Goal: Task Accomplishment & Management: Manage account settings

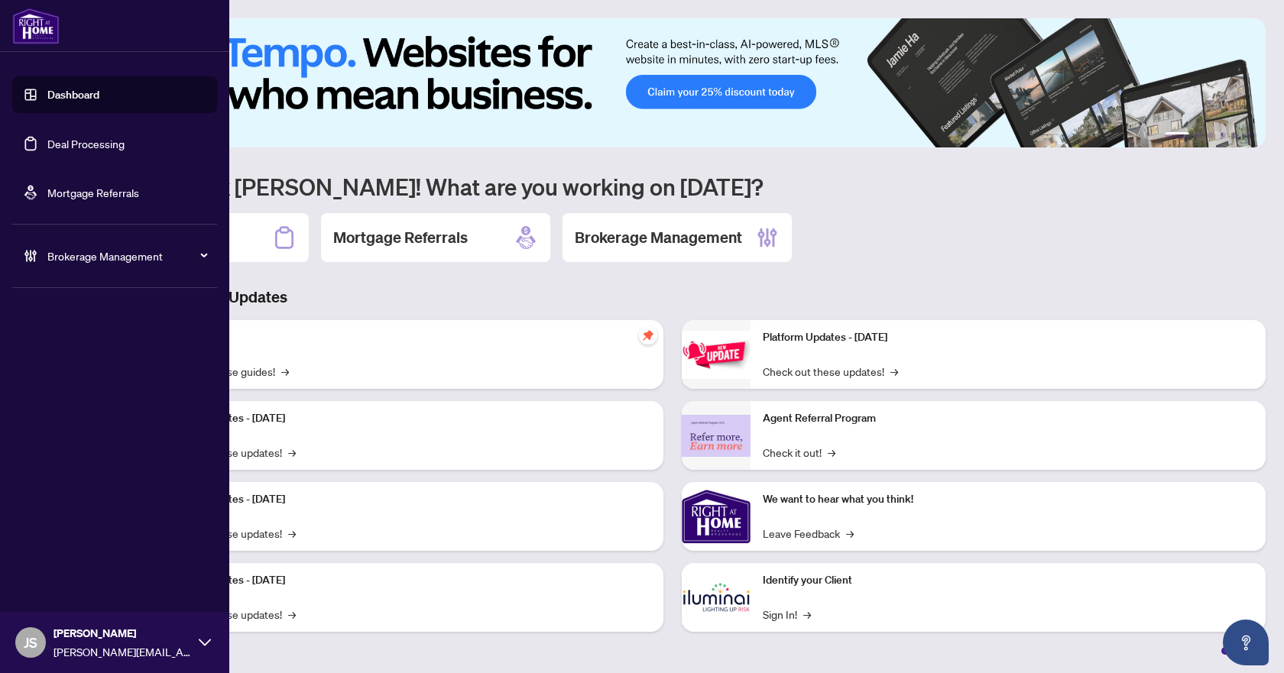
click at [118, 151] on link "Deal Processing" at bounding box center [85, 144] width 77 height 14
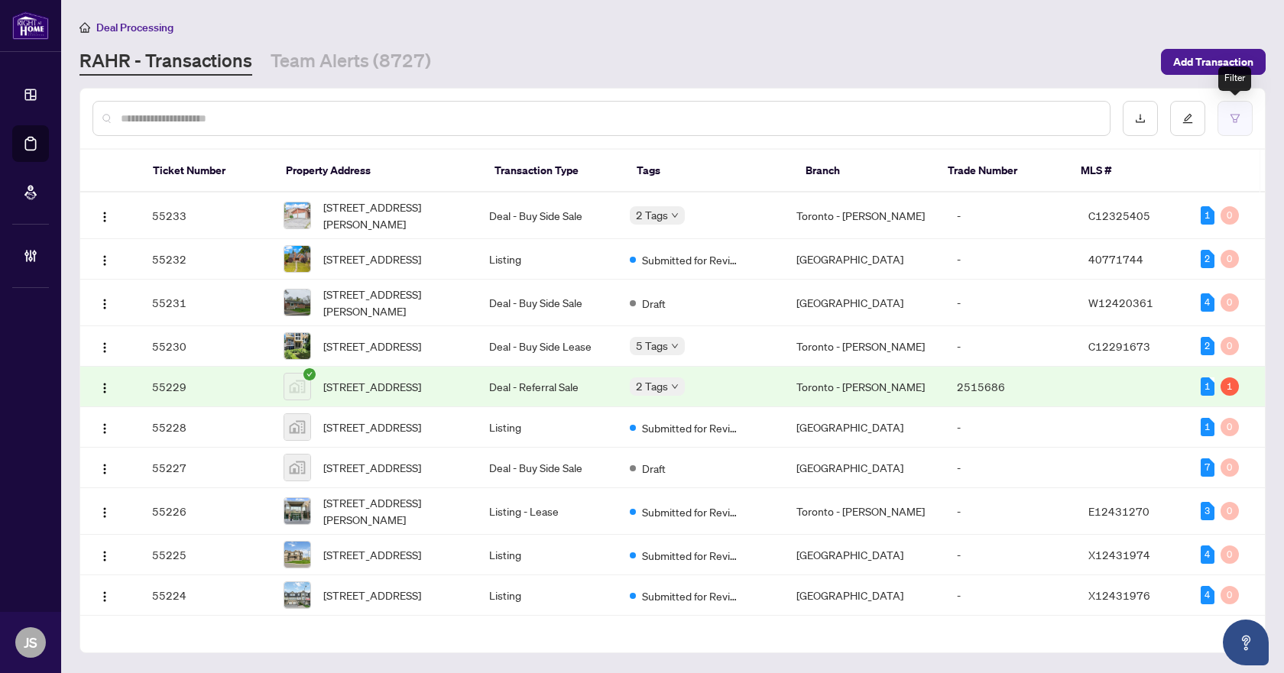
click at [1229, 114] on button "button" at bounding box center [1235, 118] width 35 height 35
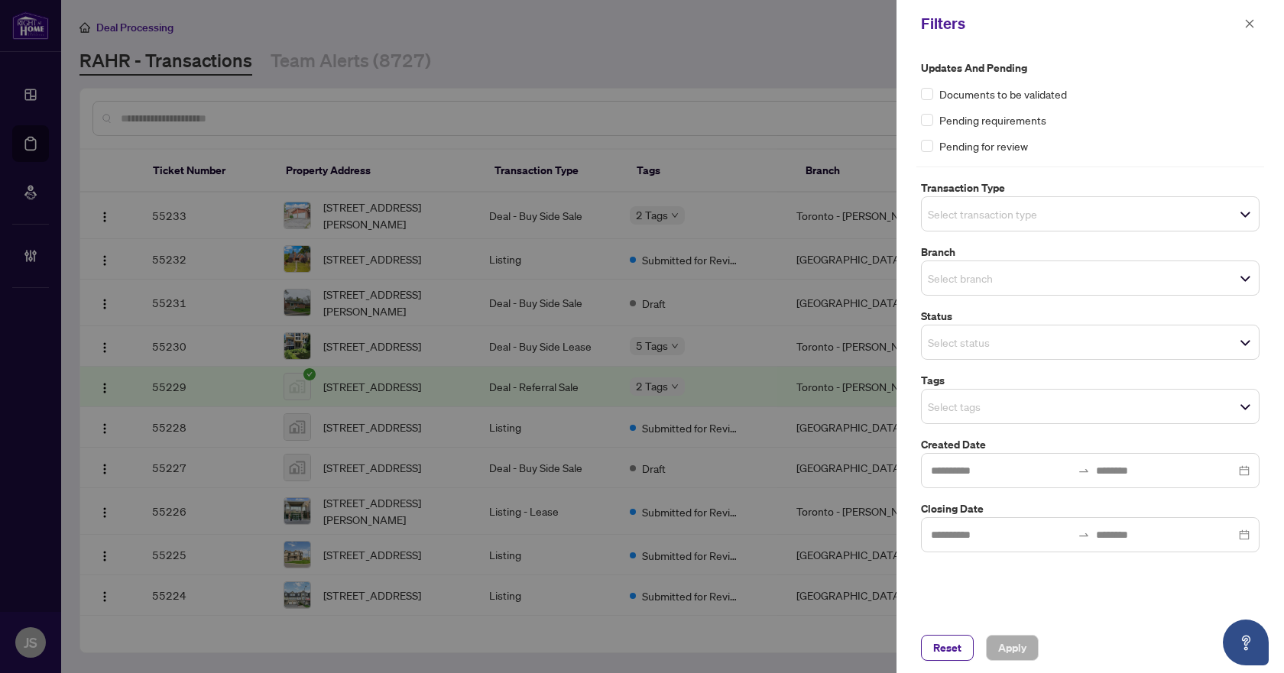
click at [1006, 290] on div "Select branch" at bounding box center [1090, 278] width 339 height 35
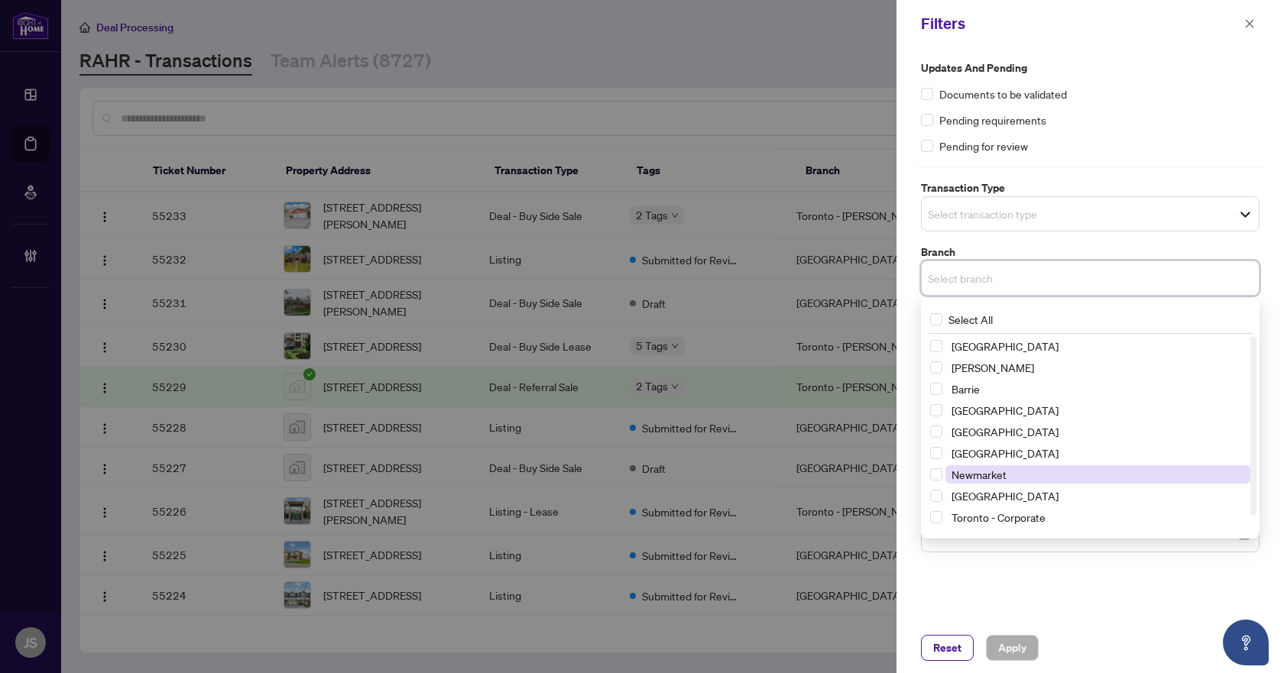
scroll to position [18, 0]
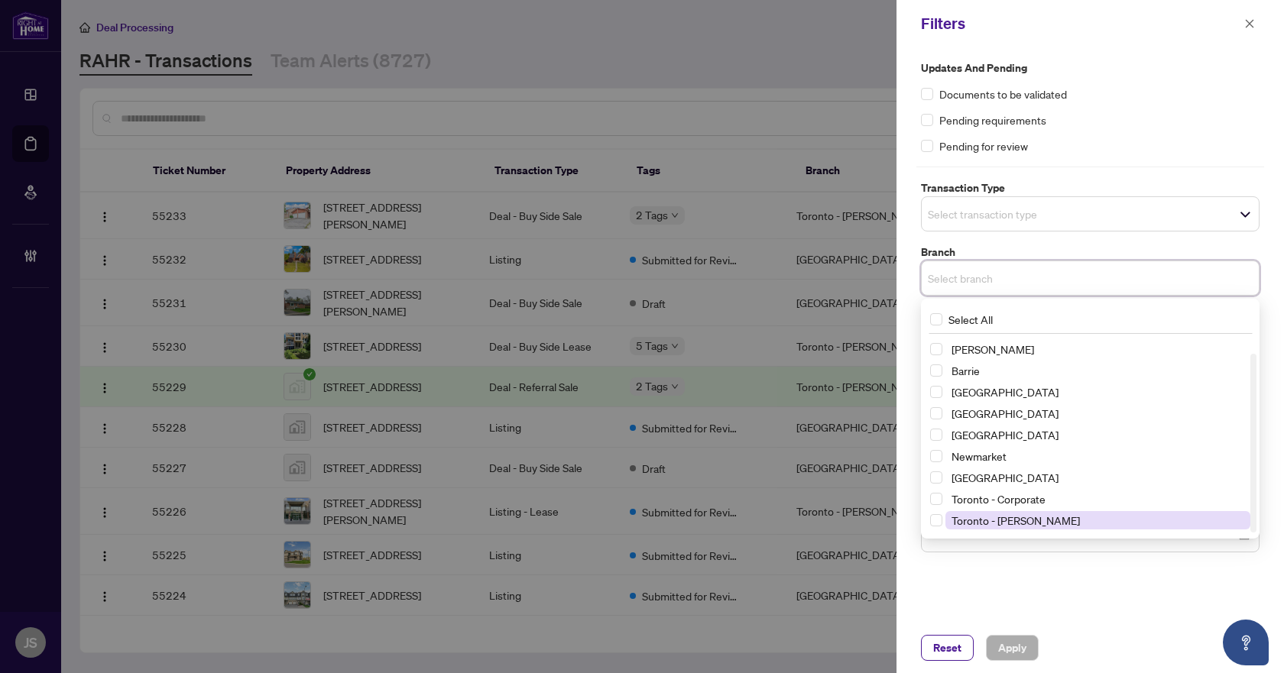
click at [1023, 519] on span "Toronto - [PERSON_NAME]" at bounding box center [1016, 521] width 128 height 14
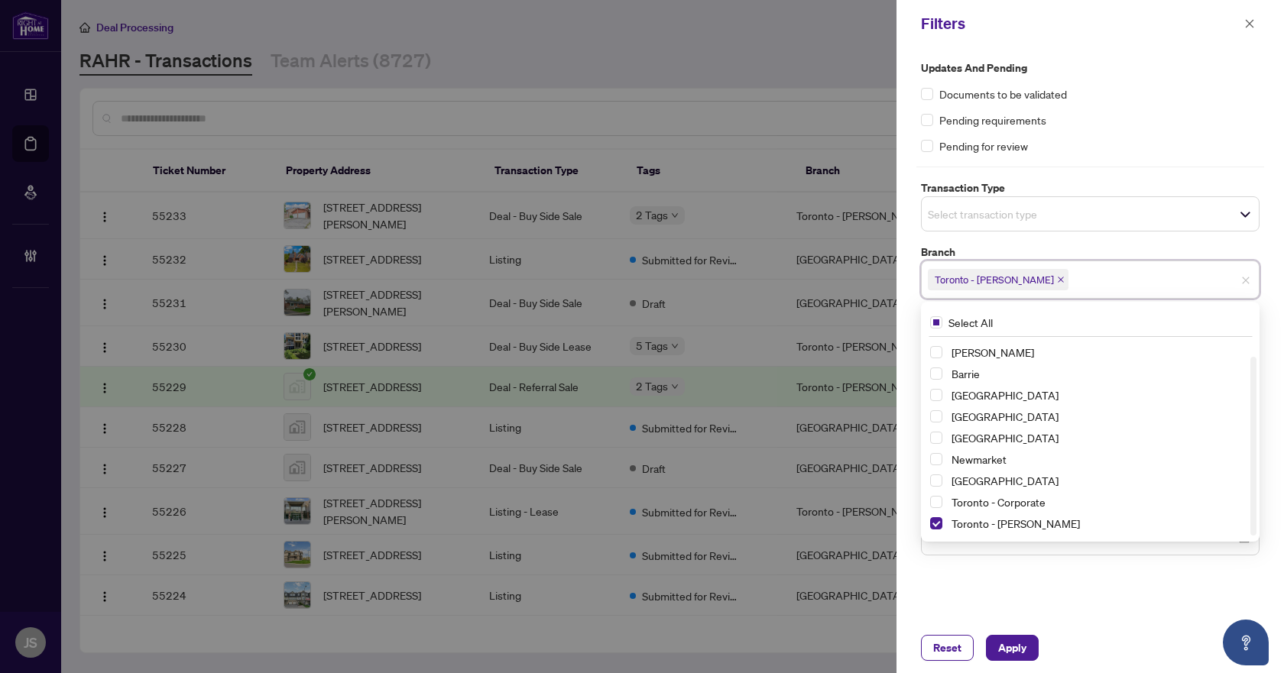
click at [1019, 248] on label "Branch" at bounding box center [1090, 252] width 339 height 17
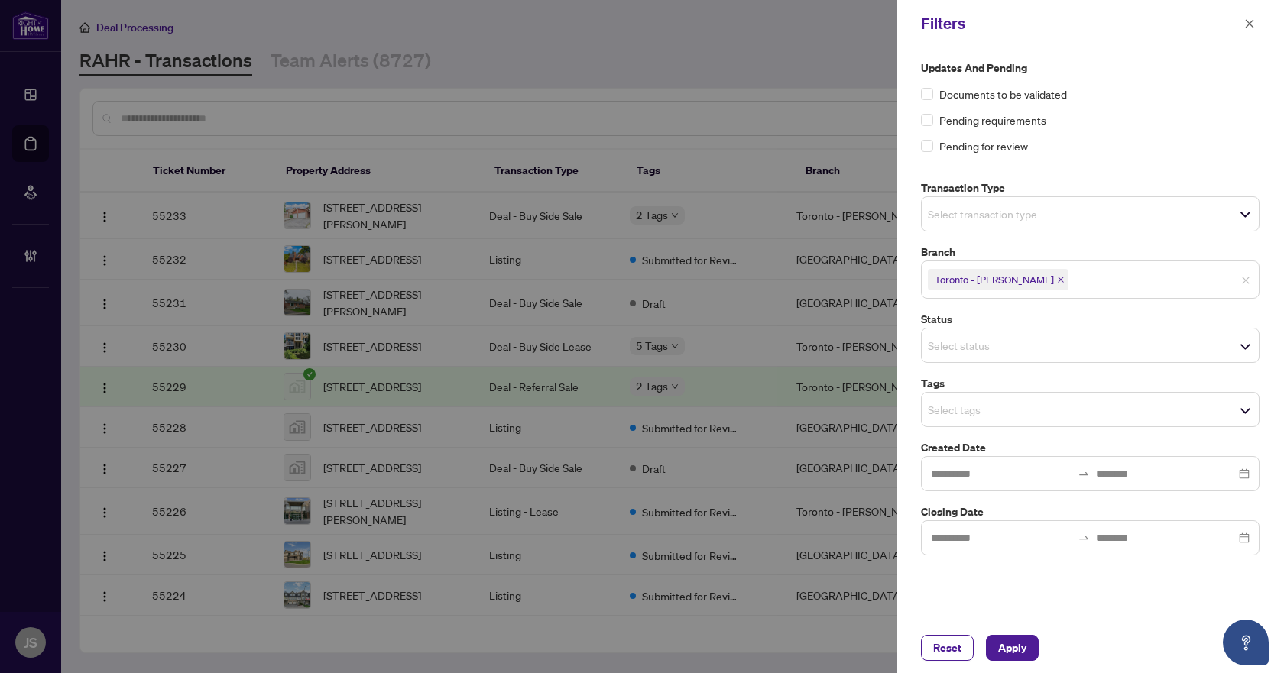
click at [1026, 218] on input "search" at bounding box center [981, 214] width 107 height 18
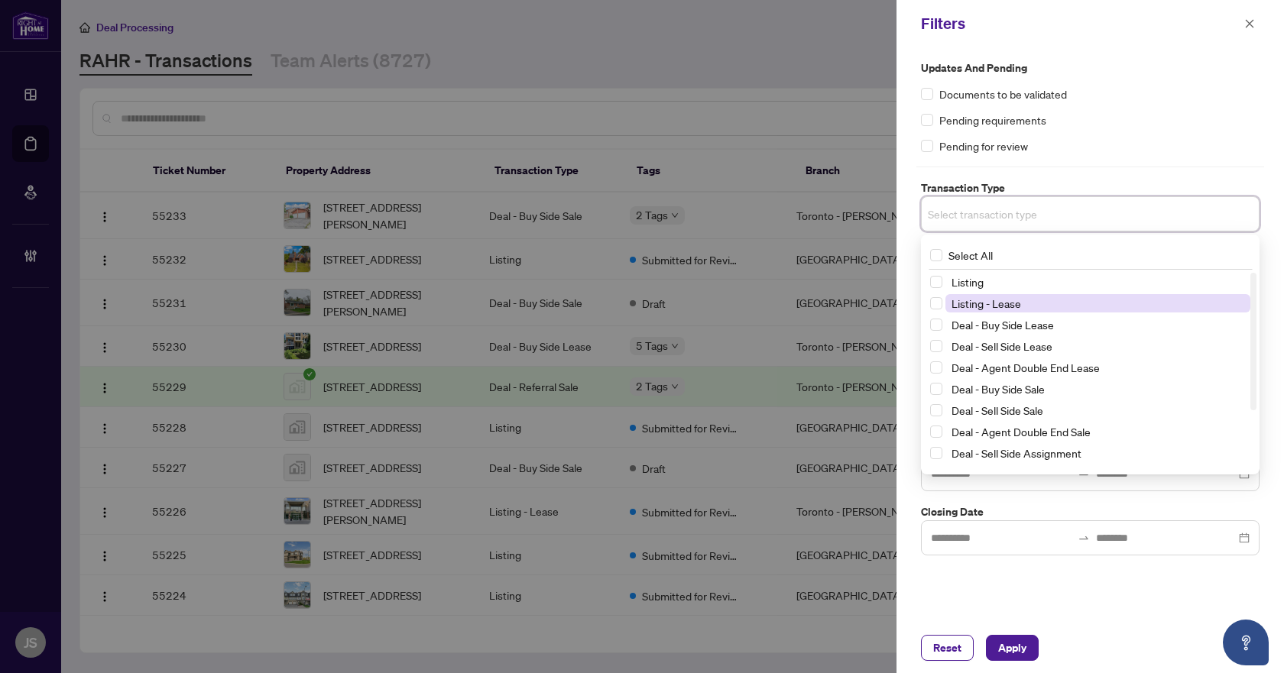
click at [1000, 305] on span "Listing - Lease" at bounding box center [987, 304] width 70 height 14
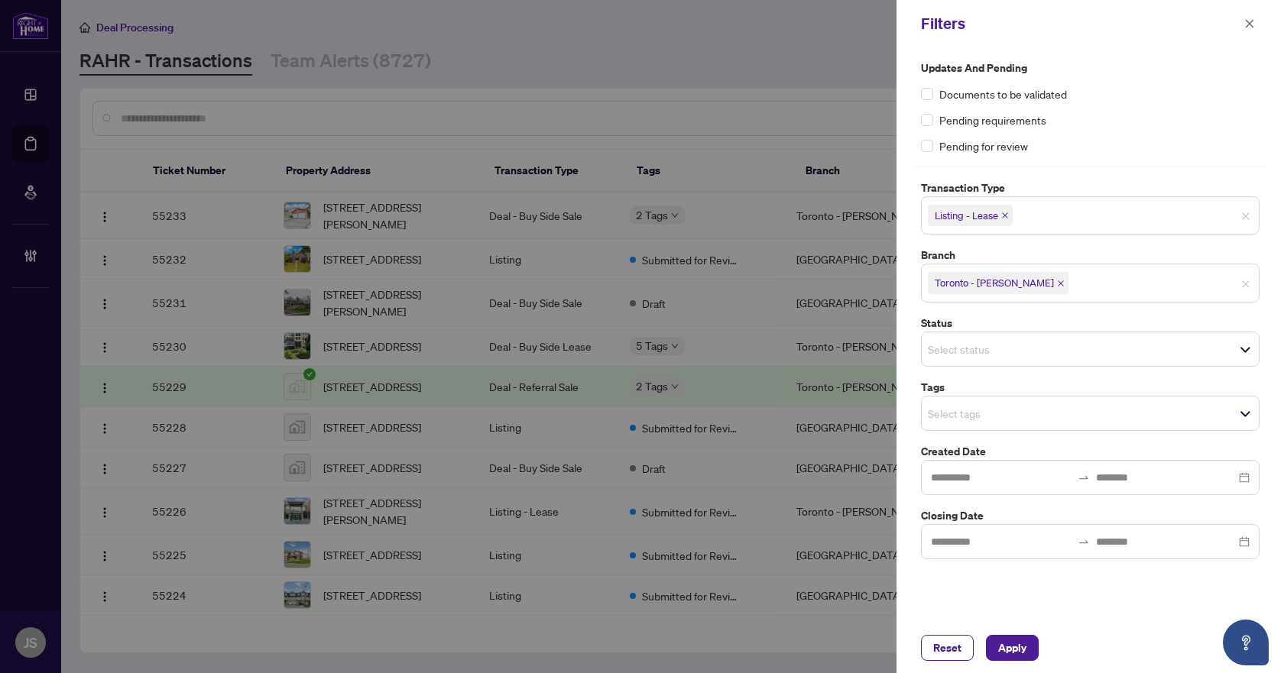
click at [1065, 170] on div "Updates and Pending Documents to be validated Pending requirements Pending for …" at bounding box center [1090, 310] width 348 height 500
click at [987, 417] on input "search" at bounding box center [981, 413] width 107 height 18
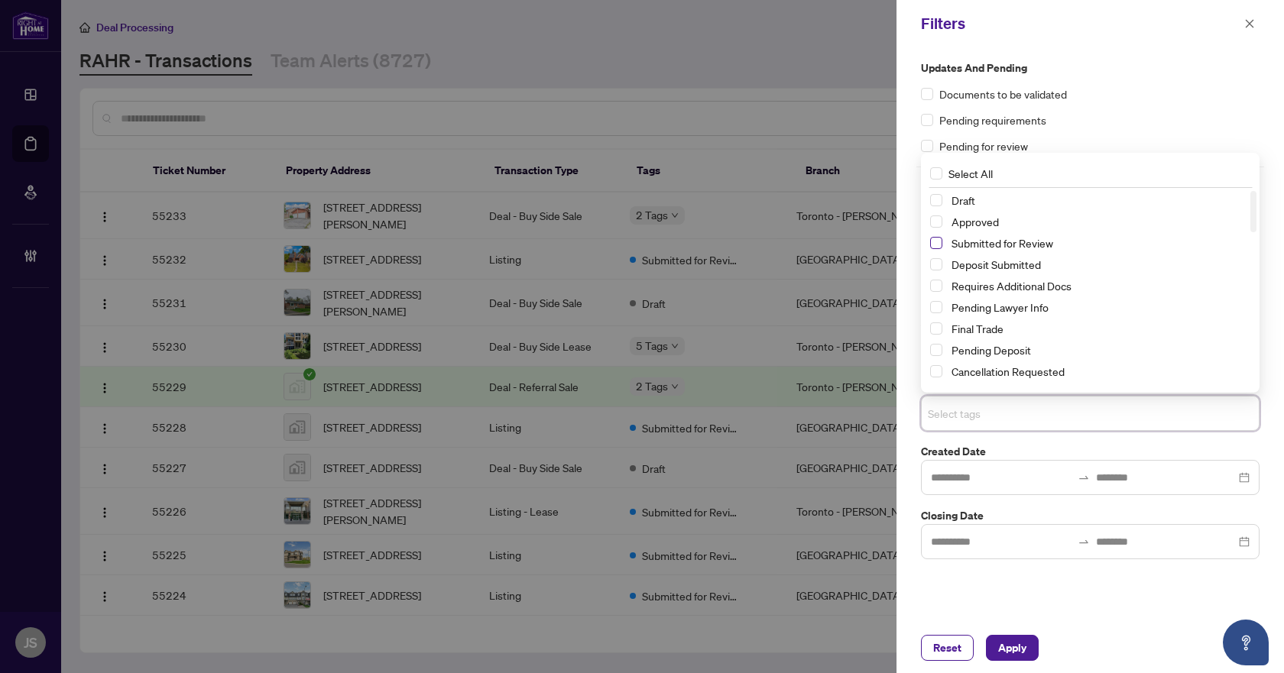
click at [941, 239] on span "Select Submitted for Review" at bounding box center [936, 243] width 12 height 12
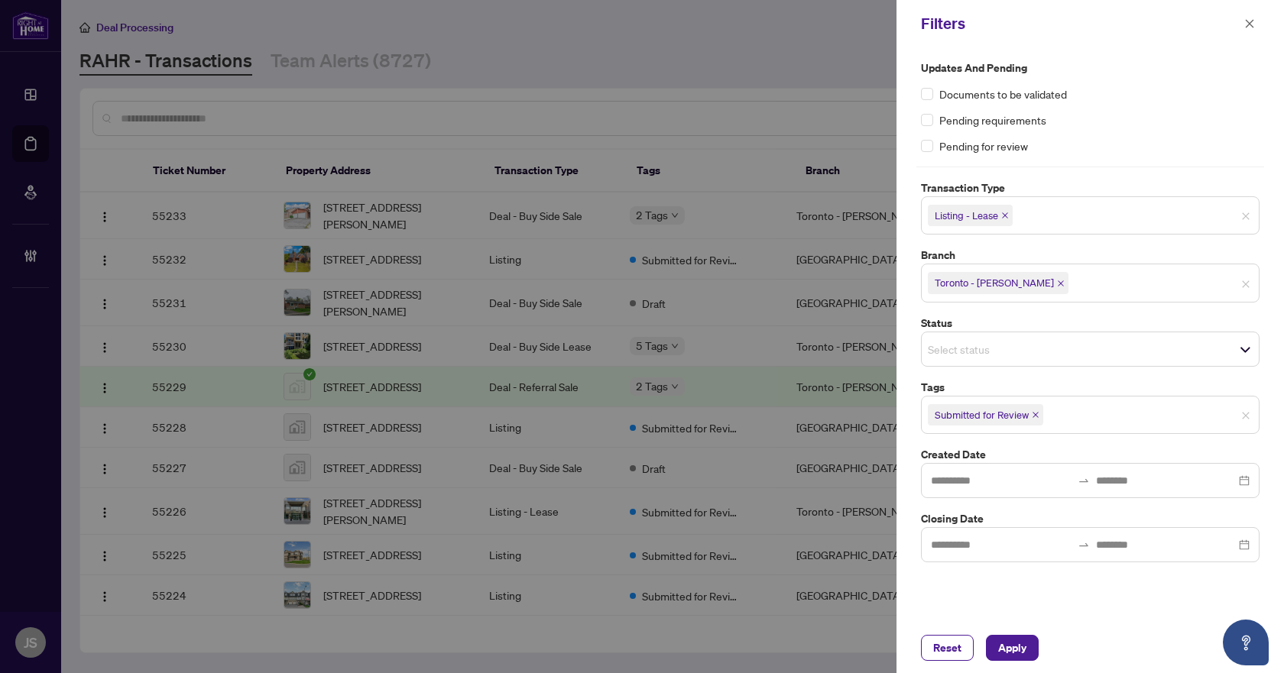
click at [1013, 449] on label "Created Date" at bounding box center [1090, 454] width 339 height 17
click at [1020, 648] on span "Apply" at bounding box center [1012, 648] width 28 height 24
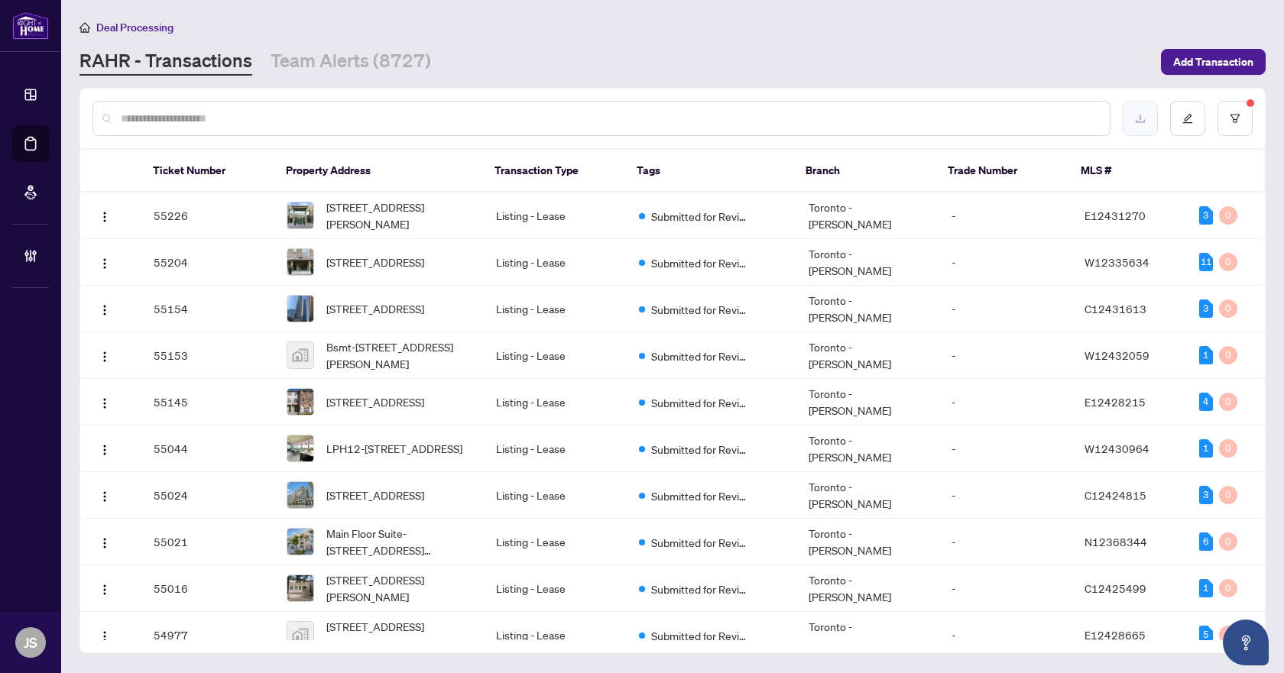
click at [1151, 118] on button "button" at bounding box center [1140, 118] width 35 height 35
click at [314, 112] on input "text" at bounding box center [609, 118] width 977 height 17
paste input "*****"
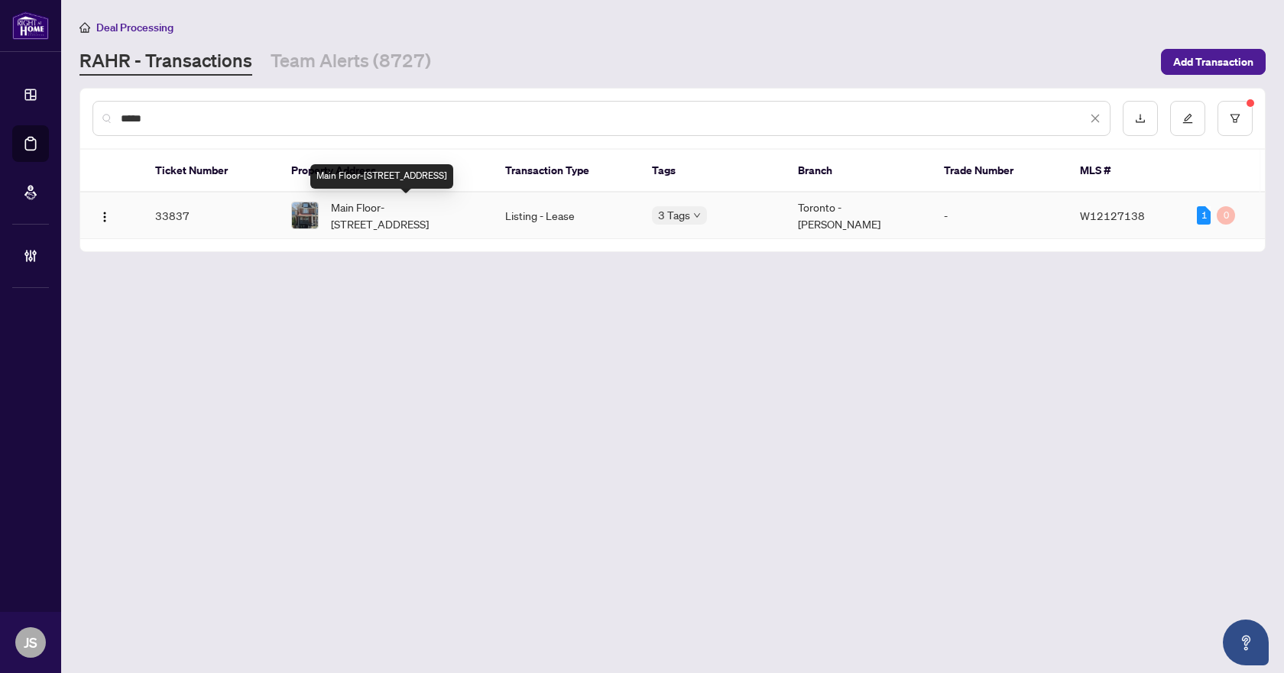
type input "*****"
click at [421, 212] on span "Main Floor-1644 Dufferin St, Toronto, Ontario M6H 3L8, Canada" at bounding box center [406, 216] width 150 height 34
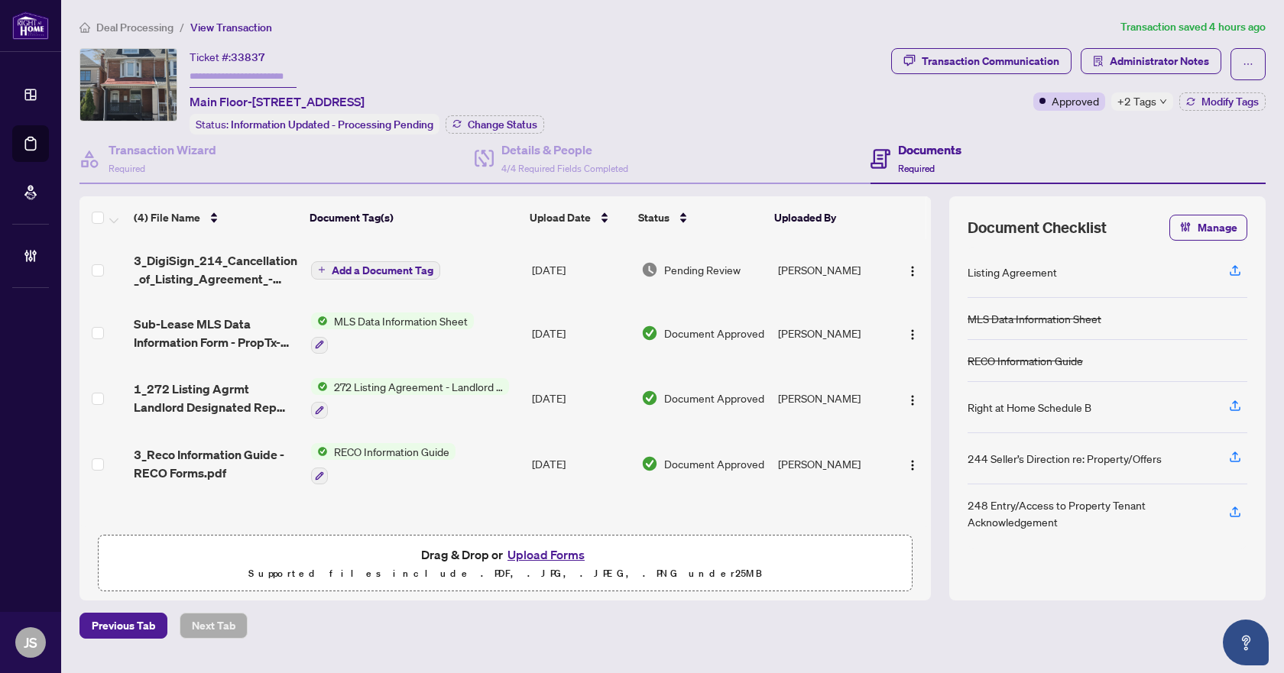
click at [1146, 94] on span "+2 Tags" at bounding box center [1136, 101] width 39 height 18
click at [1072, 137] on div "Documents Required" at bounding box center [1068, 160] width 395 height 50
click at [139, 21] on span "Deal Processing" at bounding box center [134, 28] width 77 height 14
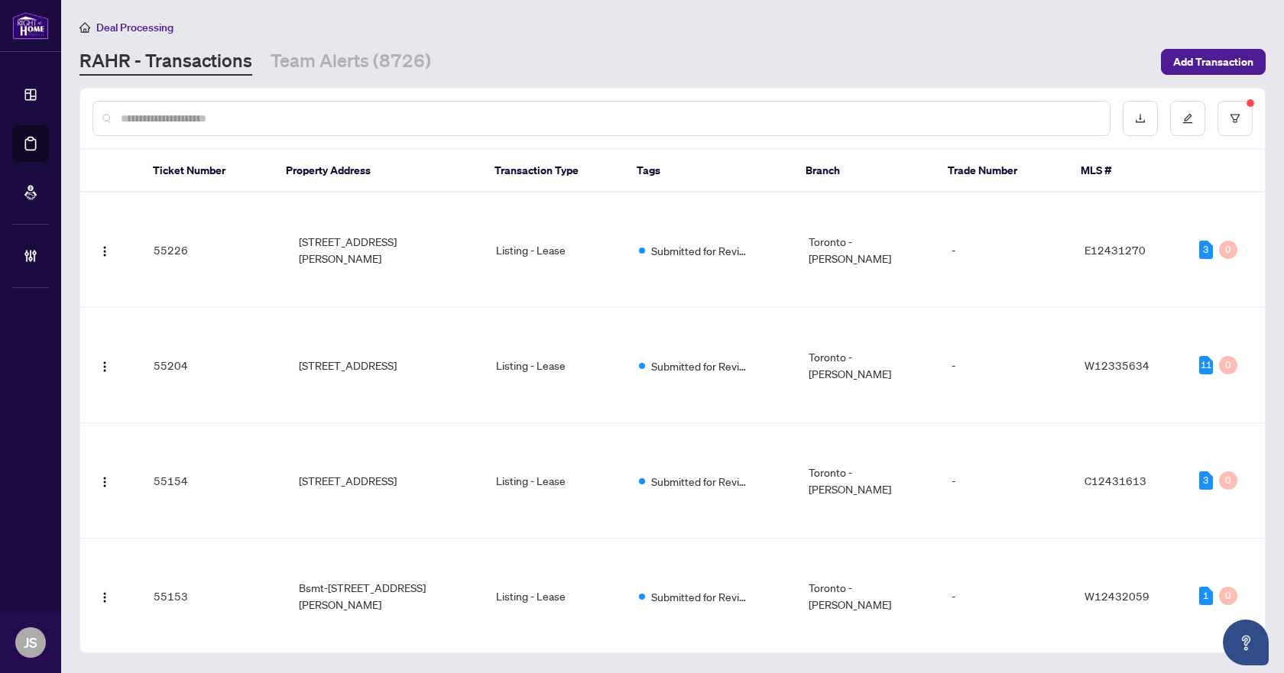
click at [273, 111] on input "text" at bounding box center [609, 118] width 977 height 17
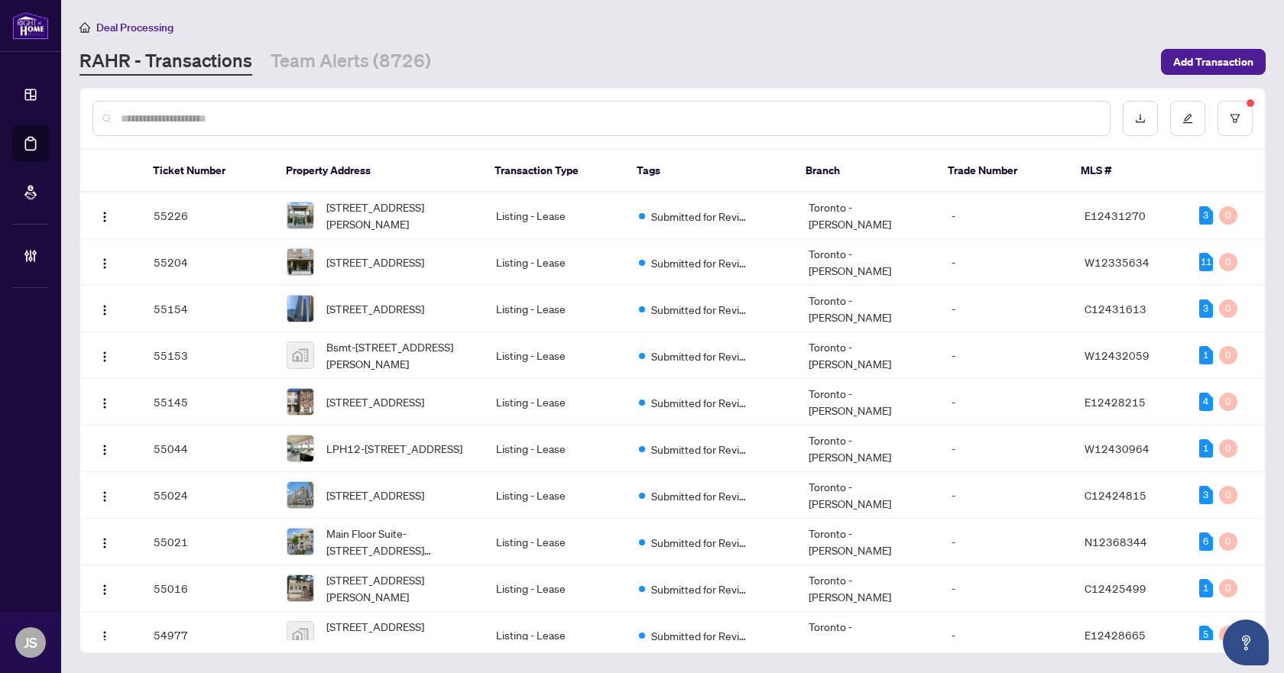
click at [306, 114] on input "text" at bounding box center [609, 118] width 977 height 17
click at [355, 116] on input "text" at bounding box center [609, 118] width 977 height 17
paste input "*****"
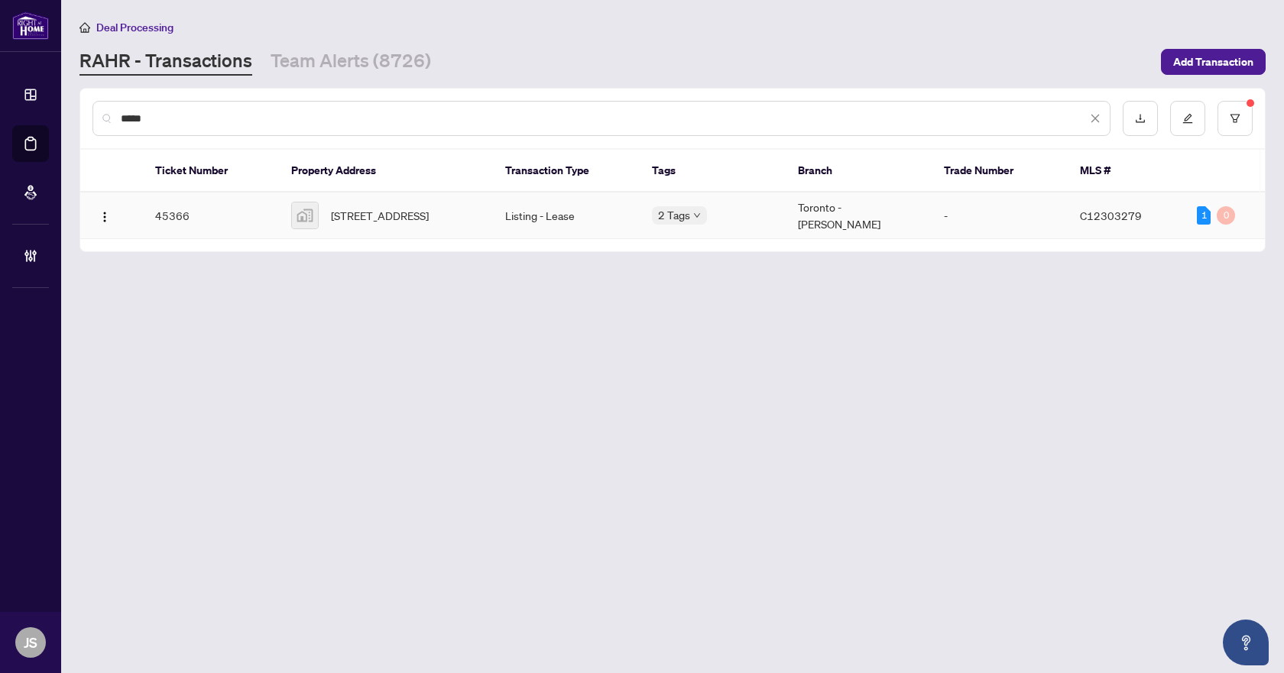
type input "*****"
click at [407, 207] on span "2403-49 East Liberty Street suite 2403, Toronto, ON, Canada" at bounding box center [380, 215] width 98 height 17
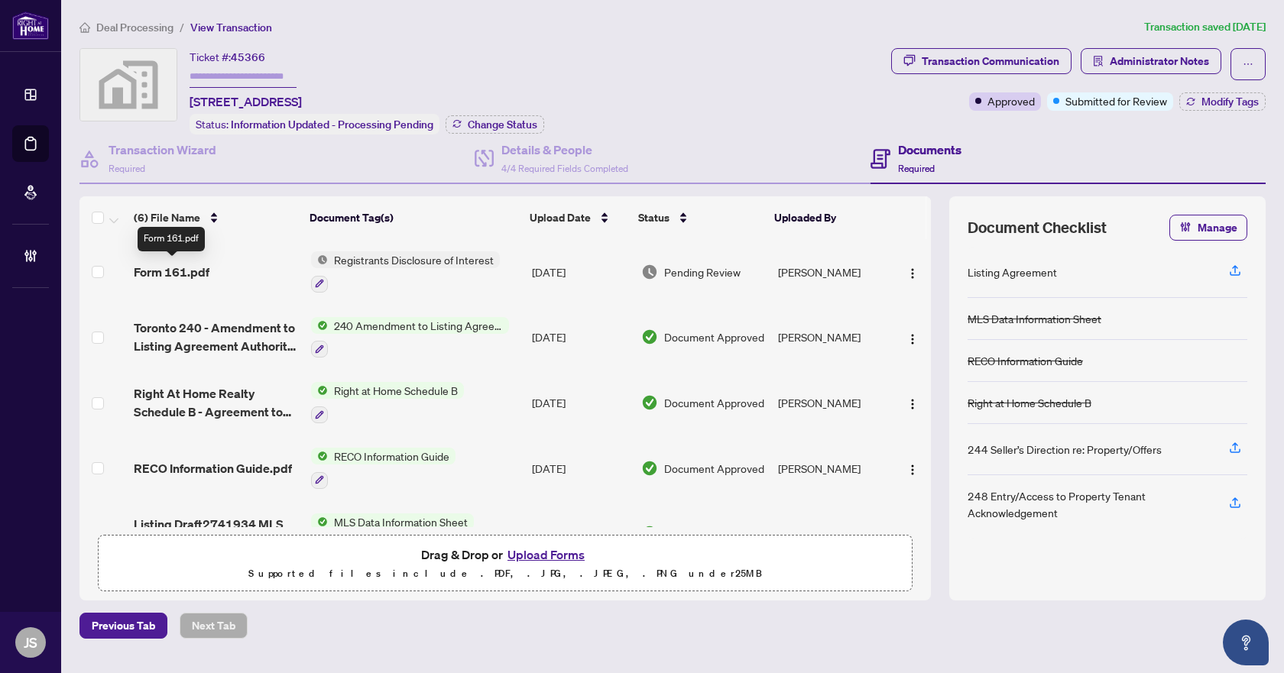
click at [169, 263] on span "Form 161.pdf" at bounding box center [172, 272] width 76 height 18
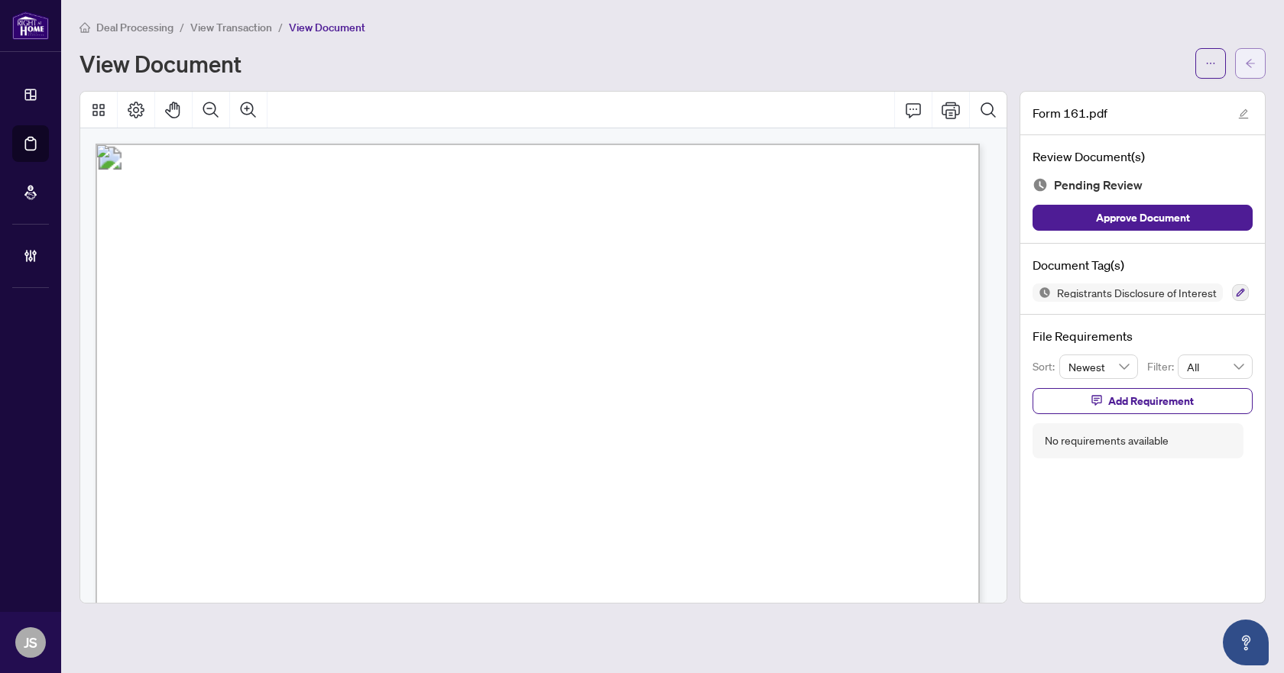
click at [1258, 49] on button "button" at bounding box center [1250, 63] width 31 height 31
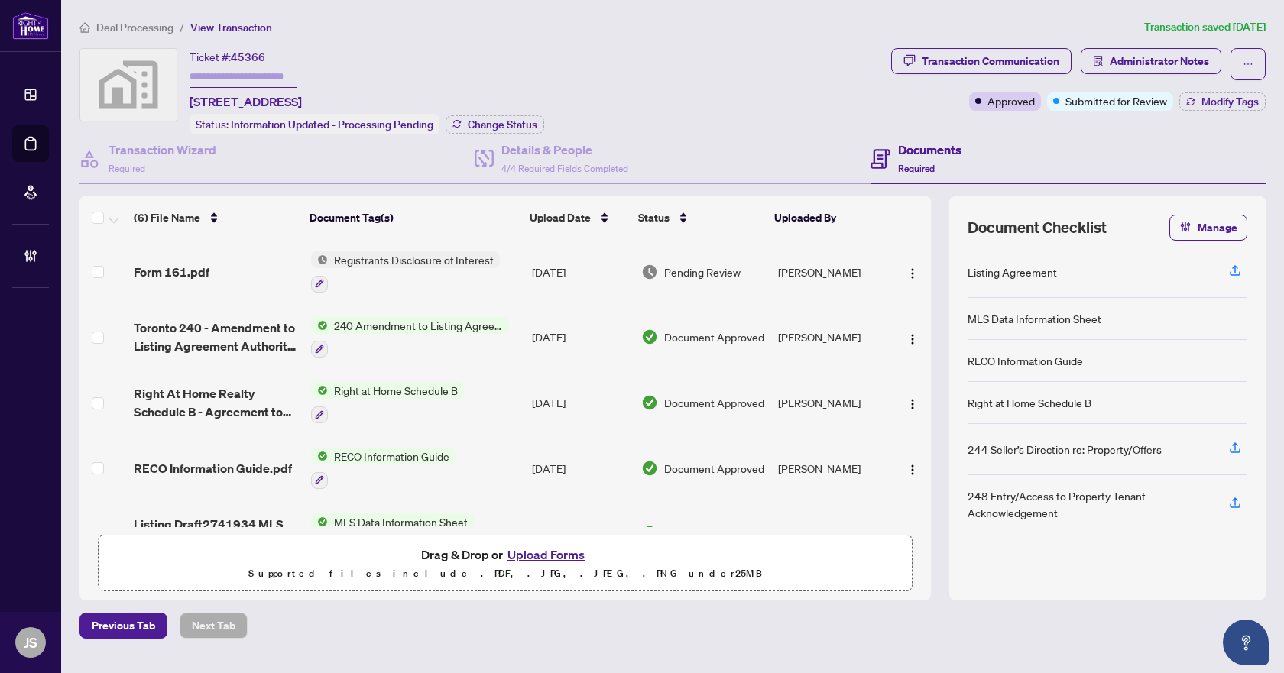
click at [122, 21] on span "Deal Processing" at bounding box center [134, 28] width 77 height 14
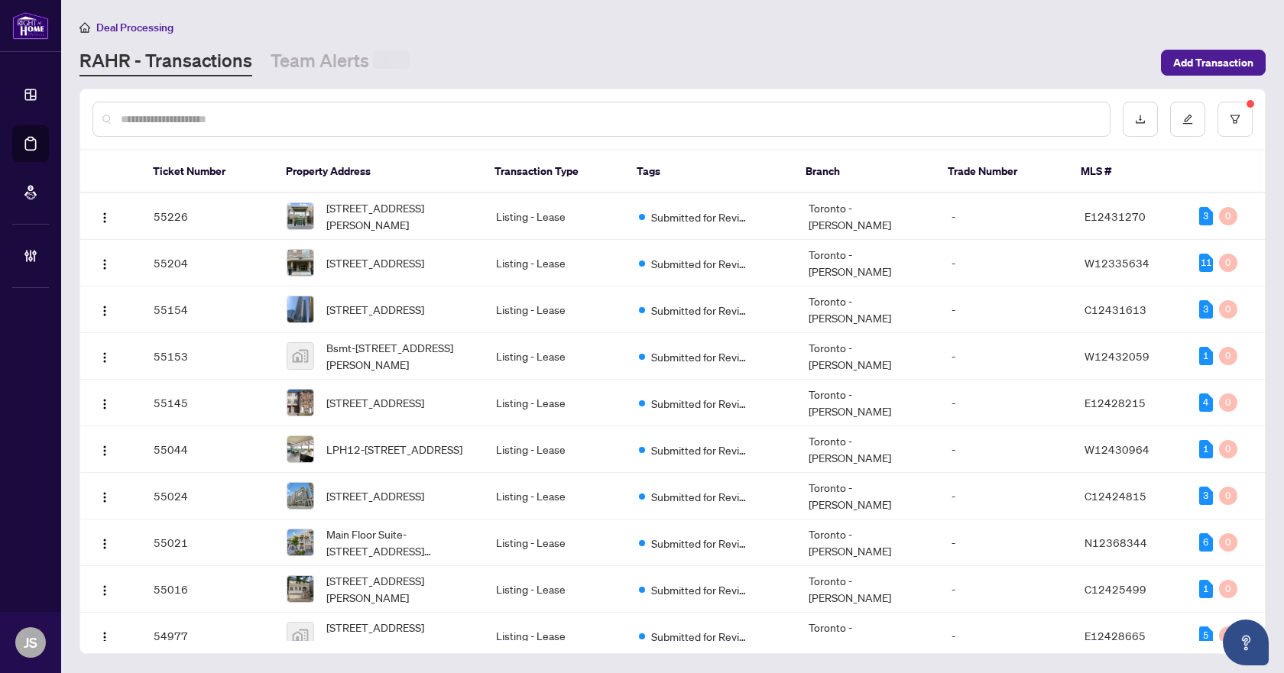
click at [242, 121] on input "text" at bounding box center [609, 119] width 977 height 17
paste input "*****"
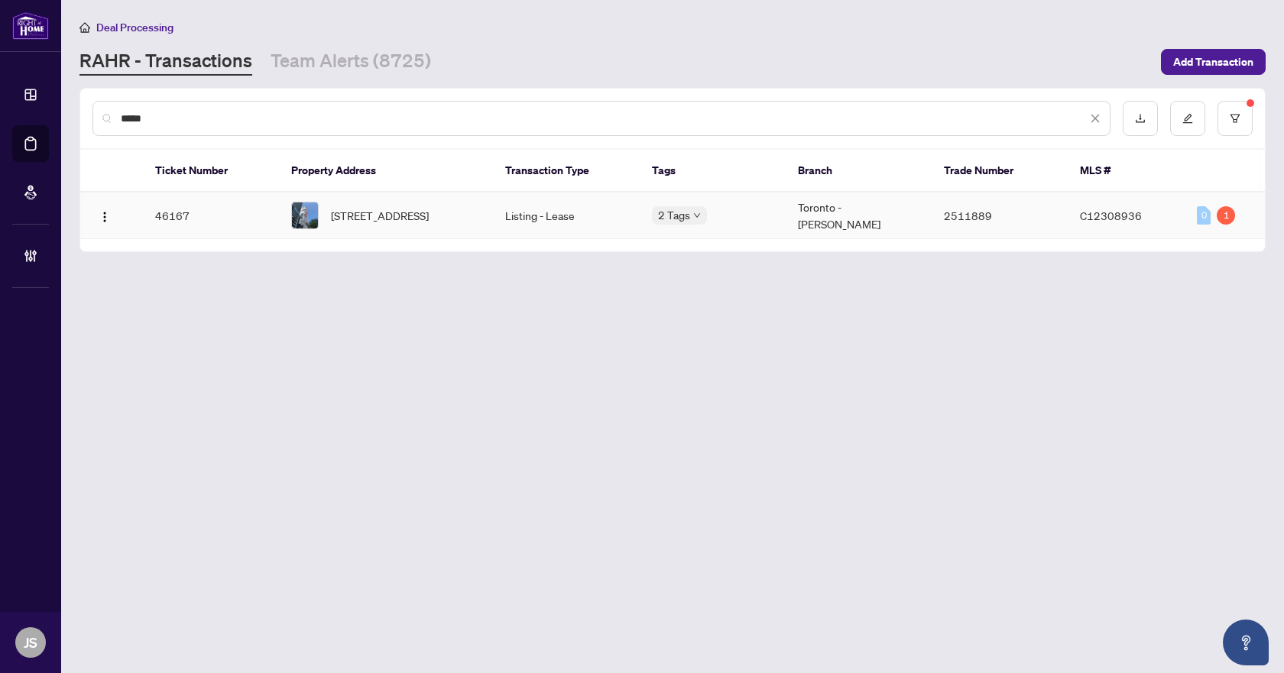
type input "*****"
click at [375, 209] on span "3002-318 Richmond St, Toronto, Ontario M5V 0B4, Canada" at bounding box center [380, 215] width 98 height 17
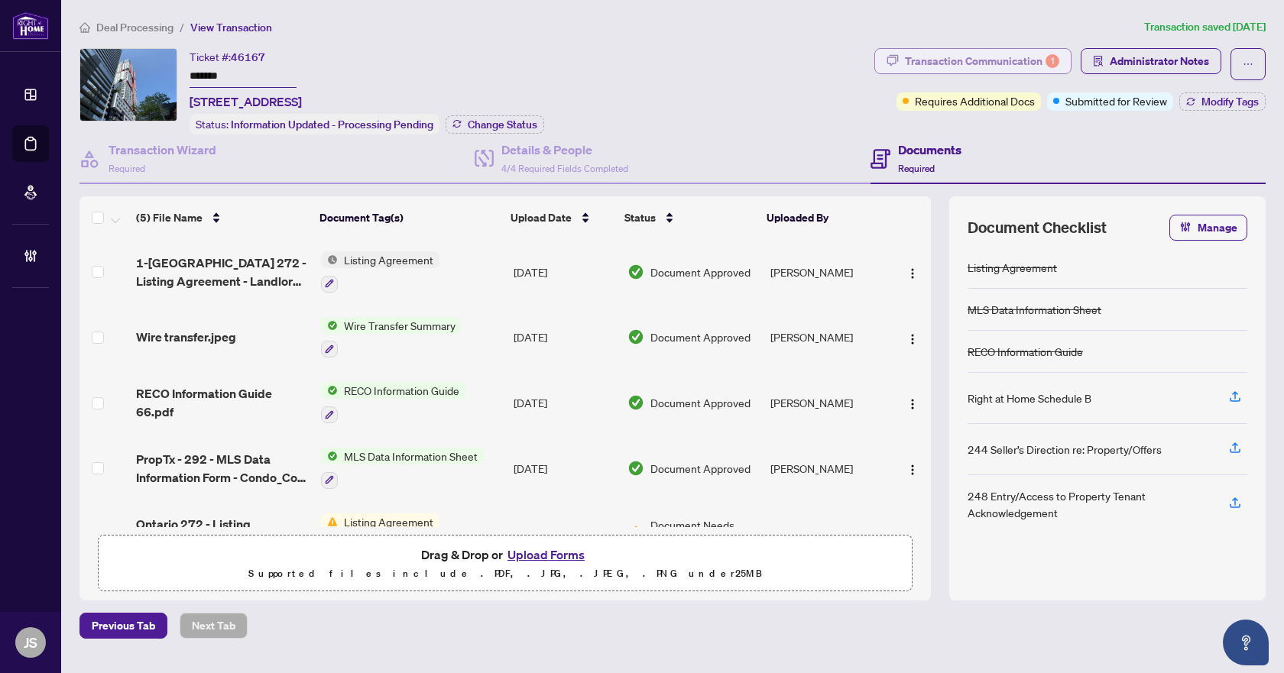
click at [1012, 64] on div "Transaction Communication 1" at bounding box center [982, 61] width 154 height 24
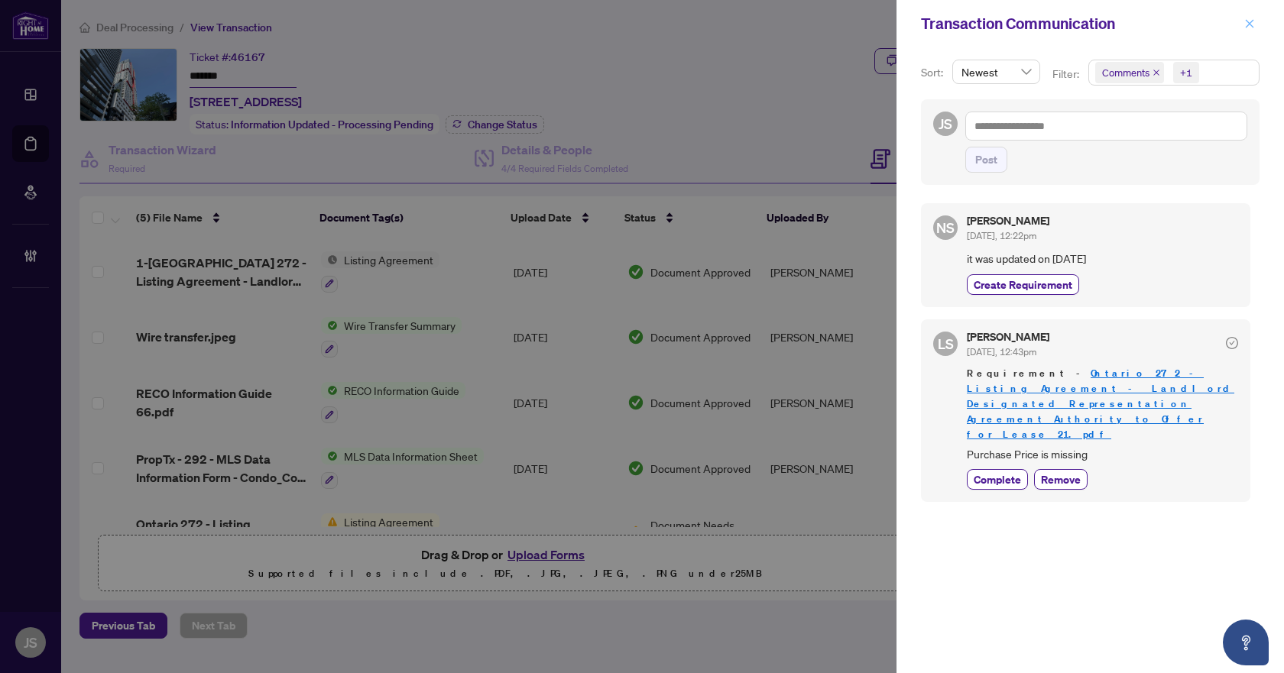
click at [1248, 22] on icon "close" at bounding box center [1250, 23] width 8 height 8
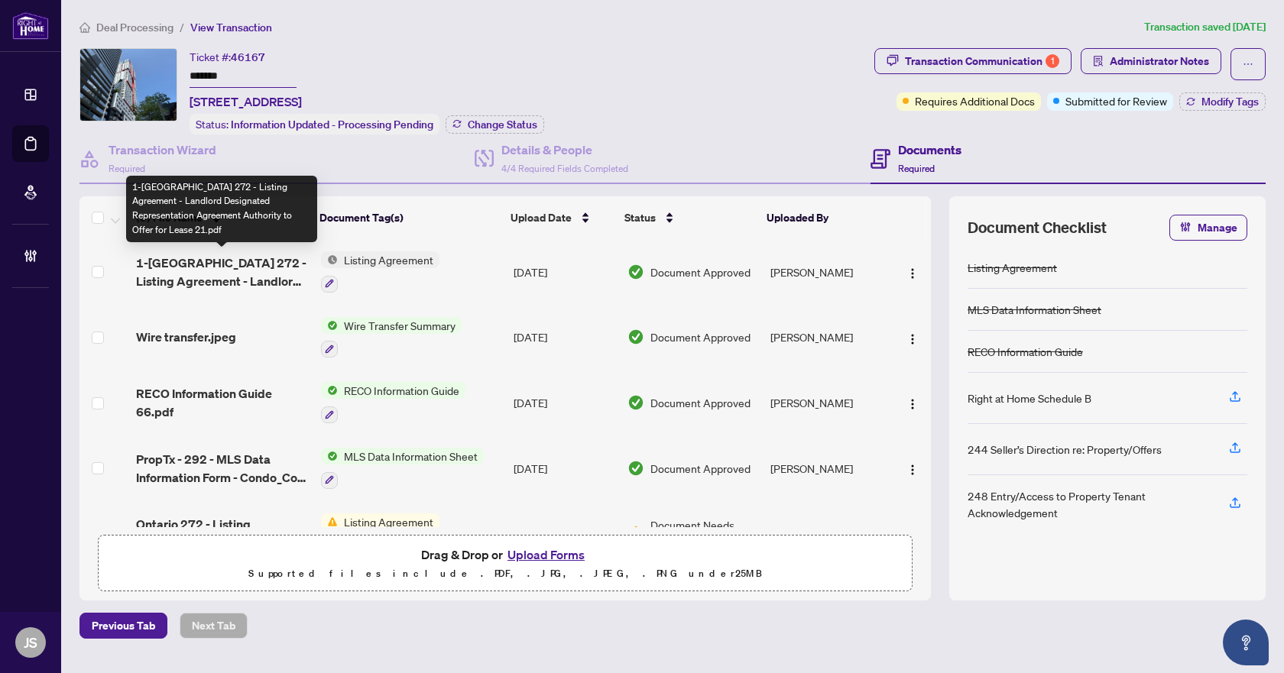
click at [190, 258] on span "1-Ontario 272 - Listing Agreement - Landlord Designated Representation Agreemen…" at bounding box center [222, 272] width 173 height 37
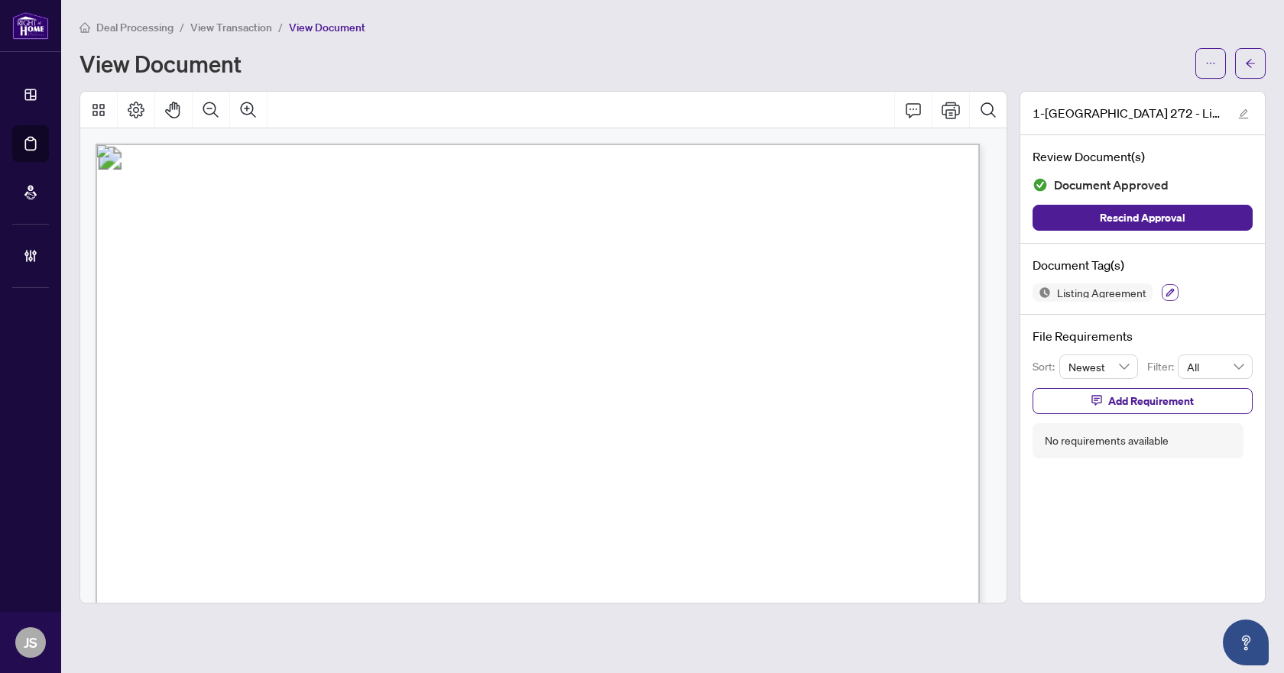
click at [1172, 288] on icon "button" at bounding box center [1170, 292] width 9 height 9
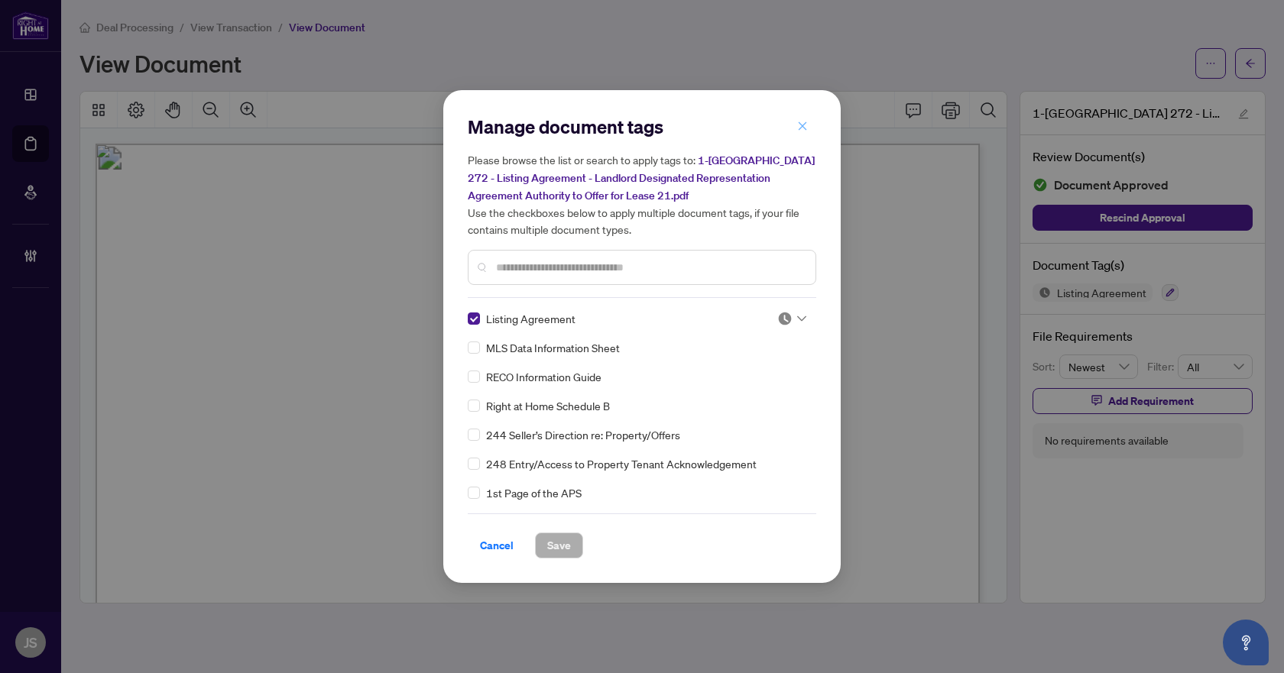
click at [793, 127] on button "button" at bounding box center [802, 126] width 31 height 26
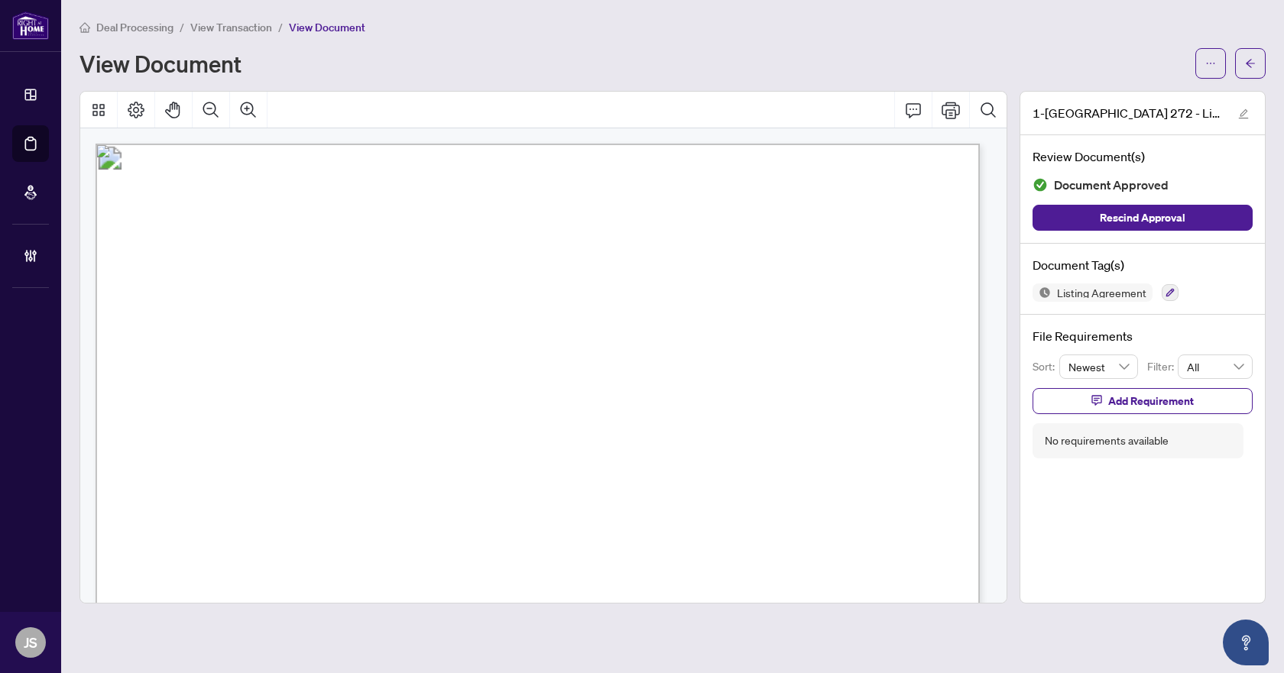
click at [1269, 63] on main "Deal Processing / View Transaction / View Document View Document 1-Ontario 272 …" at bounding box center [672, 336] width 1223 height 673
click at [1250, 63] on icon "arrow-left" at bounding box center [1250, 63] width 11 height 11
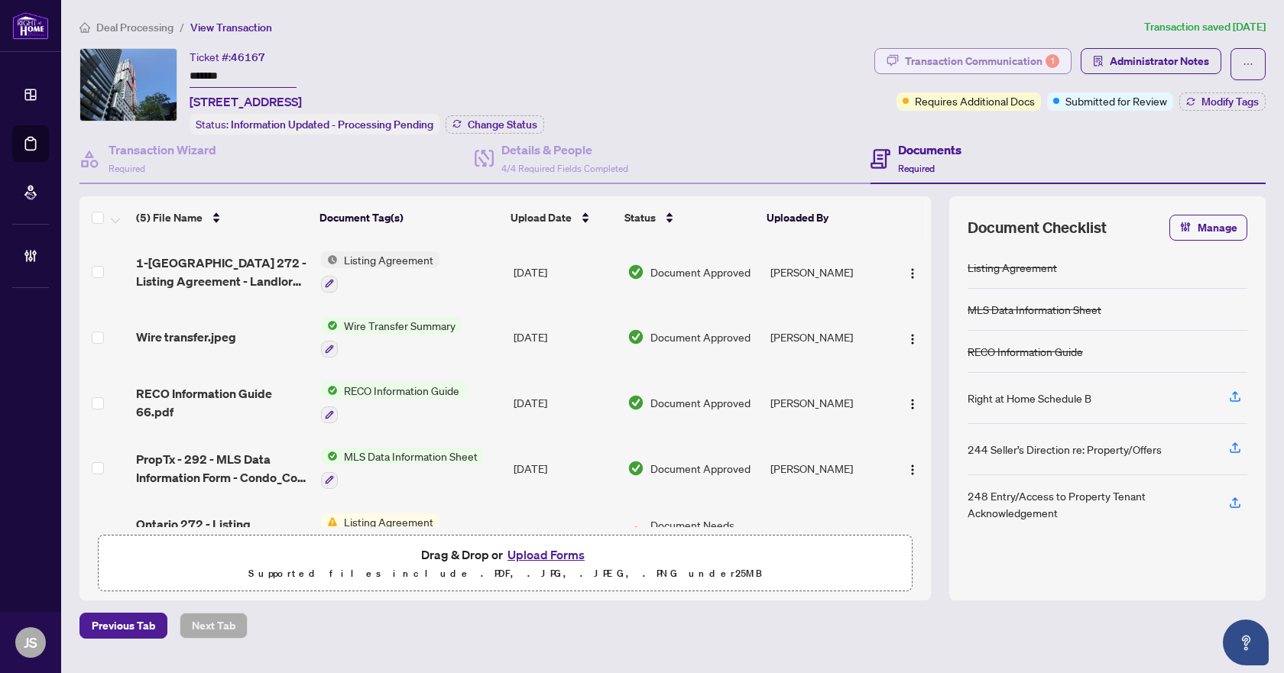
click at [1012, 49] on div "Transaction Communication 1" at bounding box center [982, 61] width 154 height 24
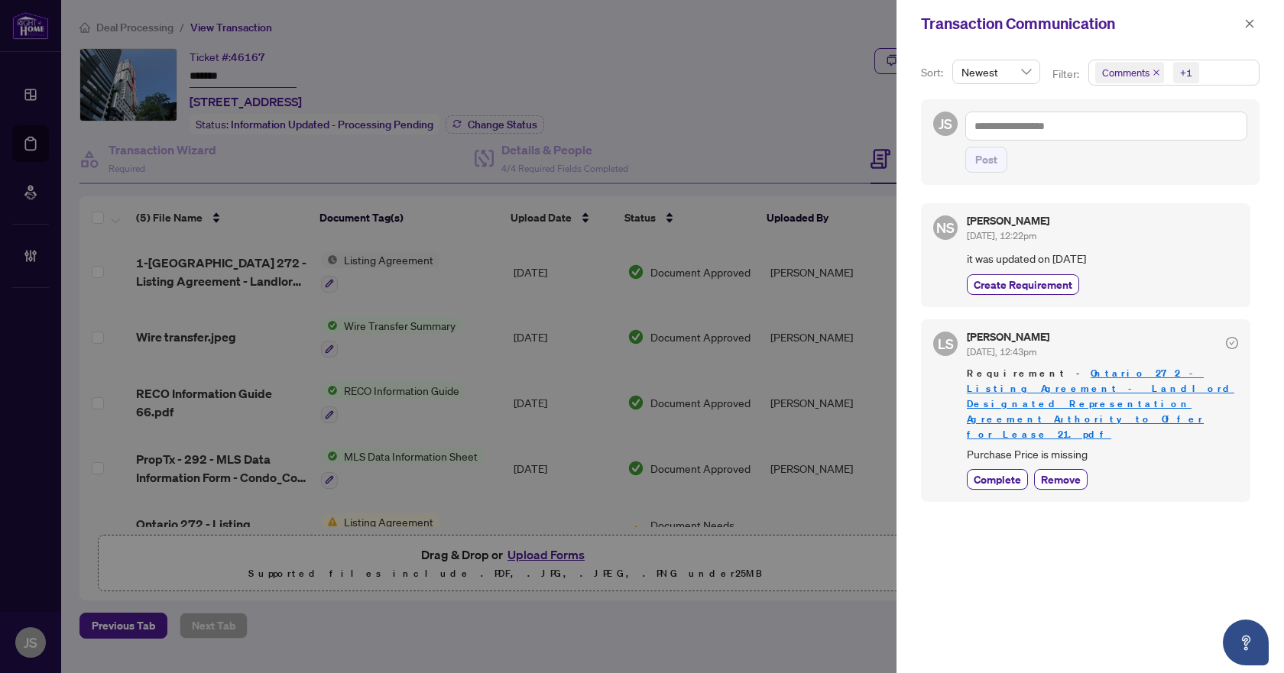
click at [1159, 70] on span "Comments" at bounding box center [1129, 72] width 69 height 21
click at [1153, 70] on icon "close" at bounding box center [1157, 73] width 8 height 8
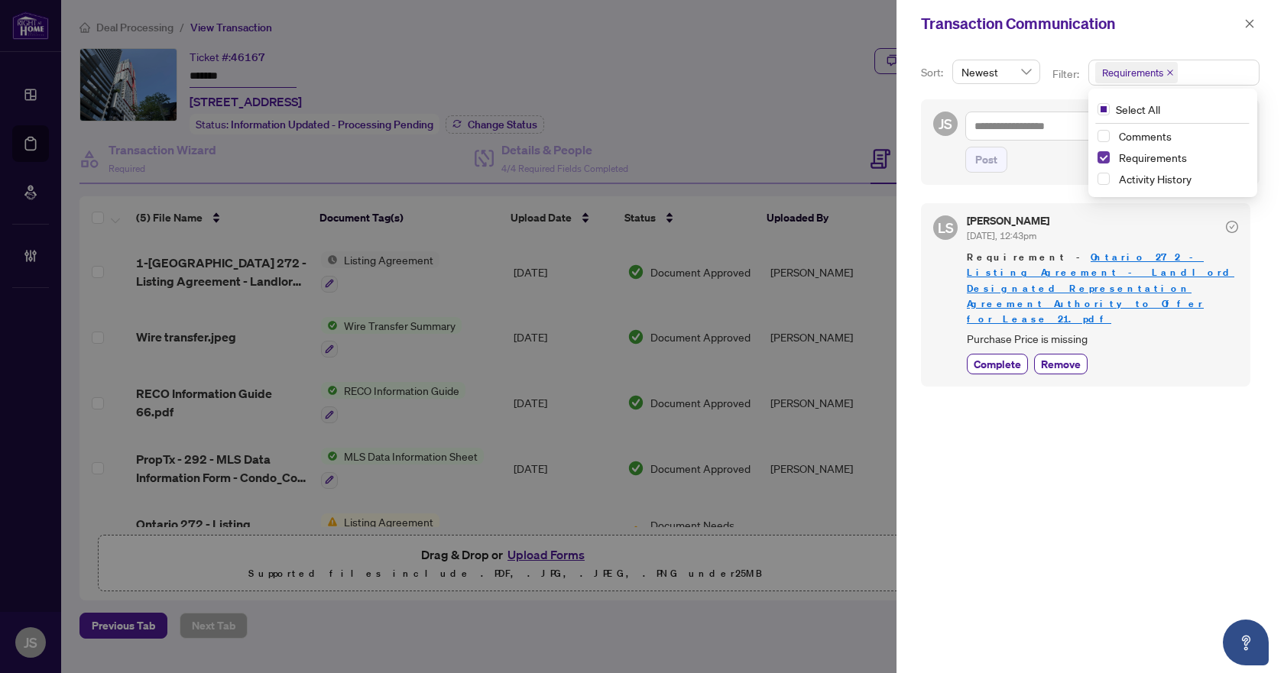
click at [1100, 158] on span "Select Requirements" at bounding box center [1104, 157] width 12 height 12
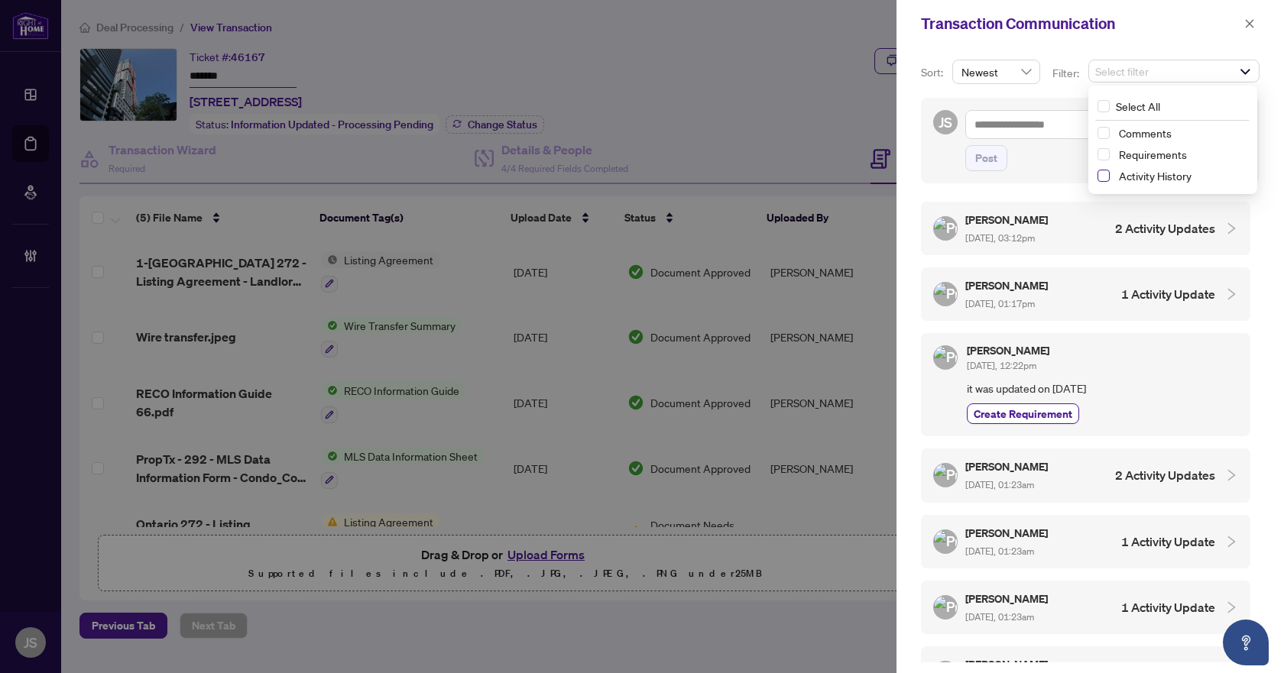
click at [1102, 173] on span "Select Activity History" at bounding box center [1104, 176] width 12 height 12
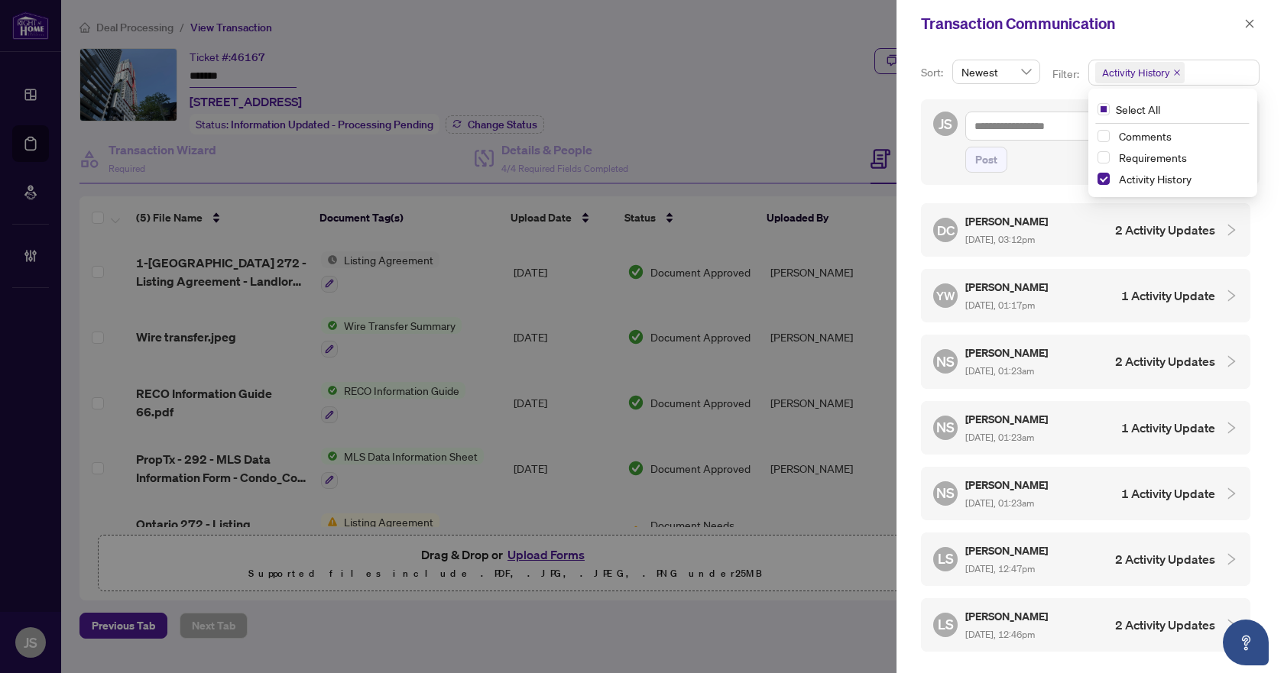
click at [923, 179] on div "JS Post" at bounding box center [1090, 142] width 339 height 86
click at [1127, 224] on h4 "2 Activity Updates" at bounding box center [1165, 230] width 100 height 18
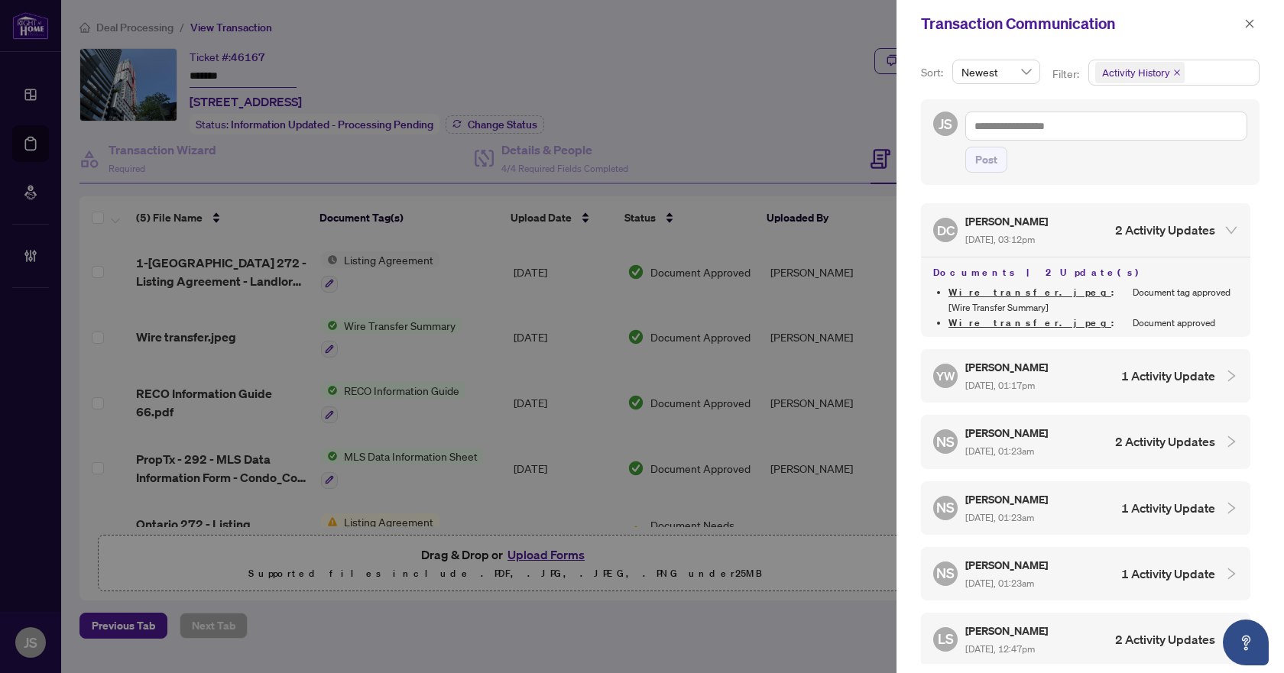
scroll to position [76, 0]
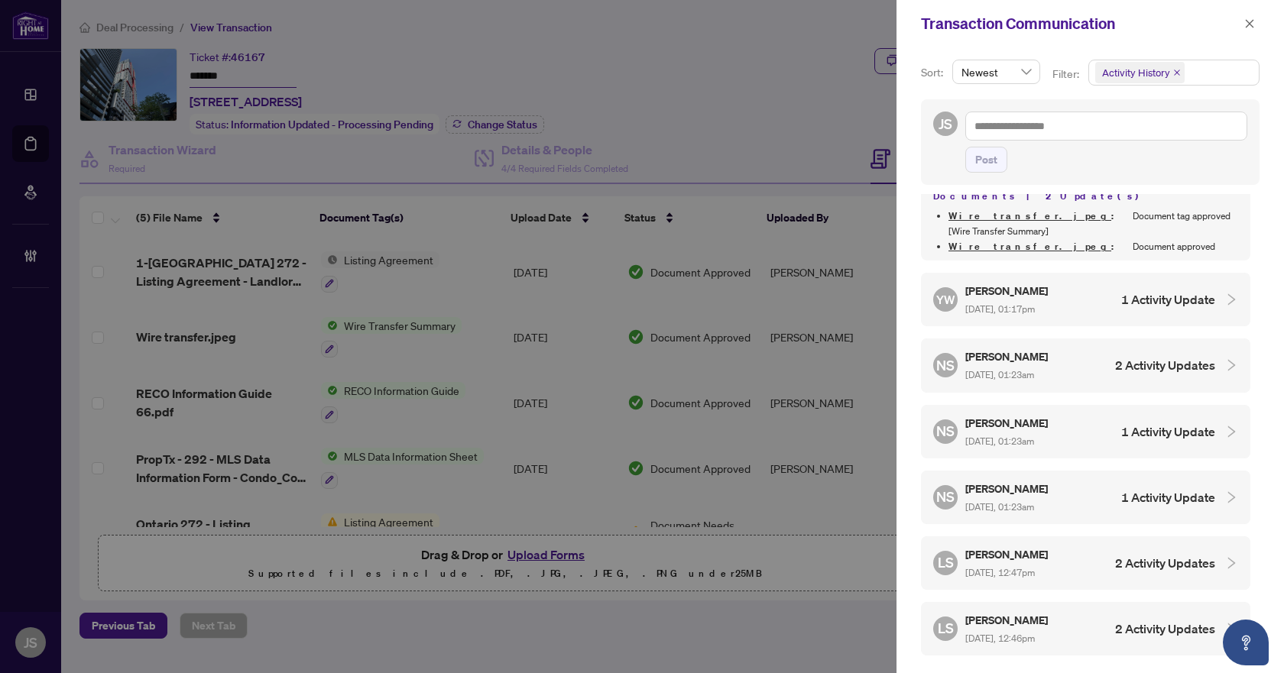
click at [1160, 368] on h4 "2 Activity Updates" at bounding box center [1165, 365] width 100 height 18
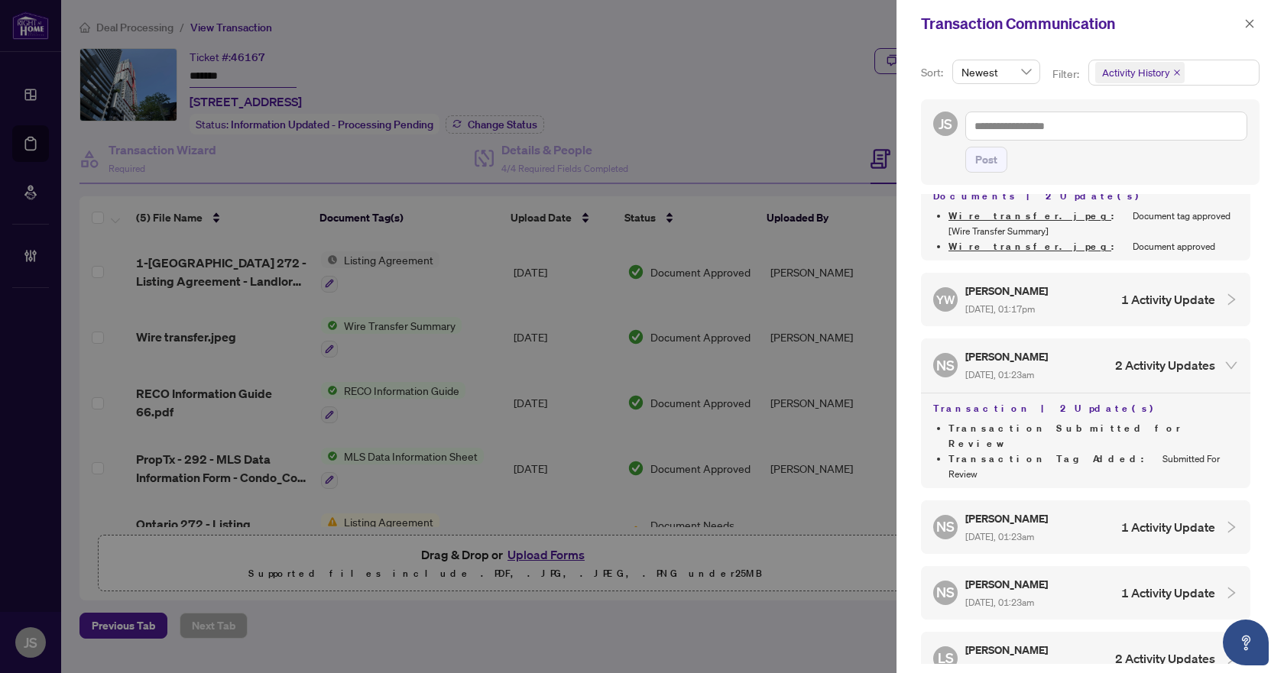
scroll to position [153, 0]
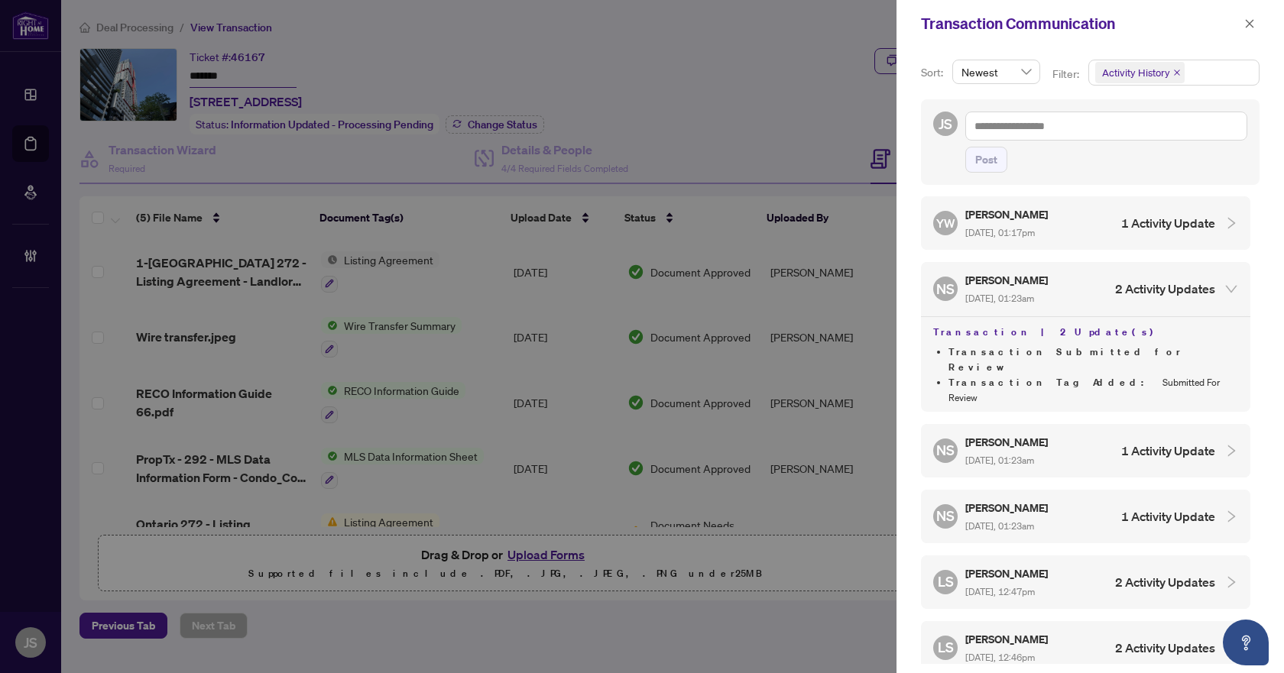
click at [1173, 442] on h4 "1 Activity Update" at bounding box center [1168, 451] width 94 height 18
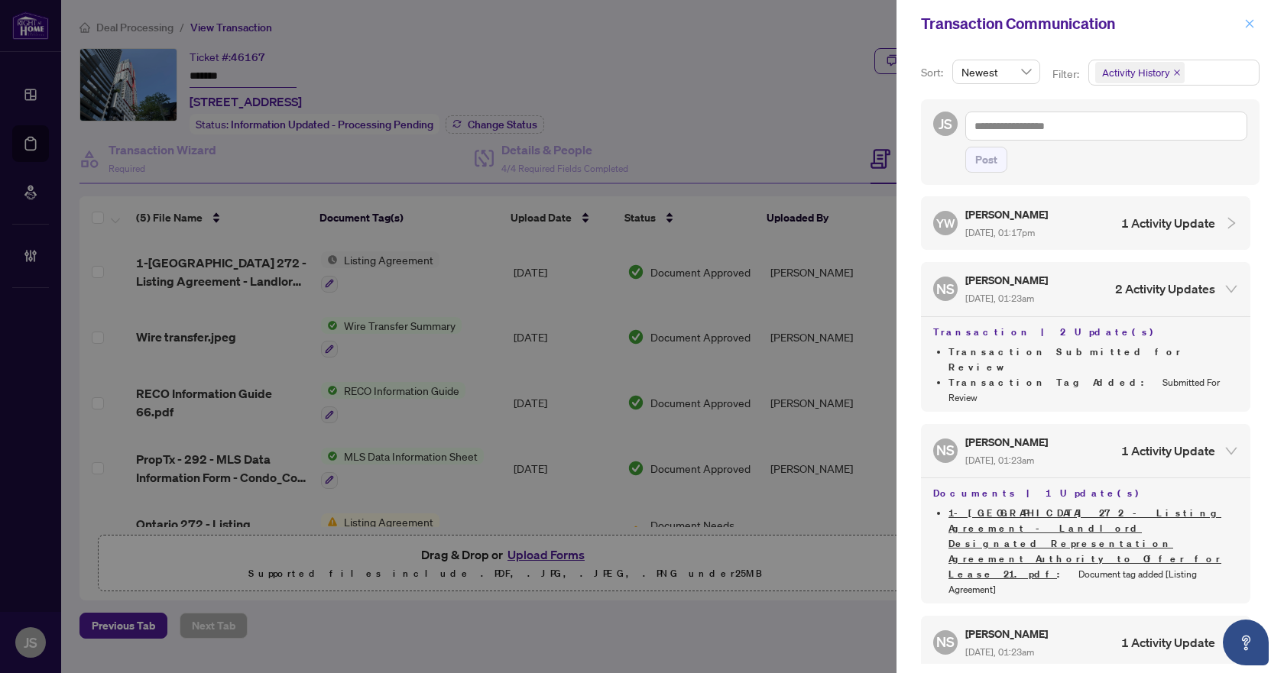
click at [1253, 23] on icon "close" at bounding box center [1249, 23] width 11 height 11
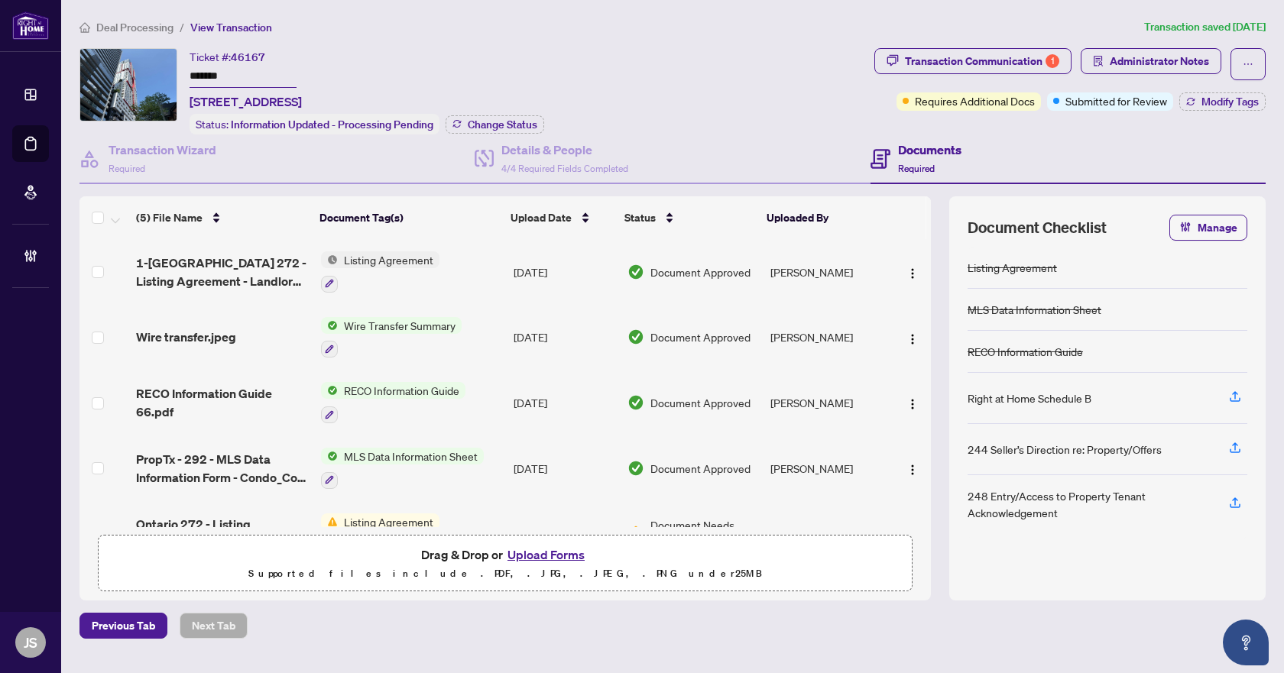
click at [232, 262] on span "1-Ontario 272 - Listing Agreement - Landlord Designated Representation Agreemen…" at bounding box center [222, 272] width 173 height 37
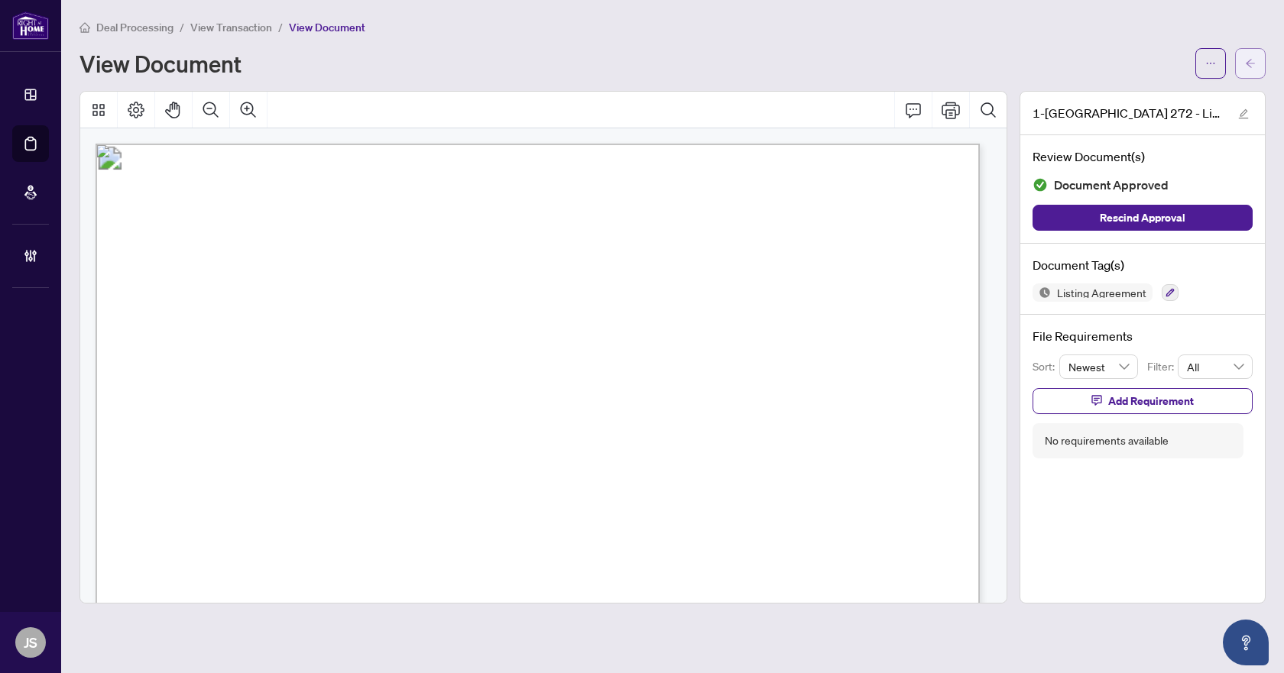
click at [1243, 64] on button "button" at bounding box center [1250, 63] width 31 height 31
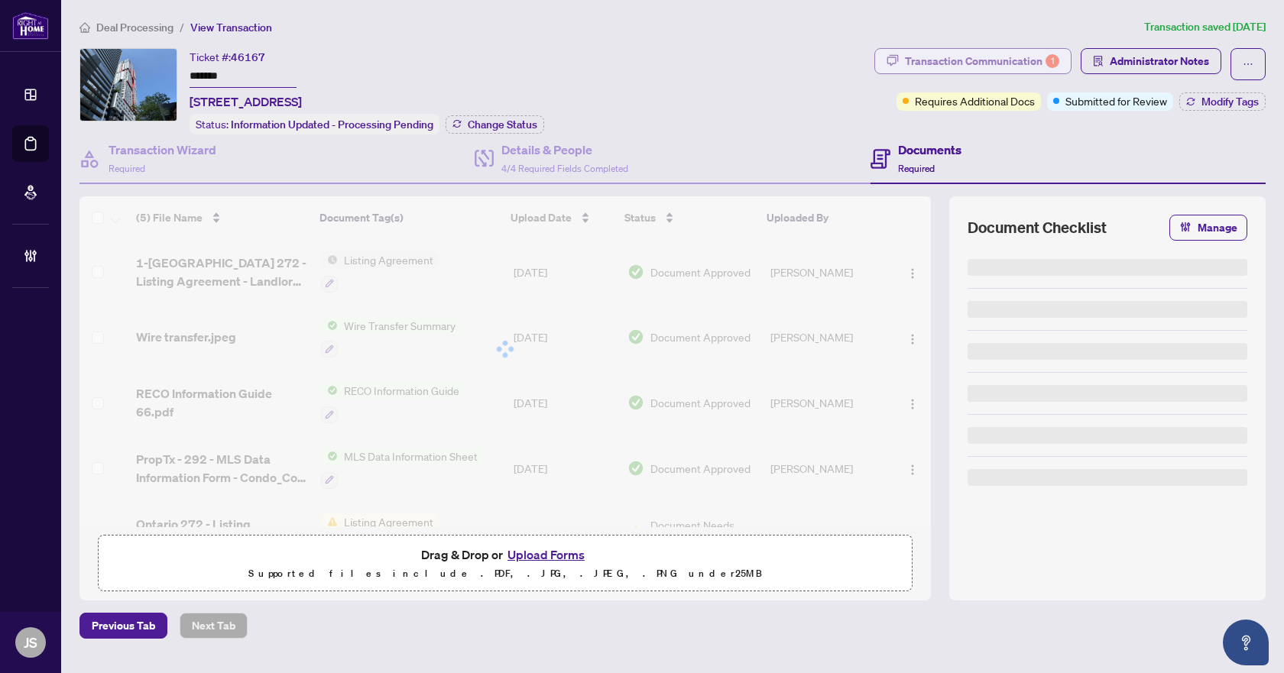
click at [1002, 57] on div "Transaction Communication 1" at bounding box center [982, 61] width 154 height 24
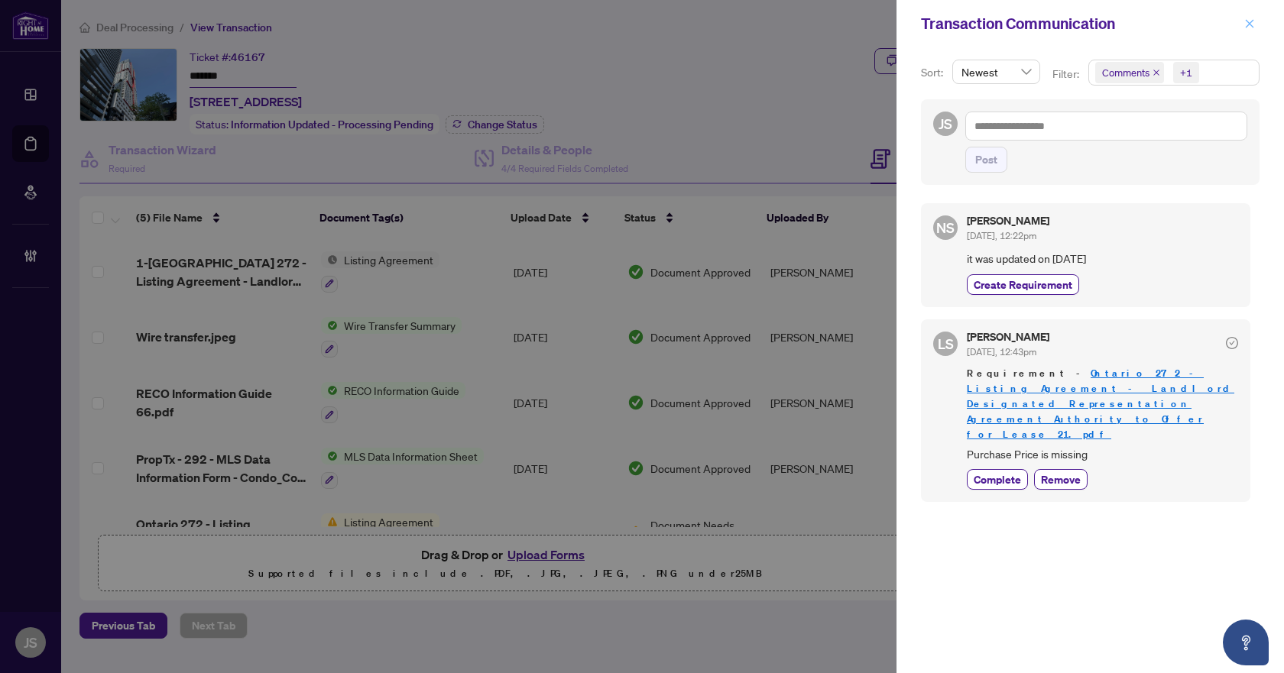
click at [1250, 18] on icon "close" at bounding box center [1249, 23] width 11 height 11
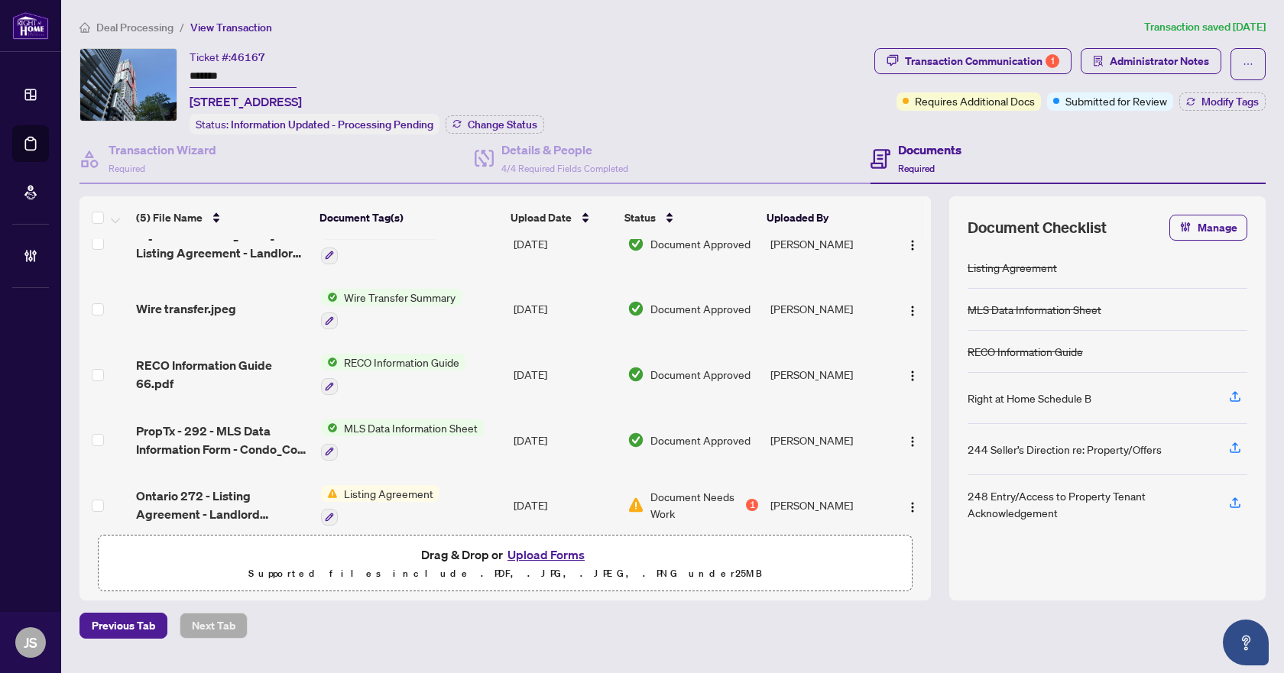
scroll to position [43, 0]
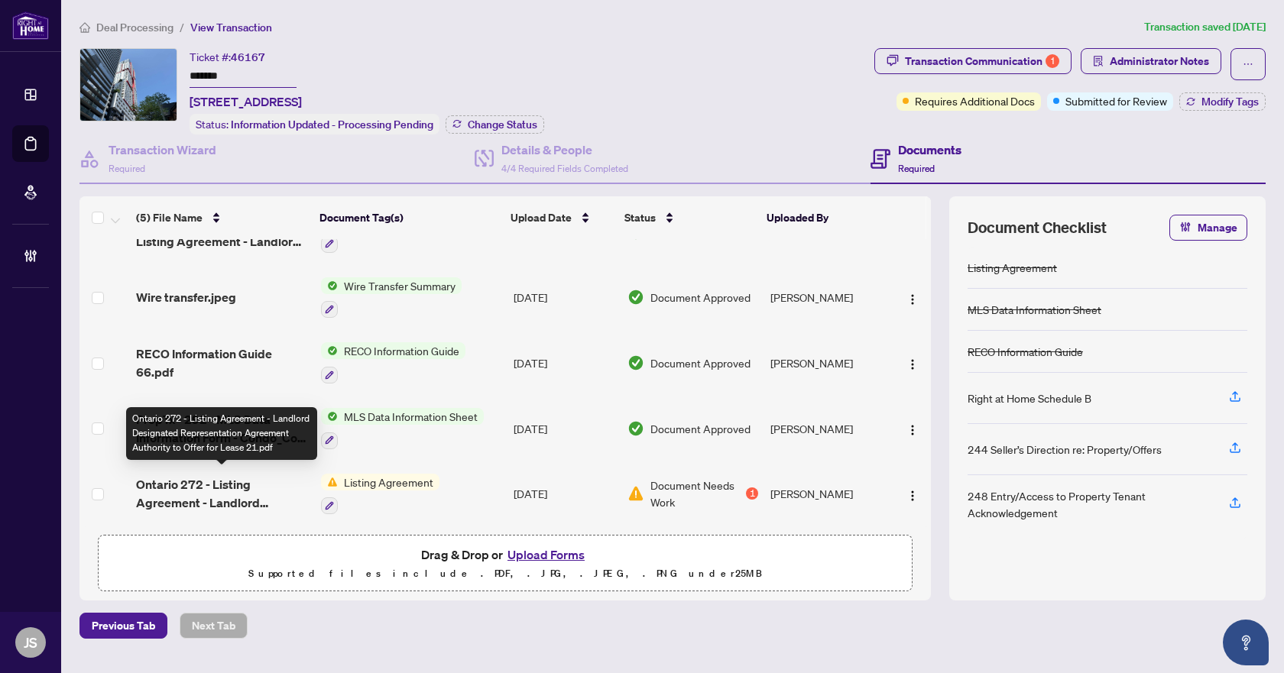
click at [215, 492] on span "Ontario 272 - Listing Agreement - Landlord Designated Representation Agreement …" at bounding box center [222, 493] width 173 height 37
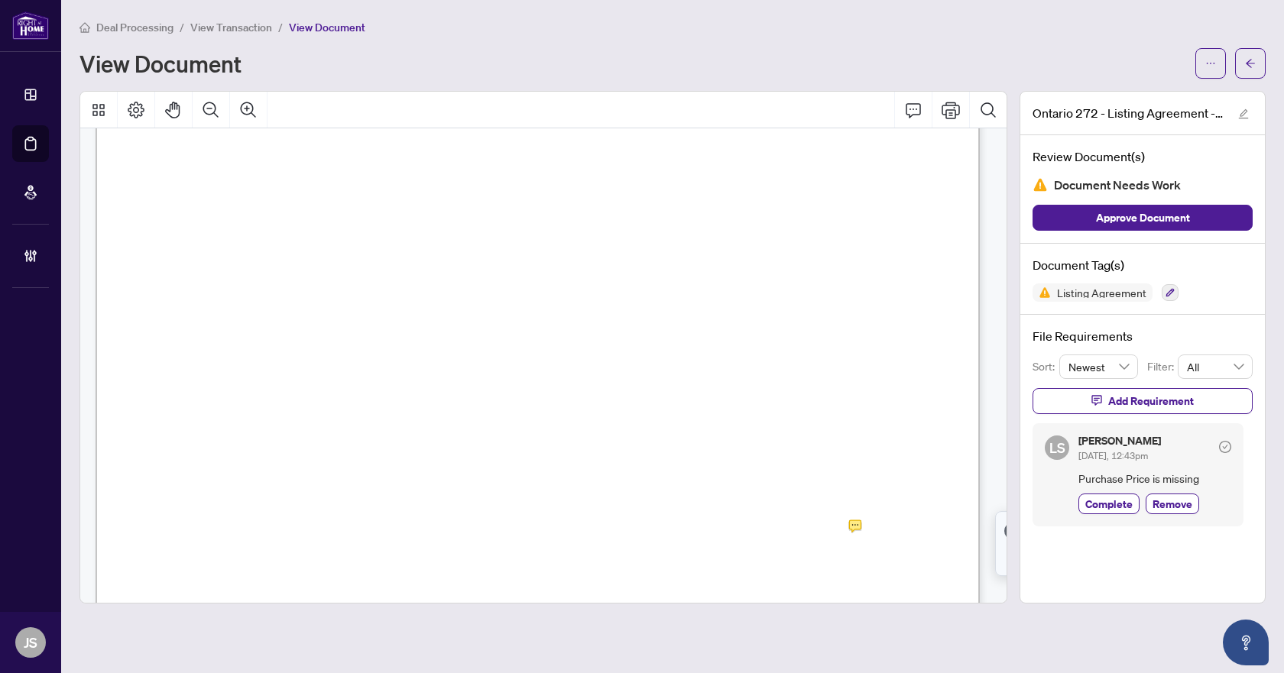
scroll to position [306, 0]
click at [1112, 510] on span "Complete" at bounding box center [1108, 504] width 47 height 16
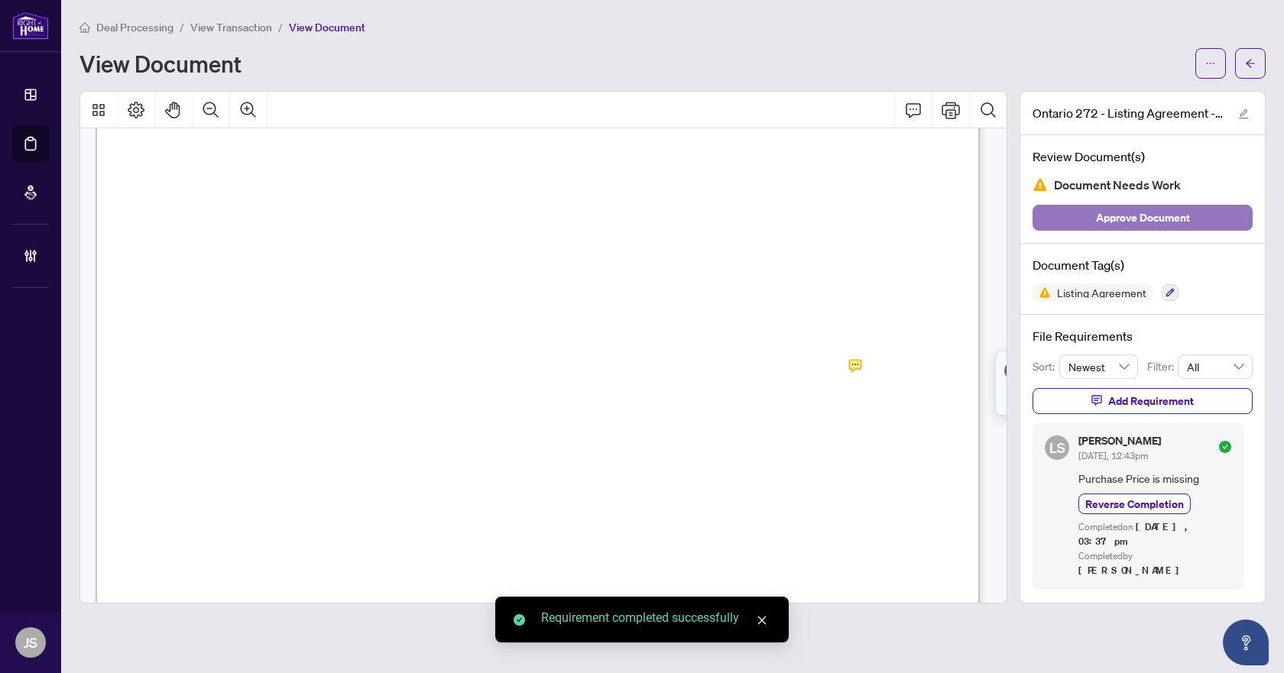
click at [1179, 220] on span "Approve Document" at bounding box center [1143, 218] width 94 height 24
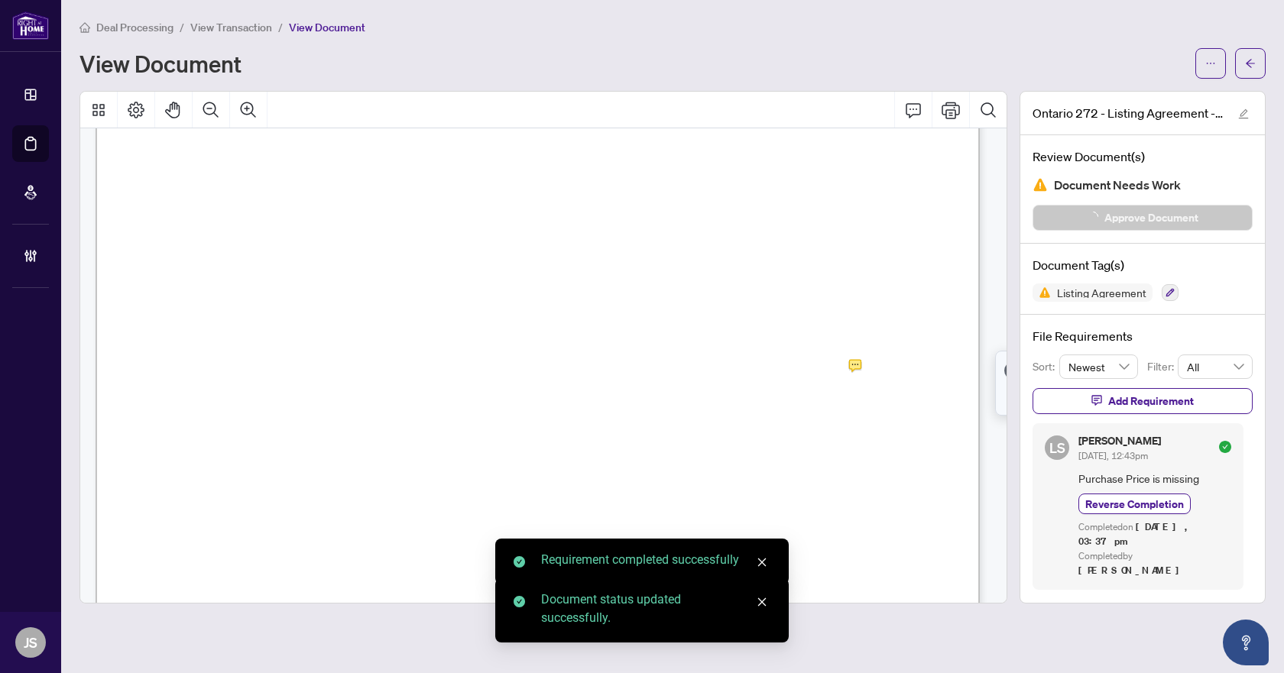
click at [1255, 58] on icon "arrow-left" at bounding box center [1250, 63] width 11 height 11
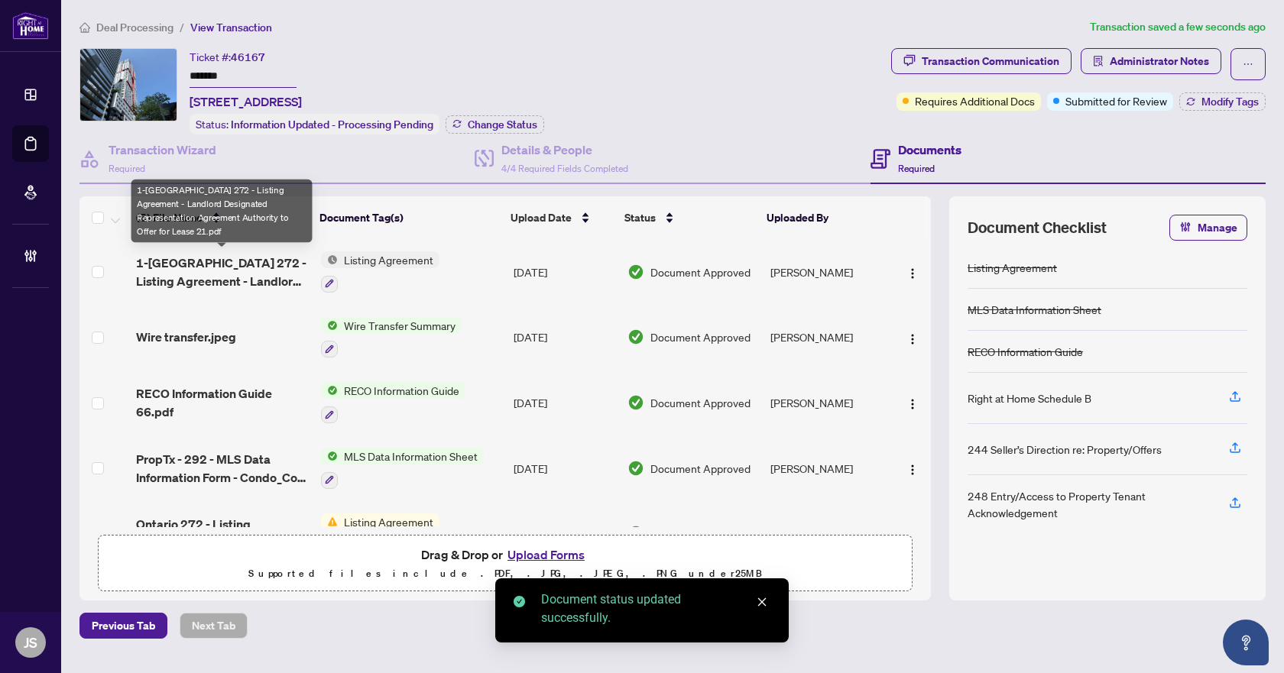
click at [206, 257] on span "1-Ontario 272 - Listing Agreement - Landlord Designated Representation Agreemen…" at bounding box center [222, 272] width 173 height 37
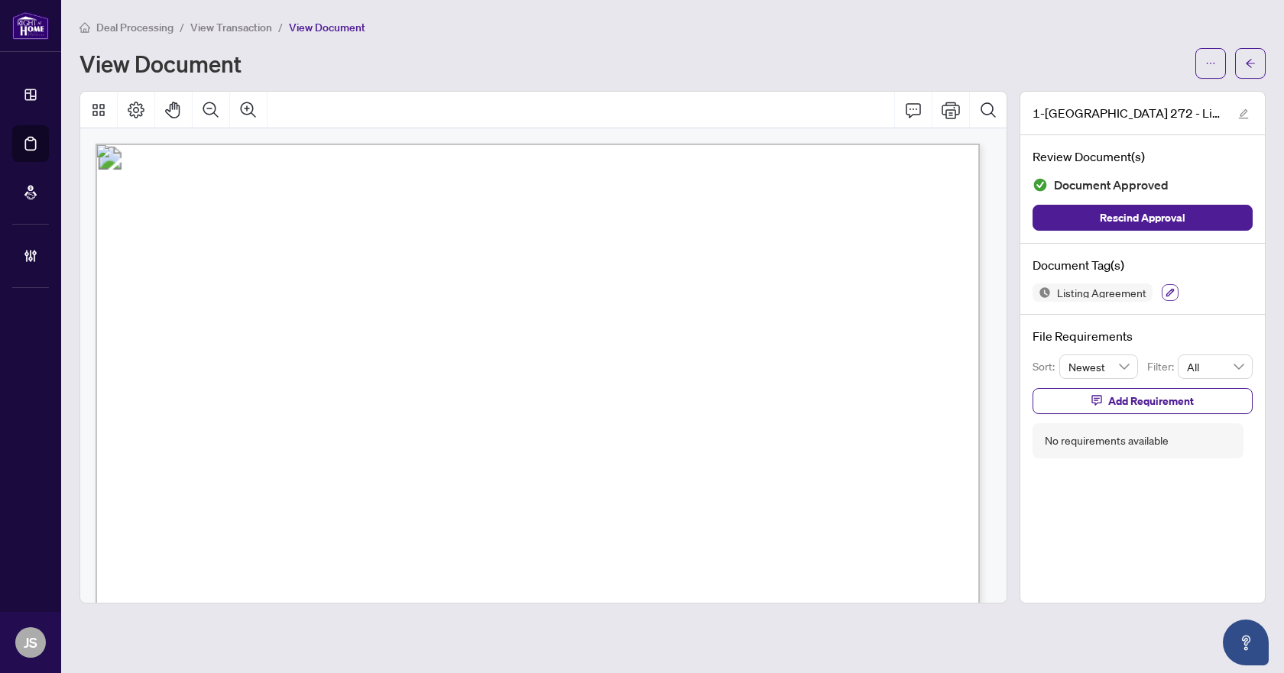
click at [1166, 289] on icon "button" at bounding box center [1170, 292] width 9 height 9
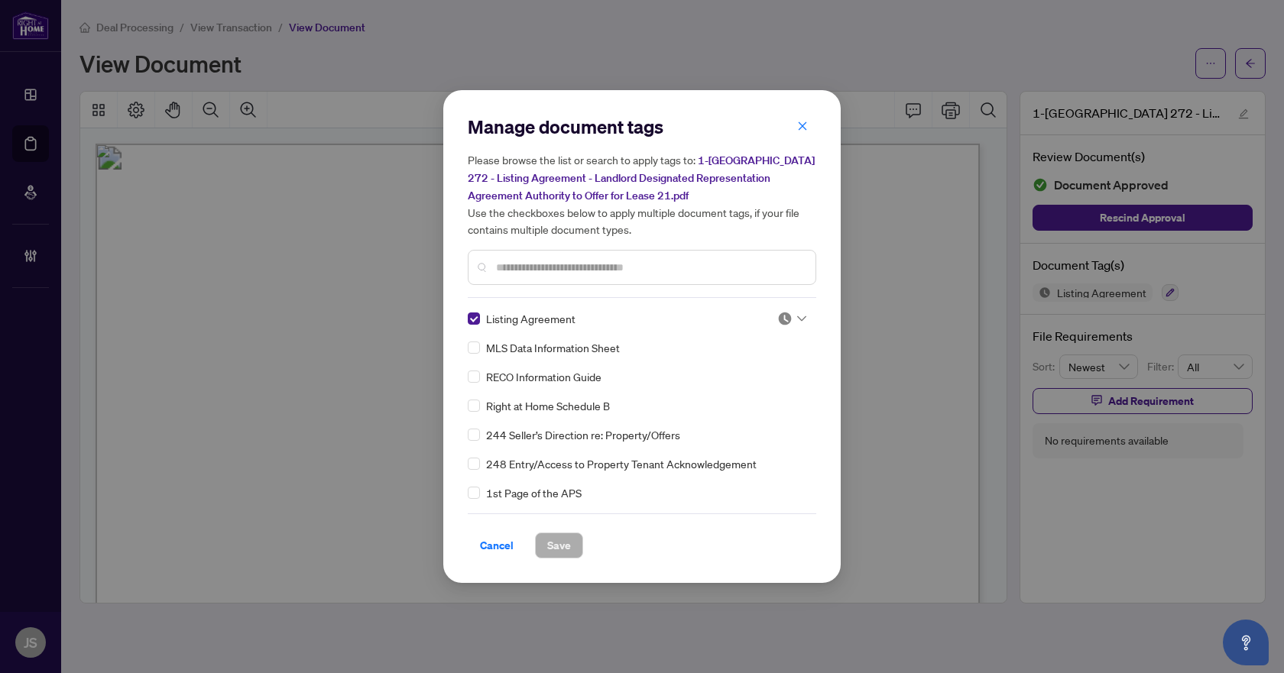
click at [786, 312] on img at bounding box center [784, 318] width 15 height 15
click at [718, 396] on div "Approved" at bounding box center [741, 392] width 98 height 17
click at [561, 540] on span "Save" at bounding box center [559, 545] width 24 height 24
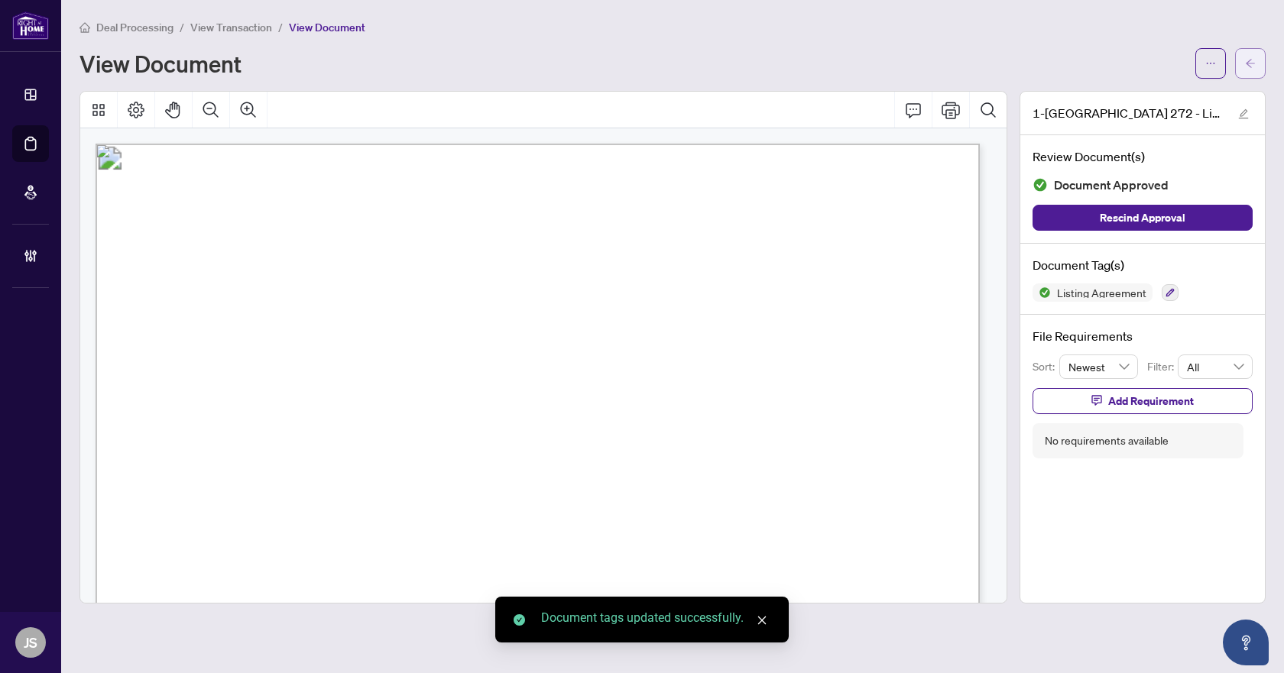
click at [1250, 60] on icon "arrow-left" at bounding box center [1250, 63] width 9 height 8
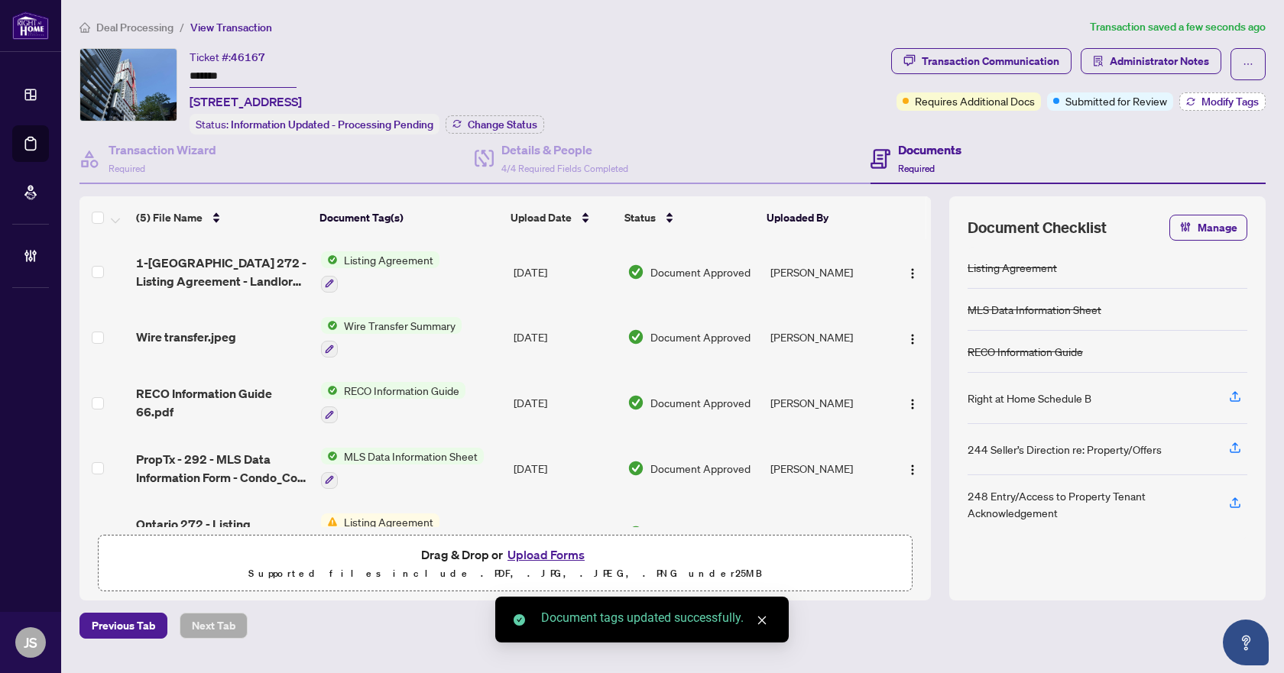
click at [1231, 96] on span "Modify Tags" at bounding box center [1229, 101] width 57 height 11
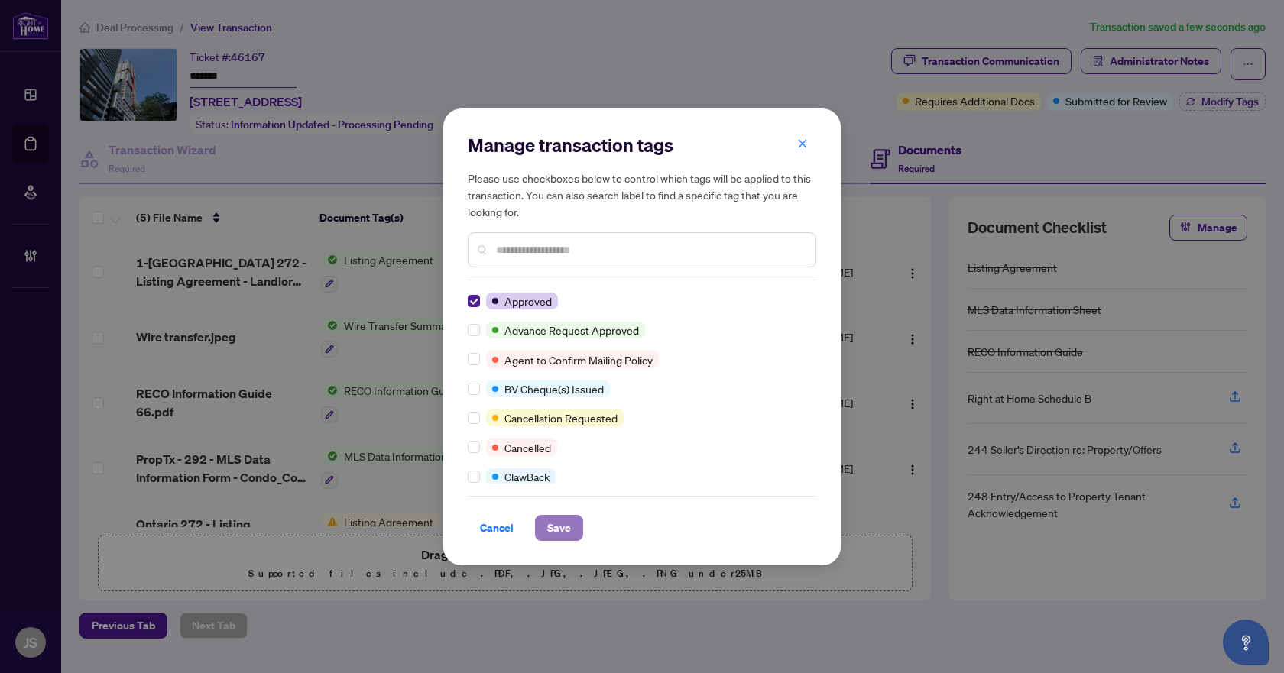
click at [556, 523] on span "Save" at bounding box center [559, 528] width 24 height 24
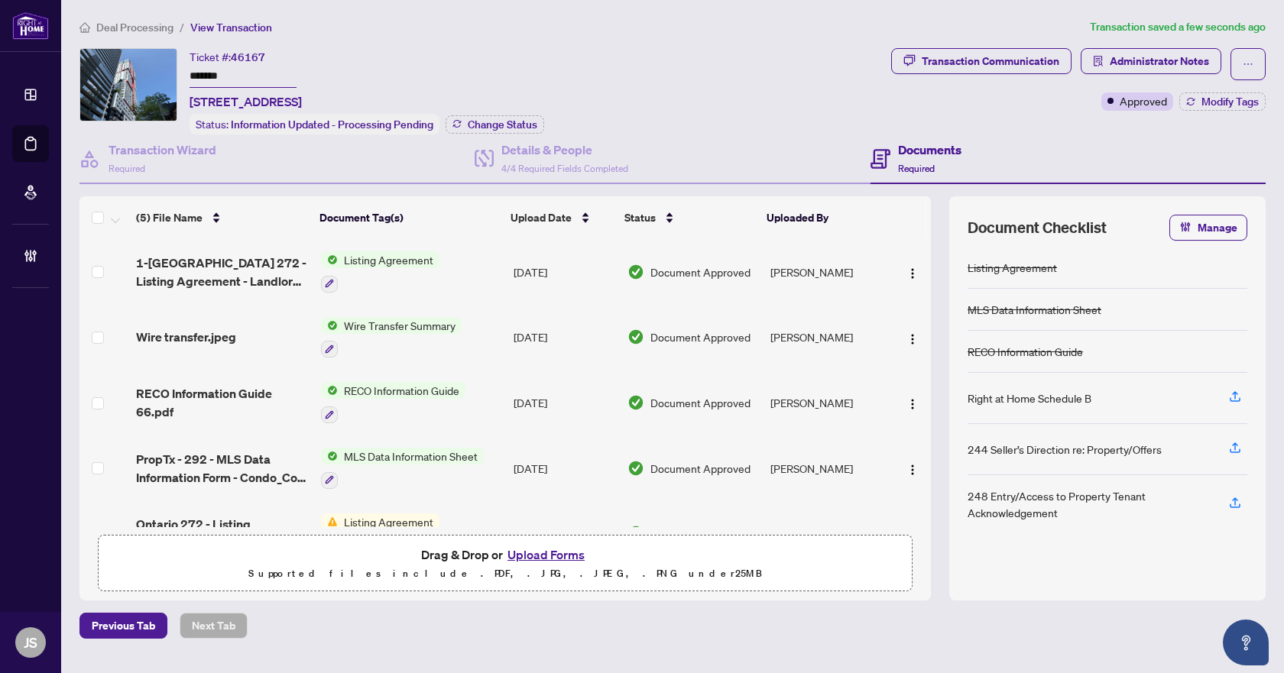
click at [156, 28] on span "Deal Processing" at bounding box center [134, 28] width 77 height 14
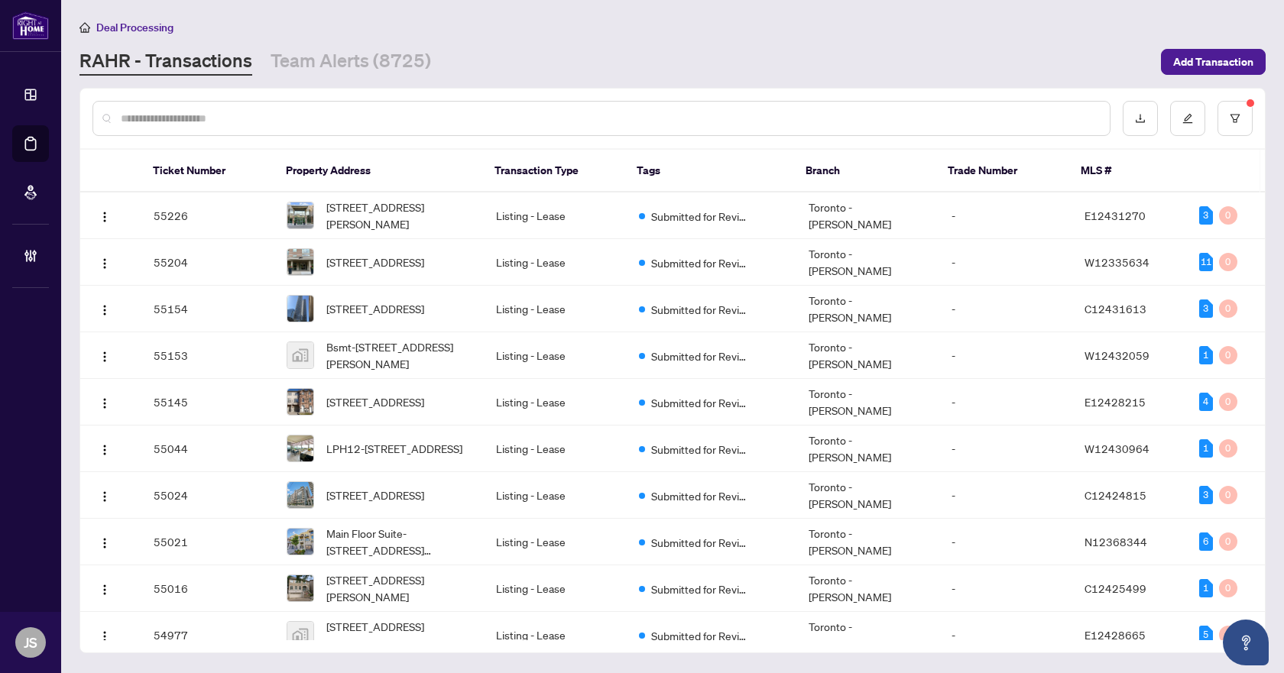
click at [231, 121] on input "text" at bounding box center [609, 118] width 977 height 17
paste input "*****"
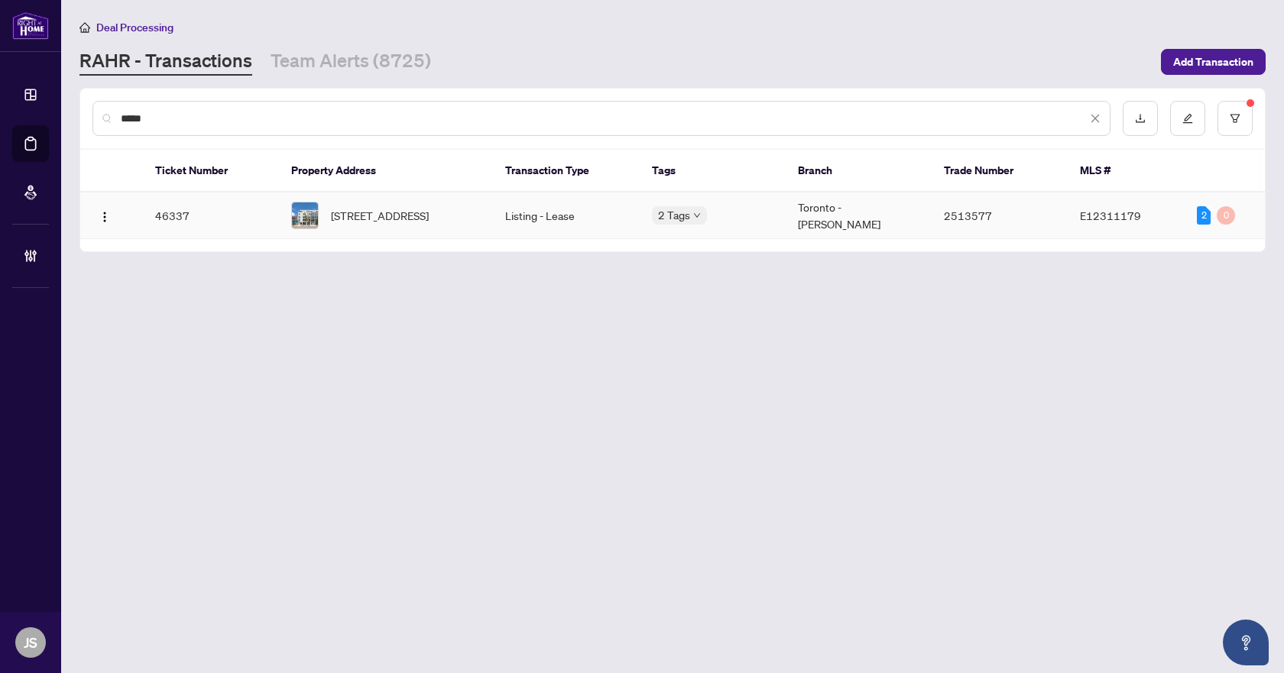
type input "*****"
click at [375, 208] on span "602-1598 Queen St, Toronto, Ontario M4L 1E5, Canada" at bounding box center [380, 215] width 98 height 17
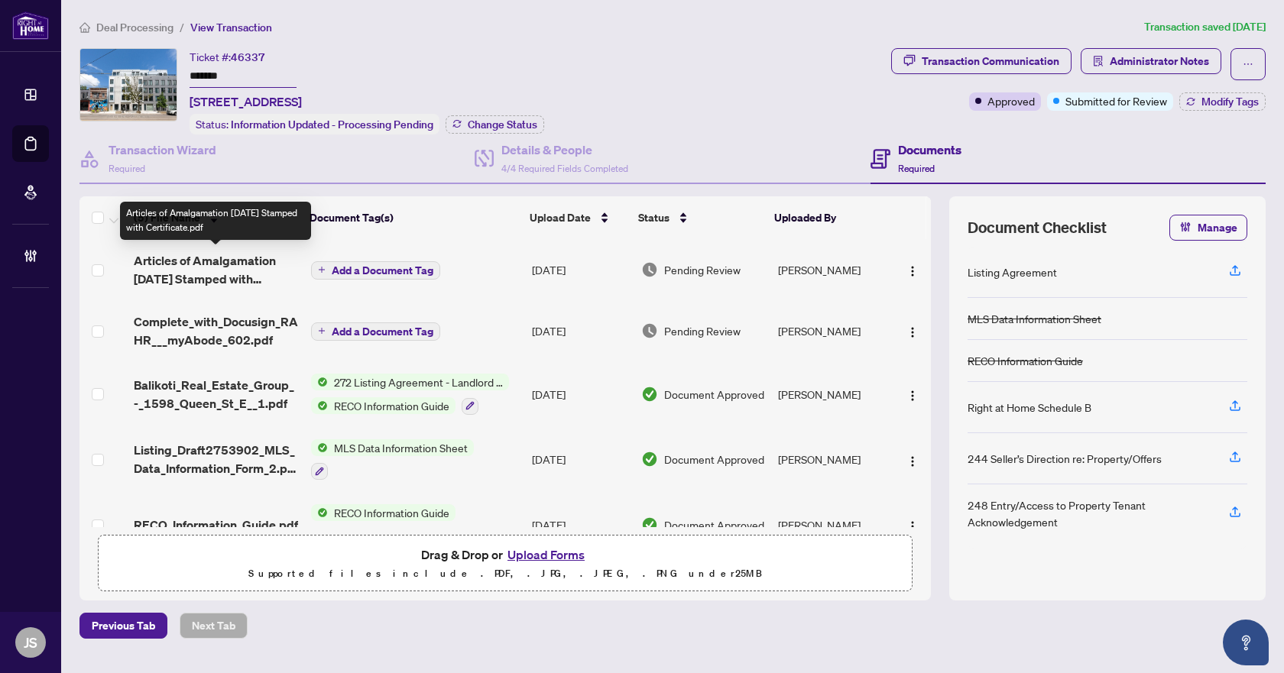
click at [211, 265] on span "Articles of Amalgamation 18-01-01 Stamped with Certificate.pdf" at bounding box center [216, 269] width 164 height 37
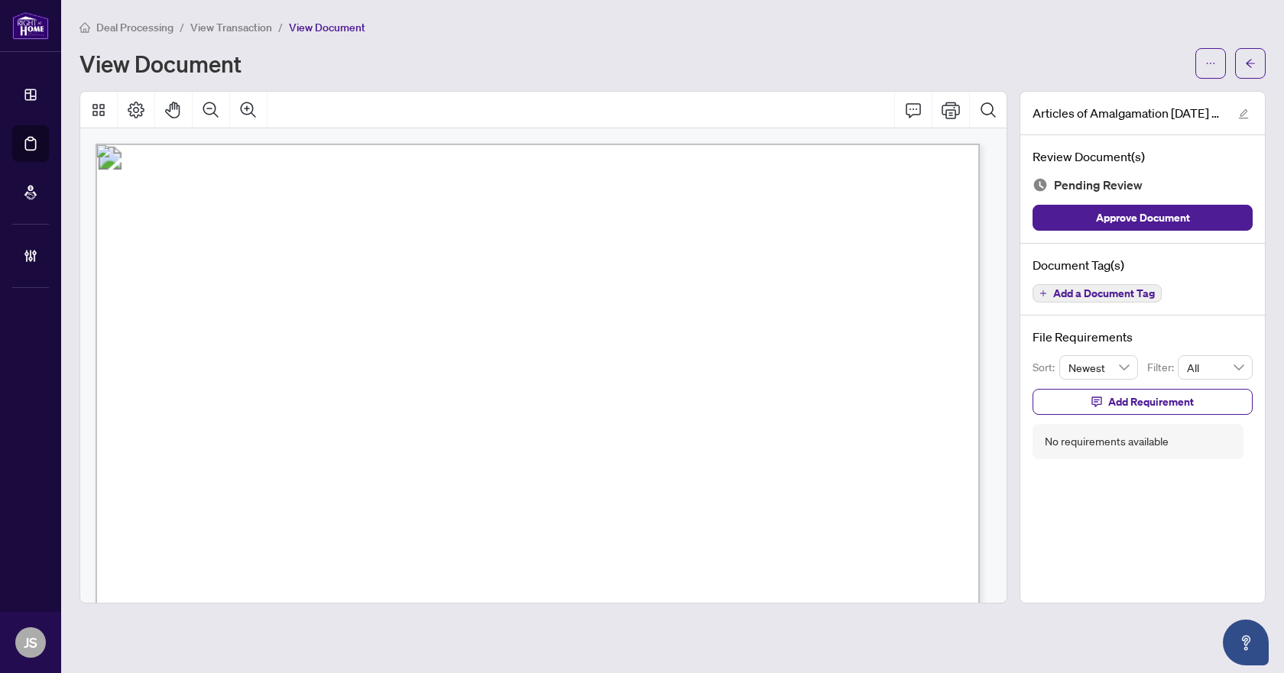
click at [1079, 295] on span "Add a Document Tag" at bounding box center [1104, 293] width 102 height 11
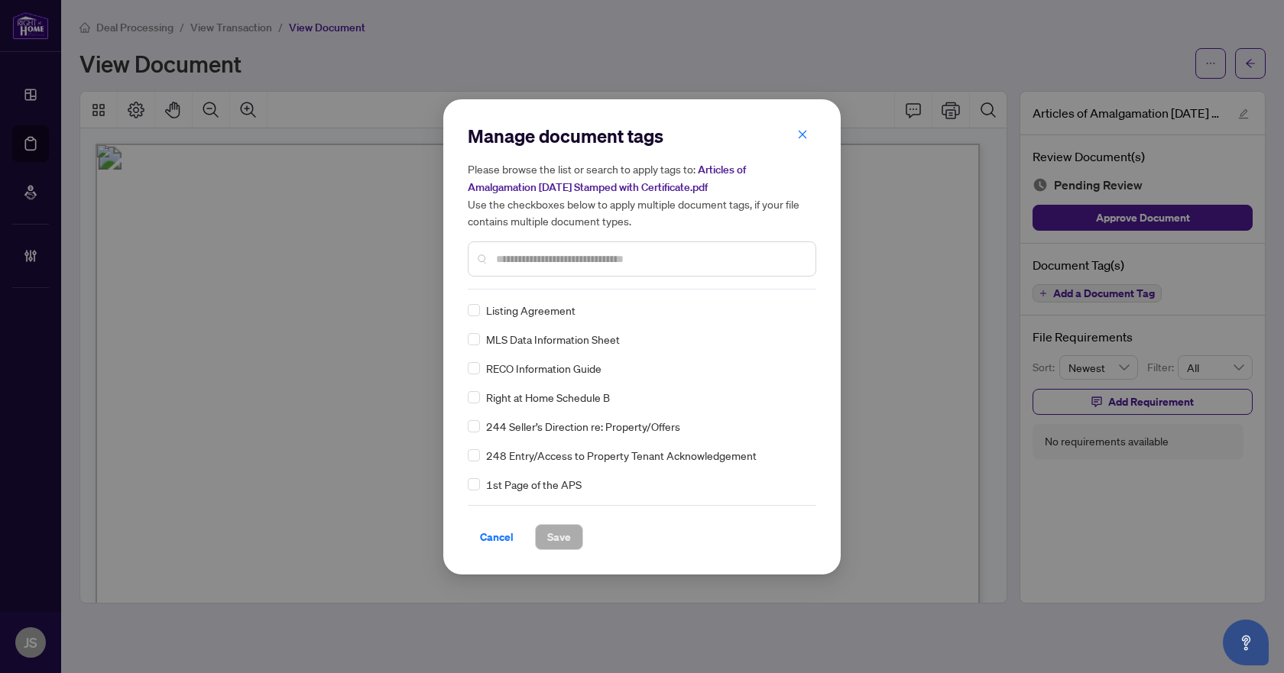
click at [522, 285] on div "Manage document tags Please browse the list or search to apply tags to: Article…" at bounding box center [642, 207] width 349 height 166
click at [533, 261] on input "text" at bounding box center [649, 259] width 307 height 17
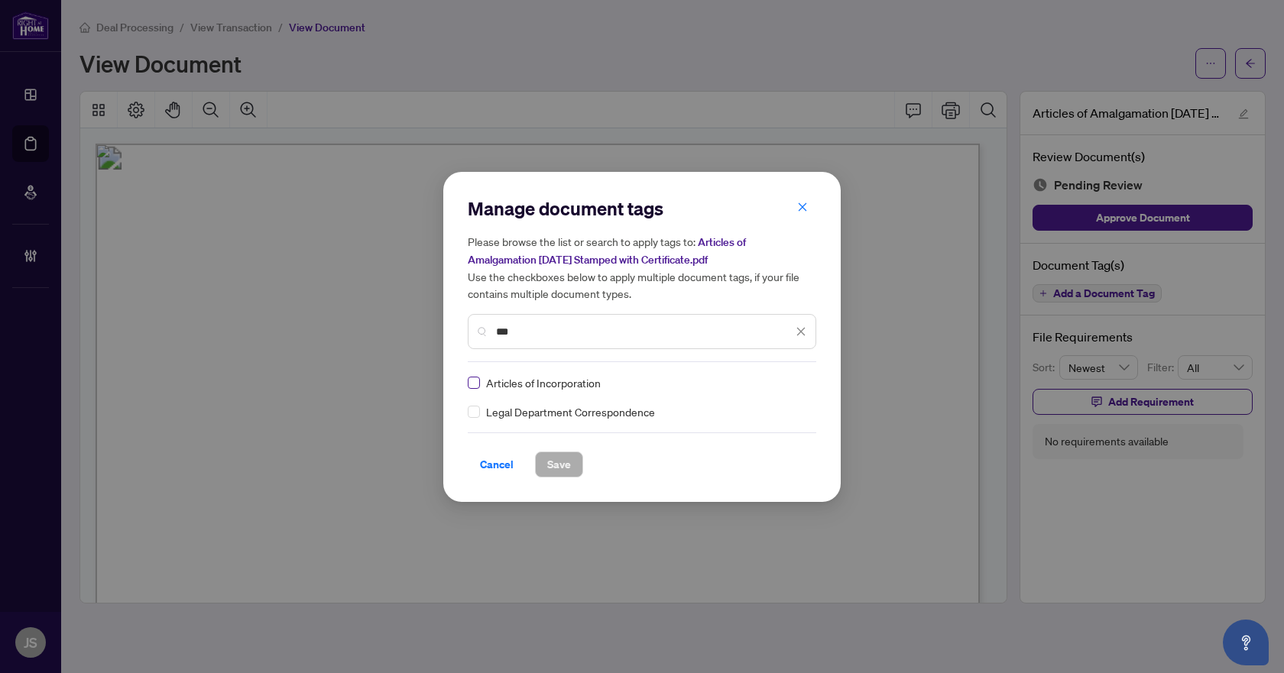
type input "***"
click at [471, 375] on label at bounding box center [474, 383] width 12 height 17
click at [794, 383] on div at bounding box center [791, 382] width 29 height 15
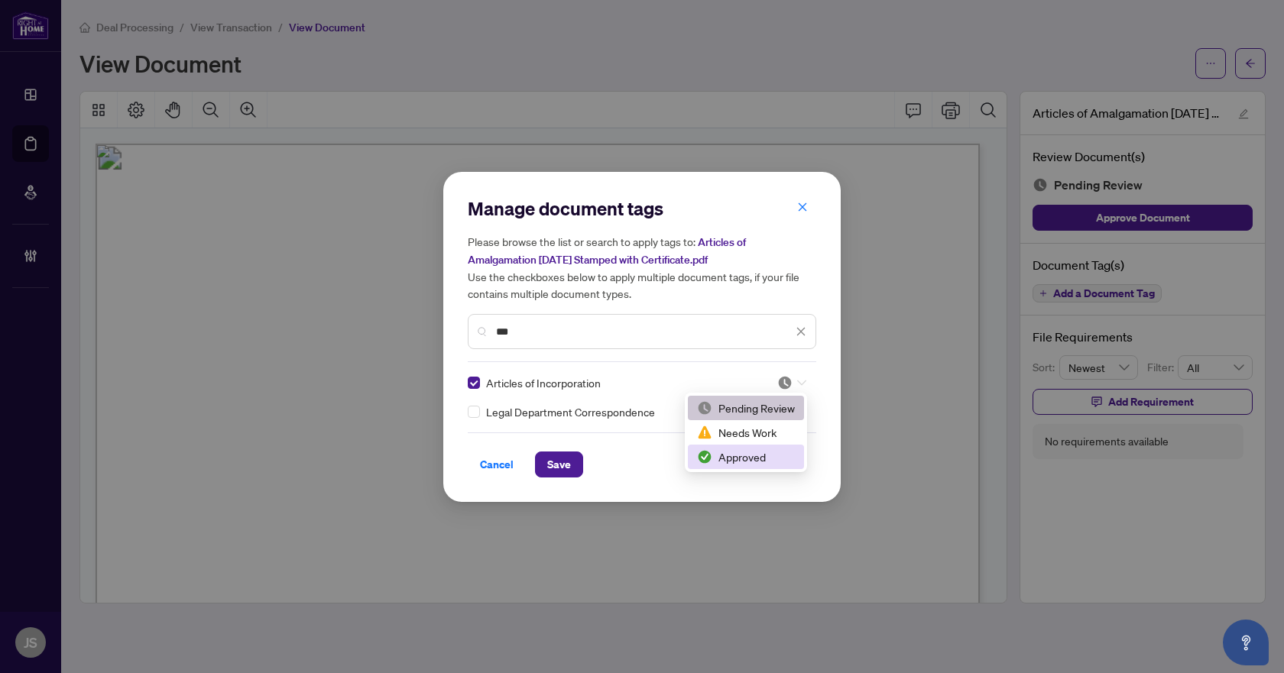
click at [748, 456] on div "Approved" at bounding box center [746, 457] width 98 height 17
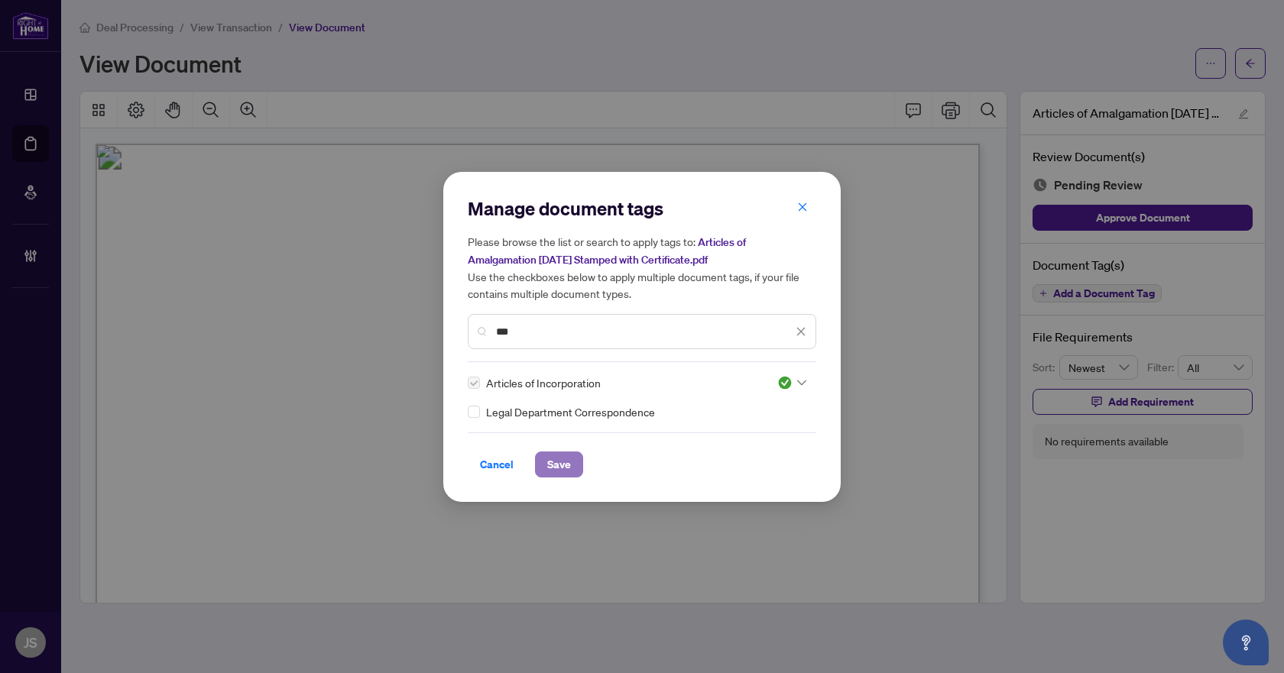
click at [552, 465] on span "Save" at bounding box center [559, 464] width 24 height 24
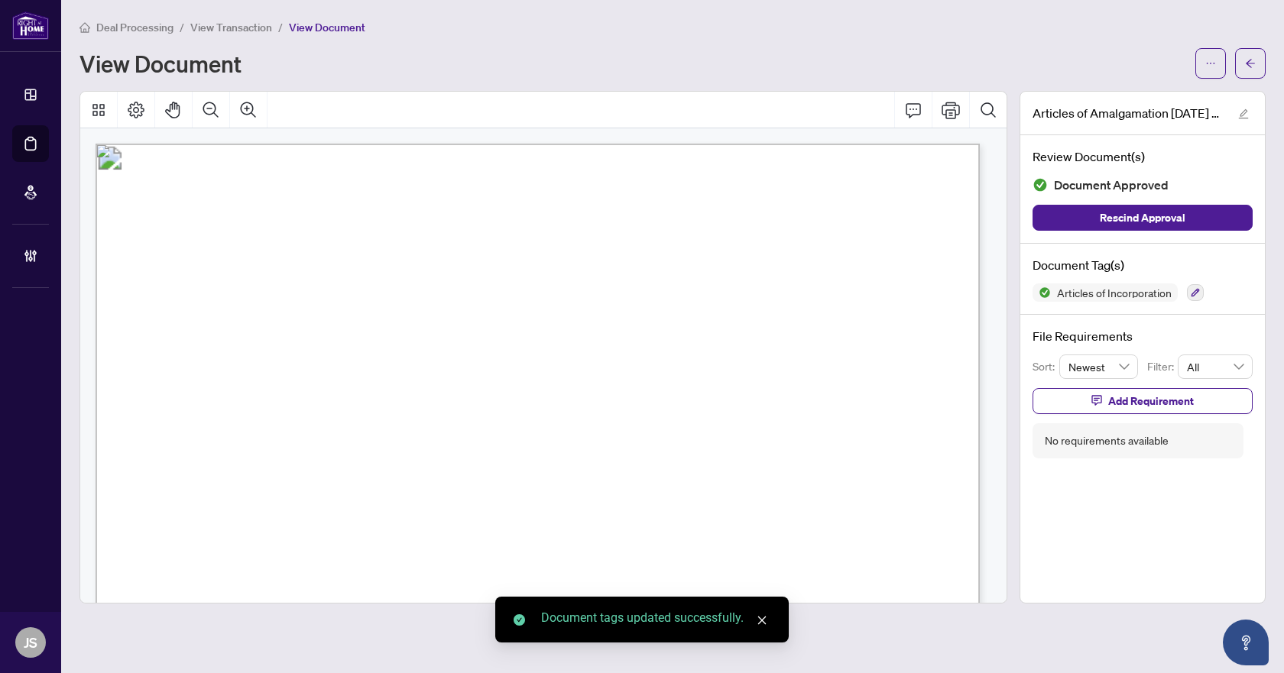
click at [1248, 63] on icon "arrow-left" at bounding box center [1250, 63] width 9 height 8
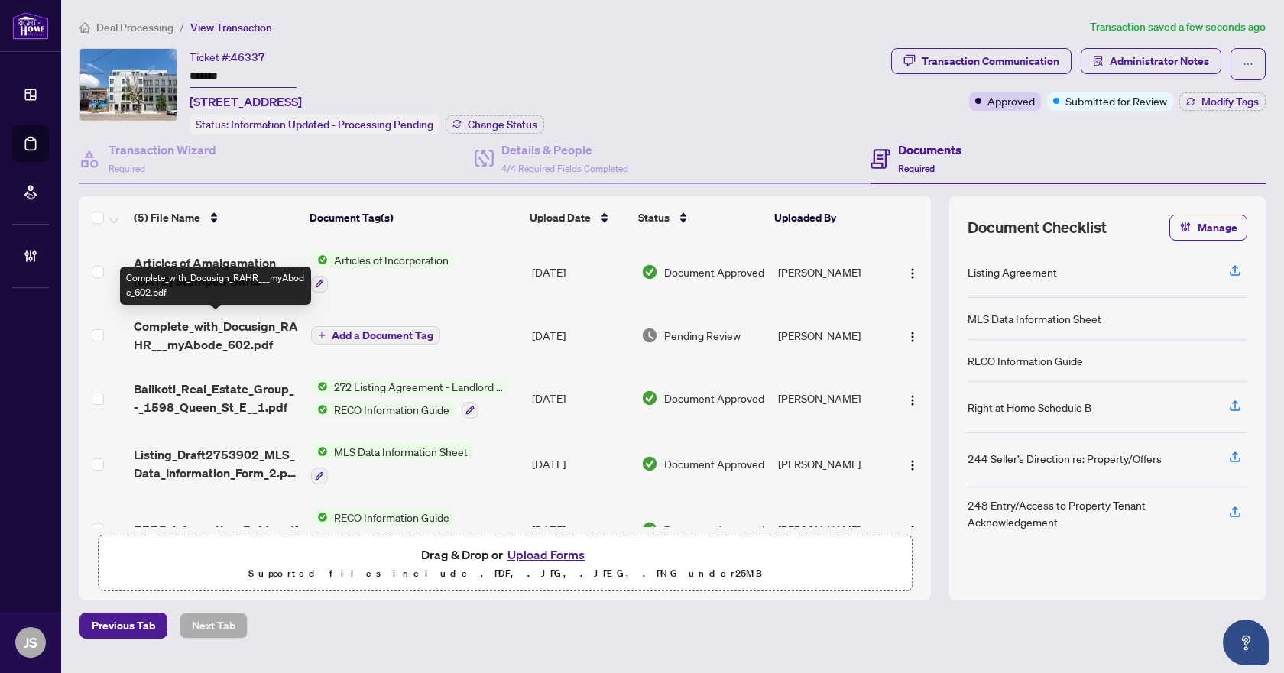
click at [224, 336] on span "Complete_with_Docusign_RAHR___myAbode_602.pdf" at bounding box center [216, 335] width 164 height 37
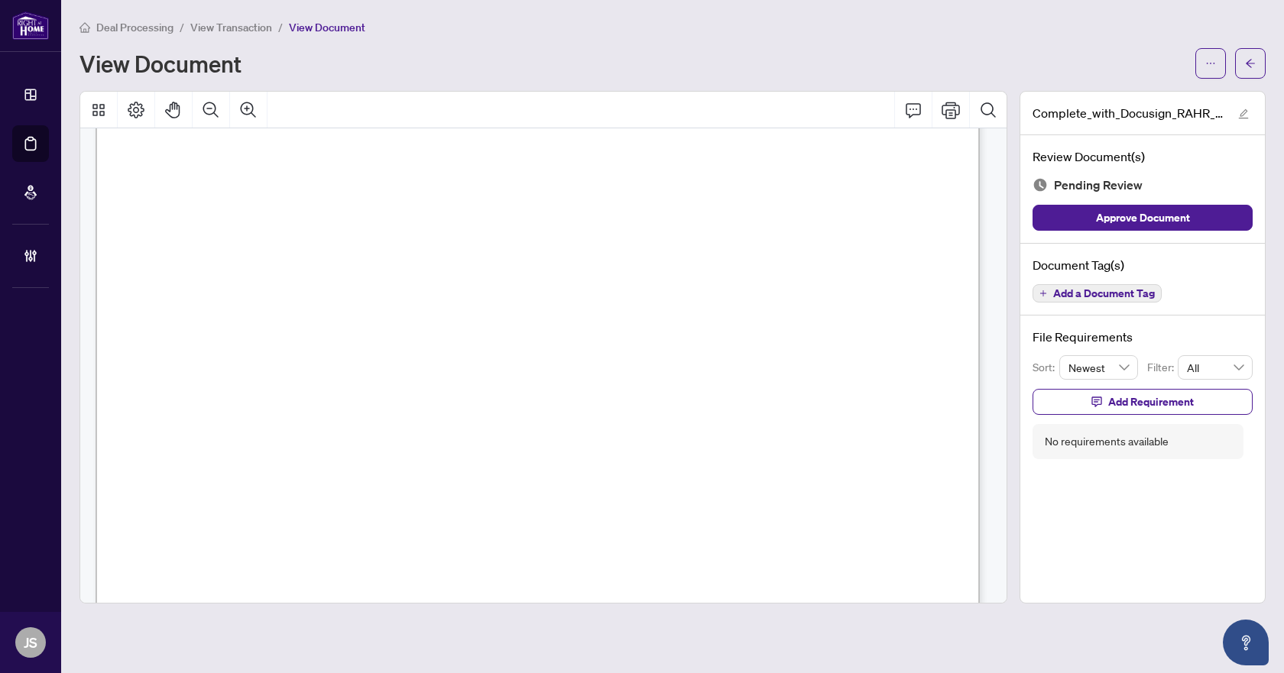
scroll to position [153, 0]
click at [1256, 60] on button "button" at bounding box center [1250, 63] width 31 height 31
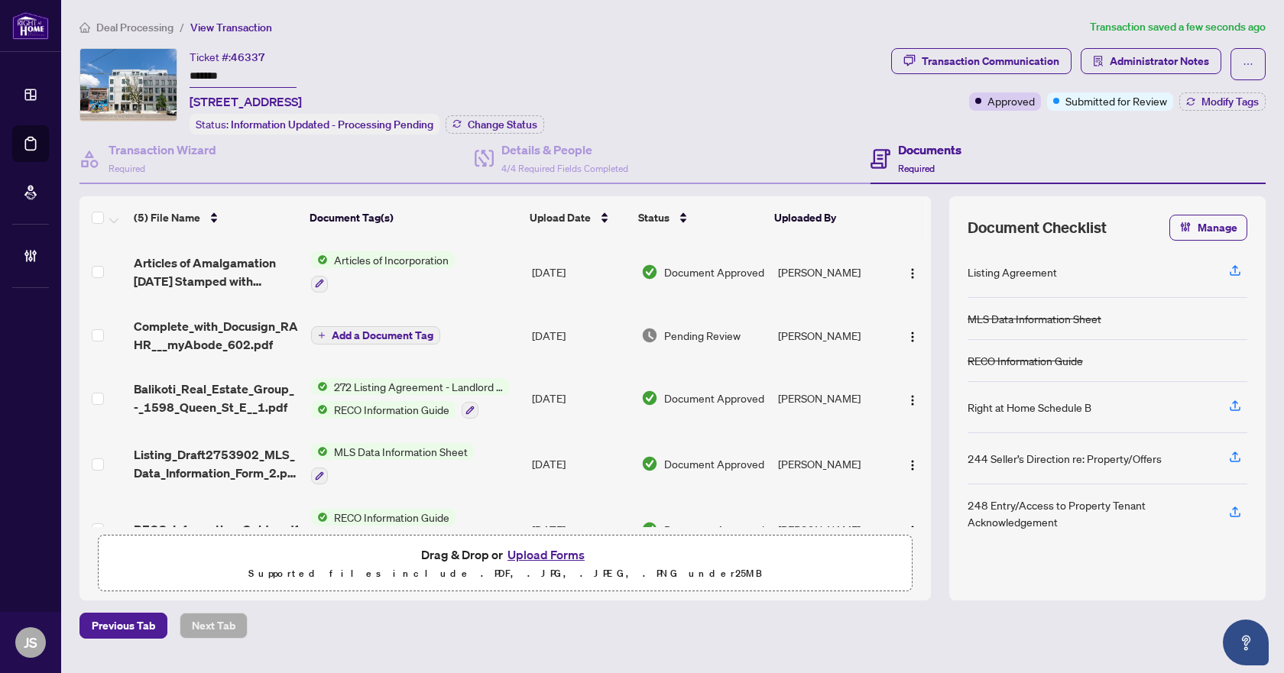
scroll to position [39, 0]
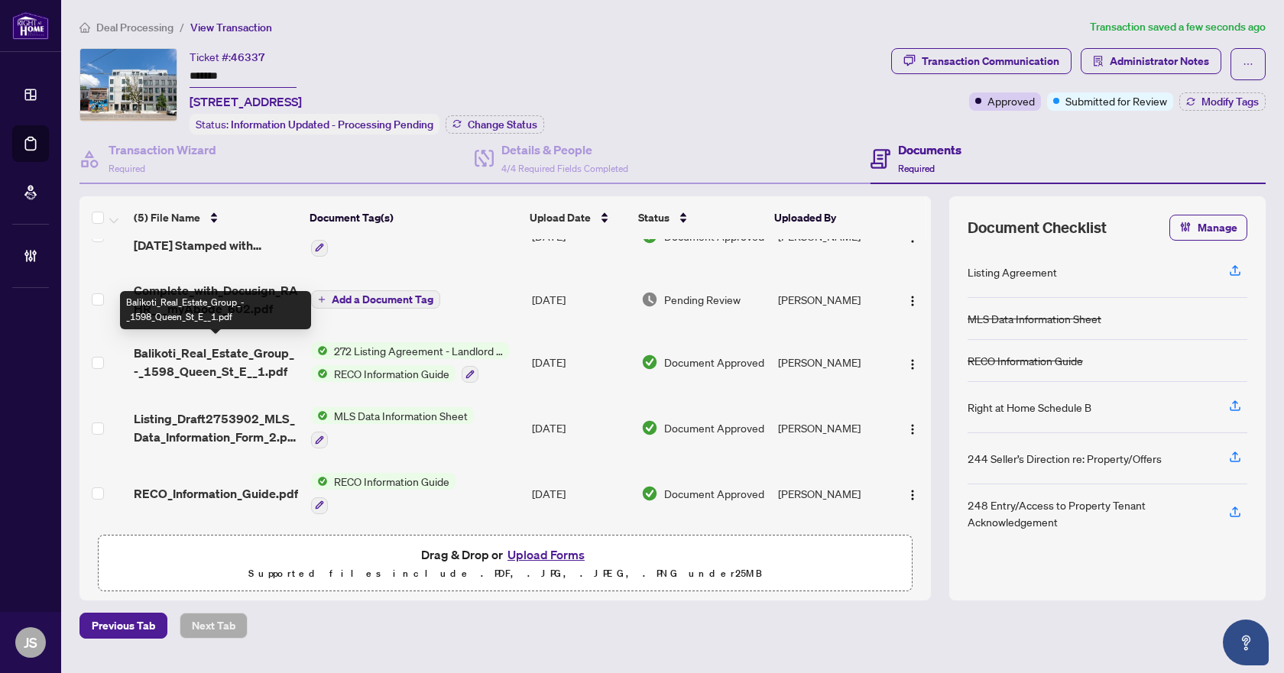
click at [199, 360] on span "Balikoti_Real_Estate_Group_-_1598_Queen_St_E__1.pdf" at bounding box center [216, 362] width 164 height 37
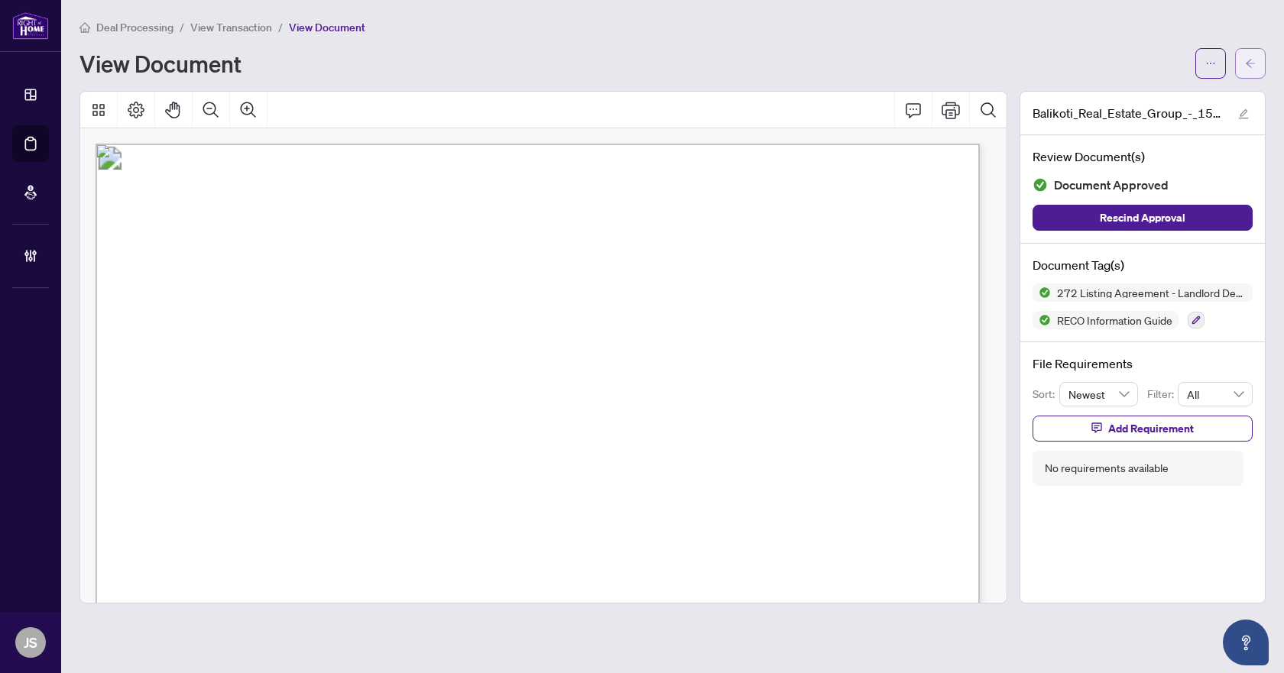
click at [1250, 61] on icon "arrow-left" at bounding box center [1250, 63] width 11 height 11
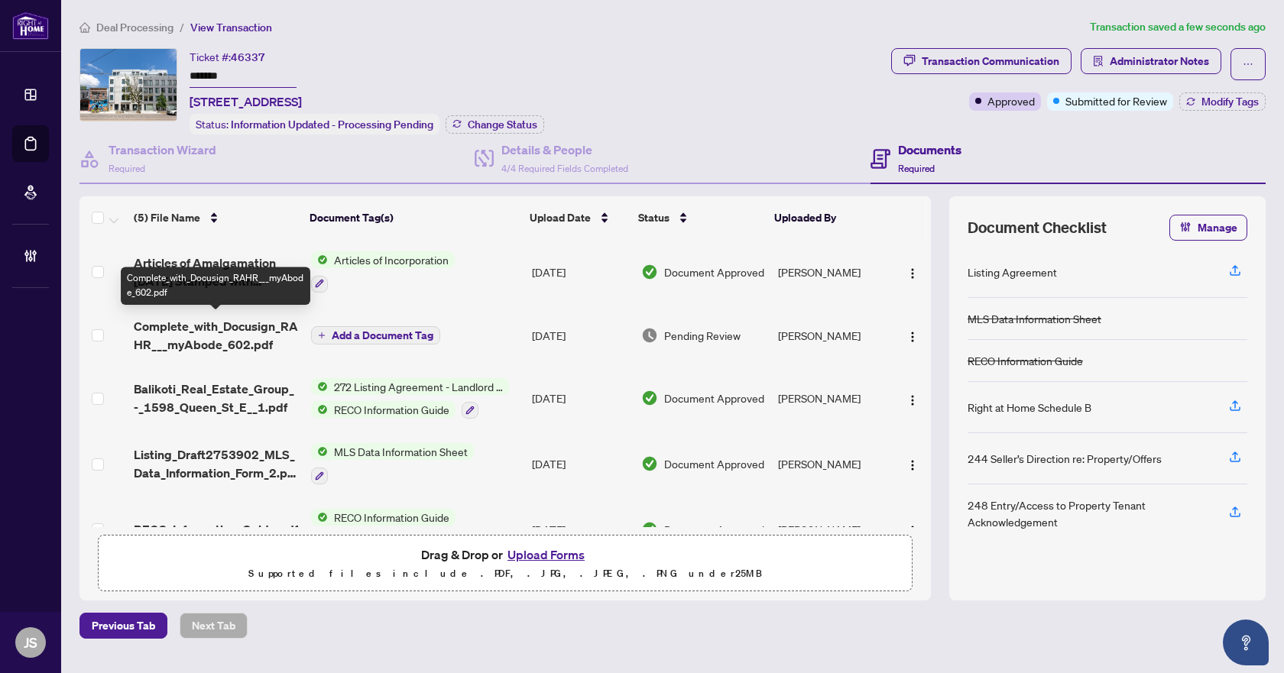
click at [188, 337] on span "Complete_with_Docusign_RAHR___myAbode_602.pdf" at bounding box center [216, 335] width 164 height 37
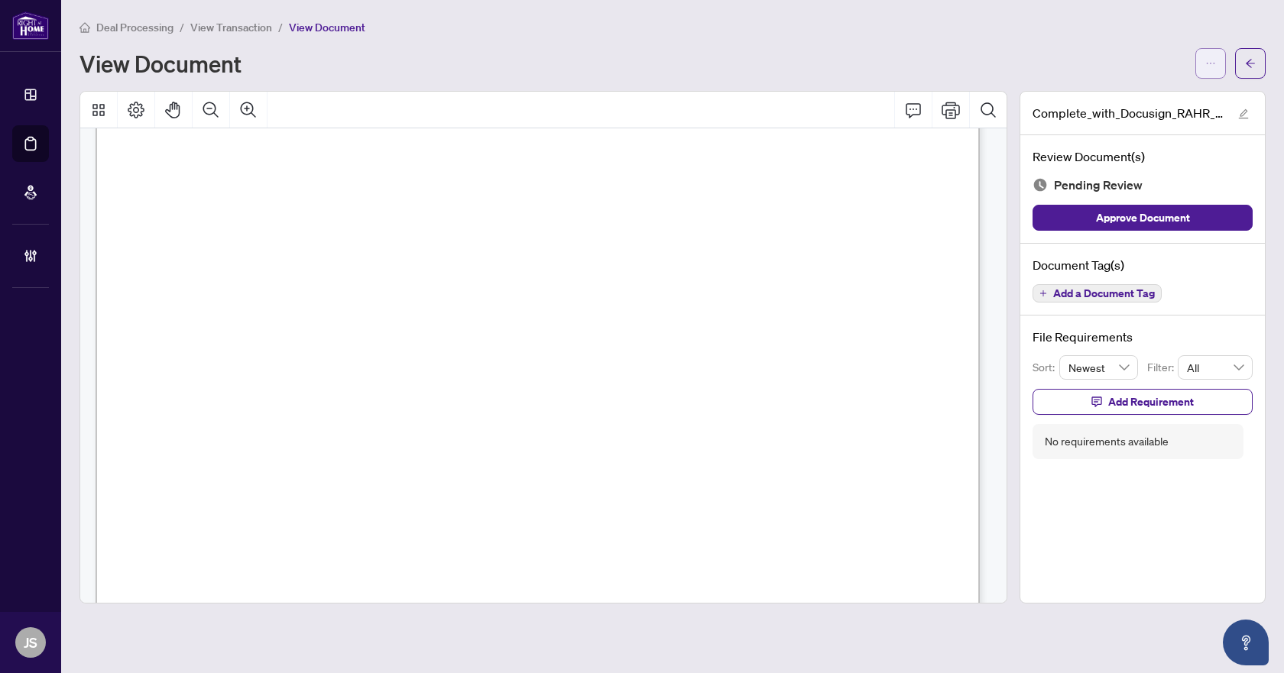
scroll to position [2369, 0]
click at [1248, 63] on icon "arrow-left" at bounding box center [1250, 63] width 11 height 11
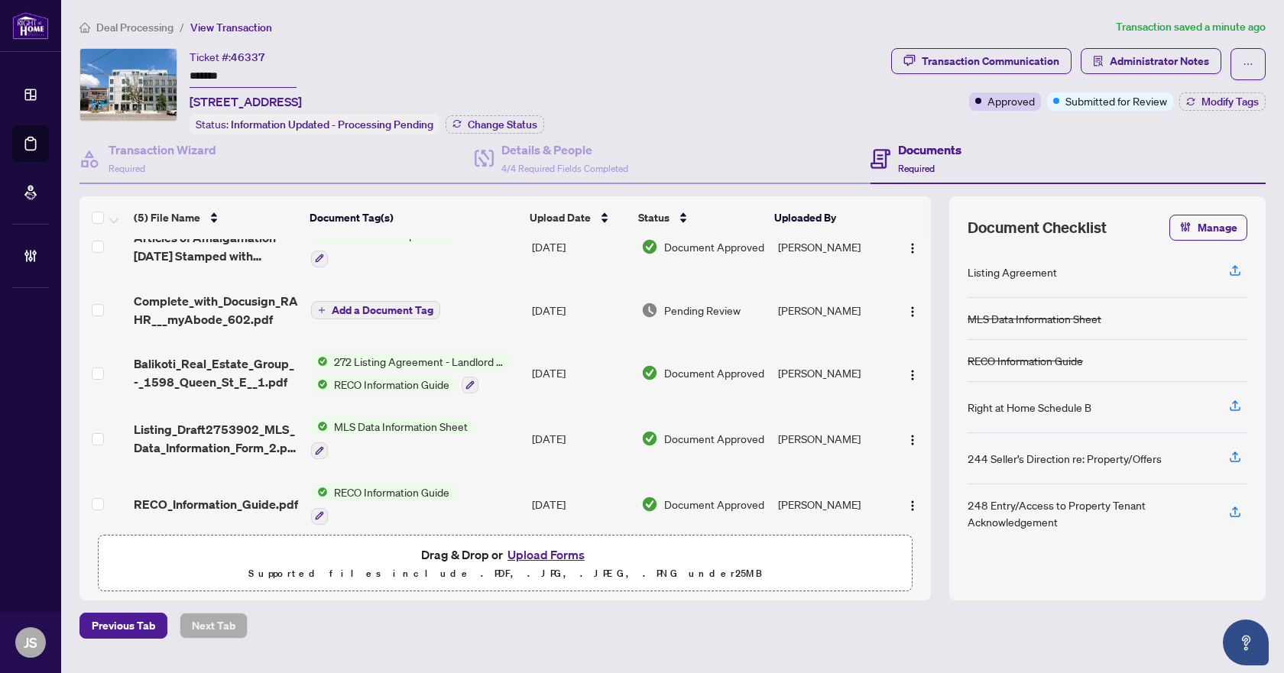
scroll to position [39, 0]
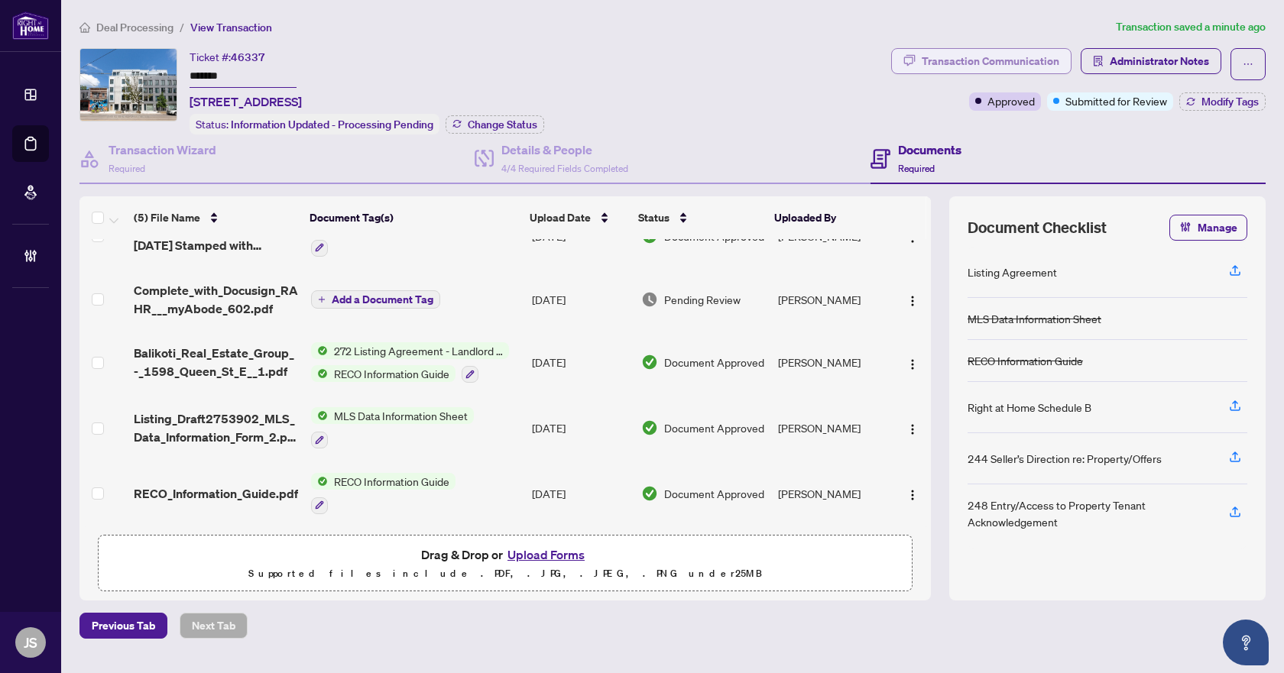
click at [1051, 64] on div "Transaction Communication" at bounding box center [991, 61] width 138 height 24
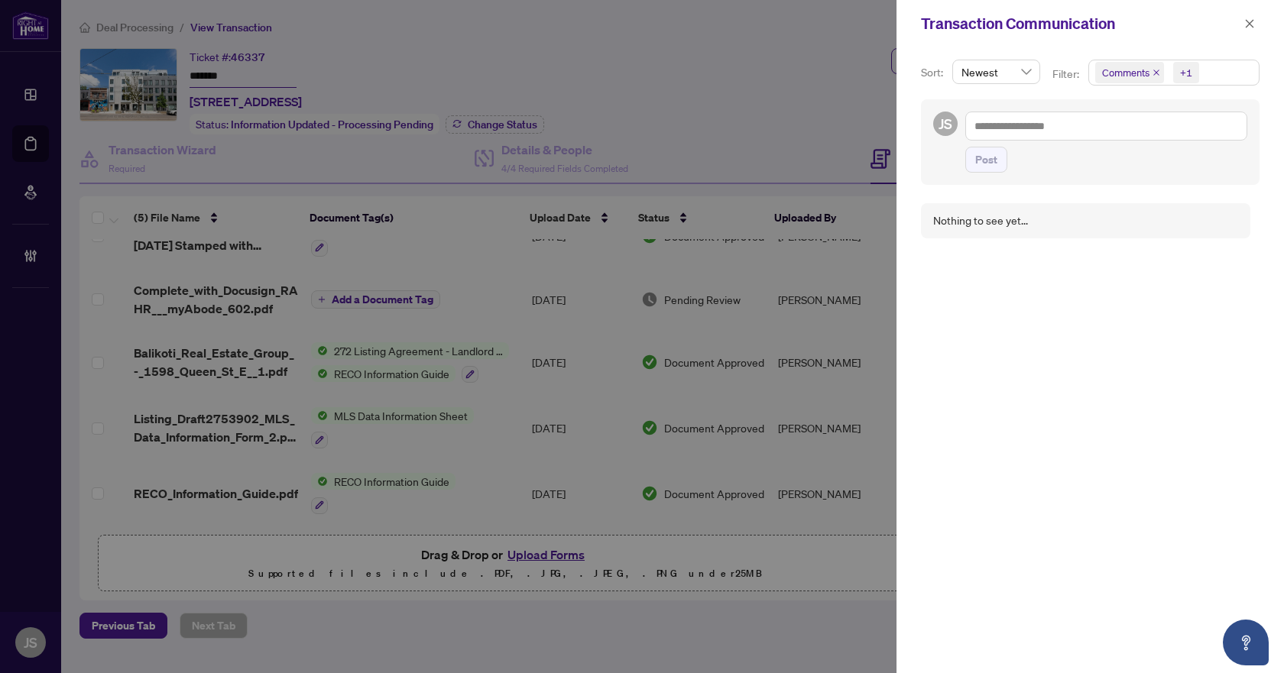
click at [1155, 75] on icon "close" at bounding box center [1157, 73] width 8 height 8
click at [1167, 72] on icon "close" at bounding box center [1170, 73] width 8 height 8
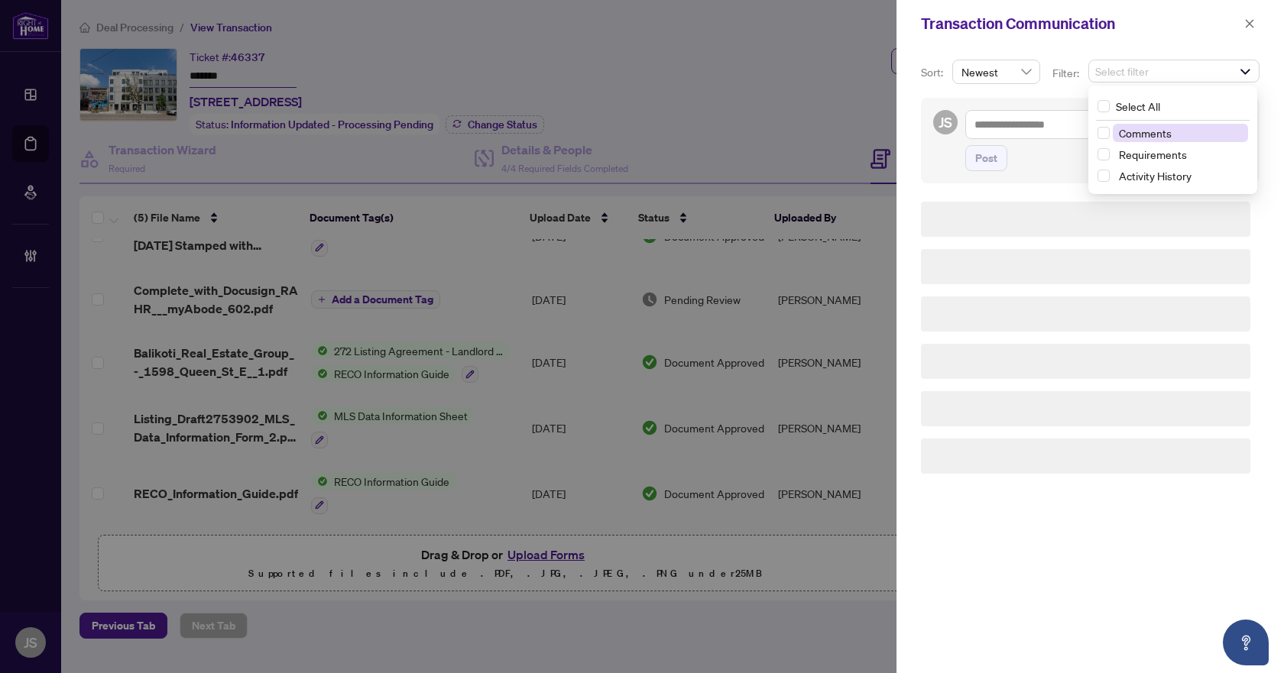
click at [1153, 72] on span "Select filter" at bounding box center [1174, 70] width 170 height 21
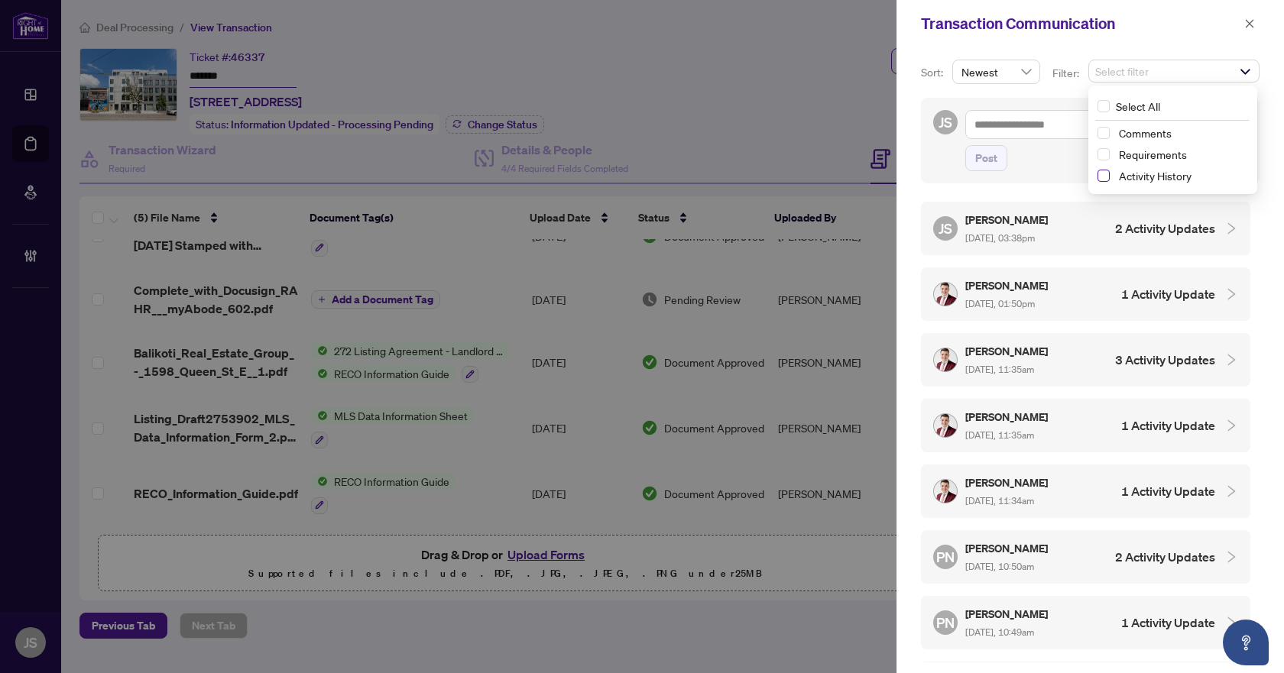
click at [1106, 173] on span "Select Activity History" at bounding box center [1104, 176] width 12 height 12
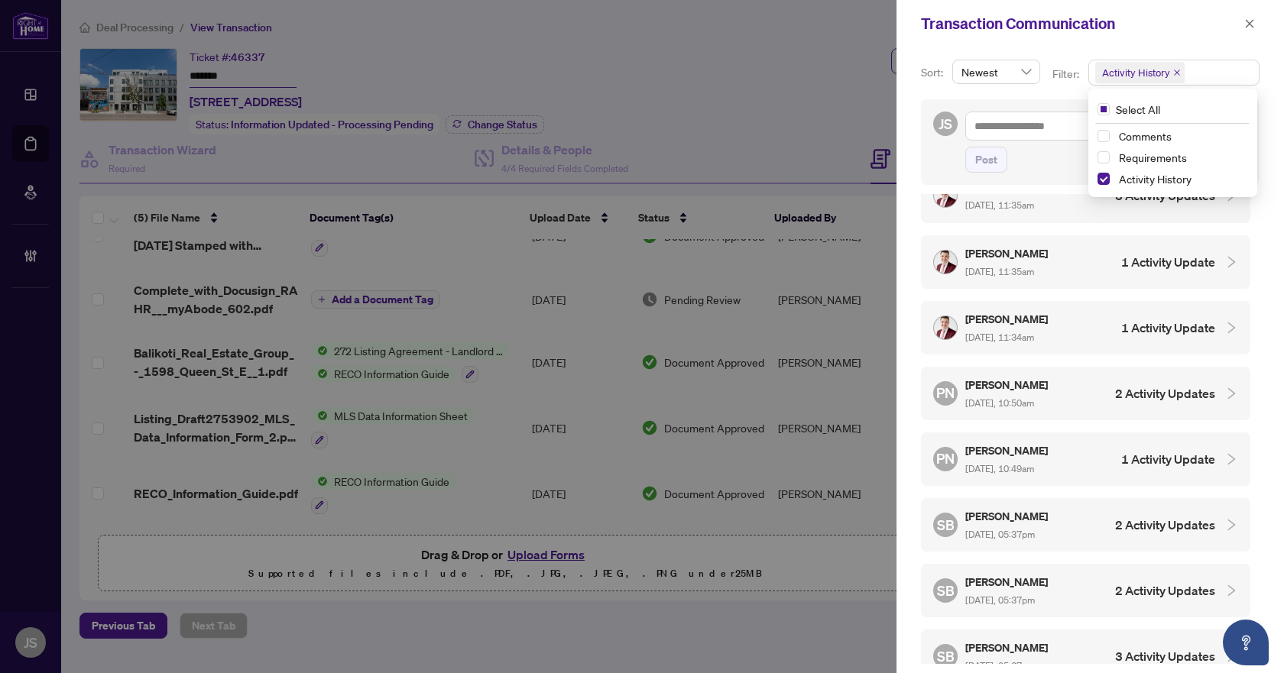
scroll to position [229, 0]
click at [1168, 323] on h4 "2 Activity Updates" at bounding box center [1165, 330] width 100 height 18
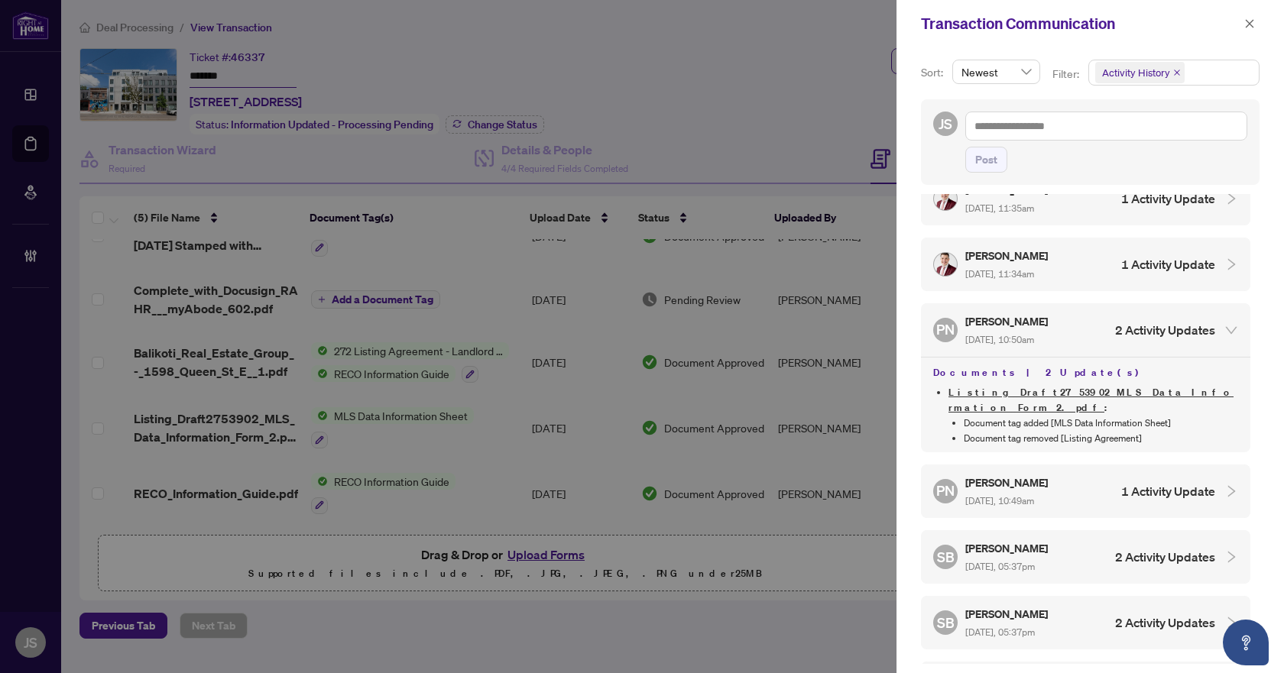
click at [1174, 261] on h4 "1 Activity Update" at bounding box center [1168, 264] width 94 height 18
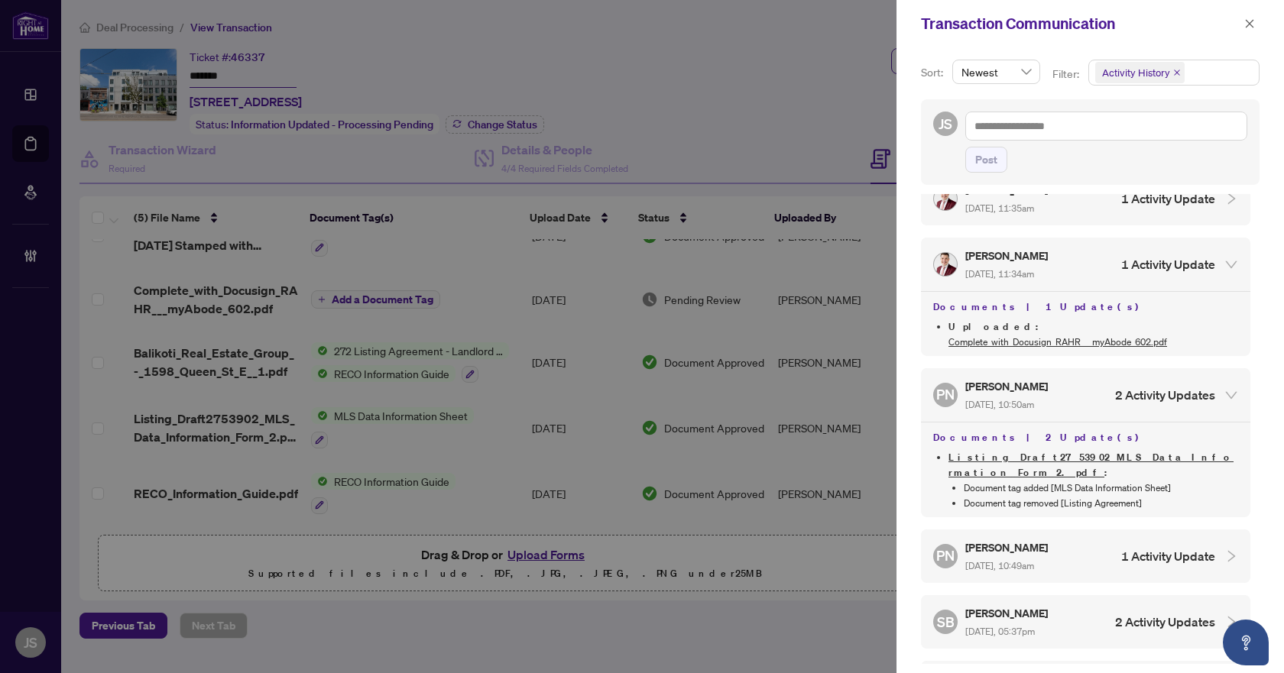
click at [1172, 260] on h4 "1 Activity Update" at bounding box center [1168, 264] width 94 height 18
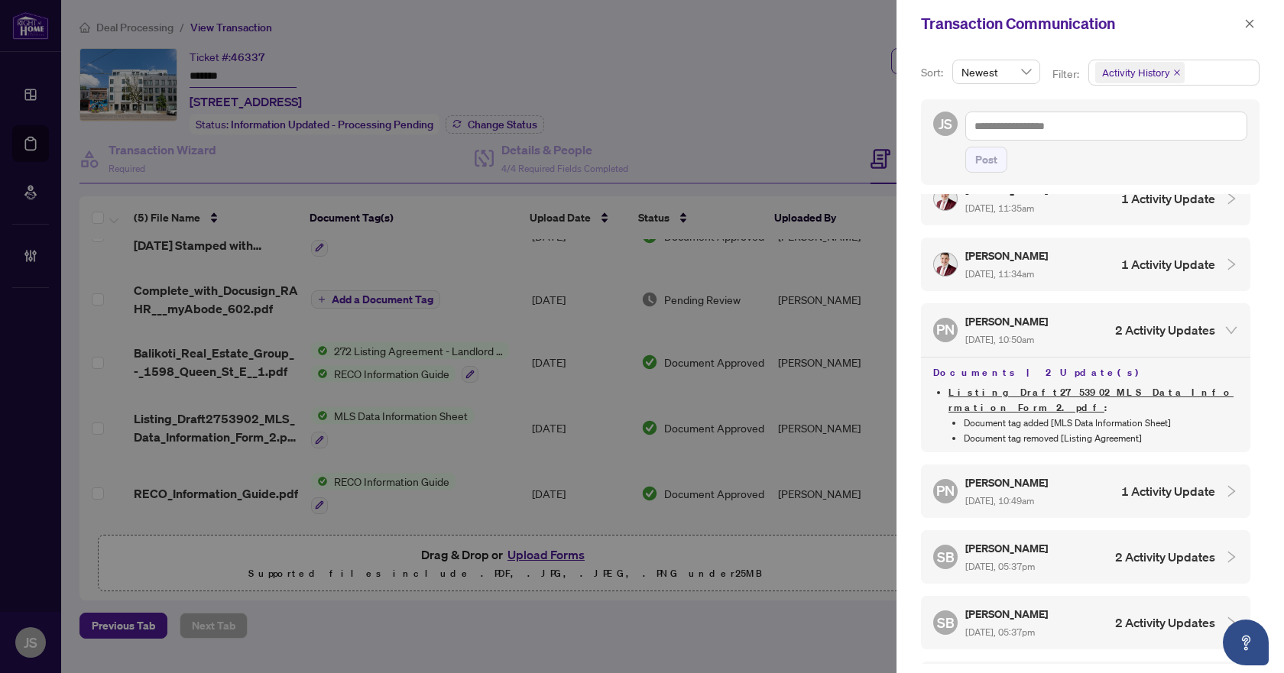
click at [1147, 481] on div "PN Paula Nguyen Aug/27/2025, 10:49am 1 Activity Update" at bounding box center [1074, 491] width 282 height 35
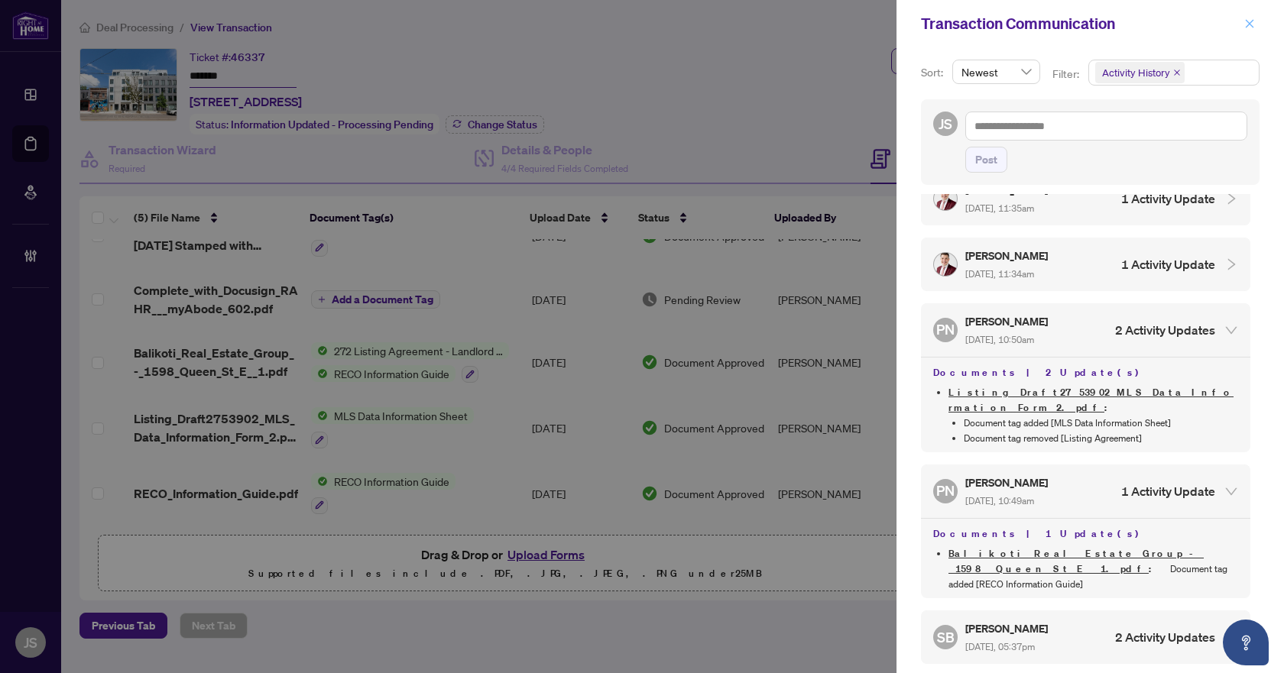
click at [1250, 24] on icon "close" at bounding box center [1250, 23] width 8 height 8
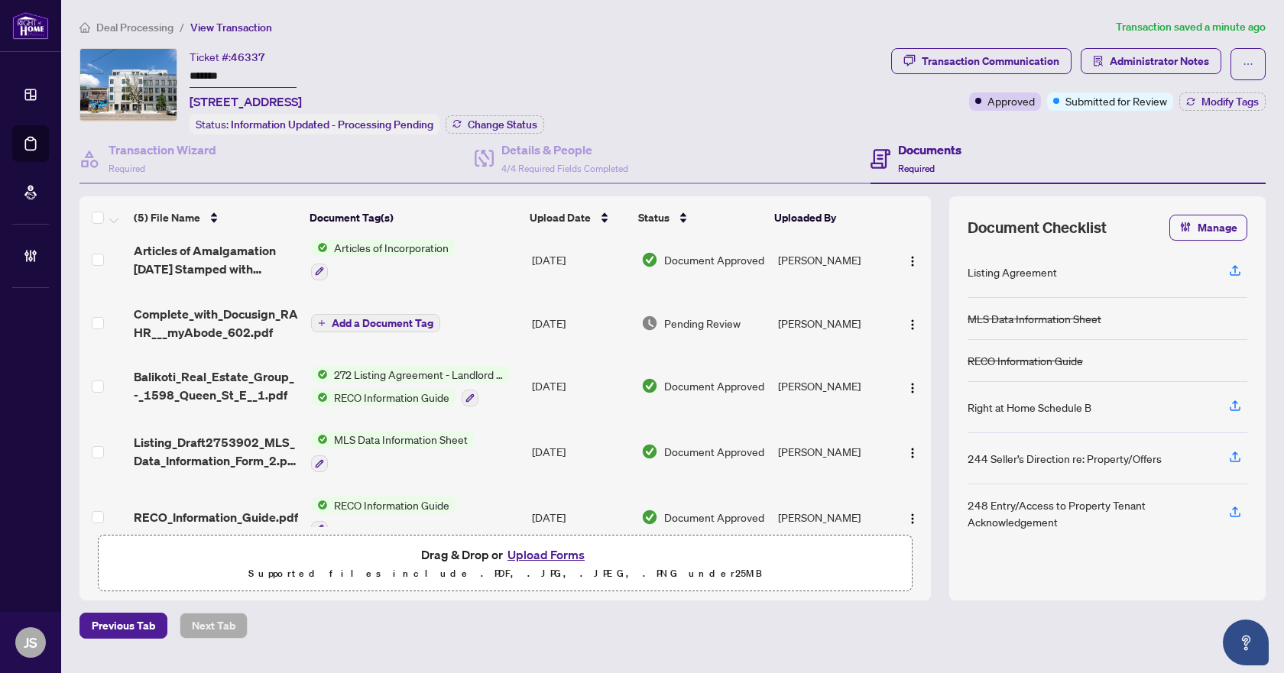
scroll to position [0, 0]
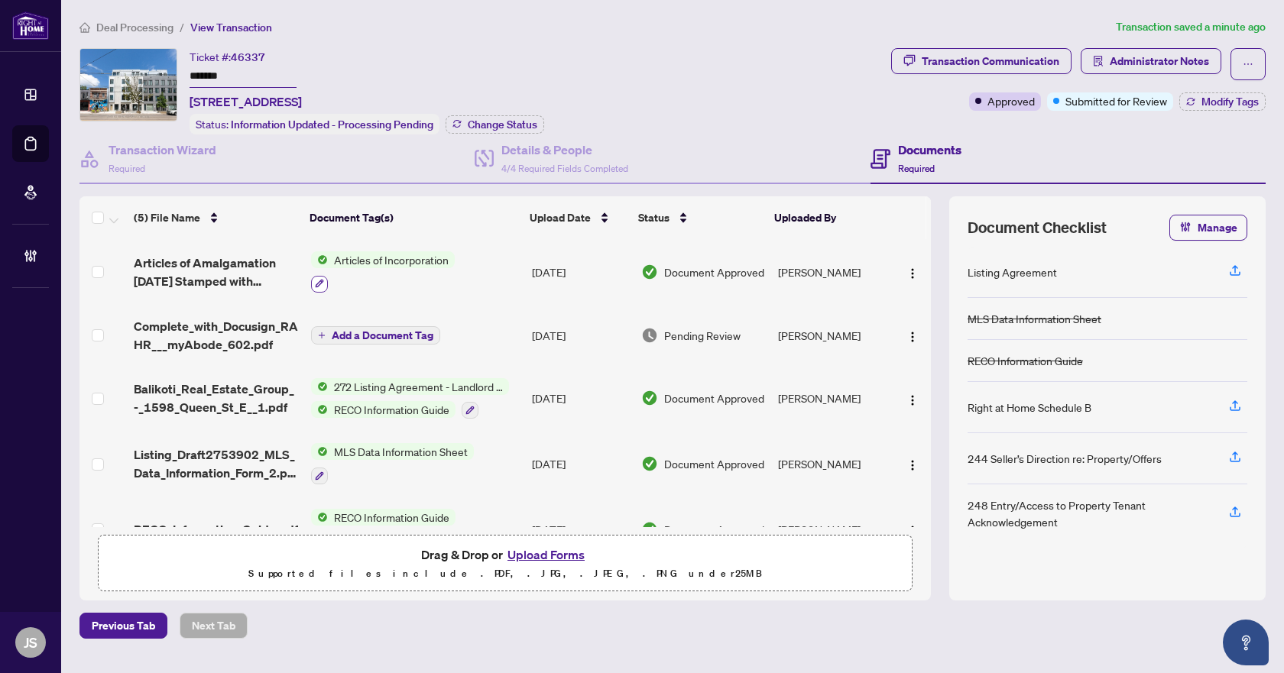
click at [316, 284] on icon "button" at bounding box center [319, 283] width 9 height 9
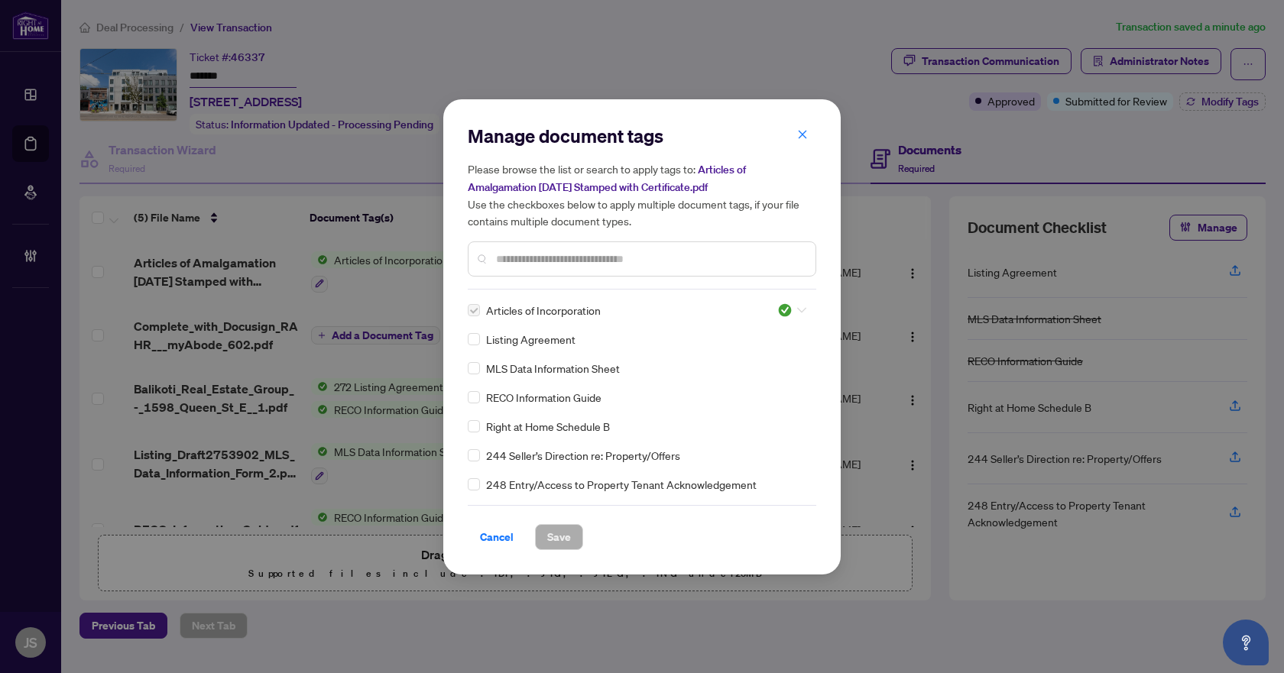
click at [789, 306] on div at bounding box center [791, 310] width 29 height 15
click at [744, 339] on div "Pending Review" at bounding box center [741, 335] width 98 height 17
click at [569, 540] on span "Save" at bounding box center [559, 537] width 24 height 24
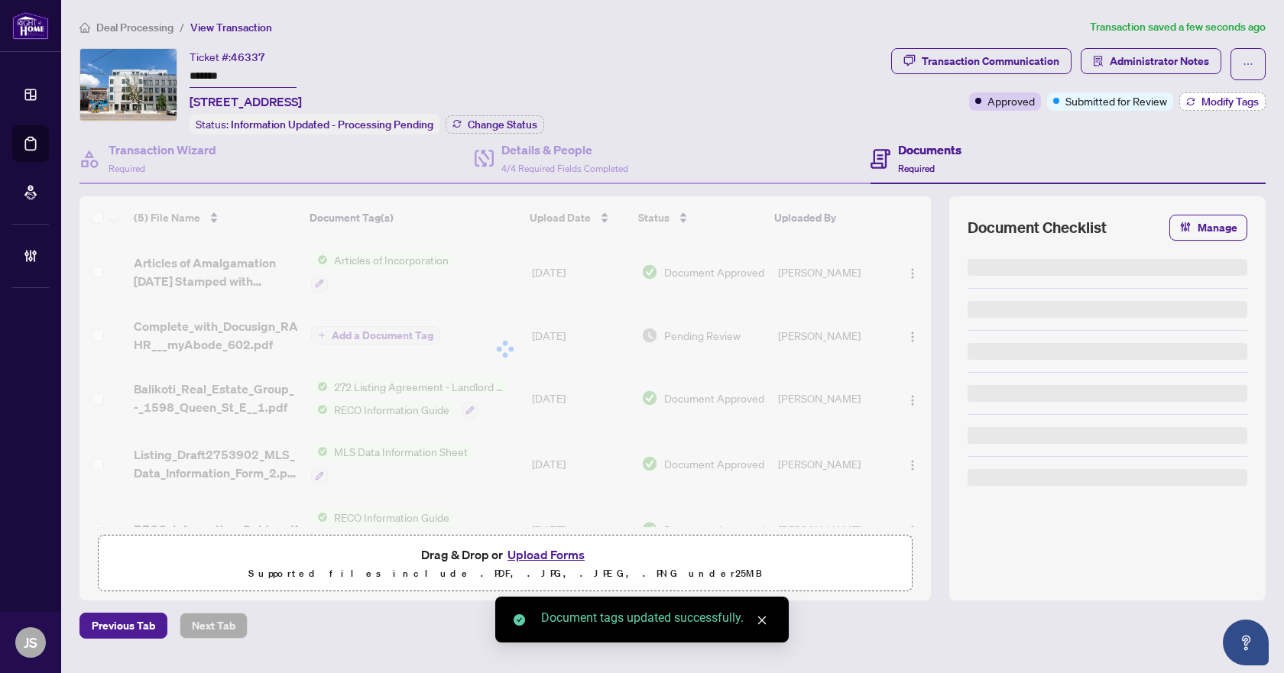
click at [1201, 106] on span "Modify Tags" at bounding box center [1229, 101] width 57 height 11
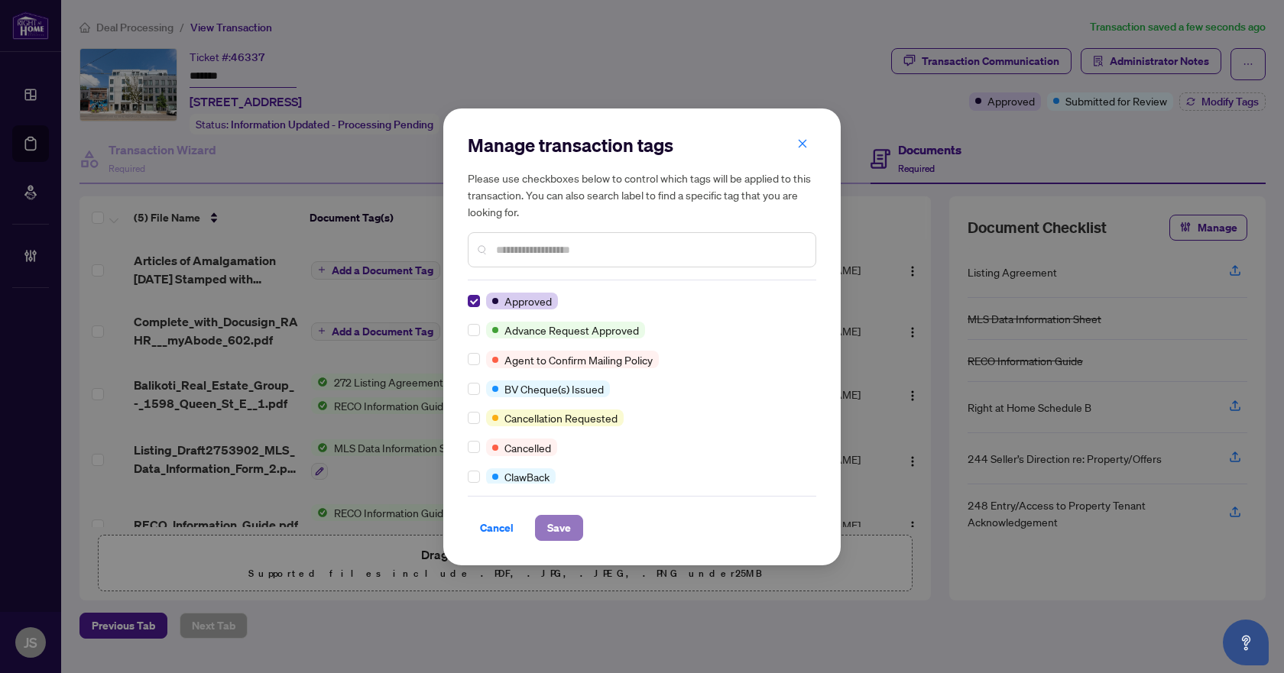
click at [563, 537] on span "Save" at bounding box center [559, 528] width 24 height 24
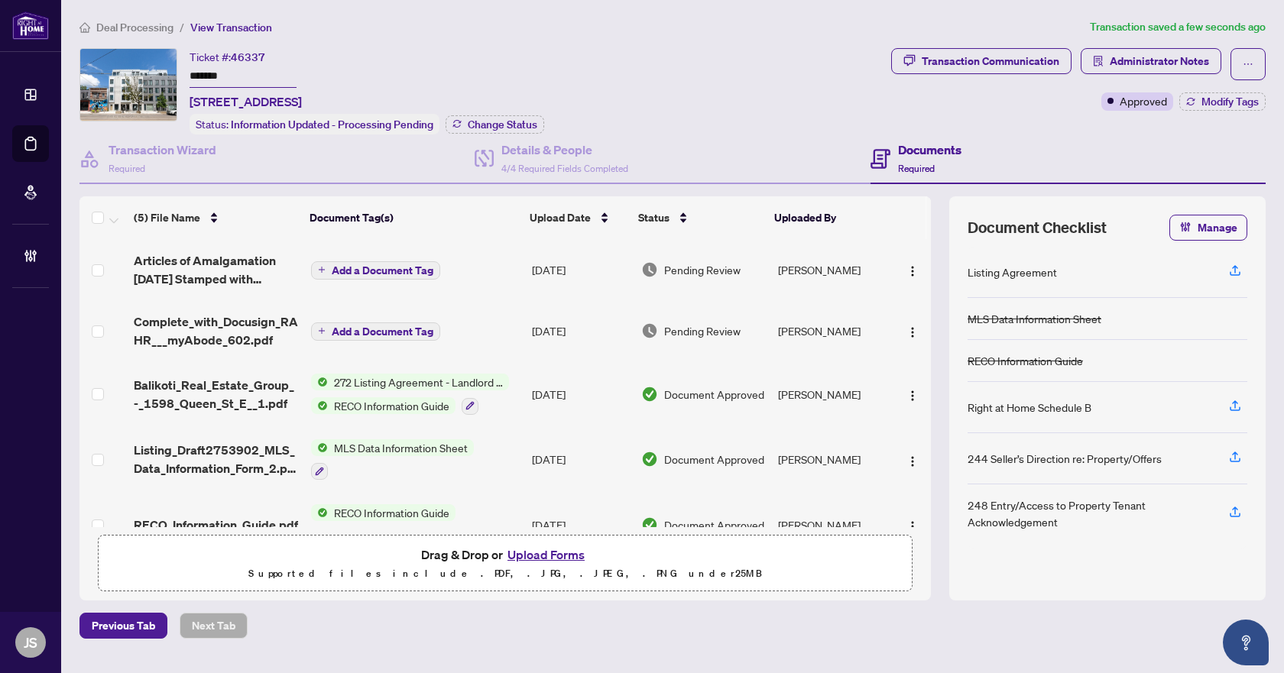
click at [128, 31] on span "Deal Processing" at bounding box center [134, 28] width 77 height 14
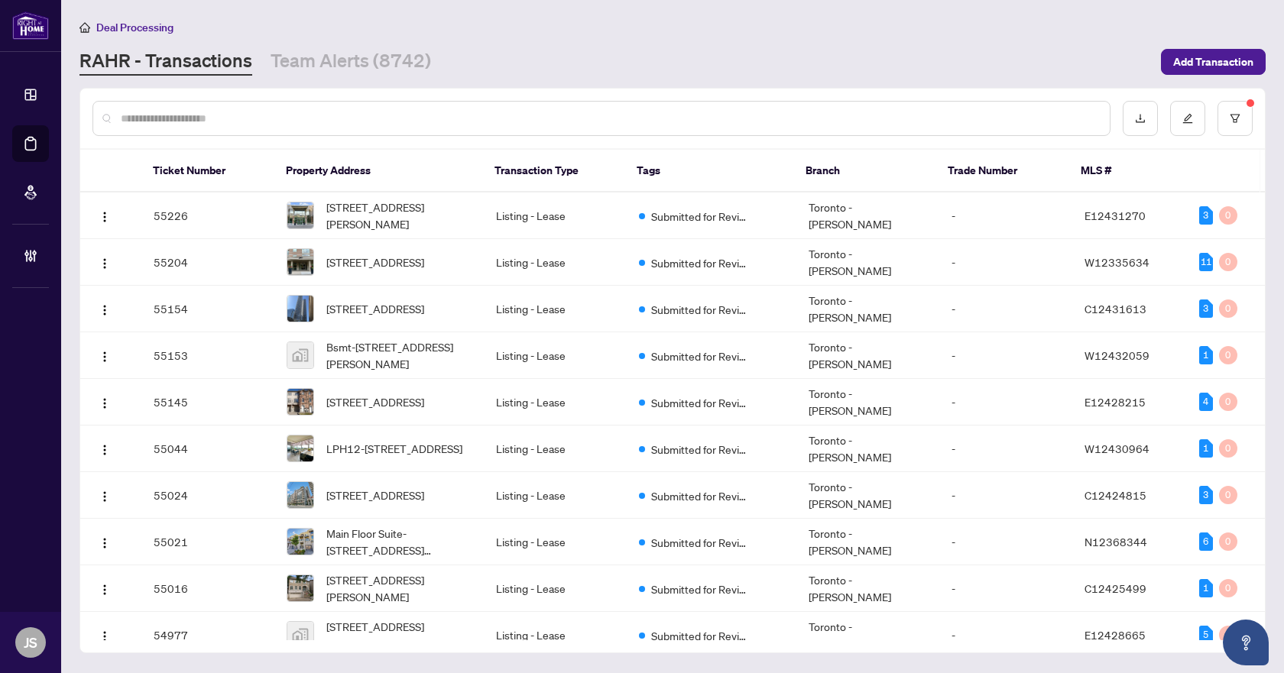
click at [229, 124] on input "text" at bounding box center [609, 118] width 977 height 17
paste input "*****"
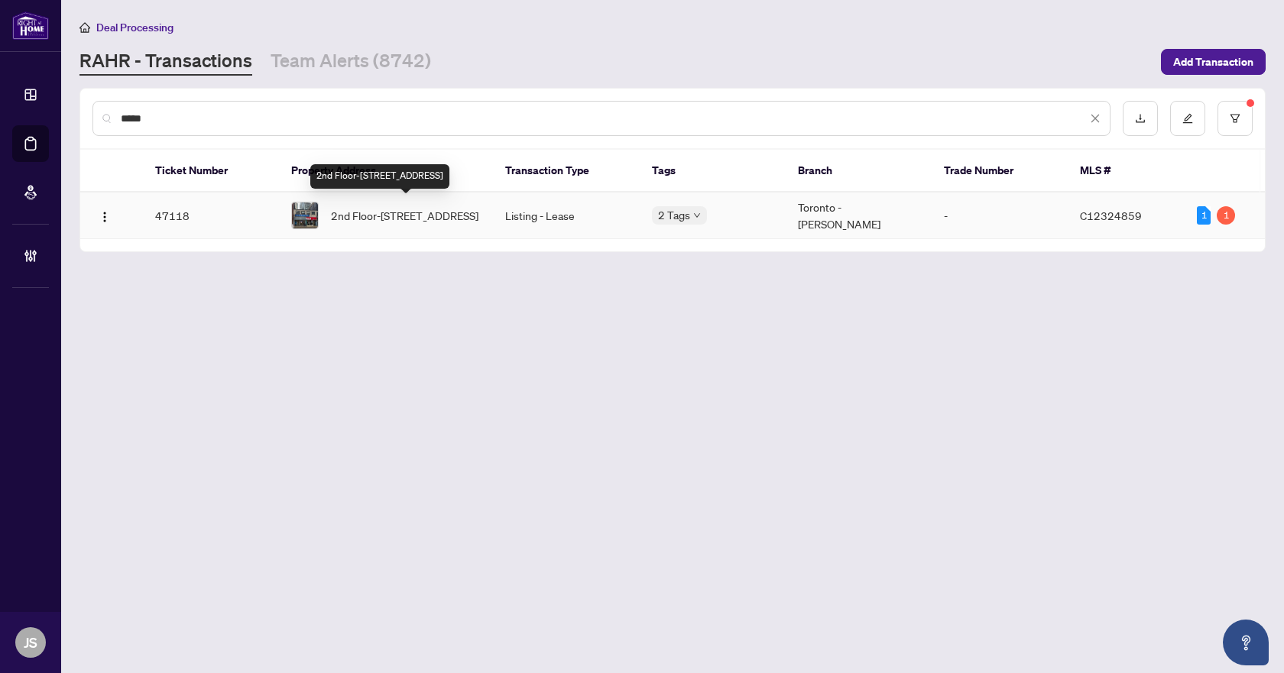
type input "*****"
click at [395, 222] on span "2nd Floor-575 Yonge St, Toronto, Ontario M4Y 1Z2, Canada" at bounding box center [405, 215] width 148 height 17
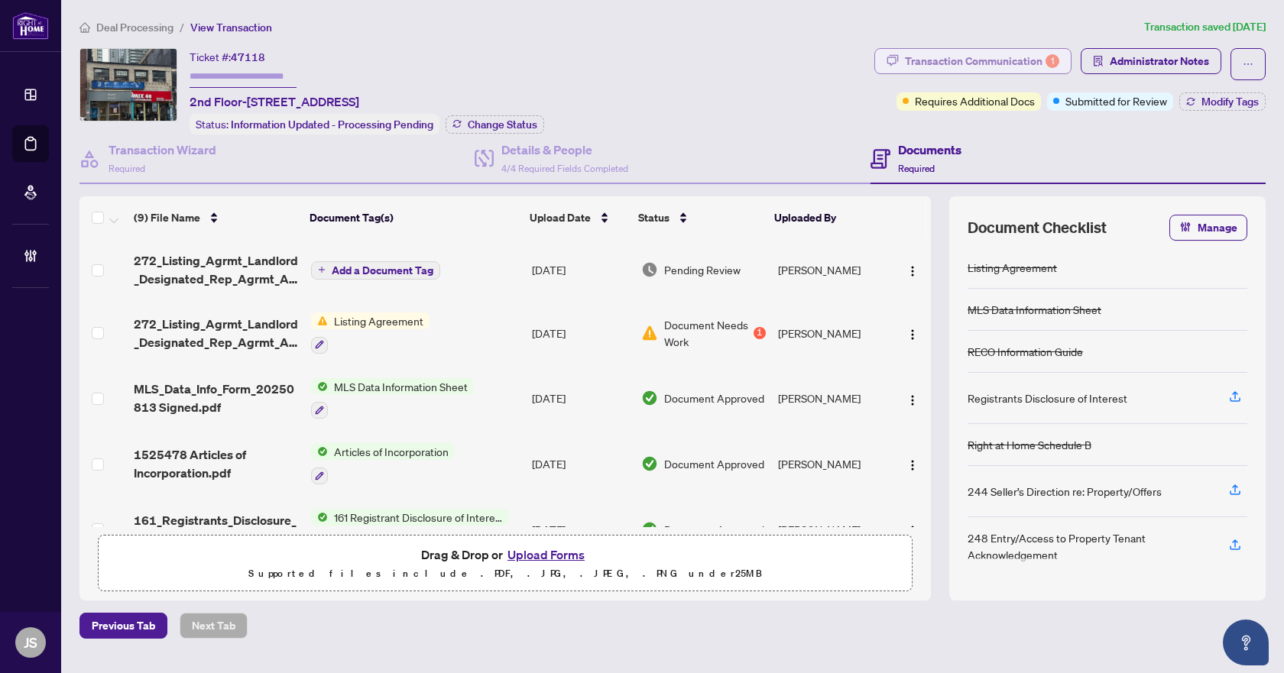
click at [1033, 54] on div "Transaction Communication 1" at bounding box center [982, 61] width 154 height 24
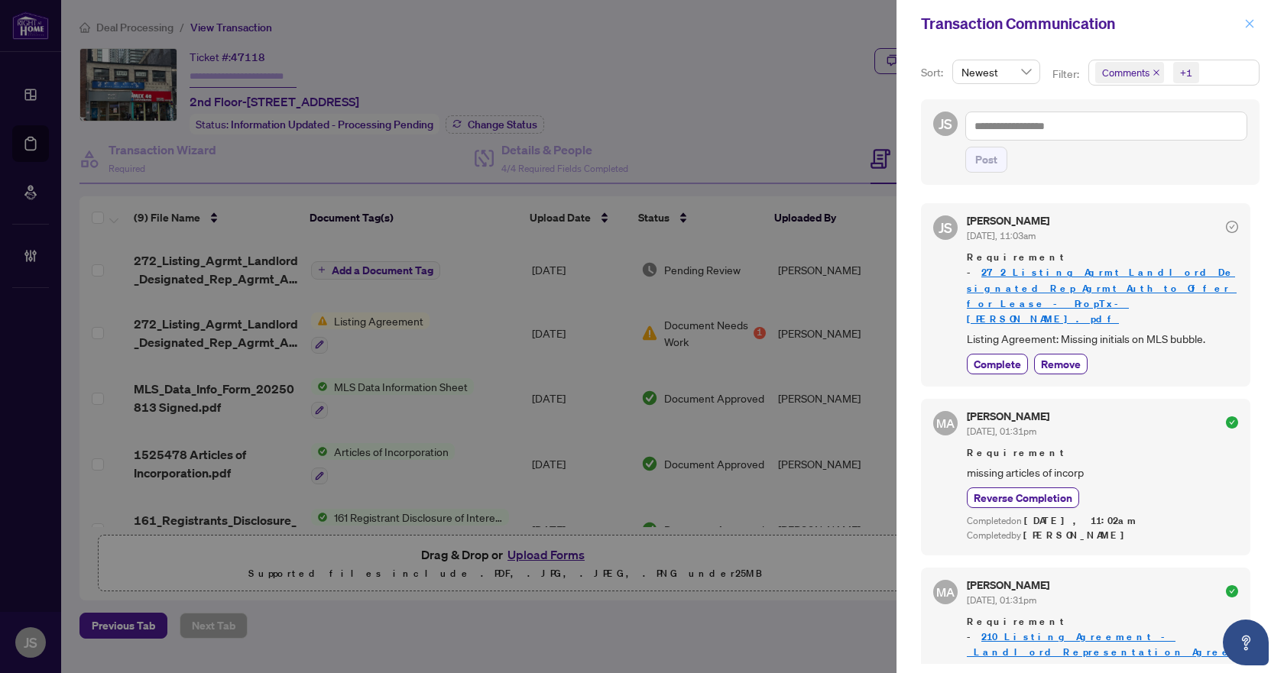
click at [1248, 23] on icon "close" at bounding box center [1250, 23] width 8 height 8
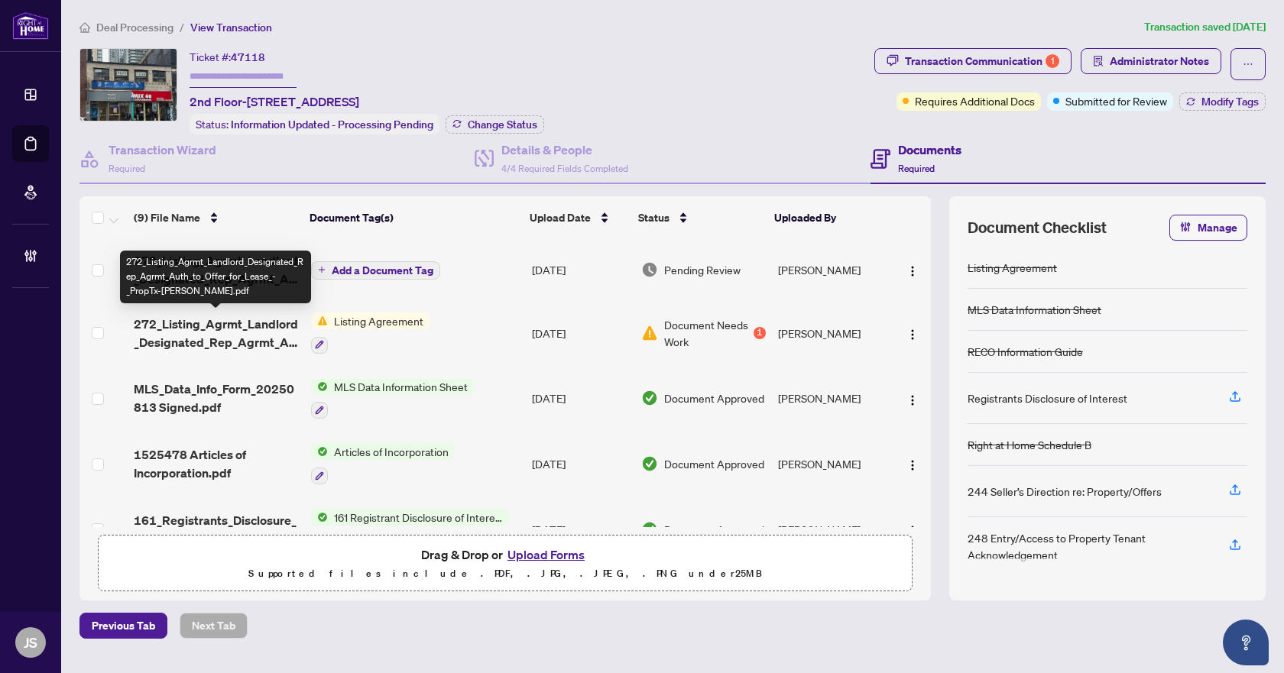
click at [226, 336] on span "272_Listing_Agrmt_Landlord_Designated_Rep_Agrmt_Auth_to_Offer_for_Lease_-_PropT…" at bounding box center [216, 333] width 164 height 37
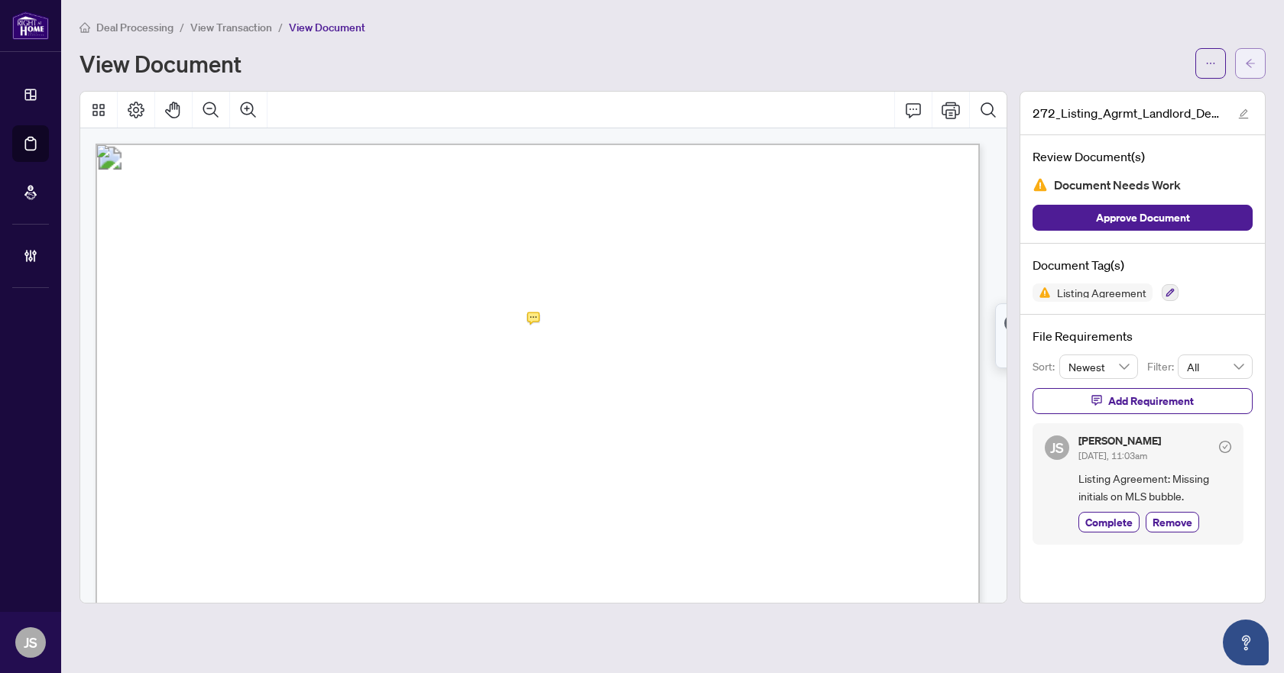
click at [1235, 57] on button "button" at bounding box center [1250, 63] width 31 height 31
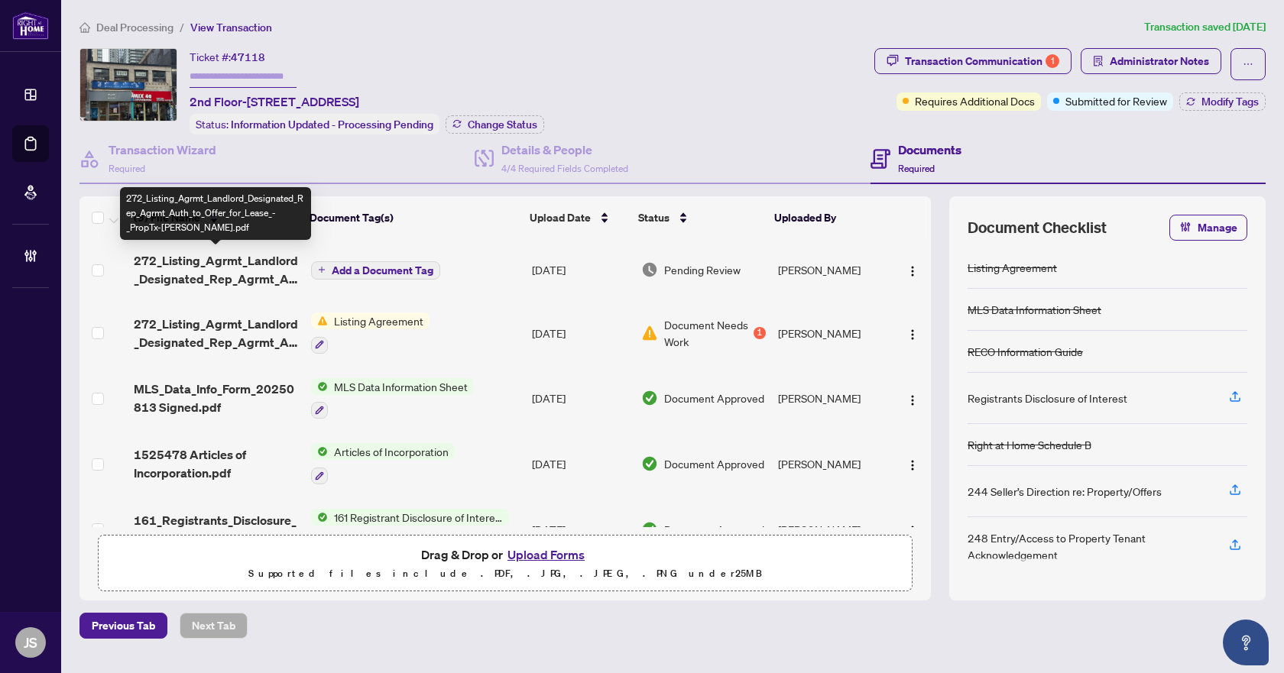
click at [202, 259] on span "272_Listing_Agrmt_Landlord_Designated_Rep_Agrmt_Auth_to_Offer_for_Lease_-_PropT…" at bounding box center [216, 269] width 164 height 37
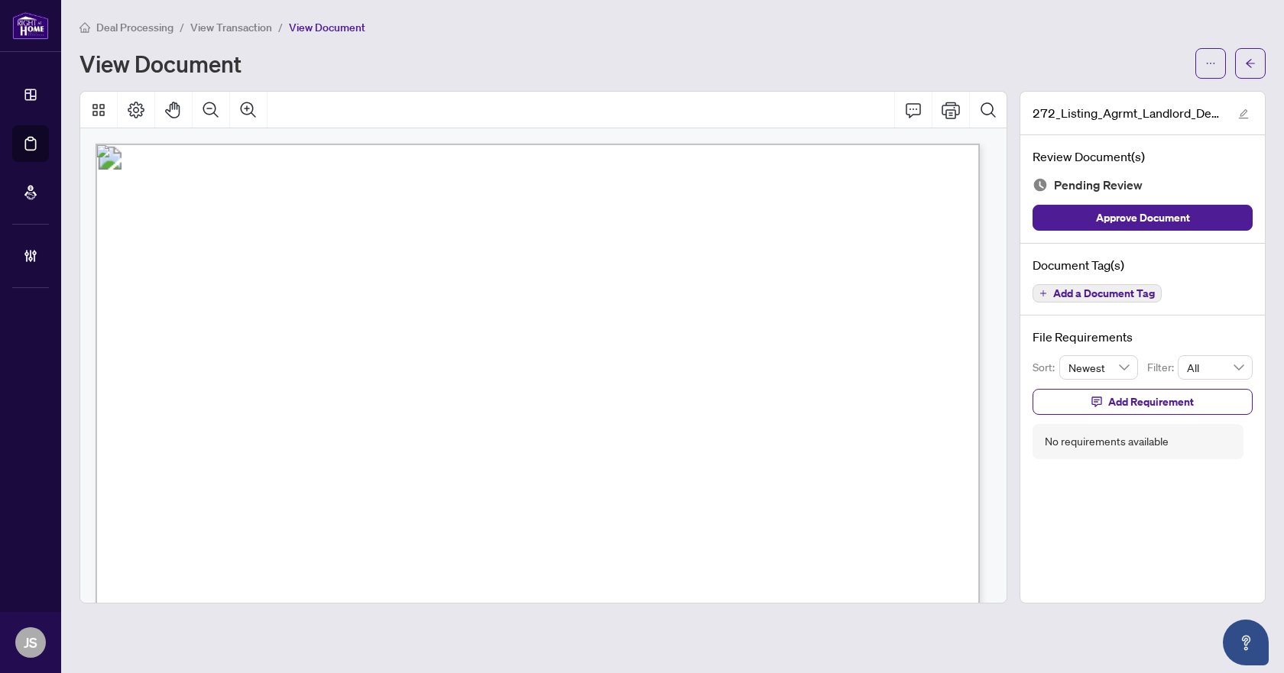
click at [1067, 291] on span "Add a Document Tag" at bounding box center [1104, 293] width 102 height 11
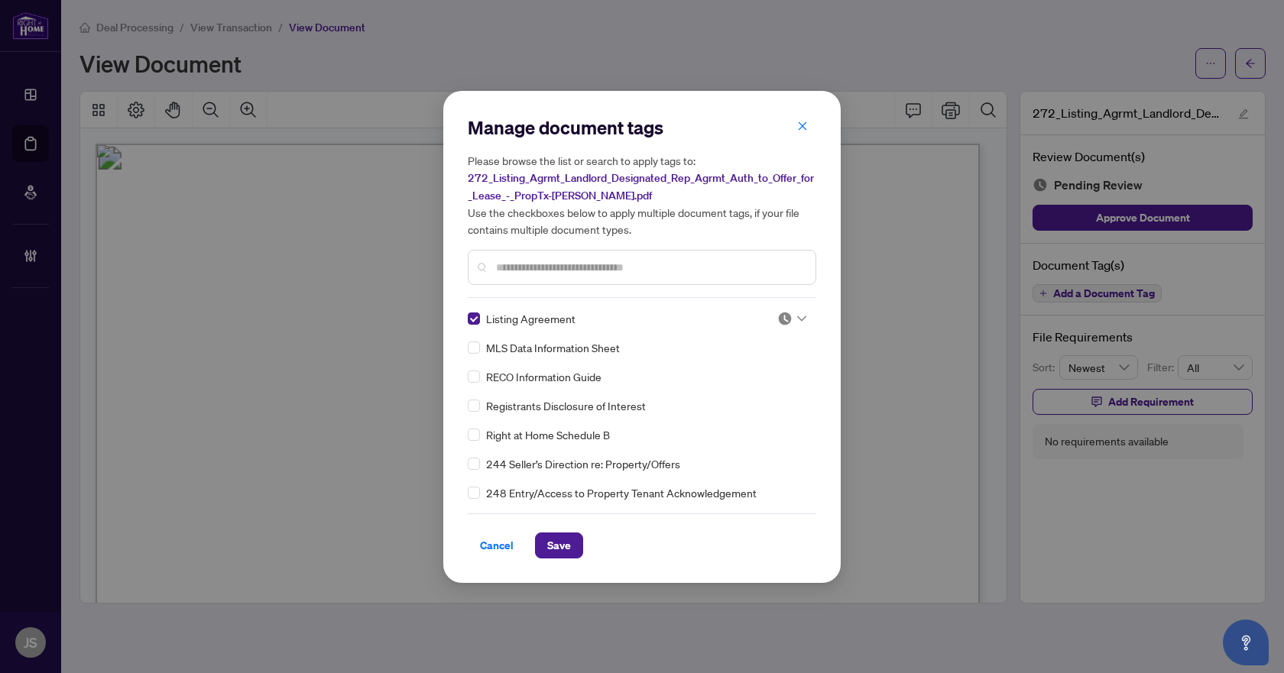
click at [784, 314] on img at bounding box center [784, 318] width 15 height 15
click at [738, 391] on div "Approved" at bounding box center [741, 392] width 98 height 17
click at [561, 554] on span "Save" at bounding box center [559, 545] width 24 height 24
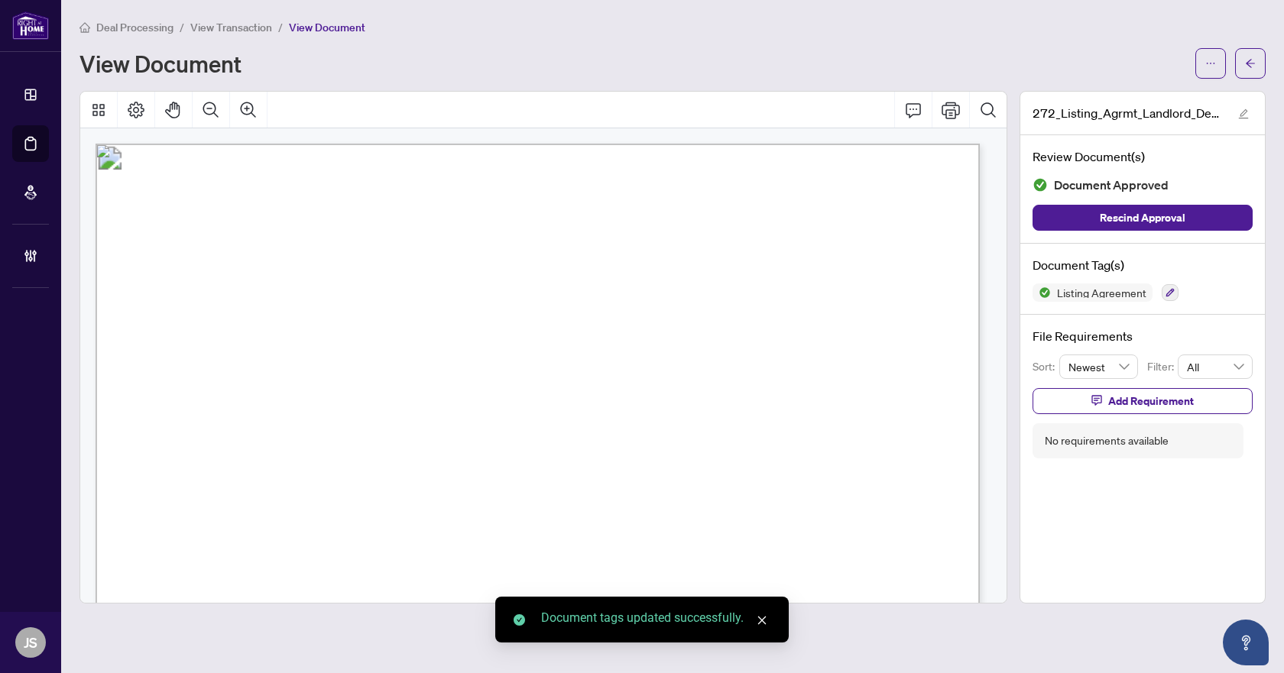
click at [1250, 62] on icon "arrow-left" at bounding box center [1250, 63] width 11 height 11
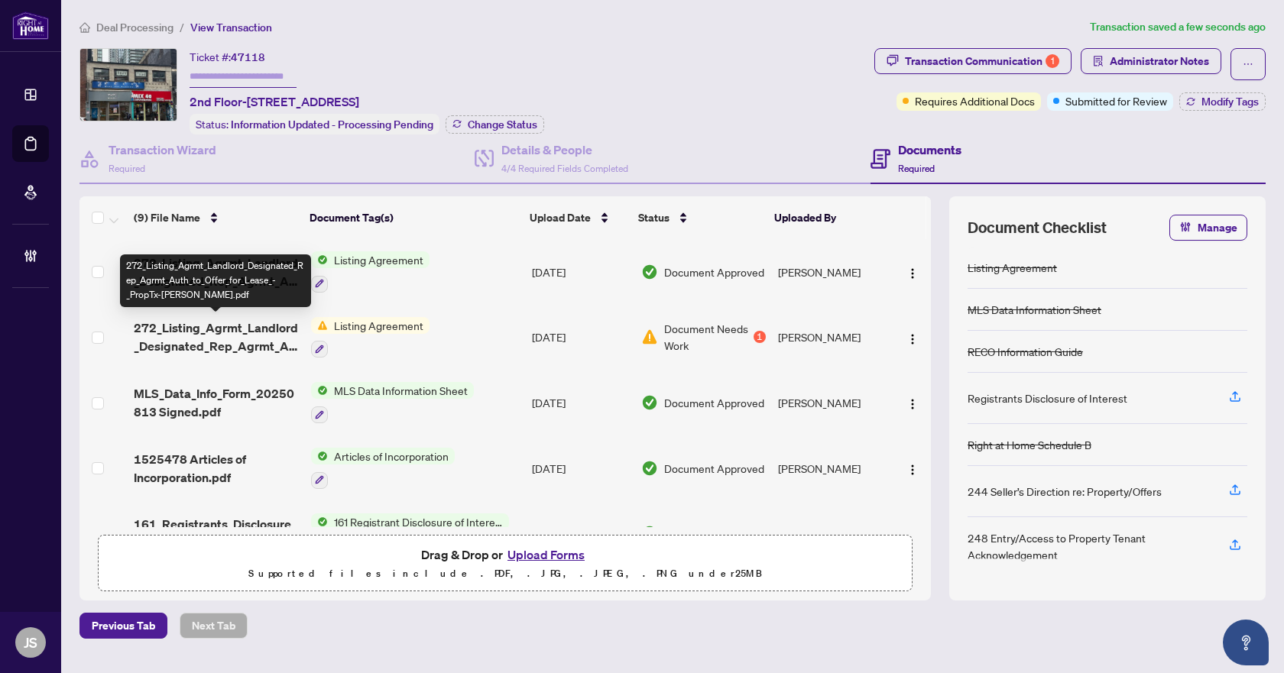
click at [177, 323] on span "272_Listing_Agrmt_Landlord_Designated_Rep_Agrmt_Auth_to_Offer_for_Lease_-_PropT…" at bounding box center [216, 337] width 164 height 37
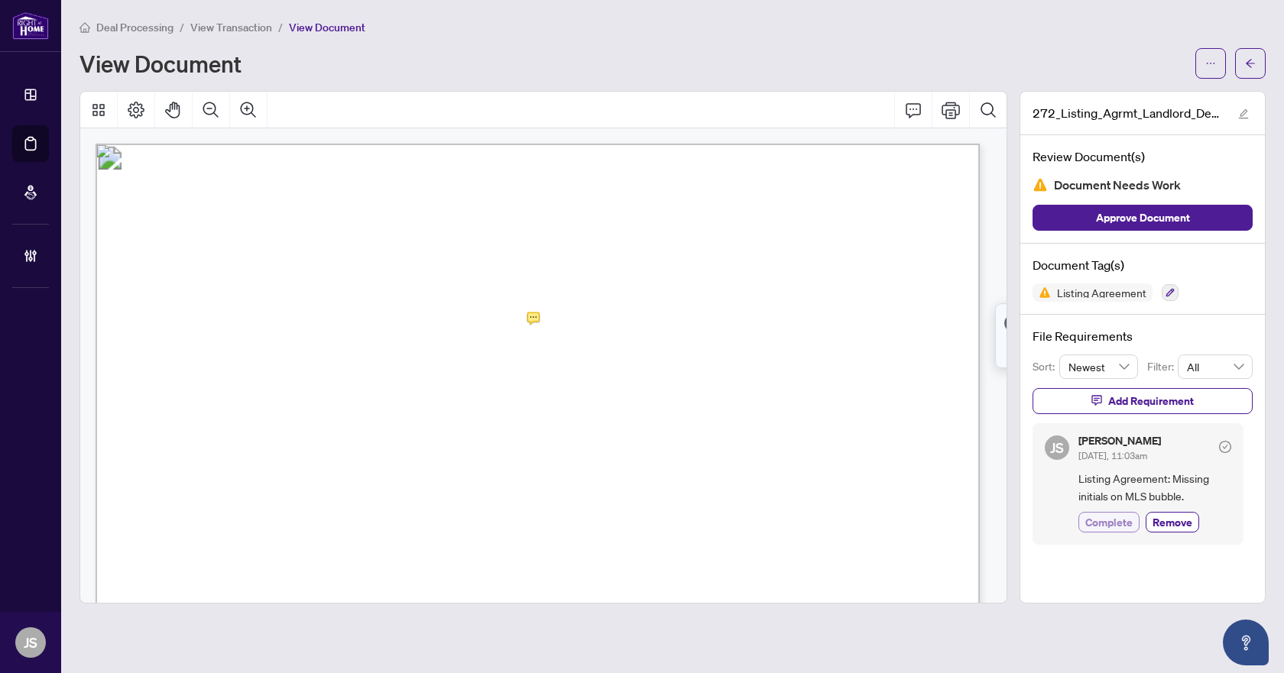
click at [1111, 519] on span "Complete" at bounding box center [1108, 522] width 47 height 16
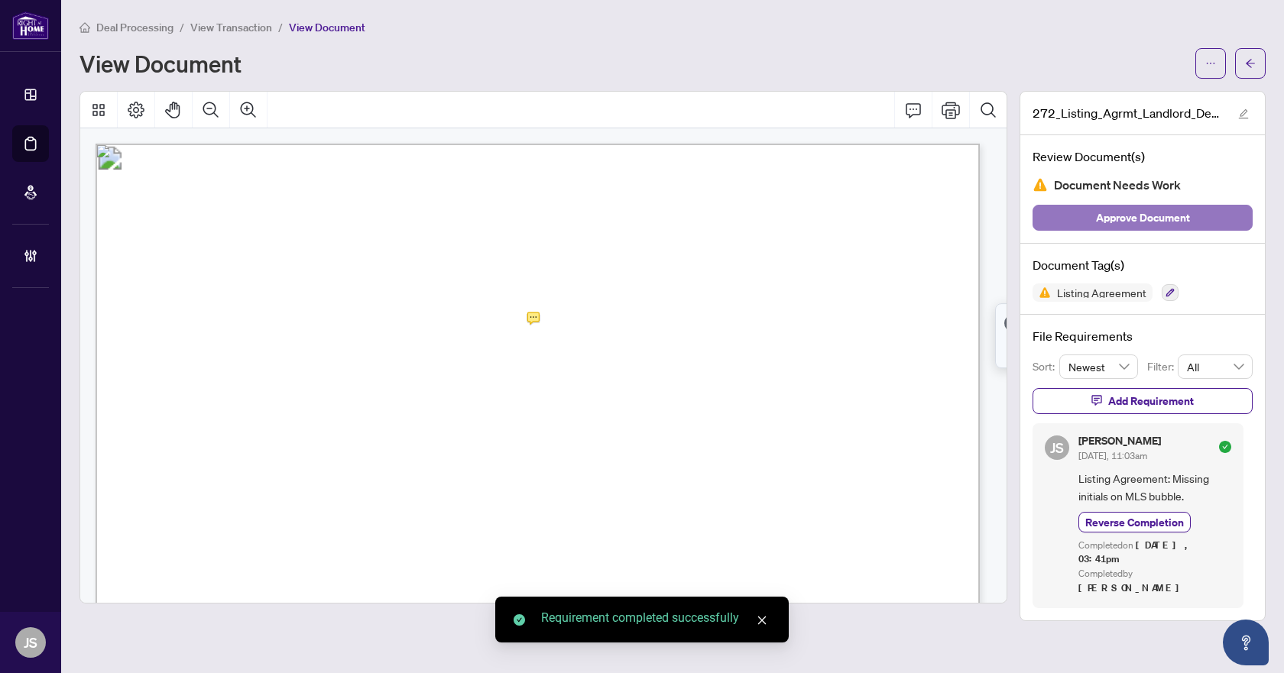
click at [1157, 223] on span "Approve Document" at bounding box center [1143, 218] width 94 height 24
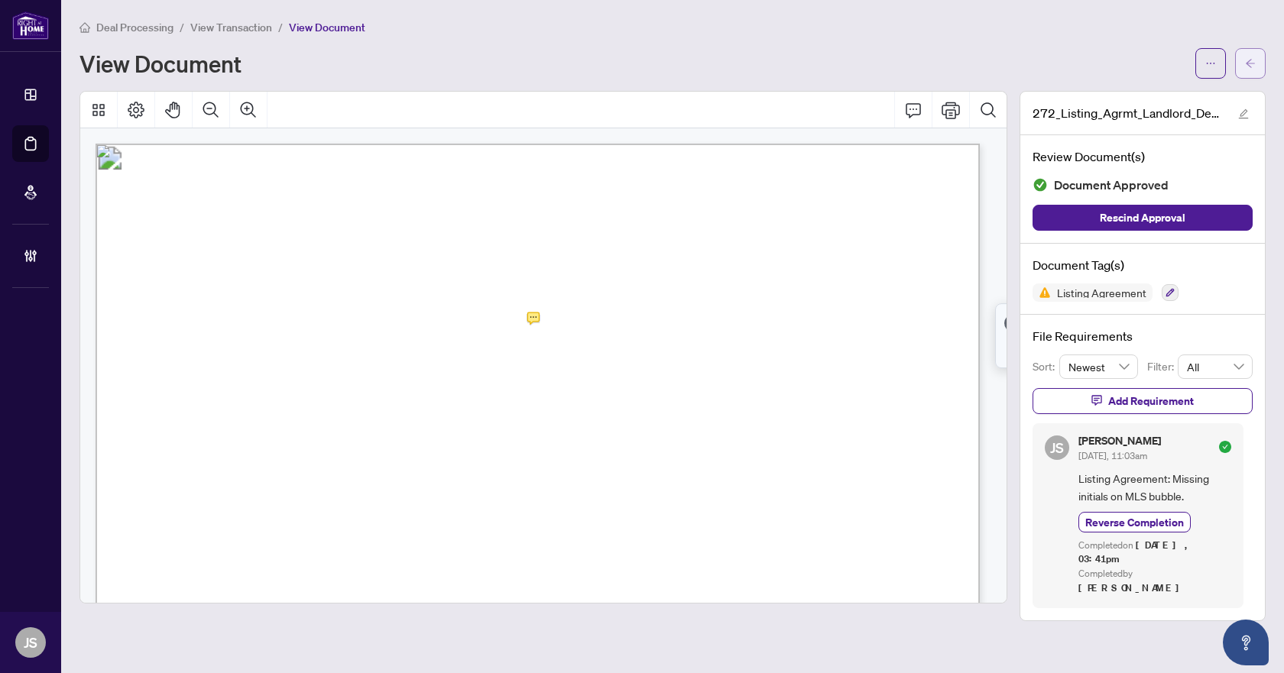
click at [1257, 63] on button "button" at bounding box center [1250, 63] width 31 height 31
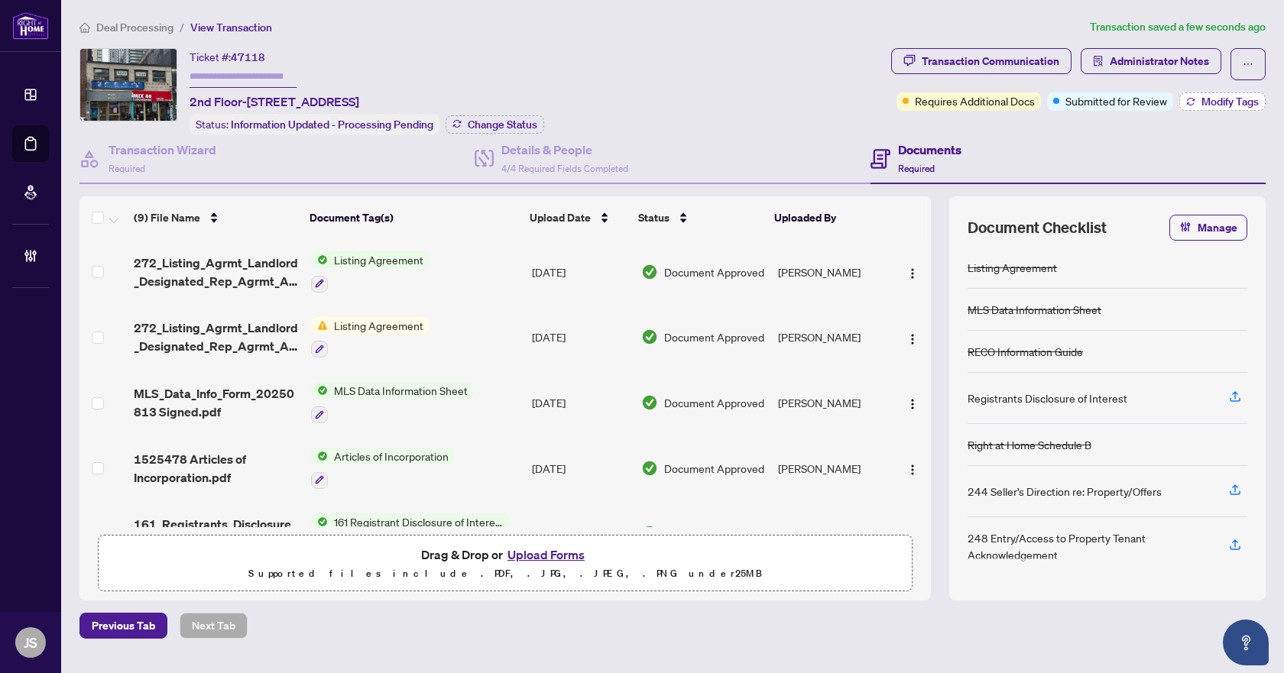
click at [1193, 99] on icon "button" at bounding box center [1190, 101] width 9 height 9
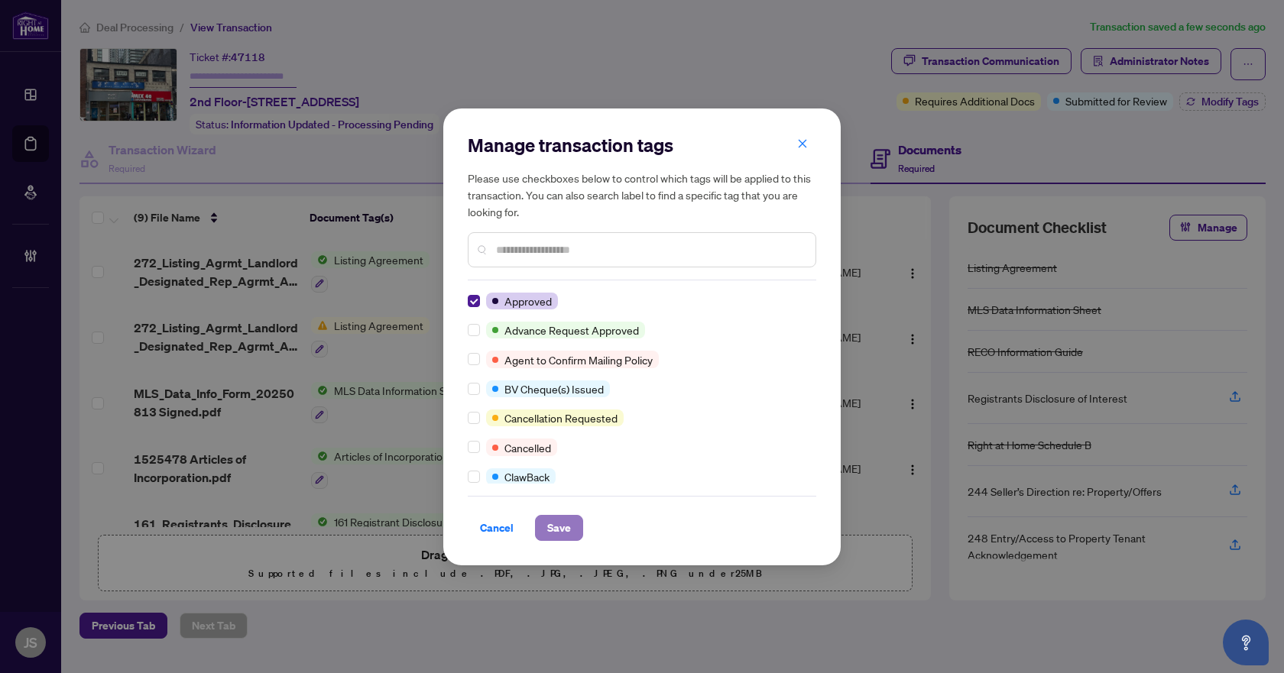
click at [559, 531] on span "Save" at bounding box center [559, 528] width 24 height 24
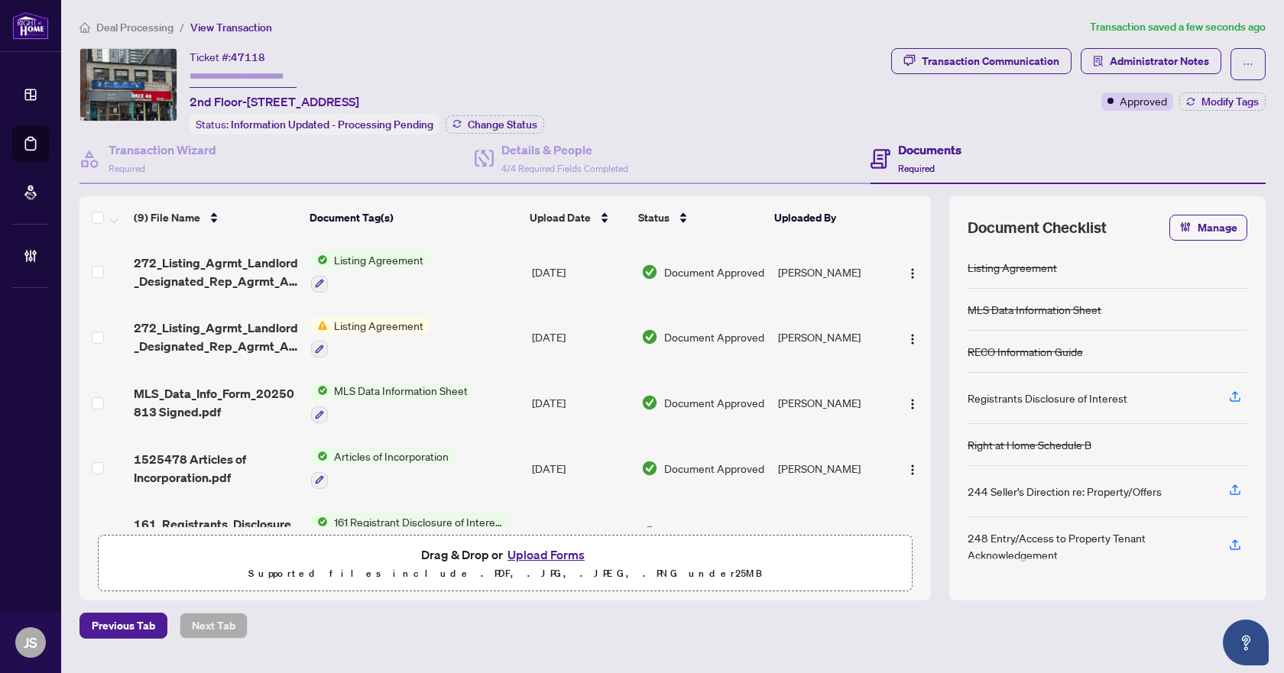
click at [156, 31] on span "Deal Processing" at bounding box center [134, 28] width 77 height 14
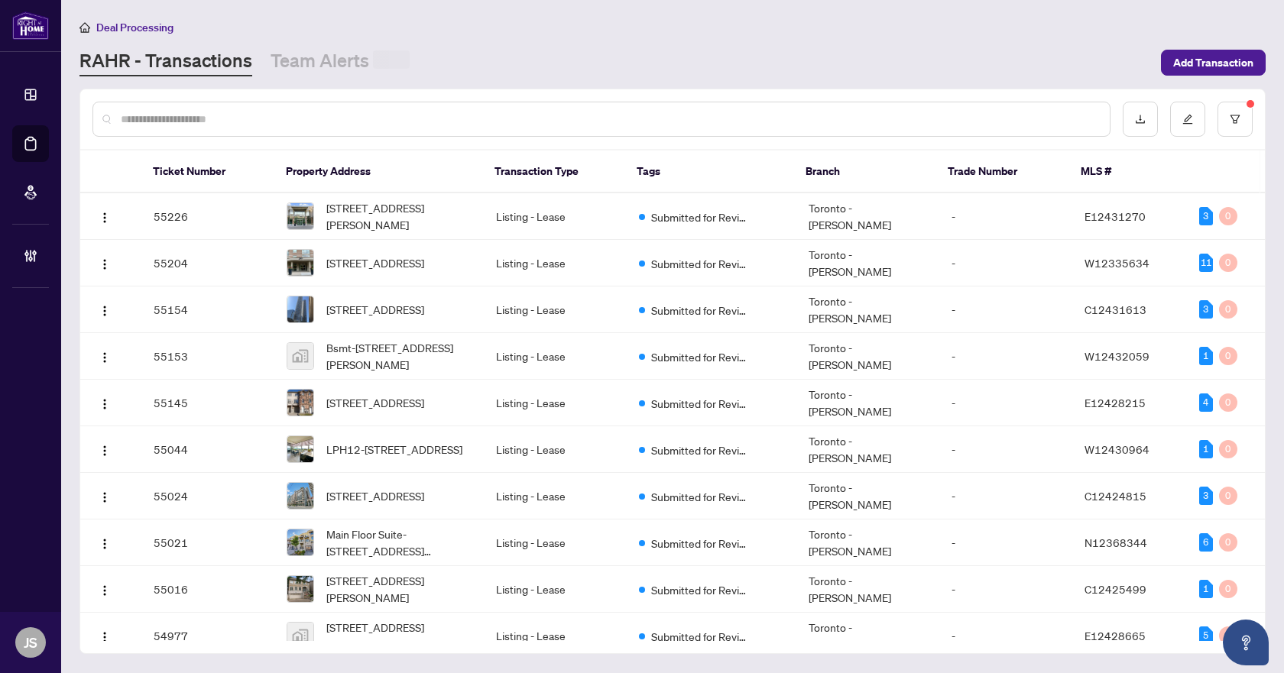
click at [390, 112] on input "text" at bounding box center [609, 119] width 977 height 17
paste input "*****"
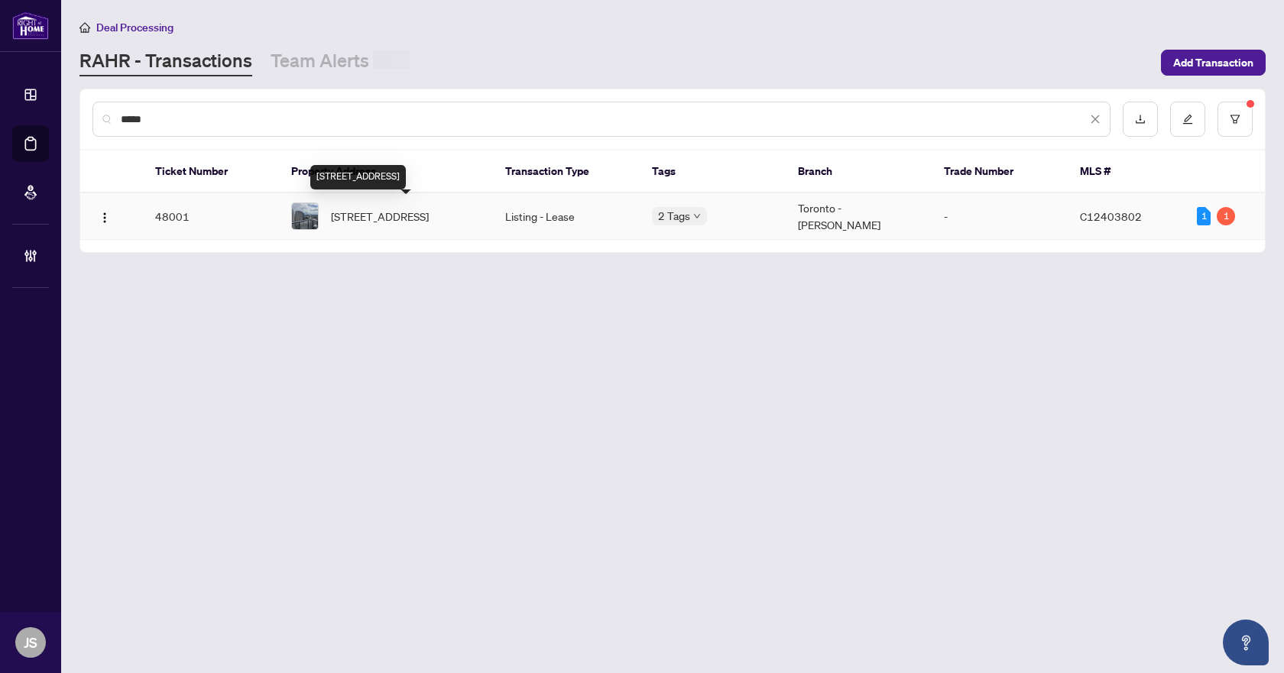
type input "*****"
click at [407, 219] on span "4203-8 Cumberland St, Toronto, Ontario M4W 0B6, Canada" at bounding box center [380, 216] width 98 height 17
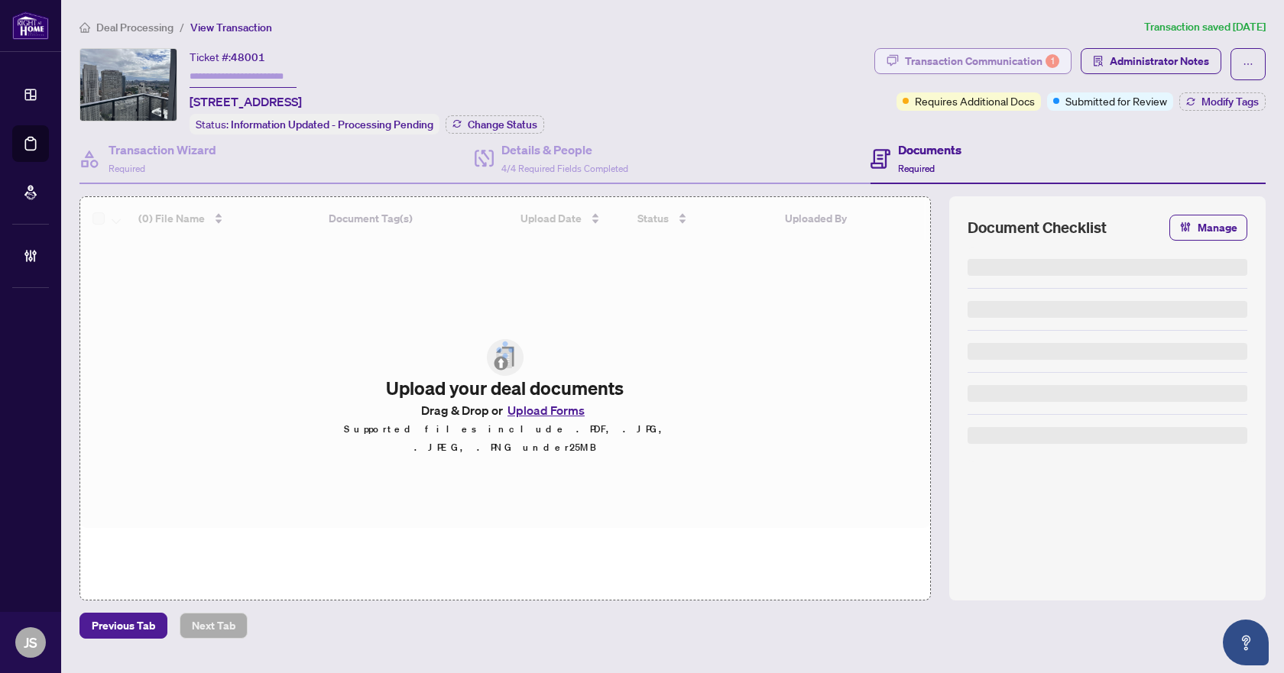
click at [926, 54] on div "Transaction Communication 1" at bounding box center [982, 61] width 154 height 24
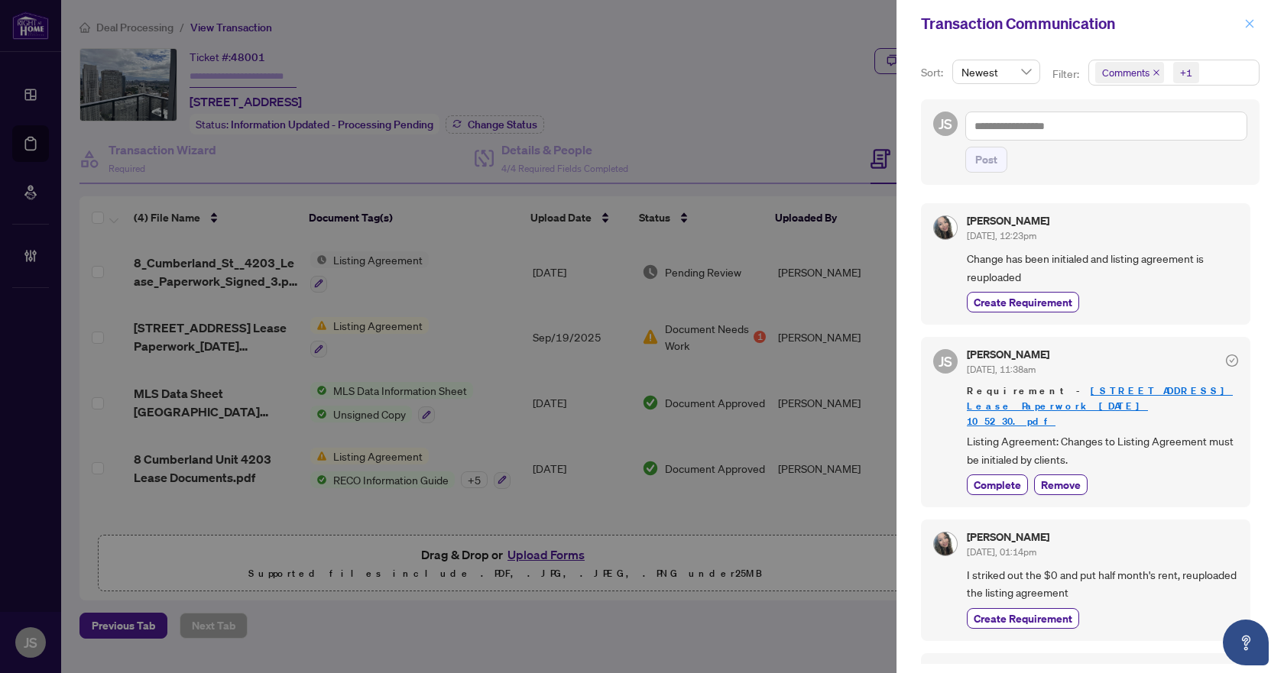
click at [1247, 24] on icon "close" at bounding box center [1249, 23] width 11 height 11
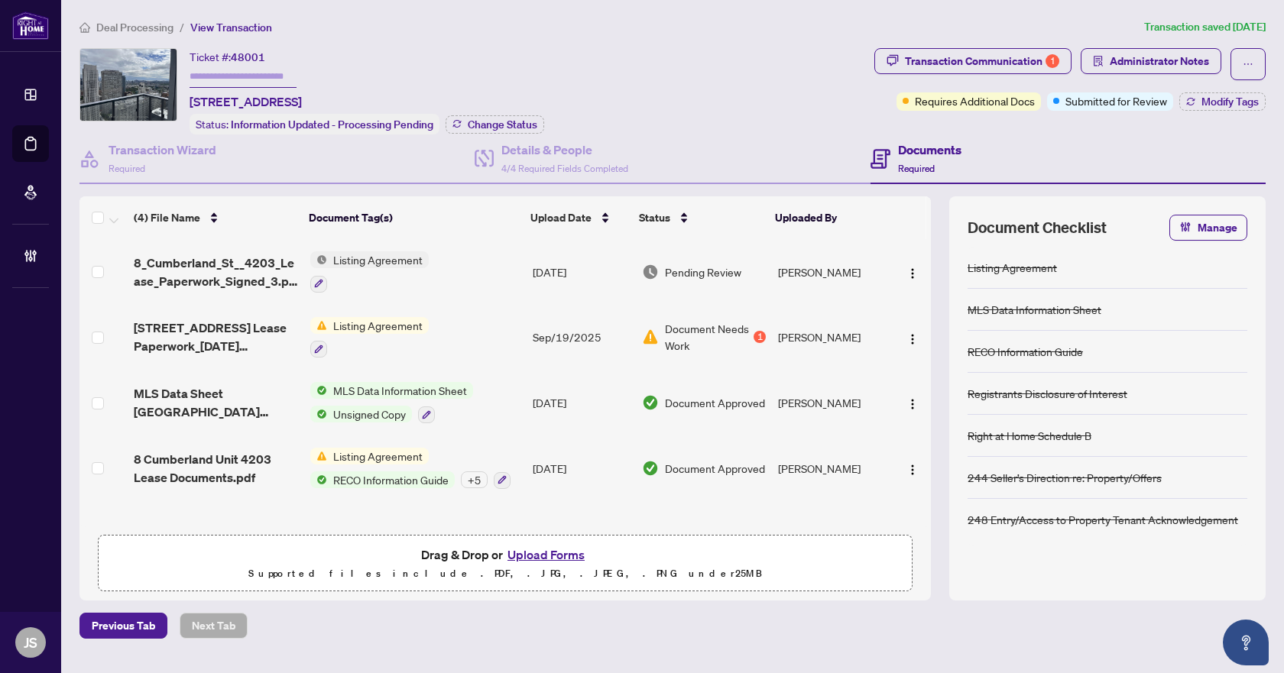
click at [206, 264] on span "8_Cumberland_St__4203_Lease_Paperwork_Signed_3.pdf" at bounding box center [216, 272] width 164 height 37
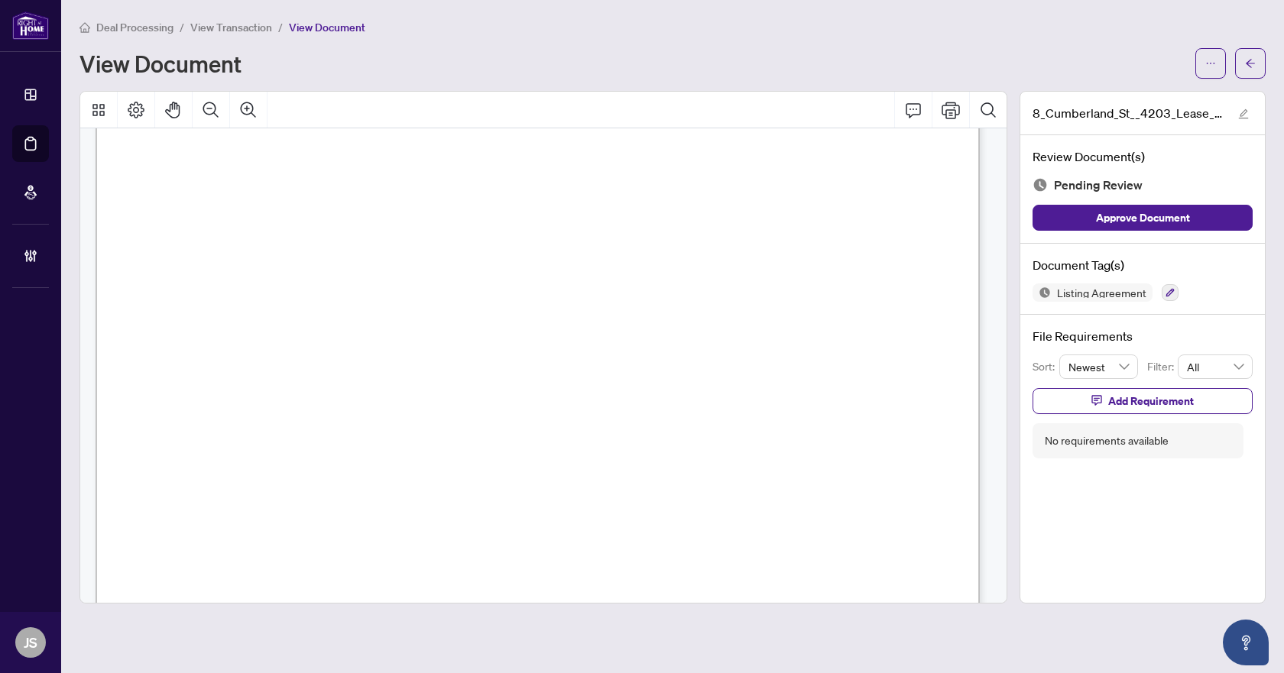
scroll to position [611, 0]
click at [1167, 290] on icon "button" at bounding box center [1170, 292] width 9 height 9
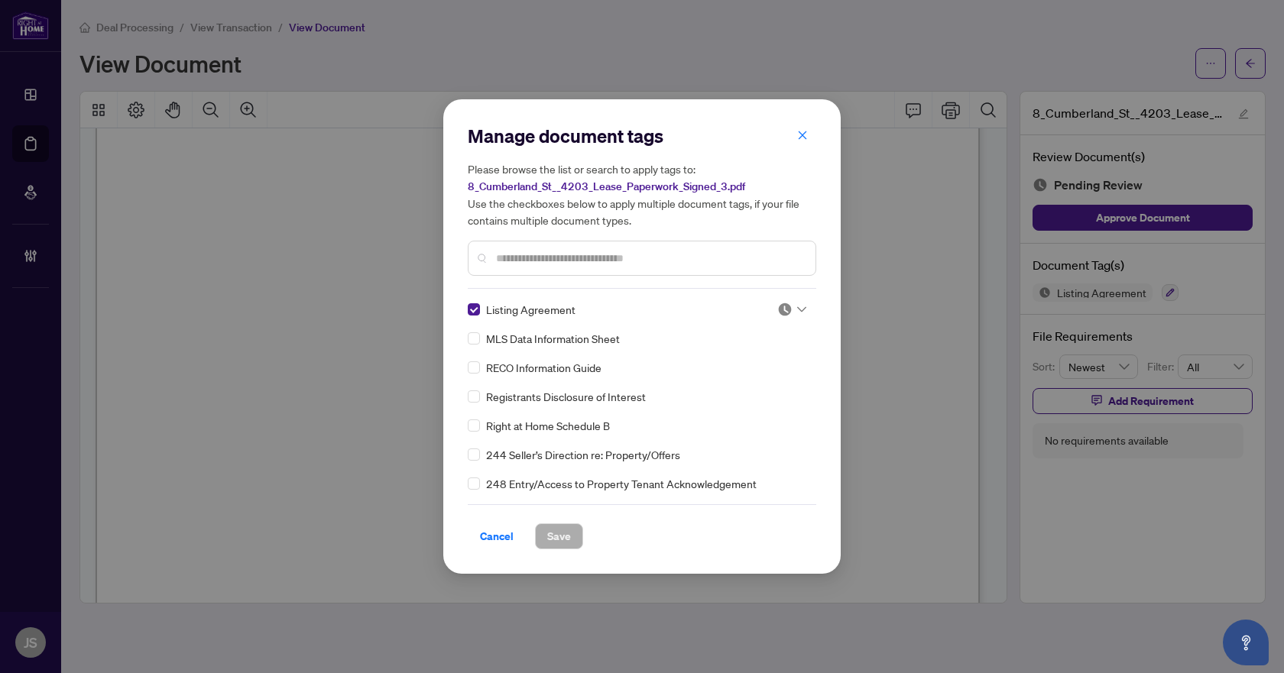
click at [791, 306] on div at bounding box center [791, 309] width 29 height 15
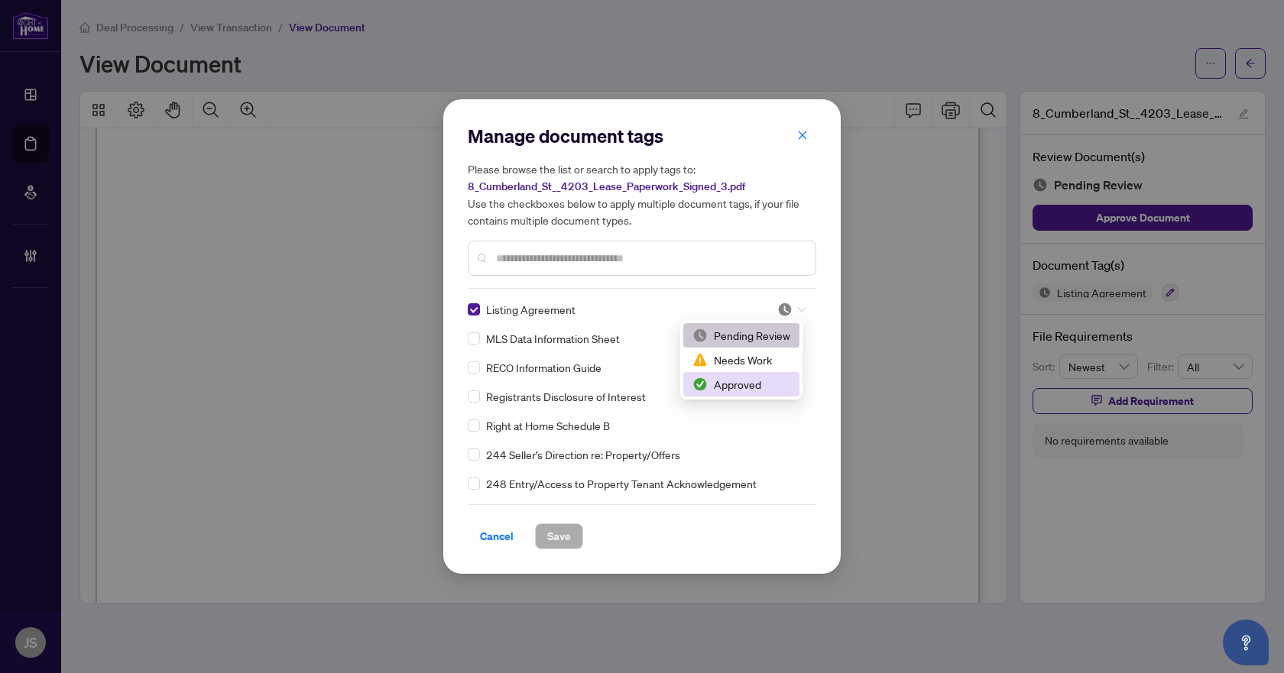
click at [750, 380] on div "Approved" at bounding box center [741, 384] width 98 height 17
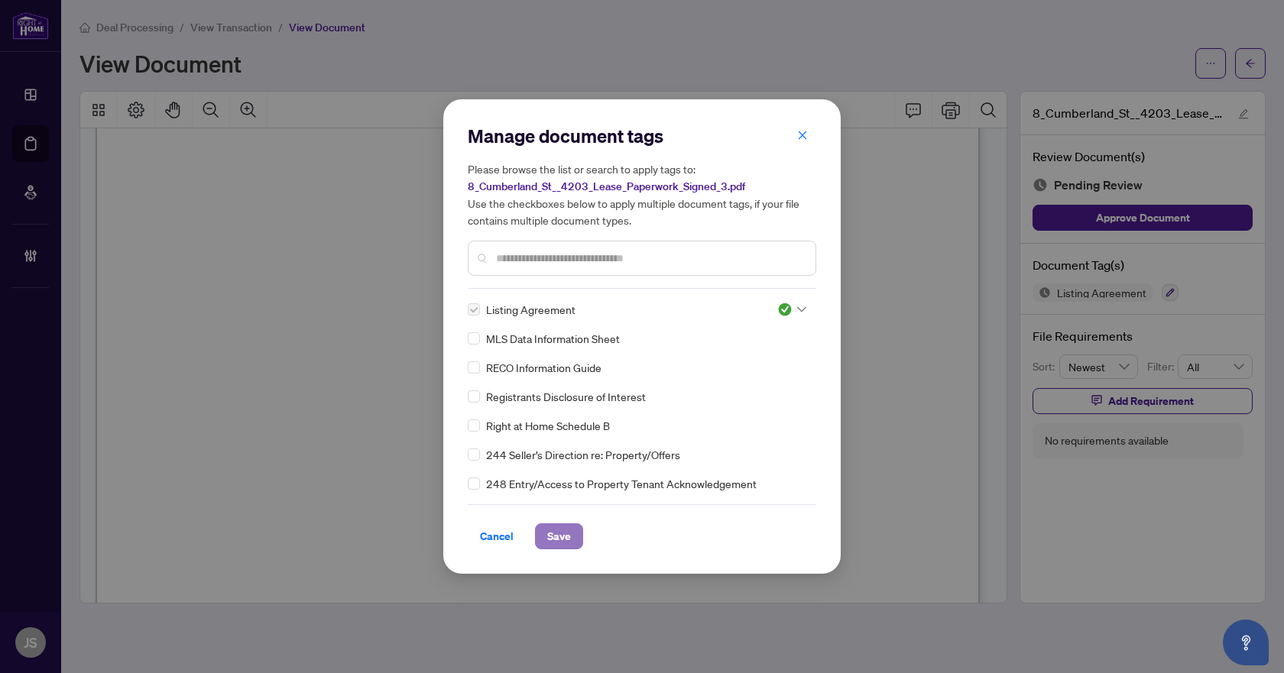
click at [559, 533] on span "Save" at bounding box center [559, 536] width 24 height 24
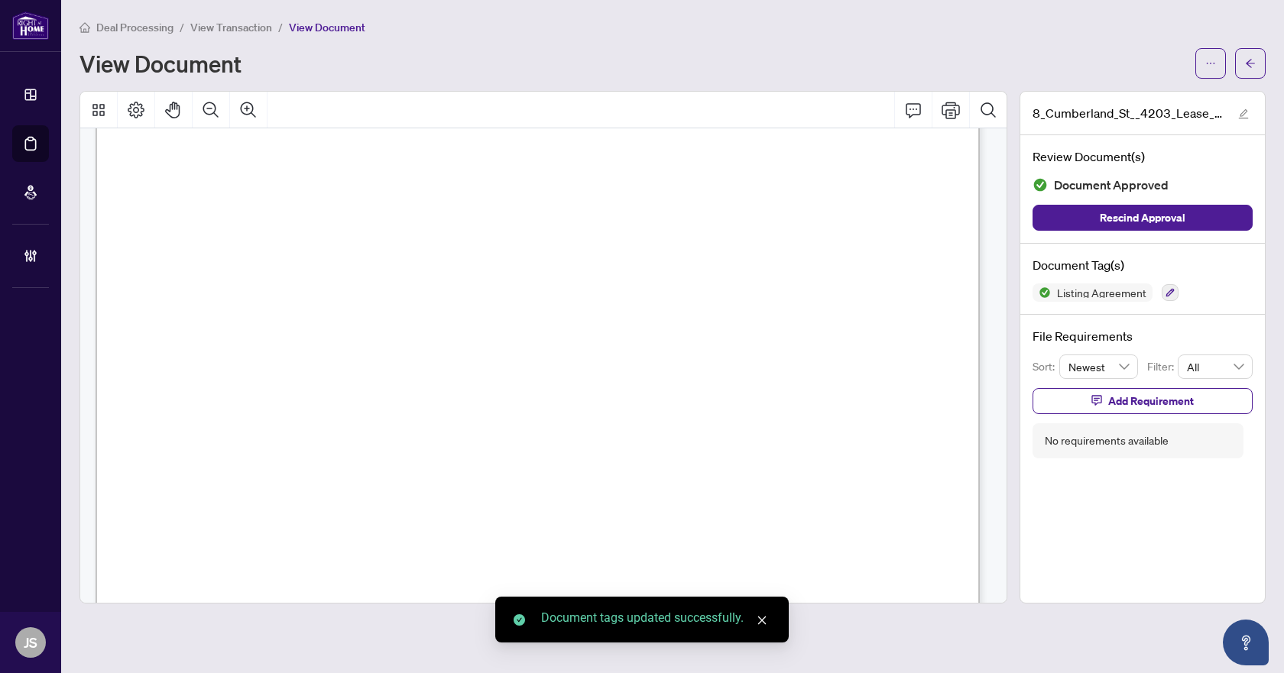
click at [1261, 58] on button "button" at bounding box center [1250, 63] width 31 height 31
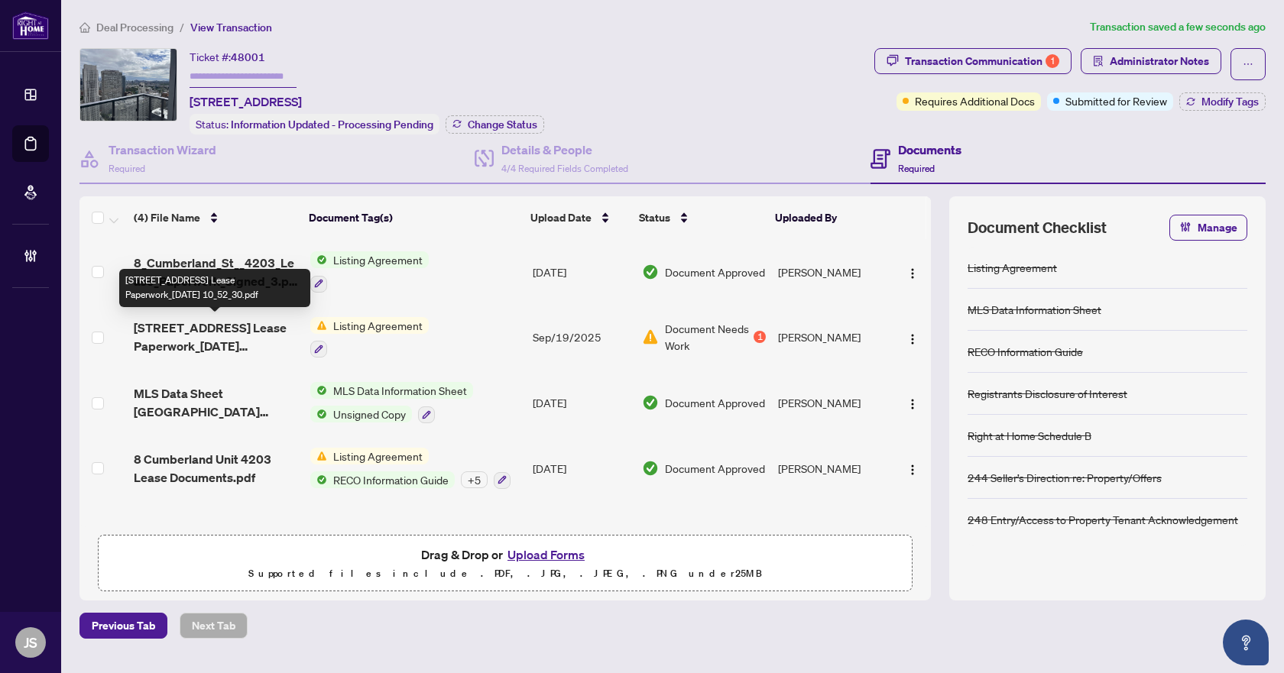
click at [177, 325] on span "8 Cumberland St 4203 Lease Paperwork_2025-09-15 10_52_30.pdf" at bounding box center [216, 337] width 164 height 37
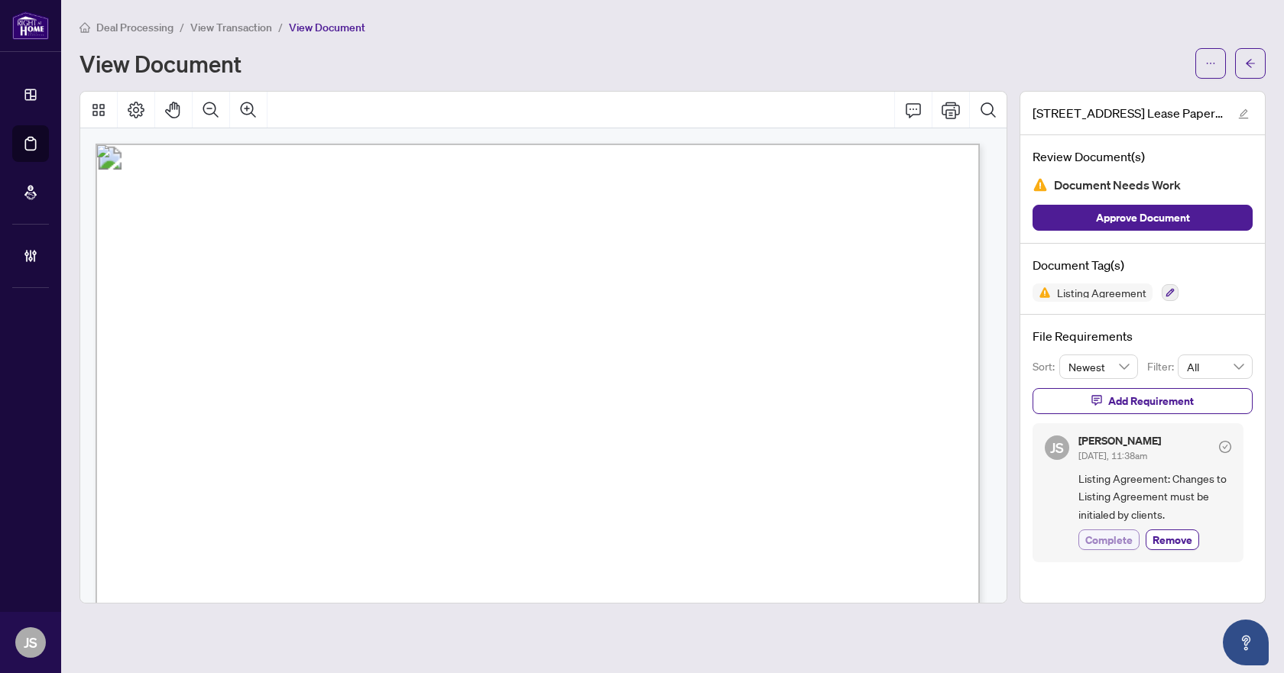
click at [1127, 538] on span "Complete" at bounding box center [1108, 540] width 47 height 16
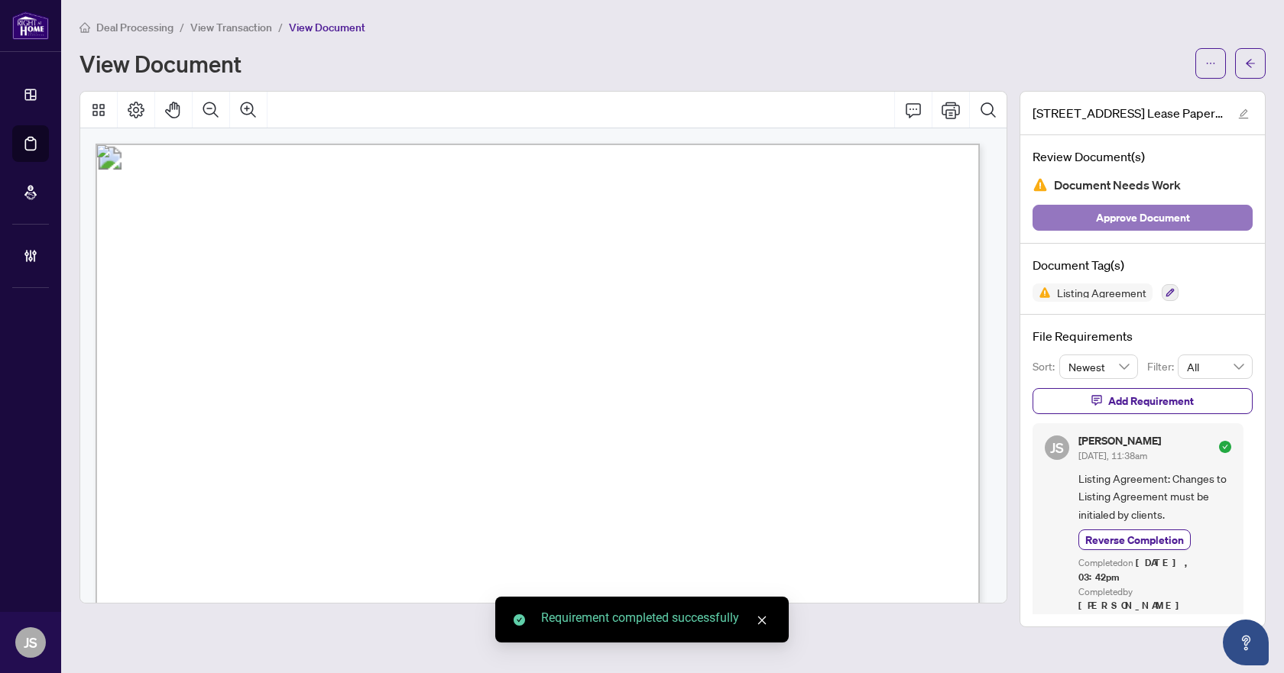
click at [1154, 218] on span "Approve Document" at bounding box center [1143, 218] width 94 height 24
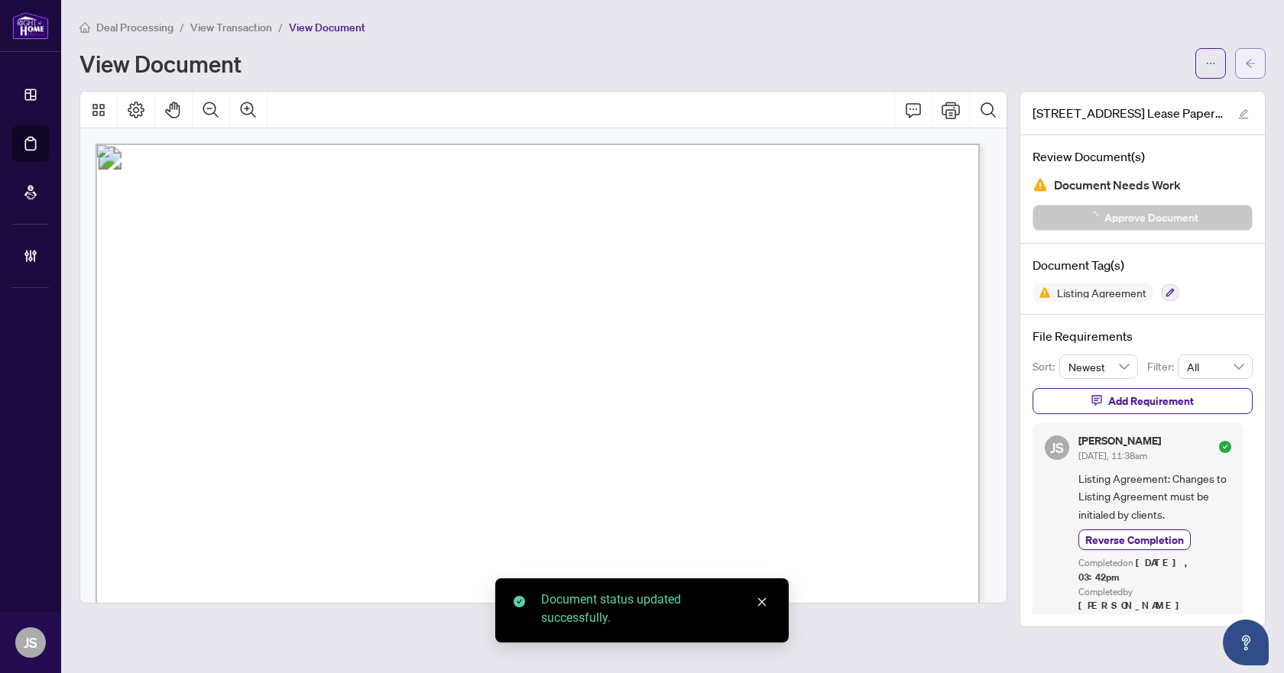
click at [1252, 67] on icon "arrow-left" at bounding box center [1250, 63] width 11 height 11
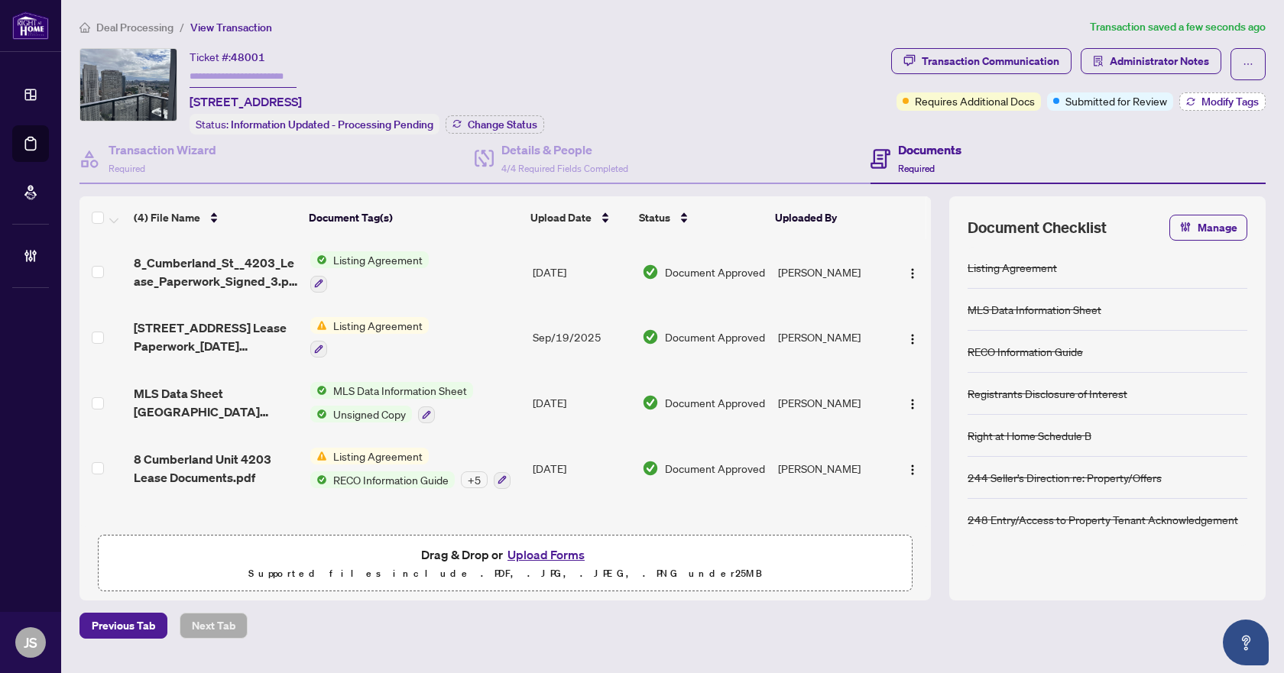
click at [1235, 102] on span "Modify Tags" at bounding box center [1229, 101] width 57 height 11
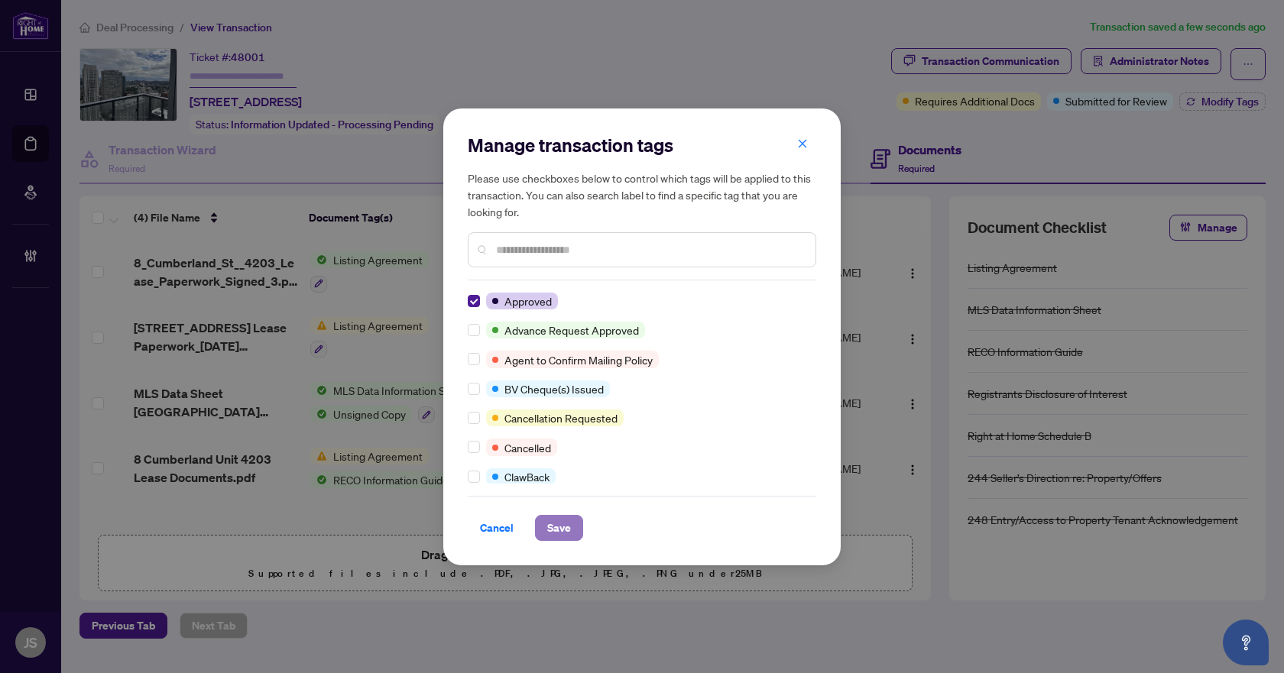
click at [563, 531] on span "Save" at bounding box center [559, 528] width 24 height 24
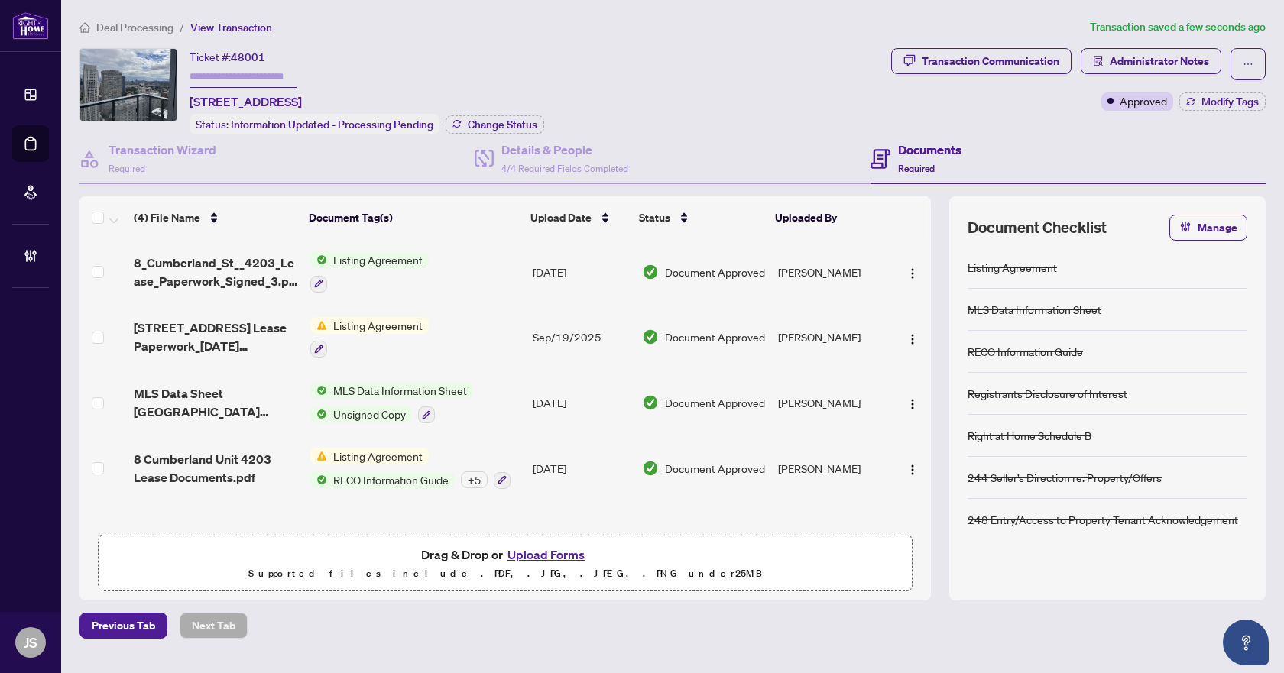
click at [141, 22] on span "Deal Processing" at bounding box center [134, 28] width 77 height 14
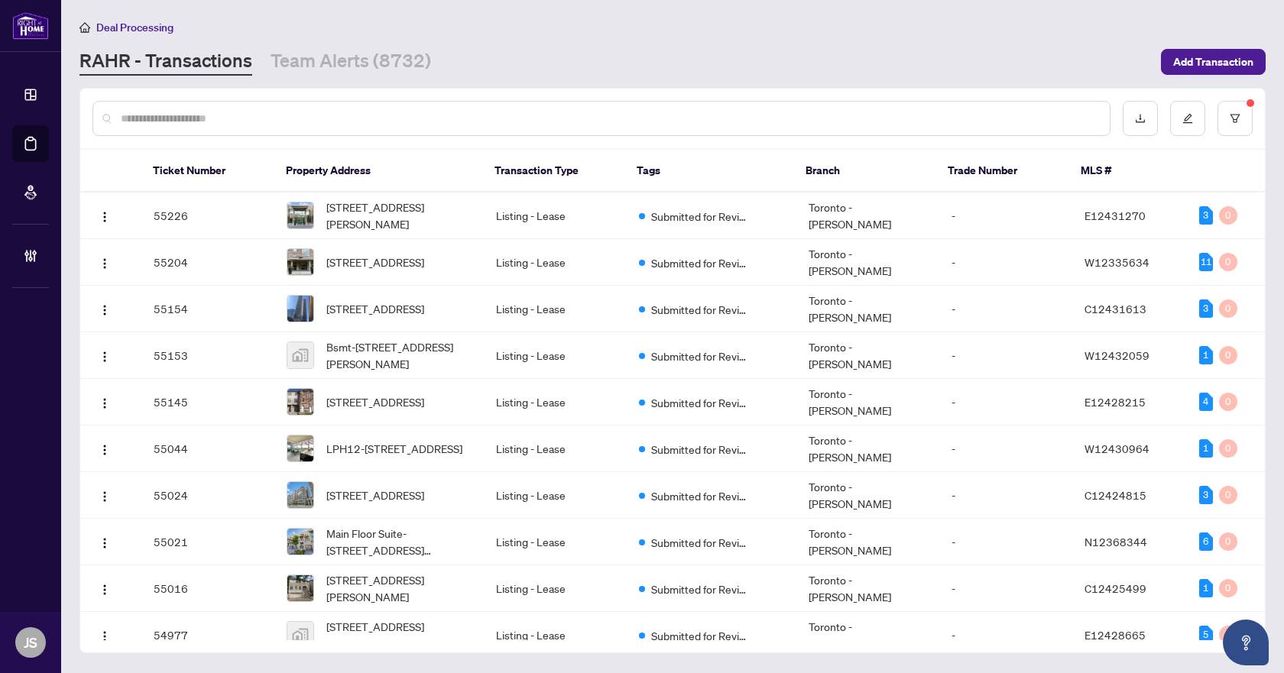
click at [319, 122] on input "text" at bounding box center [609, 118] width 977 height 17
paste input "*****"
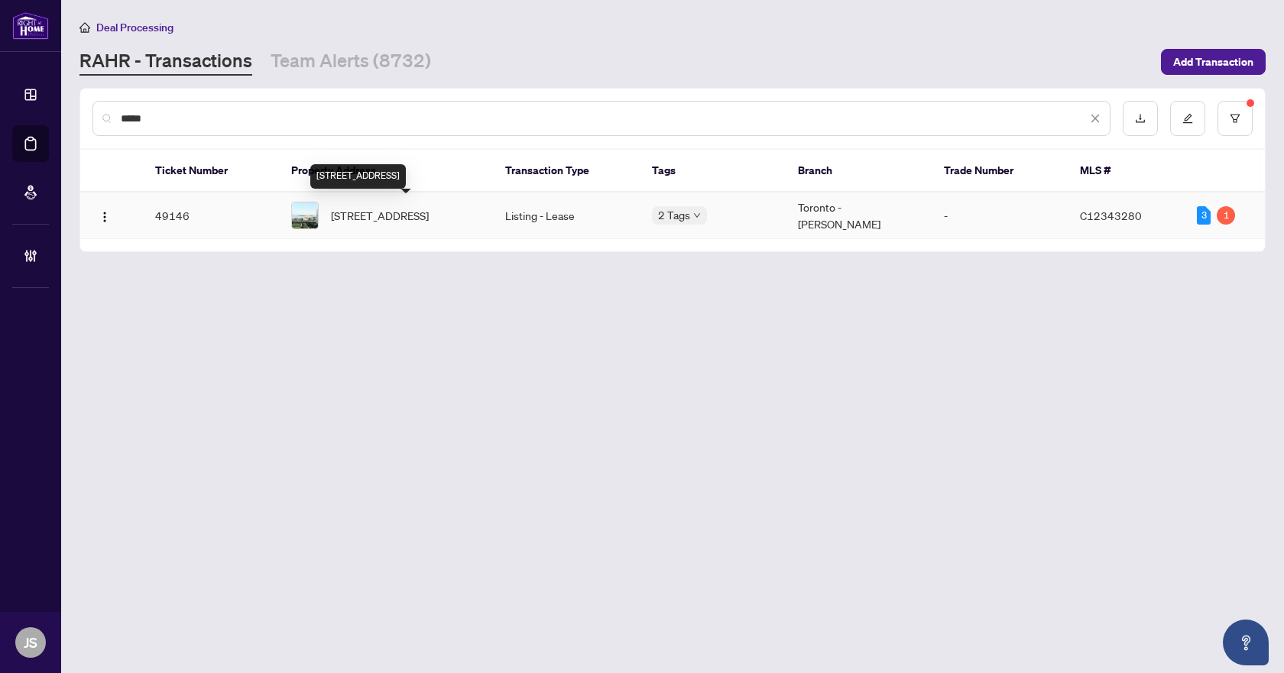
type input "*****"
click at [389, 210] on span "3108-21 Iceboat Terr, Toronto, Ontario M5V 4A9, Canada" at bounding box center [380, 215] width 98 height 17
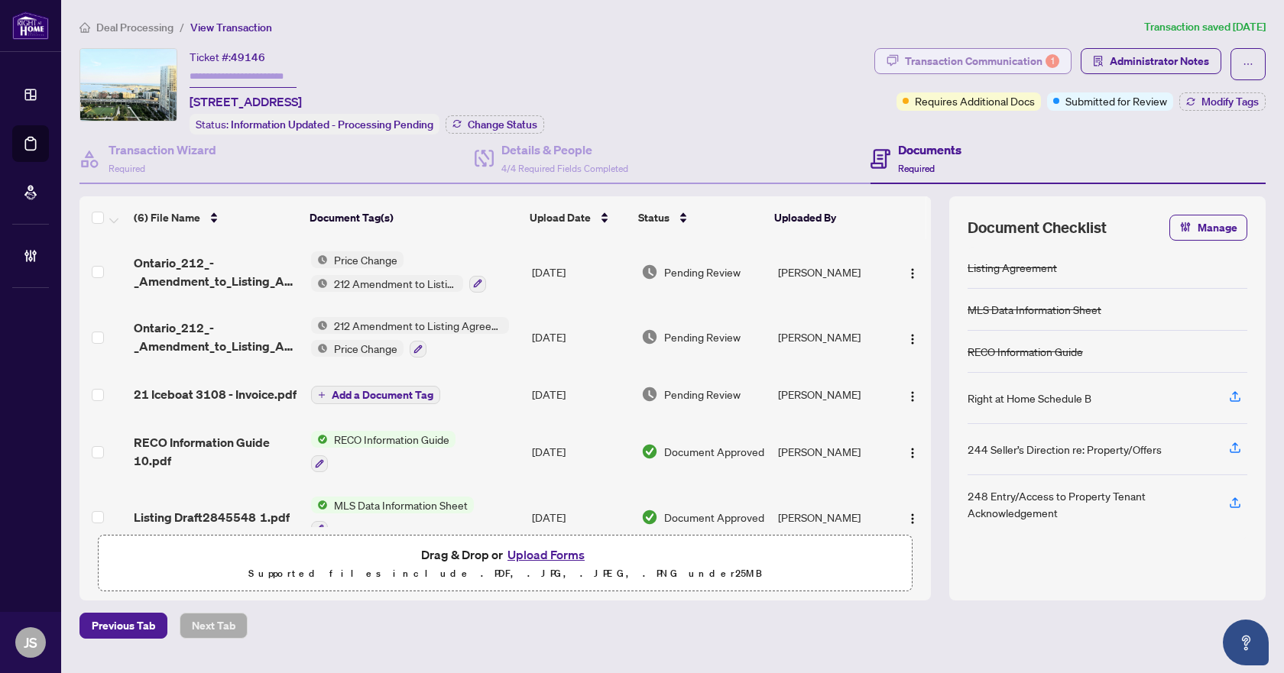
click at [1024, 57] on div "Transaction Communication 1" at bounding box center [982, 61] width 154 height 24
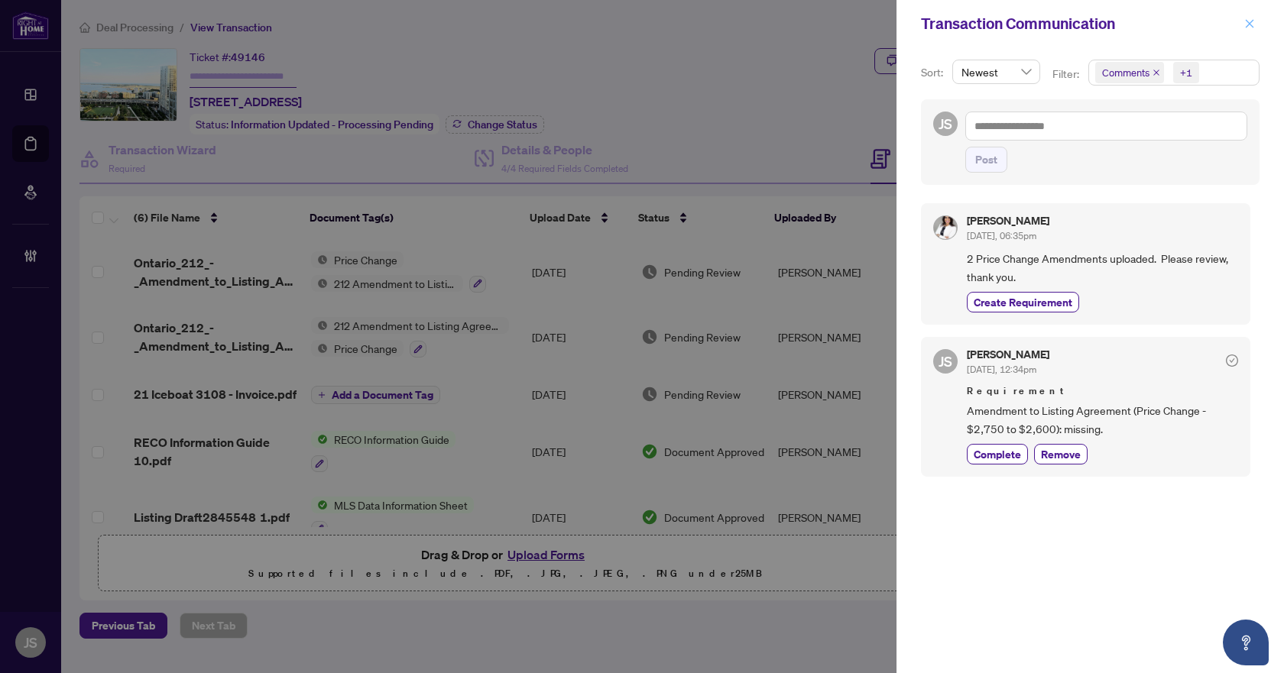
click at [1254, 20] on icon "close" at bounding box center [1249, 23] width 11 height 11
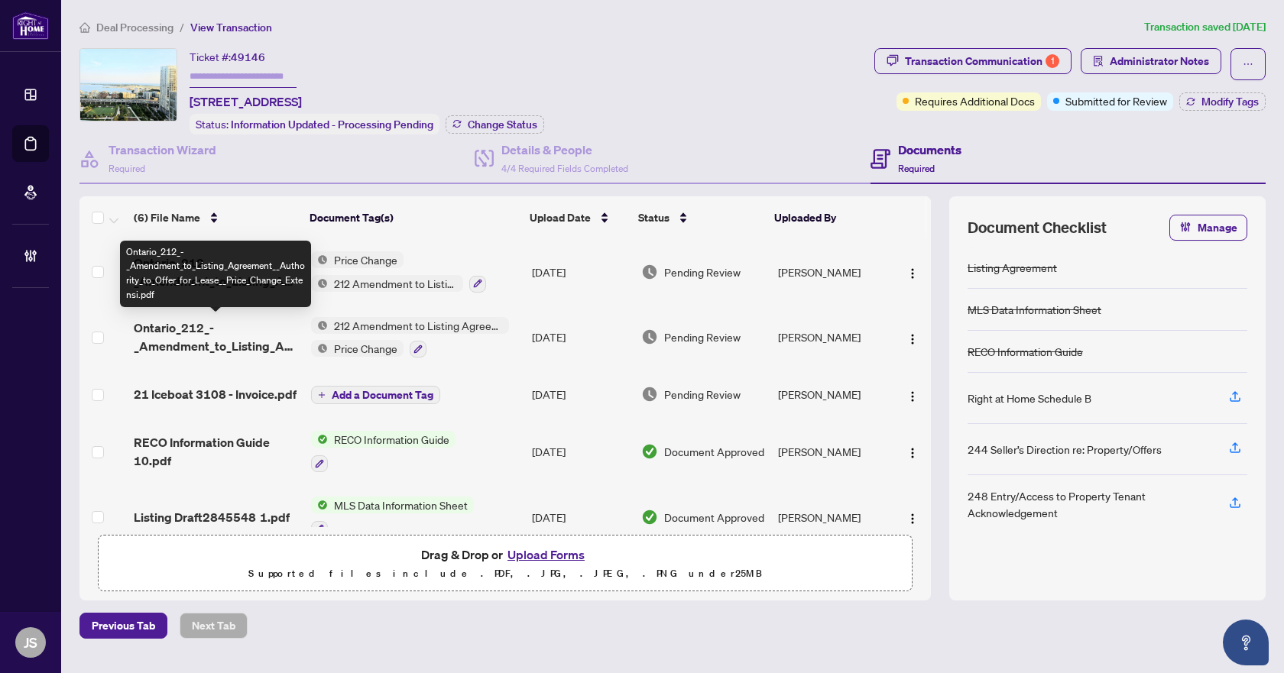
click at [177, 344] on span "Ontario_212_-_Amendment_to_Listing_Agreement__Authority_to_Offer_for_Lease__Pri…" at bounding box center [216, 337] width 164 height 37
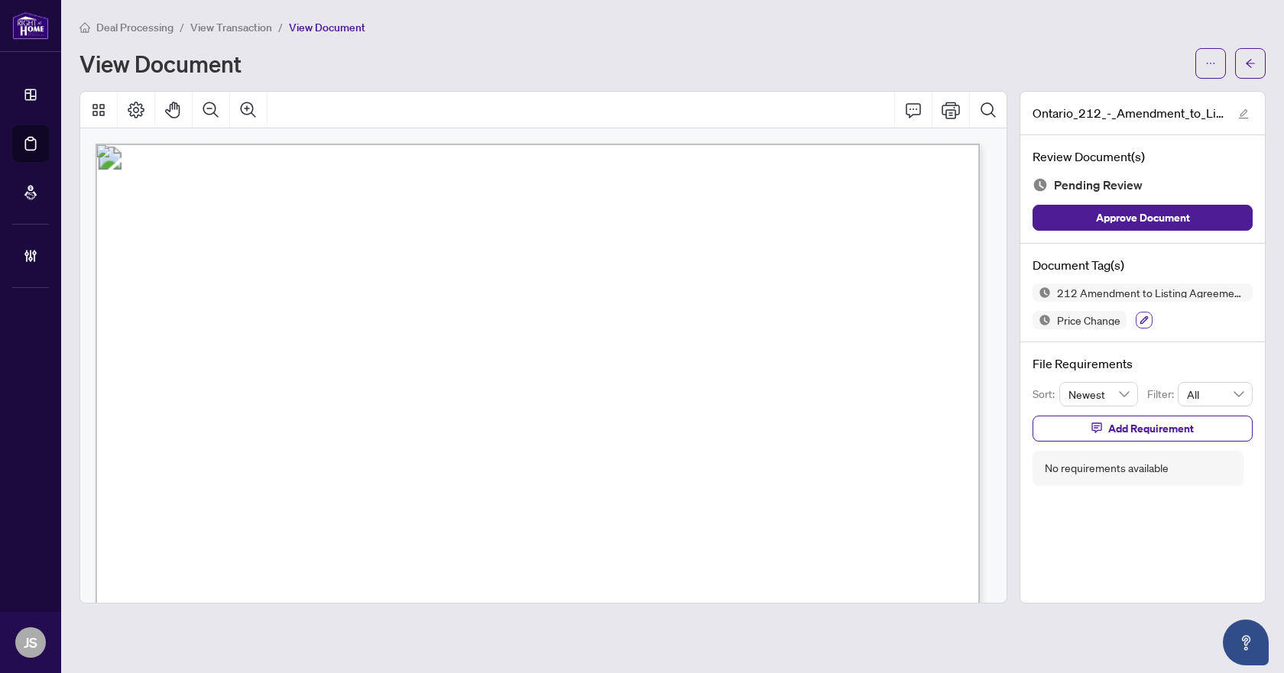
click at [1144, 318] on icon "button" at bounding box center [1144, 320] width 8 height 8
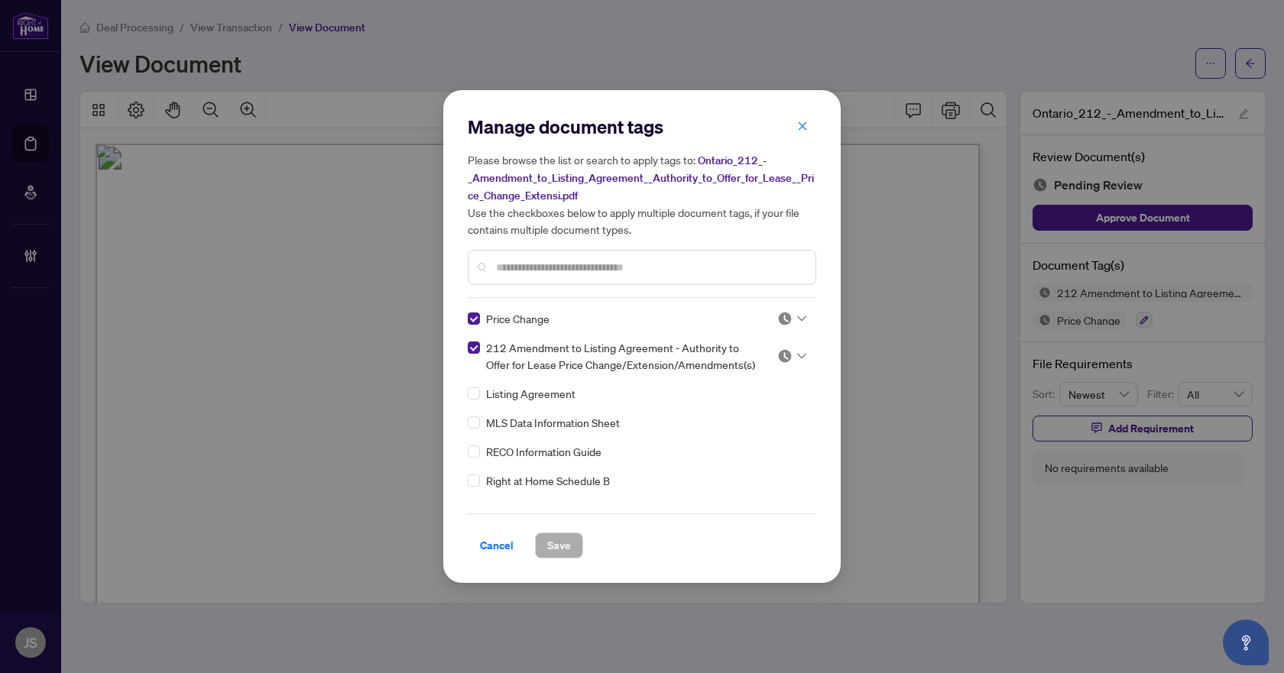
click at [795, 311] on div at bounding box center [791, 318] width 29 height 15
click at [776, 397] on div "Approved" at bounding box center [741, 392] width 98 height 17
click at [786, 356] on img at bounding box center [784, 356] width 15 height 15
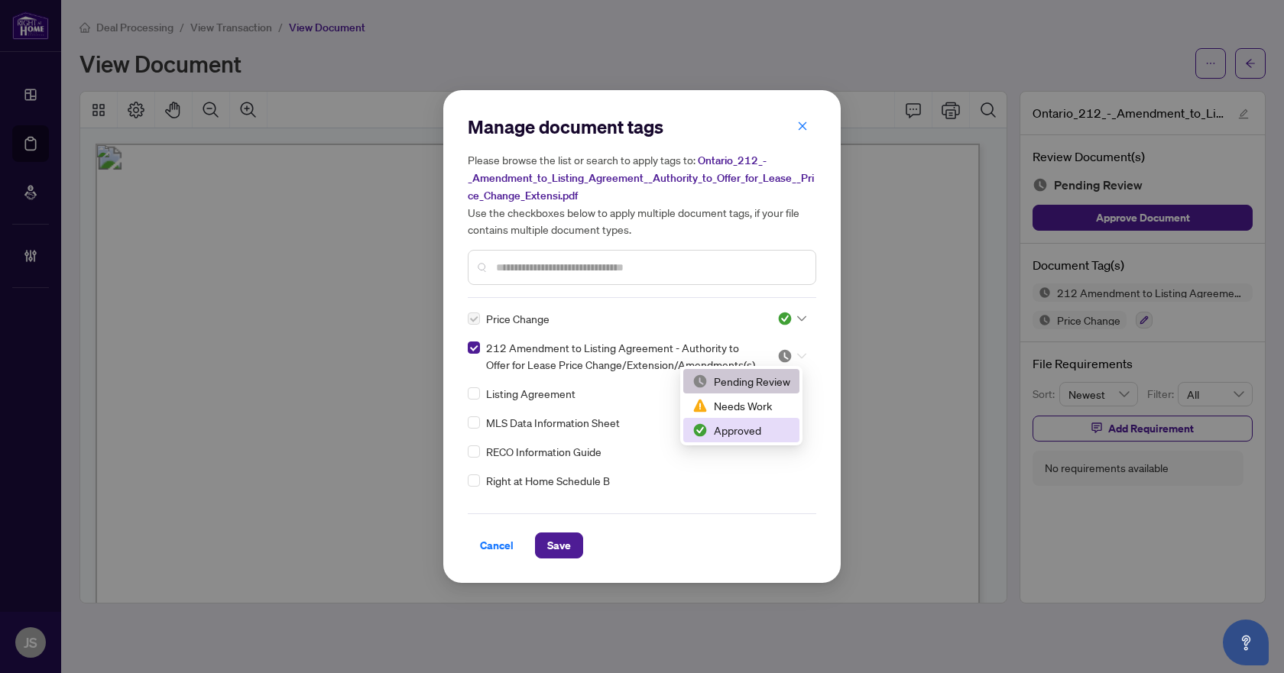
click at [748, 433] on div "Approved" at bounding box center [741, 430] width 98 height 17
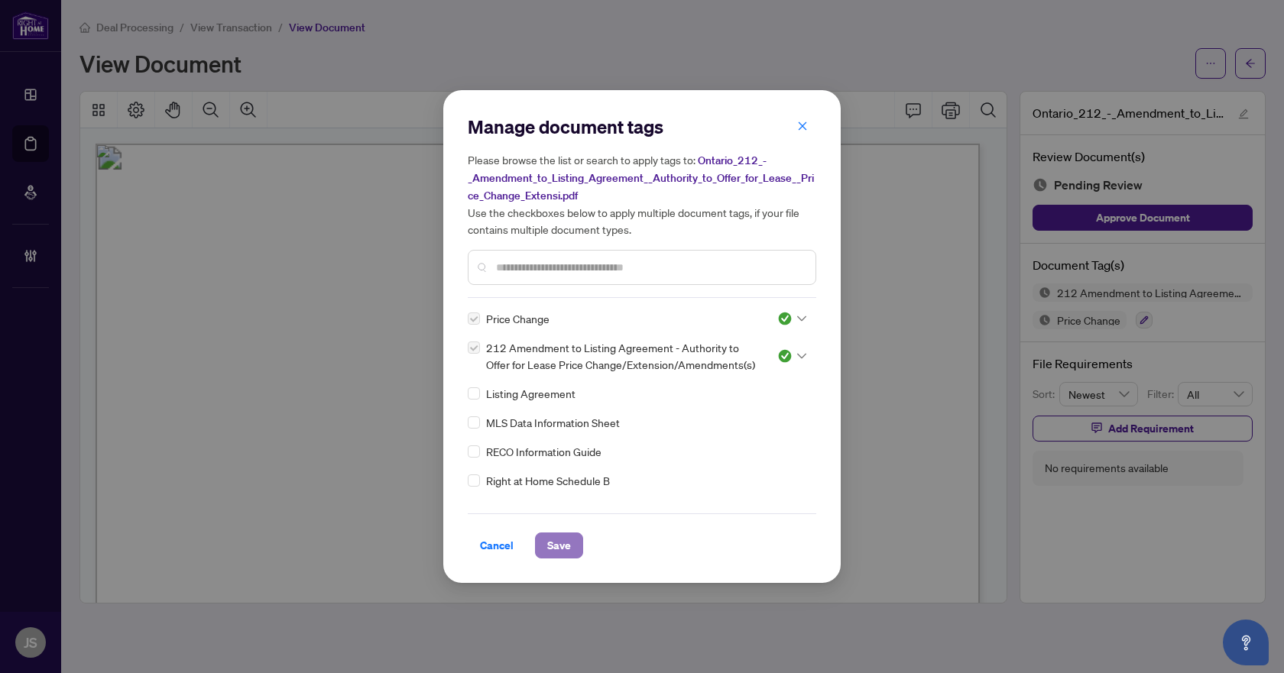
click at [563, 543] on span "Save" at bounding box center [559, 545] width 24 height 24
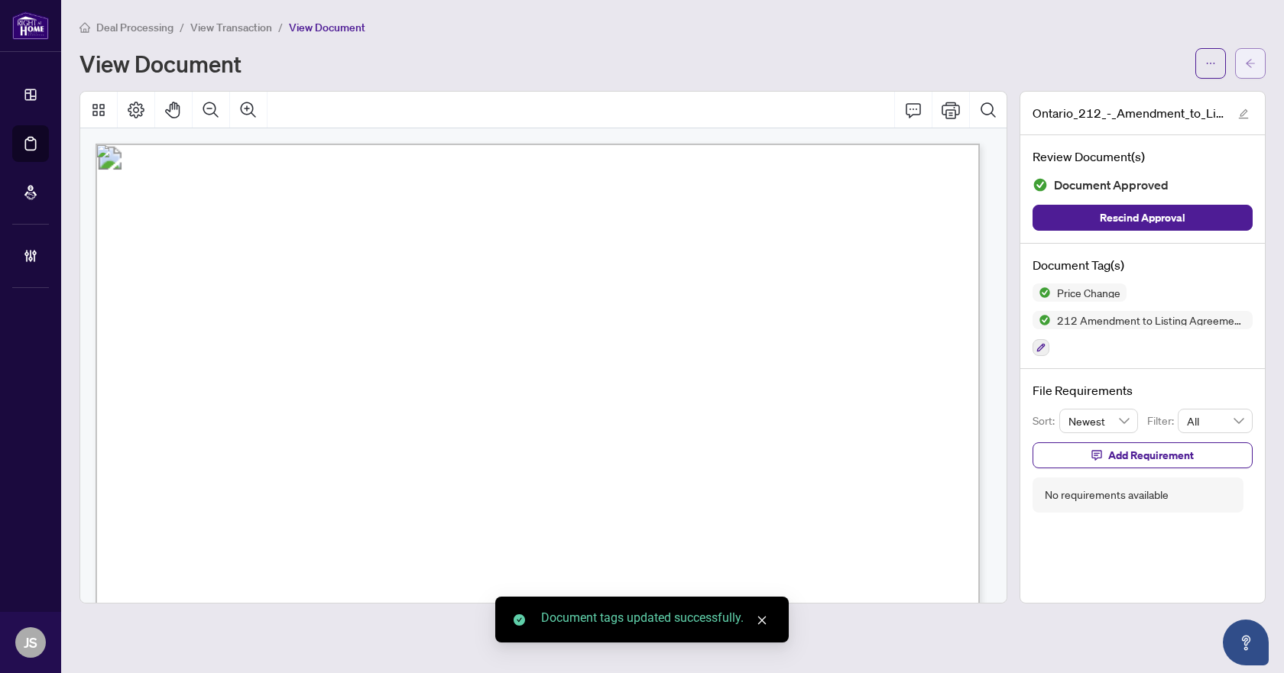
click at [1246, 60] on icon "arrow-left" at bounding box center [1250, 63] width 11 height 11
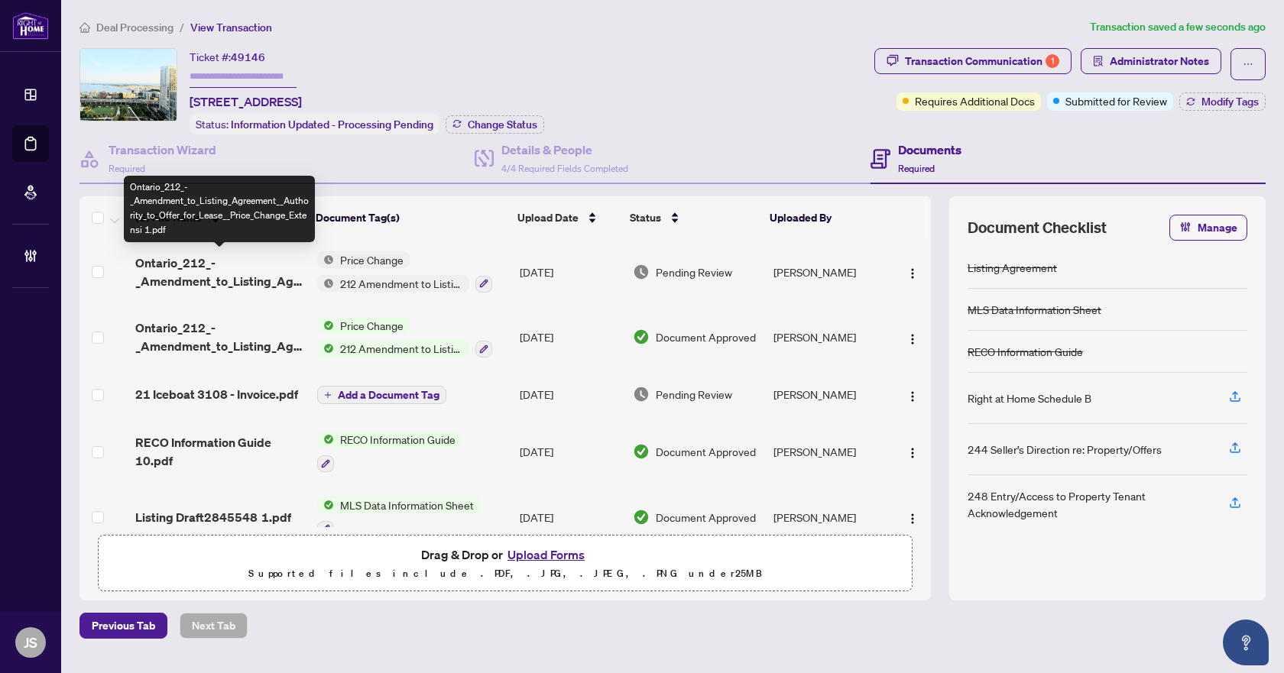
click at [221, 272] on span "Ontario_212_-_Amendment_to_Listing_Agreement__Authority_to_Offer_for_Lease__Pri…" at bounding box center [220, 272] width 170 height 37
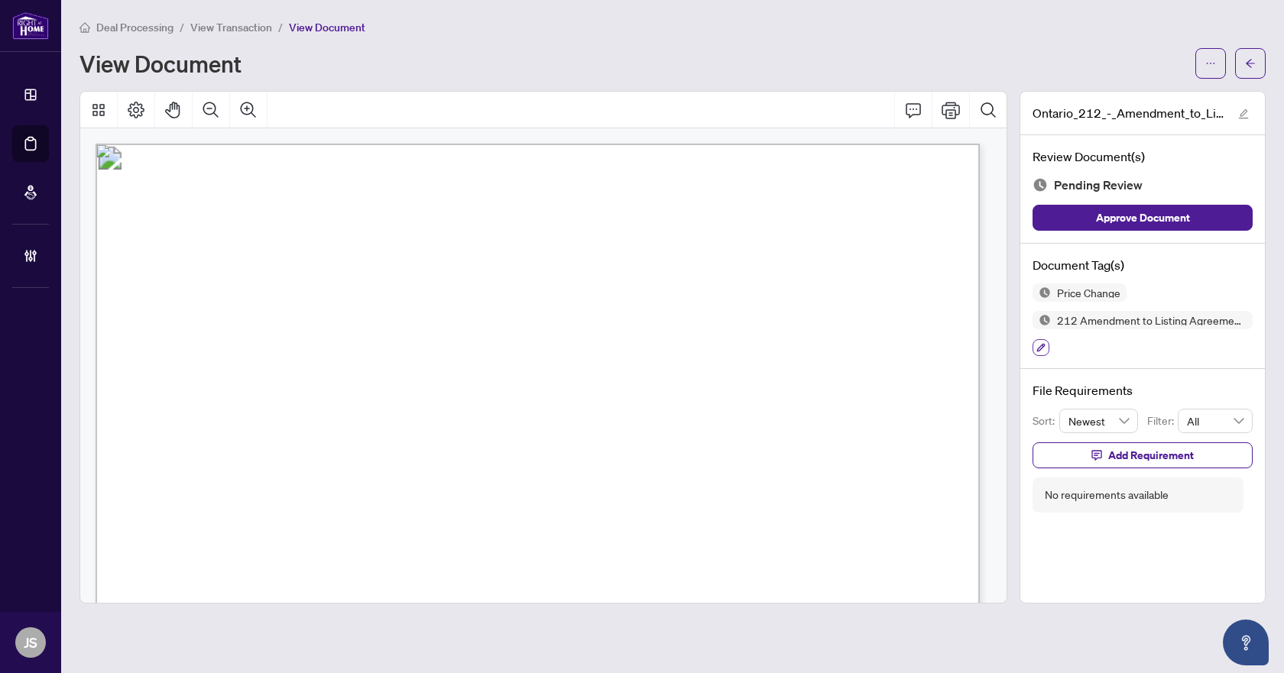
click at [1043, 343] on icon "button" at bounding box center [1040, 347] width 9 height 9
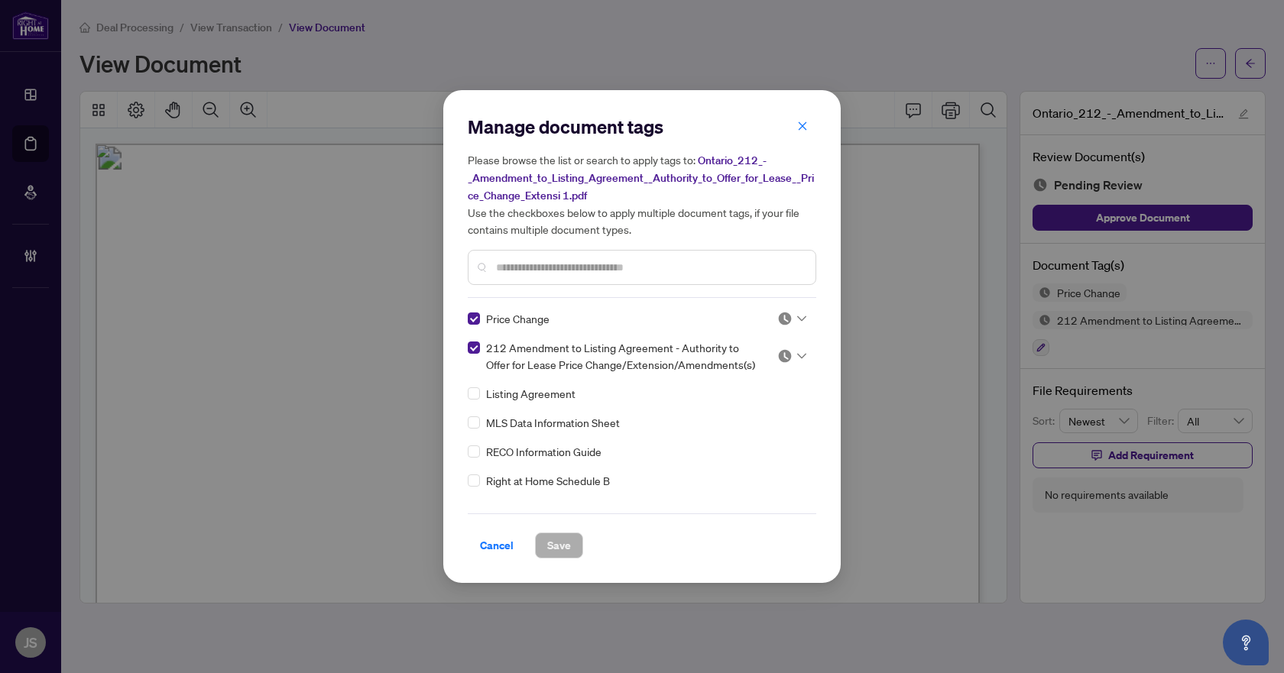
click at [791, 311] on div at bounding box center [791, 318] width 29 height 15
click at [770, 388] on div "Approved" at bounding box center [741, 392] width 98 height 17
click at [791, 352] on div at bounding box center [791, 356] width 29 height 15
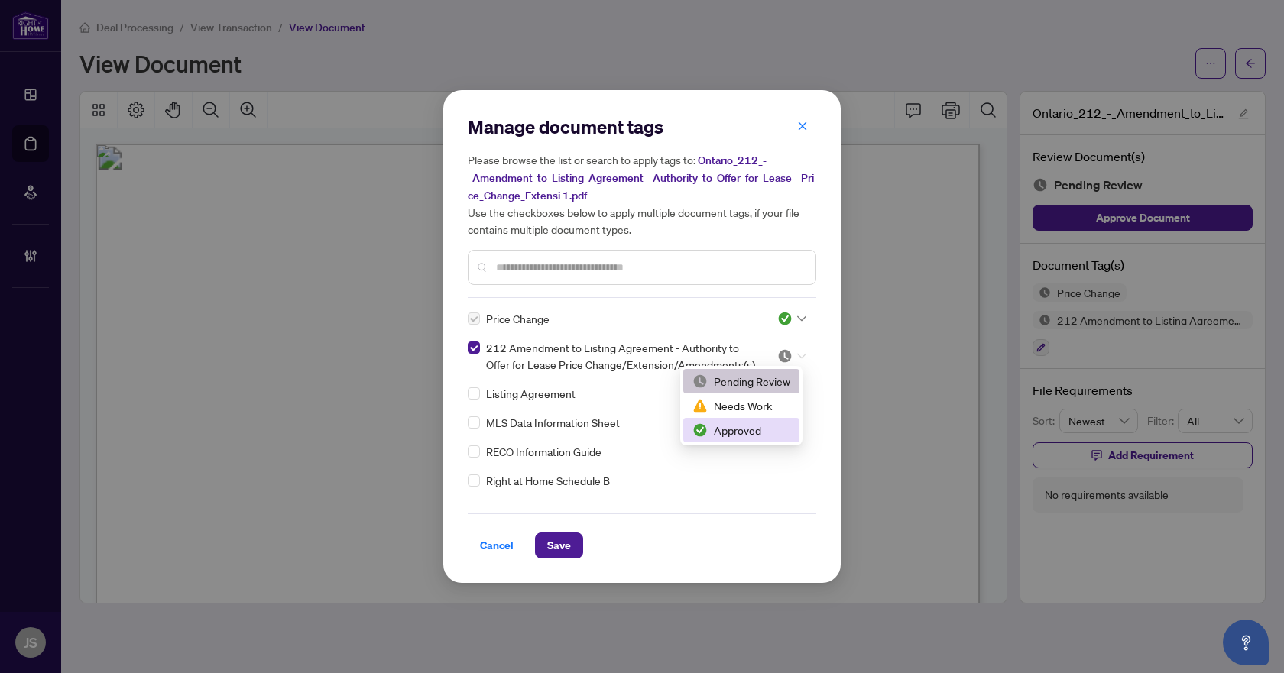
click at [779, 423] on div "Approved" at bounding box center [741, 430] width 98 height 17
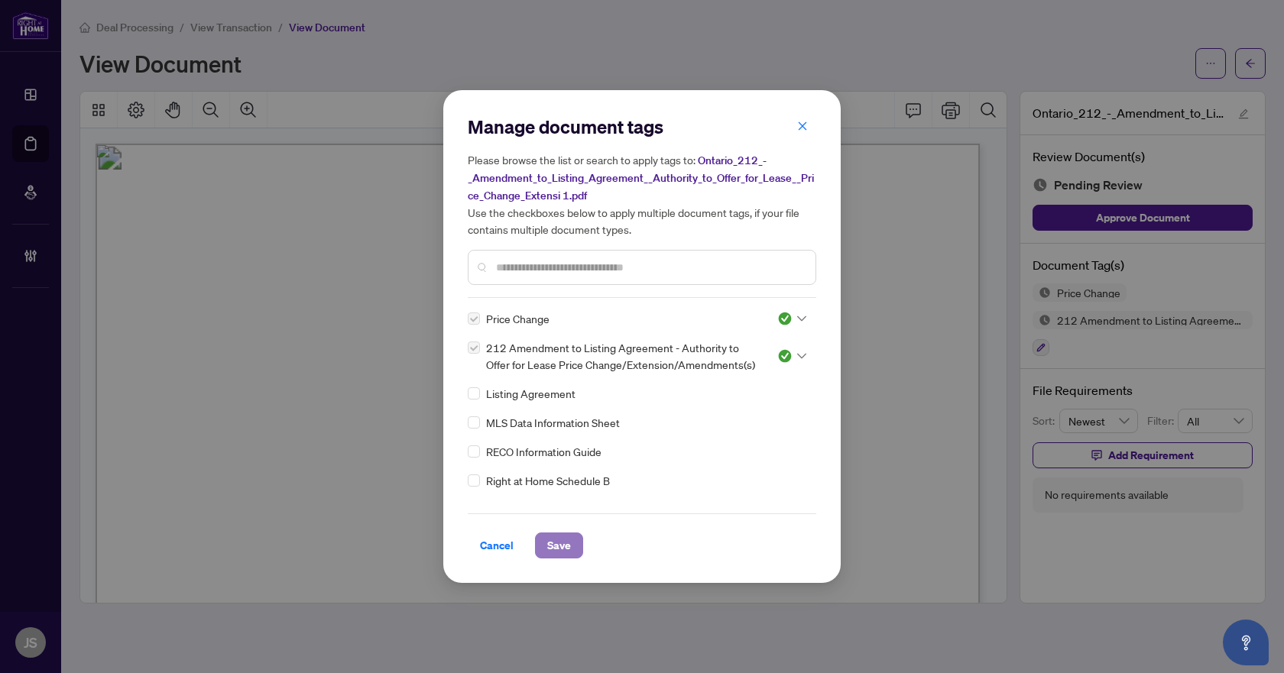
click at [563, 536] on span "Save" at bounding box center [559, 545] width 24 height 24
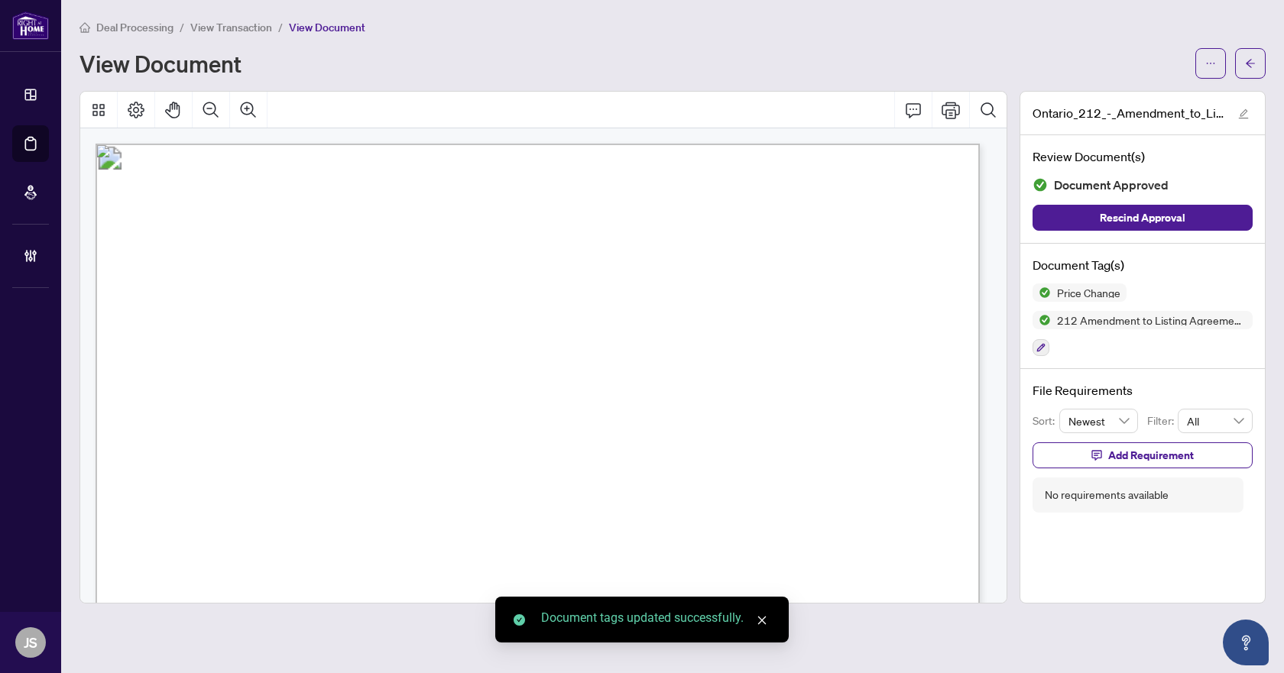
click at [1248, 67] on icon "arrow-left" at bounding box center [1250, 63] width 11 height 11
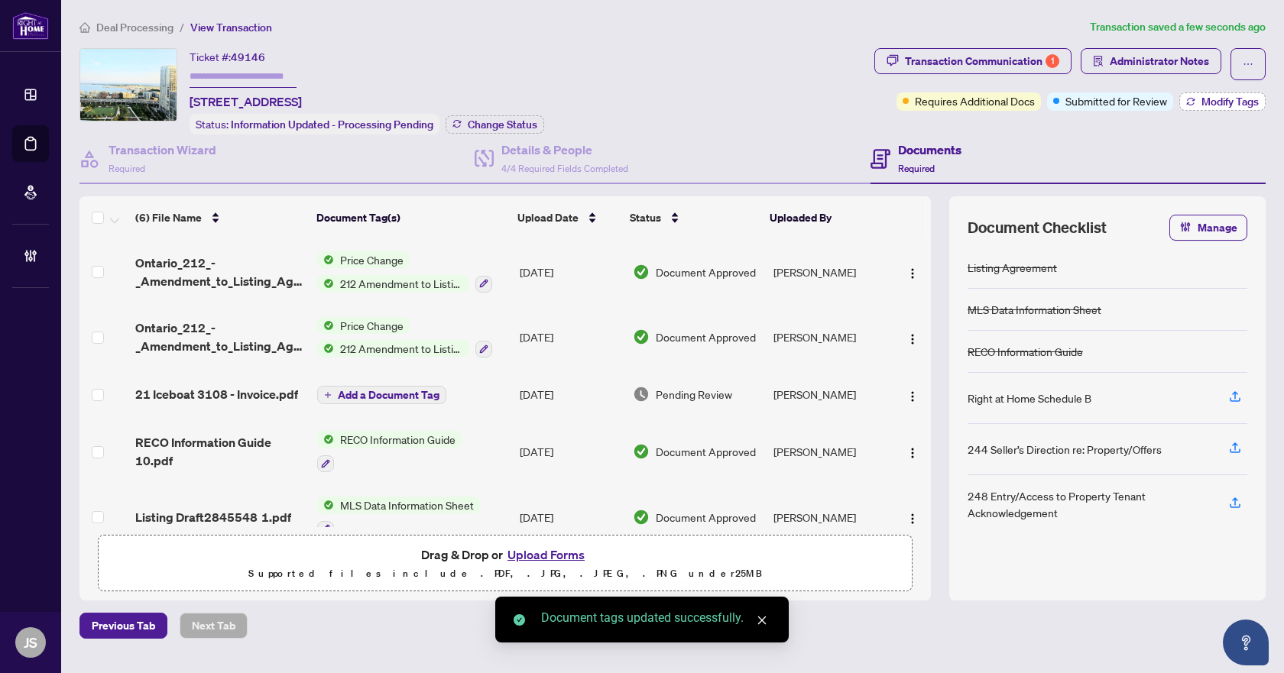
click at [1189, 107] on button "Modify Tags" at bounding box center [1222, 101] width 86 height 18
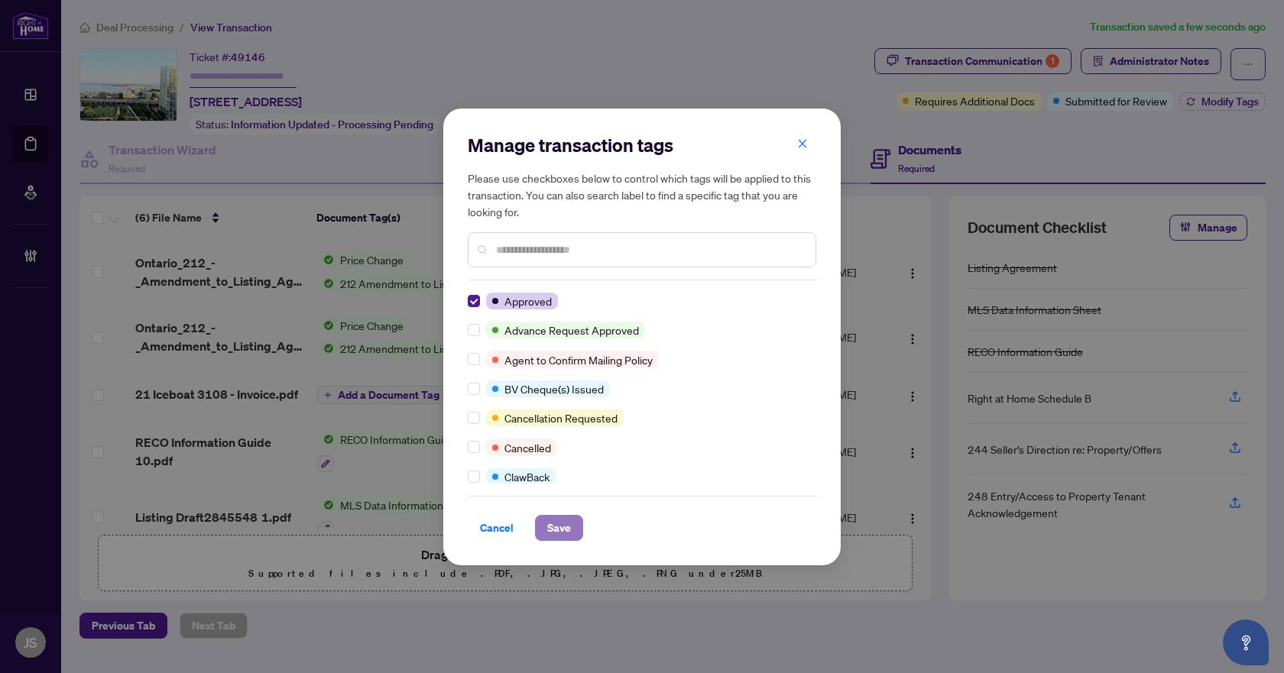
click at [569, 537] on span "Save" at bounding box center [559, 528] width 24 height 24
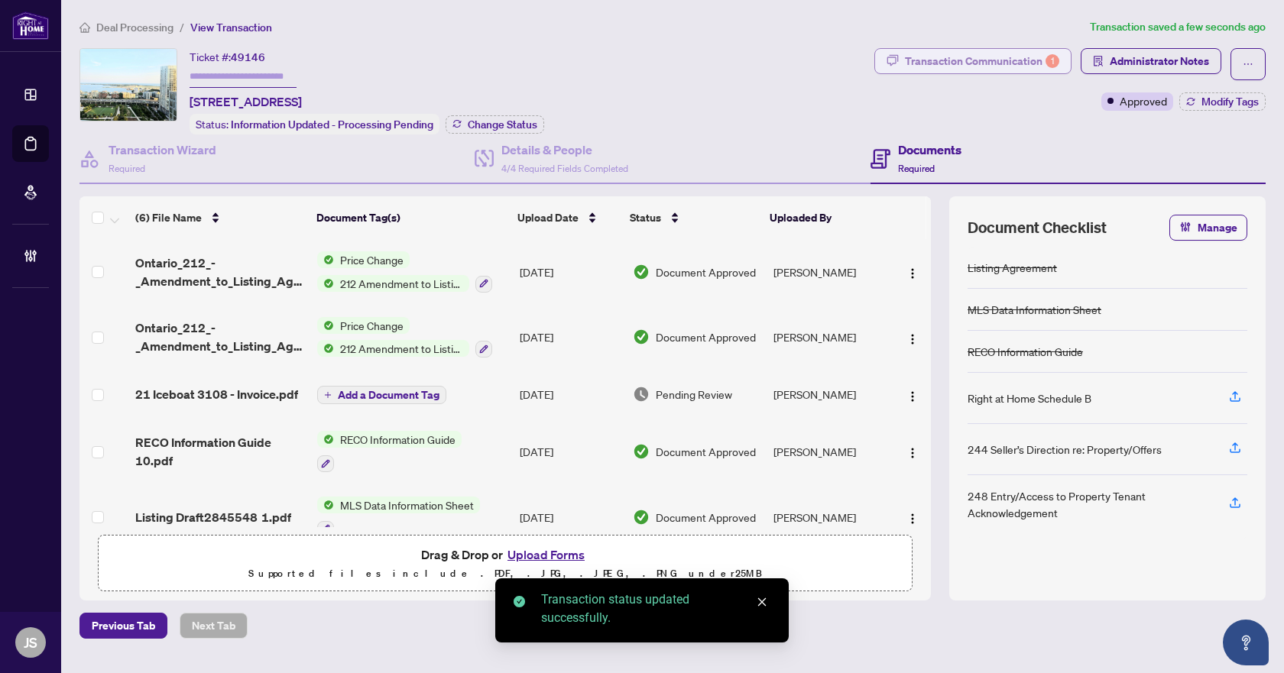
click at [965, 55] on div "Transaction Communication 1" at bounding box center [982, 61] width 154 height 24
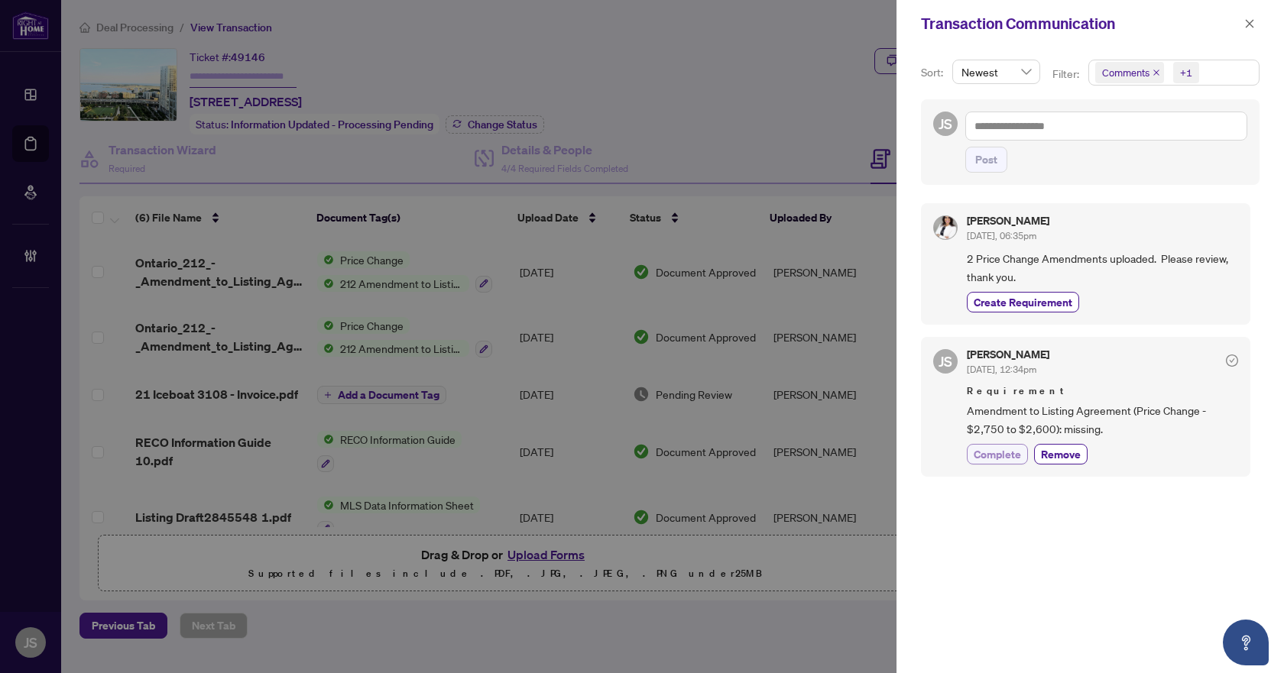
click at [996, 459] on span "Complete" at bounding box center [997, 454] width 47 height 16
click at [1252, 23] on icon "close" at bounding box center [1249, 23] width 11 height 11
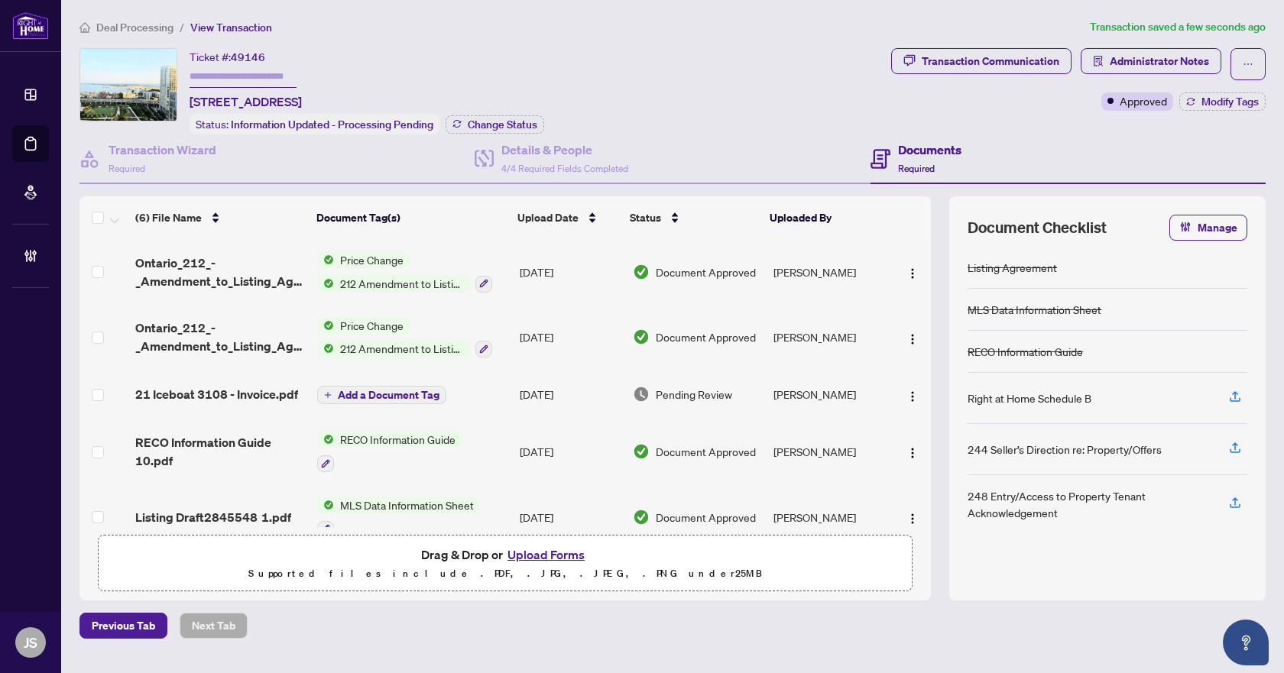
click at [146, 15] on main "Deal Processing / View Transaction Transaction saved a few seconds ago Ticket #…" at bounding box center [672, 336] width 1223 height 673
click at [148, 29] on span "Deal Processing" at bounding box center [134, 28] width 77 height 14
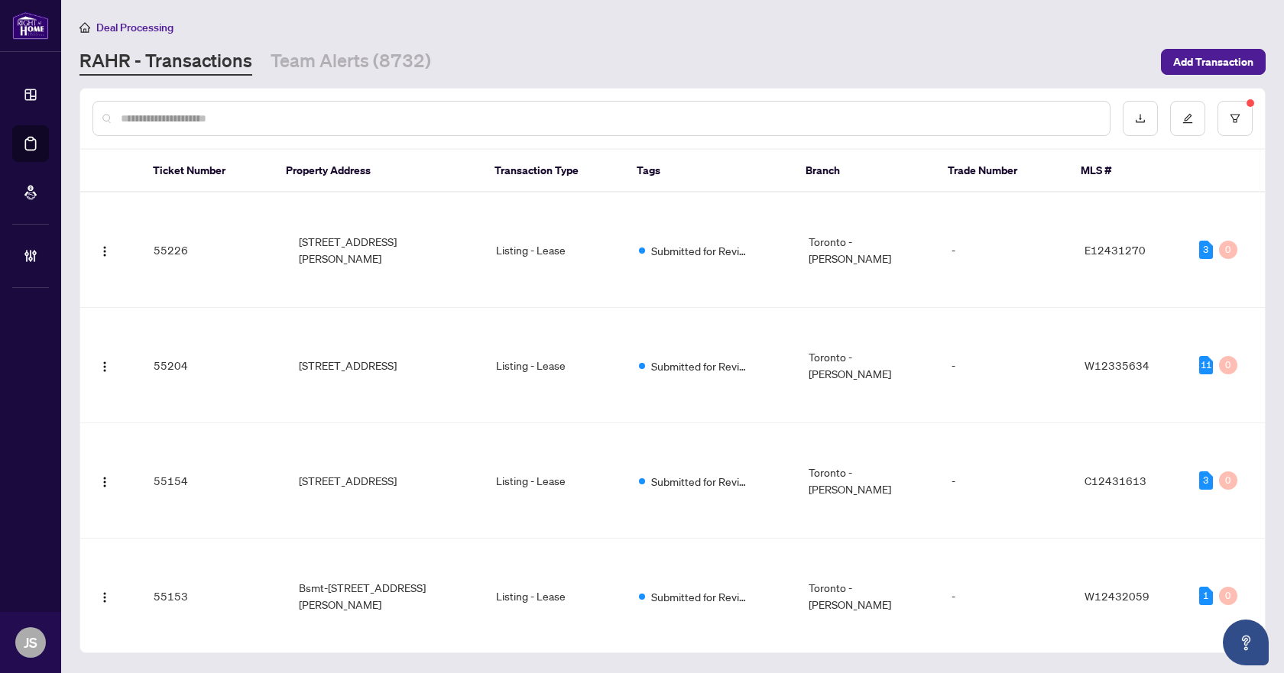
click at [264, 117] on input "text" at bounding box center [609, 118] width 977 height 17
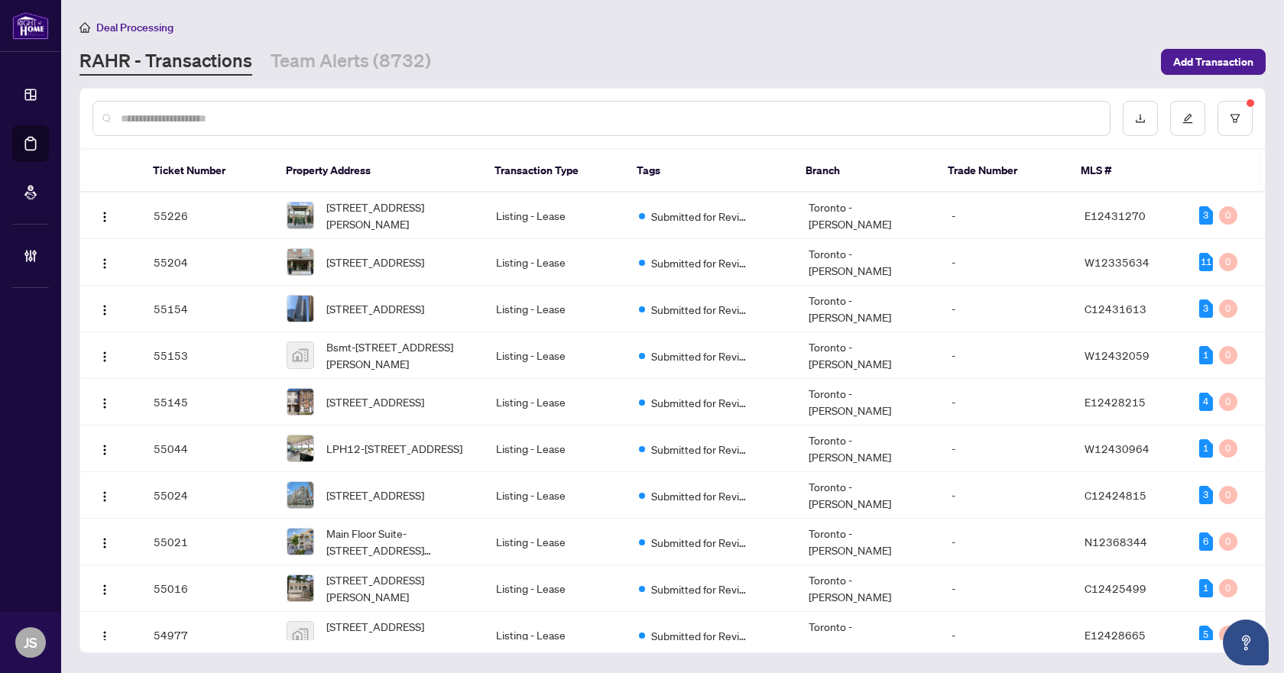
paste input "*****"
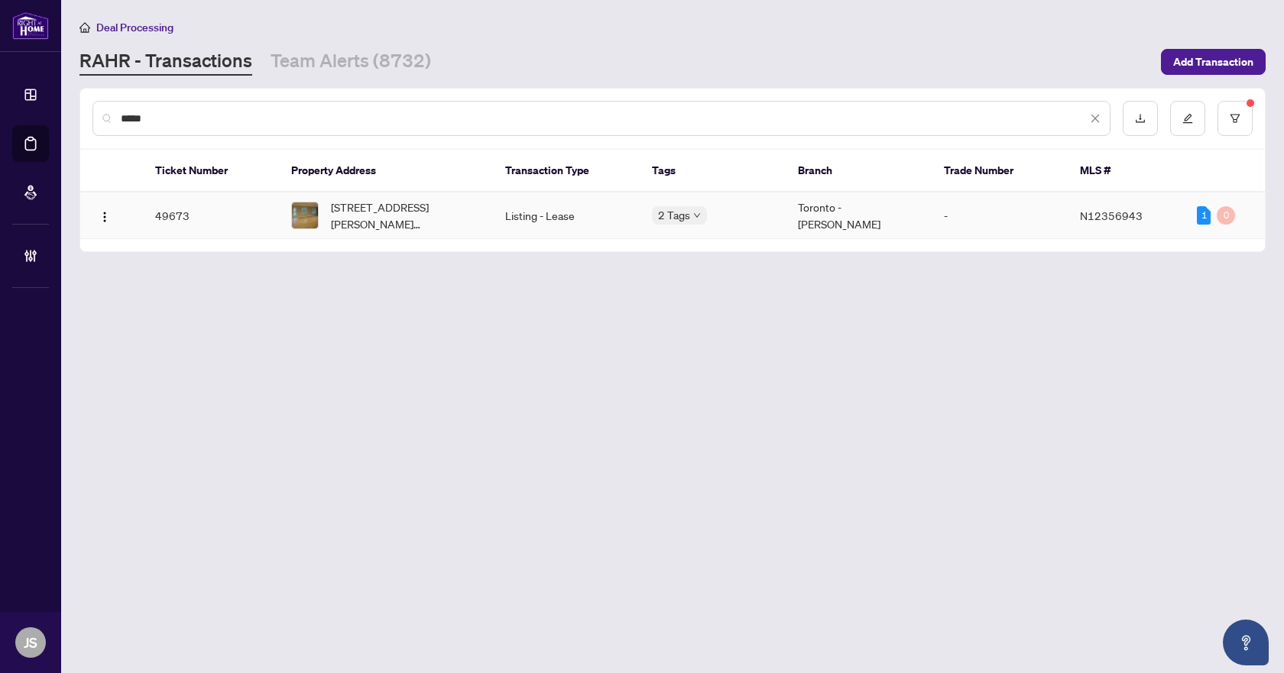
type input "*****"
click at [425, 206] on span "Lower Level-8 Delair Cres, Markham, Ontario L3T 2M4, Canada" at bounding box center [406, 216] width 150 height 34
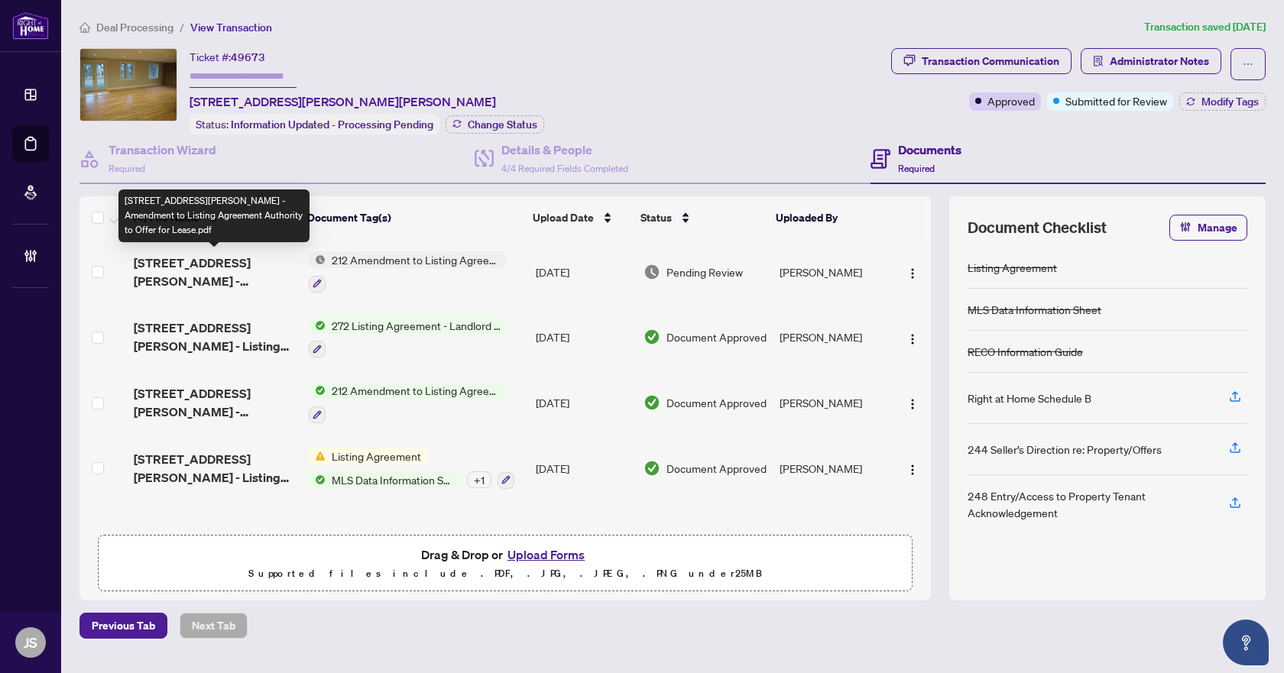
click at [180, 260] on span "8 Delair Crescent - Ontario 212 - Amendment to Listing Agreement Authority to O…" at bounding box center [215, 272] width 163 height 37
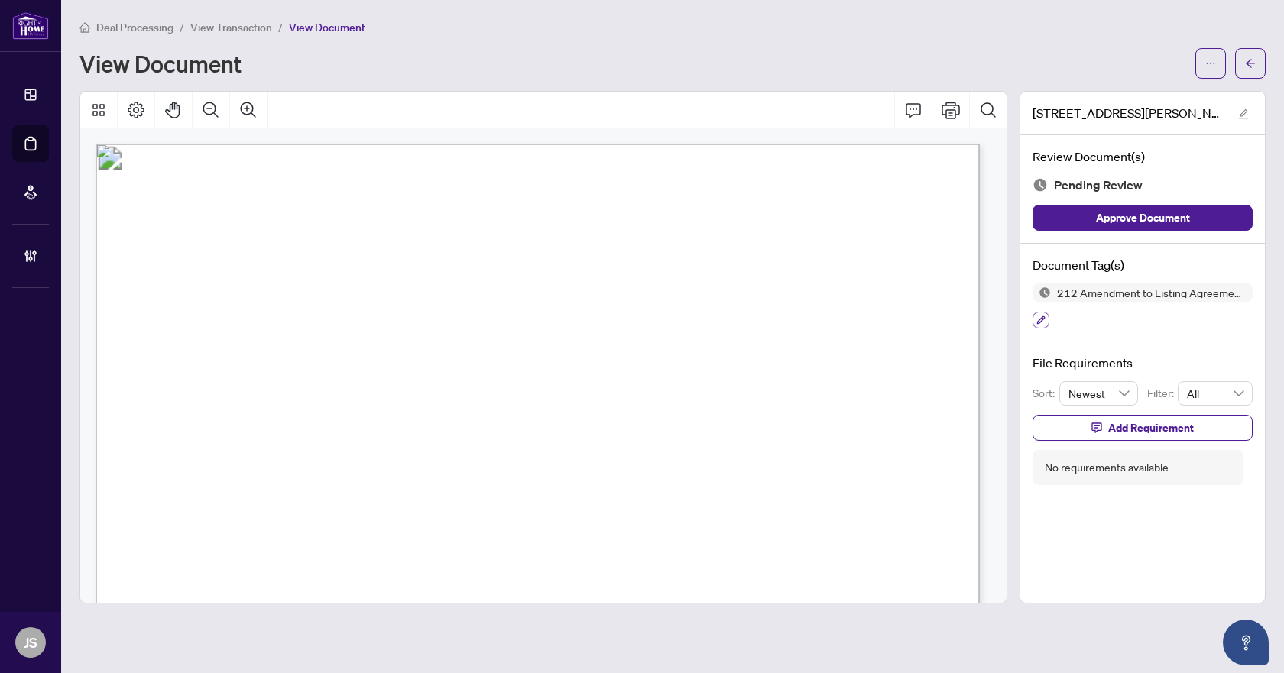
click at [1036, 318] on icon "button" at bounding box center [1040, 320] width 9 height 9
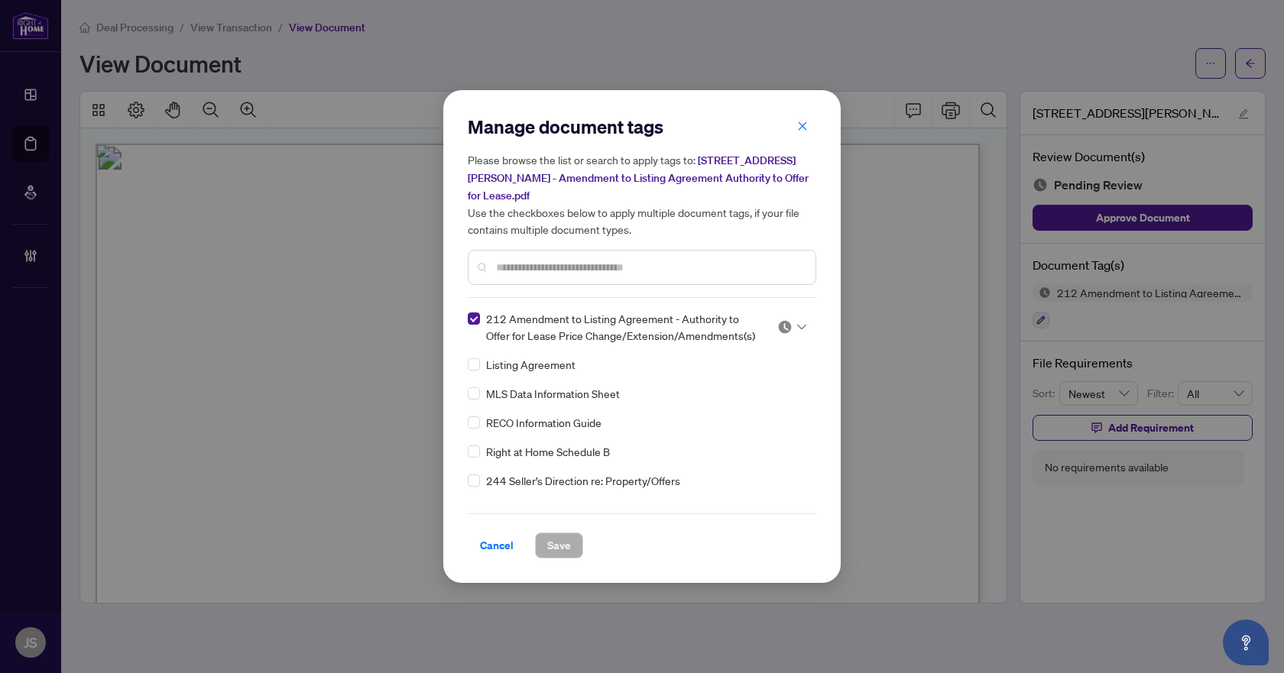
drag, startPoint x: 798, startPoint y: 339, endPoint x: 793, endPoint y: 332, distance: 8.9
click at [796, 338] on div "212 Amendment to Listing Agreement - Authority to Offer for Lease Price Change/…" at bounding box center [637, 327] width 339 height 34
click at [793, 332] on div at bounding box center [791, 326] width 29 height 15
click at [756, 401] on div "Approved" at bounding box center [741, 401] width 98 height 17
click at [535, 540] on button "Save" at bounding box center [559, 546] width 48 height 26
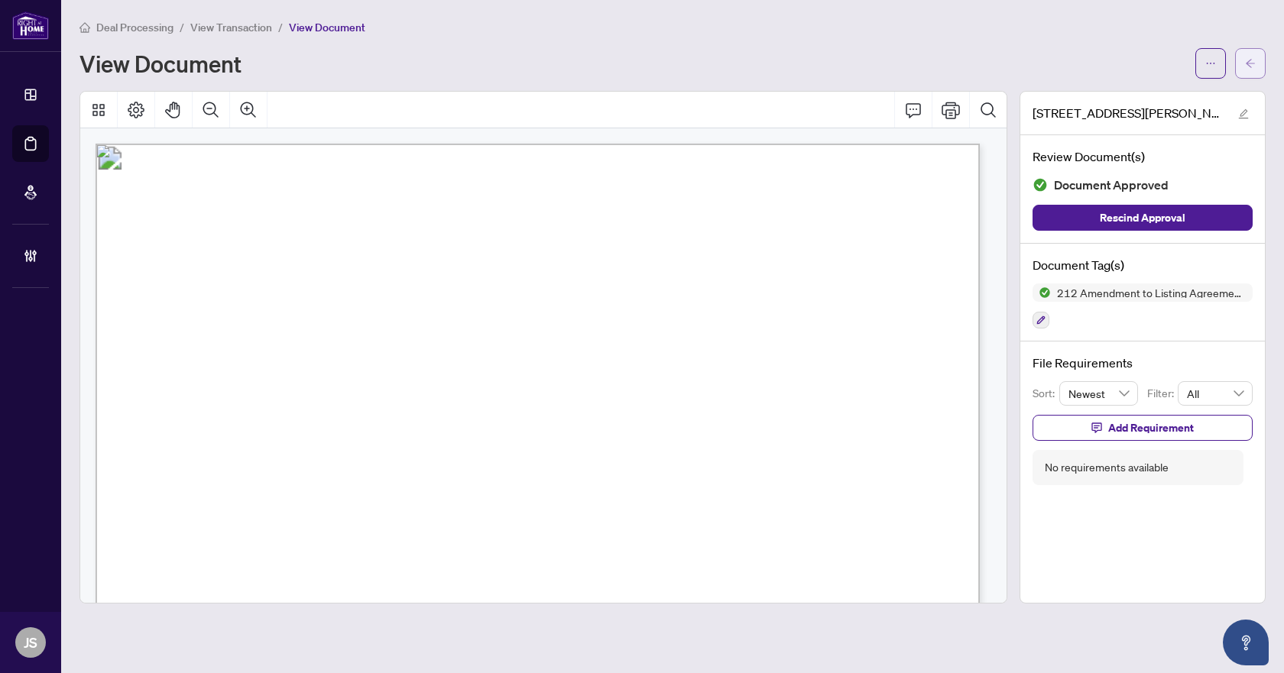
click at [1253, 63] on icon "arrow-left" at bounding box center [1250, 63] width 9 height 8
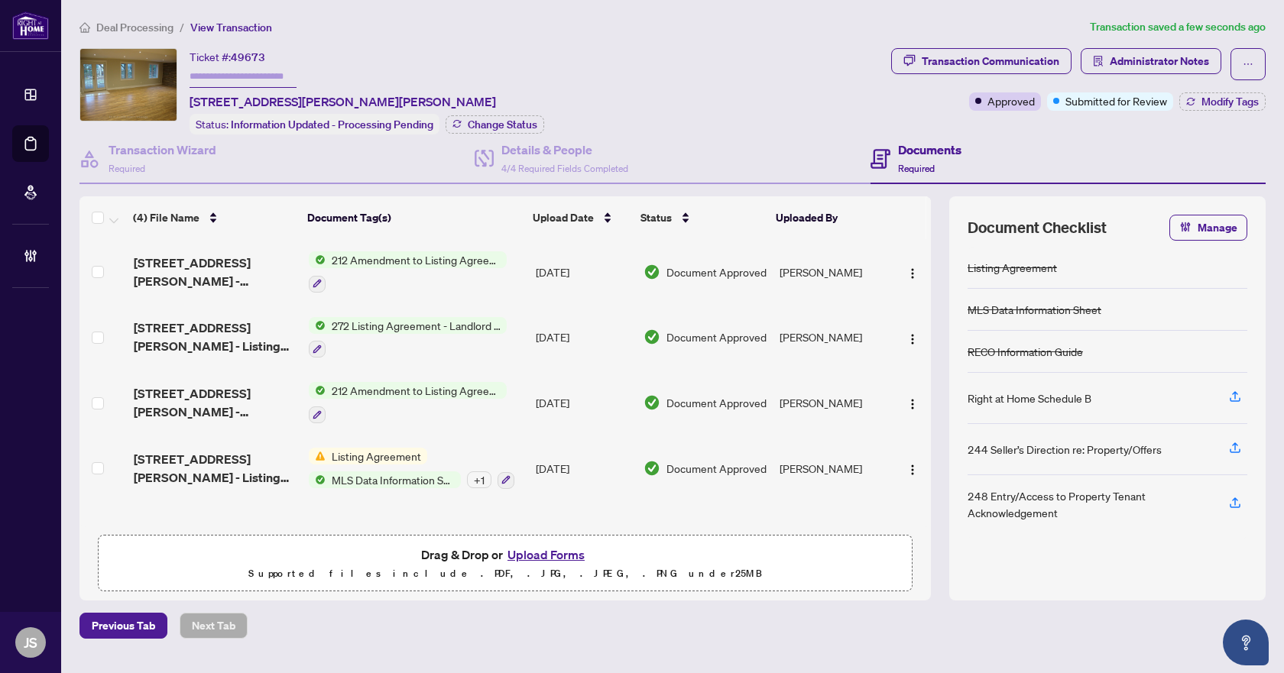
click at [1214, 112] on div "Transaction Communication Administrator Notes Approved Submitted for Review Mod…" at bounding box center [1078, 91] width 381 height 86
click at [1218, 106] on span "Modify Tags" at bounding box center [1229, 101] width 57 height 11
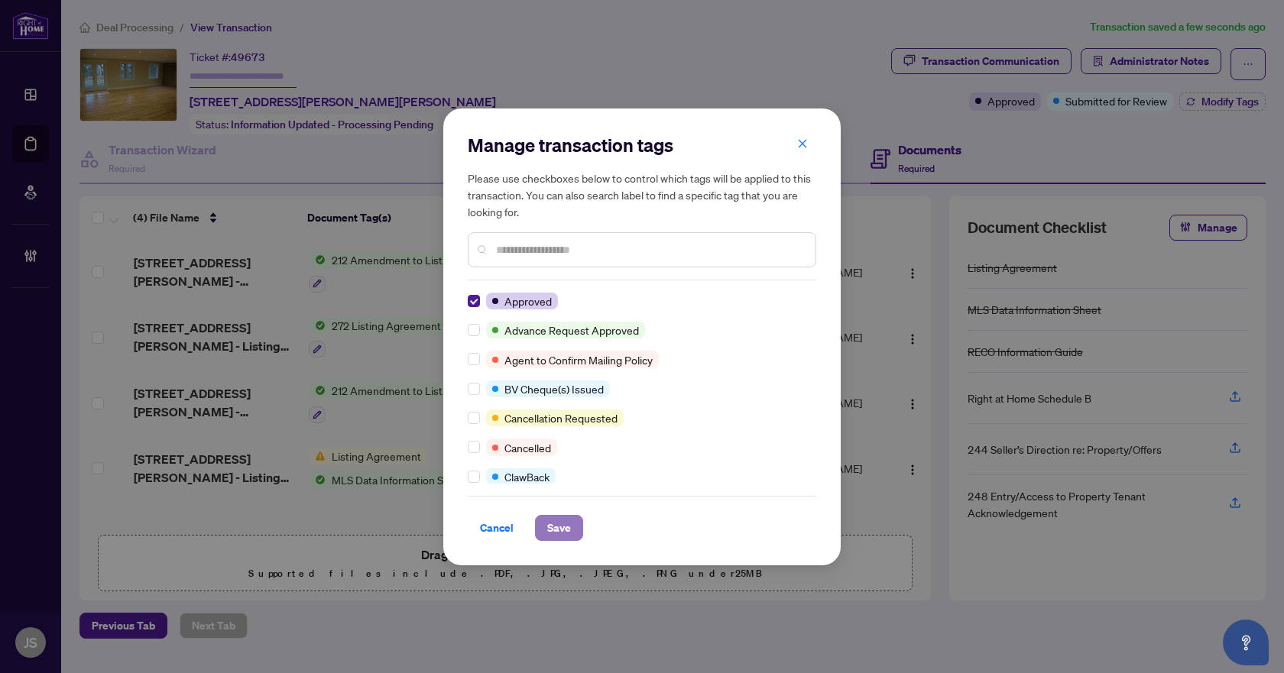
click at [562, 531] on span "Save" at bounding box center [559, 528] width 24 height 24
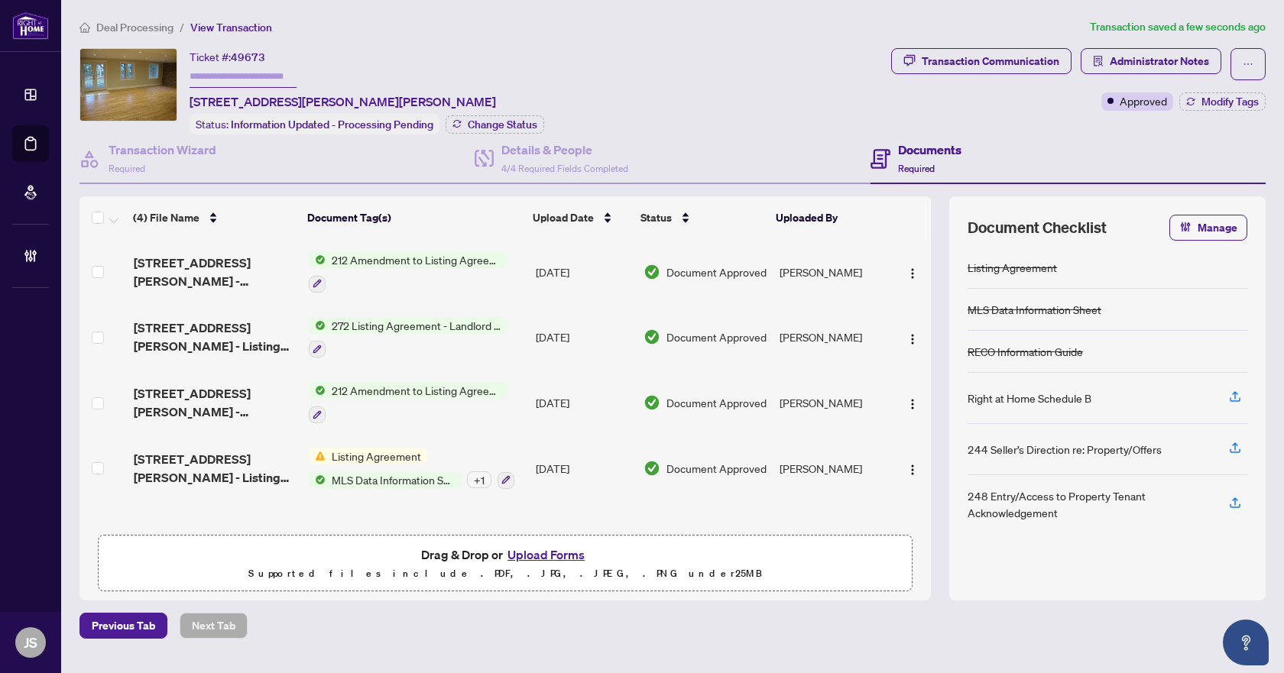
click at [144, 31] on span "Deal Processing" at bounding box center [134, 28] width 77 height 14
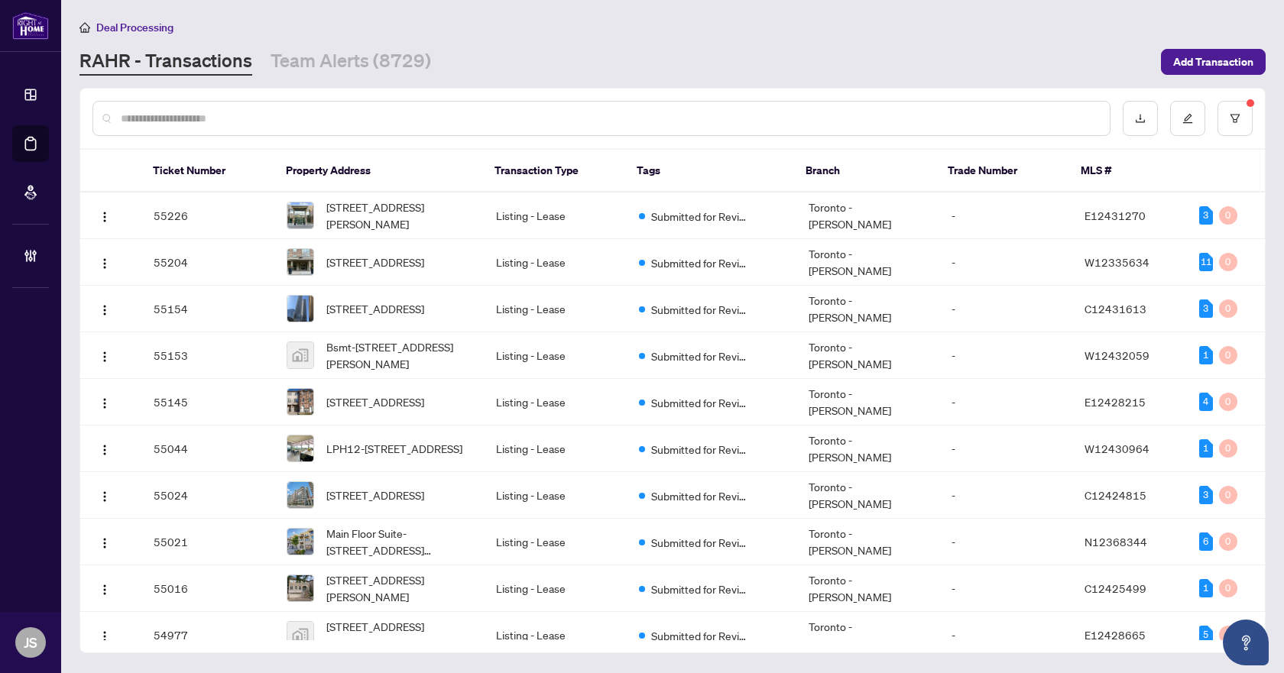
click at [340, 114] on input "text" at bounding box center [609, 118] width 977 height 17
paste input "*****"
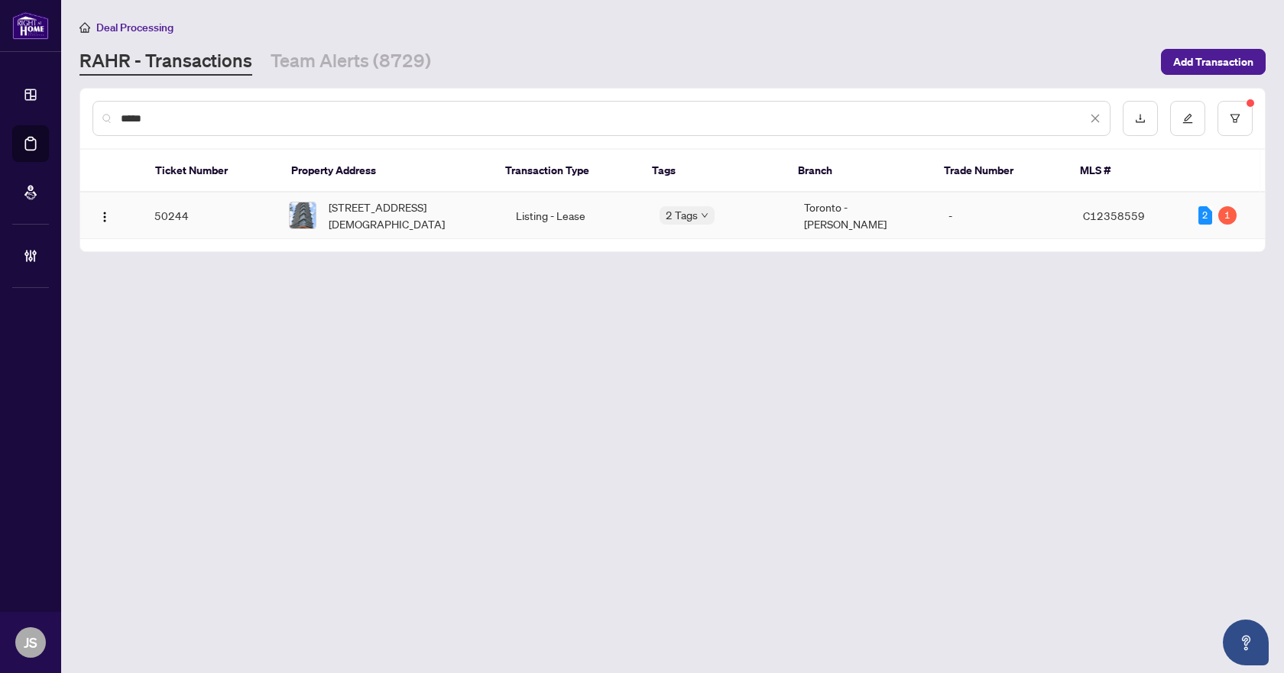
type input "*****"
click at [364, 219] on span "2302-365 Church St, Toronto, Ontario M5B 1Z9, Canada" at bounding box center [410, 216] width 163 height 34
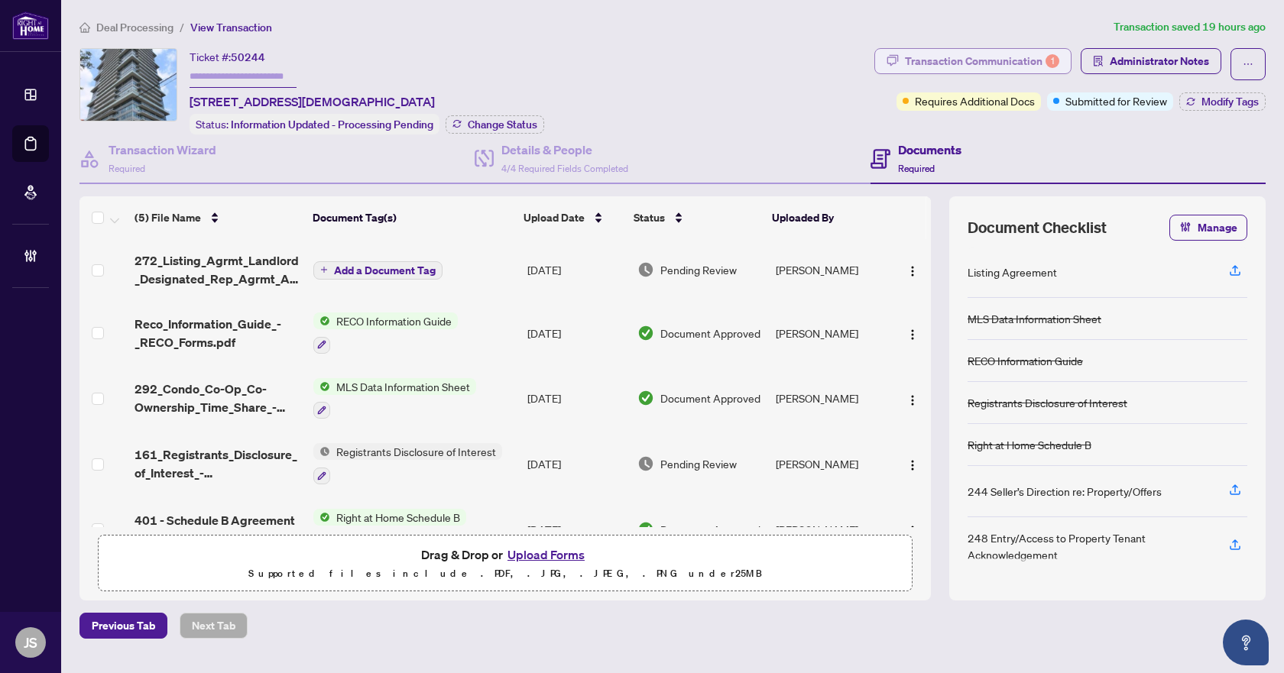
click at [996, 58] on div "Transaction Communication 1" at bounding box center [982, 61] width 154 height 24
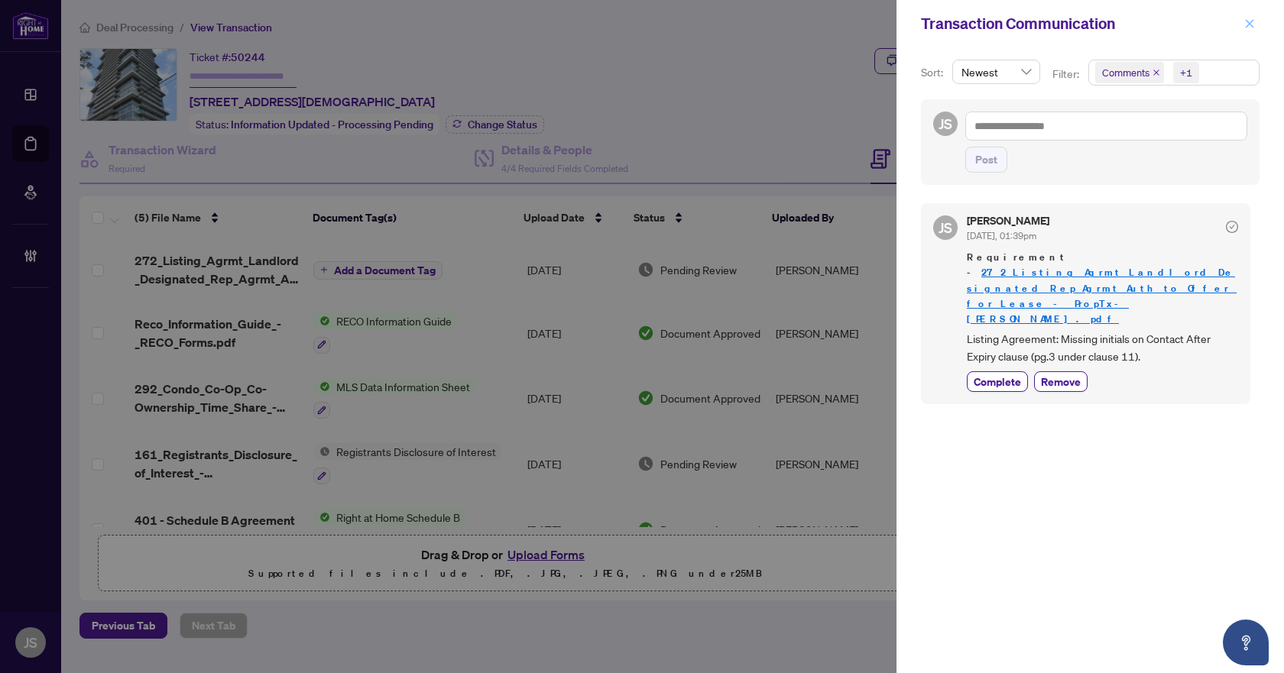
click at [1256, 25] on button "button" at bounding box center [1250, 24] width 20 height 18
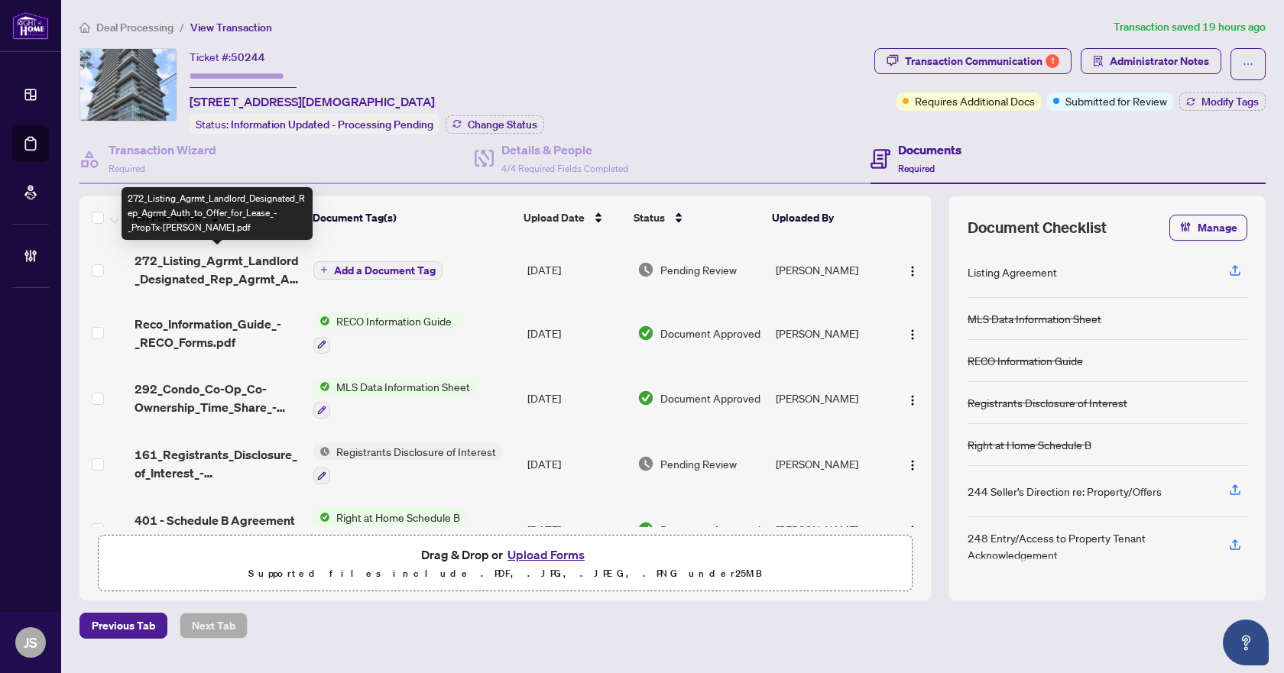
click at [204, 258] on span "272_Listing_Agrmt_Landlord_Designated_Rep_Agrmt_Auth_to_Offer_for_Lease_-_PropT…" at bounding box center [218, 269] width 167 height 37
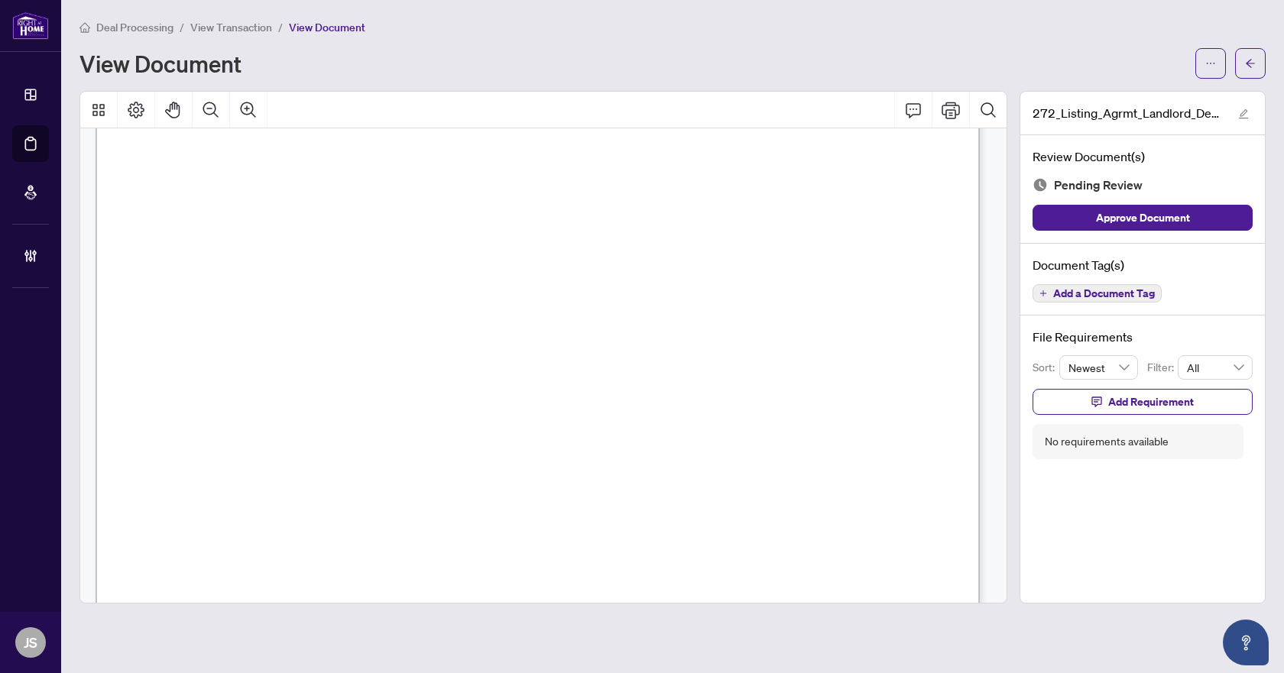
scroll to position [2446, 0]
click at [1094, 297] on span "Add a Document Tag" at bounding box center [1104, 293] width 102 height 11
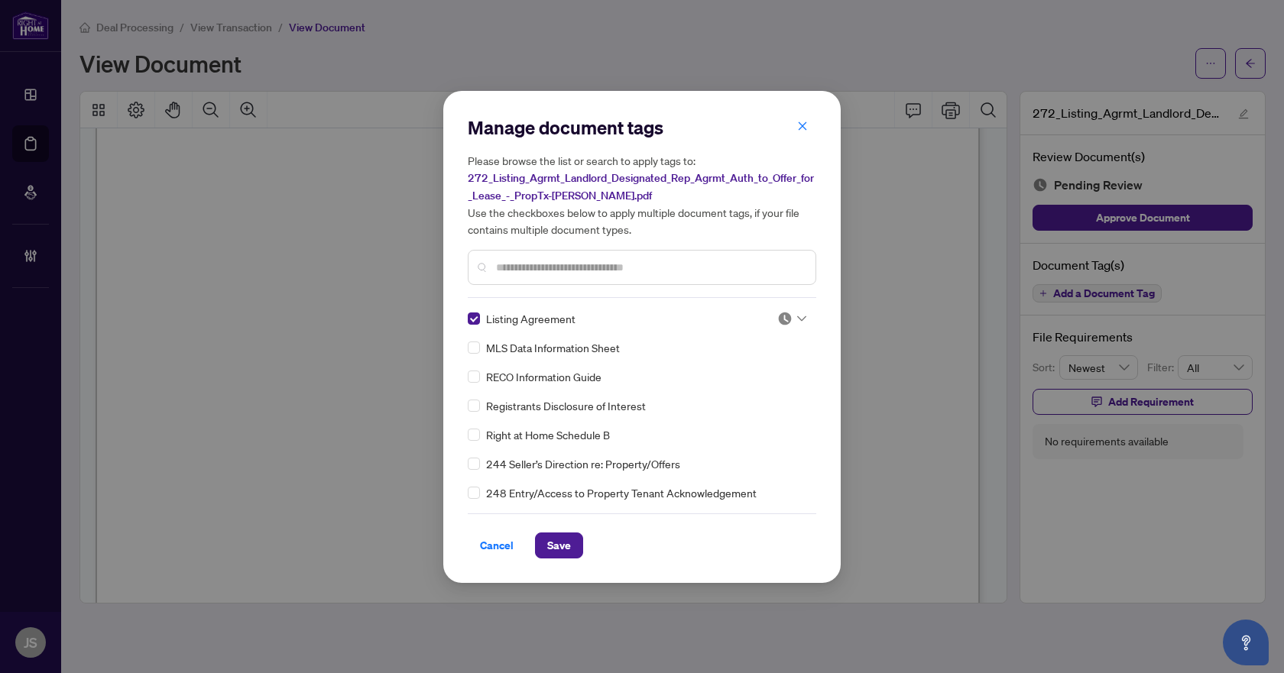
click at [792, 319] on div at bounding box center [791, 318] width 29 height 15
click at [758, 401] on div "Approved" at bounding box center [741, 393] width 116 height 24
click at [550, 546] on span "Save" at bounding box center [559, 545] width 24 height 24
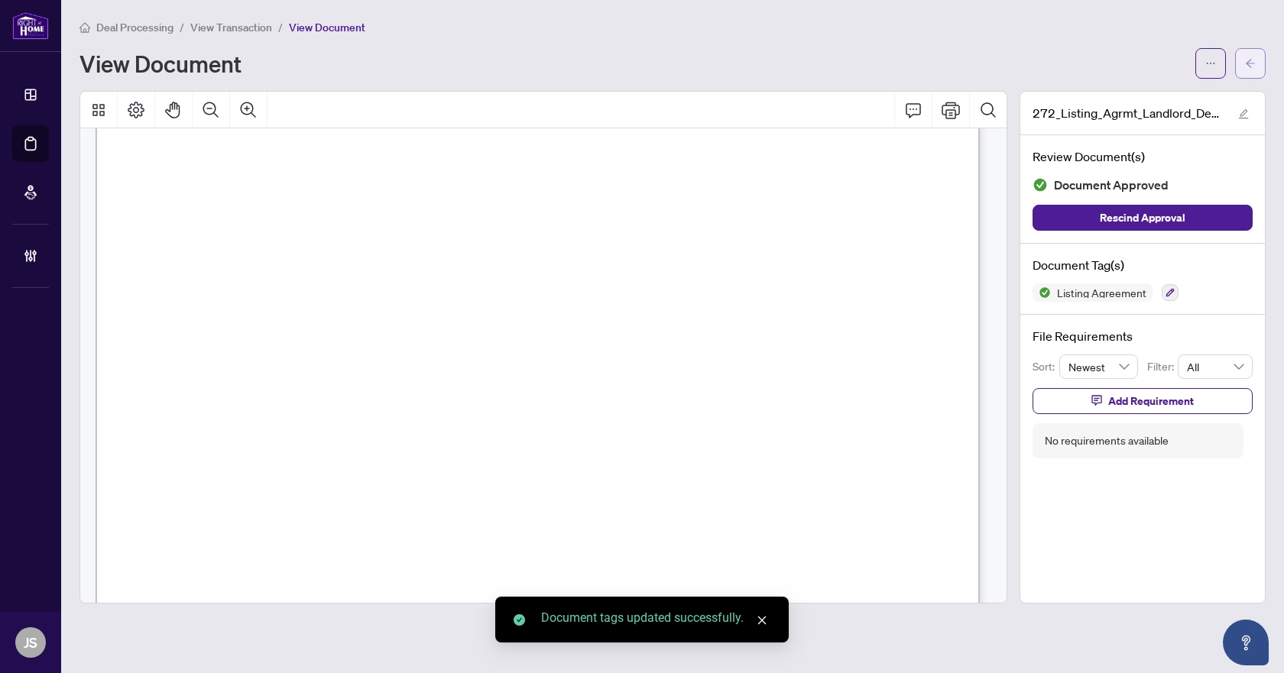
click at [1247, 75] on button "button" at bounding box center [1250, 63] width 31 height 31
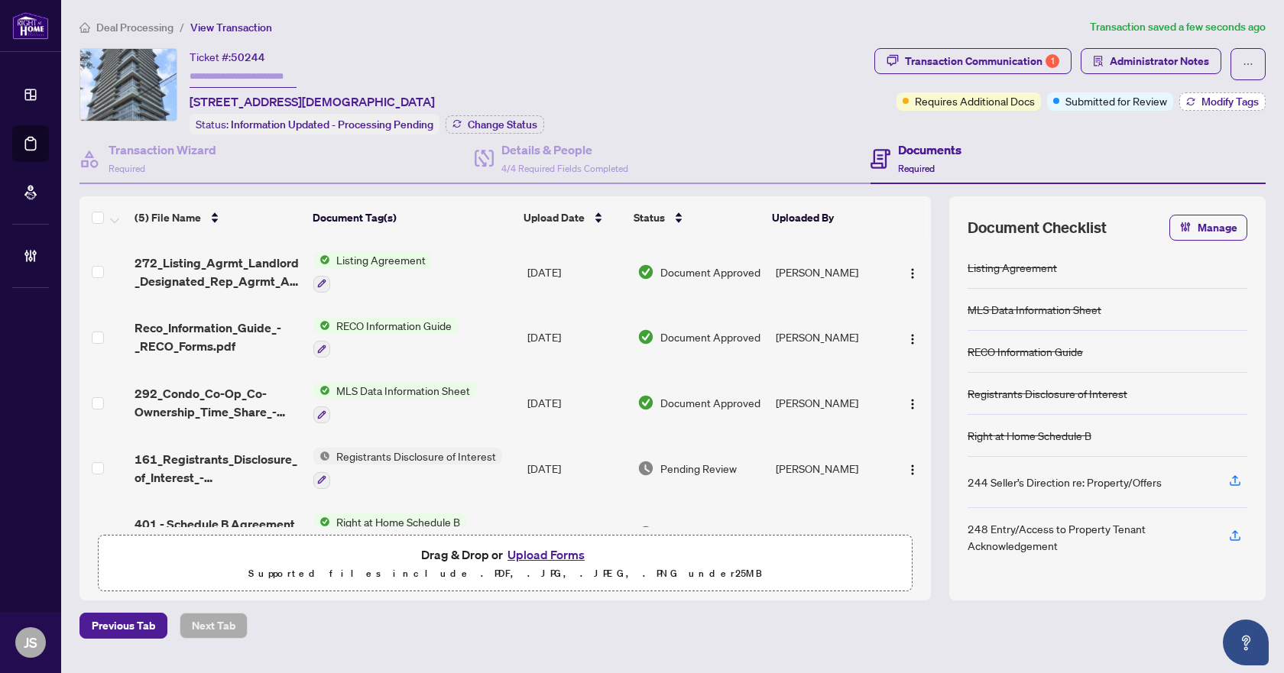
click at [1198, 96] on button "Modify Tags" at bounding box center [1222, 101] width 86 height 18
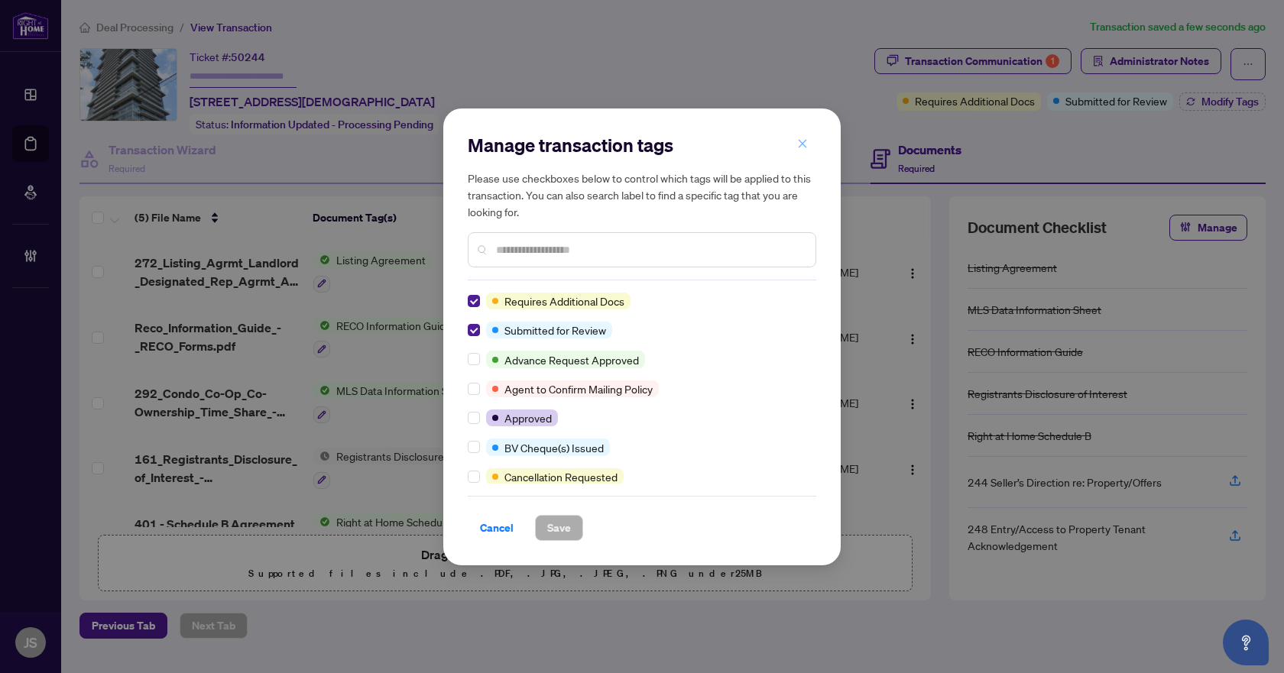
click at [800, 144] on icon "close" at bounding box center [802, 143] width 11 height 11
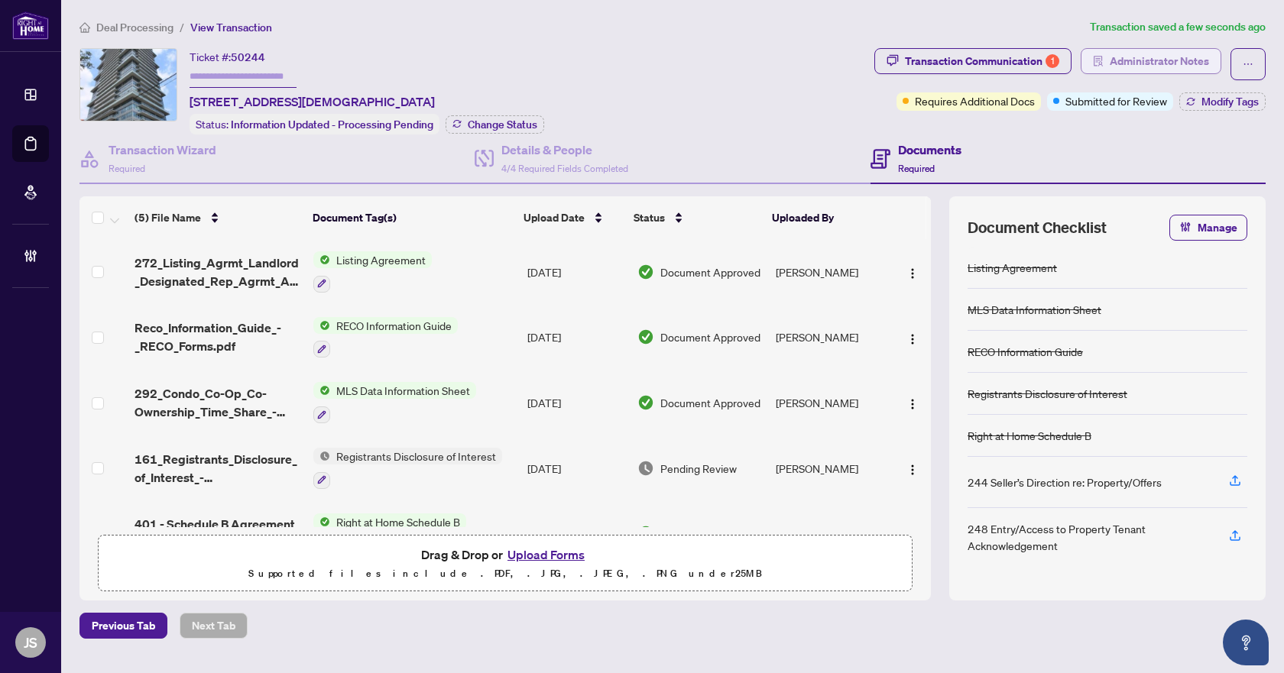
click at [1154, 59] on span "Administrator Notes" at bounding box center [1159, 61] width 99 height 24
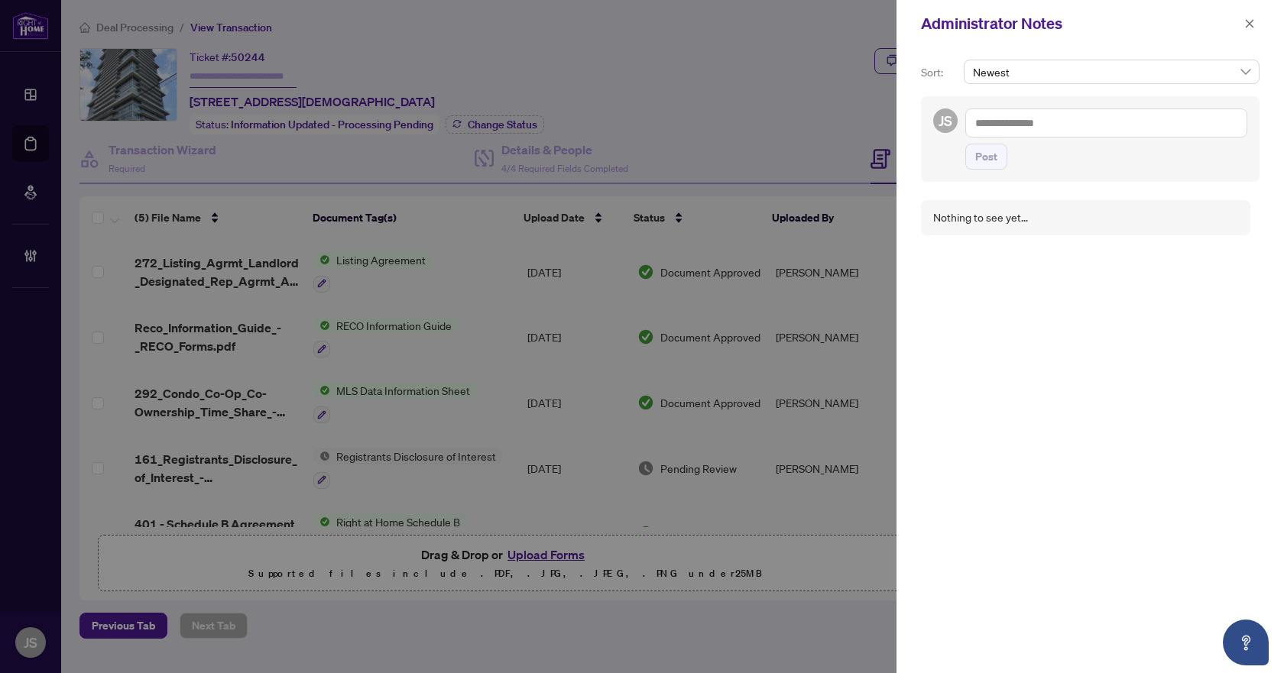
click at [999, 123] on textarea at bounding box center [1106, 123] width 282 height 29
drag, startPoint x: 1032, startPoint y: 126, endPoint x: 987, endPoint y: 137, distance: 45.6
click at [987, 137] on textarea "**********" at bounding box center [1106, 123] width 282 height 29
click at [1077, 135] on span "Don Mills Administrator" at bounding box center [1089, 134] width 170 height 14
type textarea "**********"
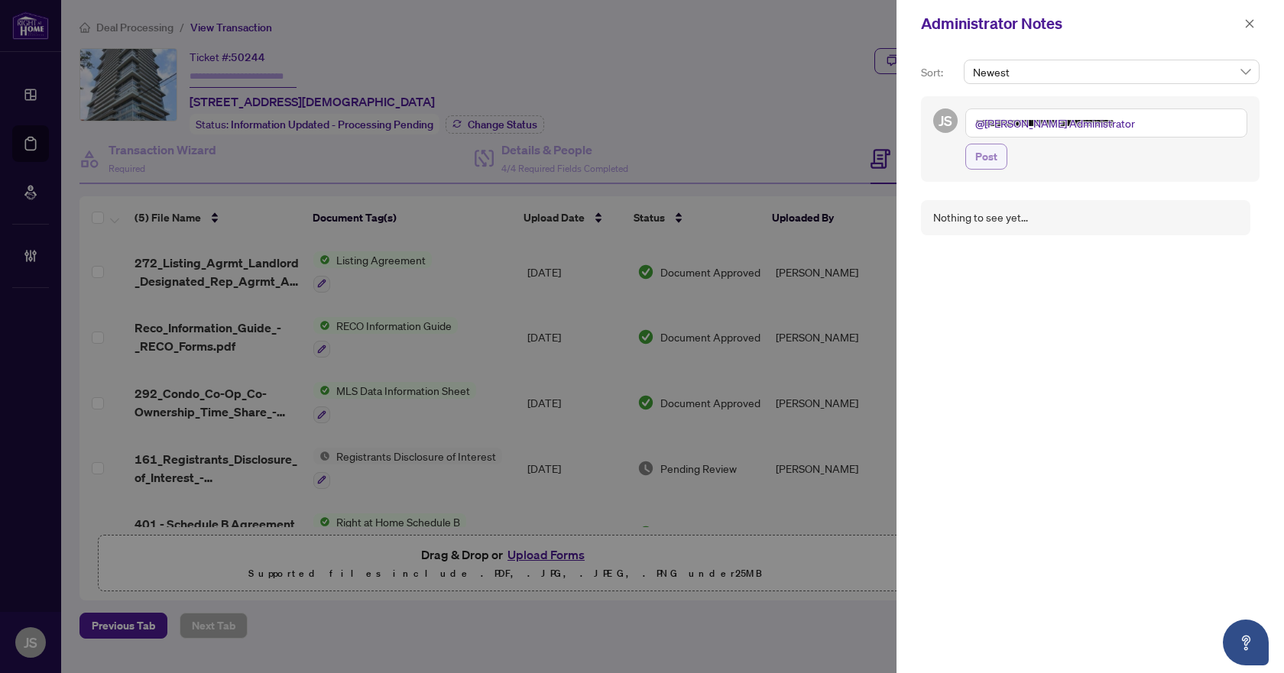
click at [991, 155] on span "Post" at bounding box center [986, 156] width 22 height 24
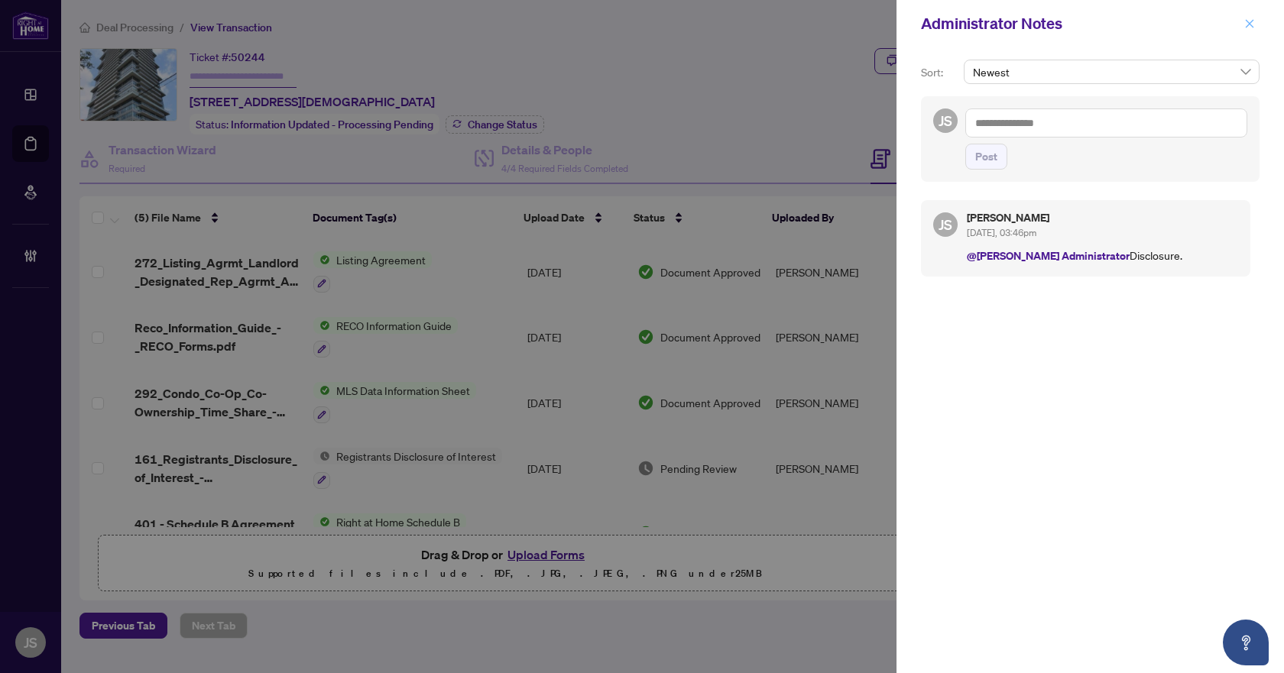
click at [1250, 22] on icon "close" at bounding box center [1249, 23] width 11 height 11
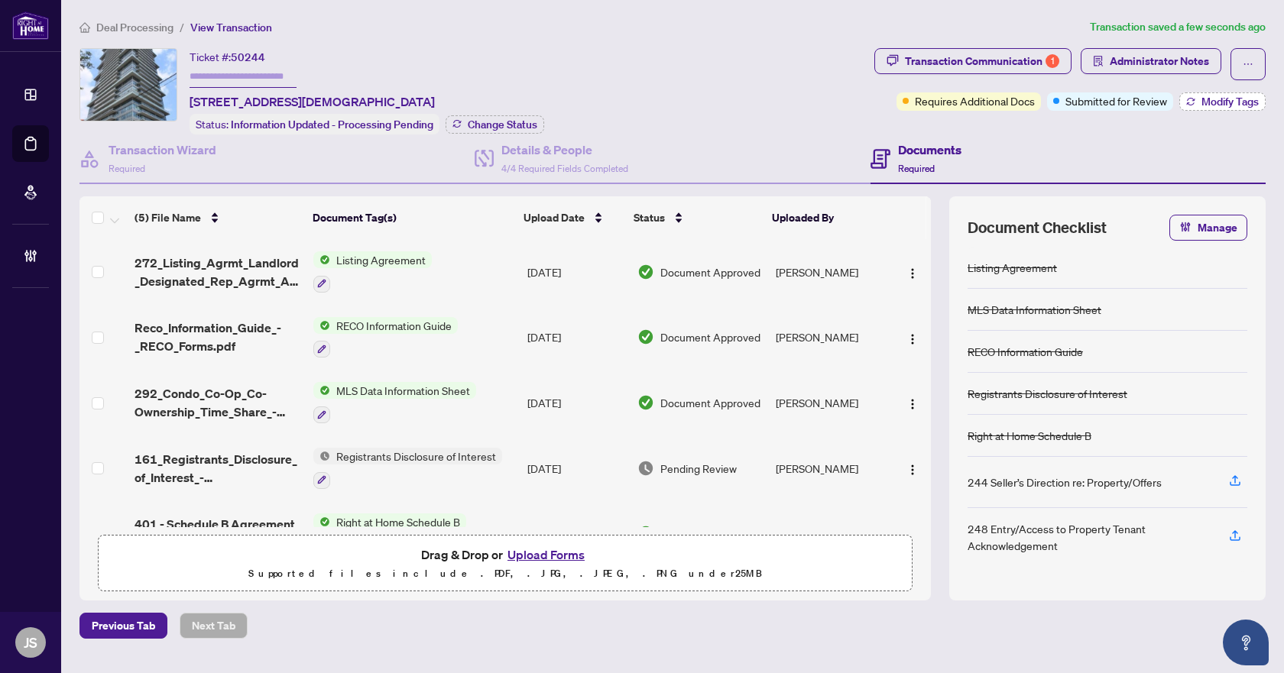
click at [1217, 106] on span "Modify Tags" at bounding box center [1229, 101] width 57 height 11
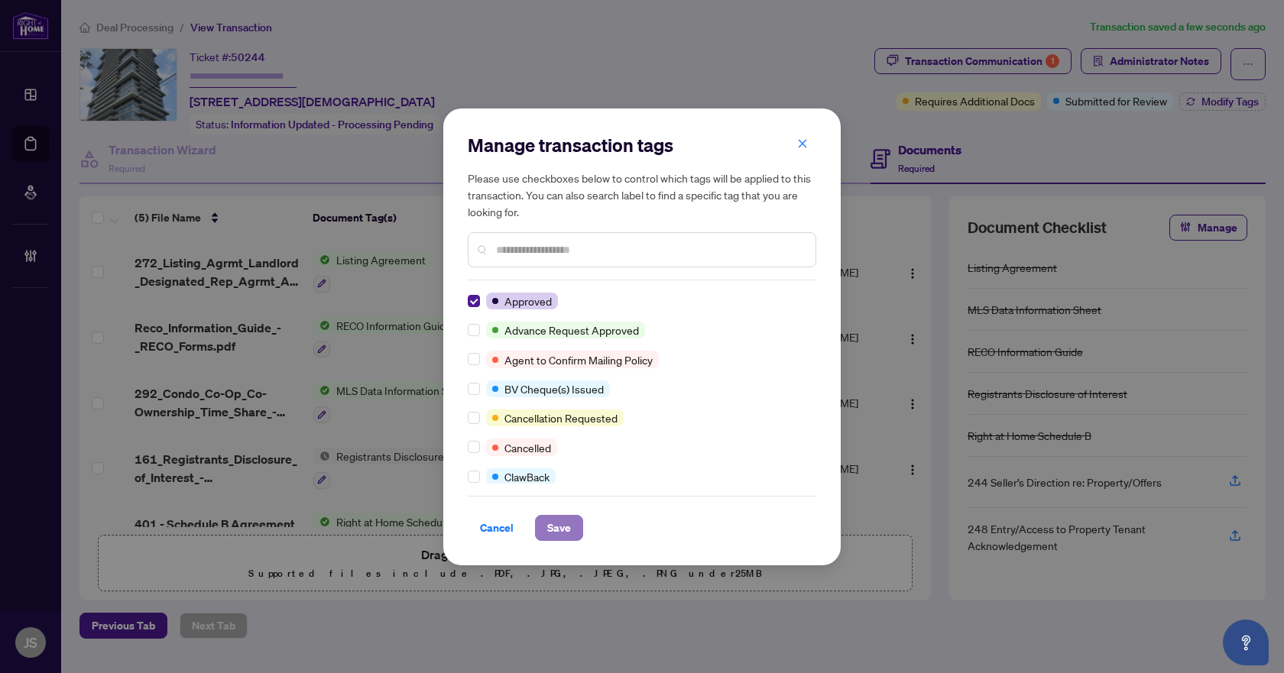
click at [563, 533] on span "Save" at bounding box center [559, 528] width 24 height 24
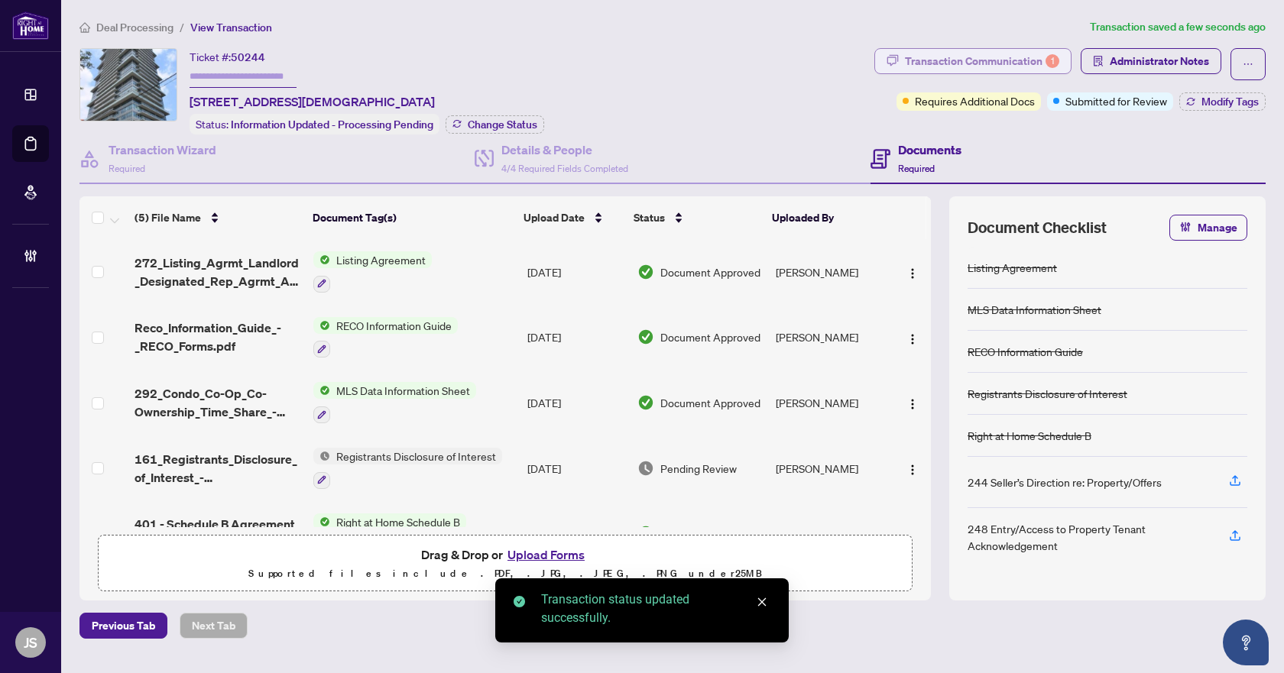
click at [996, 59] on div "Transaction Communication 1" at bounding box center [982, 61] width 154 height 24
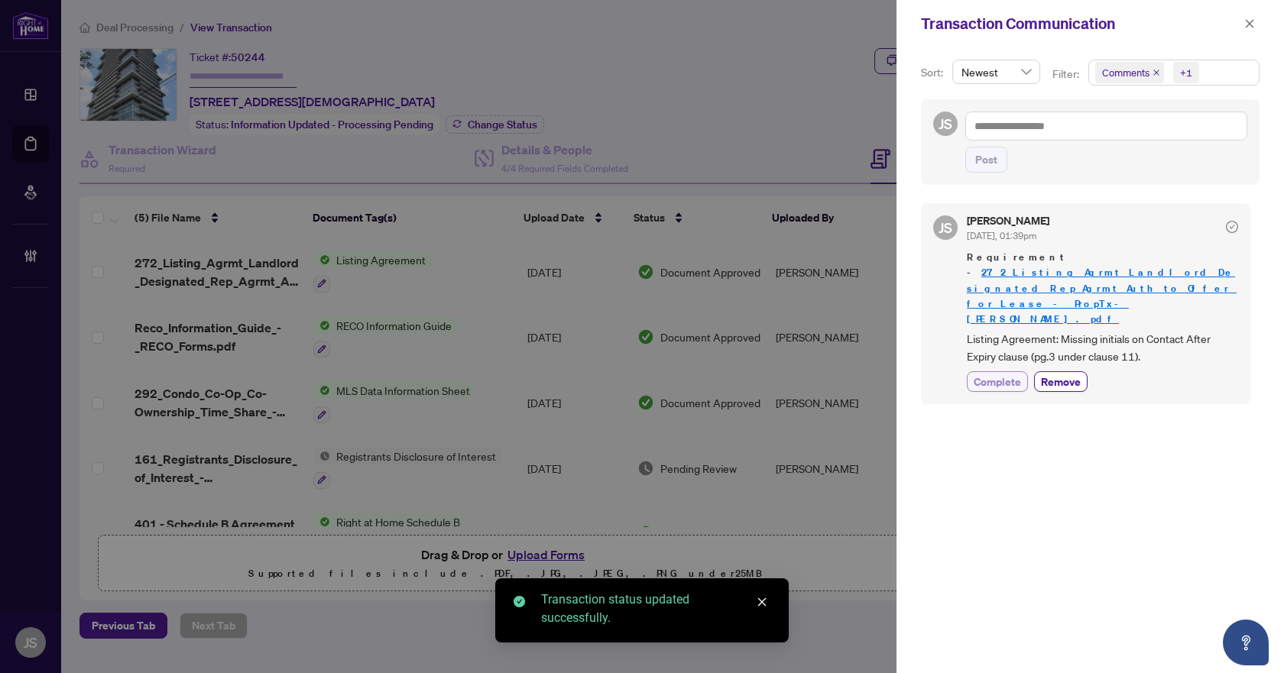
click at [1000, 374] on span "Complete" at bounding box center [997, 382] width 47 height 16
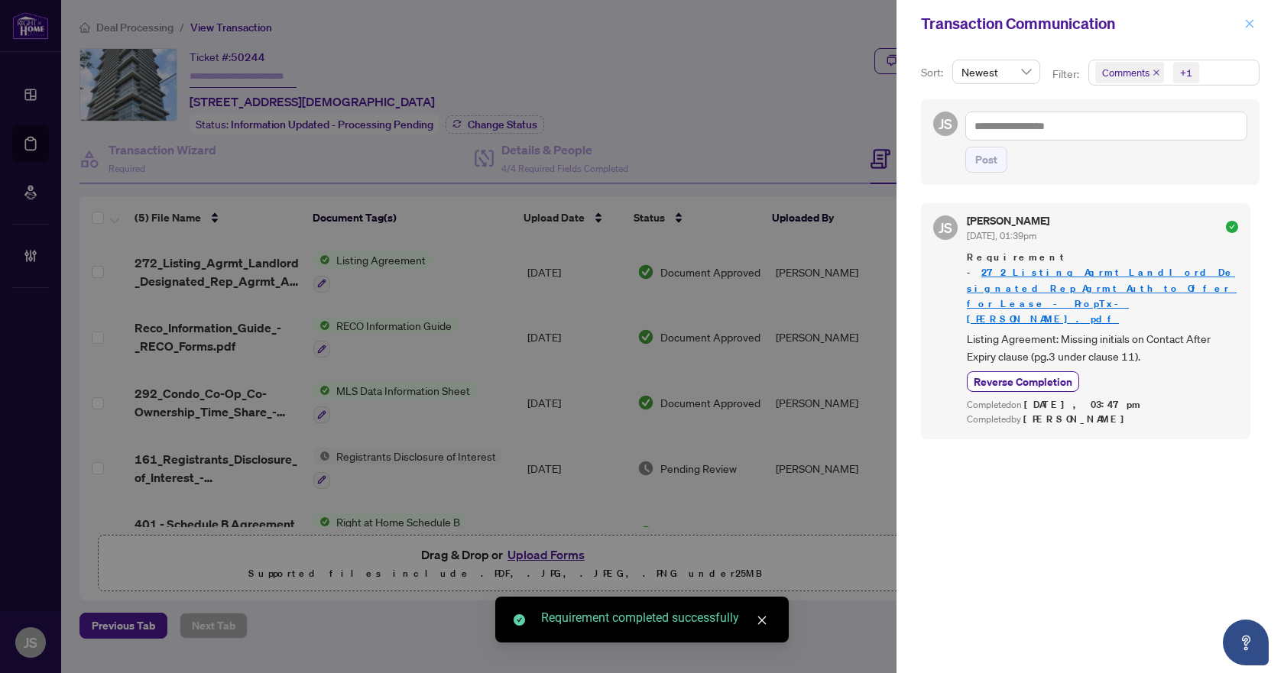
click at [1253, 27] on icon "close" at bounding box center [1249, 23] width 11 height 11
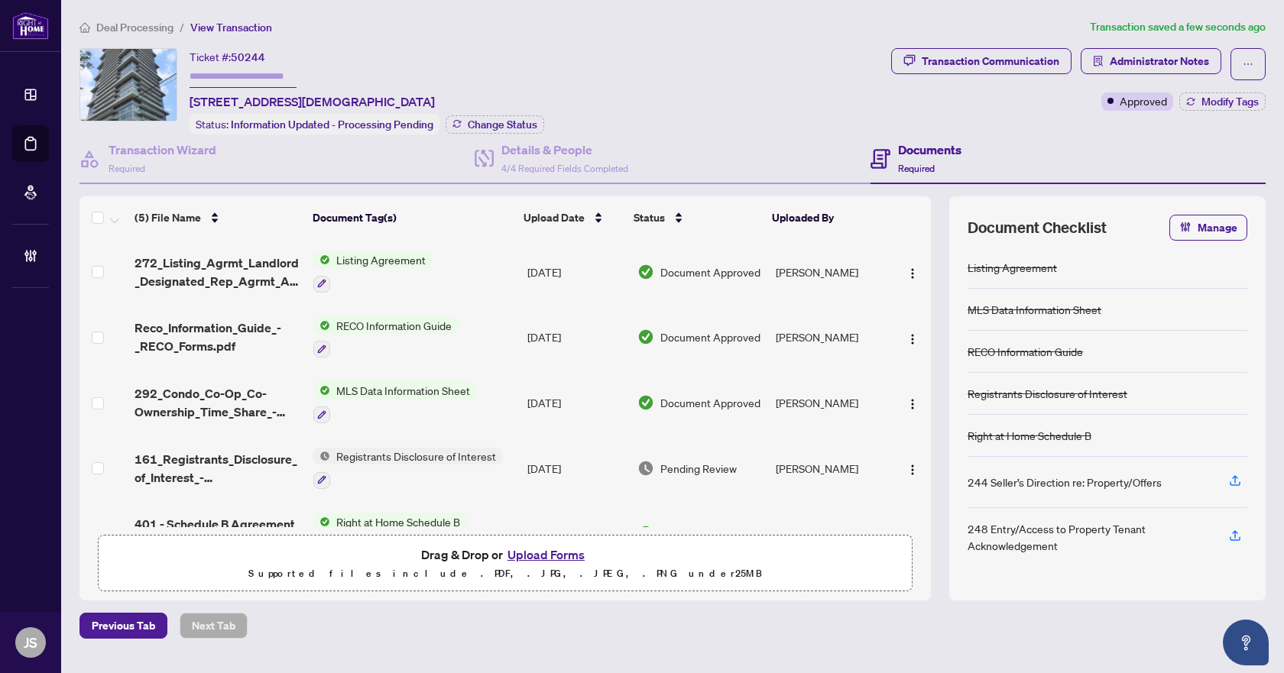
click at [164, 21] on span "Deal Processing" at bounding box center [134, 28] width 77 height 14
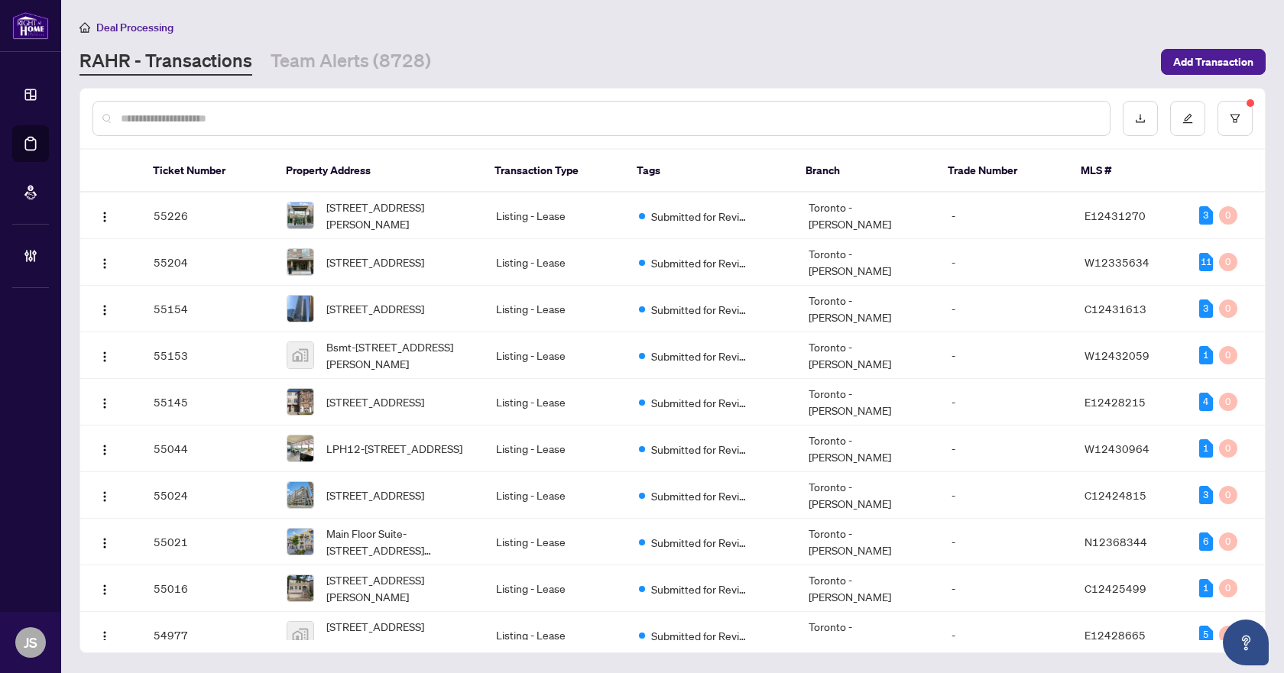
click at [394, 118] on input "text" at bounding box center [609, 118] width 977 height 17
paste input "*****"
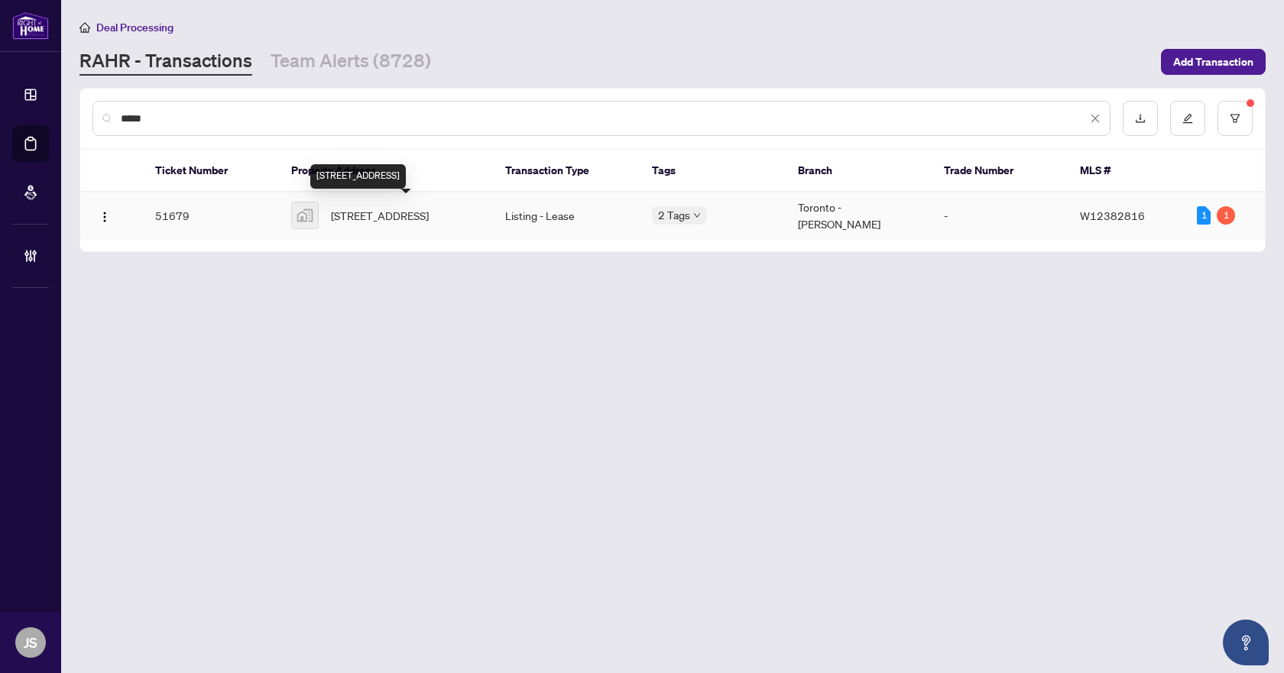
type input "*****"
click at [387, 216] on span "270 Dufferin Street #703, Toronto, ON, Canada" at bounding box center [380, 215] width 98 height 17
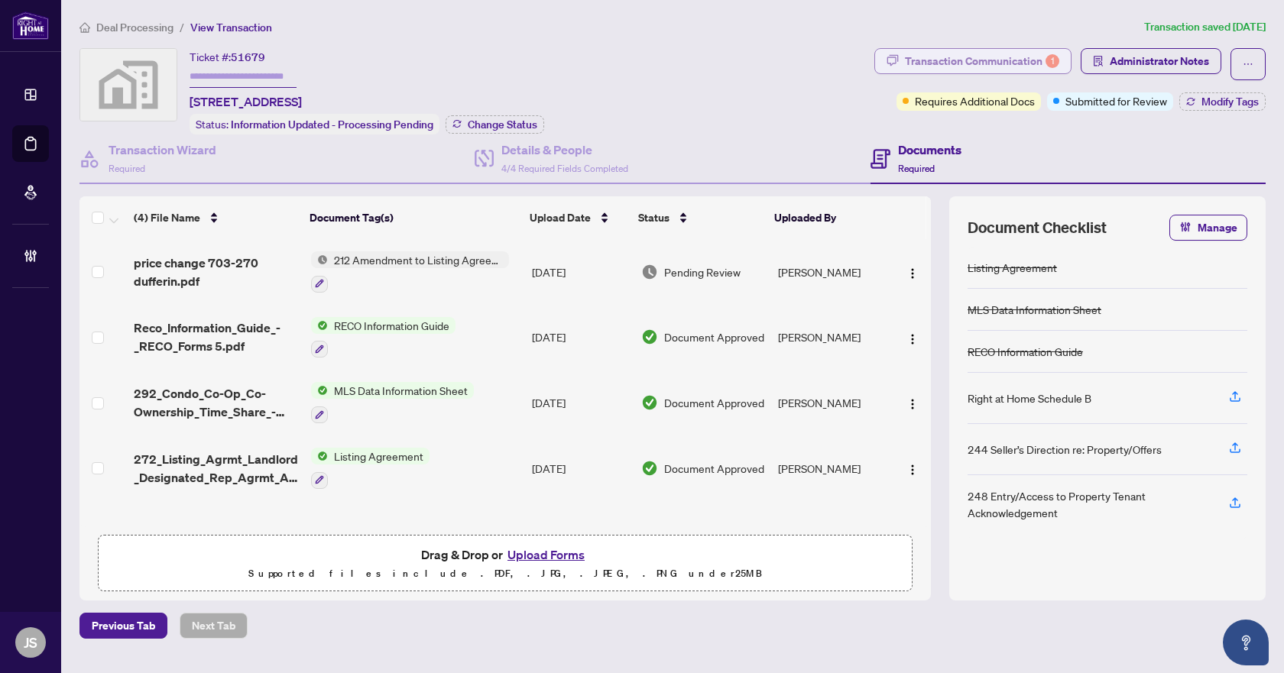
click at [1005, 59] on div "Transaction Communication 1" at bounding box center [982, 61] width 154 height 24
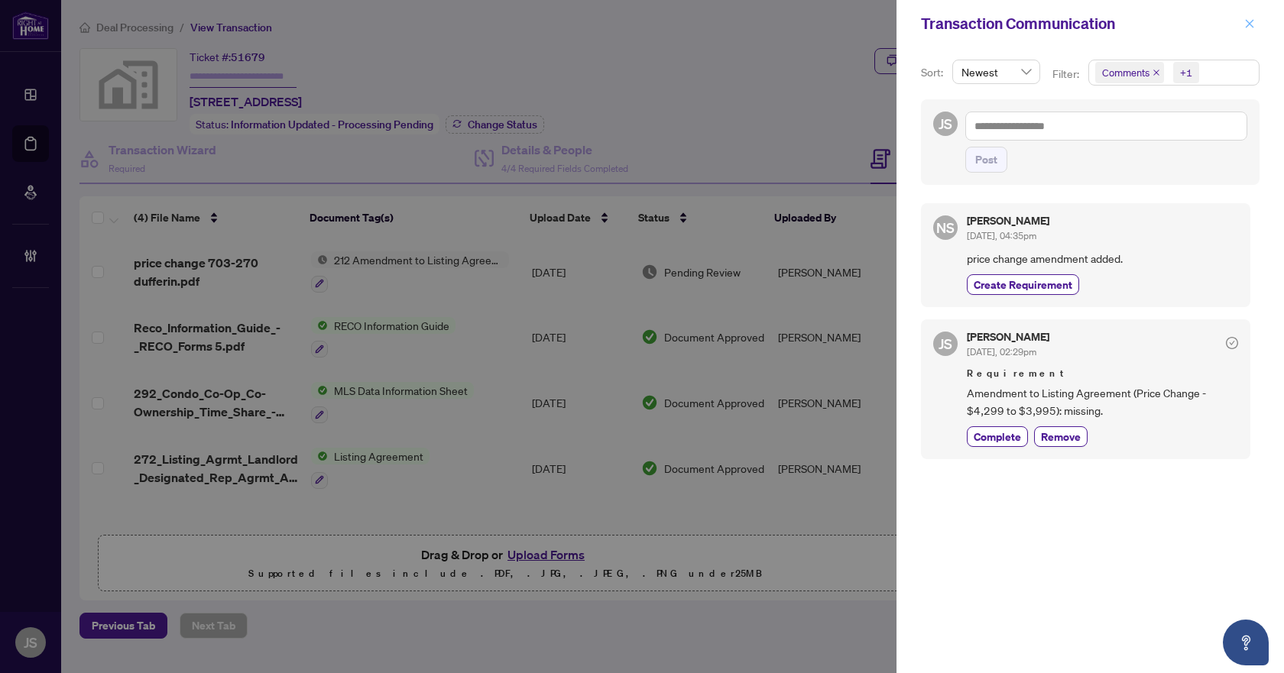
click at [1249, 24] on icon "close" at bounding box center [1250, 23] width 8 height 8
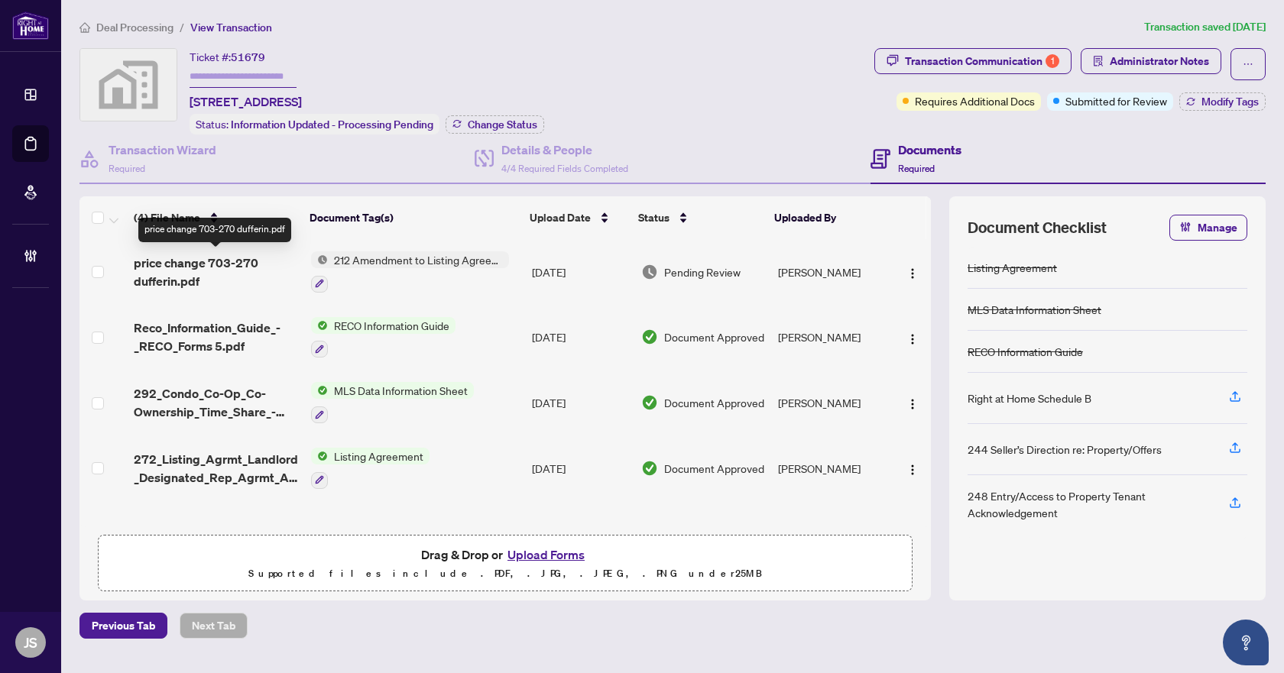
click at [216, 264] on span "price change 703-270 dufferin.pdf" at bounding box center [216, 272] width 164 height 37
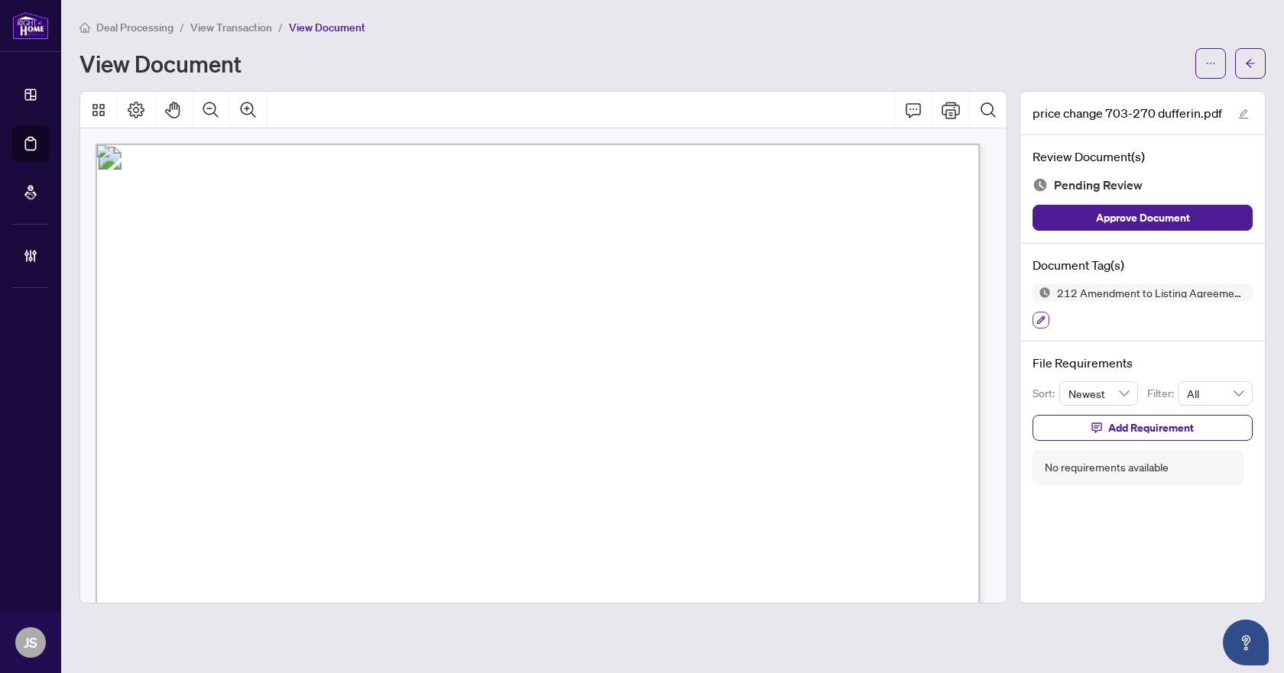
click at [1043, 316] on icon "button" at bounding box center [1040, 320] width 9 height 9
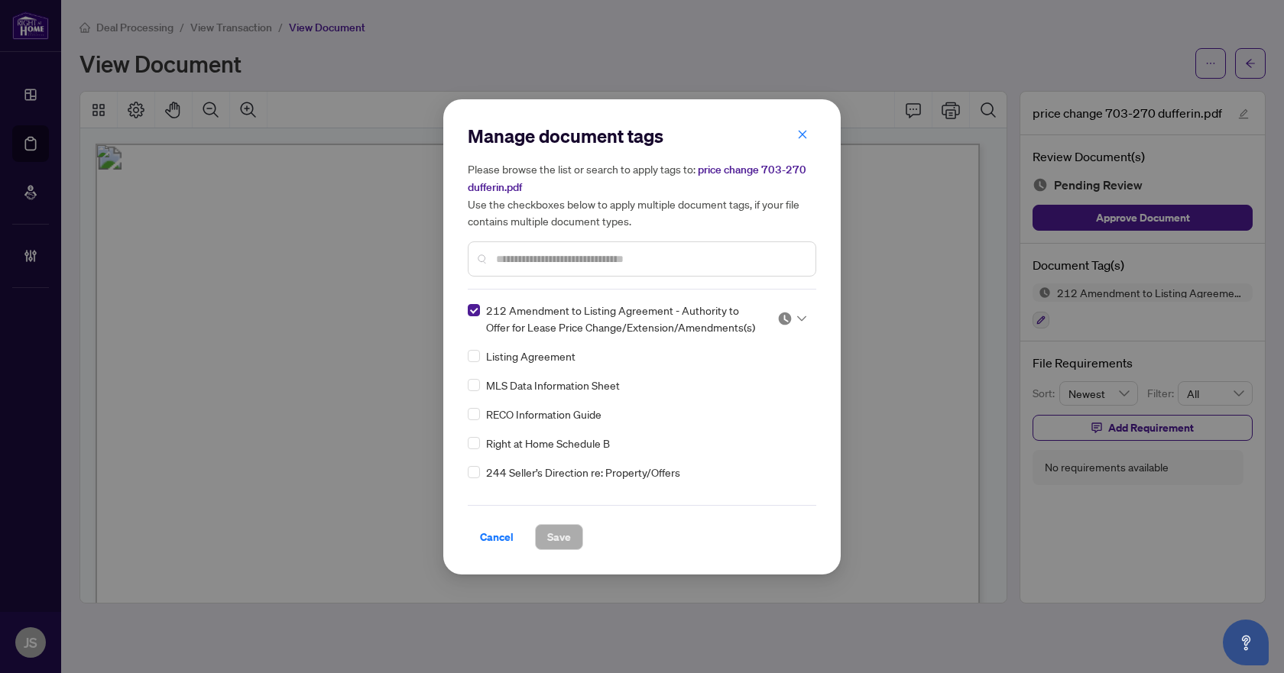
click at [801, 313] on div at bounding box center [791, 318] width 29 height 15
click at [747, 388] on div "Approved" at bounding box center [741, 392] width 98 height 17
click at [556, 540] on span "Save" at bounding box center [559, 537] width 24 height 24
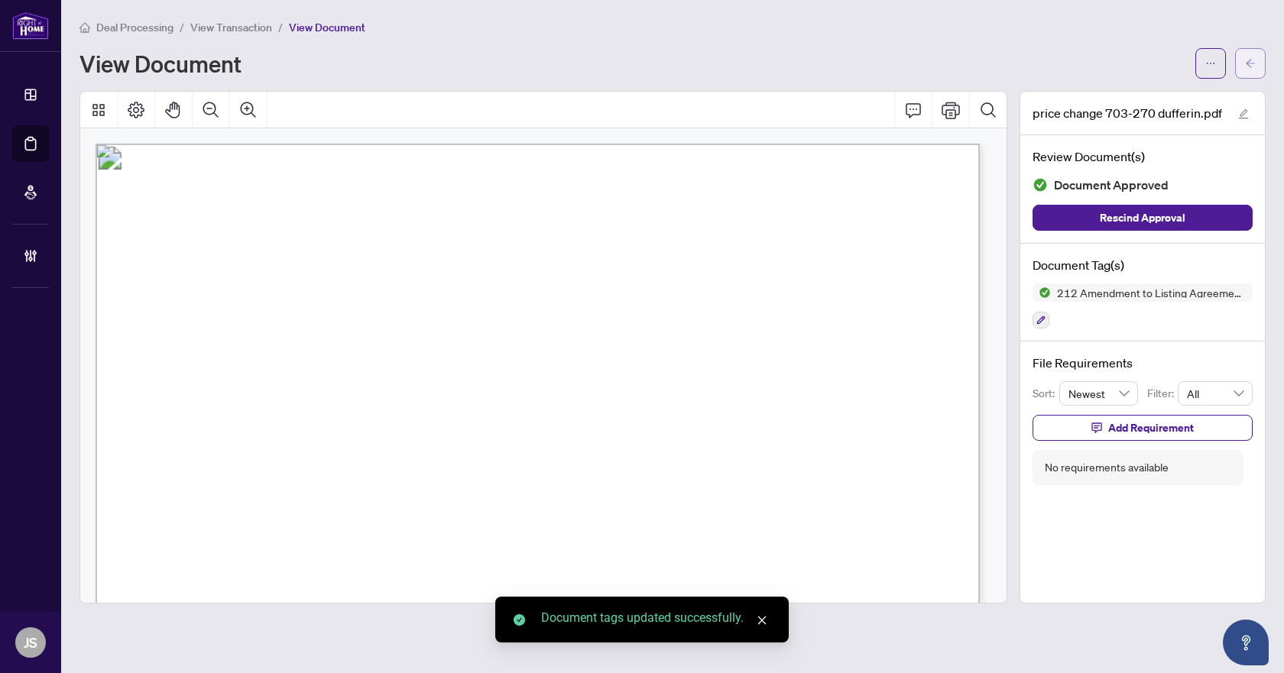
click at [1258, 50] on button "button" at bounding box center [1250, 63] width 31 height 31
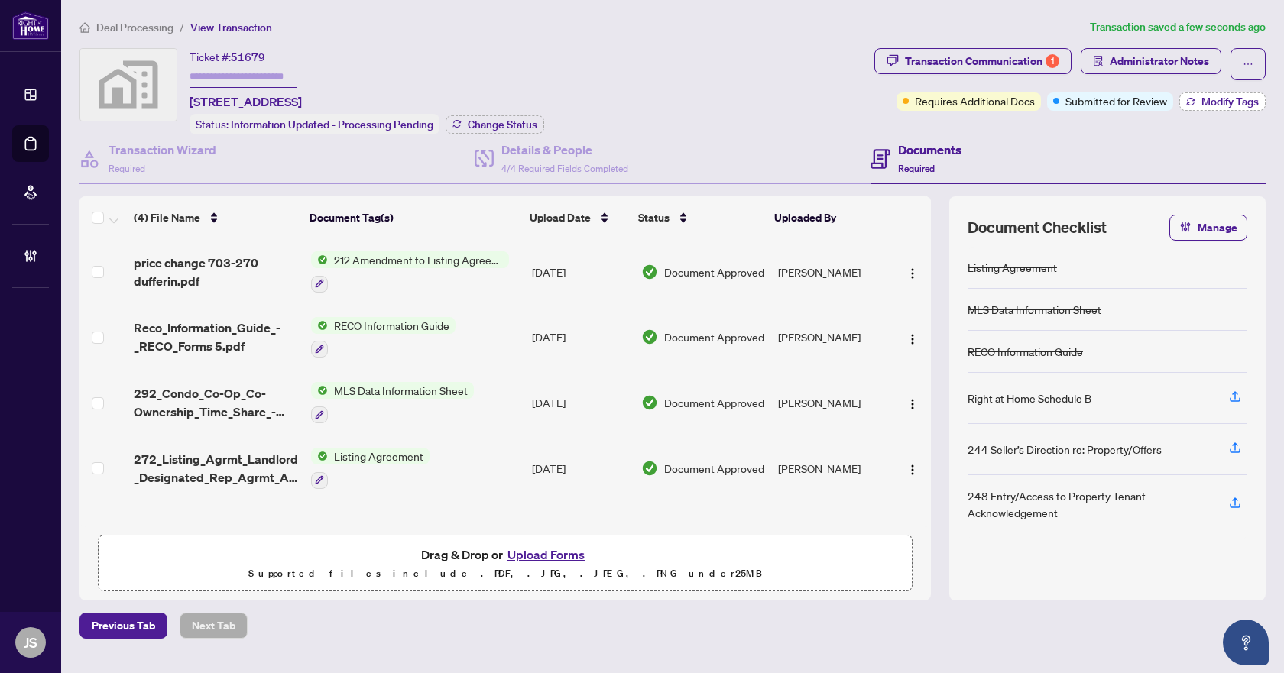
click at [1196, 104] on button "Modify Tags" at bounding box center [1222, 101] width 86 height 18
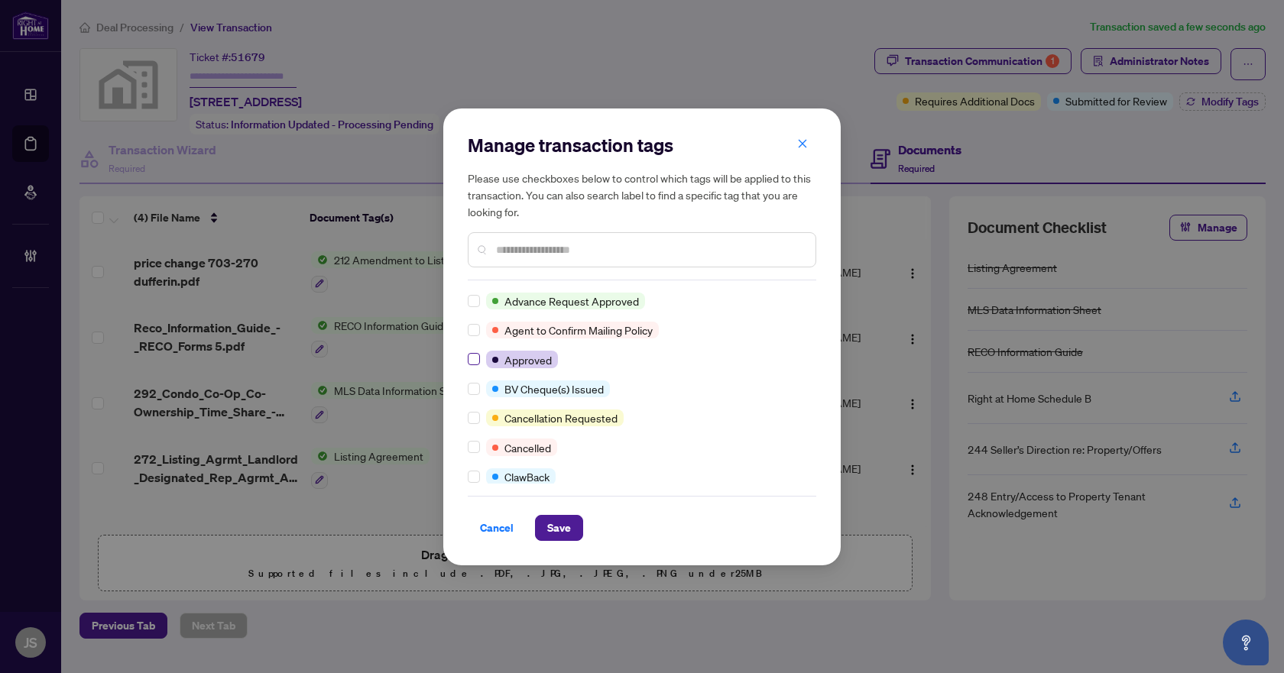
click at [469, 353] on label at bounding box center [474, 359] width 12 height 17
click at [554, 524] on span "Save" at bounding box center [559, 528] width 24 height 24
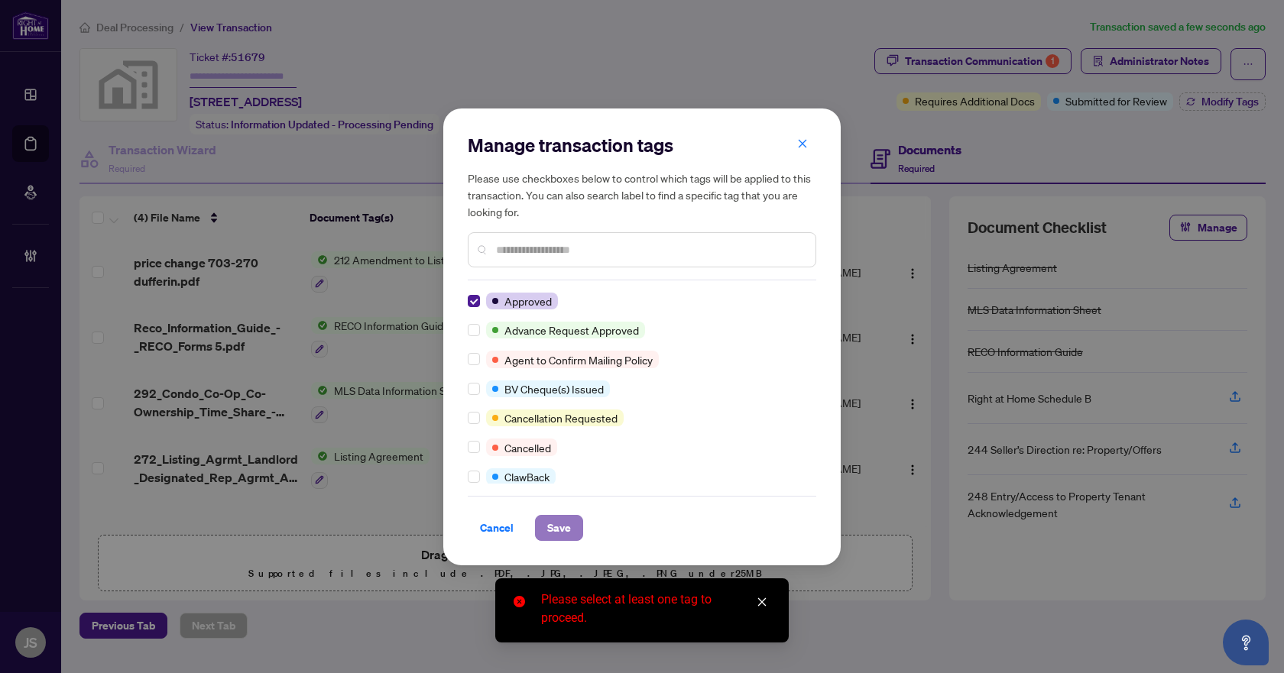
click at [558, 530] on span "Save" at bounding box center [559, 528] width 24 height 24
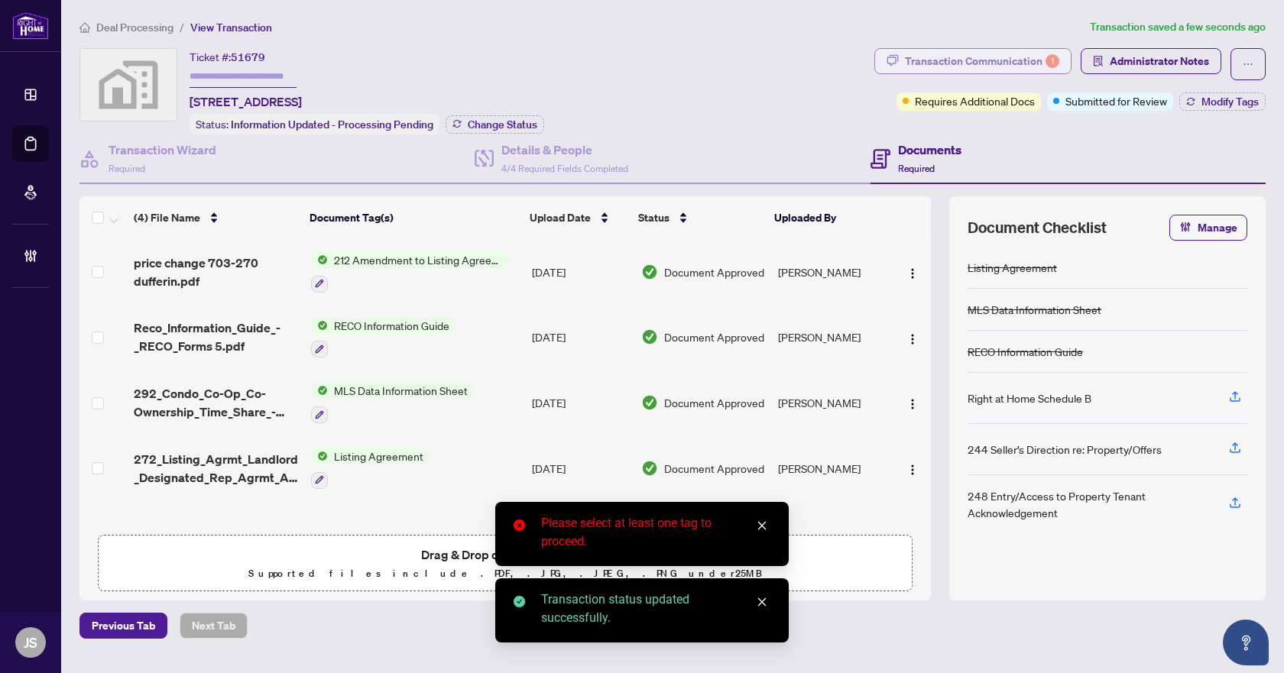
click at [986, 59] on div "Transaction Communication 1" at bounding box center [982, 61] width 154 height 24
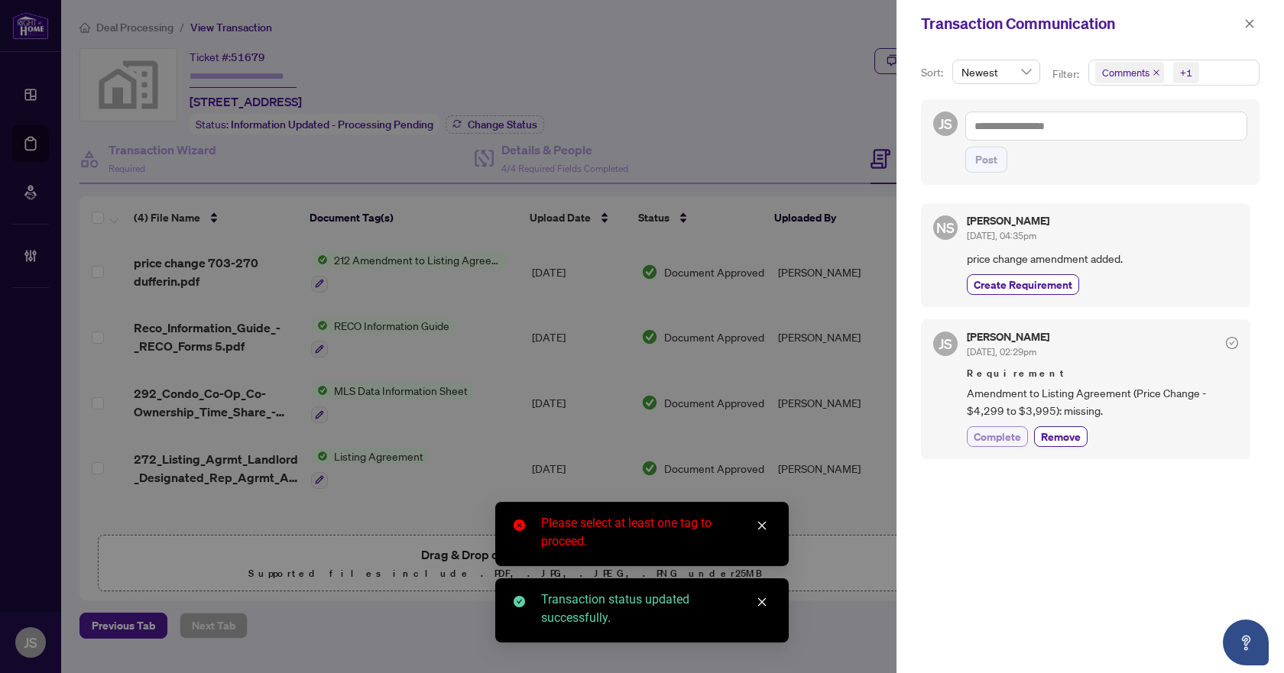
drag, startPoint x: 1009, startPoint y: 439, endPoint x: 1007, endPoint y: 426, distance: 13.2
click at [1008, 439] on span "Complete" at bounding box center [997, 437] width 47 height 16
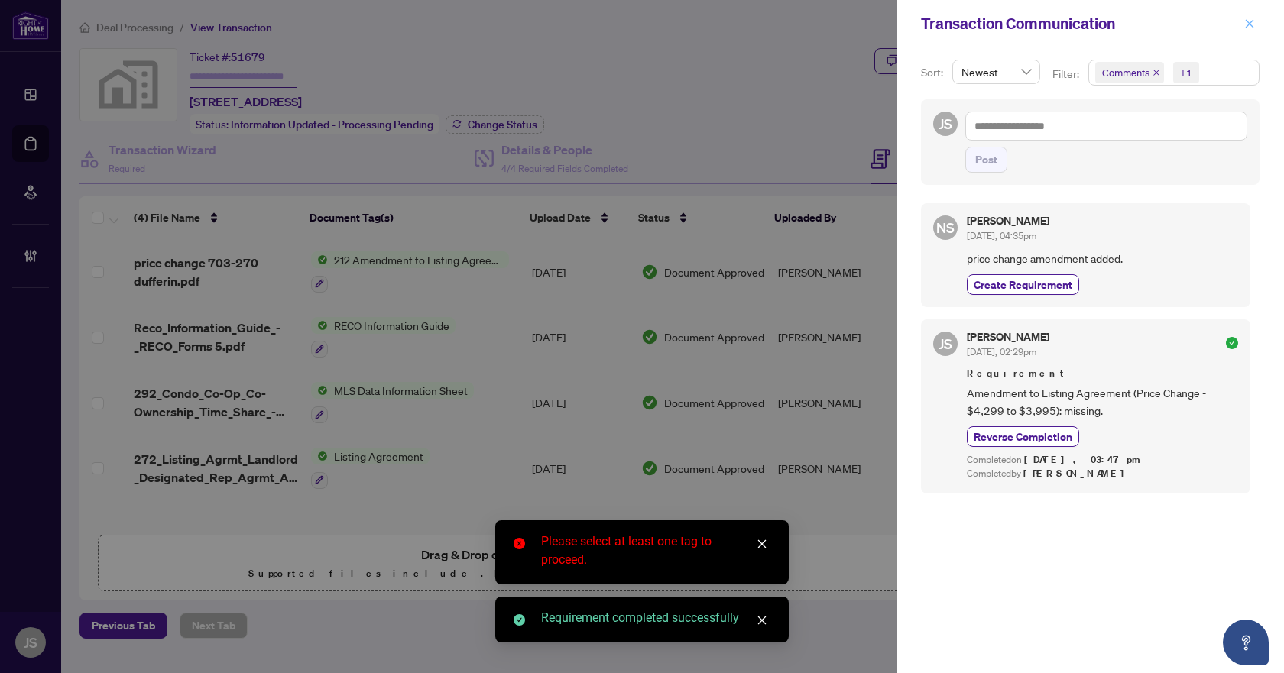
click at [1252, 19] on icon "close" at bounding box center [1249, 23] width 11 height 11
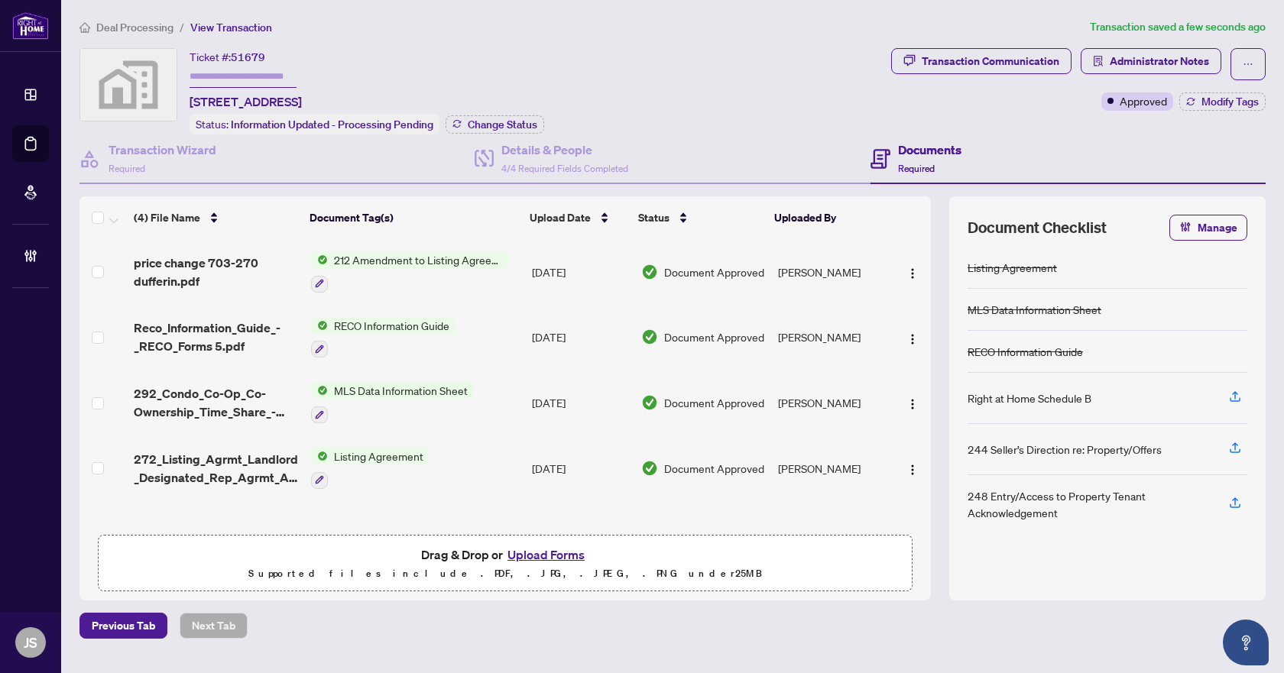
click at [141, 24] on span "Deal Processing" at bounding box center [134, 28] width 77 height 14
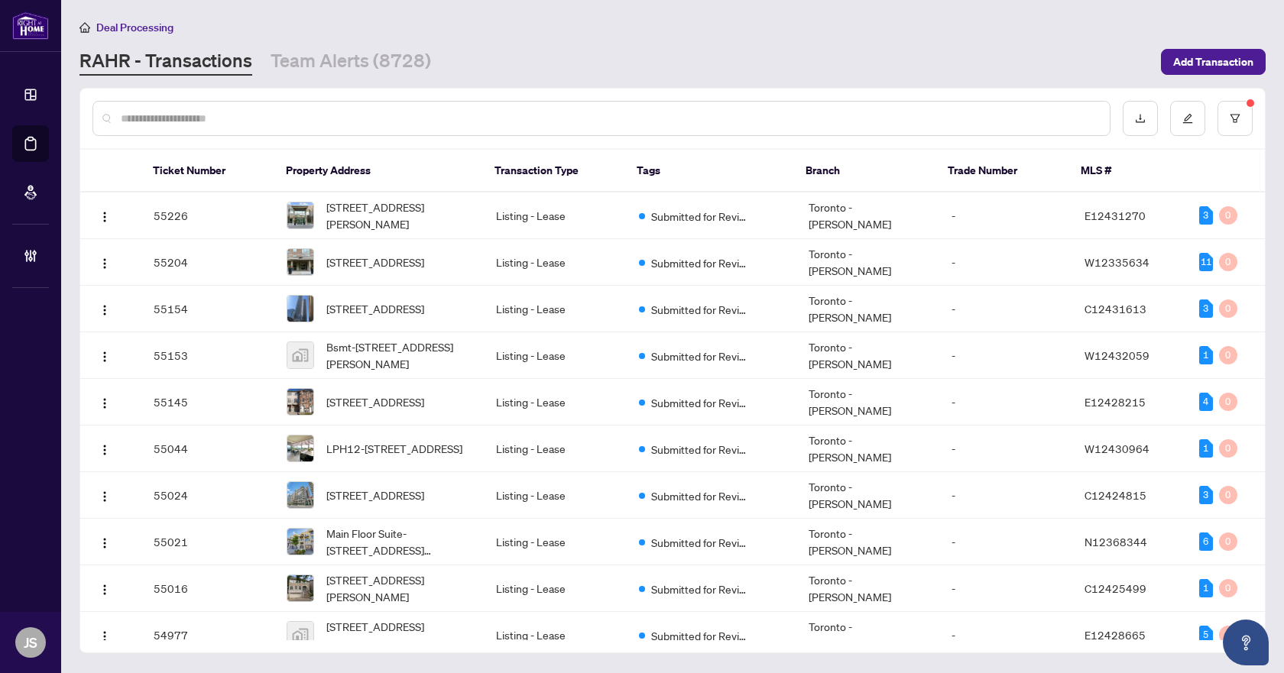
click at [255, 124] on input "text" at bounding box center [609, 118] width 977 height 17
paste input "*****"
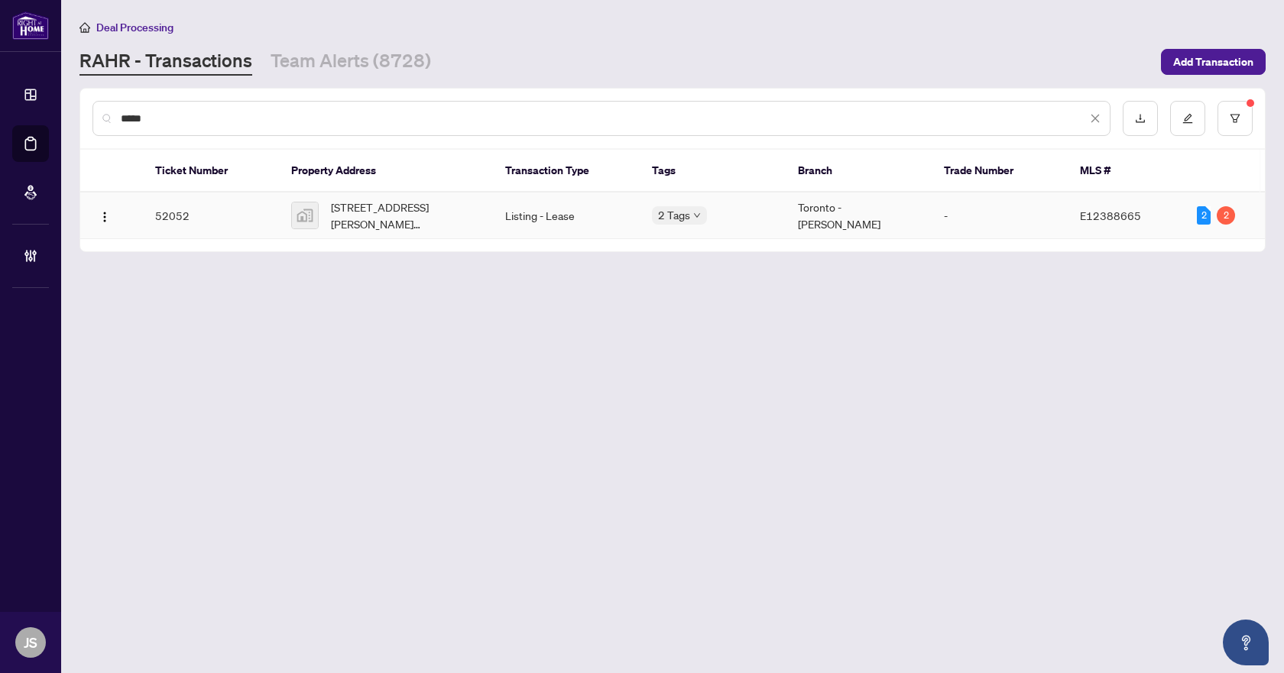
type input "*****"
click at [393, 219] on span "20-8 Eaton Park Lane unit 20, Scarborough, ON, Canada" at bounding box center [406, 216] width 150 height 34
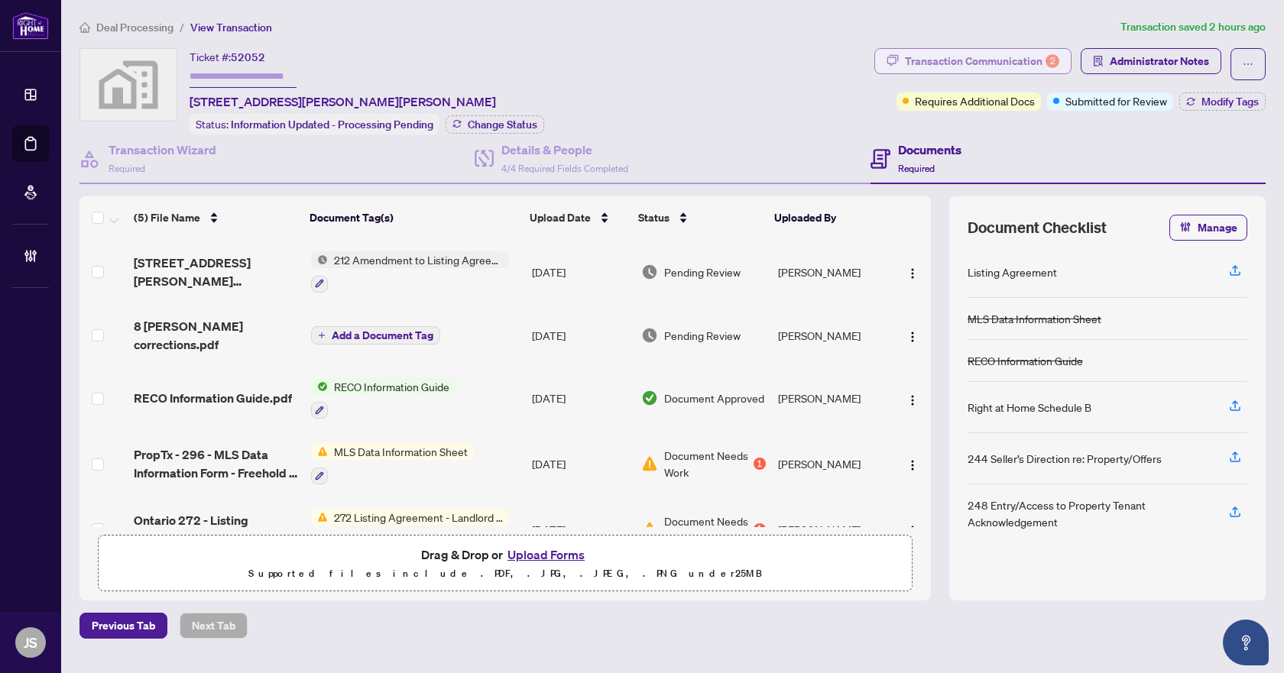
click at [1033, 60] on div "Transaction Communication 2" at bounding box center [982, 61] width 154 height 24
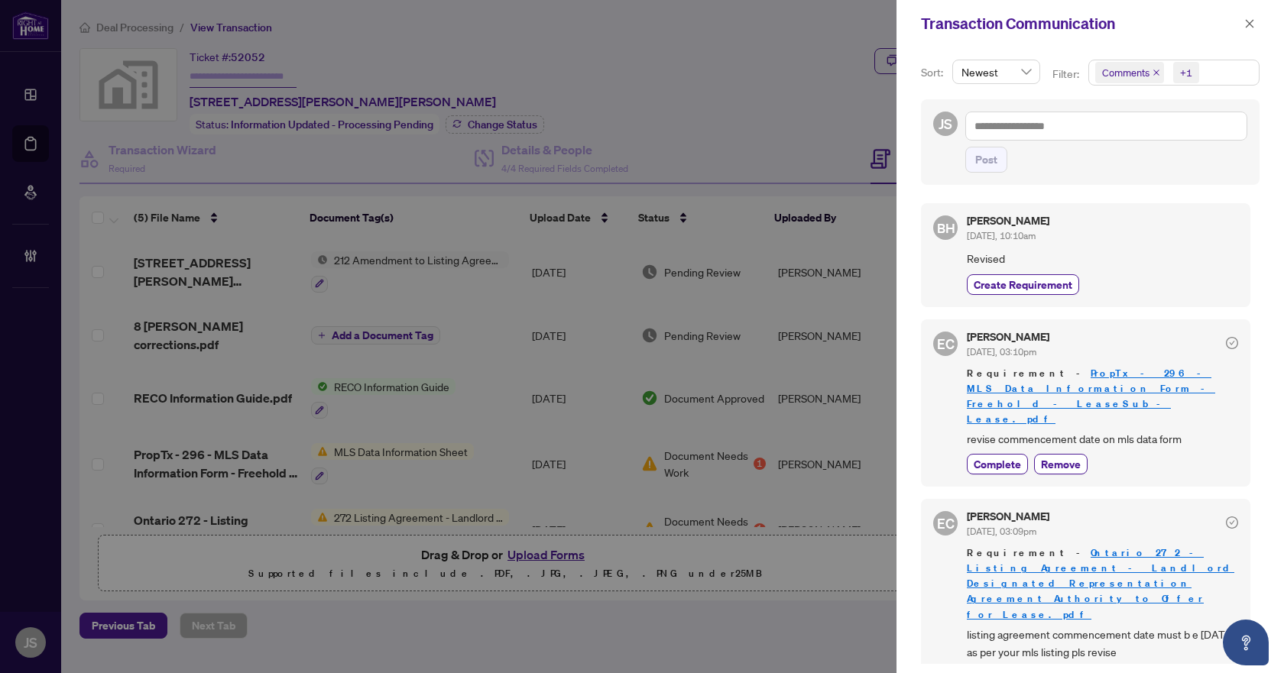
scroll to position [3, 0]
drag, startPoint x: 1244, startPoint y: 18, endPoint x: 1142, endPoint y: 63, distance: 110.9
click at [1244, 18] on button "button" at bounding box center [1250, 24] width 20 height 18
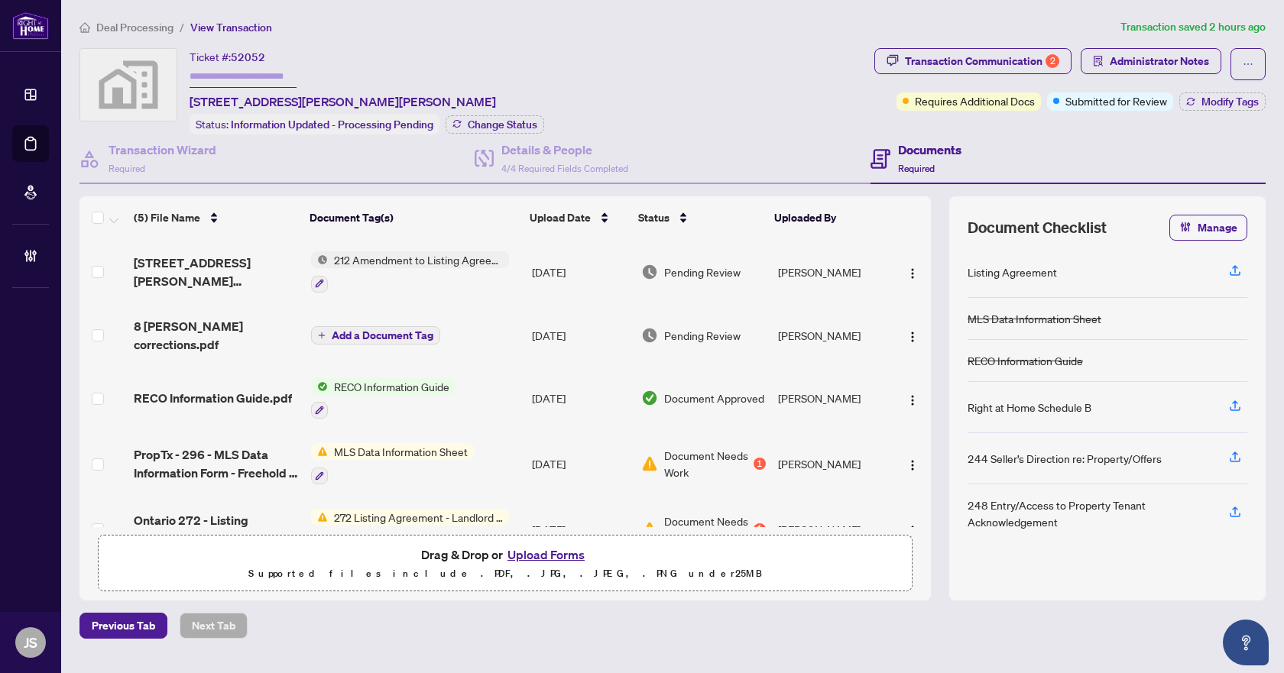
click at [215, 326] on span "8 Eaton corrections.pdf" at bounding box center [216, 335] width 164 height 37
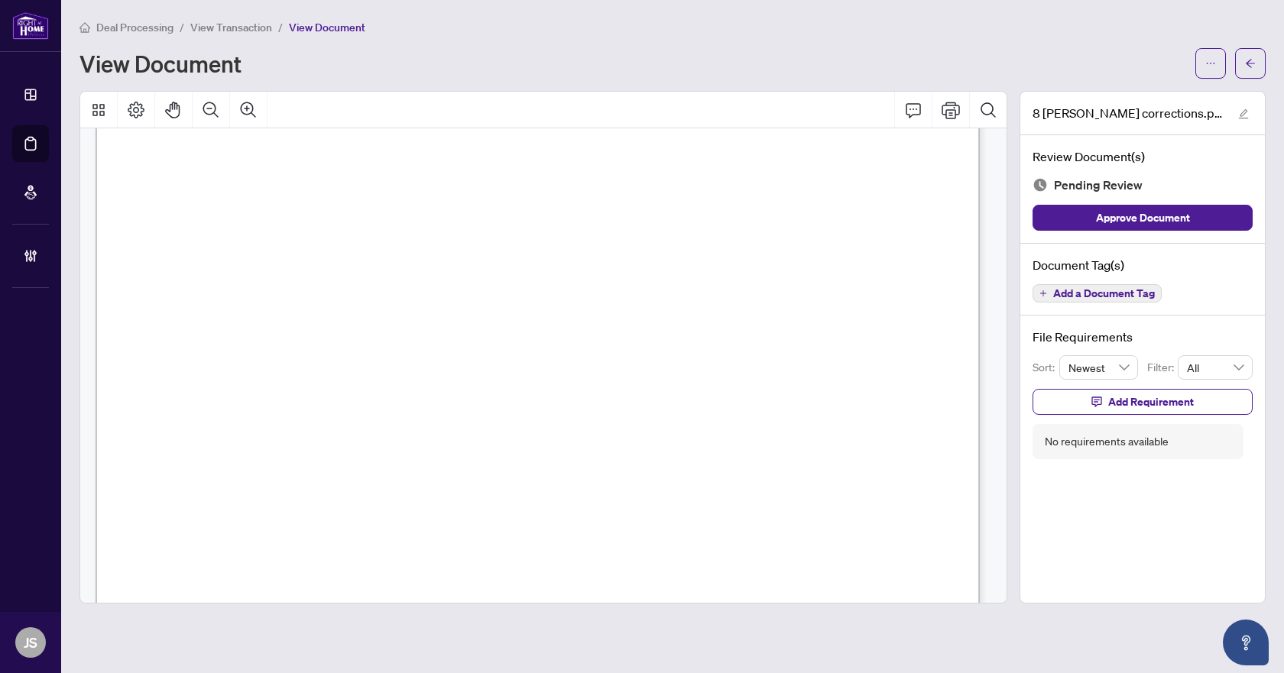
scroll to position [153, 0]
click at [918, 109] on icon "Comment" at bounding box center [913, 110] width 18 height 18
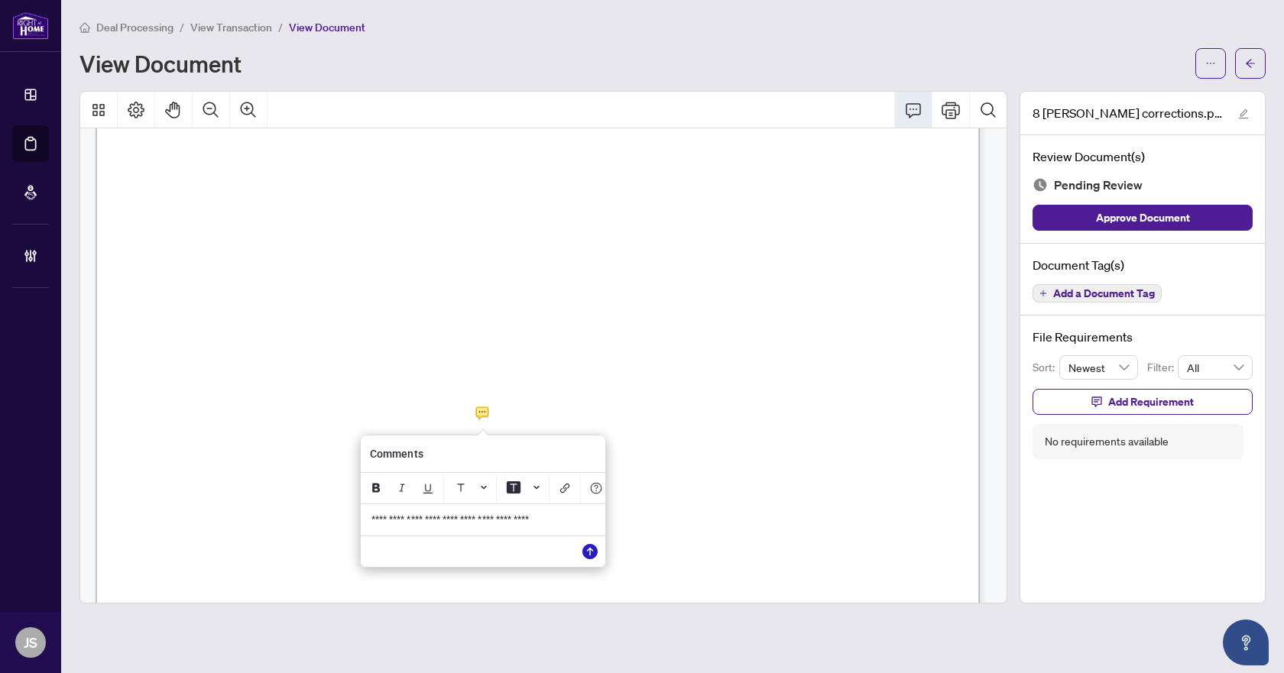
click at [595, 559] on icon "Save" at bounding box center [589, 551] width 15 height 15
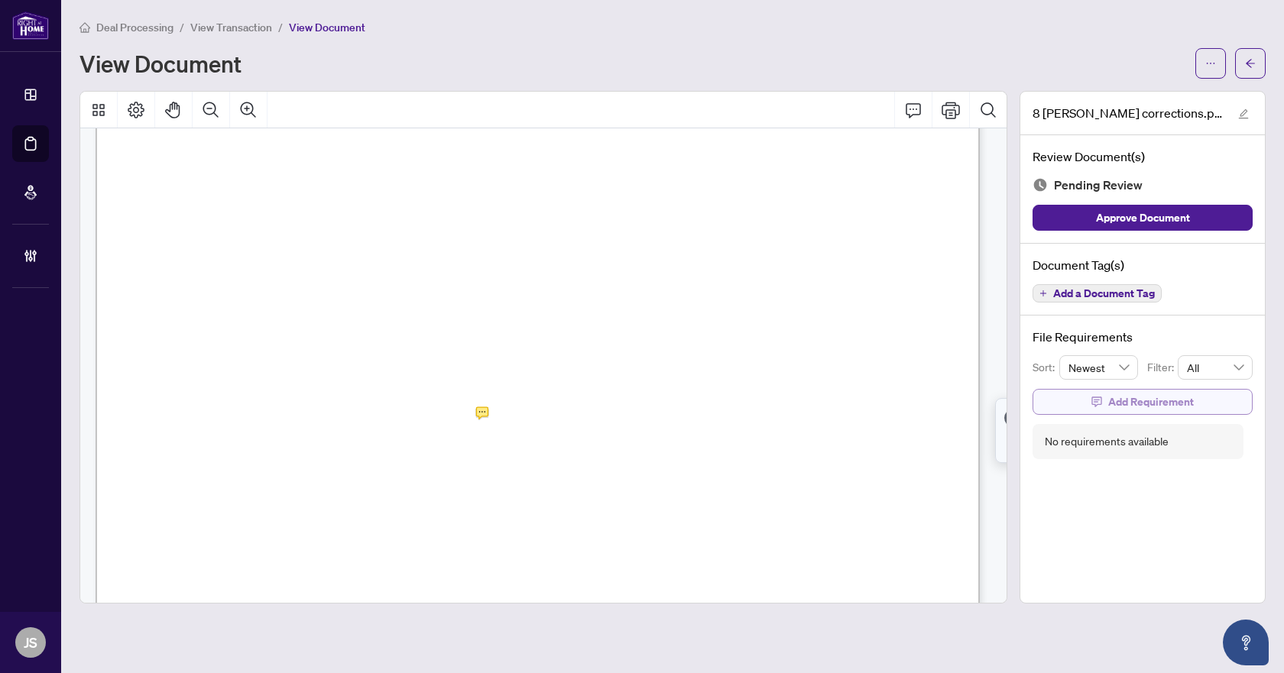
click at [1137, 405] on span "Add Requirement" at bounding box center [1151, 402] width 86 height 24
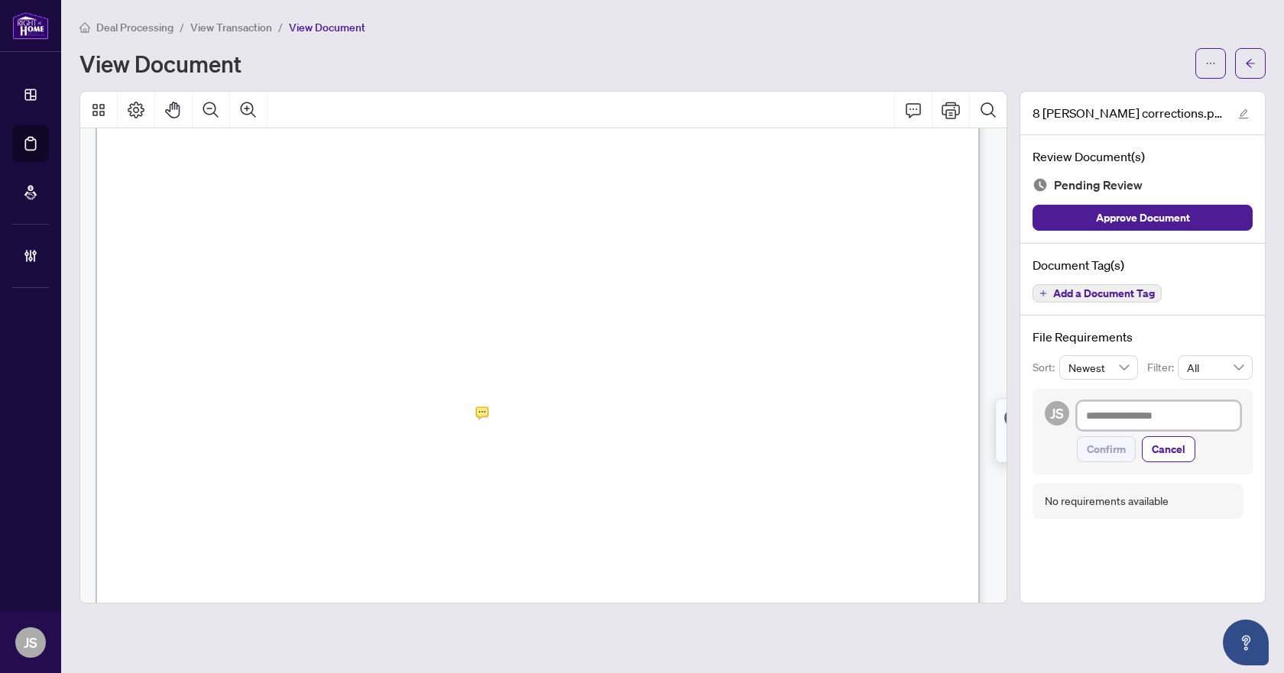
click at [1092, 421] on textarea at bounding box center [1159, 415] width 164 height 29
type textarea "*"
type textarea "**"
type textarea "***"
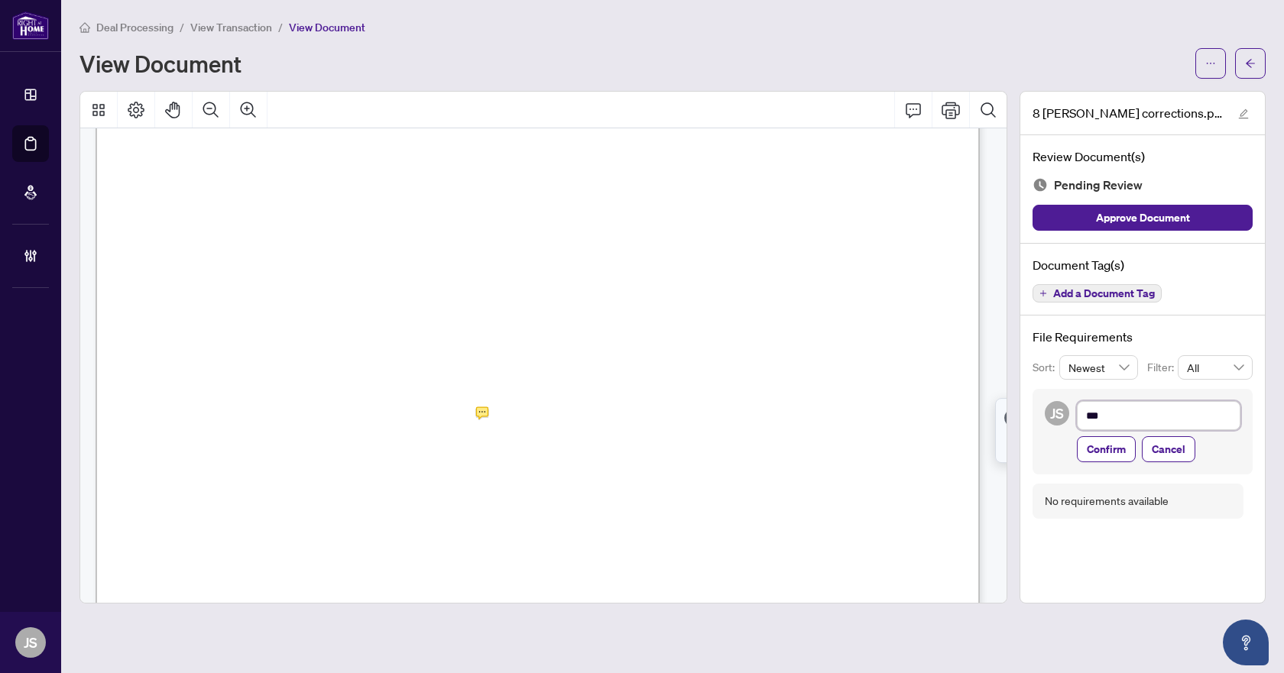
type textarea "****"
type textarea "*****"
type textarea "******"
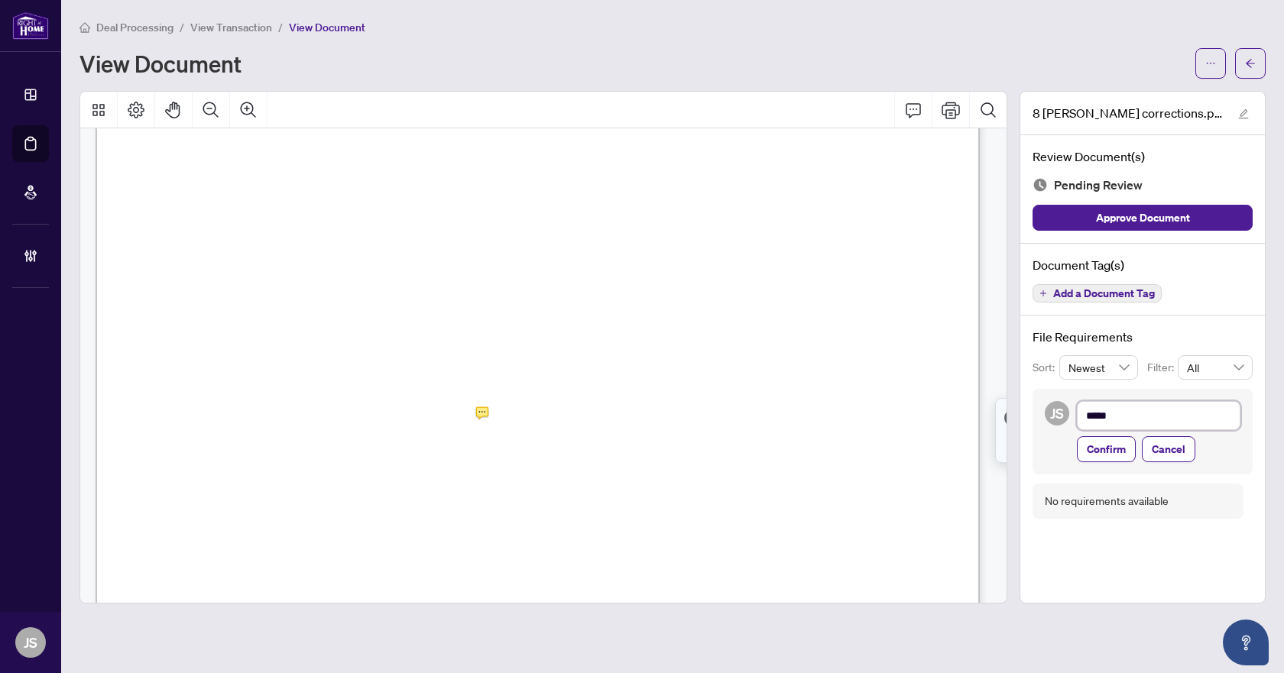
type textarea "******"
type textarea "*******"
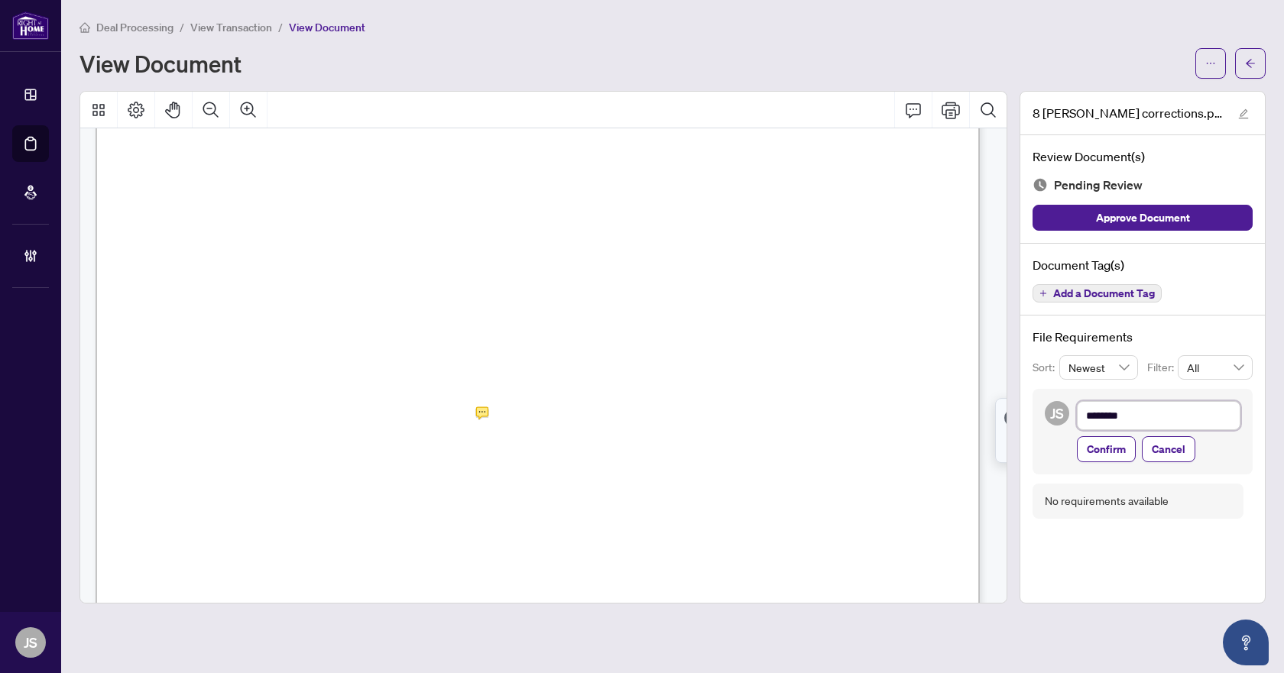
type textarea "*********"
type textarea "**********"
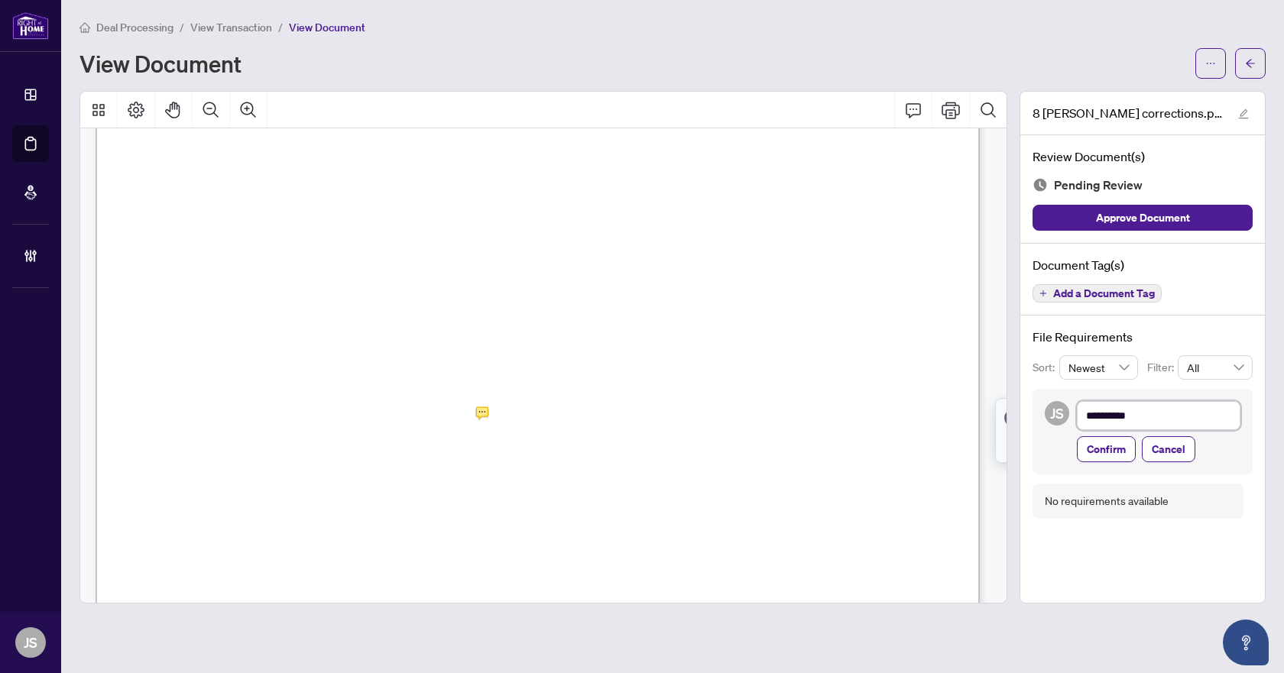
type textarea "**********"
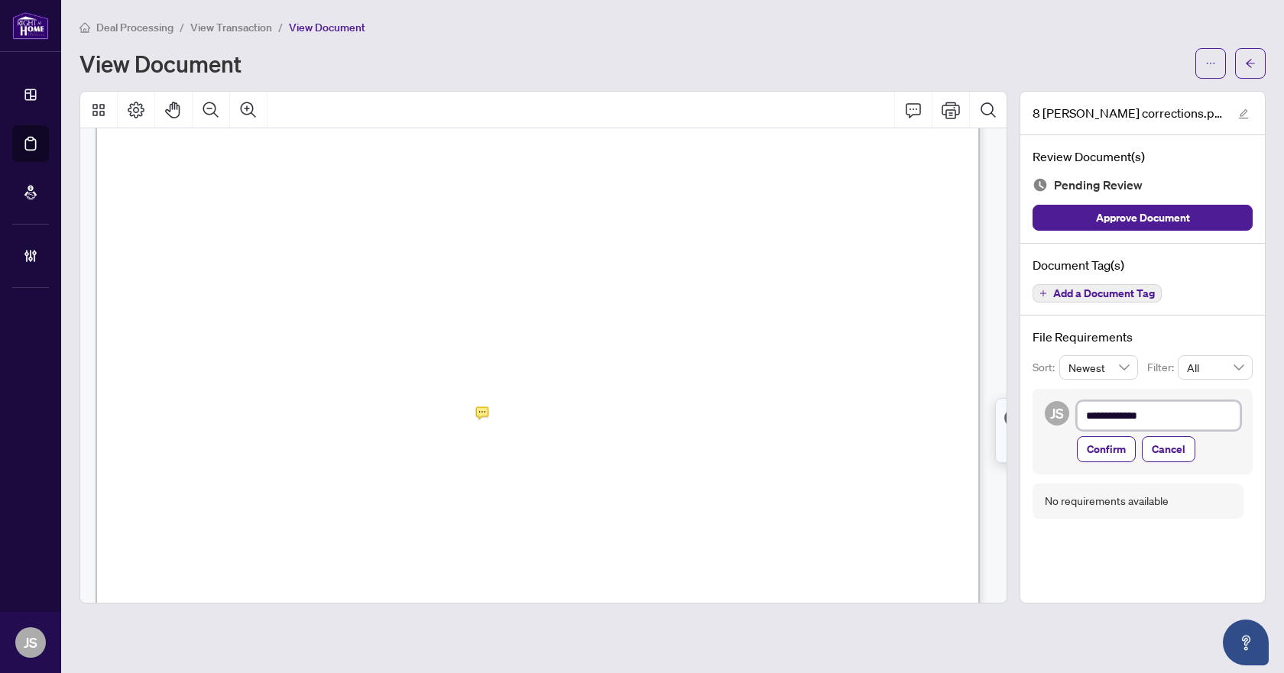
type textarea "**********"
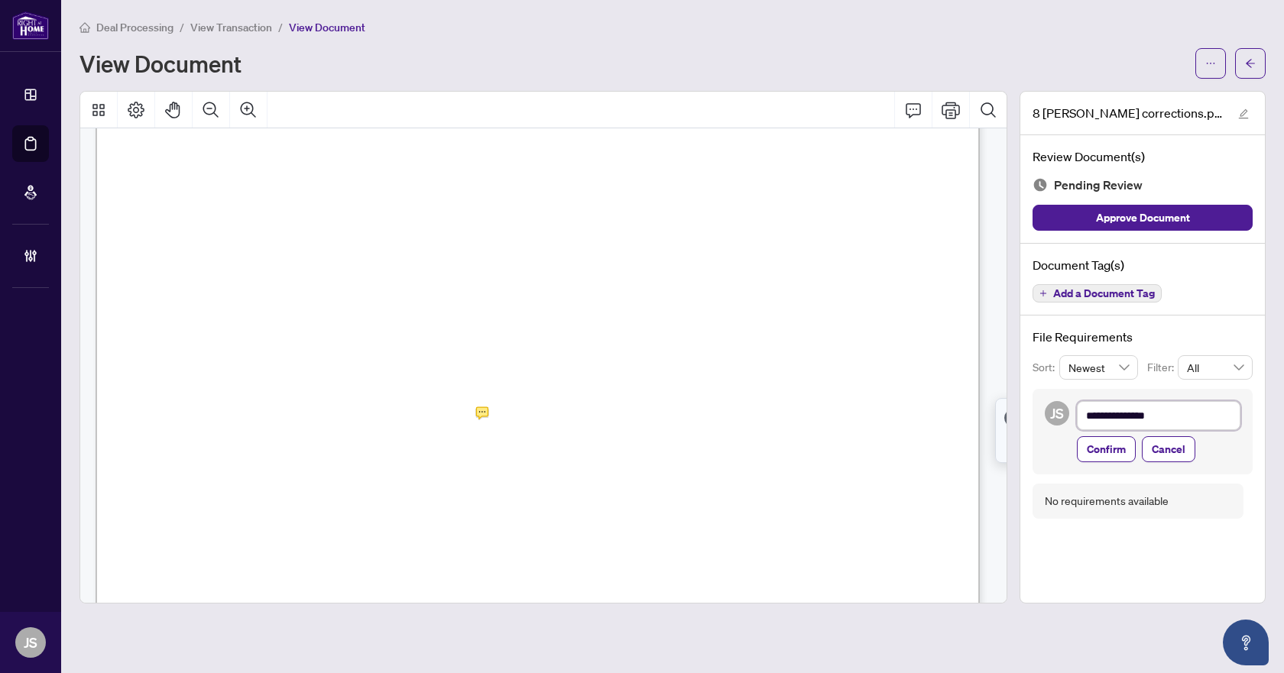
type textarea "**********"
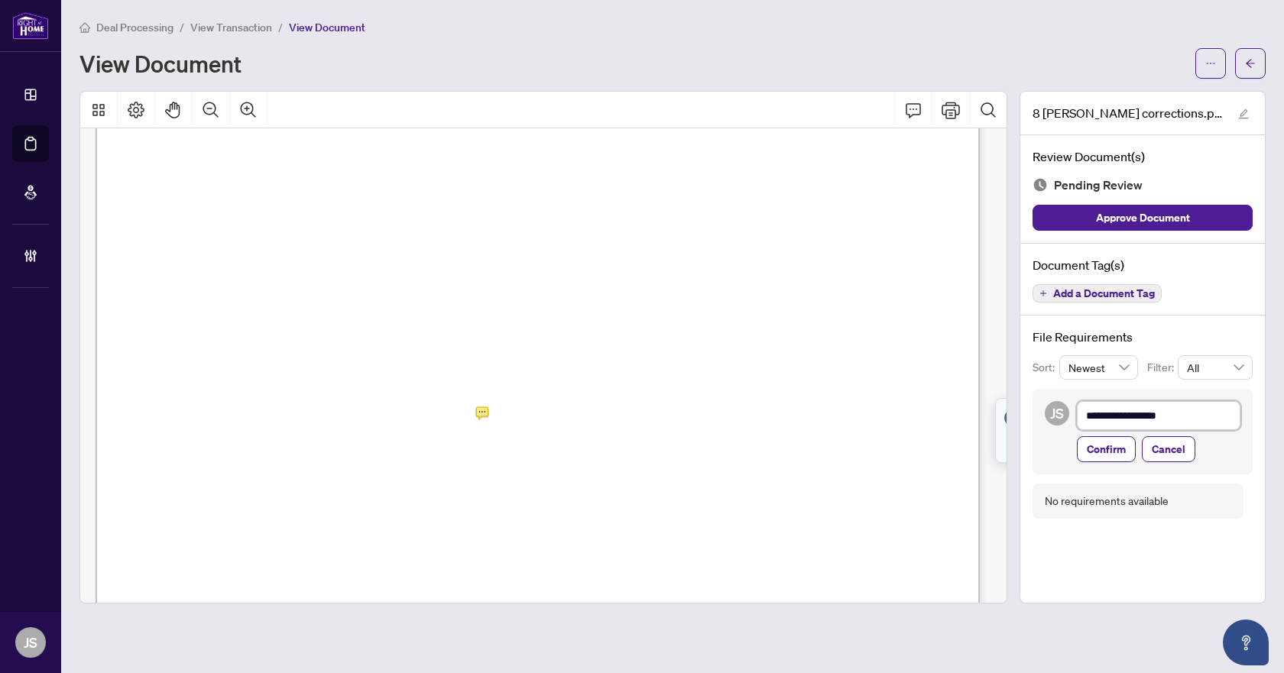
type textarea "**********"
paste textarea "**********"
type textarea "**********"
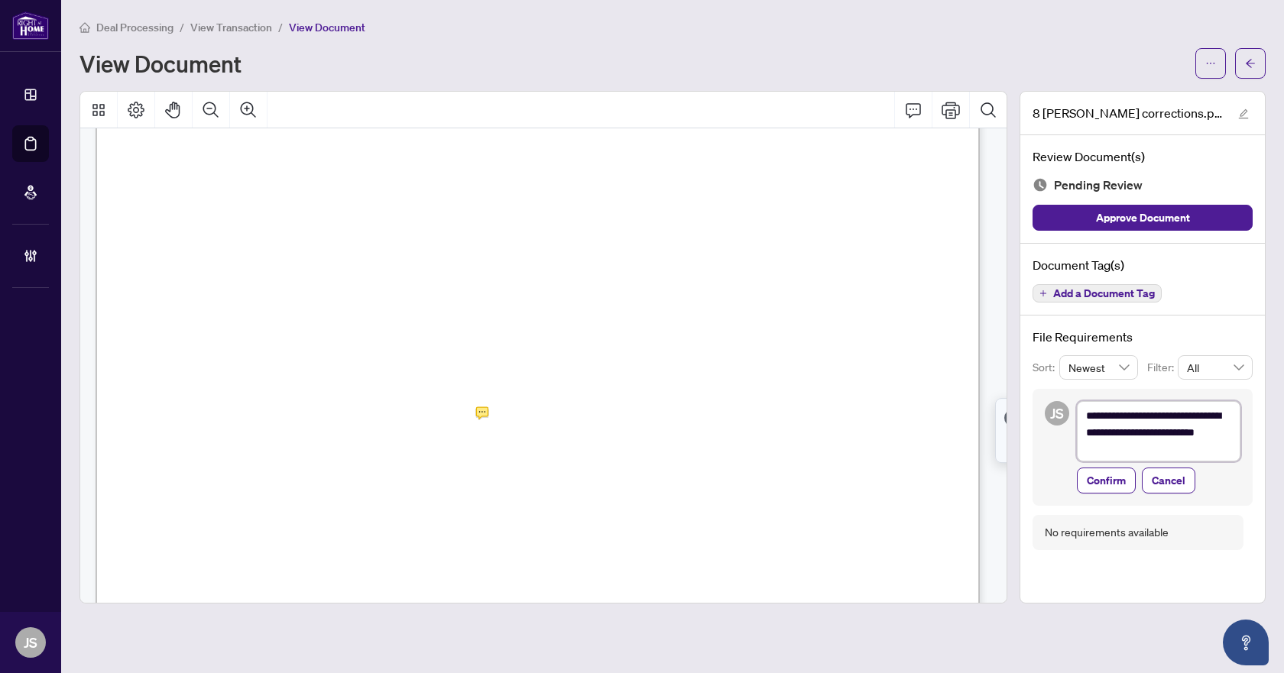
scroll to position [0, 0]
type textarea "**********"
click at [1100, 481] on span "Confirm" at bounding box center [1106, 483] width 39 height 24
type textarea "**********"
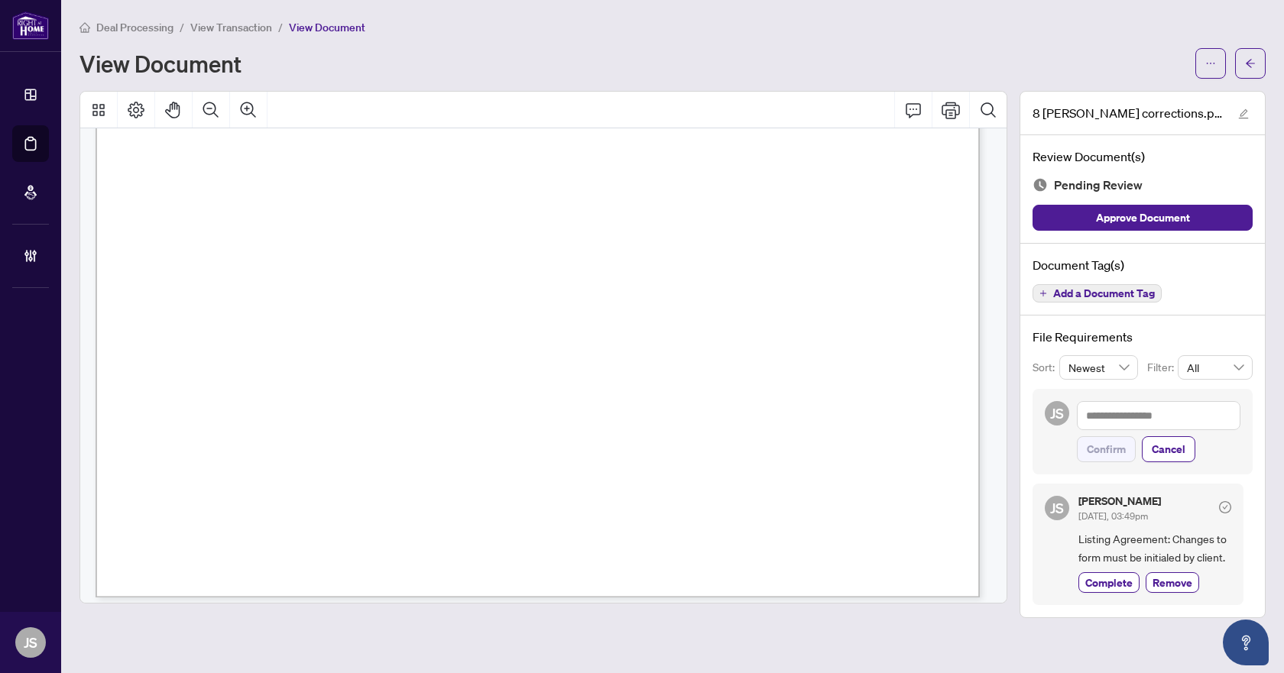
scroll to position [6587, 0]
click at [1116, 416] on textarea at bounding box center [1159, 415] width 164 height 29
type textarea "*"
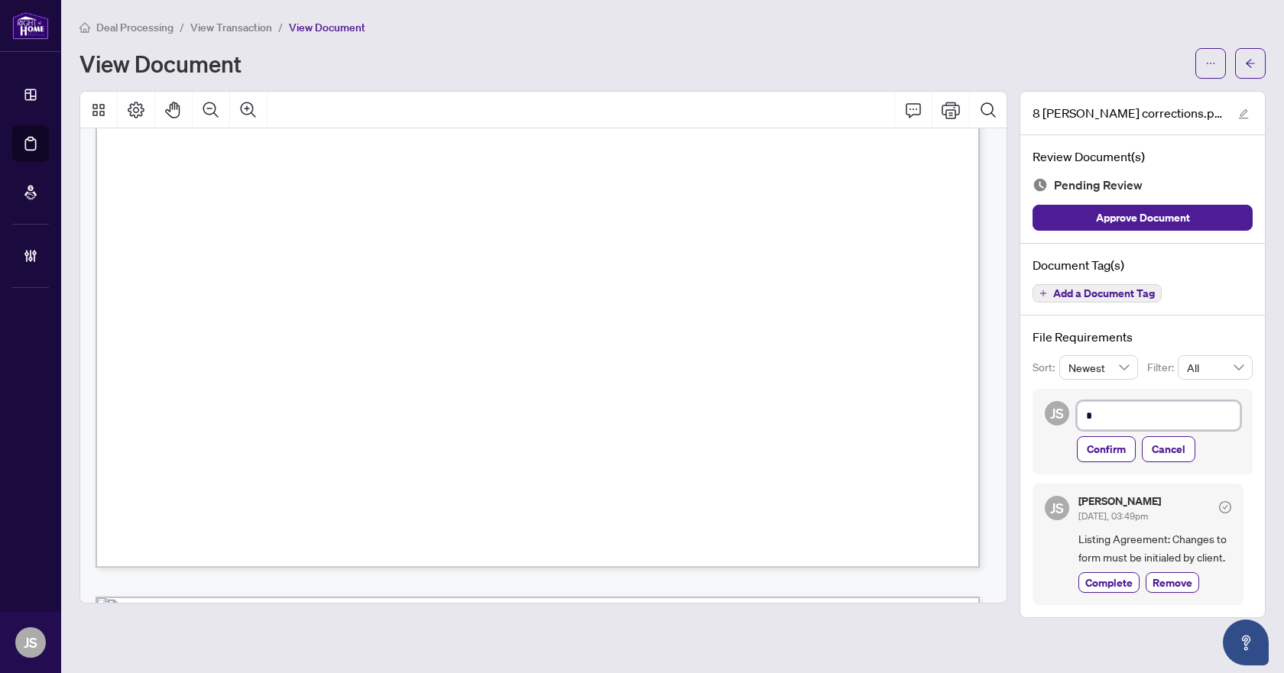
type textarea "**"
type textarea "***"
type textarea "*****"
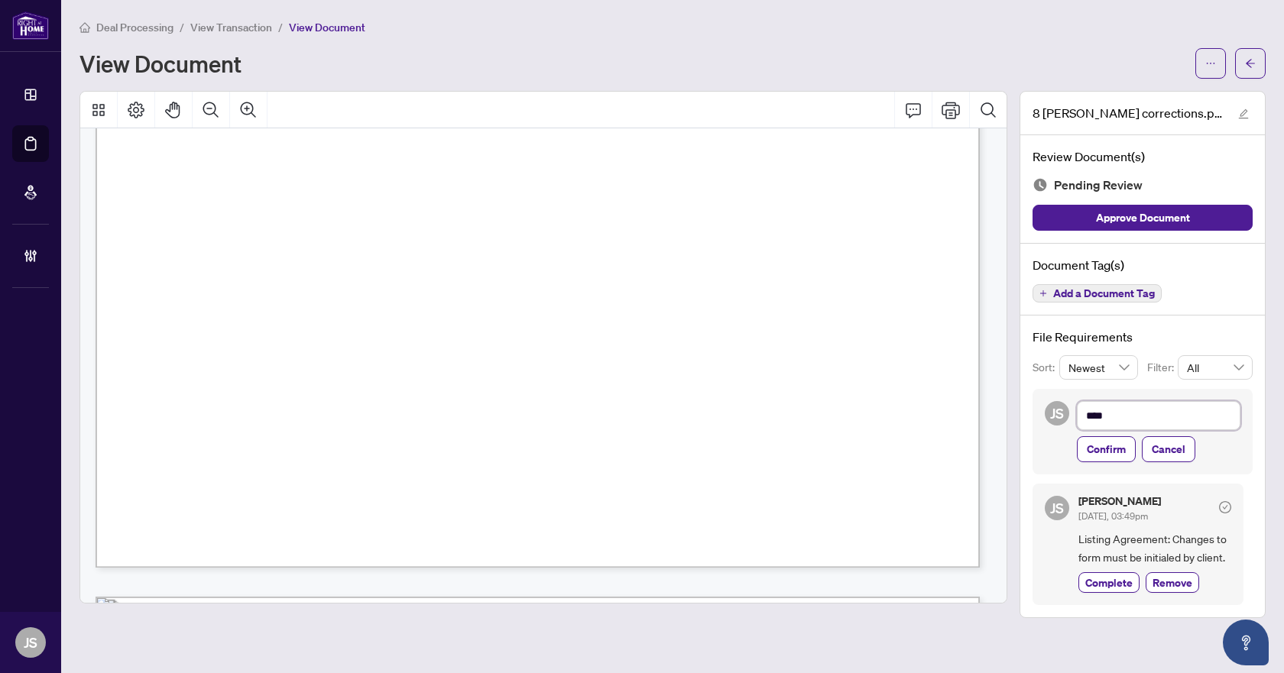
type textarea "*****"
type textarea "******"
type textarea "*******"
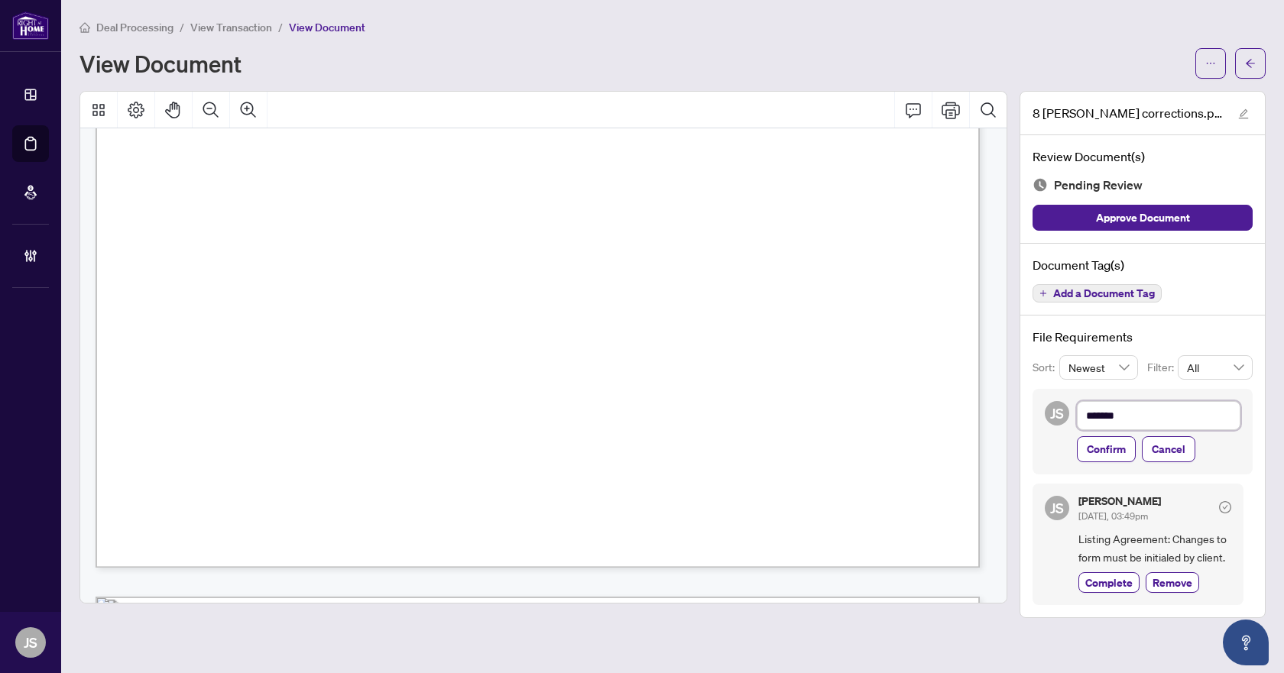
type textarea "********"
type textarea "**********"
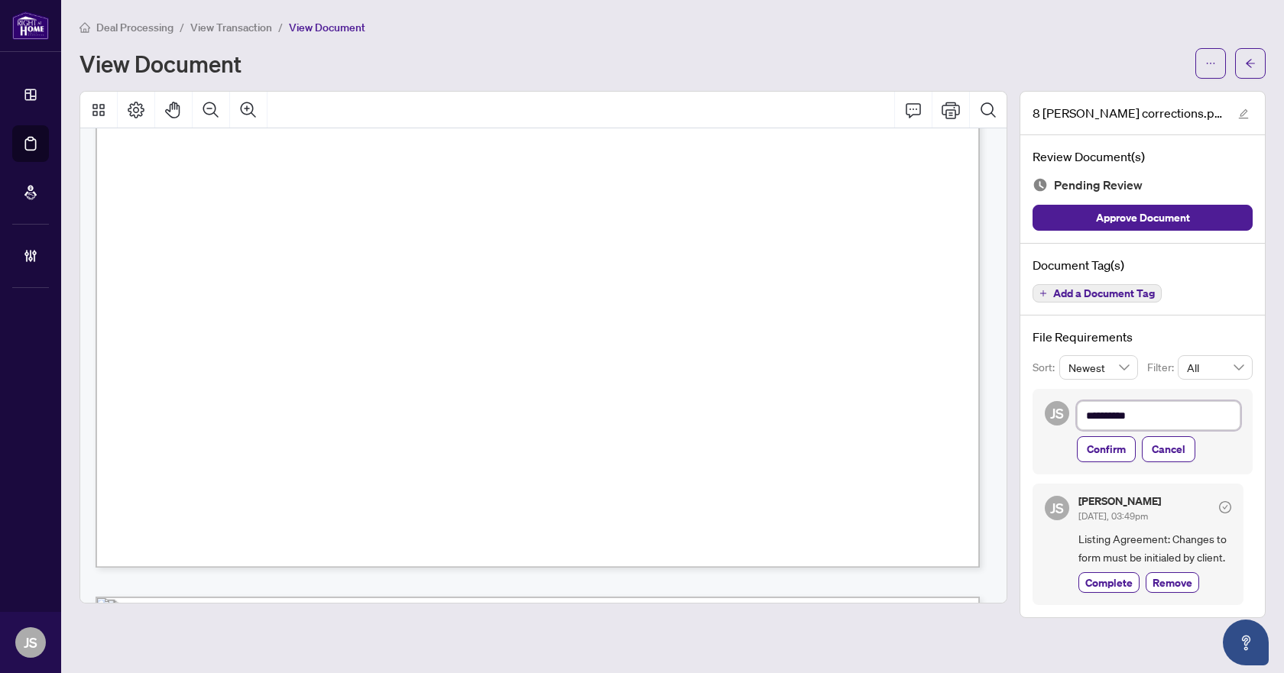
type textarea "**********"
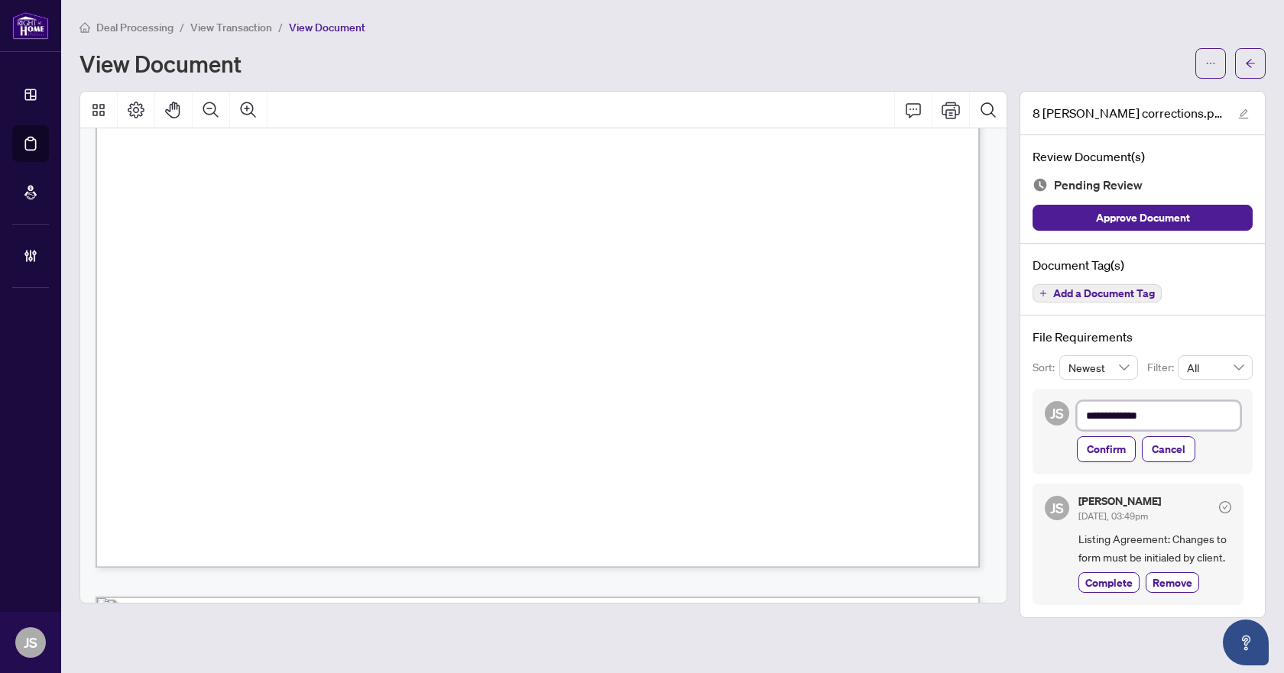
type textarea "**********"
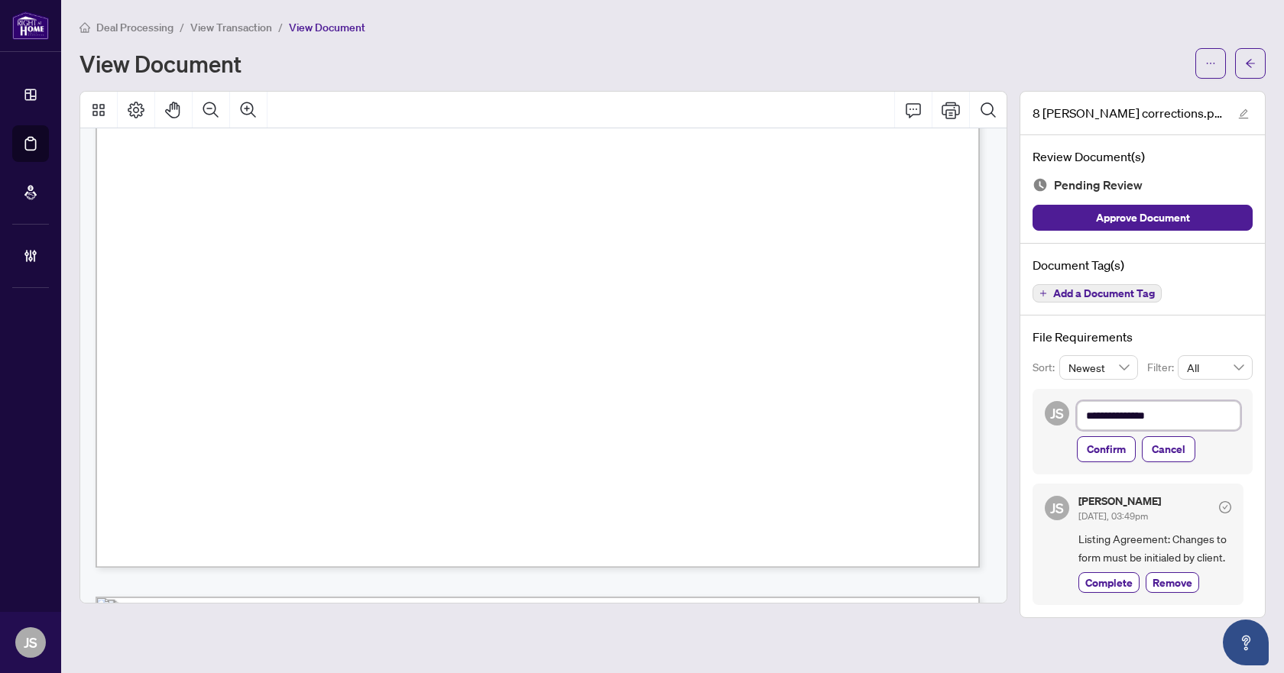
type textarea "**********"
paste textarea "**********"
type textarea "**********"
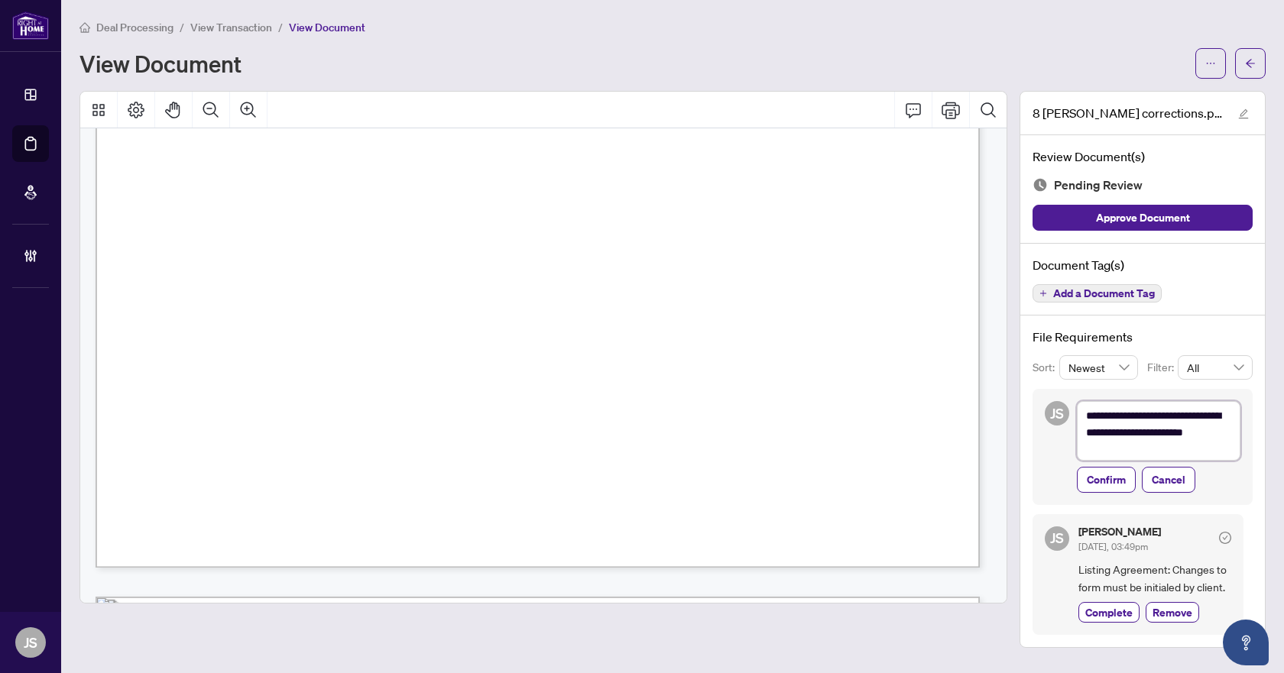
scroll to position [0, 0]
type textarea "**********"
click at [1106, 482] on span "Confirm" at bounding box center [1106, 483] width 39 height 24
type textarea "**********"
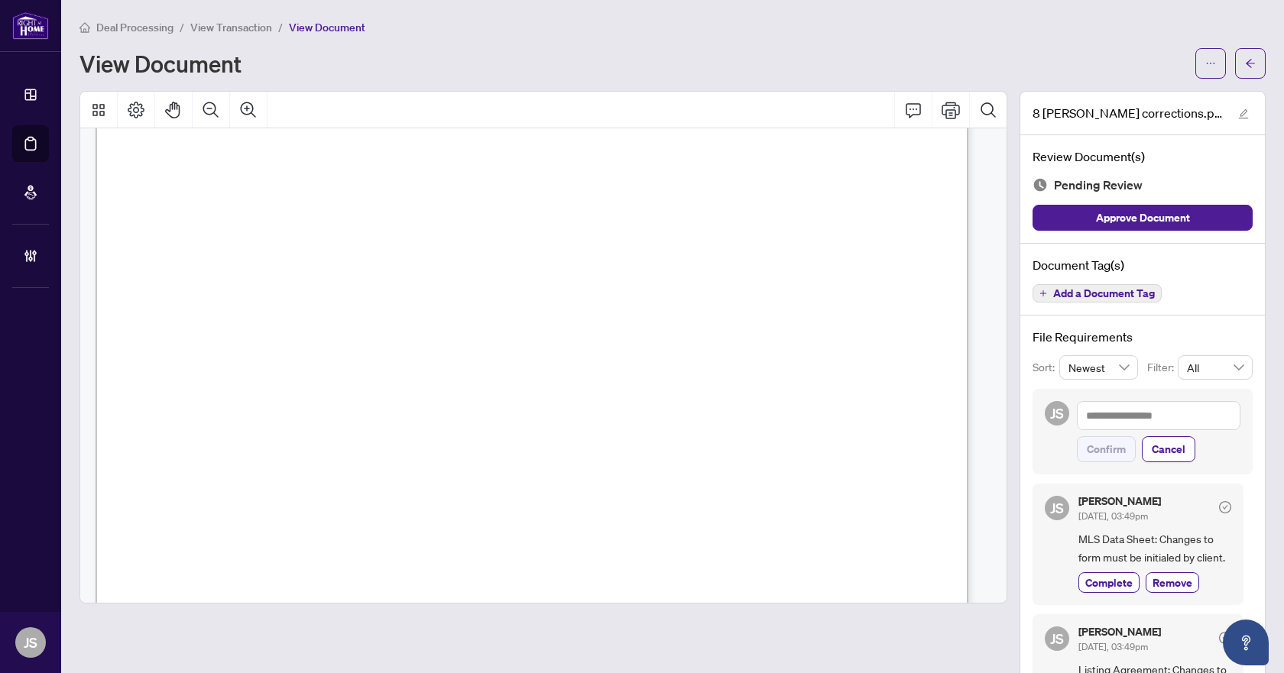
scroll to position [20384, 0]
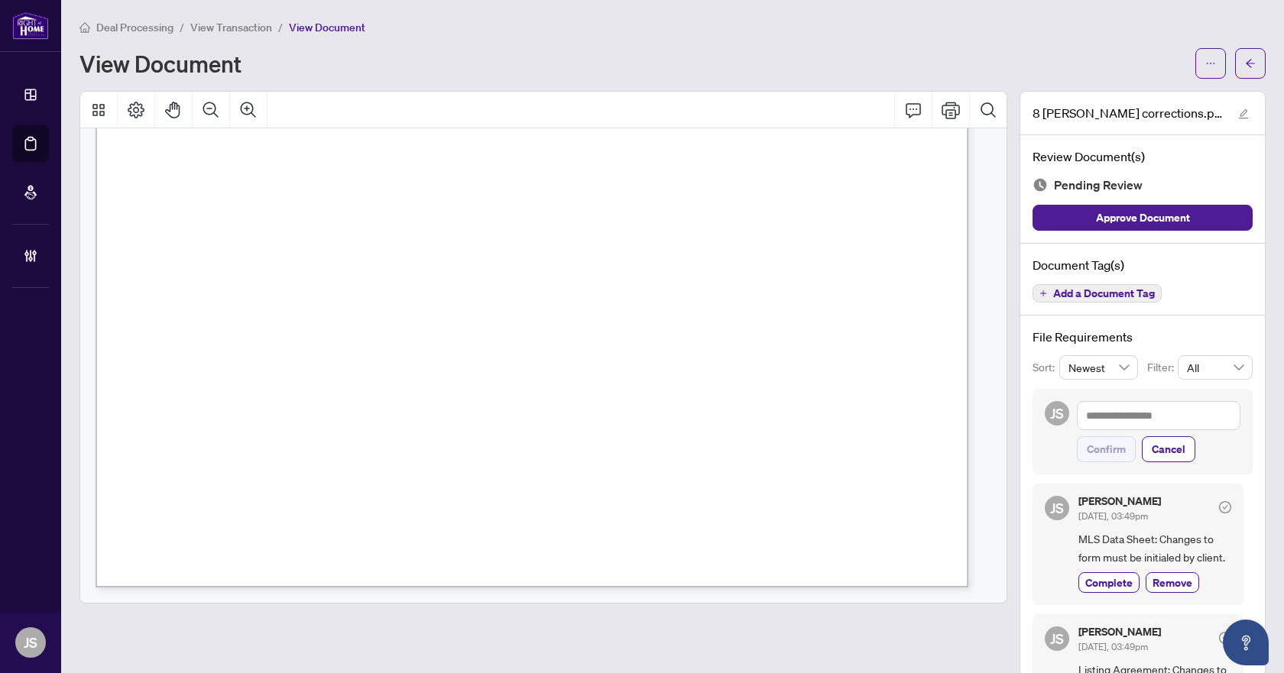
click at [1088, 299] on span "Add a Document Tag" at bounding box center [1104, 293] width 102 height 11
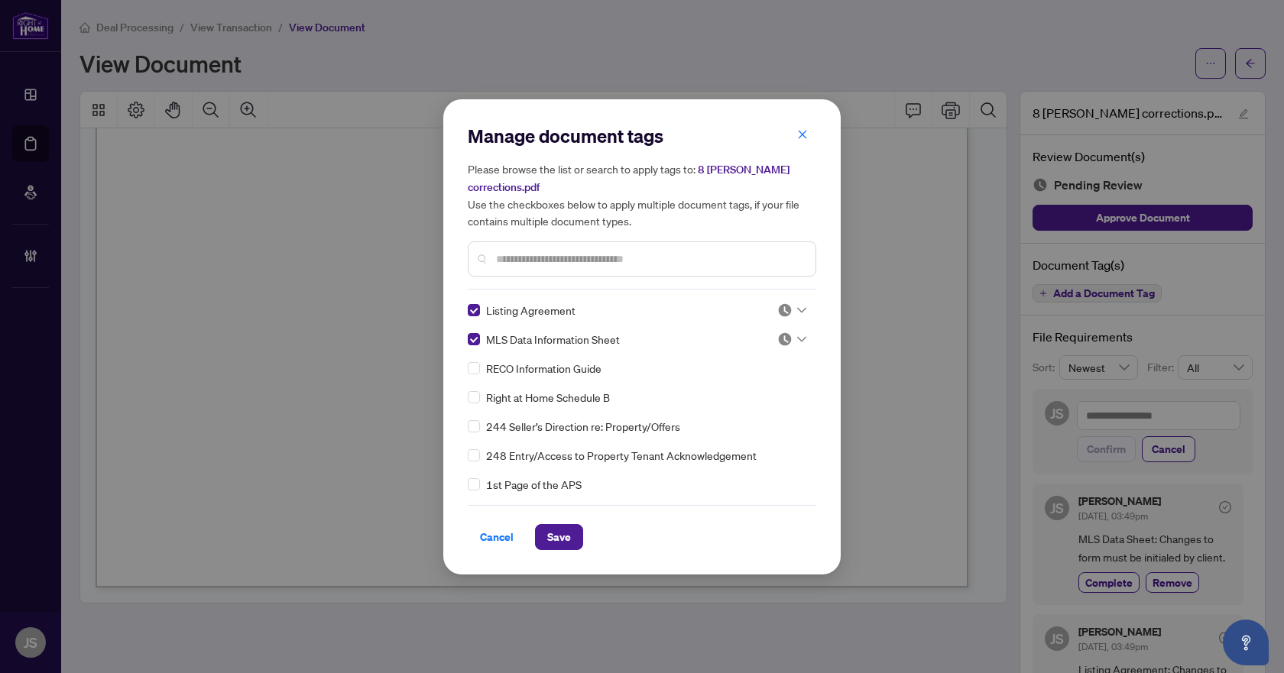
click at [784, 304] on img at bounding box center [784, 310] width 15 height 15
click at [769, 355] on div "Needs Work" at bounding box center [741, 351] width 98 height 17
click at [790, 332] on div at bounding box center [791, 339] width 29 height 15
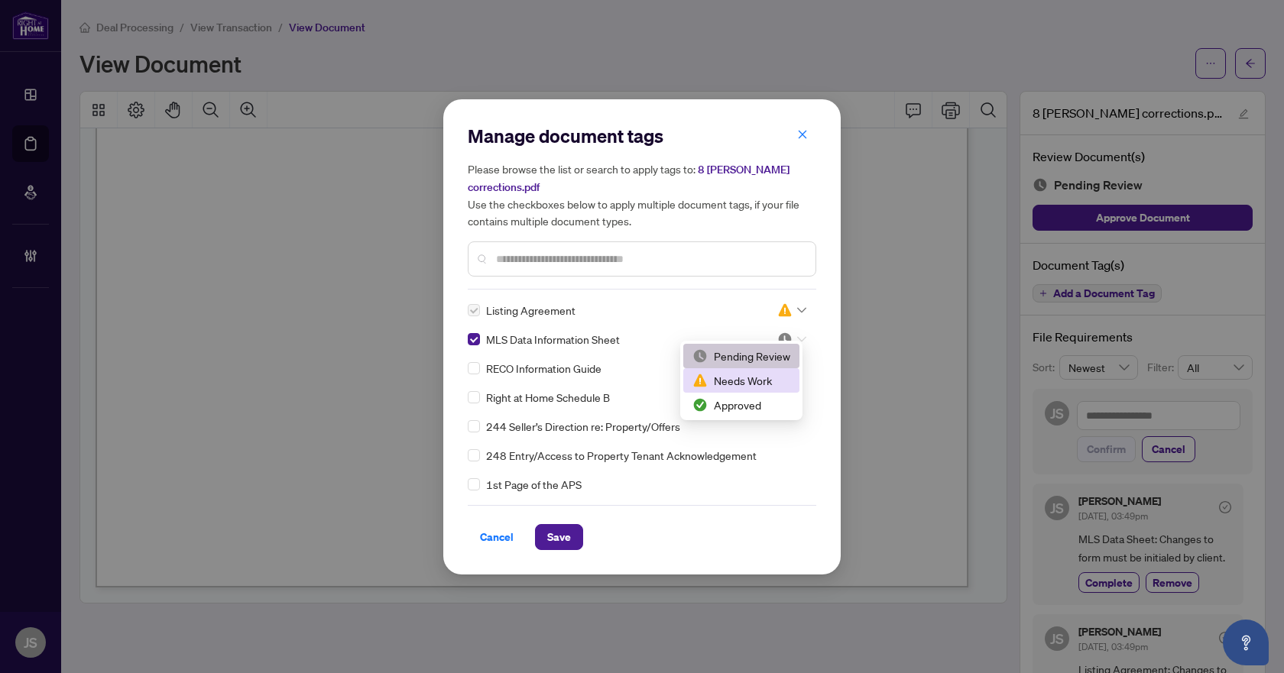
click at [773, 377] on div "Needs Work" at bounding box center [741, 380] width 98 height 17
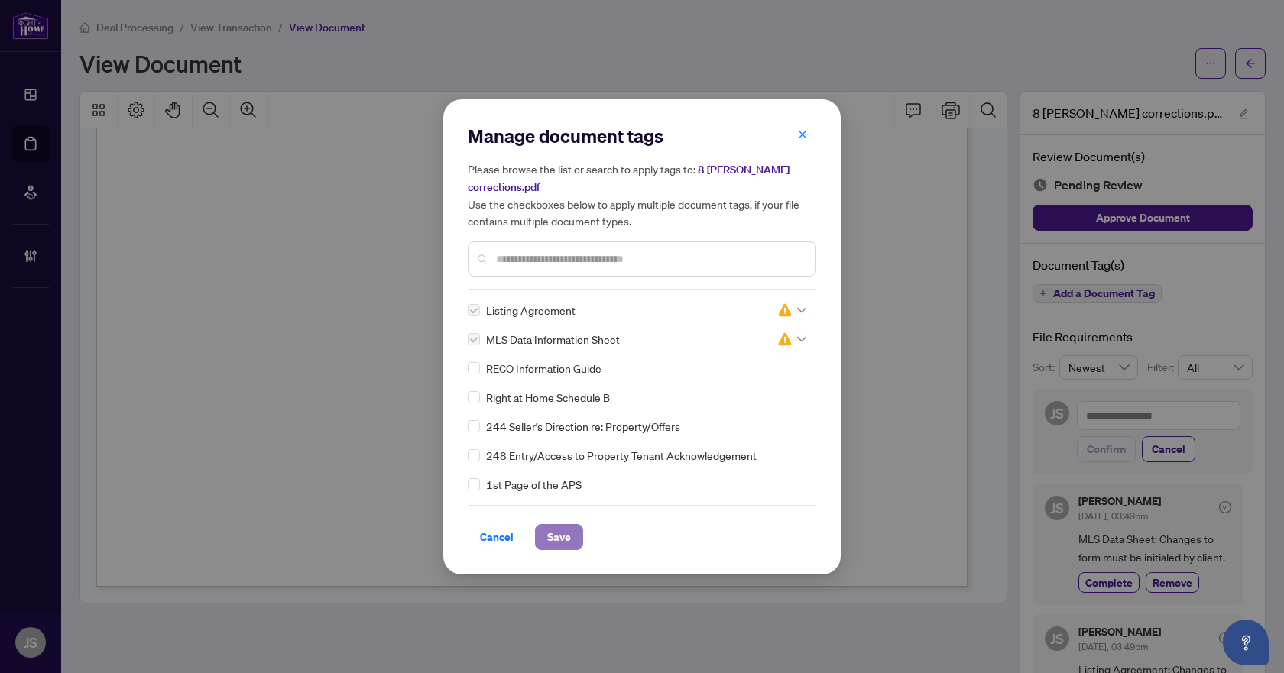
click at [561, 527] on span "Save" at bounding box center [559, 537] width 24 height 24
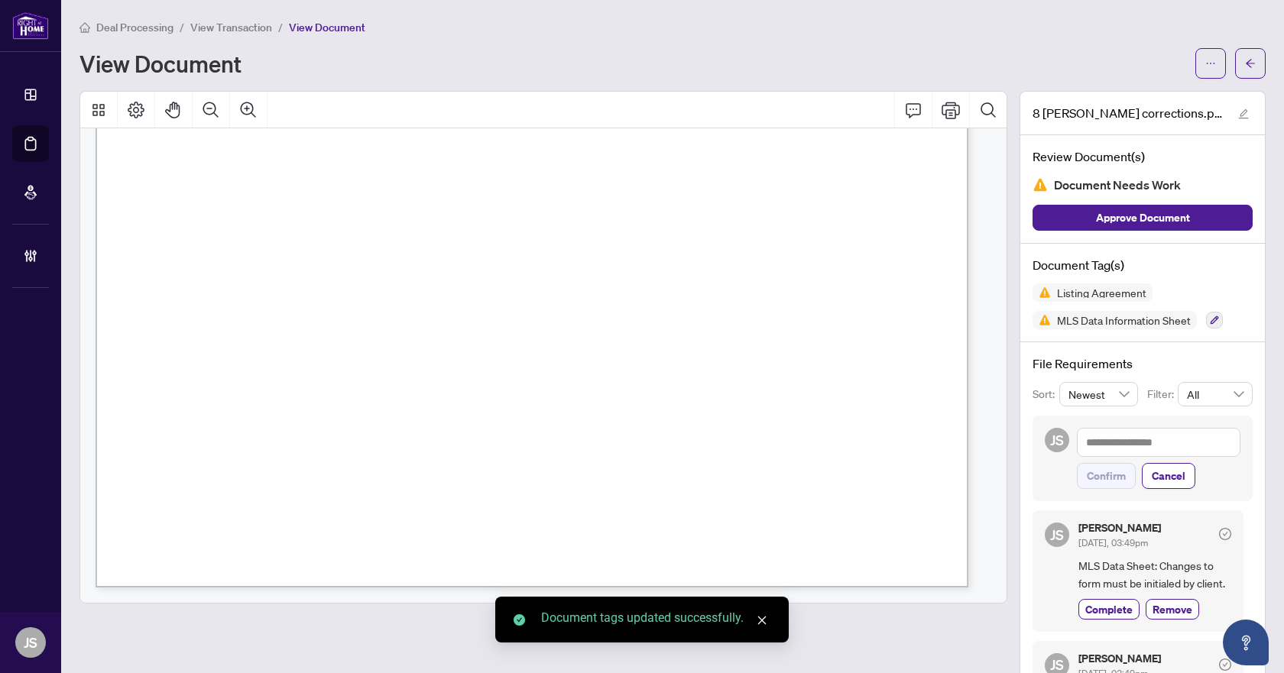
click at [1245, 54] on span "button" at bounding box center [1250, 63] width 11 height 24
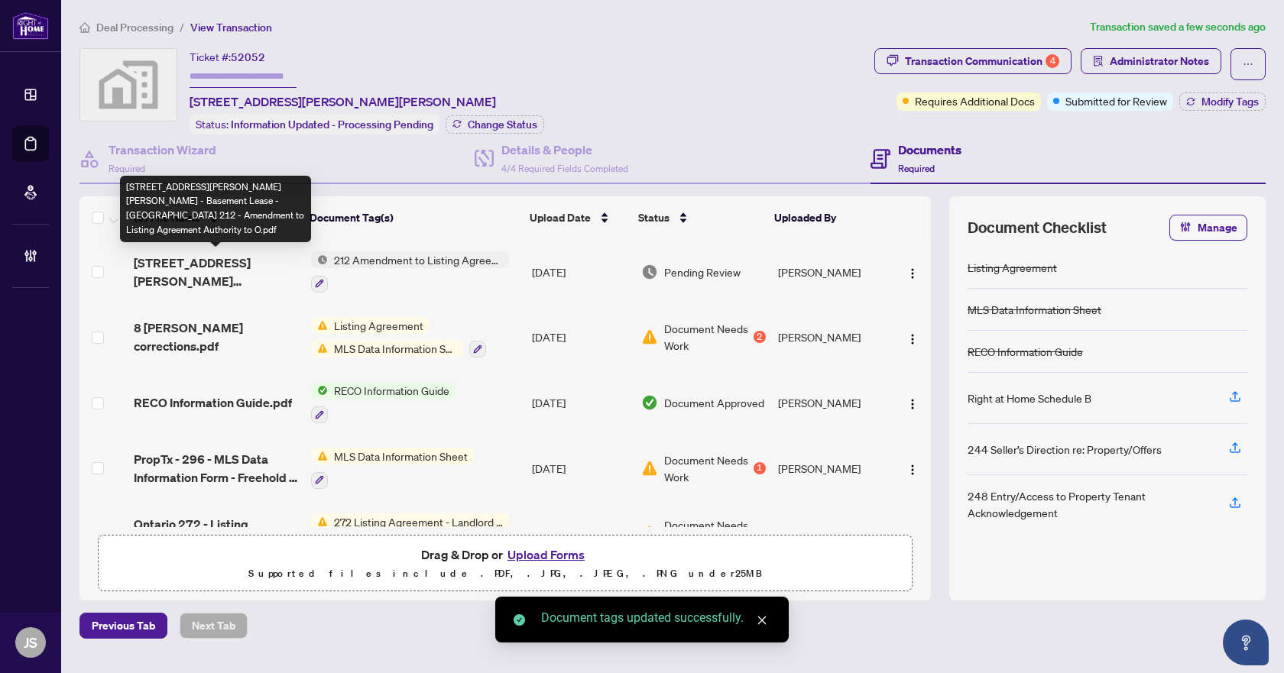
click at [199, 258] on span "8 Eaton Park Lane - Basement Lease - Ontario 212 - Amendment to Listing Agreeme…" at bounding box center [216, 272] width 164 height 37
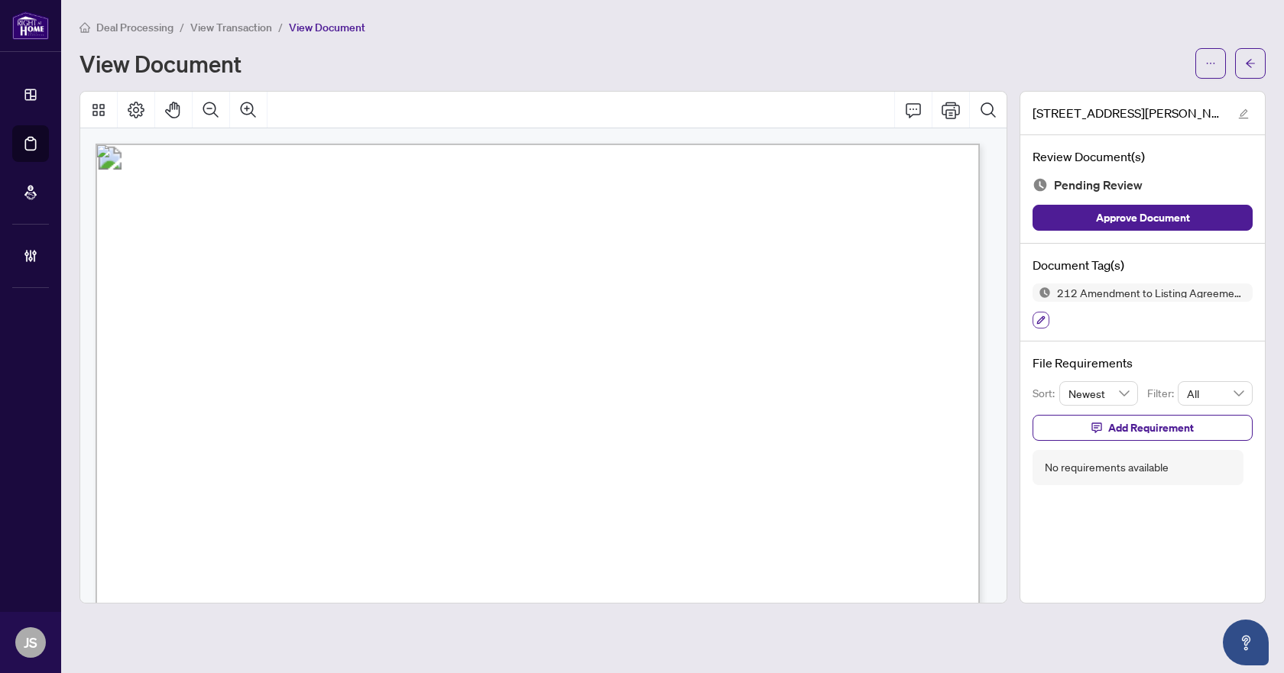
click at [1042, 321] on icon "button" at bounding box center [1040, 320] width 9 height 9
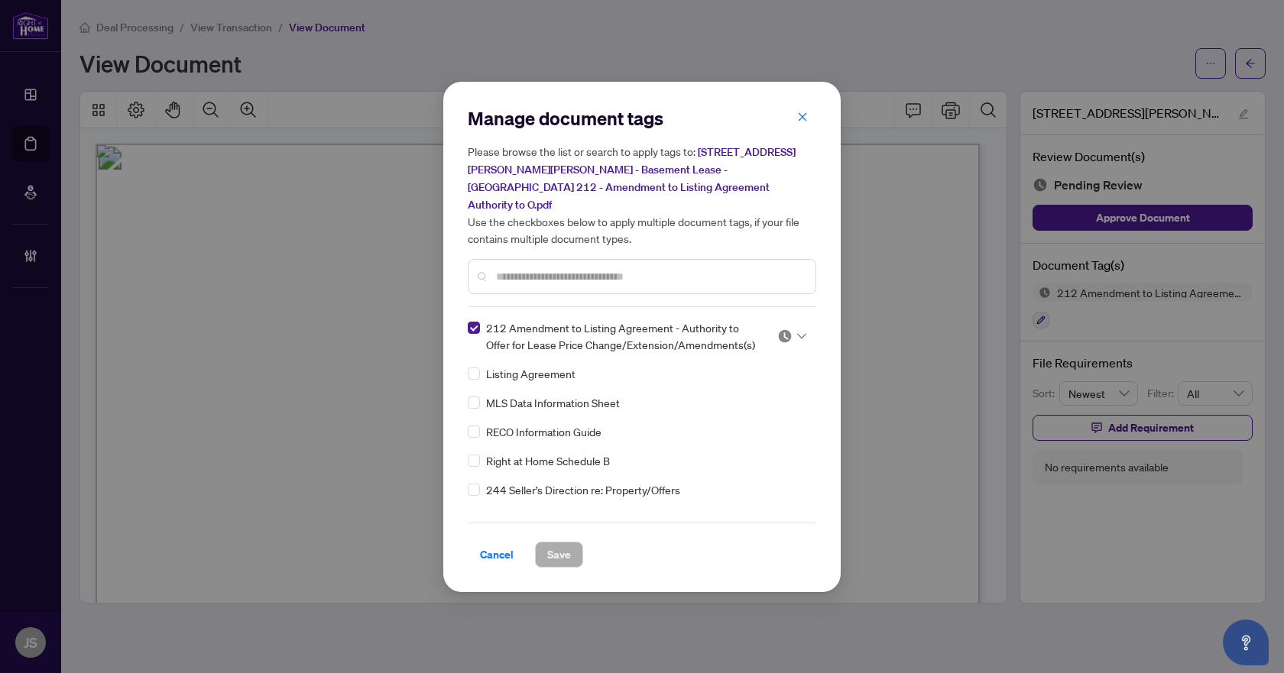
click at [797, 333] on icon at bounding box center [801, 336] width 9 height 6
click at [751, 402] on div "Approved" at bounding box center [741, 401] width 98 height 17
click at [559, 543] on span "Save" at bounding box center [559, 555] width 24 height 24
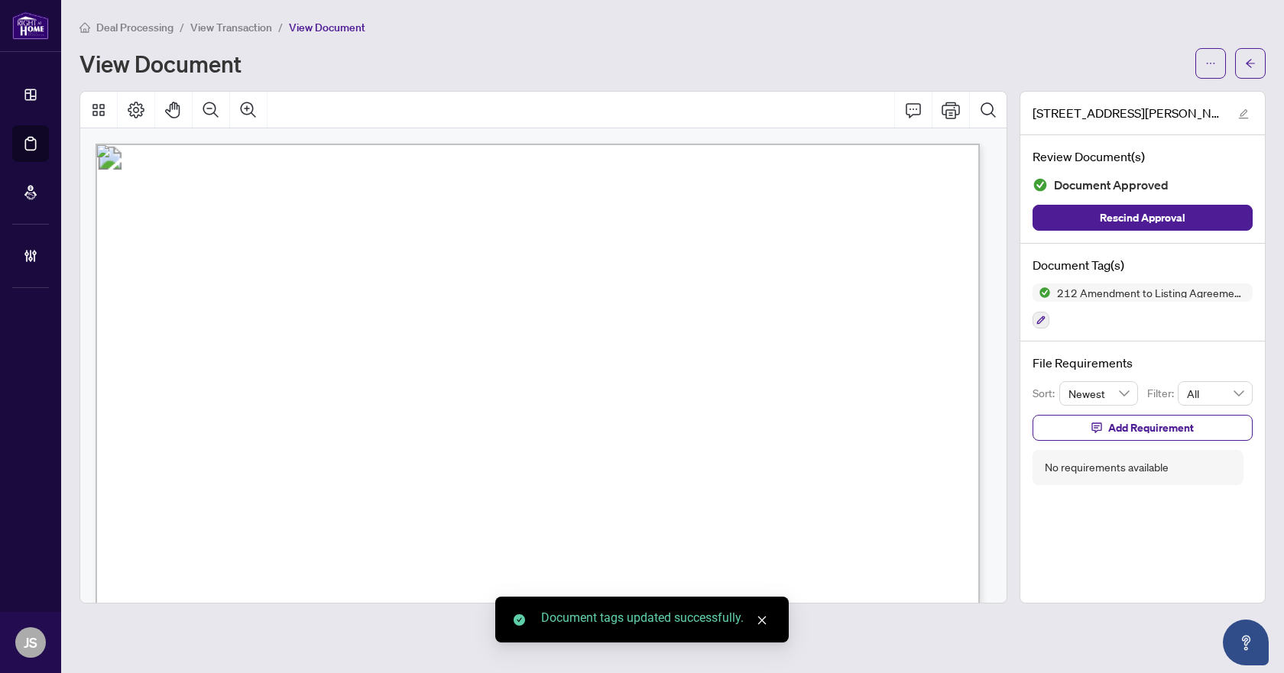
click at [1256, 71] on button "button" at bounding box center [1250, 63] width 31 height 31
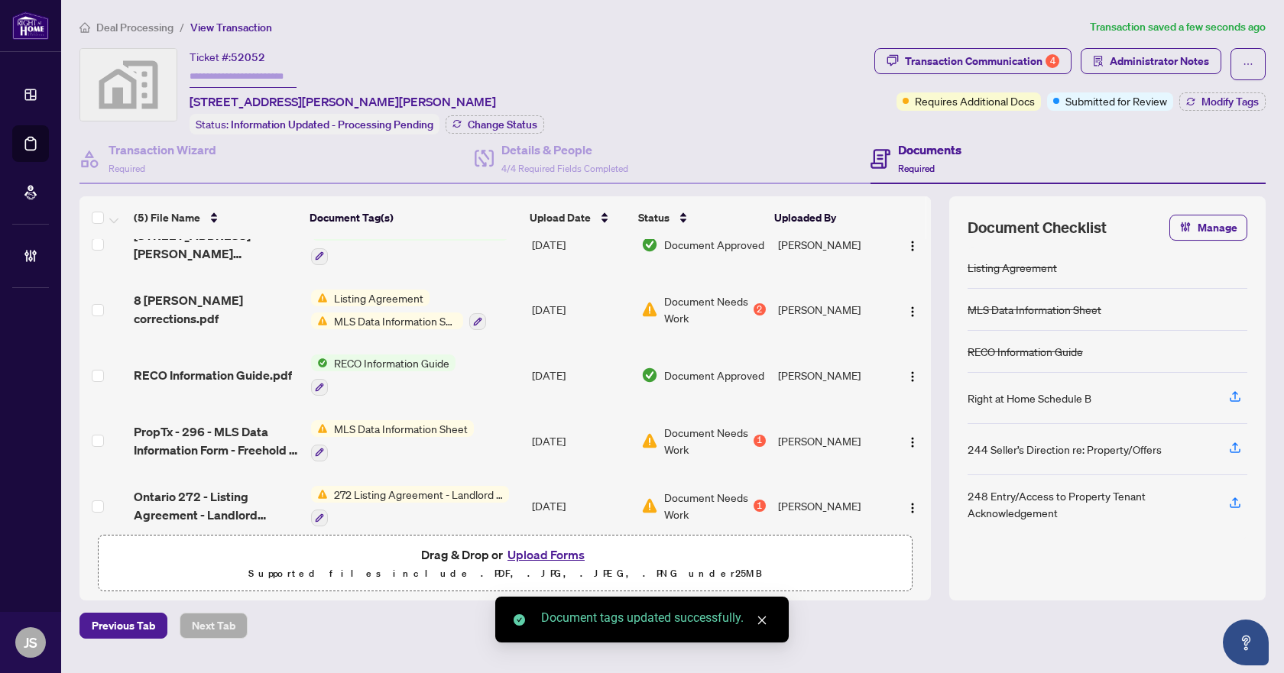
scroll to position [43, 0]
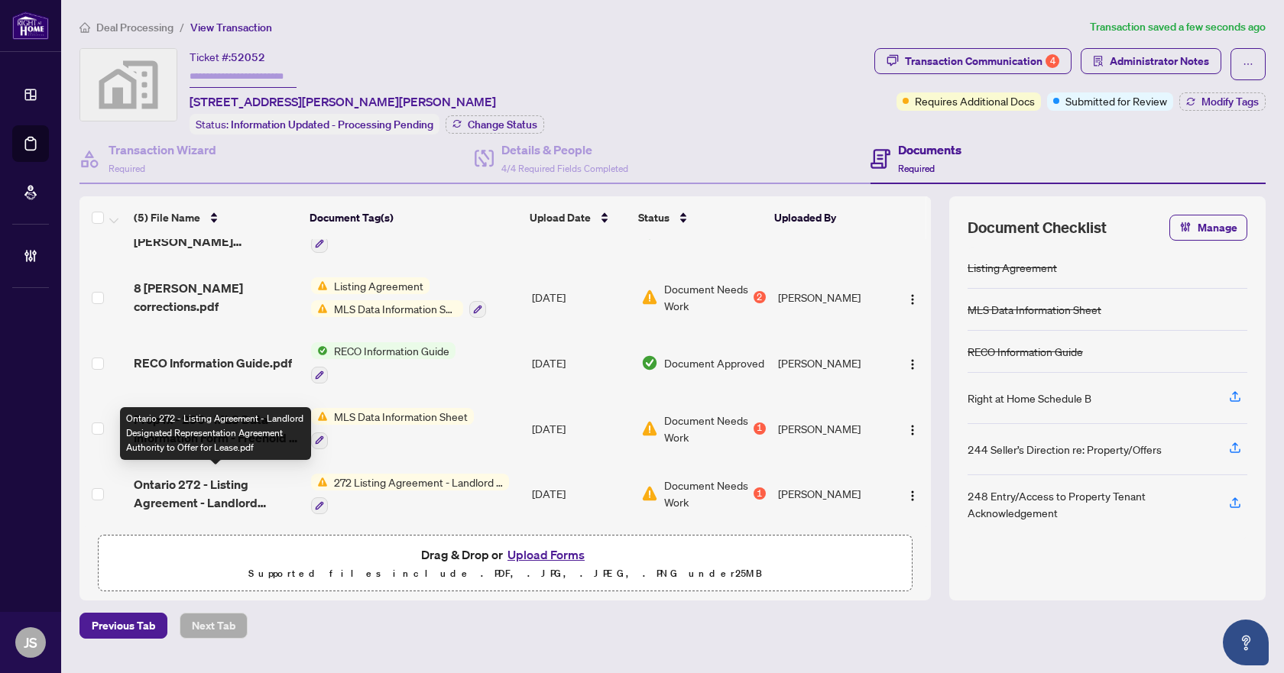
click at [198, 481] on span "Ontario 272 - Listing Agreement - Landlord Designated Representation Agreement …" at bounding box center [216, 493] width 164 height 37
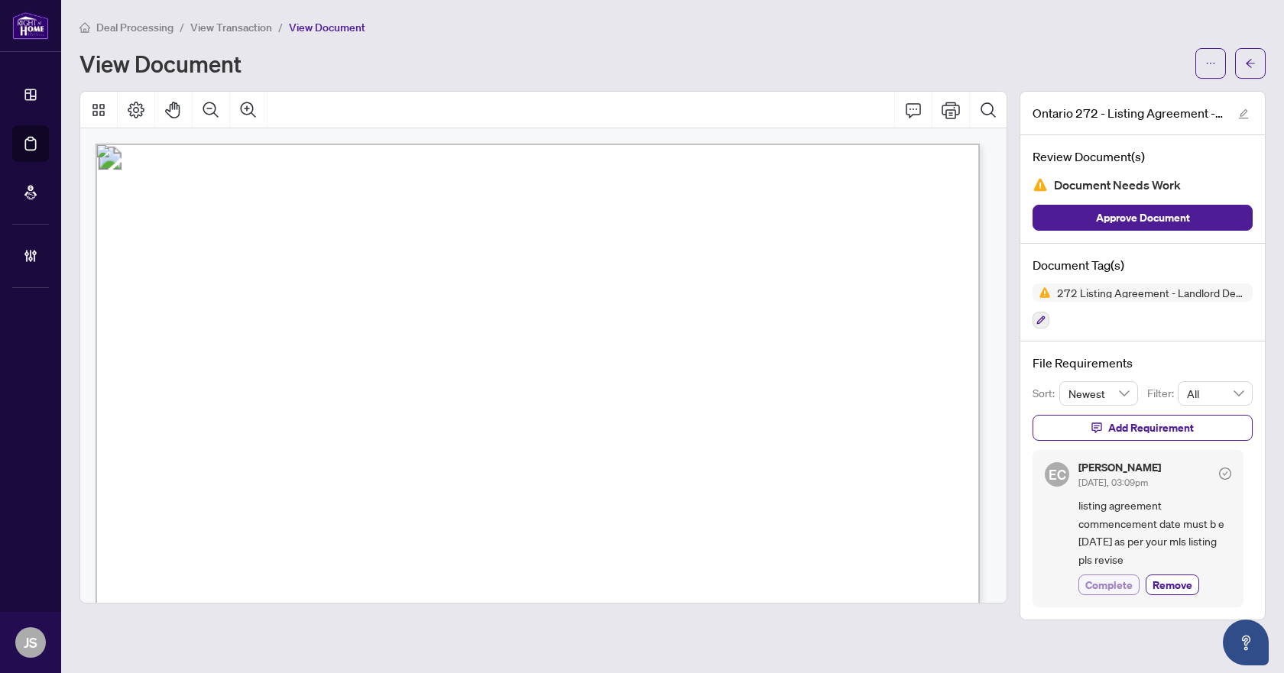
click at [1107, 580] on span "Complete" at bounding box center [1108, 585] width 47 height 16
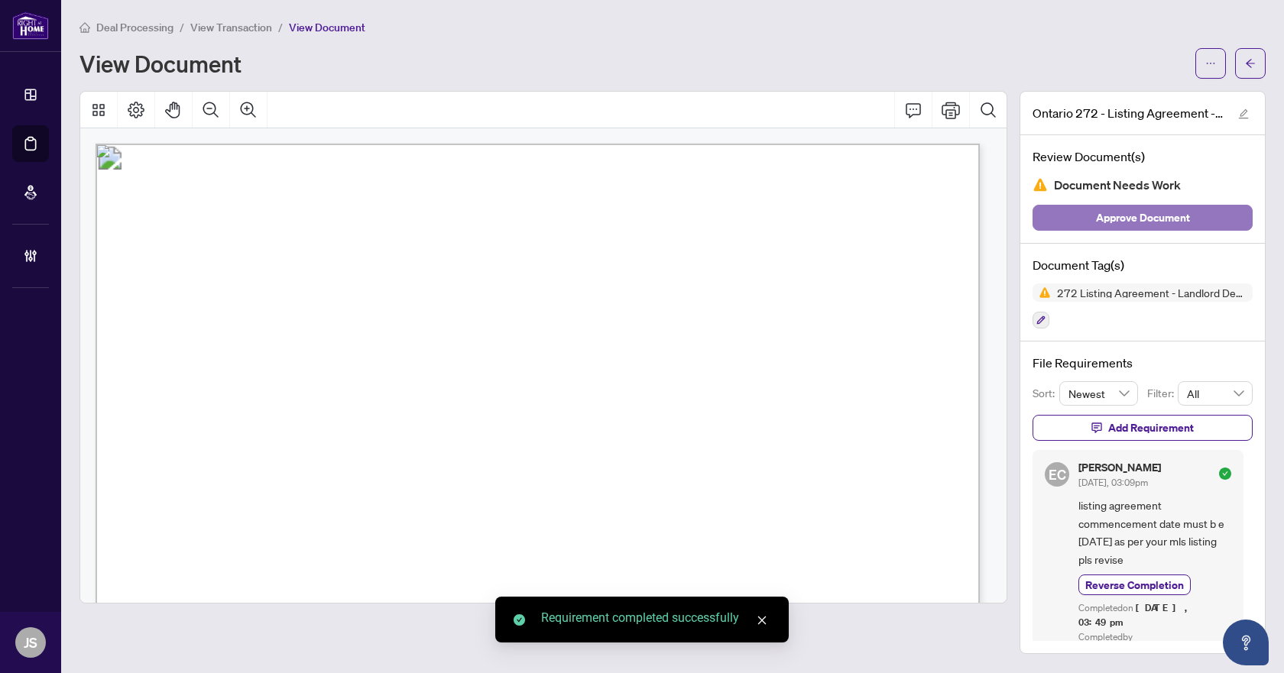
click at [1122, 216] on span "Approve Document" at bounding box center [1143, 218] width 94 height 24
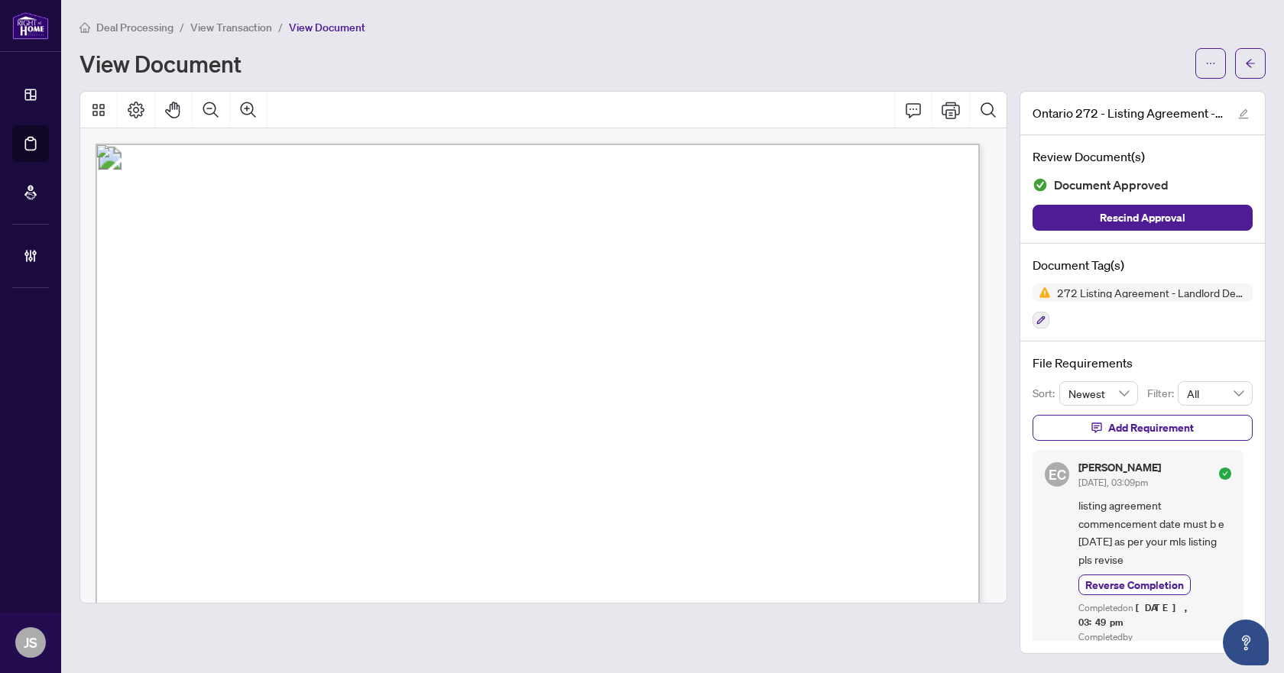
click at [1250, 63] on icon "arrow-left" at bounding box center [1250, 63] width 9 height 8
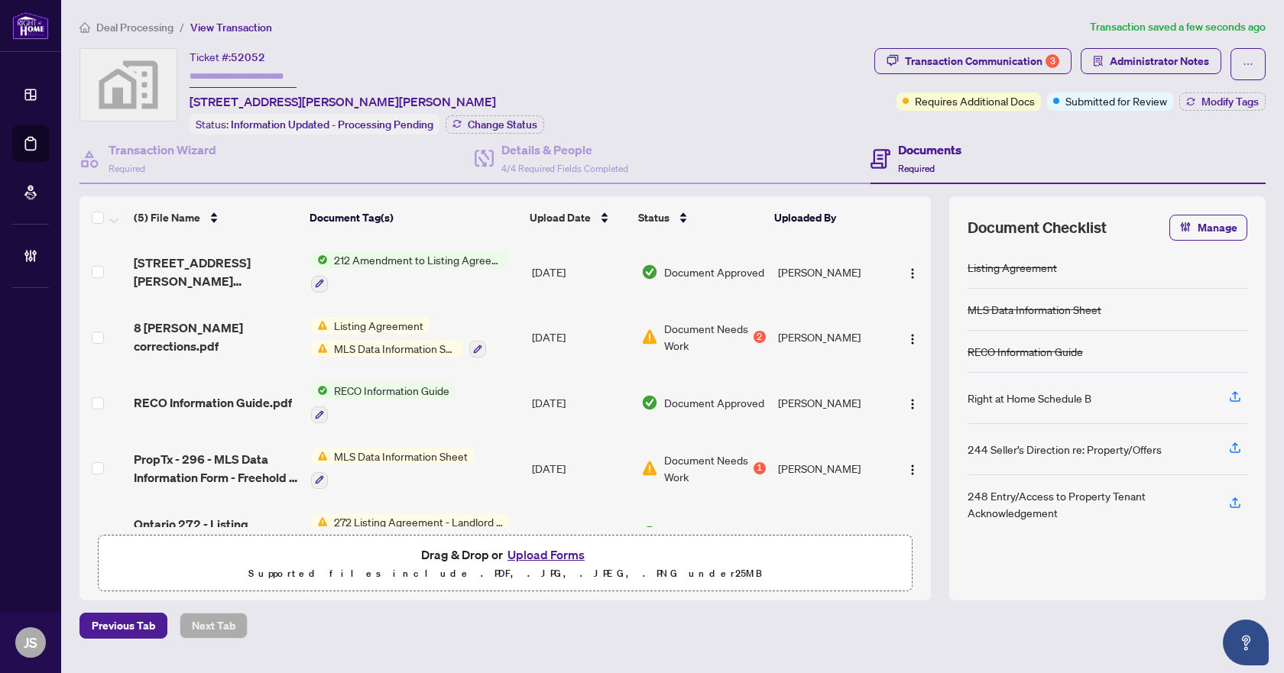
scroll to position [43, 0]
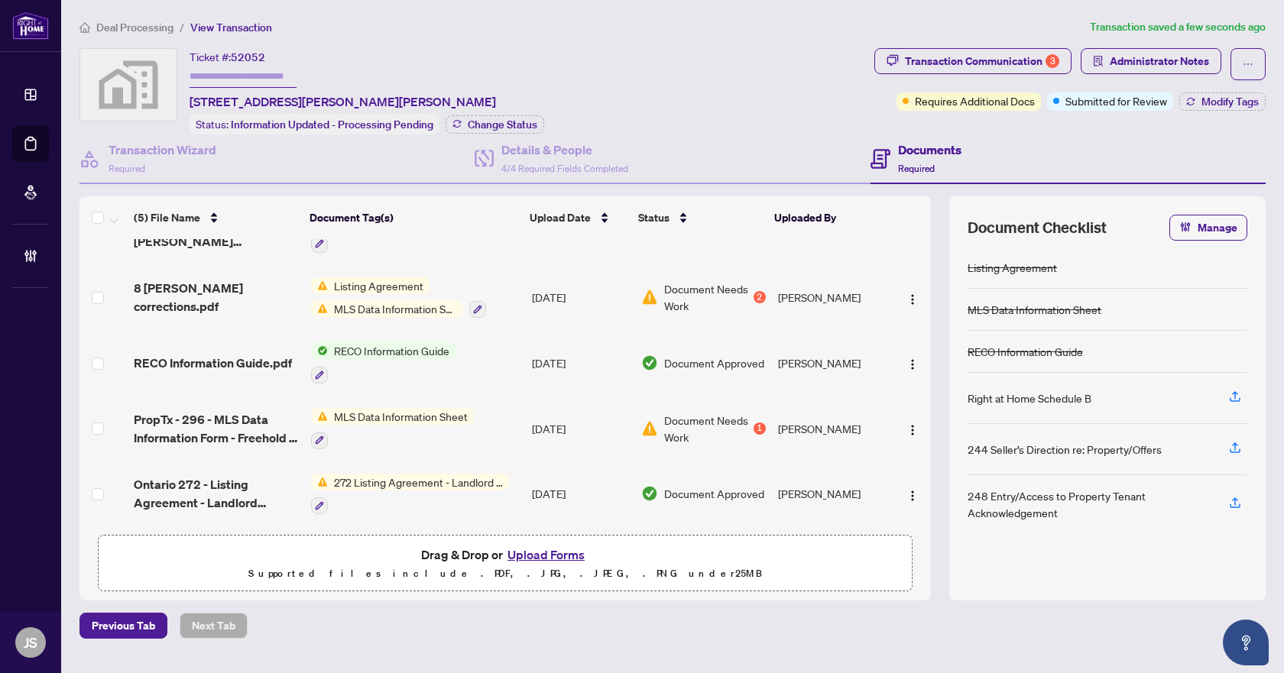
click at [155, 413] on span "PropTx - 296 - MLS Data Information Form - Freehold - LeaseSub-Lease.pdf" at bounding box center [216, 428] width 164 height 37
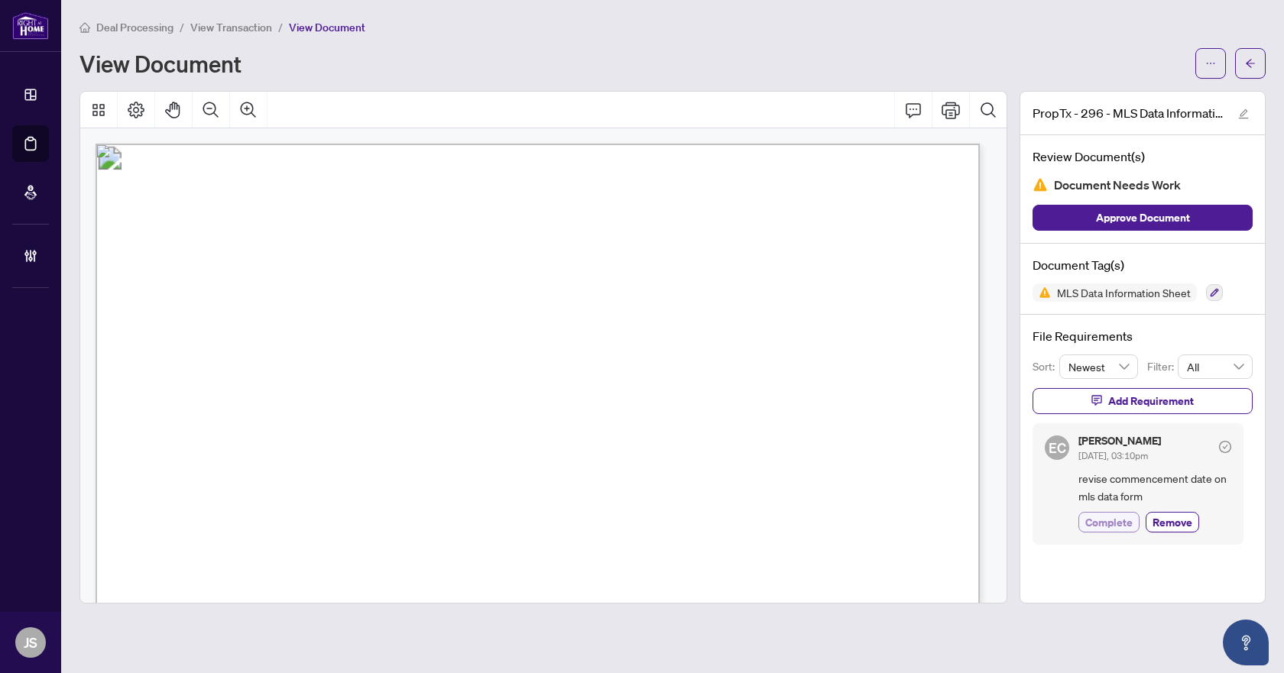
click at [1127, 525] on span "Complete" at bounding box center [1108, 522] width 47 height 16
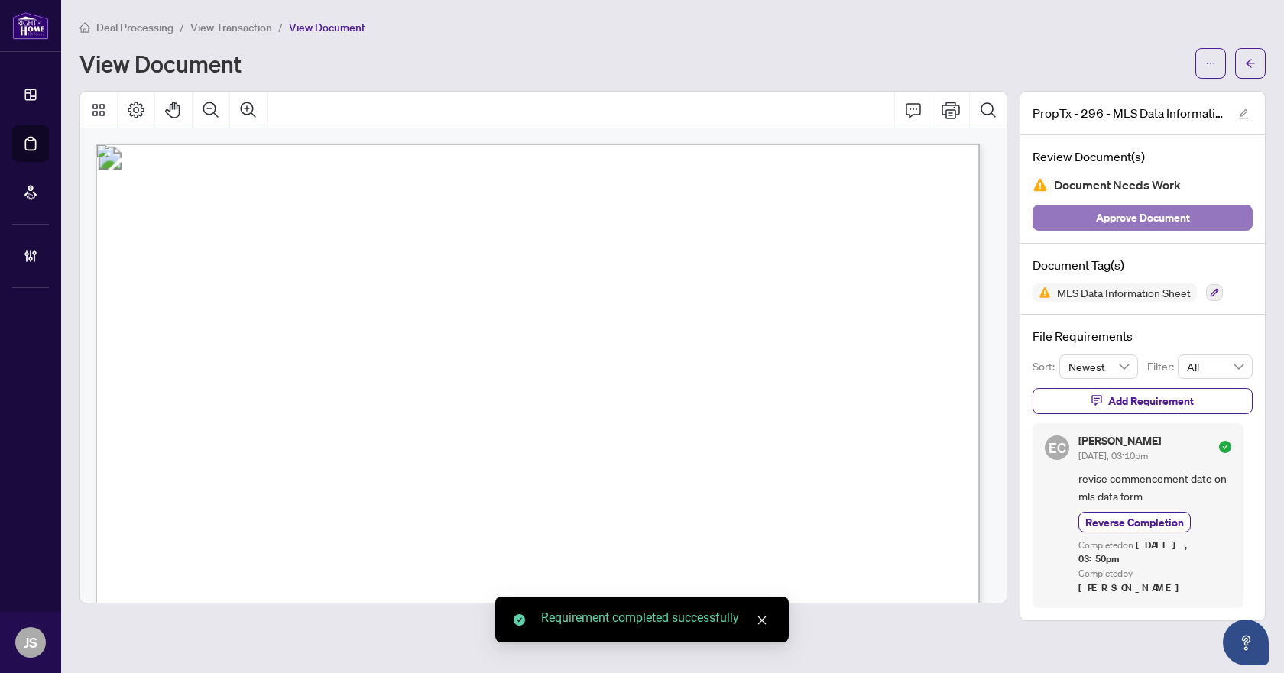
click at [1143, 218] on span "Approve Document" at bounding box center [1143, 218] width 94 height 24
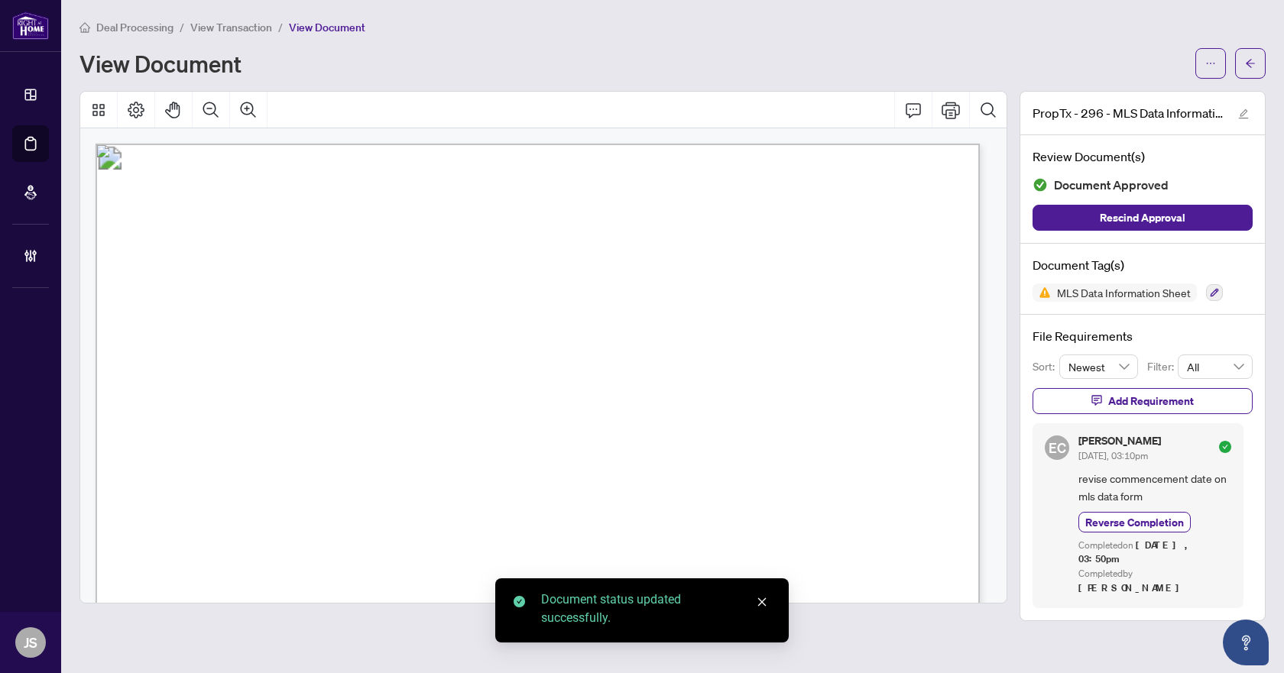
click at [1250, 60] on icon "arrow-left" at bounding box center [1250, 63] width 9 height 8
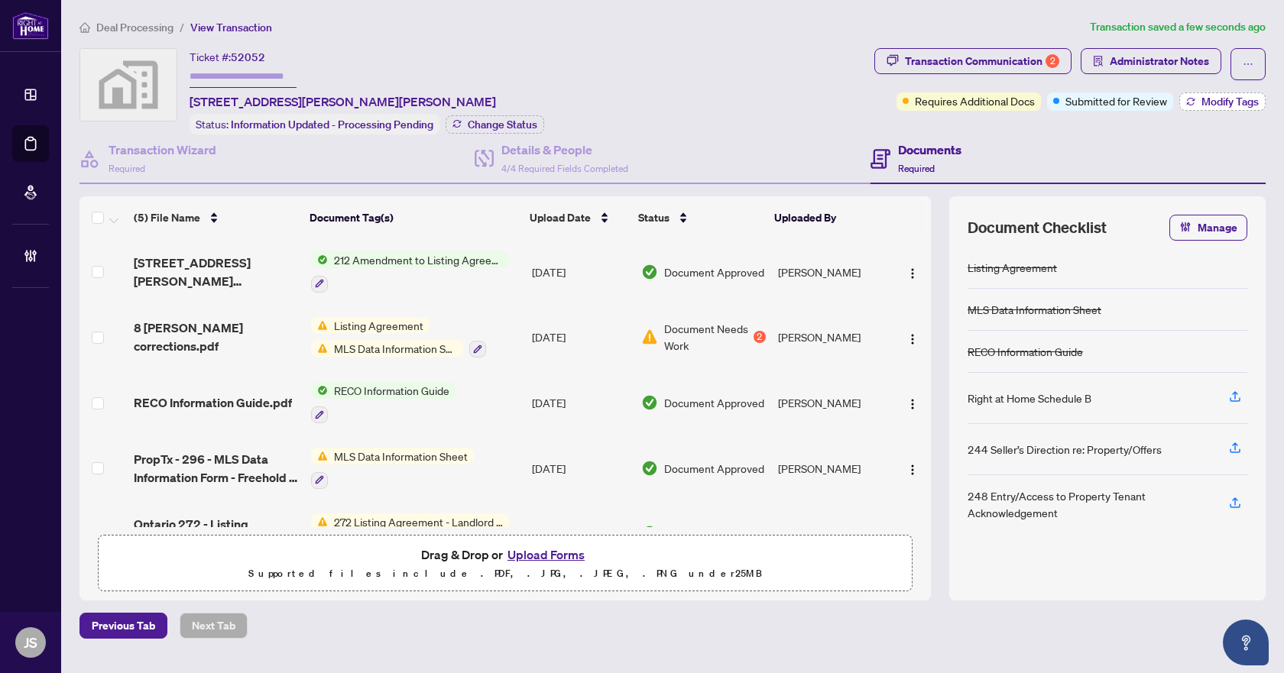
click at [1207, 102] on span "Modify Tags" at bounding box center [1229, 101] width 57 height 11
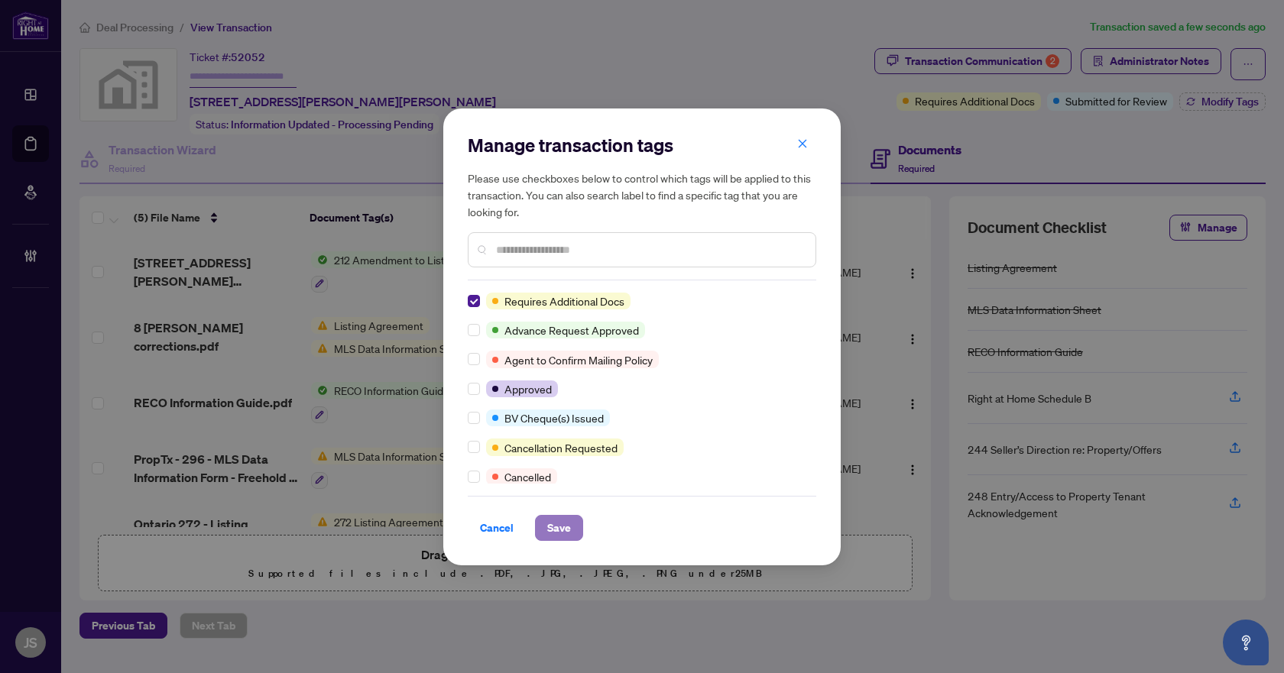
click at [579, 529] on button "Save" at bounding box center [559, 528] width 48 height 26
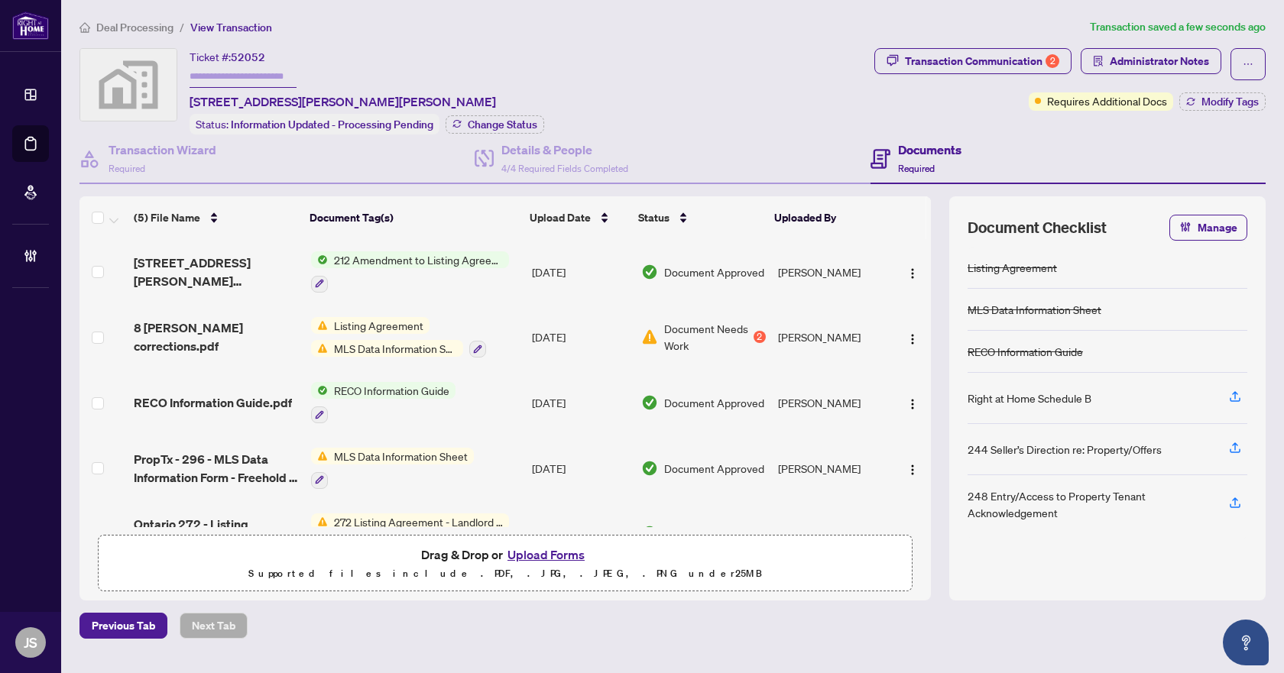
click at [154, 31] on span "Deal Processing" at bounding box center [134, 28] width 77 height 14
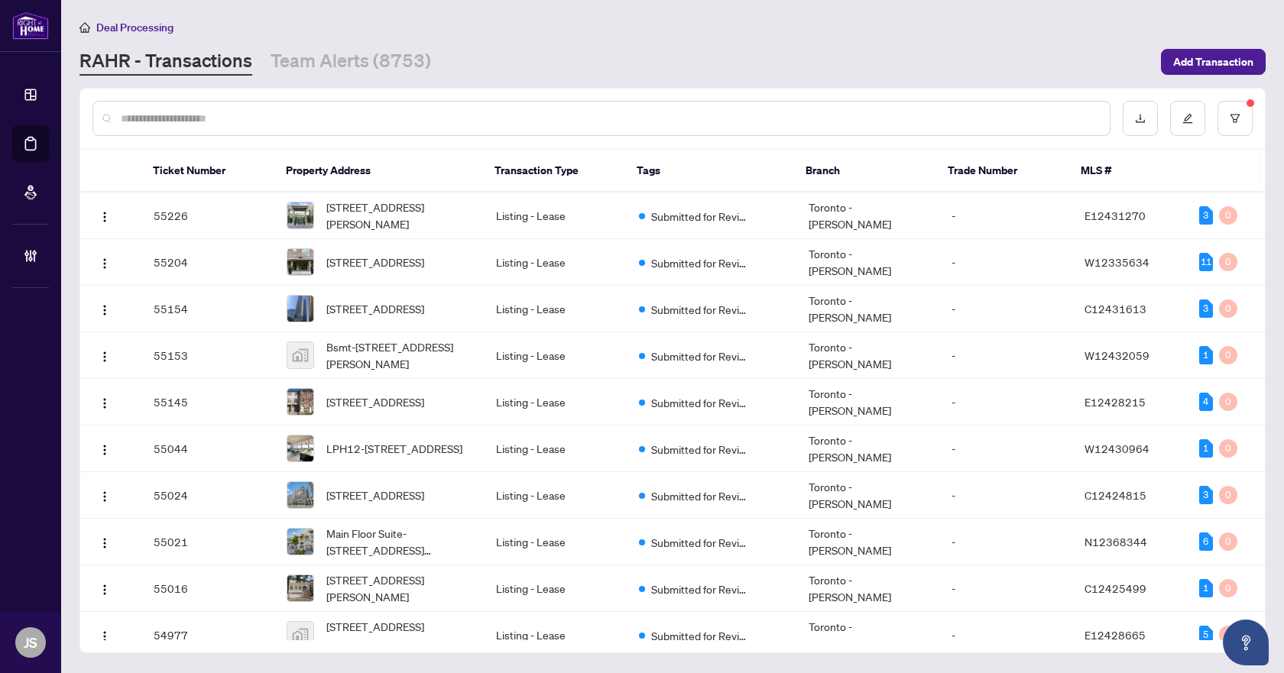
click at [202, 117] on input "text" at bounding box center [609, 118] width 977 height 17
paste input "*****"
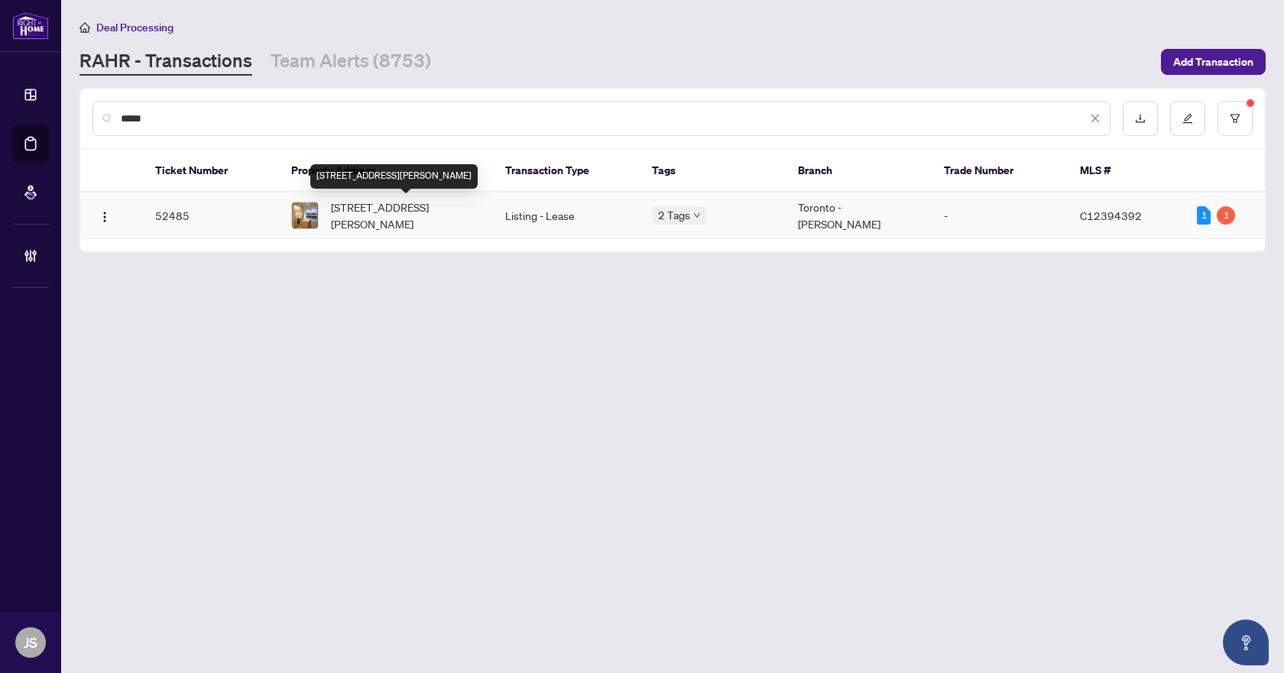
type input "*****"
click at [357, 221] on span "614-15 Mercer St, Toronto, Ontario M5V 0T8, Canada" at bounding box center [406, 216] width 150 height 34
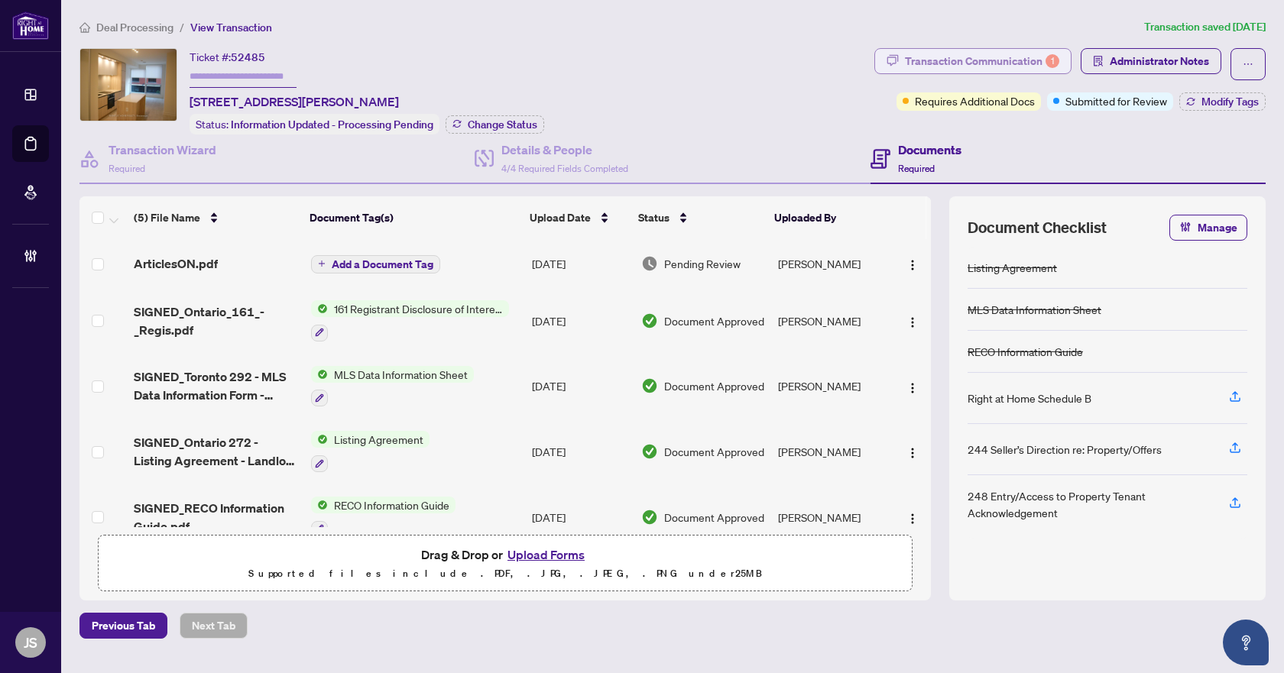
click at [1000, 66] on div "Transaction Communication 1" at bounding box center [982, 61] width 154 height 24
type textarea "**********"
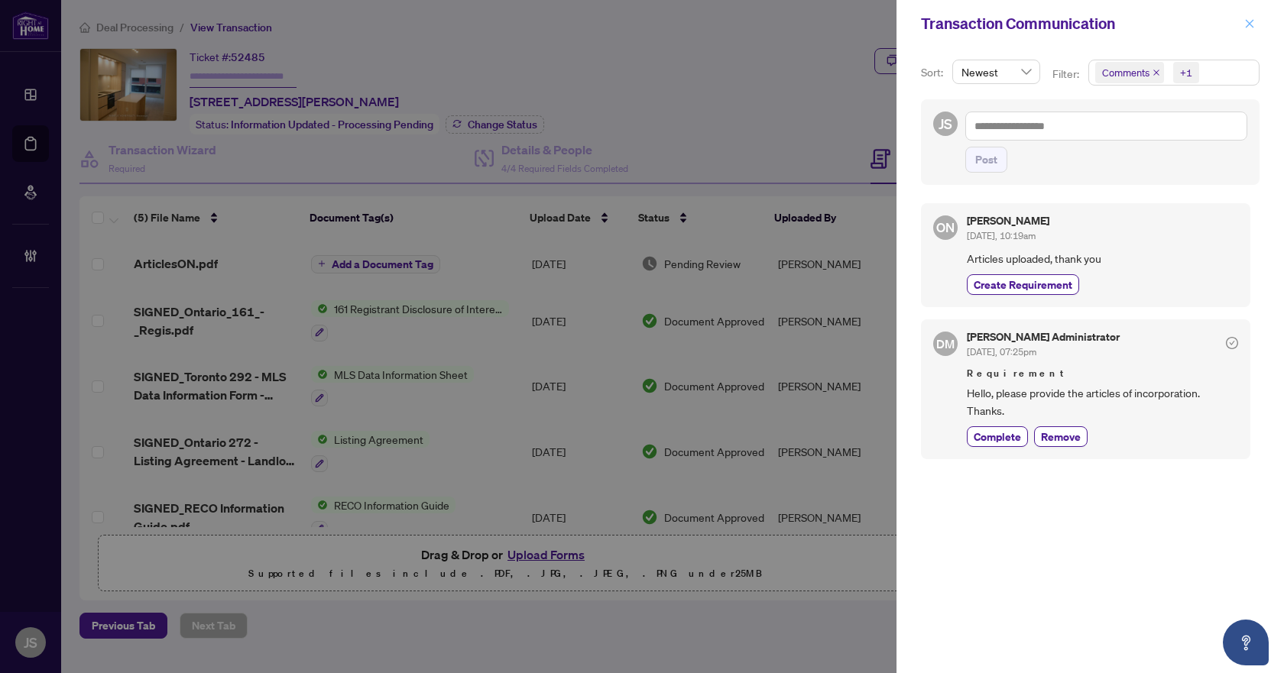
click at [1247, 26] on icon "close" at bounding box center [1249, 23] width 11 height 11
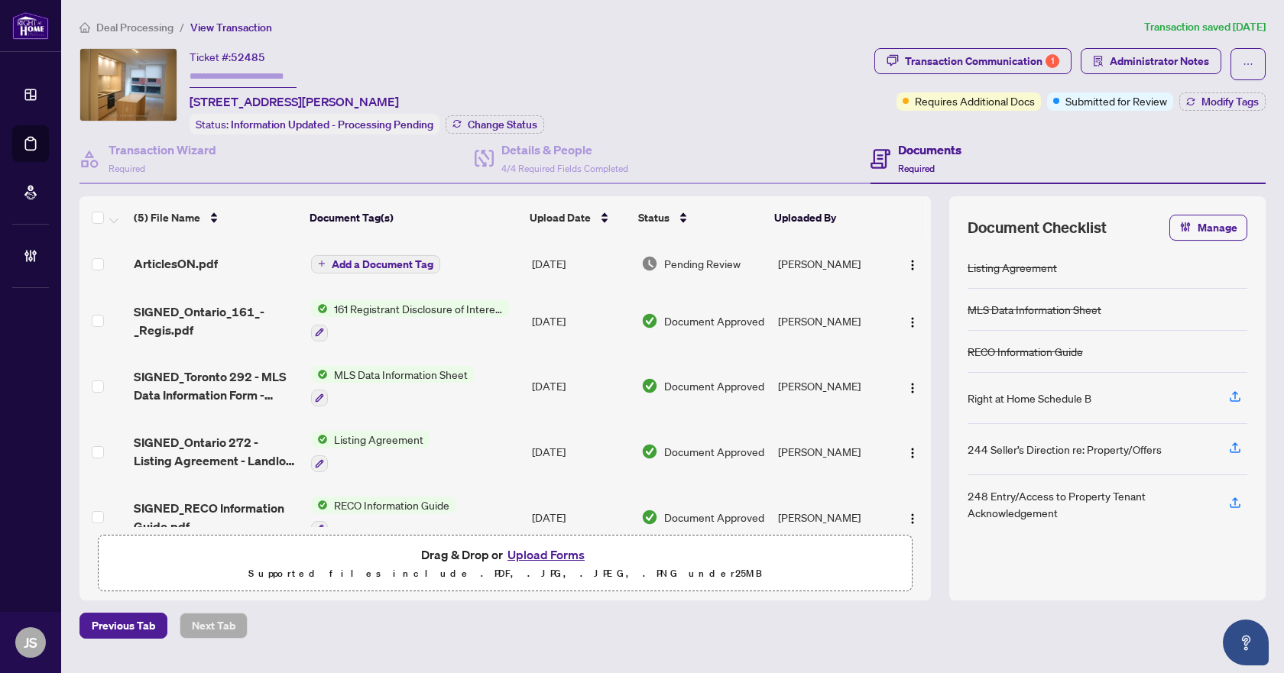
click at [203, 261] on span "ArticlesON.pdf" at bounding box center [176, 264] width 84 height 18
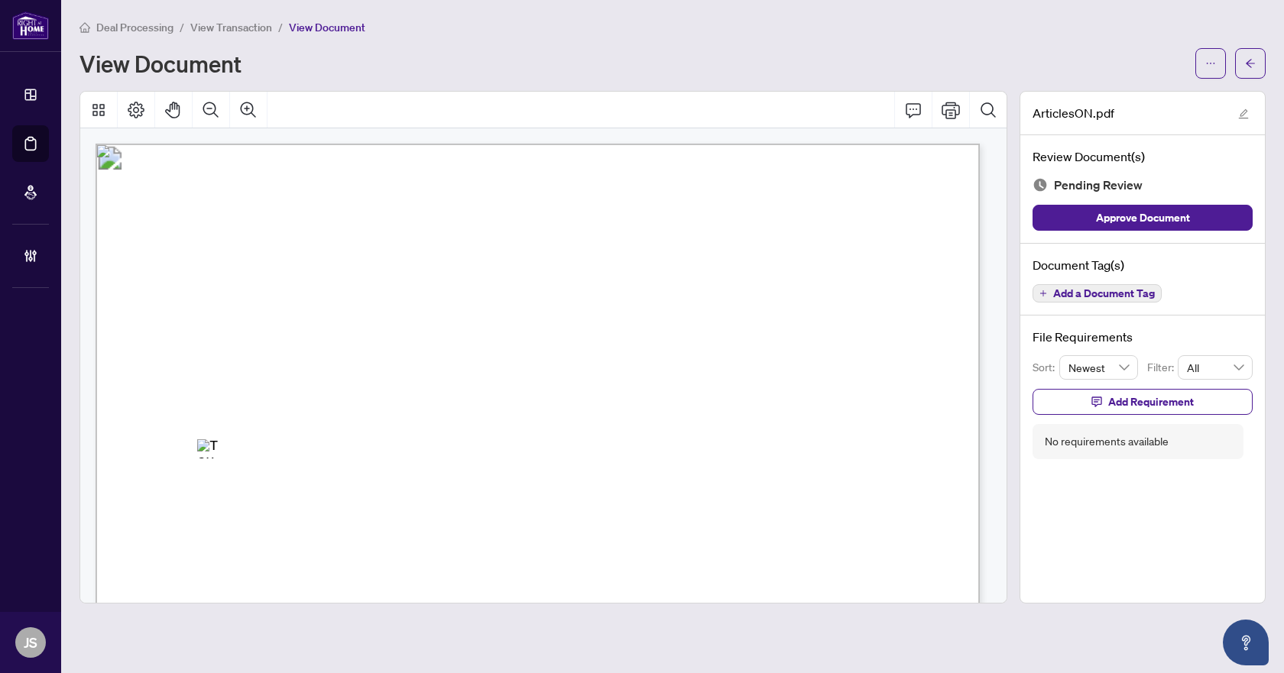
click at [1117, 284] on button "Add a Document Tag" at bounding box center [1097, 293] width 129 height 18
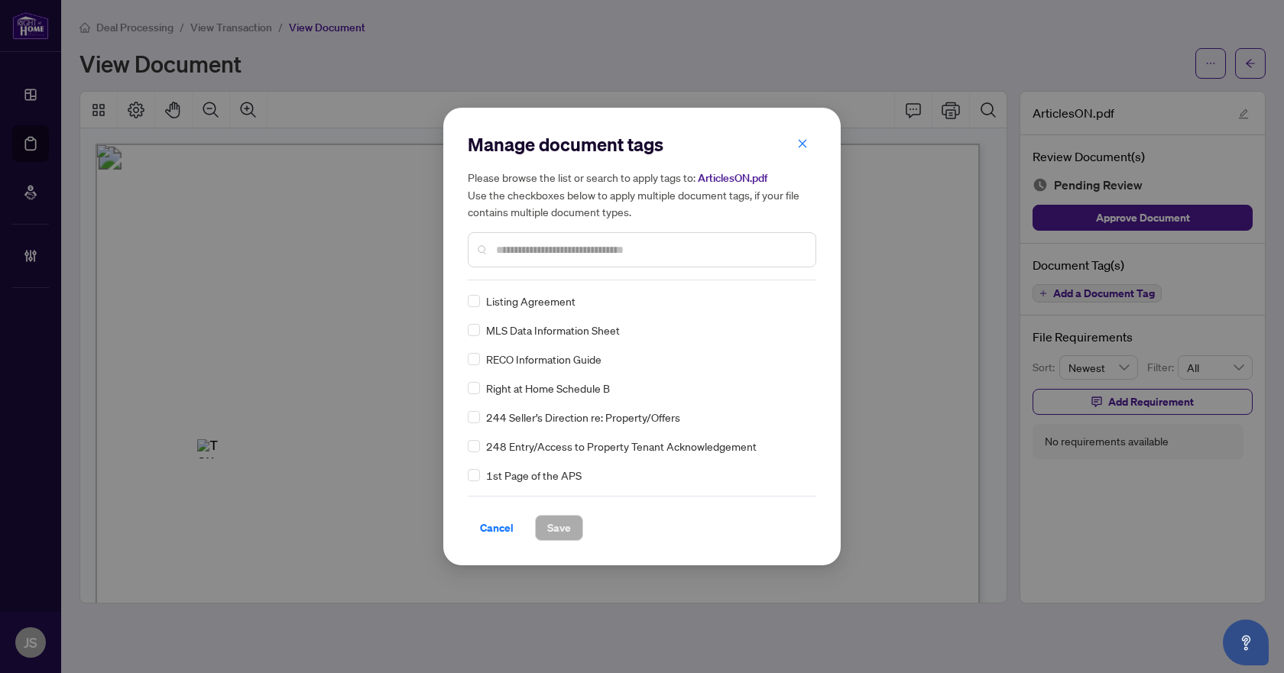
click at [529, 240] on div at bounding box center [642, 249] width 349 height 35
click at [530, 245] on input "text" at bounding box center [649, 250] width 307 height 17
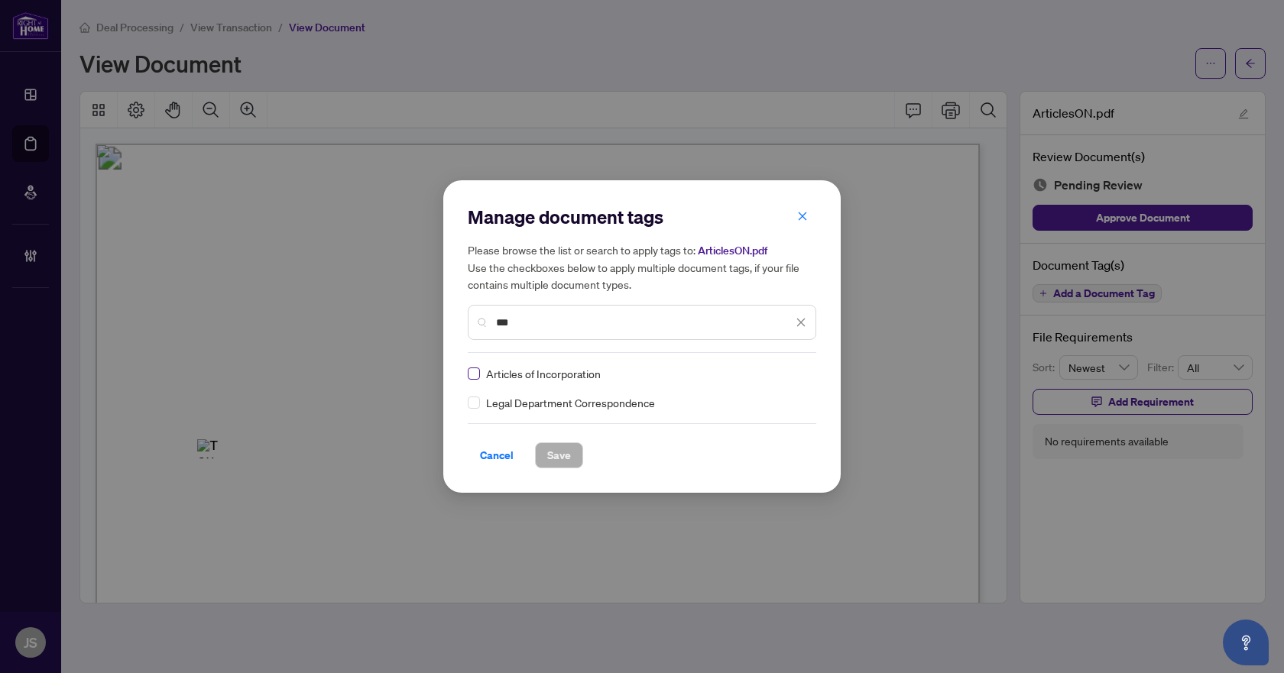
type input "***"
click at [796, 372] on div at bounding box center [791, 373] width 29 height 15
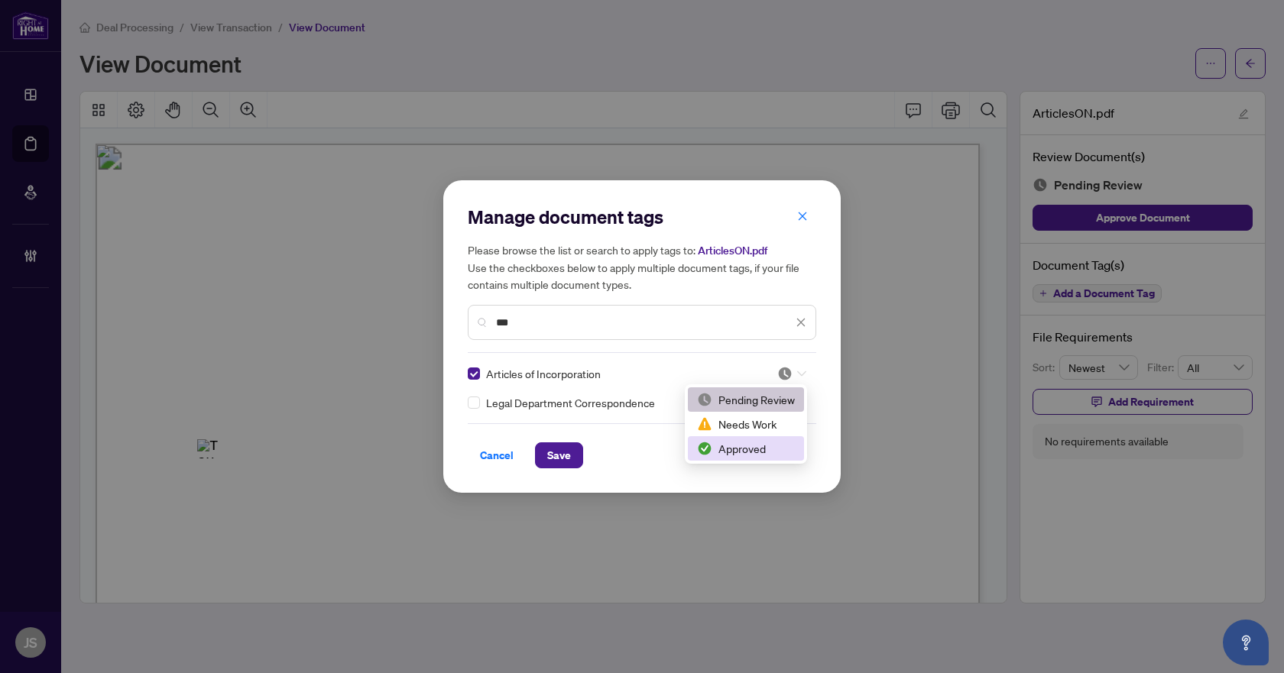
click at [757, 447] on div "Approved" at bounding box center [746, 448] width 98 height 17
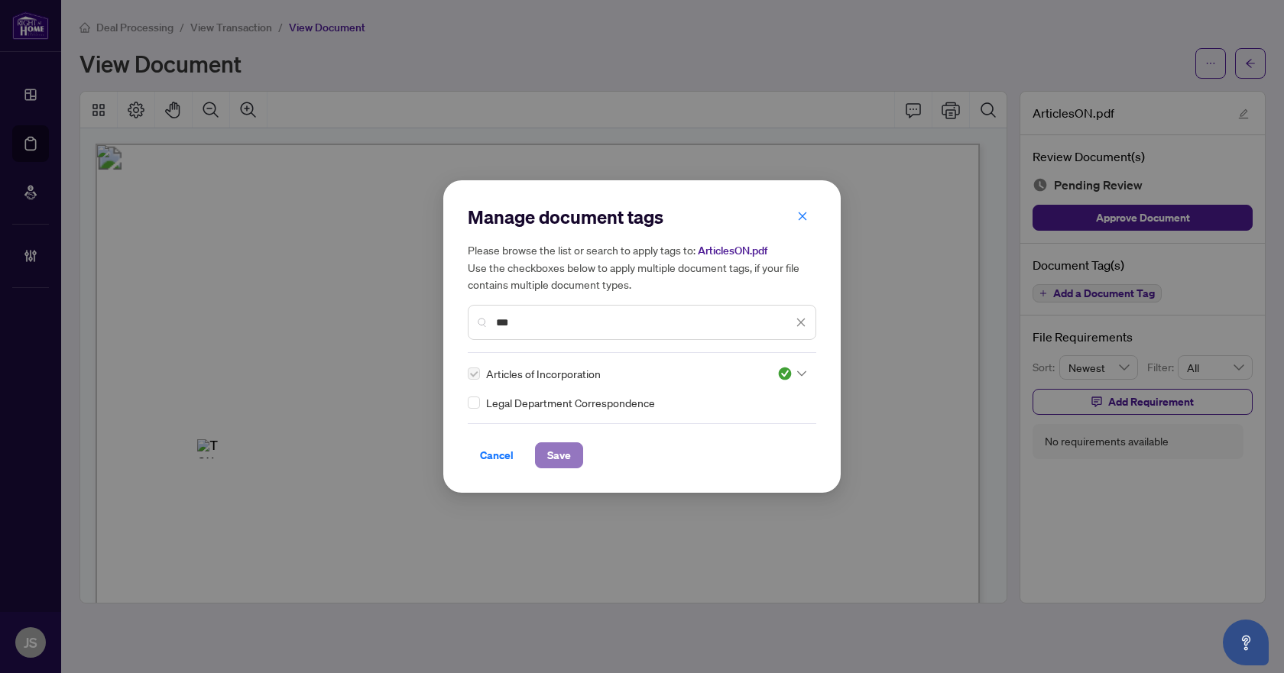
click at [558, 459] on span "Save" at bounding box center [559, 455] width 24 height 24
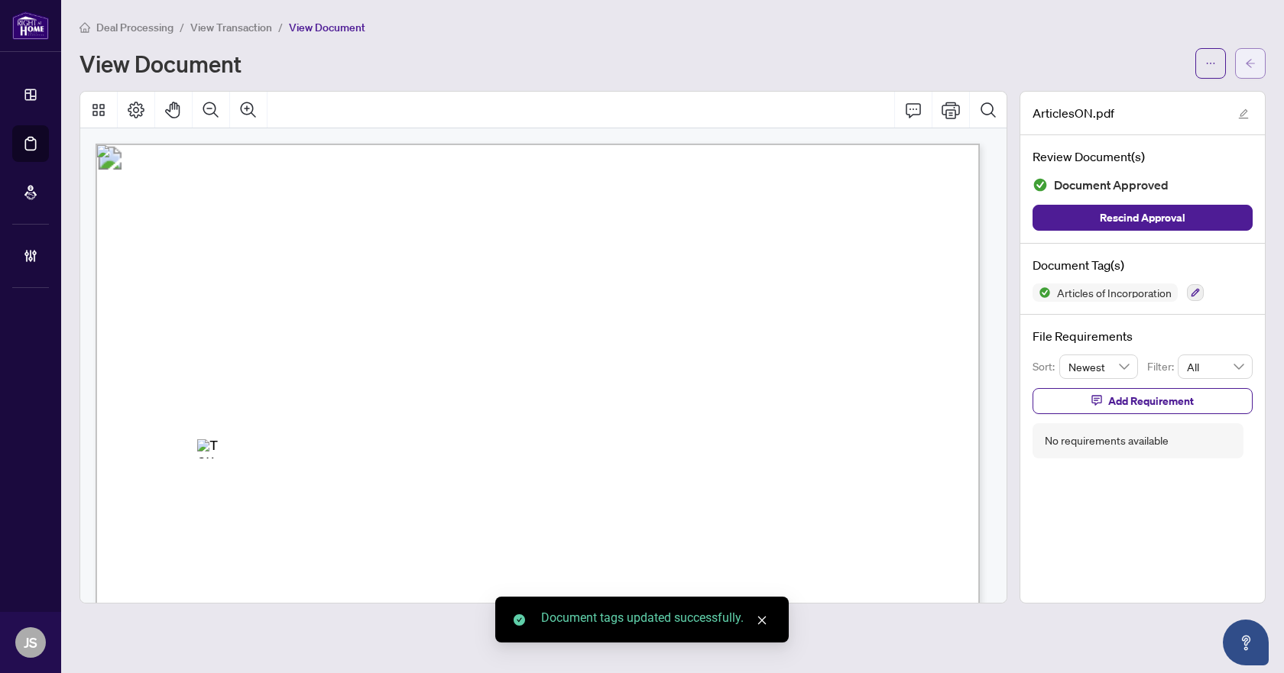
click at [1249, 71] on span "button" at bounding box center [1250, 63] width 11 height 24
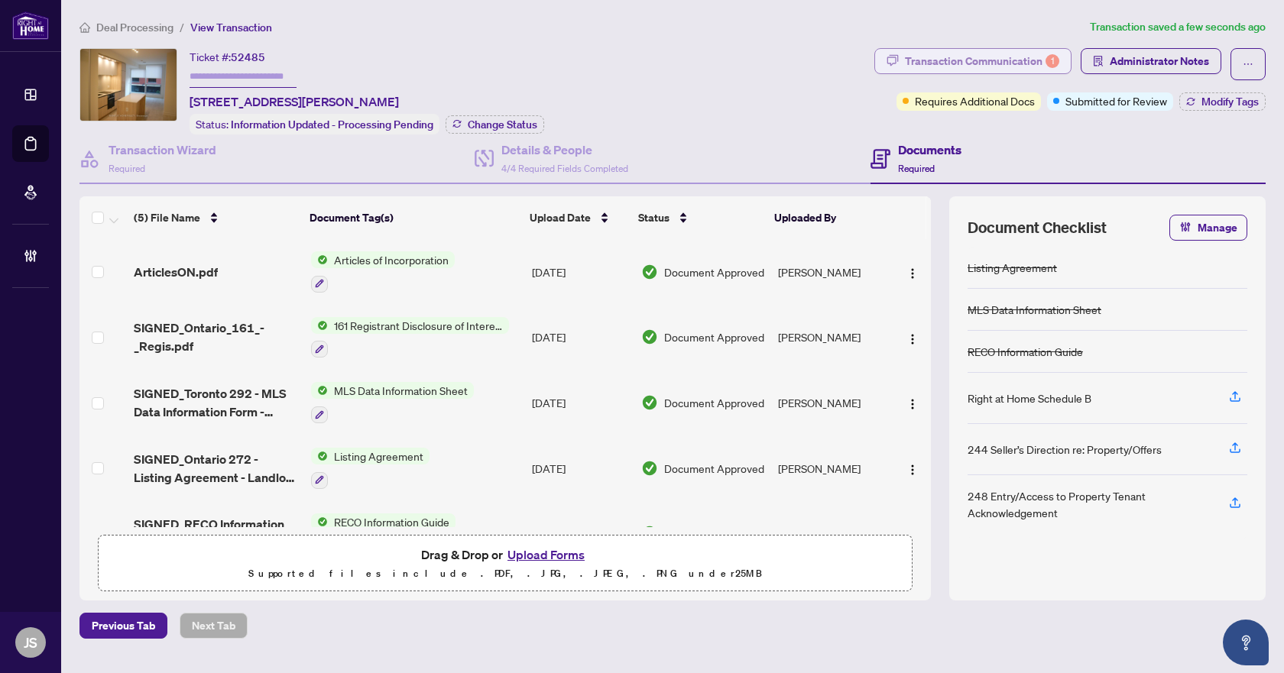
click at [978, 57] on div "Transaction Communication 1" at bounding box center [982, 61] width 154 height 24
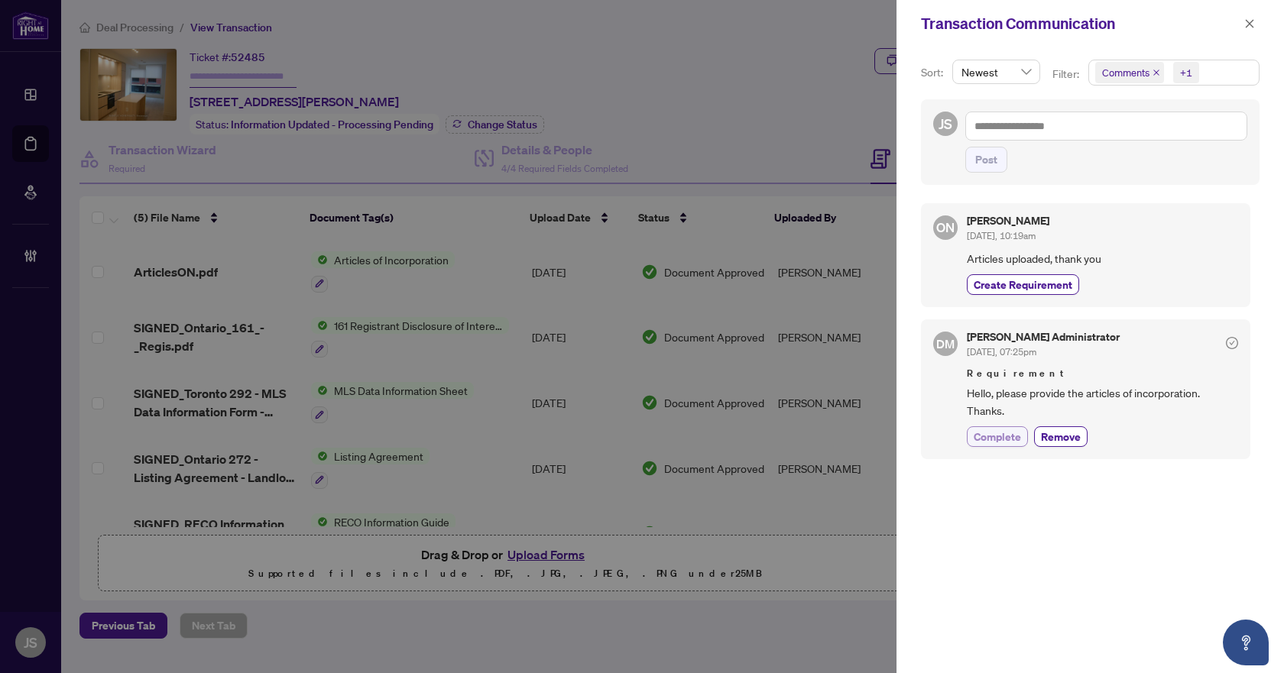
click at [1010, 429] on span "Complete" at bounding box center [997, 437] width 47 height 16
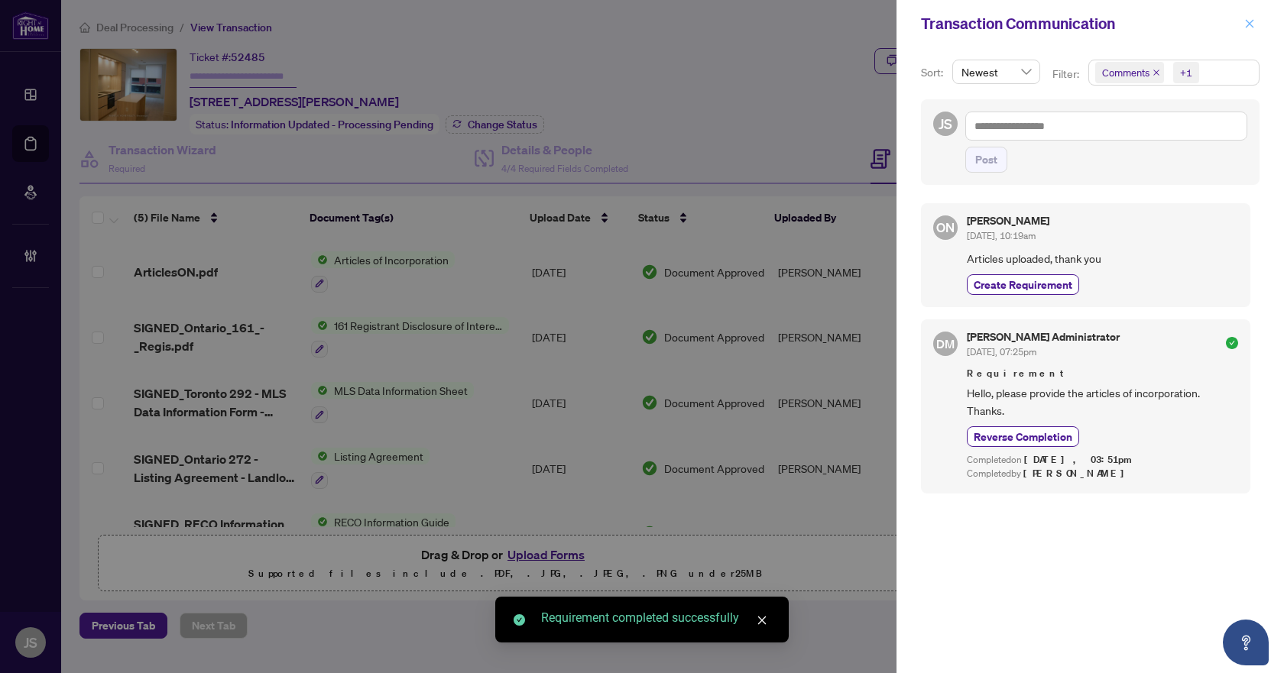
click at [1255, 21] on button "button" at bounding box center [1250, 24] width 20 height 18
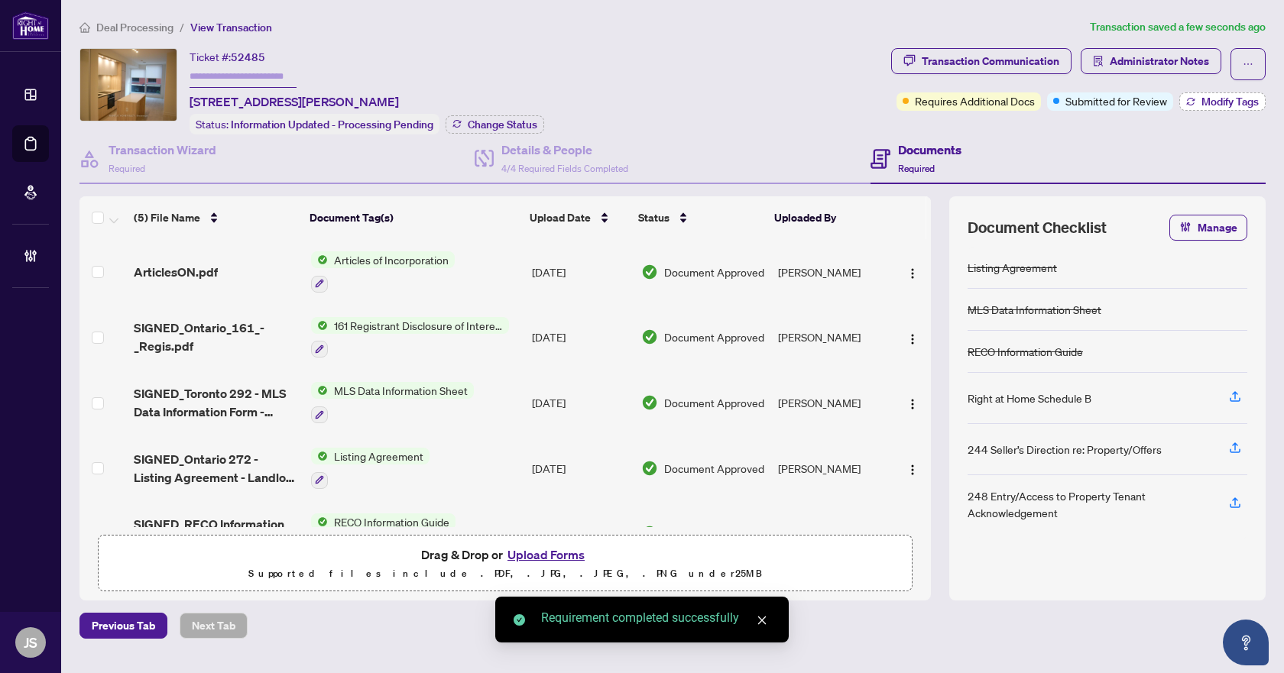
click at [1226, 102] on span "Modify Tags" at bounding box center [1229, 101] width 57 height 11
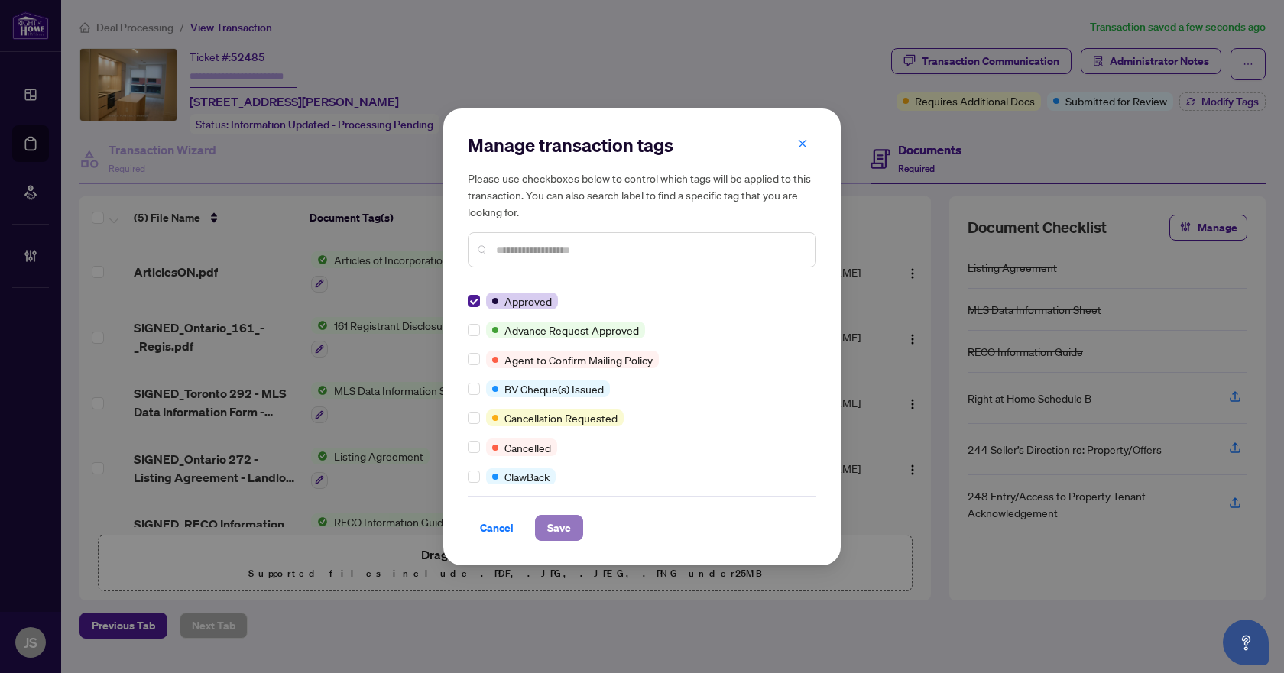
click at [552, 529] on span "Save" at bounding box center [559, 528] width 24 height 24
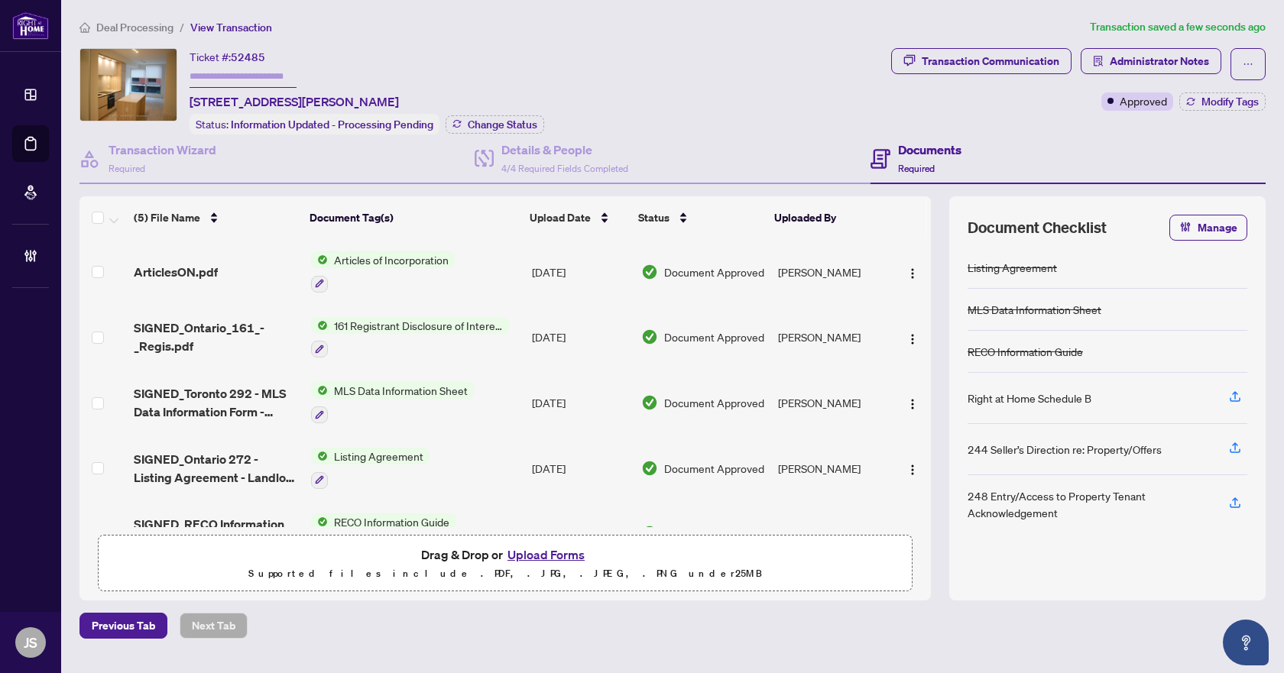
click at [167, 27] on span "Deal Processing" at bounding box center [134, 28] width 77 height 14
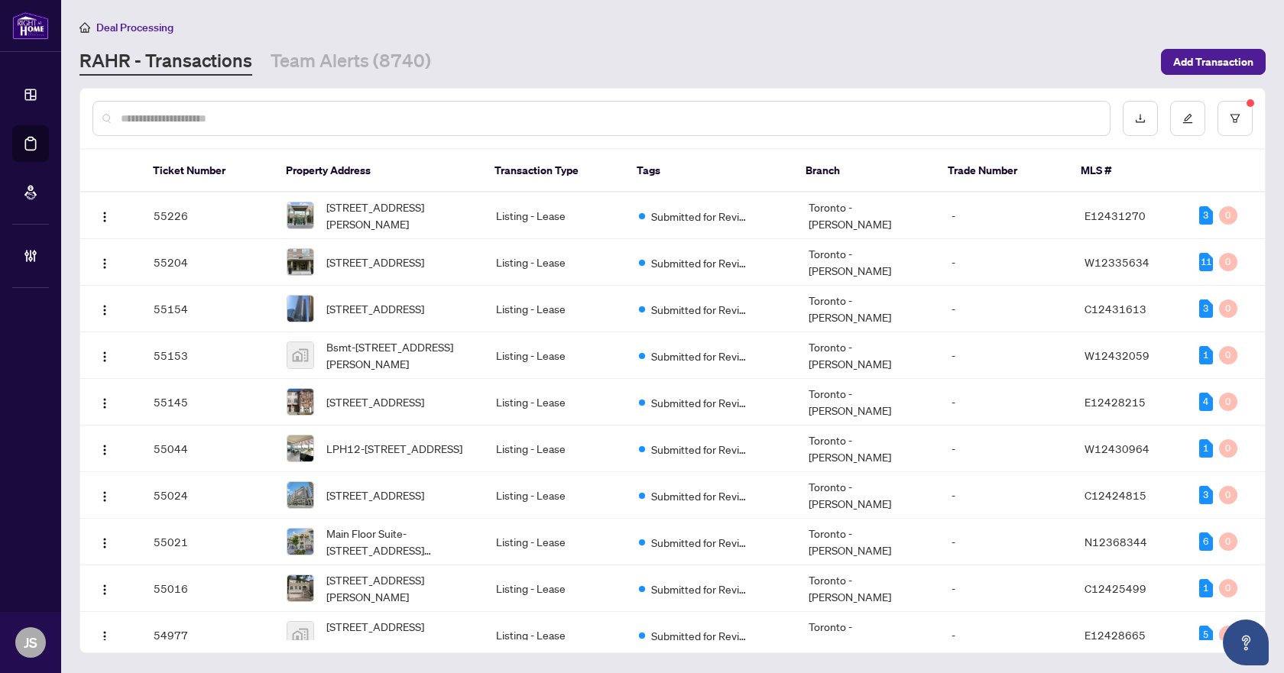
click at [277, 131] on div at bounding box center [601, 118] width 1018 height 35
click at [277, 114] on input "text" at bounding box center [609, 118] width 977 height 17
paste input "*****"
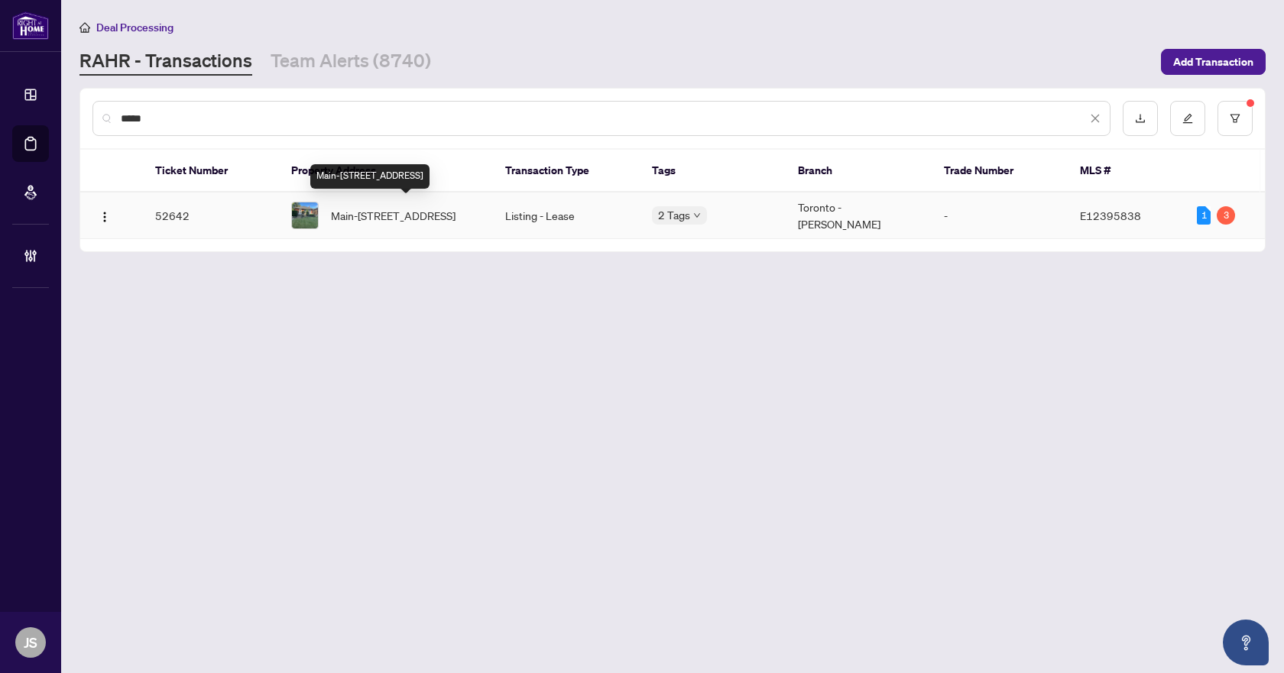
type input "*****"
click at [416, 208] on span "Main-1032 Pharmacy Ave, Toronto, Ontario M1R 2G9, Canada" at bounding box center [393, 215] width 125 height 17
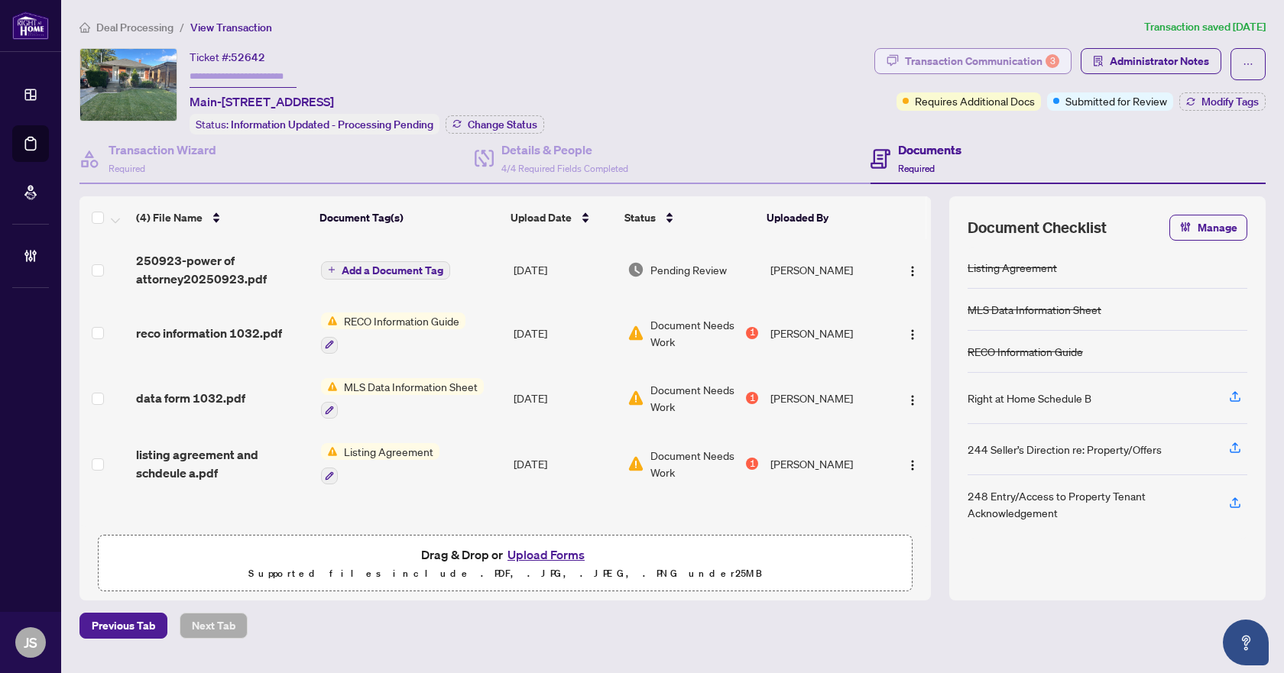
click at [989, 59] on div "Transaction Communication 3" at bounding box center [982, 61] width 154 height 24
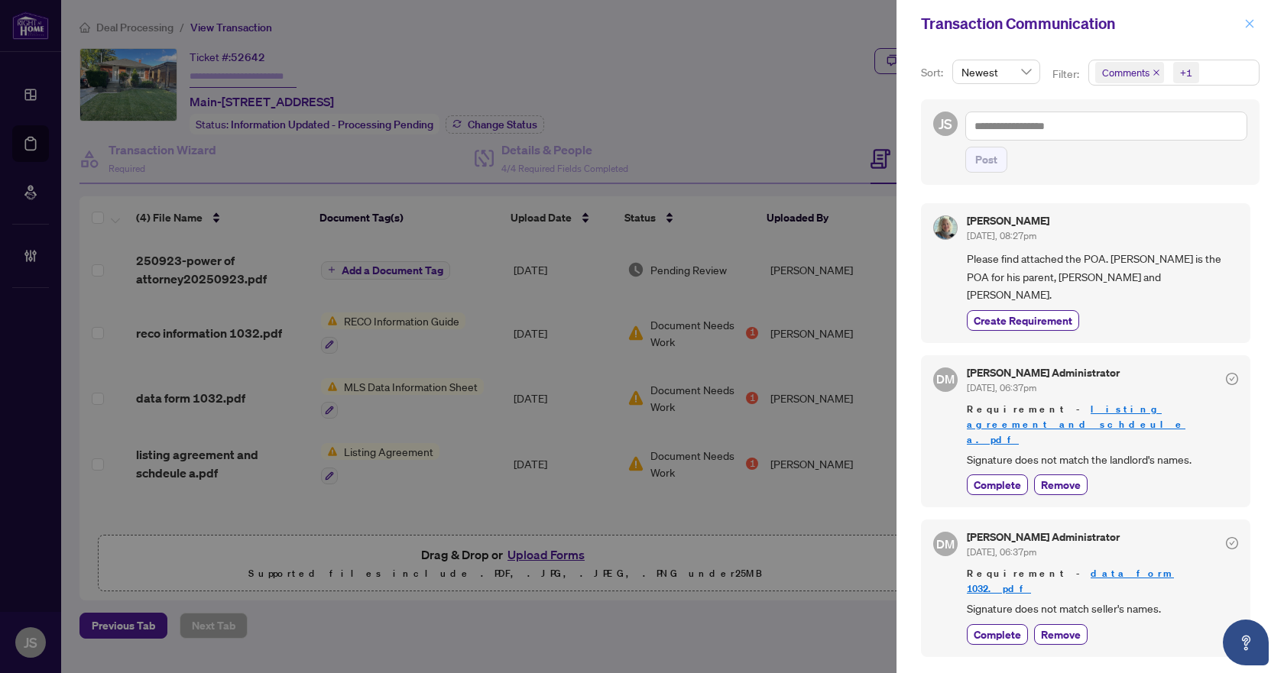
click at [1246, 27] on icon "close" at bounding box center [1249, 23] width 11 height 11
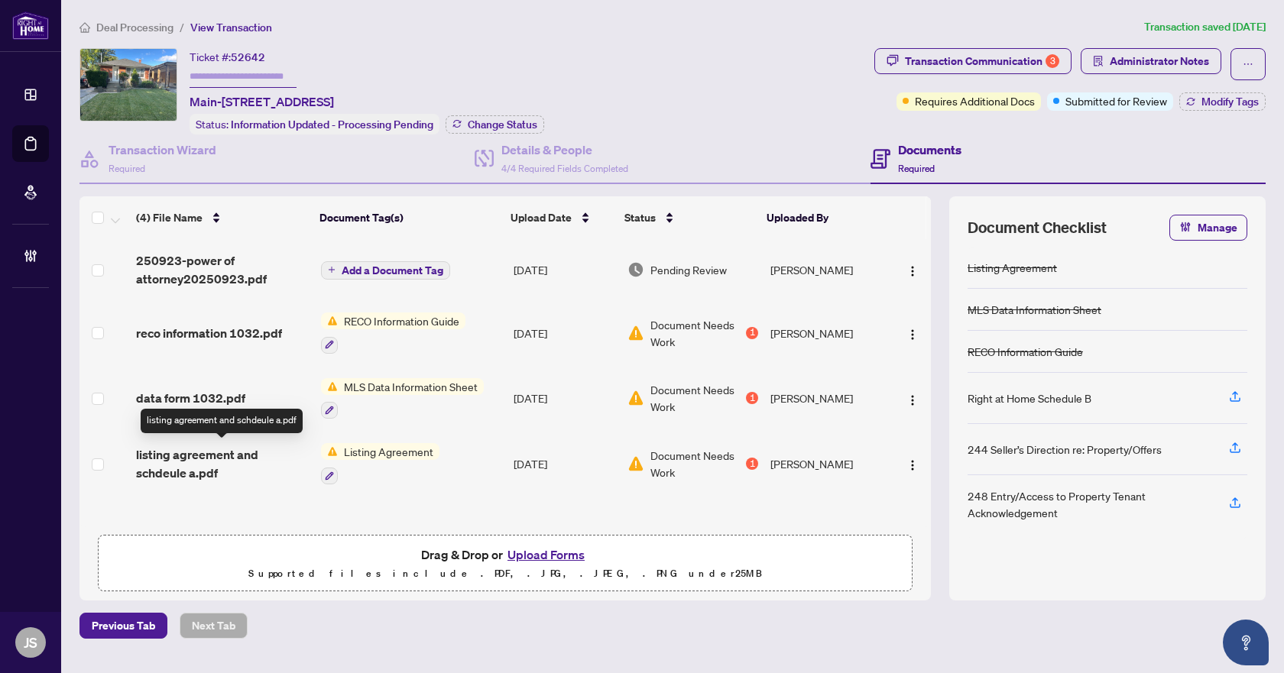
click at [203, 457] on span "listing agreement and schdeule a.pdf" at bounding box center [222, 464] width 173 height 37
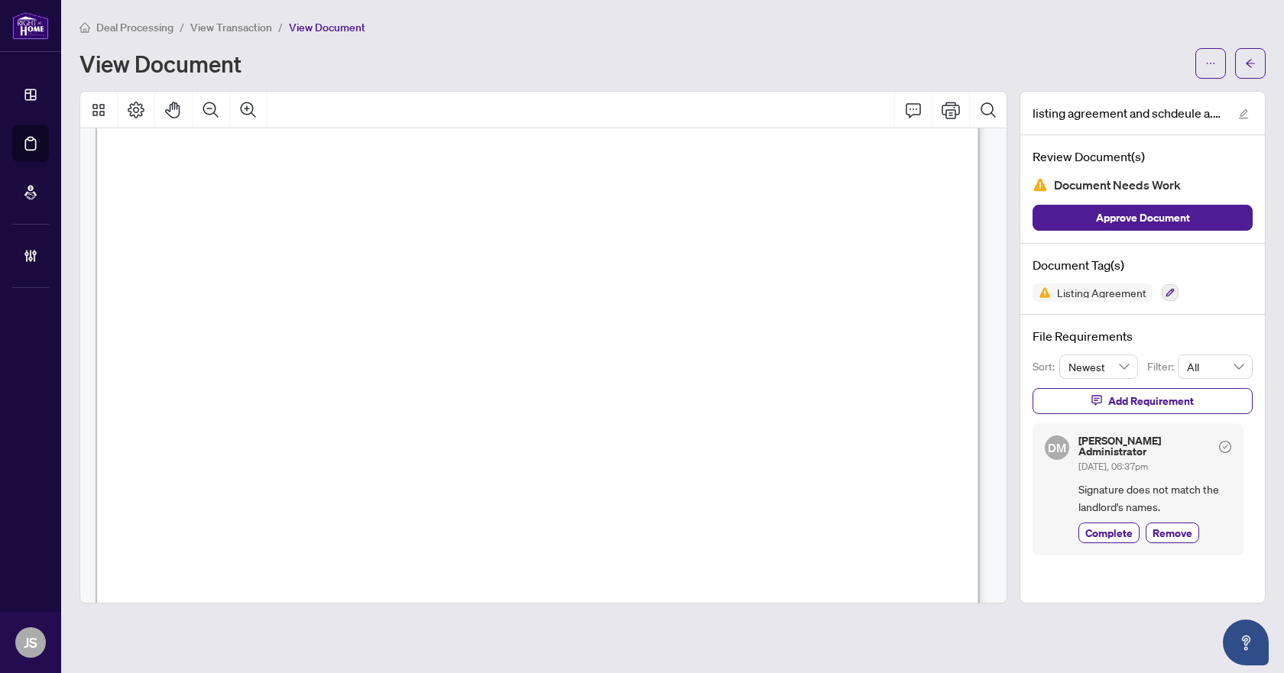
scroll to position [76, 0]
click at [1248, 66] on icon "arrow-left" at bounding box center [1250, 63] width 11 height 11
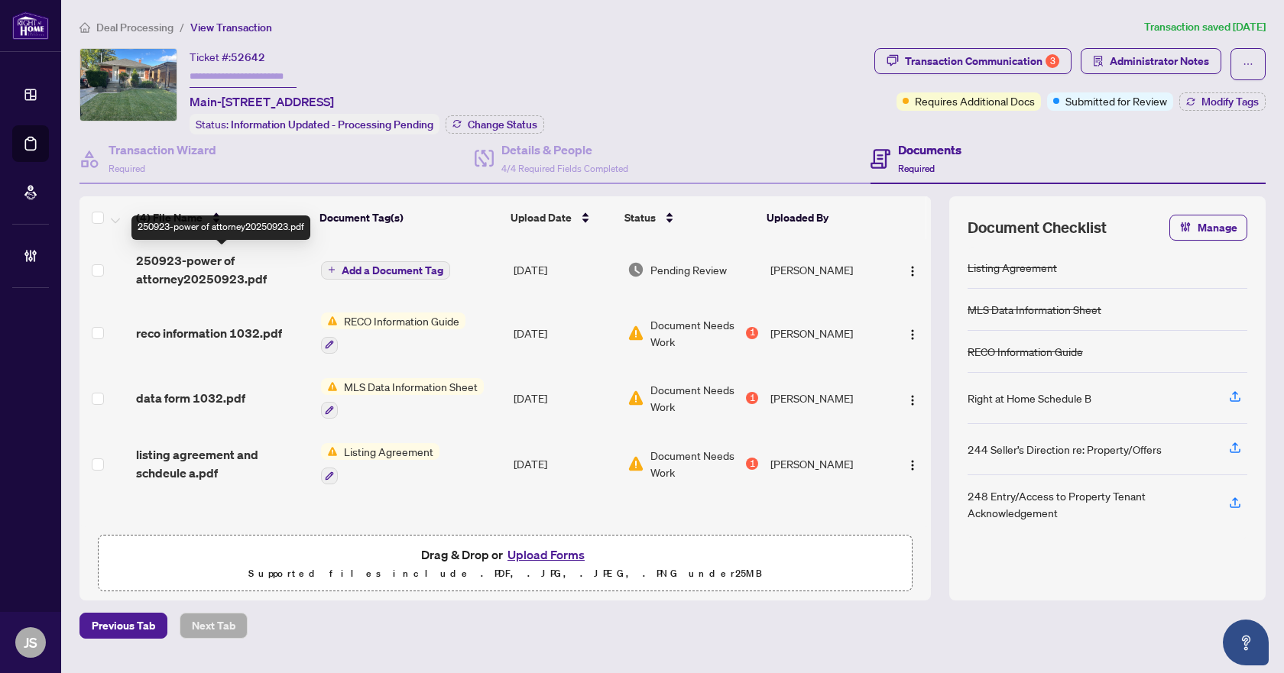
click at [171, 265] on span "250923-power of attorney20250923.pdf" at bounding box center [222, 269] width 173 height 37
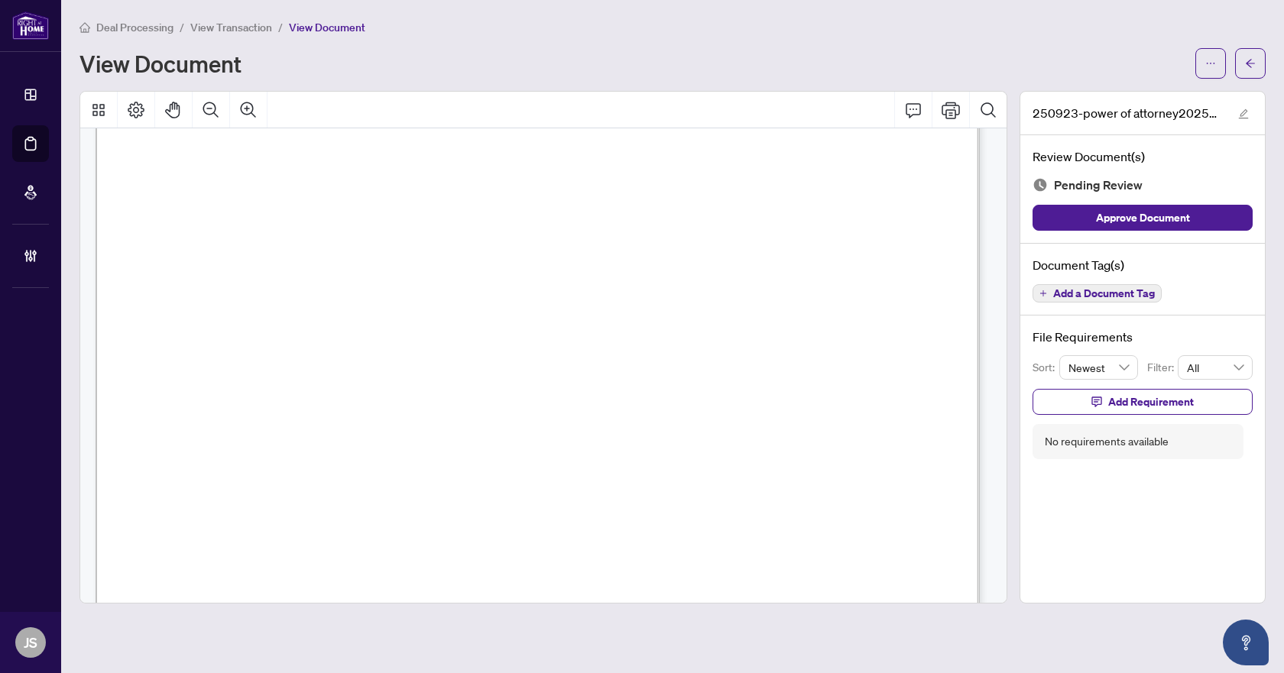
scroll to position [6617, 0]
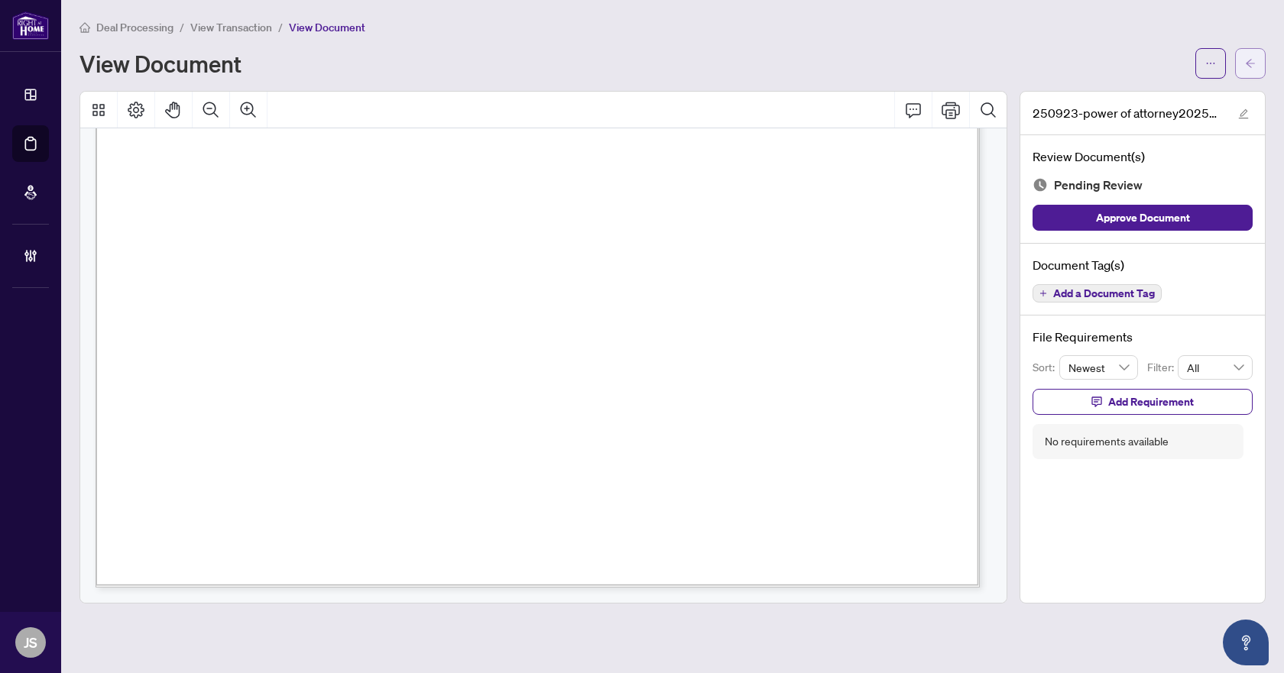
click at [1242, 60] on button "button" at bounding box center [1250, 63] width 31 height 31
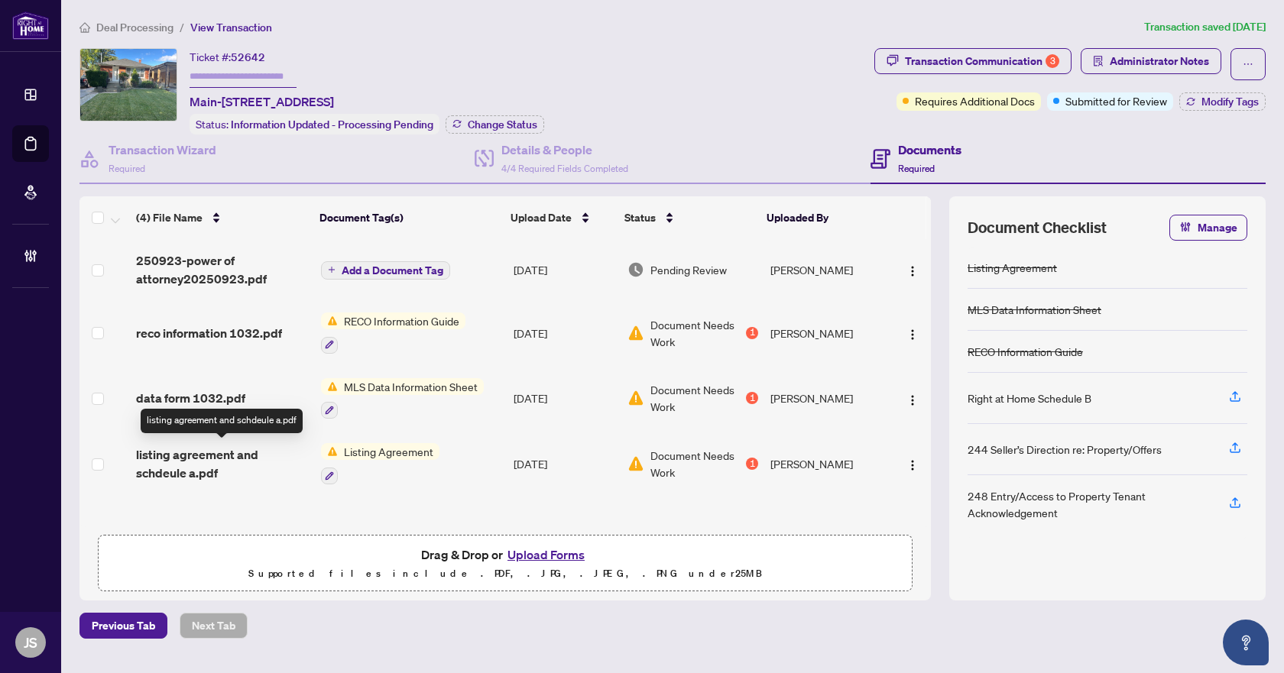
click at [231, 464] on span "listing agreement and schdeule a.pdf" at bounding box center [222, 464] width 173 height 37
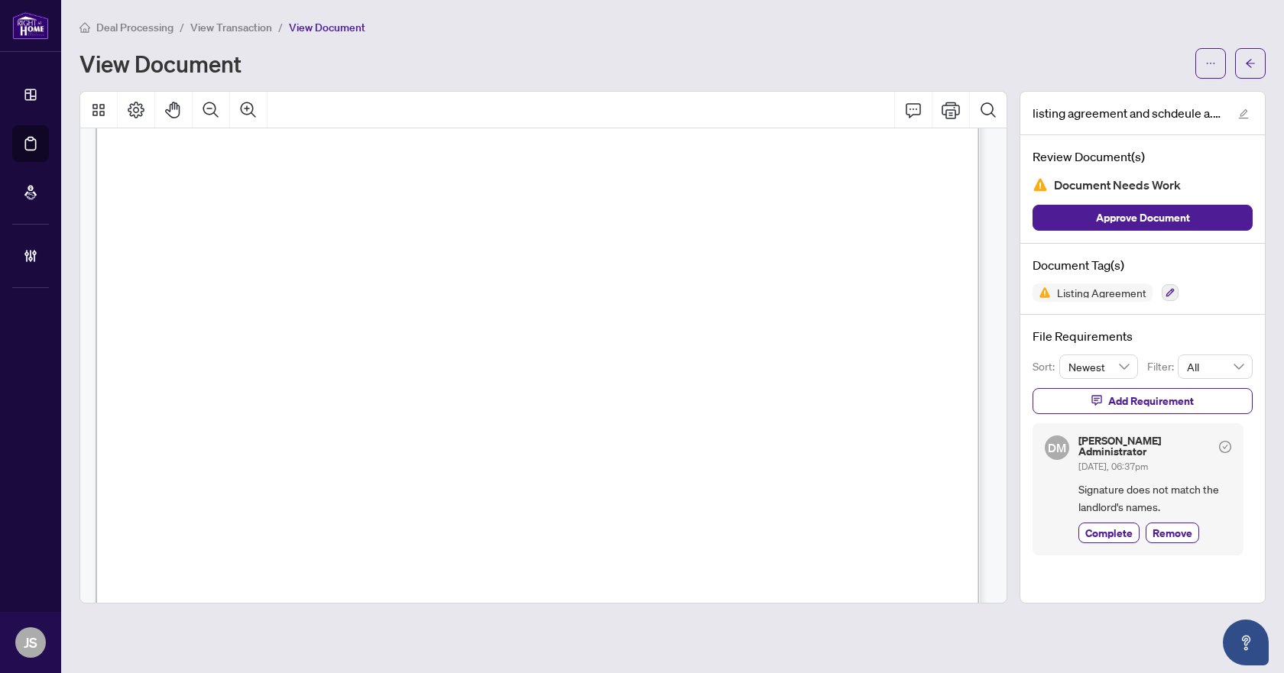
scroll to position [82, 0]
click at [1240, 58] on button "button" at bounding box center [1250, 63] width 31 height 31
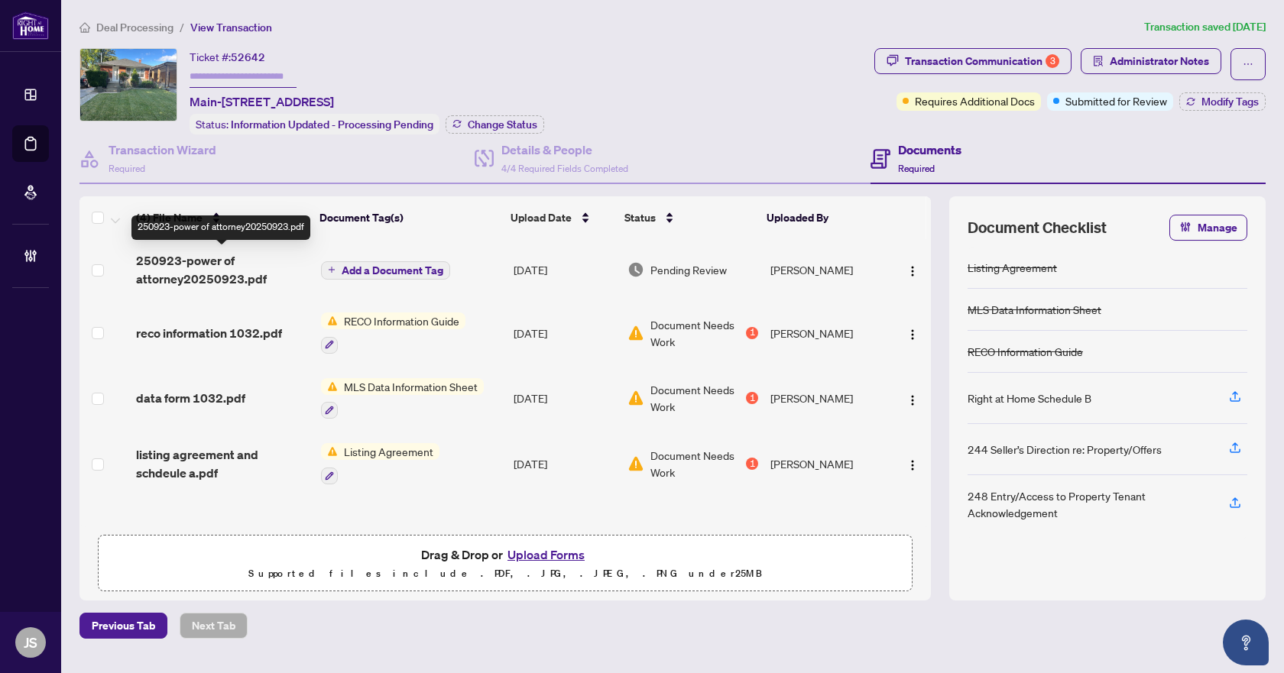
click at [163, 259] on span "250923-power of attorney20250923.pdf" at bounding box center [222, 269] width 173 height 37
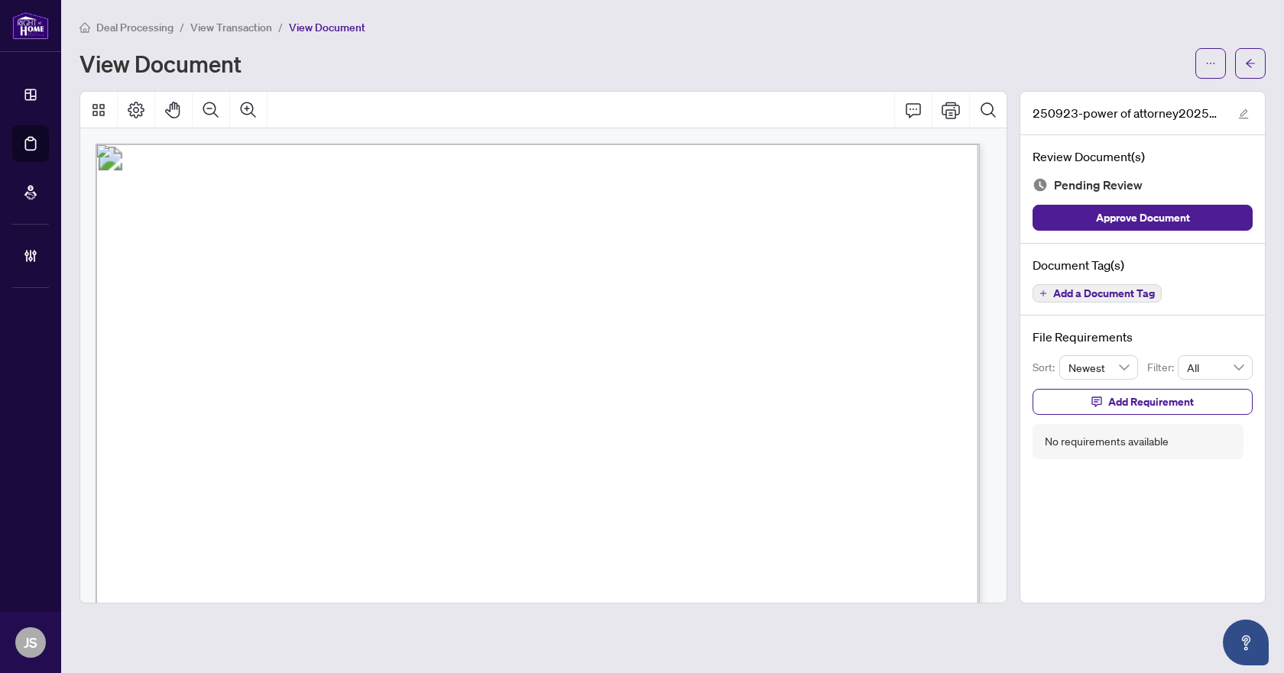
click at [1240, 79] on div "Deal Processing / View Transaction / View Document View Document 250923-power o…" at bounding box center [672, 310] width 1186 height 585
click at [1244, 70] on button "button" at bounding box center [1250, 63] width 31 height 31
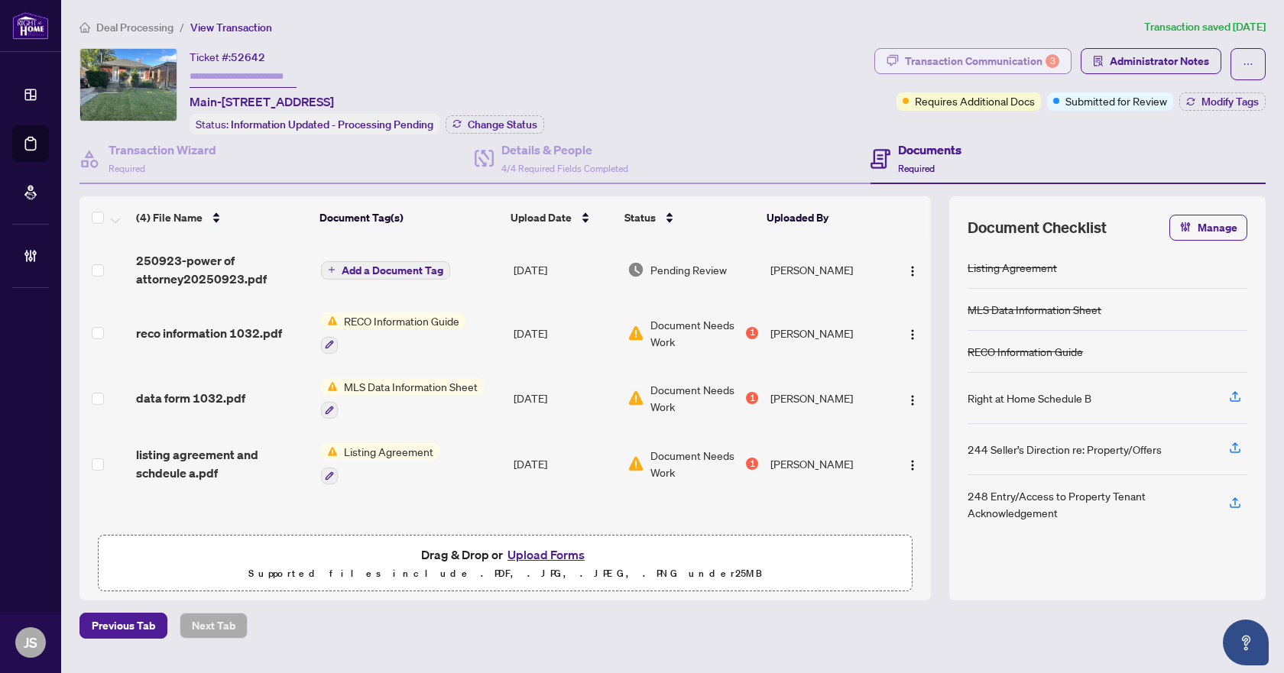
click at [986, 61] on div "Transaction Communication 3" at bounding box center [982, 61] width 154 height 24
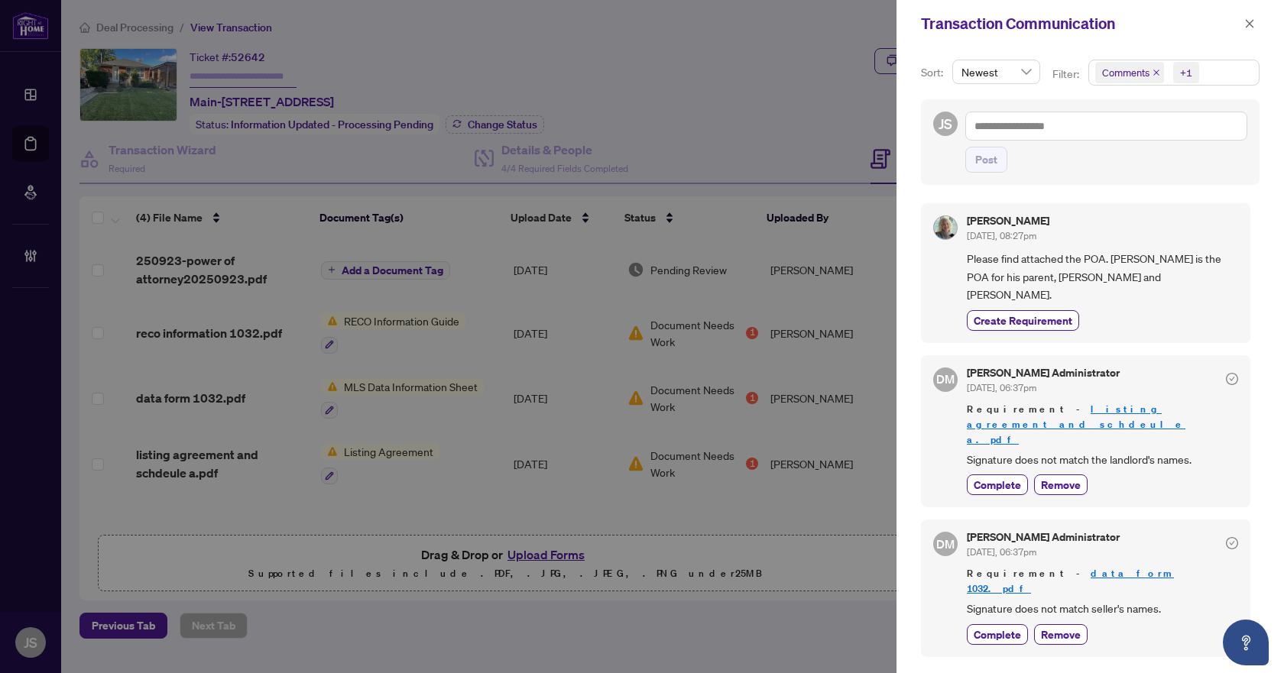
drag, startPoint x: 1253, startPoint y: 23, endPoint x: 339, endPoint y: 368, distance: 976.9
drag, startPoint x: 339, startPoint y: 368, endPoint x: 848, endPoint y: 99, distance: 575.4
click at [848, 99] on div at bounding box center [642, 336] width 1284 height 673
click at [1248, 26] on icon "close" at bounding box center [1250, 23] width 8 height 8
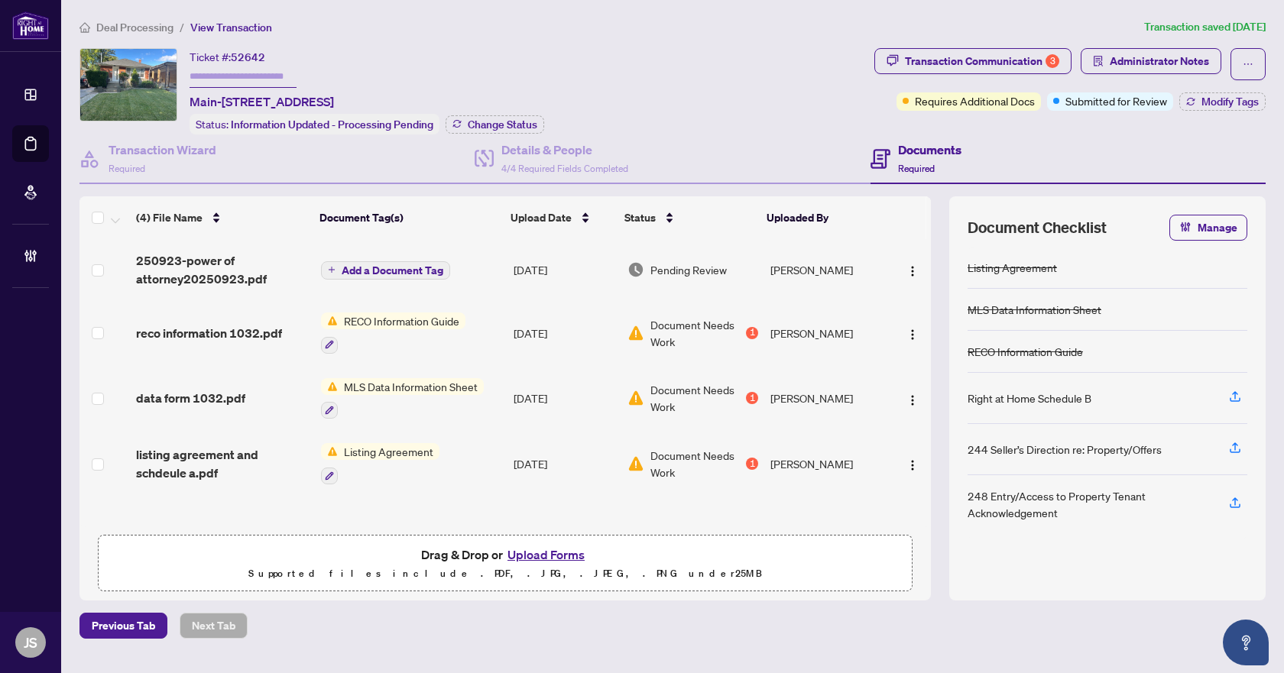
click at [229, 256] on span "250923-power of attorney20250923.pdf" at bounding box center [222, 269] width 173 height 37
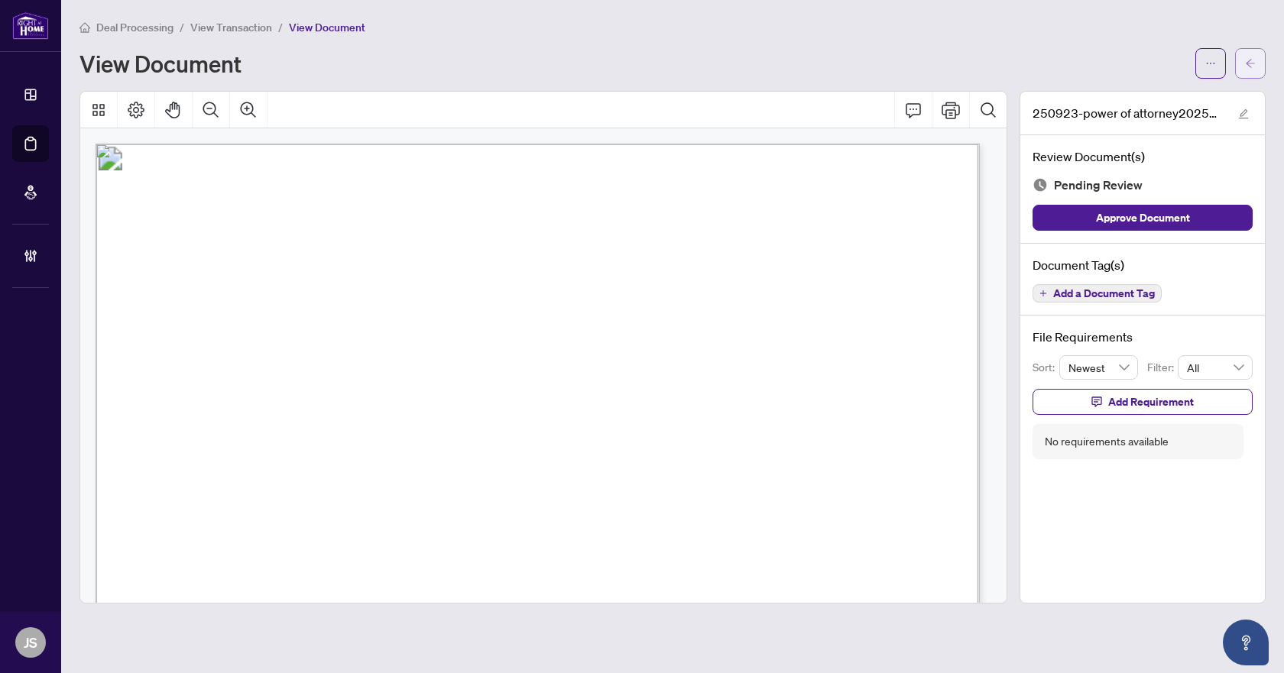
click at [1250, 66] on icon "arrow-left" at bounding box center [1250, 63] width 9 height 8
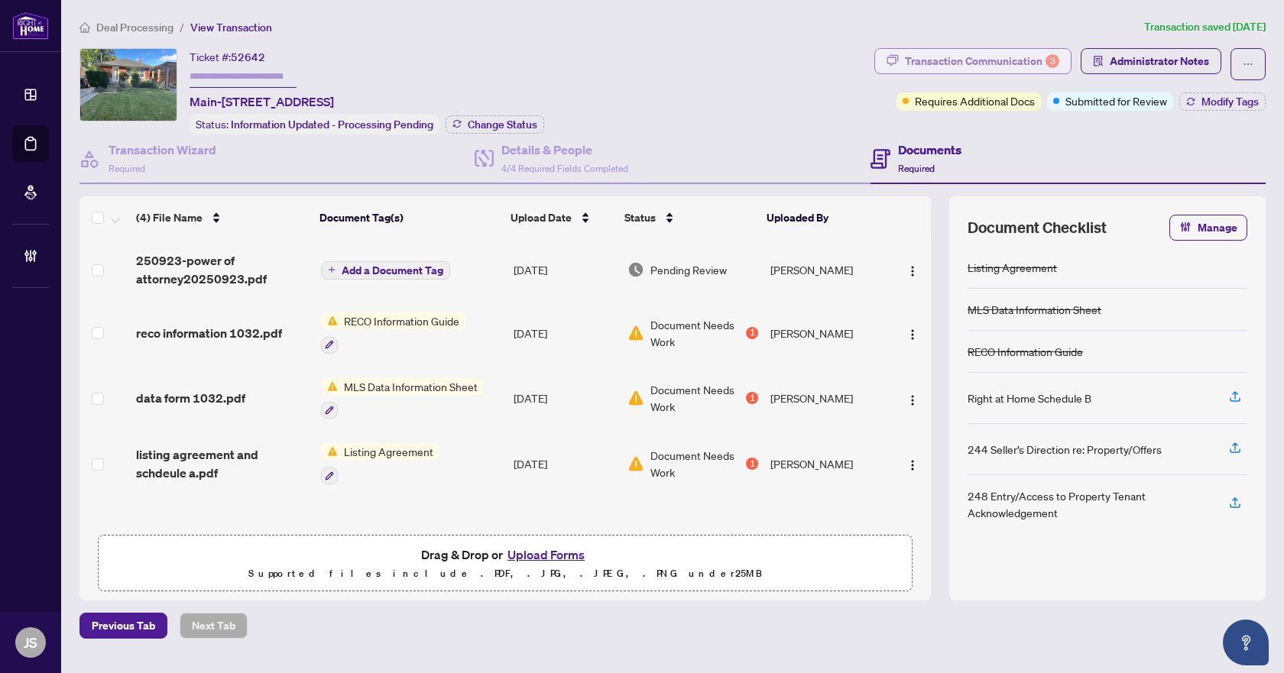
click at [1032, 57] on div "Transaction Communication 3" at bounding box center [982, 61] width 154 height 24
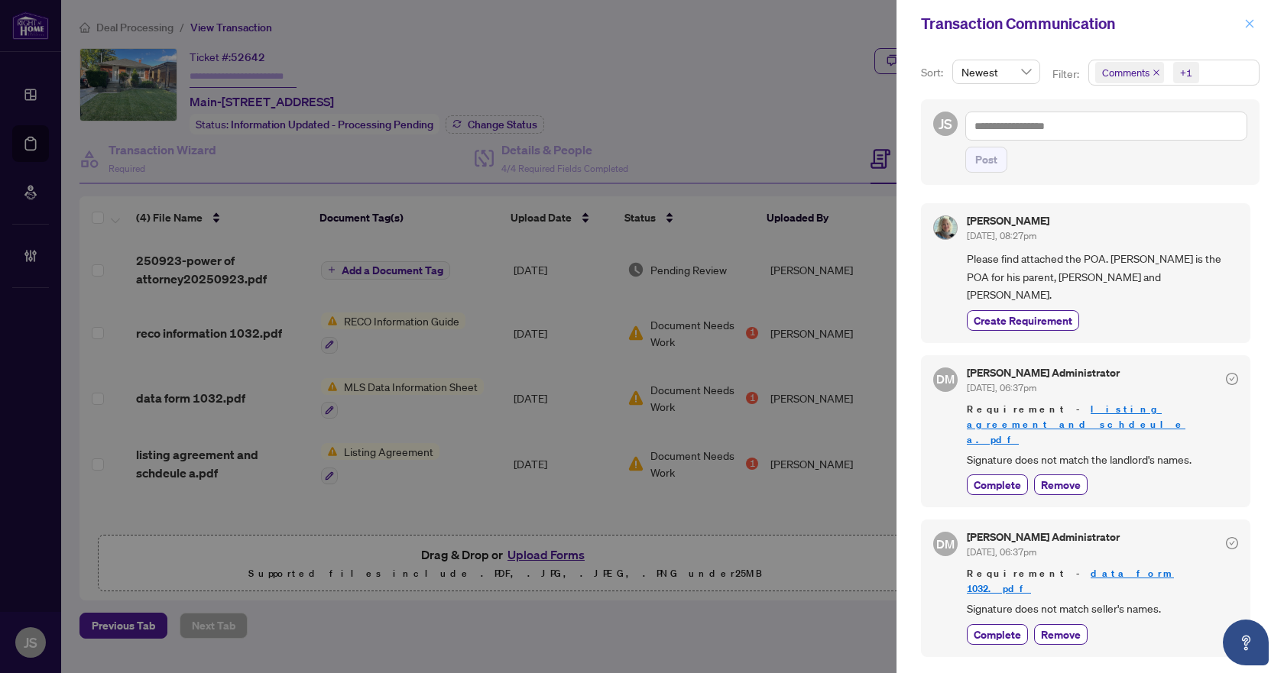
click at [1250, 21] on icon "close" at bounding box center [1249, 23] width 11 height 11
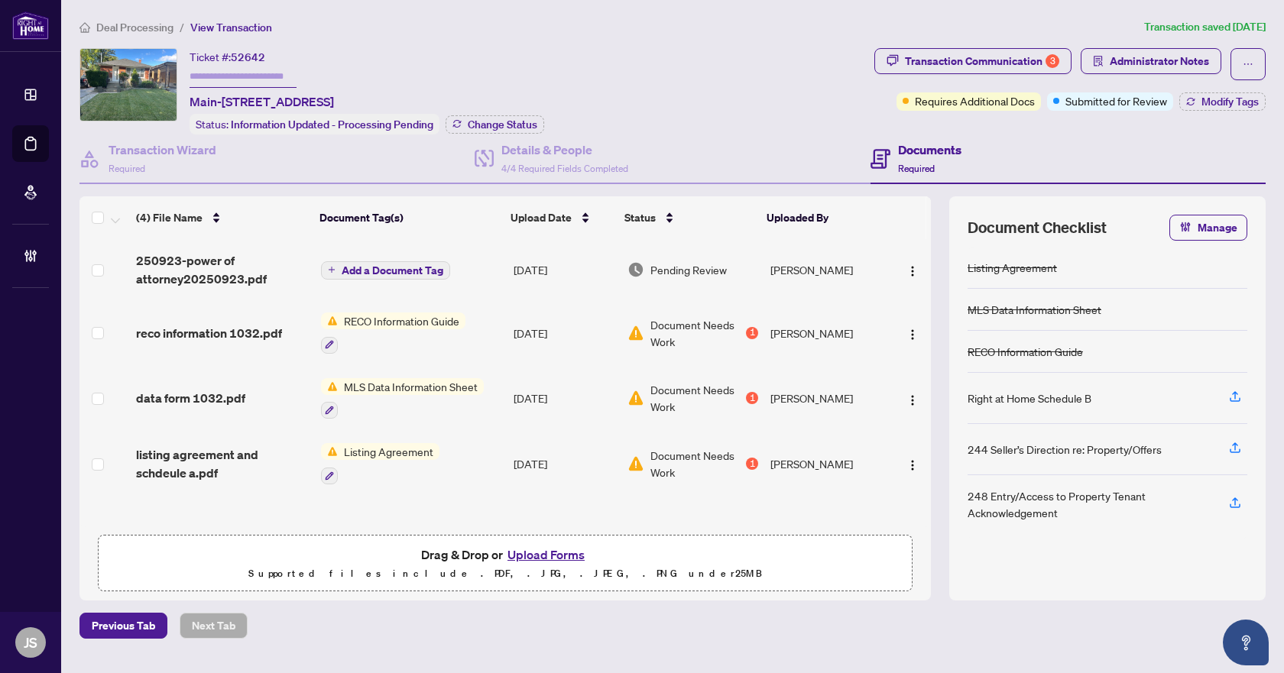
click at [153, 28] on span "Deal Processing" at bounding box center [134, 28] width 77 height 14
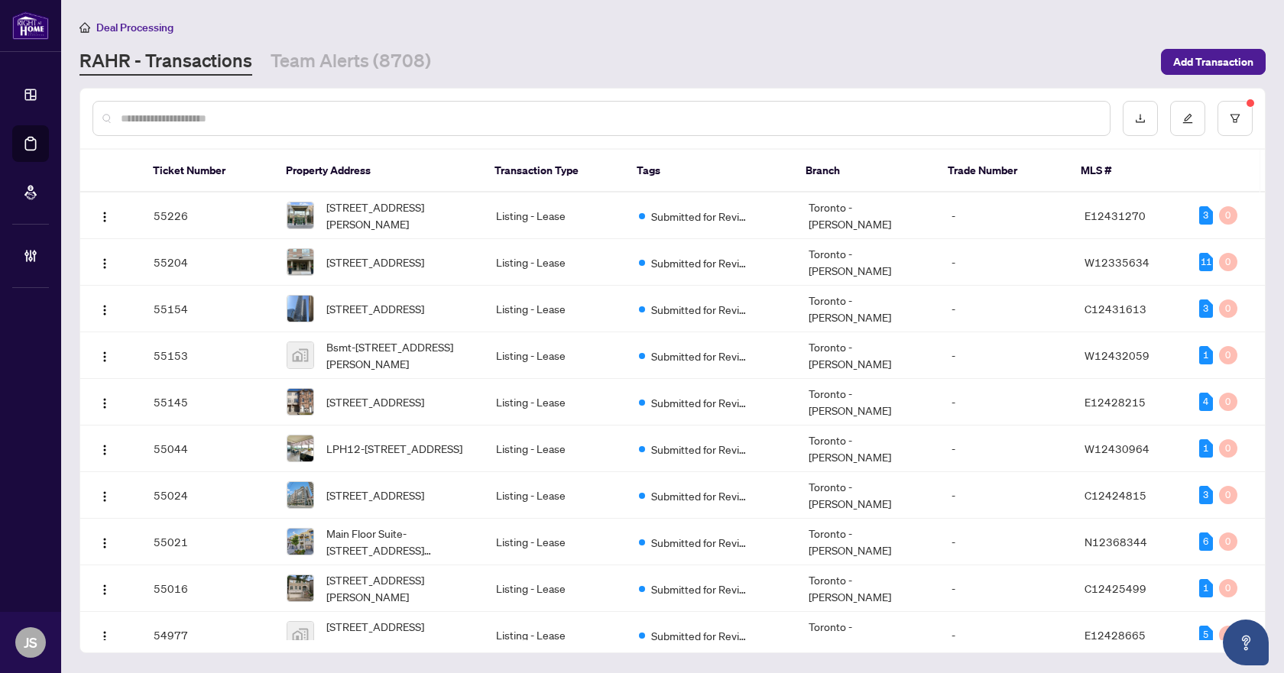
click at [185, 115] on input "text" at bounding box center [609, 118] width 977 height 17
paste input "*****"
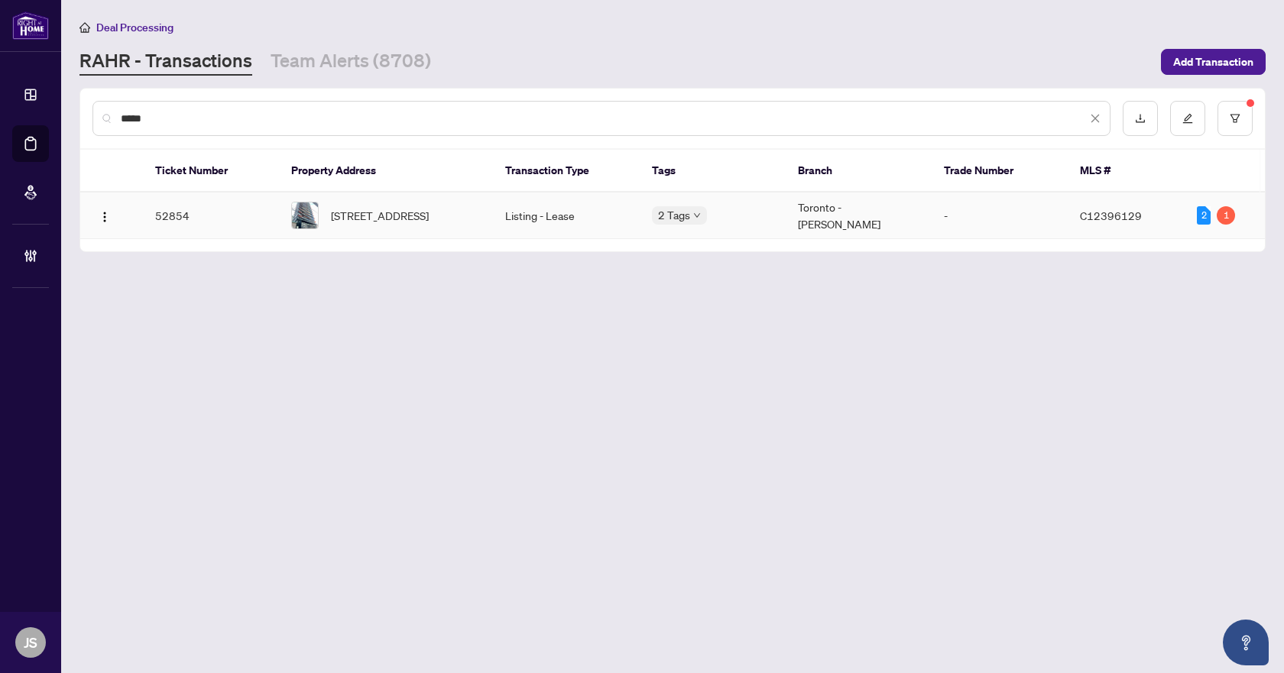
type input "*****"
click at [405, 217] on span "2407-215 Queen St, Toronto, Ontario M5V 0P5, Canada" at bounding box center [380, 215] width 98 height 17
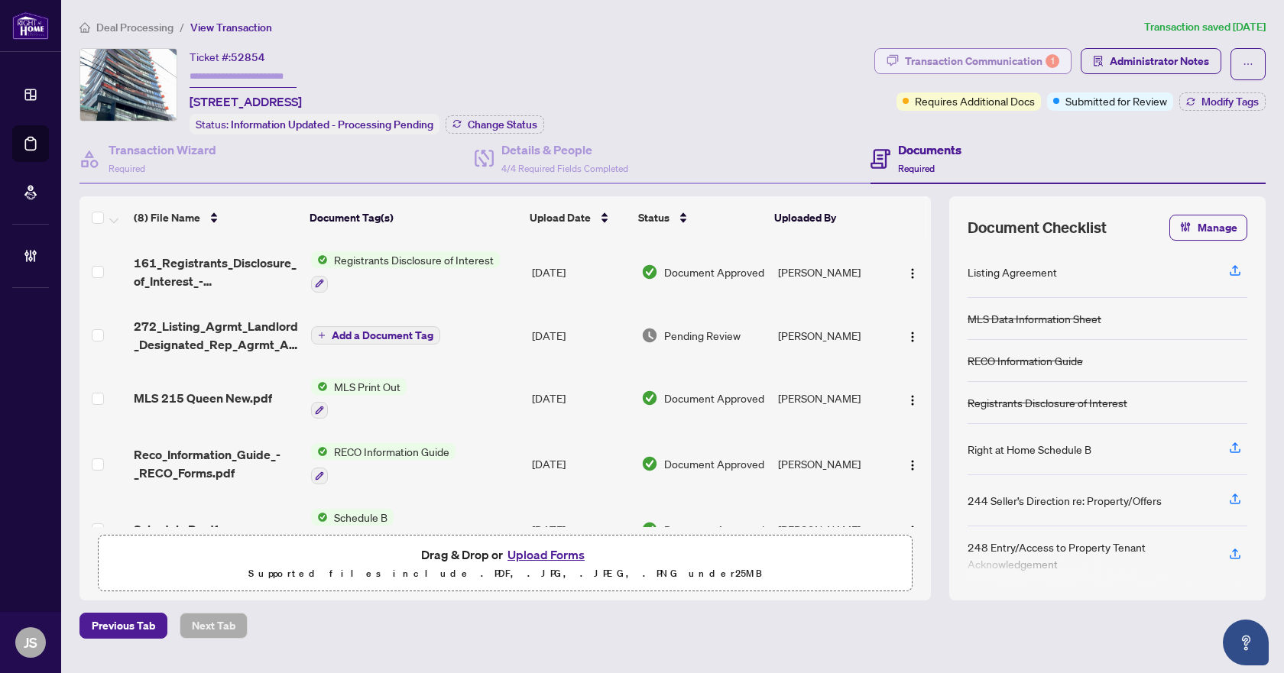
click at [1001, 64] on div "Transaction Communication 1" at bounding box center [982, 61] width 154 height 24
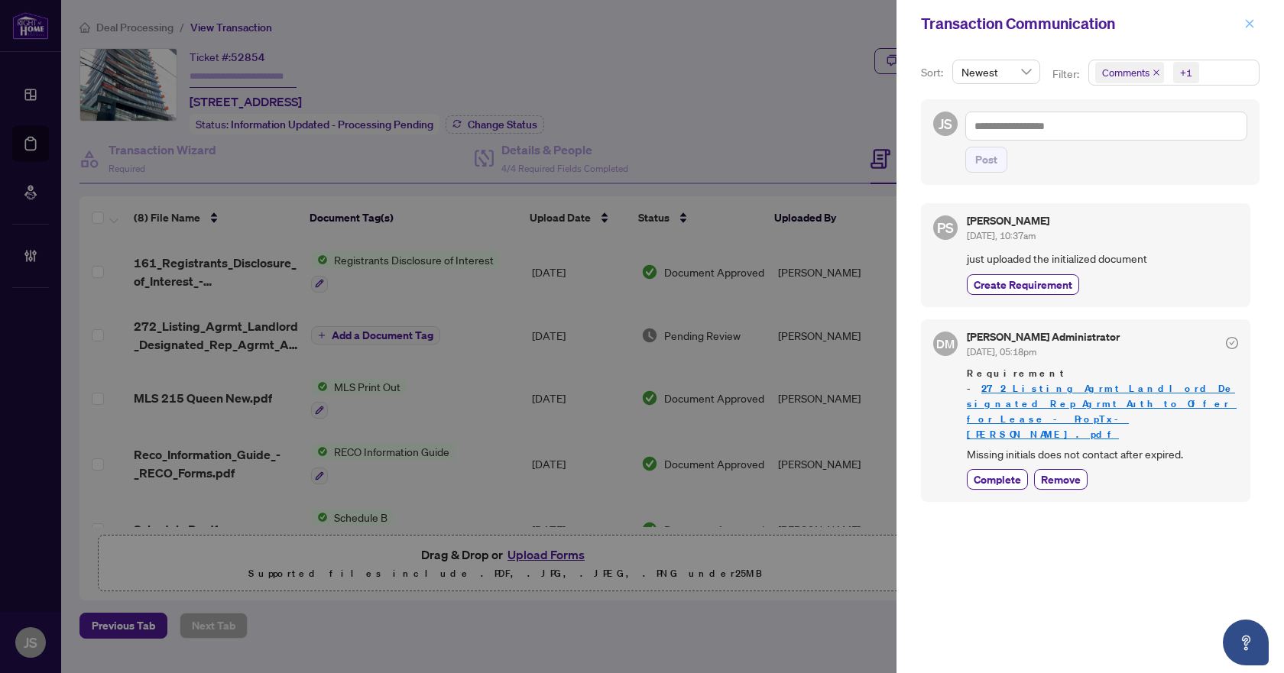
click at [1244, 24] on icon "close" at bounding box center [1249, 23] width 11 height 11
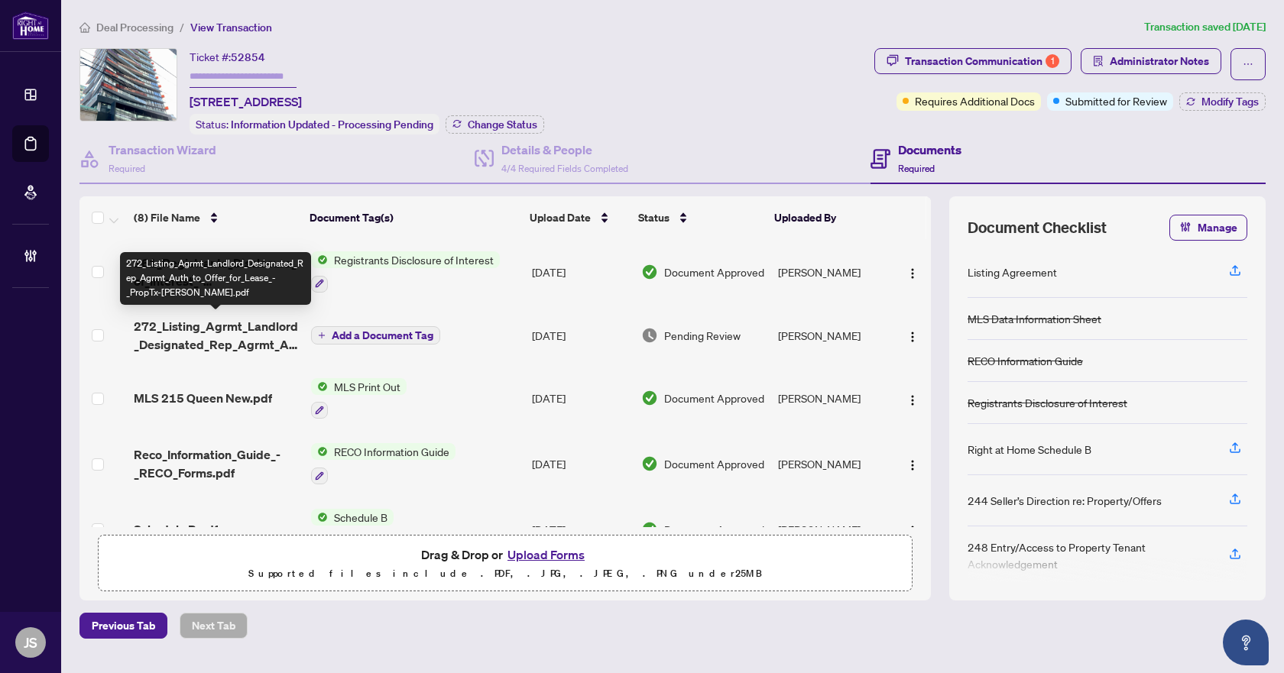
click at [176, 338] on span "272_Listing_Agrmt_Landlord_Designated_Rep_Agrmt_Auth_to_Offer_for_Lease_-_PropT…" at bounding box center [216, 335] width 164 height 37
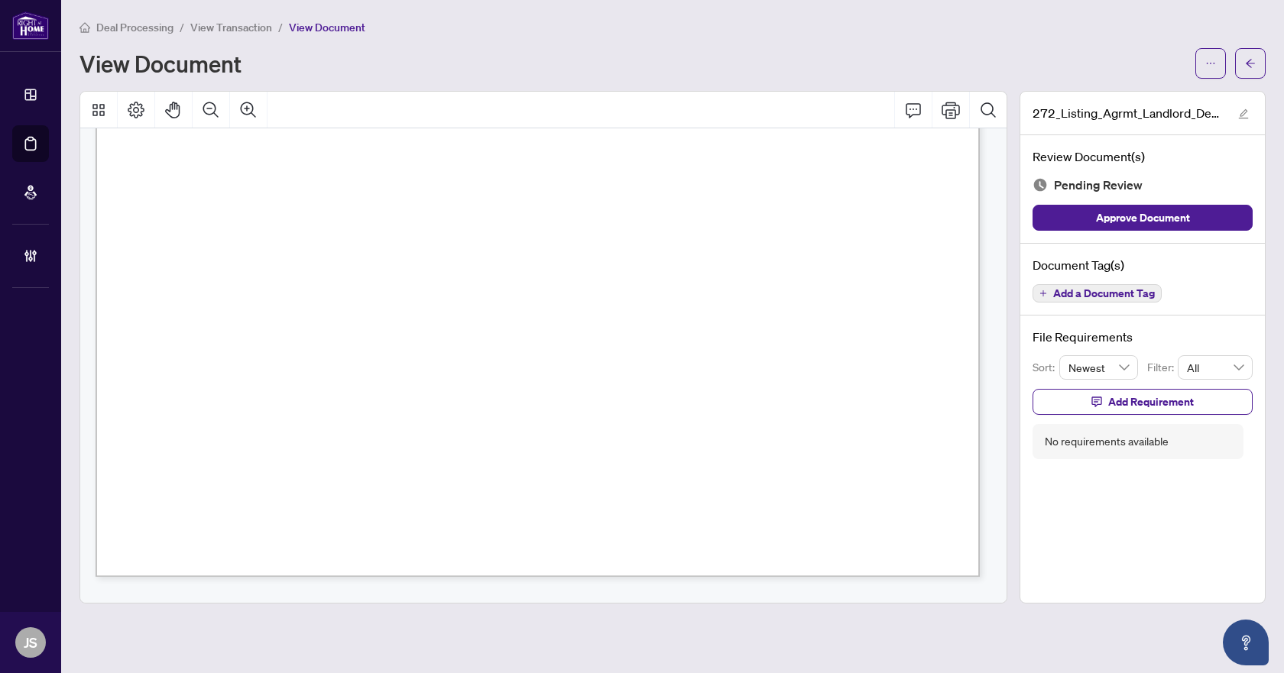
scroll to position [2599, 0]
click at [1102, 290] on span "Add a Document Tag" at bounding box center [1104, 293] width 102 height 11
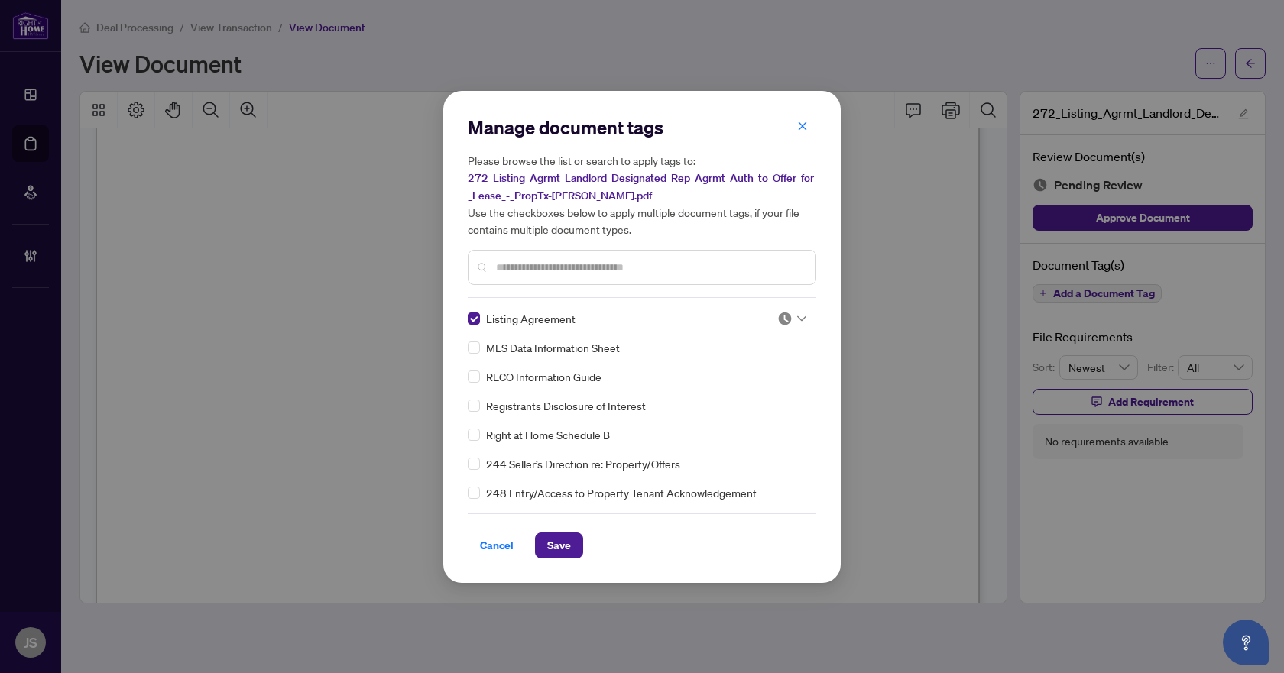
click at [797, 316] on icon at bounding box center [801, 318] width 9 height 5
click at [750, 396] on div "Approved" at bounding box center [741, 392] width 98 height 17
click at [565, 537] on span "Save" at bounding box center [559, 545] width 24 height 24
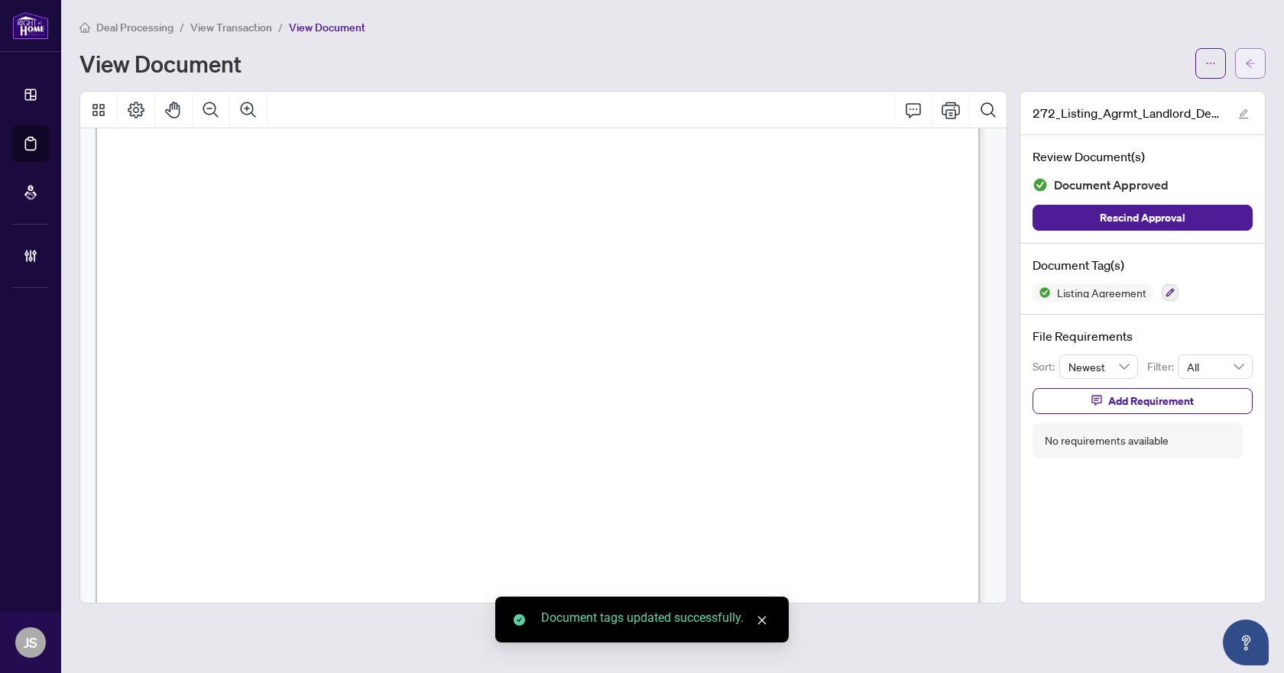
click at [1245, 64] on icon "arrow-left" at bounding box center [1250, 63] width 11 height 11
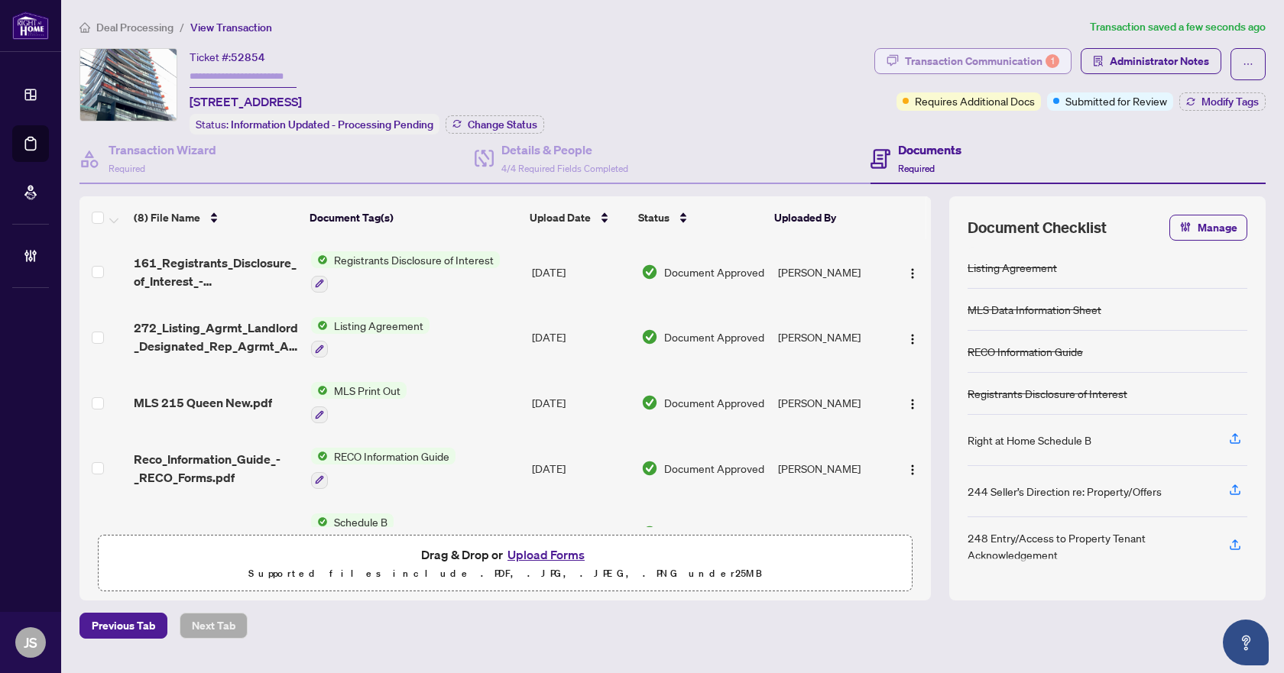
click at [1004, 57] on div "Transaction Communication 1" at bounding box center [982, 61] width 154 height 24
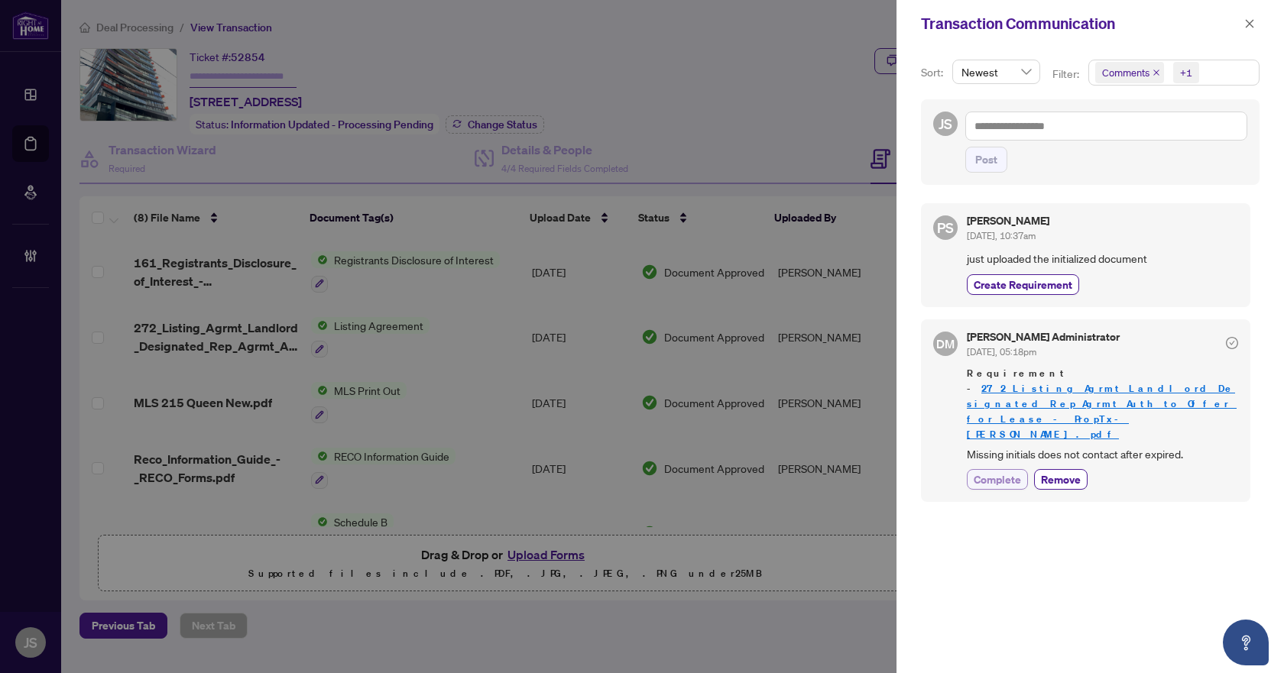
click at [1007, 472] on span "Complete" at bounding box center [997, 480] width 47 height 16
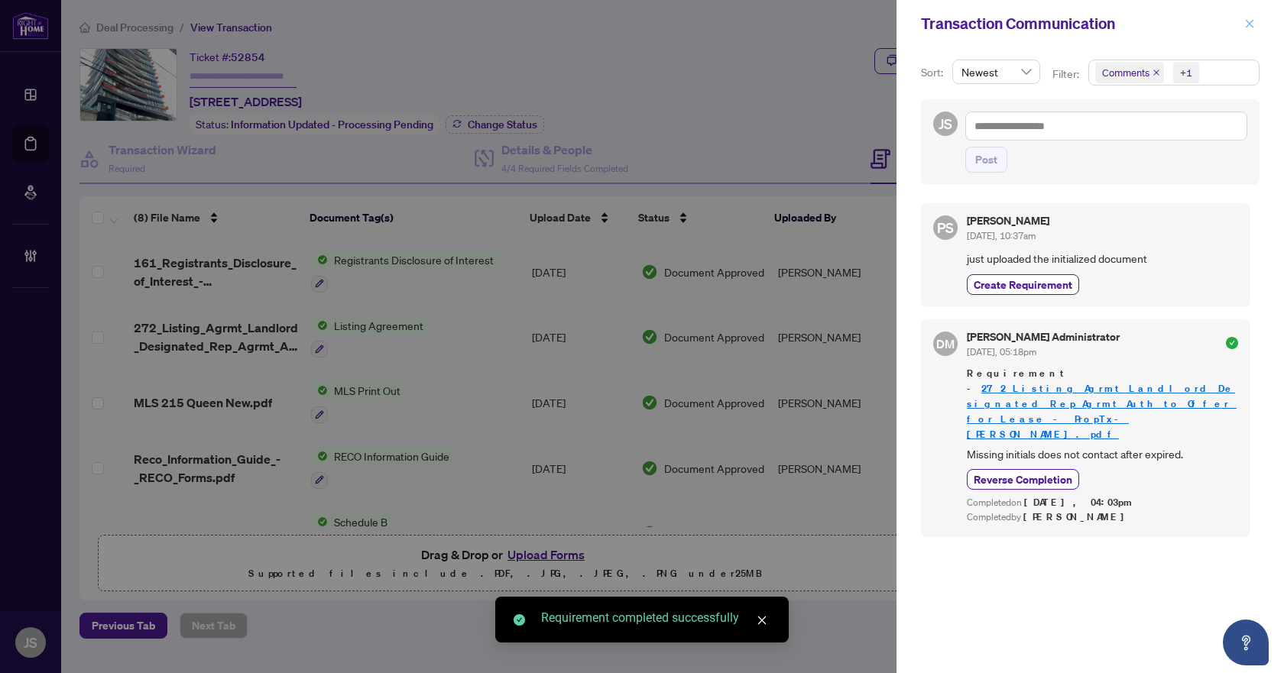
click at [1244, 24] on button "button" at bounding box center [1250, 24] width 20 height 18
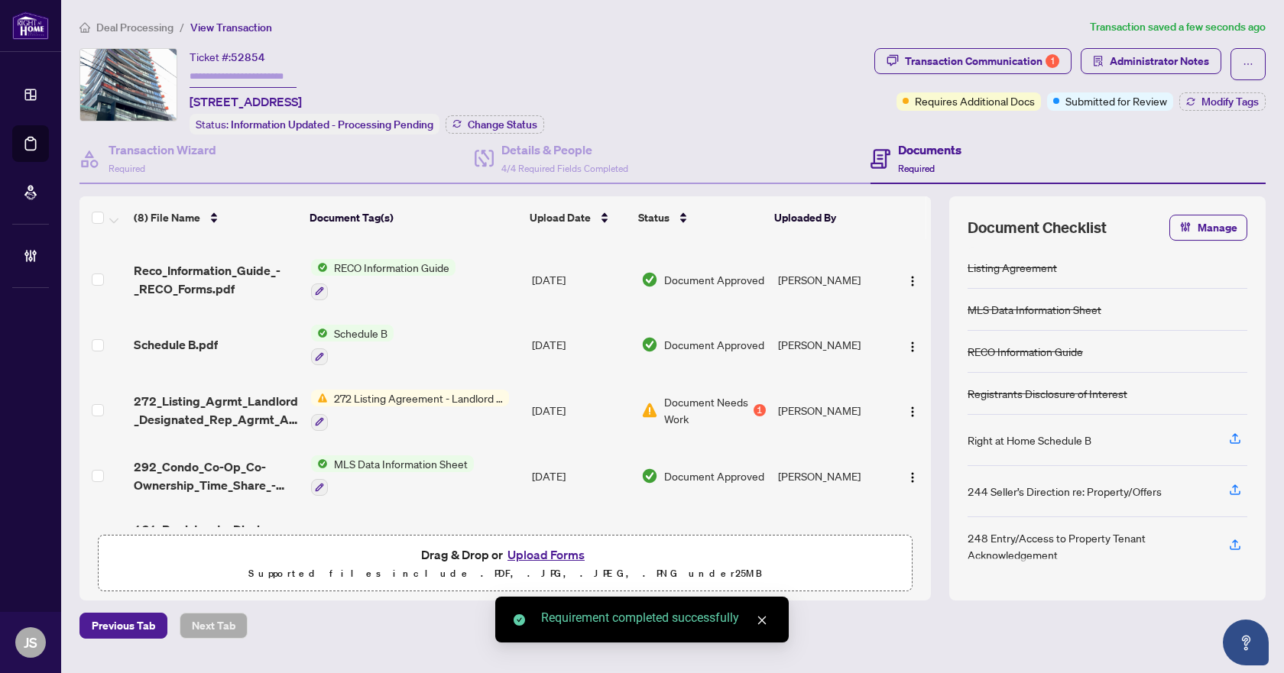
scroll to position [235, 0]
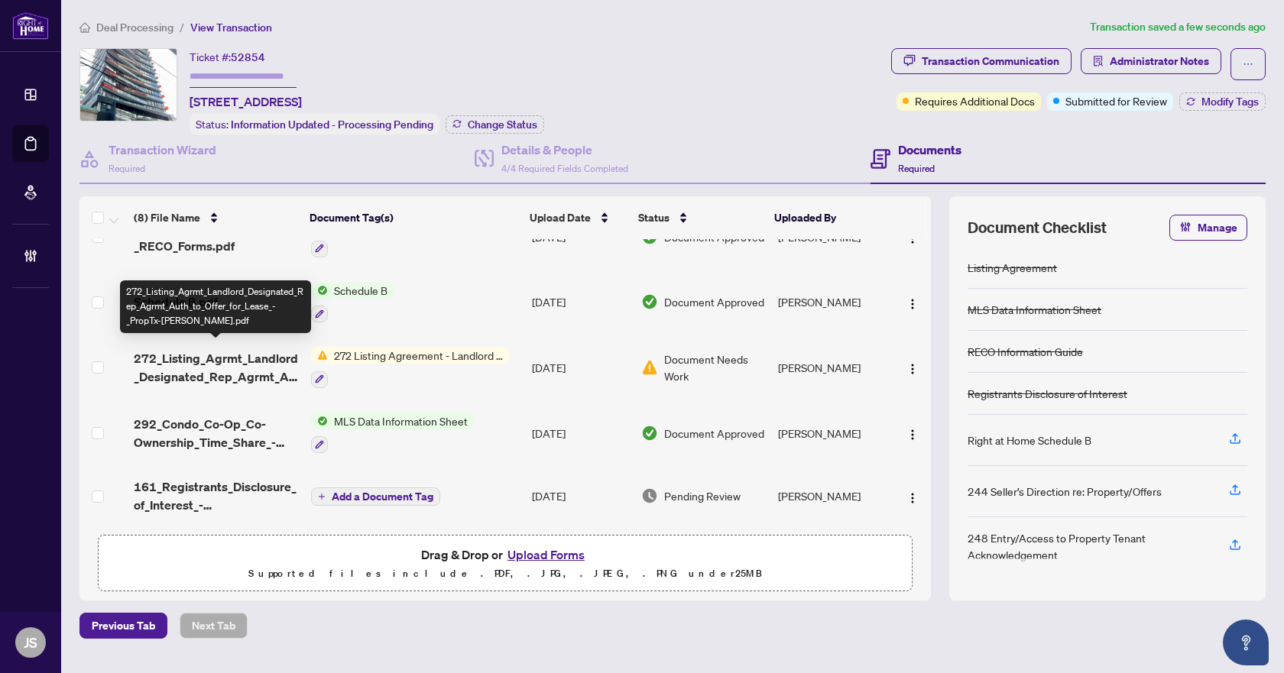
click at [242, 368] on span "272_Listing_Agrmt_Landlord_Designated_Rep_Agrmt_Auth_to_Offer_for_Lease_-_PropT…" at bounding box center [216, 367] width 164 height 37
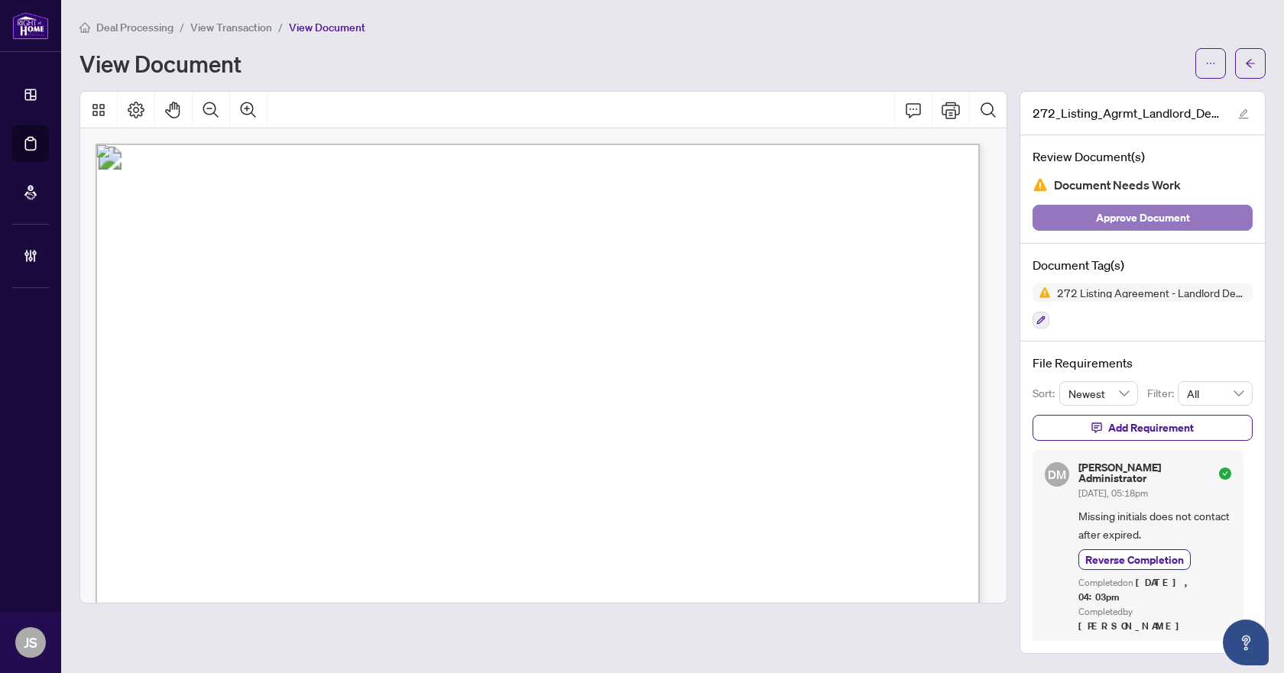
click at [1201, 218] on button "Approve Document" at bounding box center [1143, 218] width 220 height 26
click at [1250, 60] on icon "arrow-left" at bounding box center [1250, 63] width 9 height 8
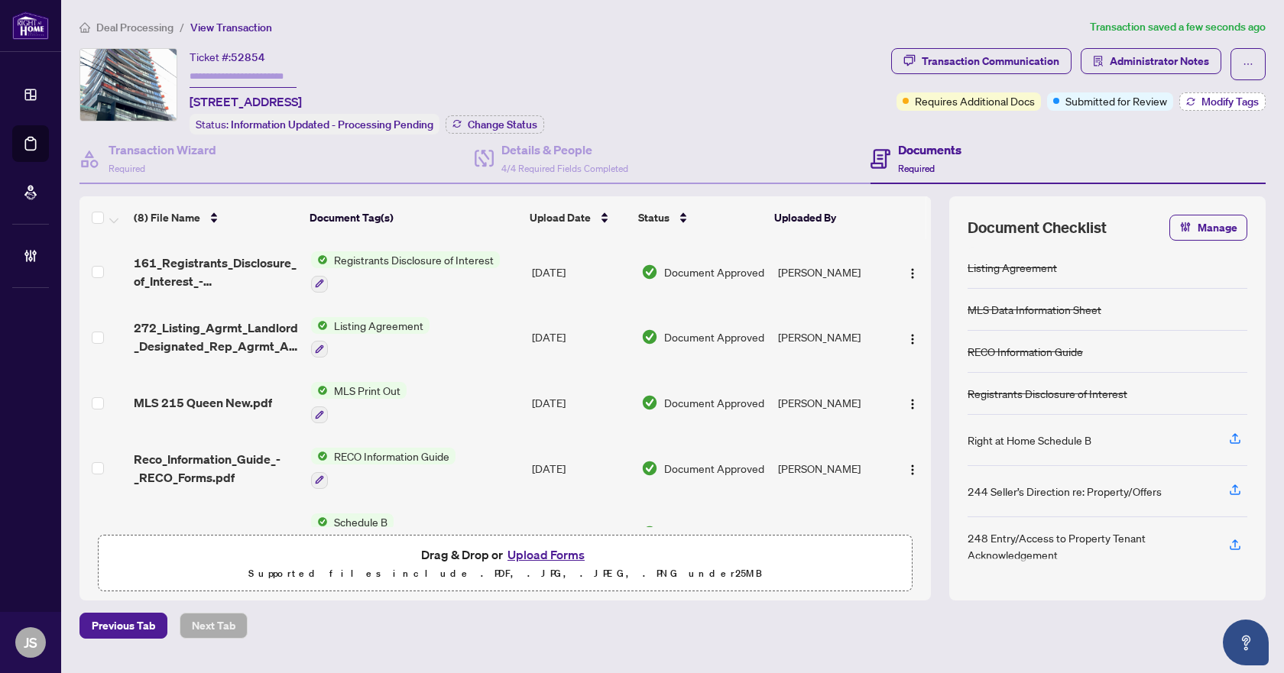
click at [1192, 98] on icon "button" at bounding box center [1190, 101] width 9 height 9
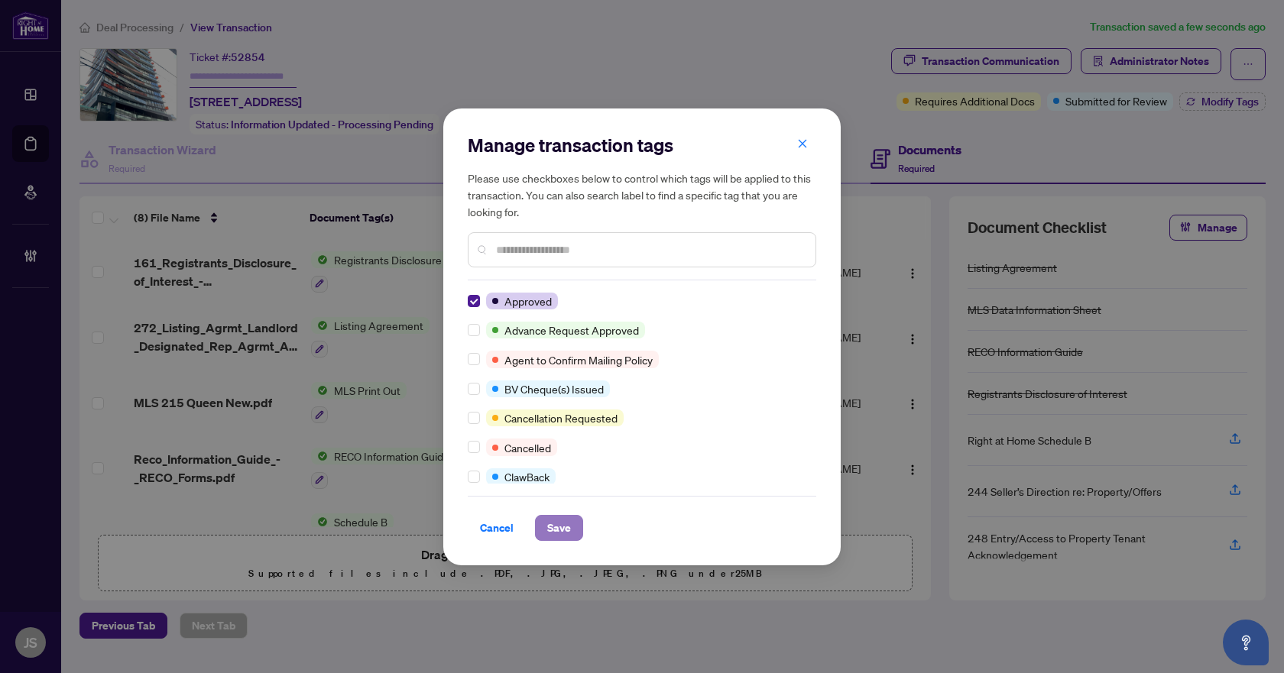
click at [550, 523] on span "Save" at bounding box center [559, 528] width 24 height 24
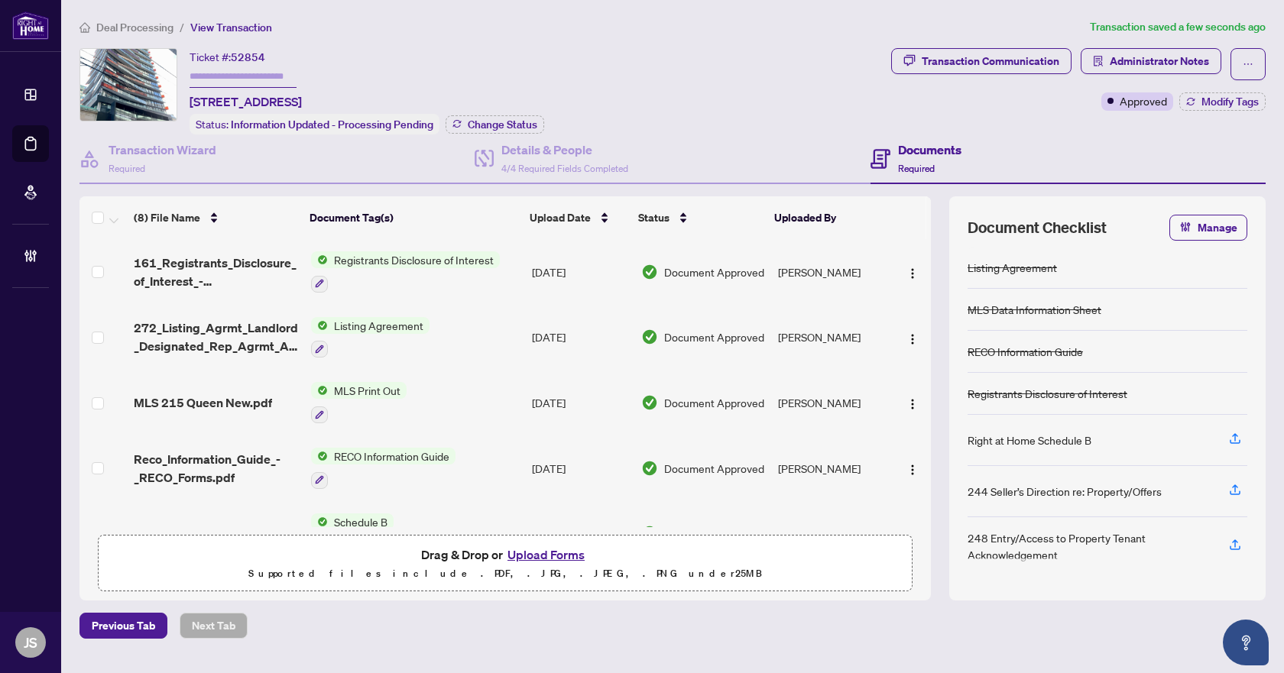
click at [141, 28] on span "Deal Processing" at bounding box center [134, 28] width 77 height 14
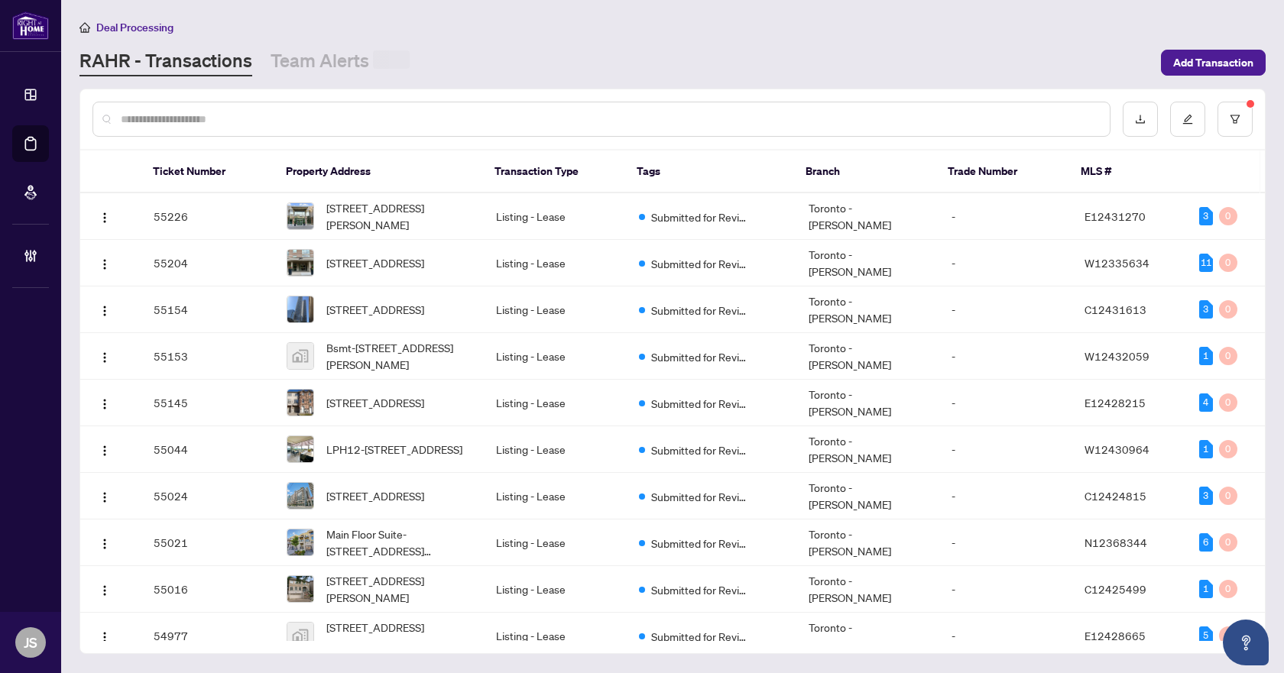
click at [314, 118] on input "text" at bounding box center [609, 119] width 977 height 17
paste input "*****"
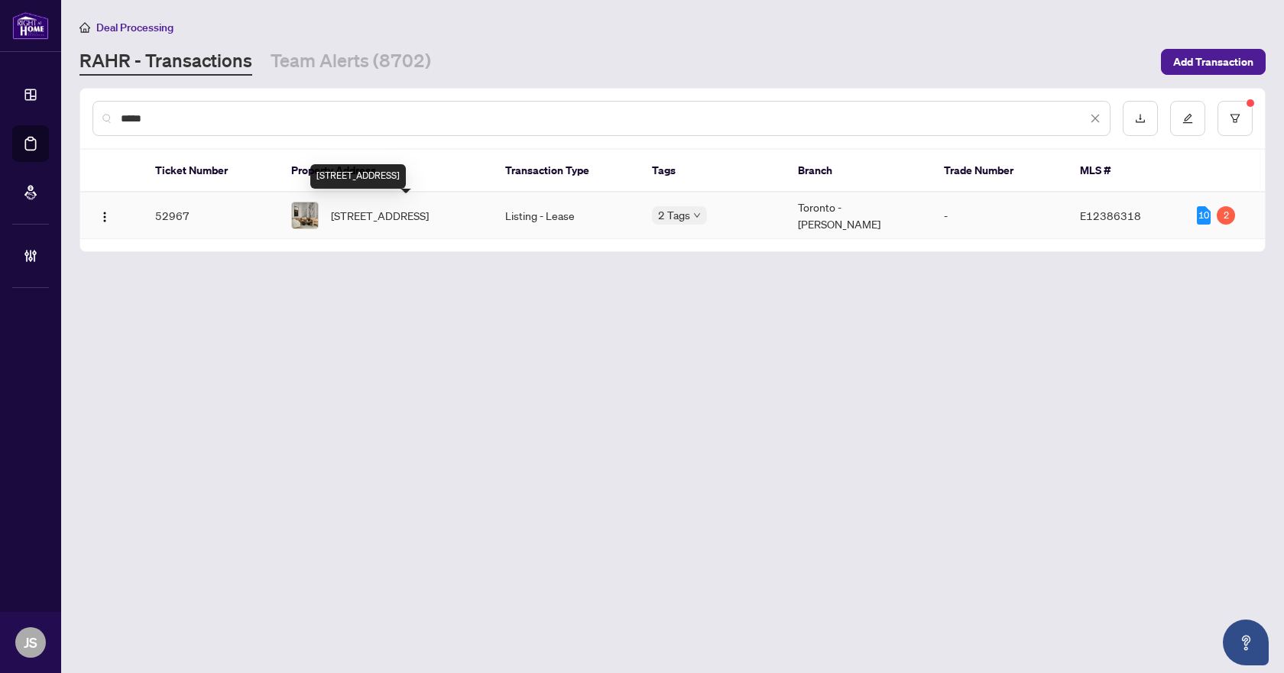
type input "*****"
click at [406, 212] on span "2229 Kingston Rd, Toronto, Ontario M1N 1T8, Canada" at bounding box center [380, 215] width 98 height 17
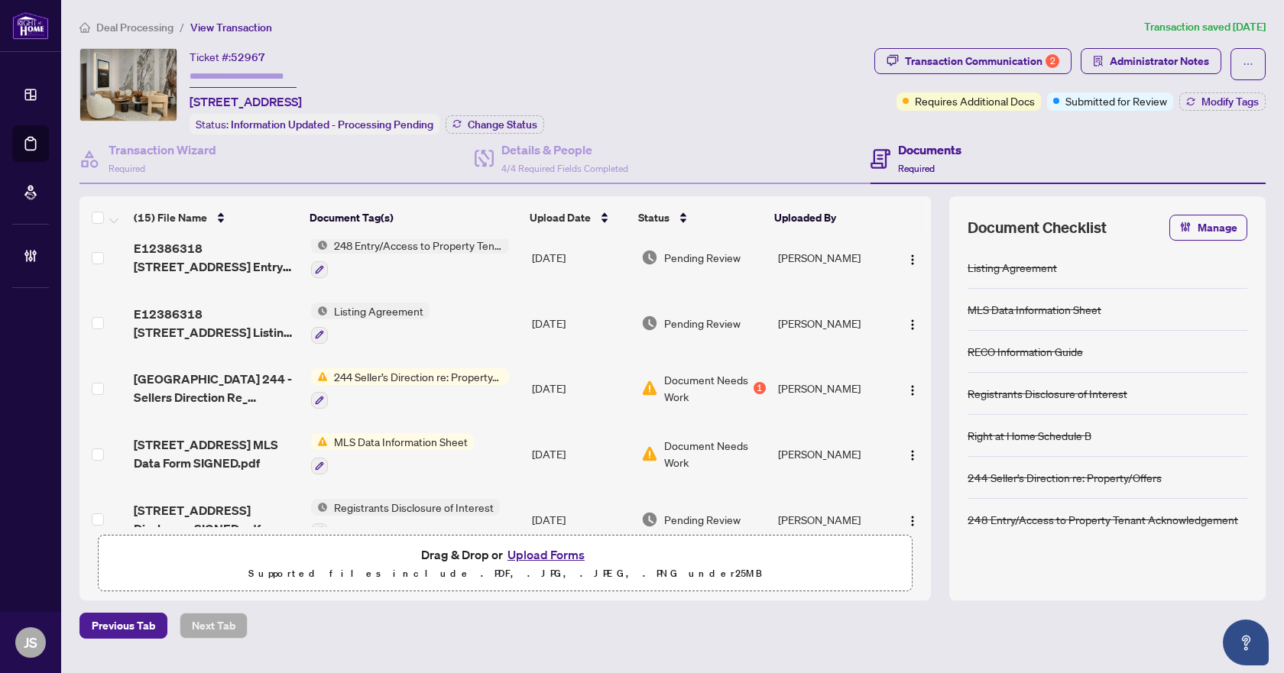
scroll to position [465, 0]
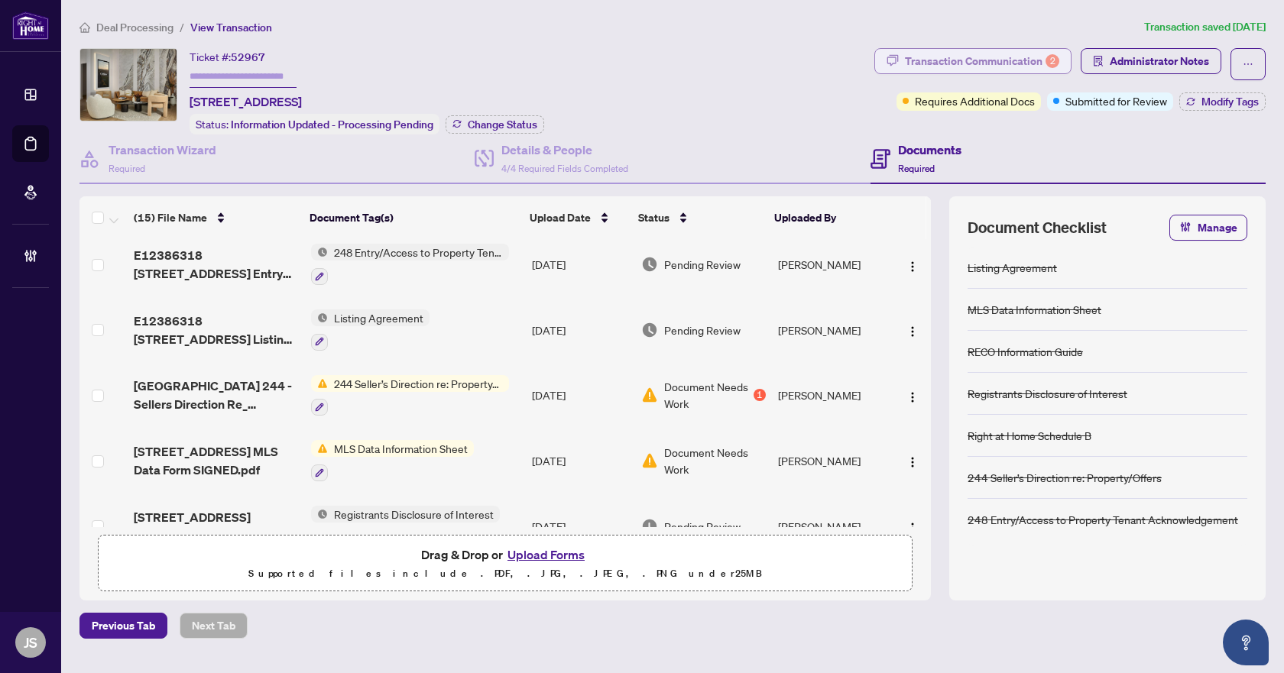
click at [1000, 58] on div "Transaction Communication 2" at bounding box center [982, 61] width 154 height 24
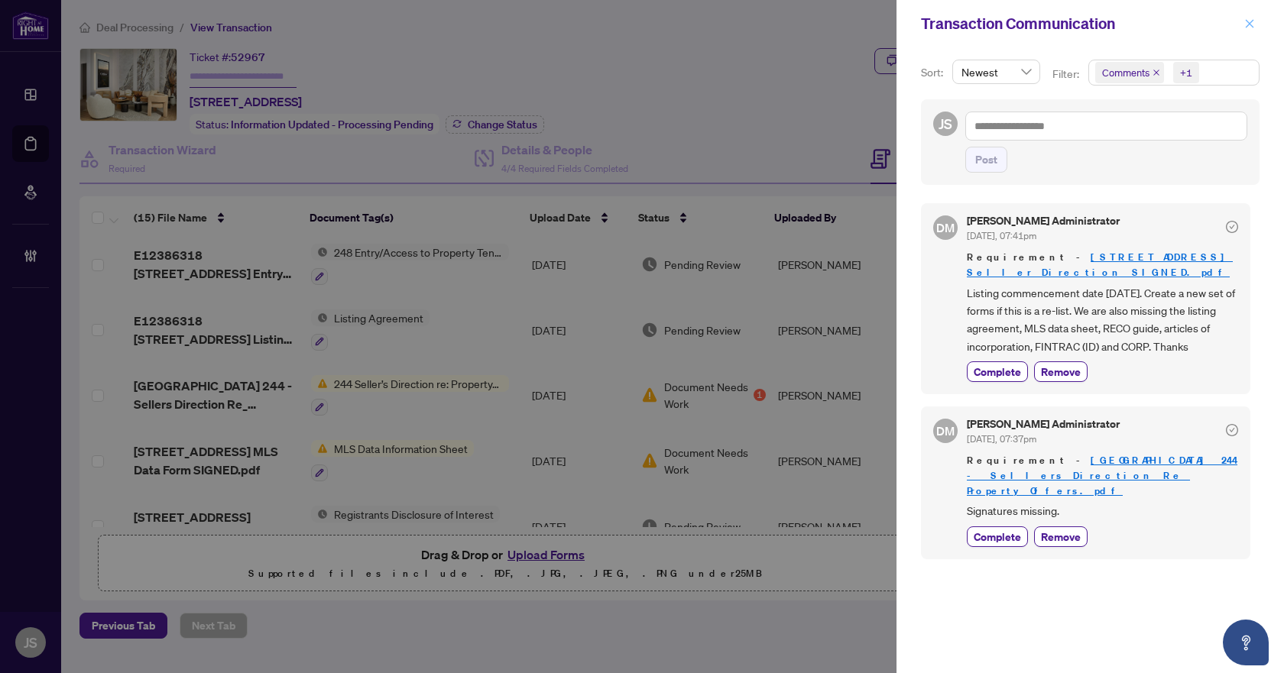
click at [1244, 18] on icon "close" at bounding box center [1249, 23] width 11 height 11
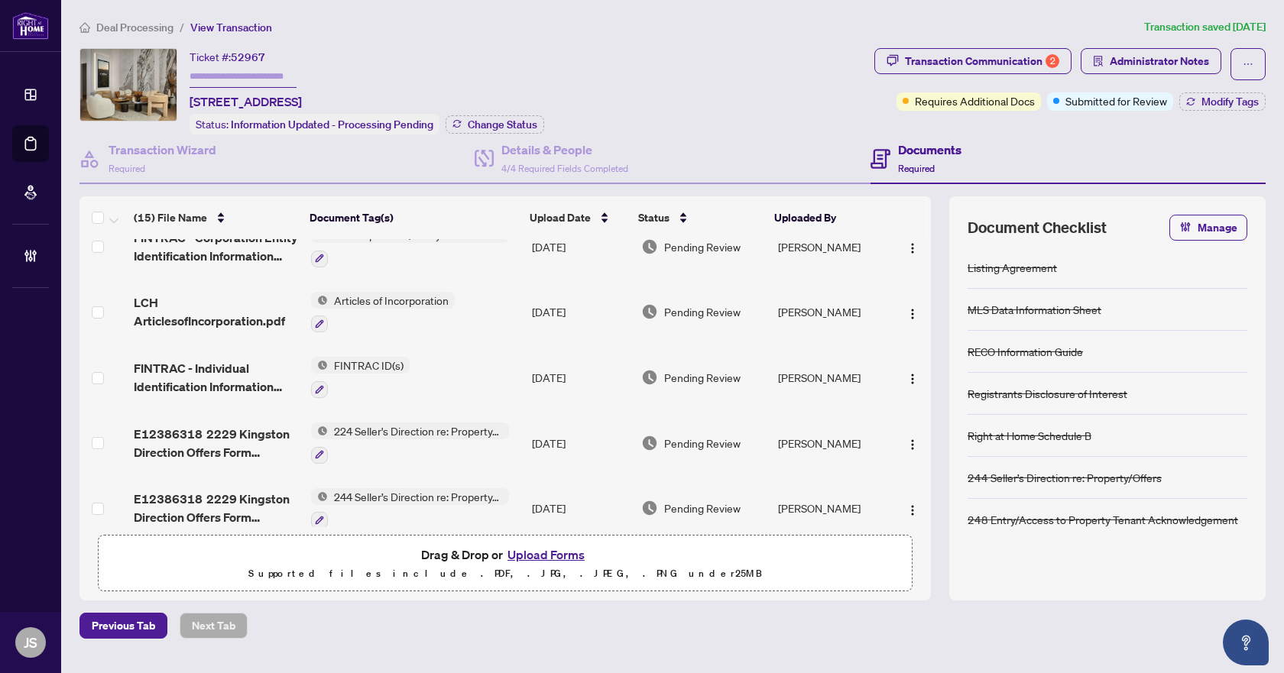
scroll to position [0, 0]
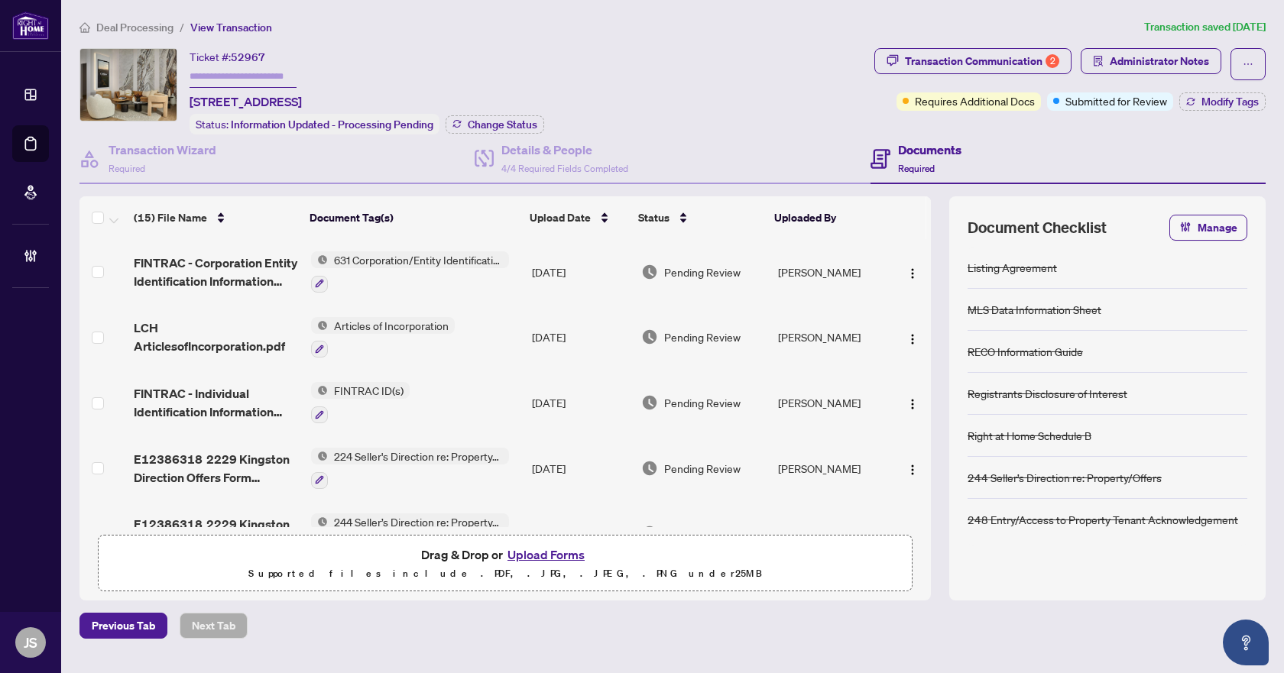
click at [151, 25] on span "Deal Processing" at bounding box center [134, 28] width 77 height 14
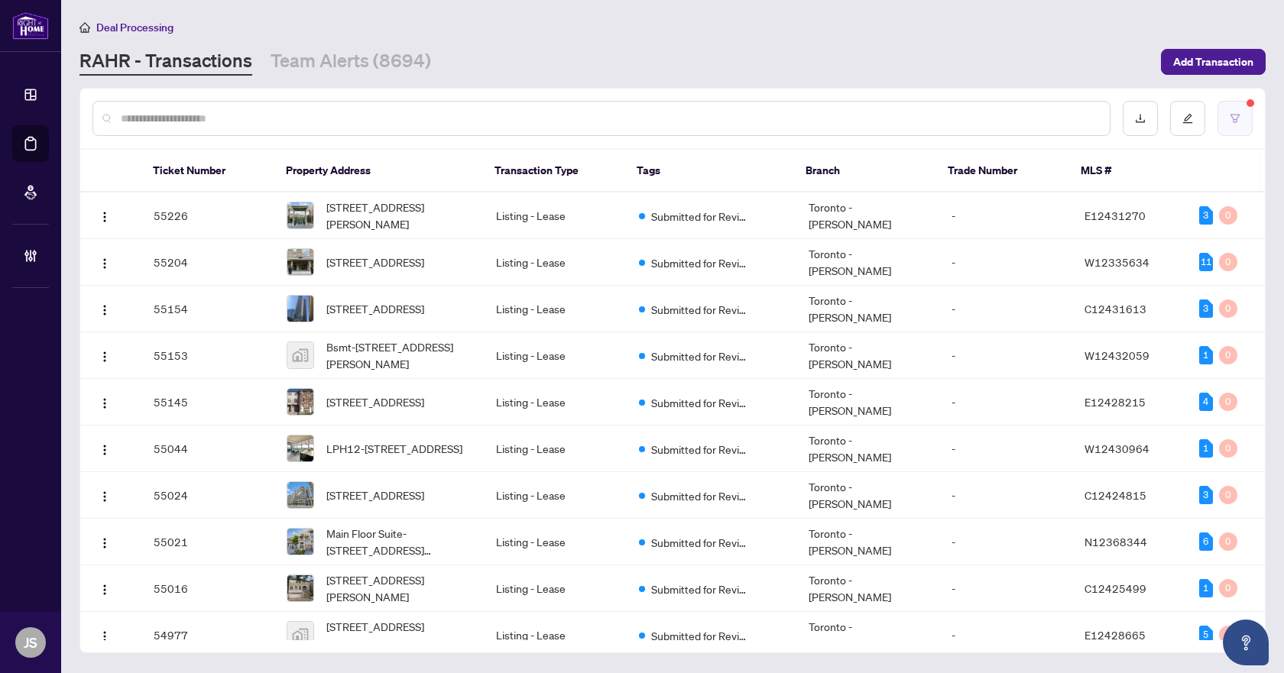
click at [1231, 120] on icon "filter" at bounding box center [1235, 118] width 11 height 11
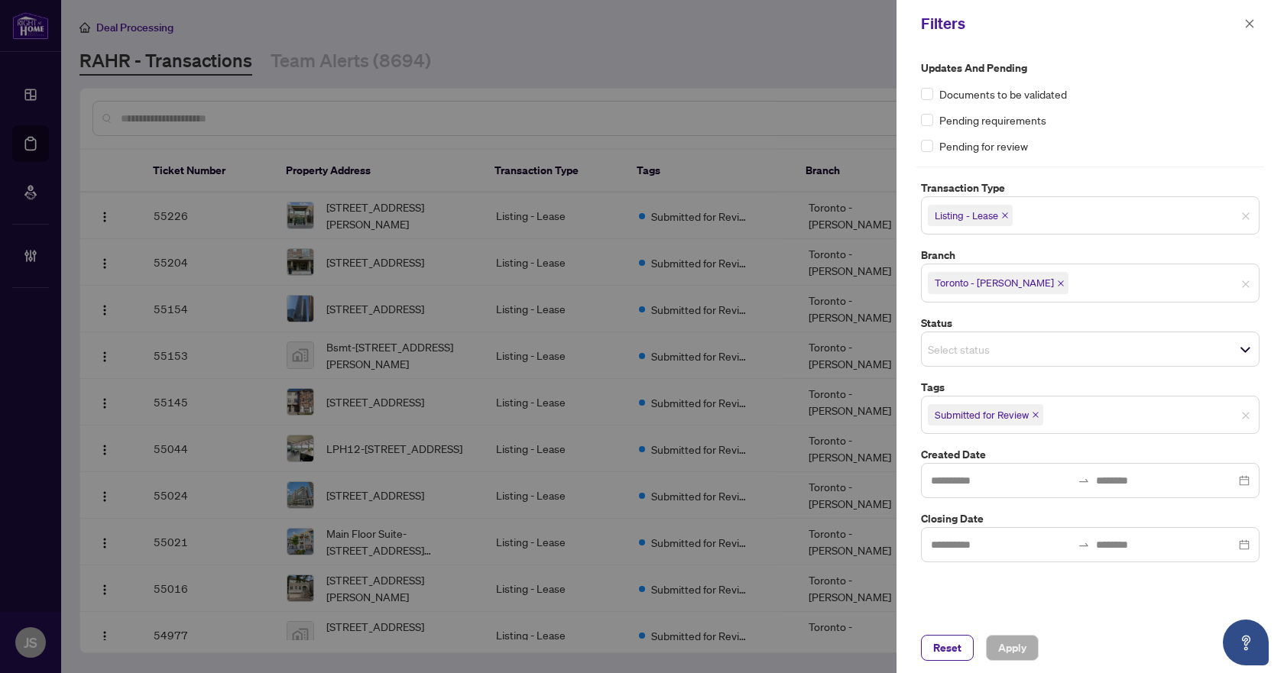
click at [1006, 212] on icon "close" at bounding box center [1005, 216] width 8 height 8
click at [1029, 212] on input "search" at bounding box center [981, 214] width 107 height 18
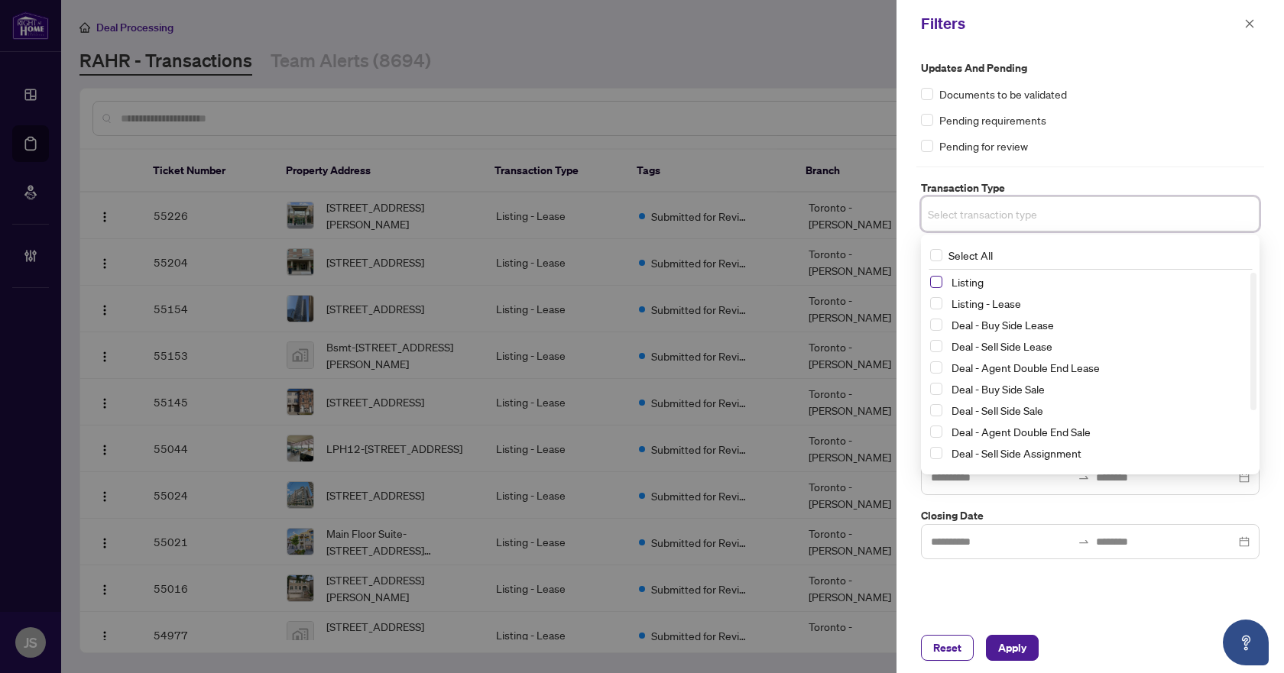
click at [935, 286] on span "Select Listing" at bounding box center [936, 282] width 12 height 12
click at [1015, 652] on span "Apply" at bounding box center [1012, 648] width 28 height 24
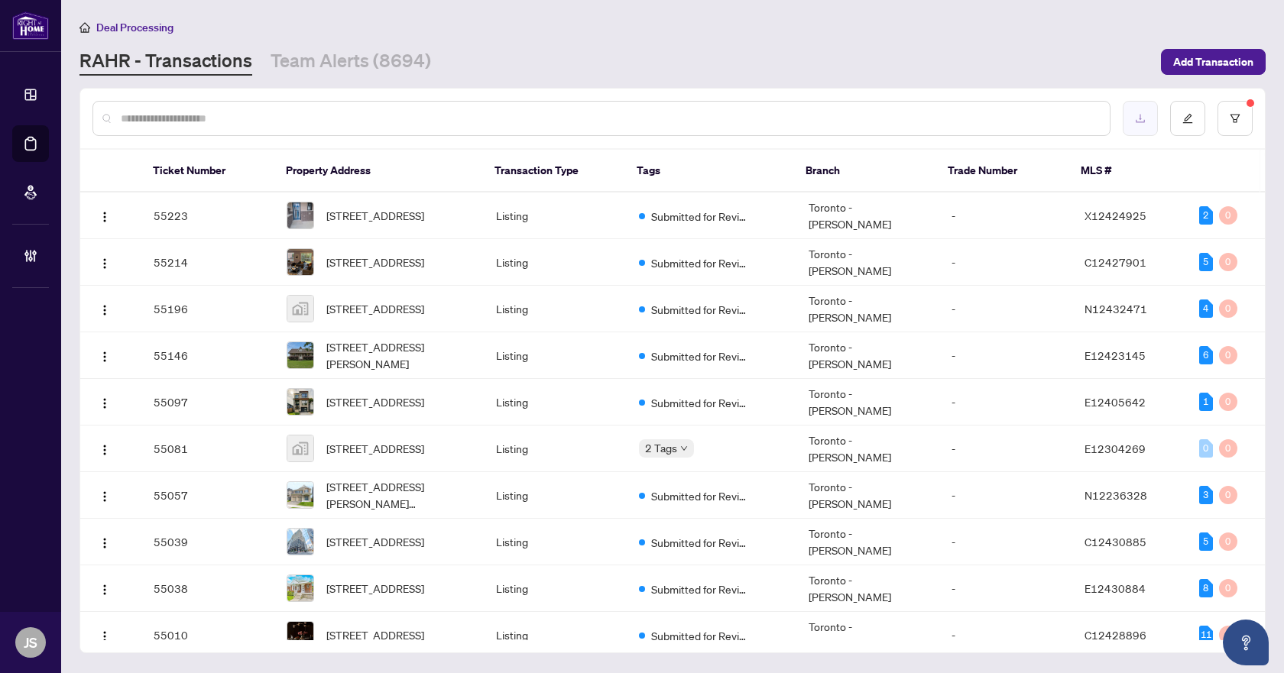
click at [1149, 112] on button "button" at bounding box center [1140, 118] width 35 height 35
click at [274, 117] on input "text" at bounding box center [609, 118] width 977 height 17
paste input "*****"
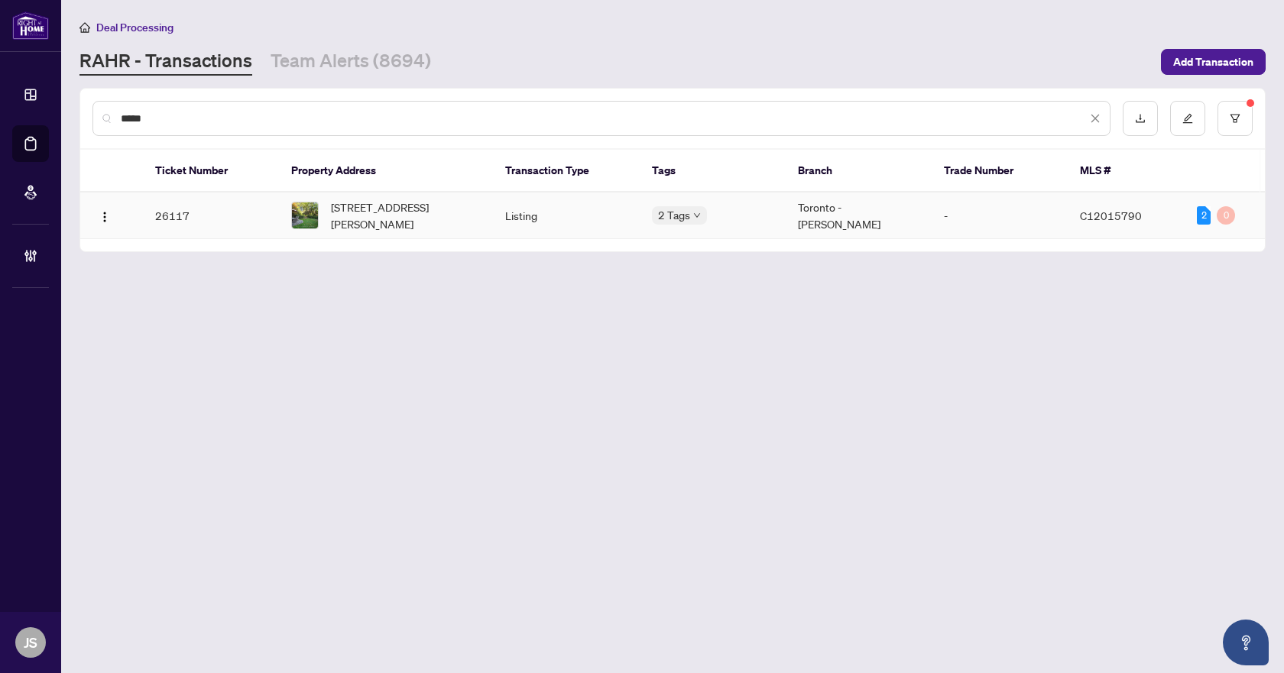
type input "*****"
click at [357, 211] on span "236 York Mills Rd, Toronto, Ontario M2L 1L1, Canada" at bounding box center [406, 216] width 150 height 34
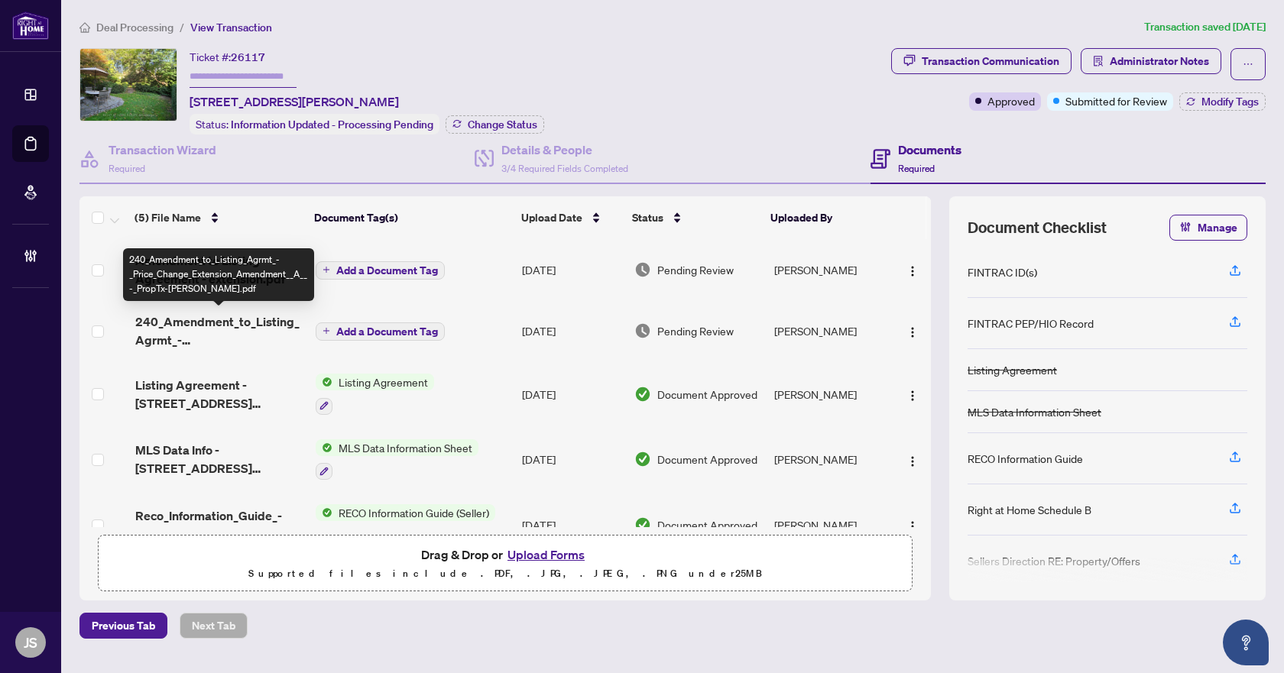
click at [167, 329] on span "240_Amendment_to_Listing_Agrmt_-_Price_Change_Extension_Amendment__A__-_PropTx-…" at bounding box center [219, 331] width 169 height 37
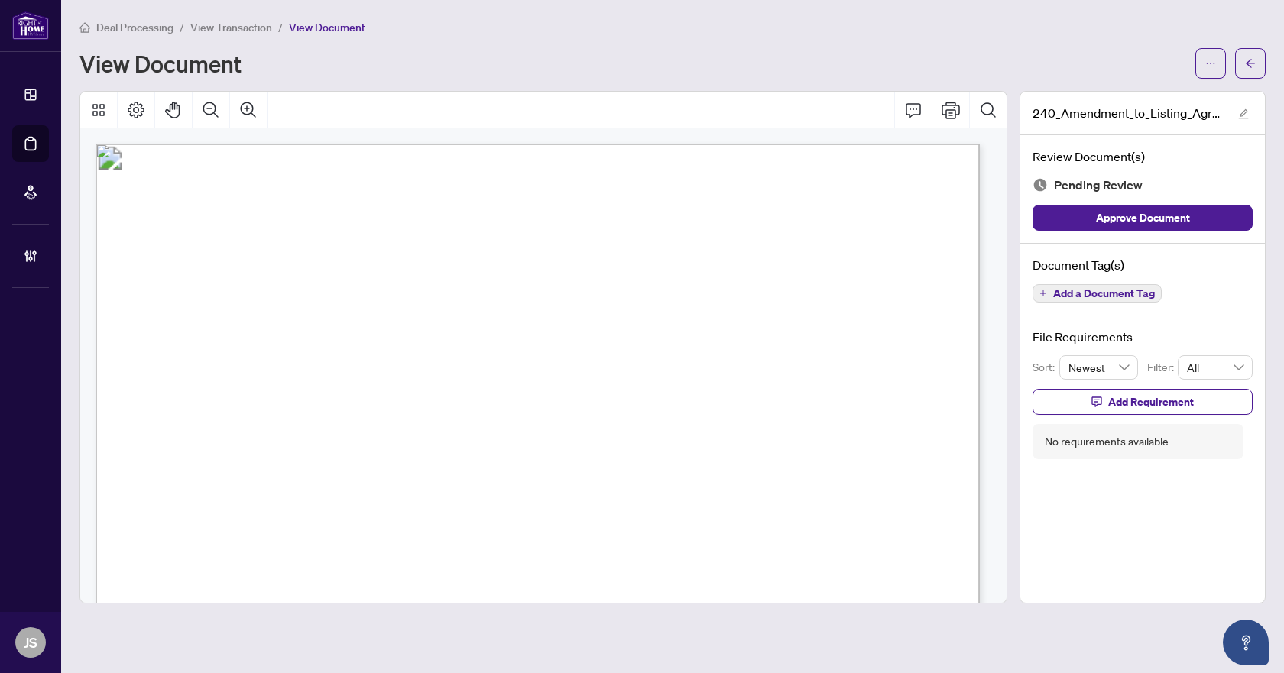
click at [1080, 293] on span "Add a Document Tag" at bounding box center [1104, 293] width 102 height 11
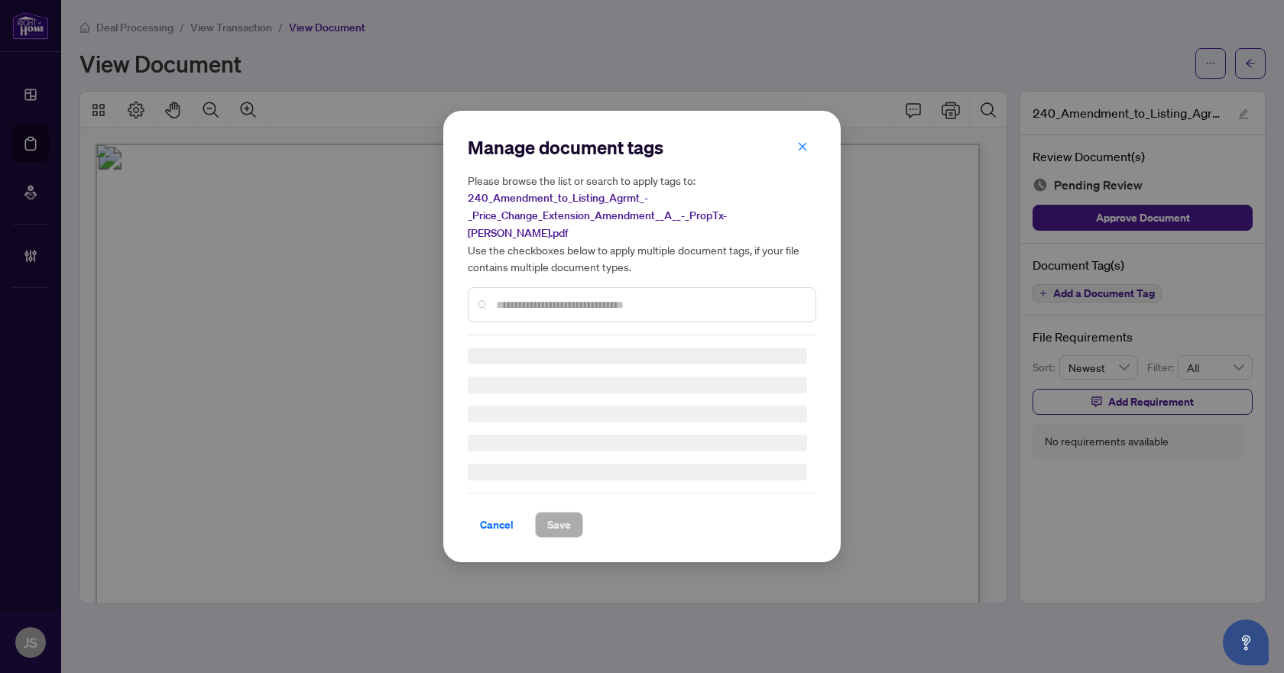
click at [550, 297] on input "text" at bounding box center [649, 305] width 307 height 17
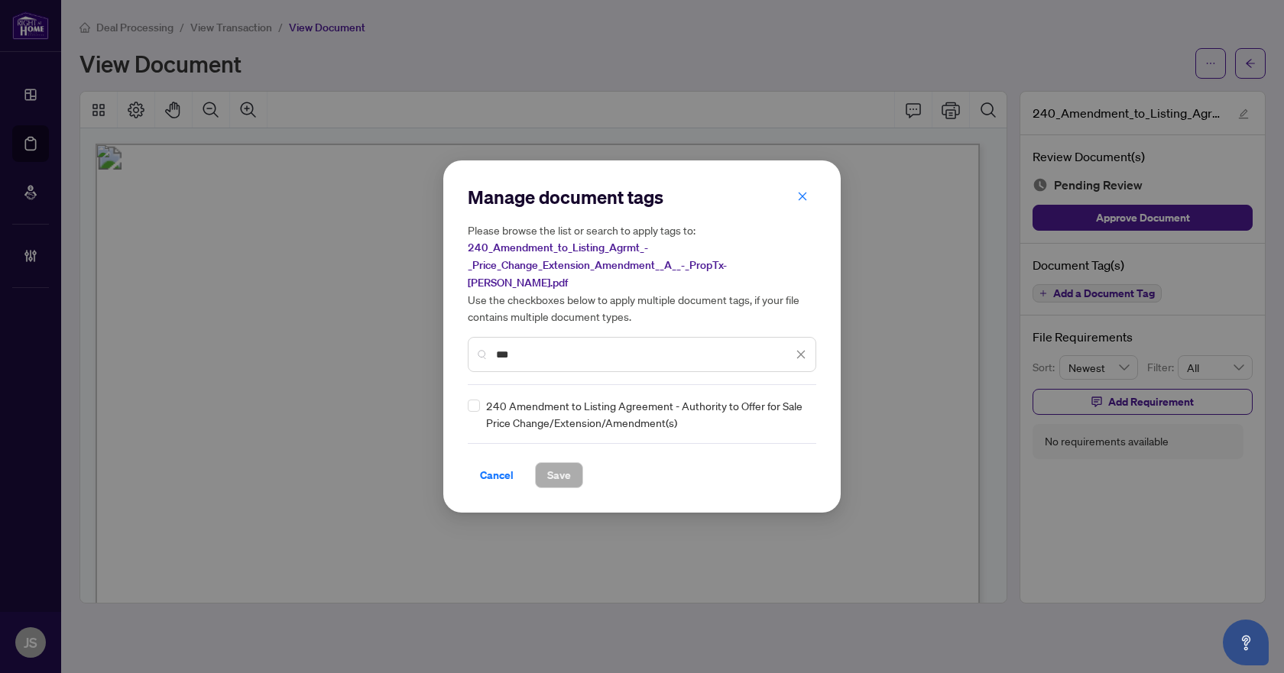
type input "***"
click at [809, 404] on div "240 Amendment to Listing Agreement - Authority to Offer for Sale Price Change/E…" at bounding box center [642, 414] width 349 height 34
click at [798, 412] on icon at bounding box center [801, 414] width 9 height 5
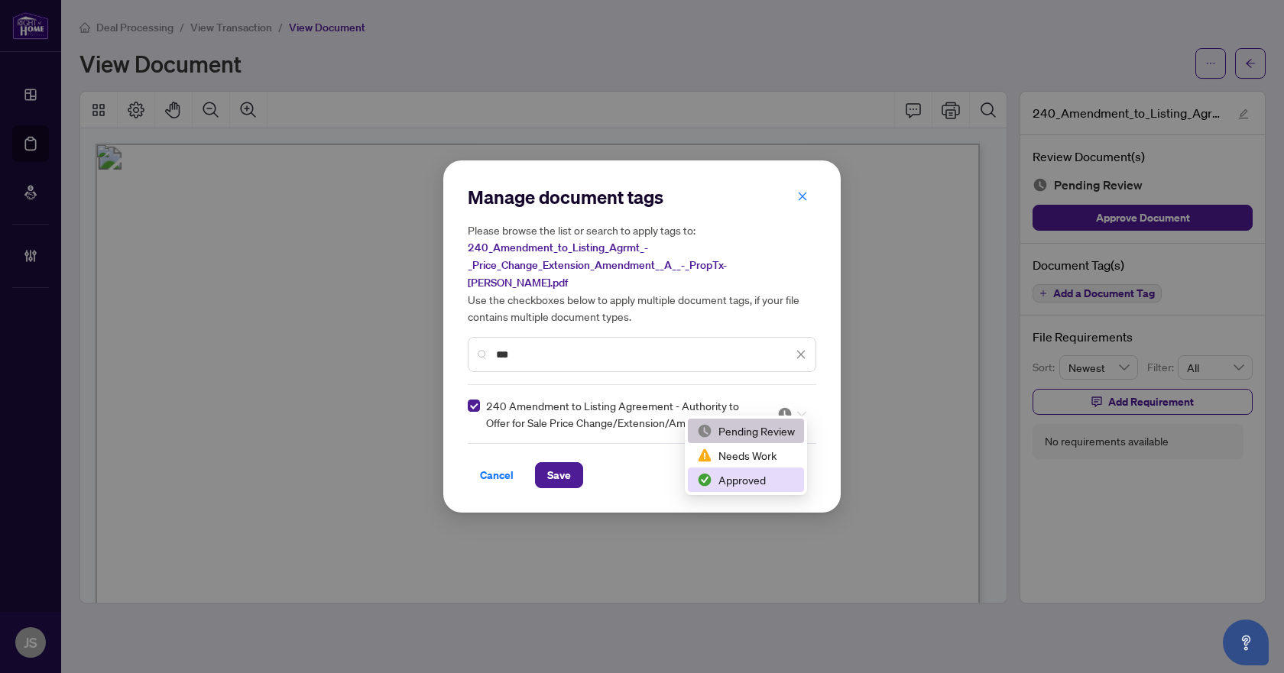
click at [742, 480] on div "Approved" at bounding box center [746, 480] width 98 height 17
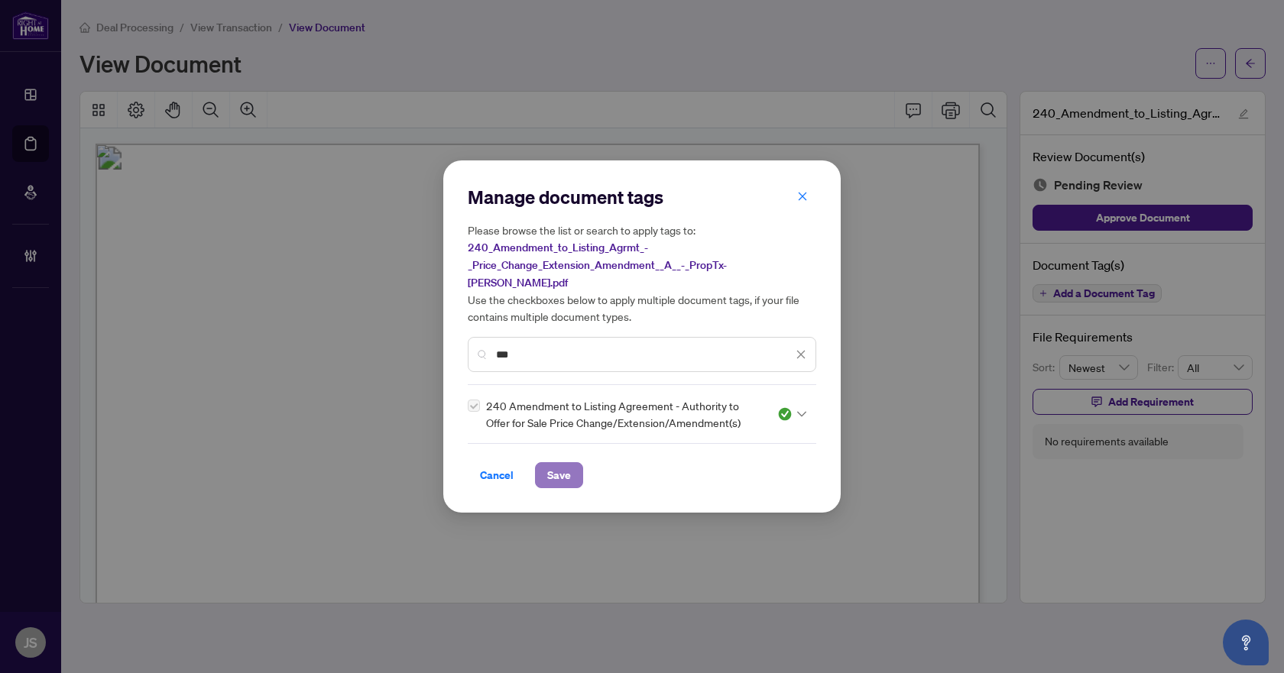
click at [552, 465] on span "Save" at bounding box center [559, 475] width 24 height 24
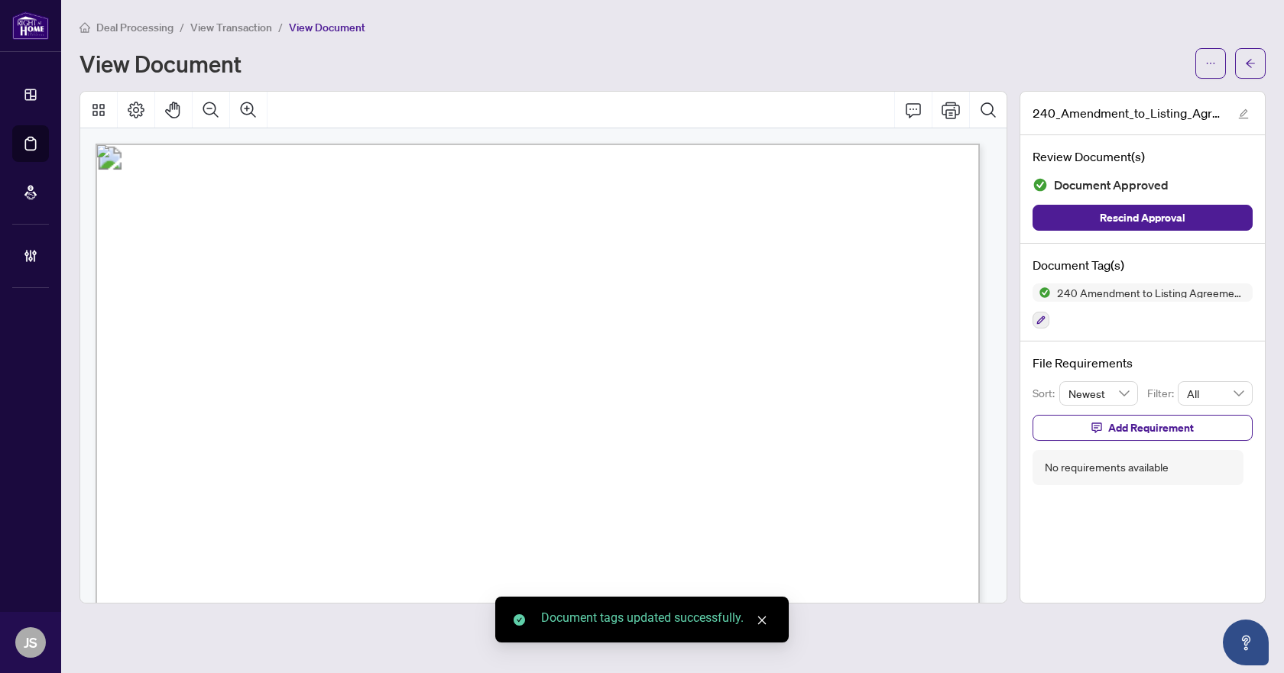
click at [1250, 57] on span "button" at bounding box center [1250, 63] width 11 height 24
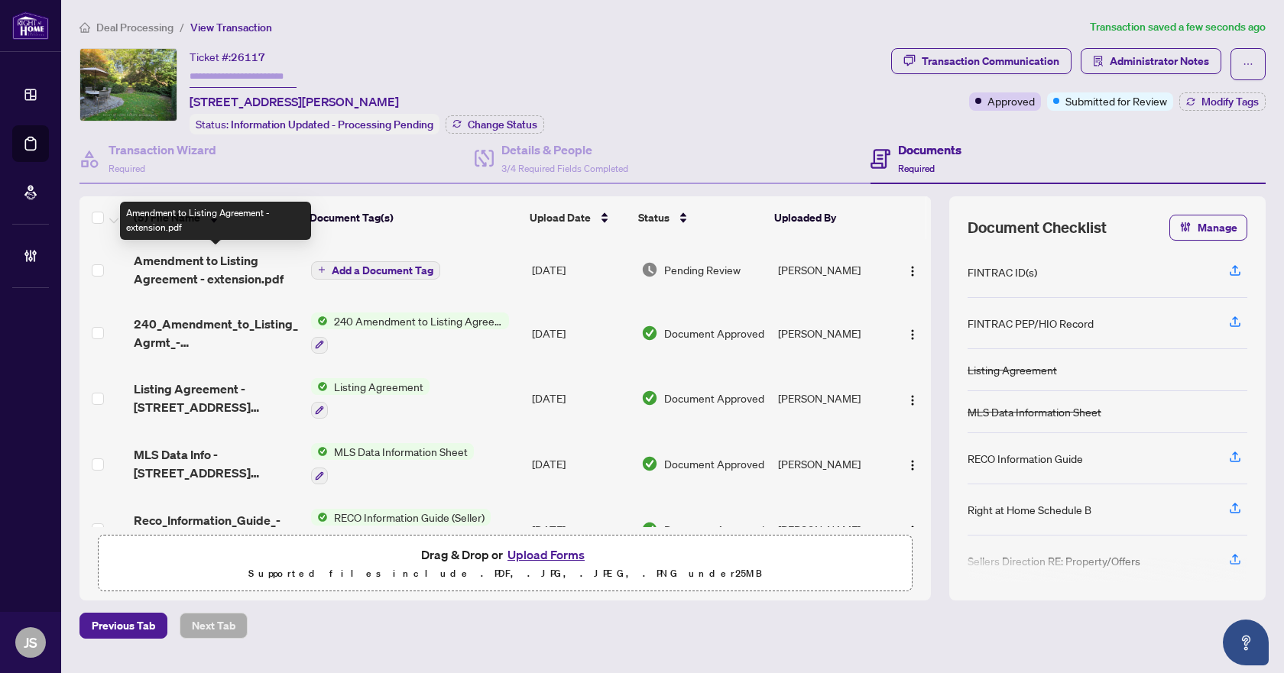
click at [206, 258] on span "Amendment to Listing Agreement - extension.pdf" at bounding box center [216, 269] width 164 height 37
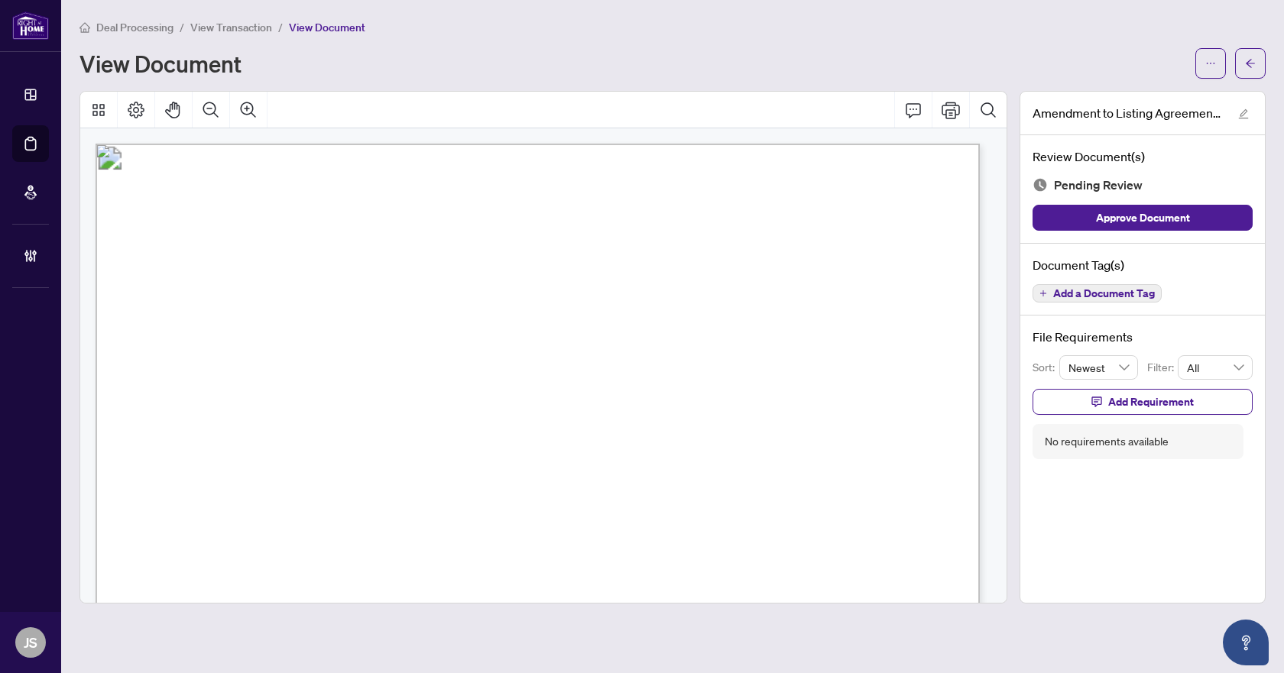
click at [1101, 289] on span "Add a Document Tag" at bounding box center [1104, 293] width 102 height 11
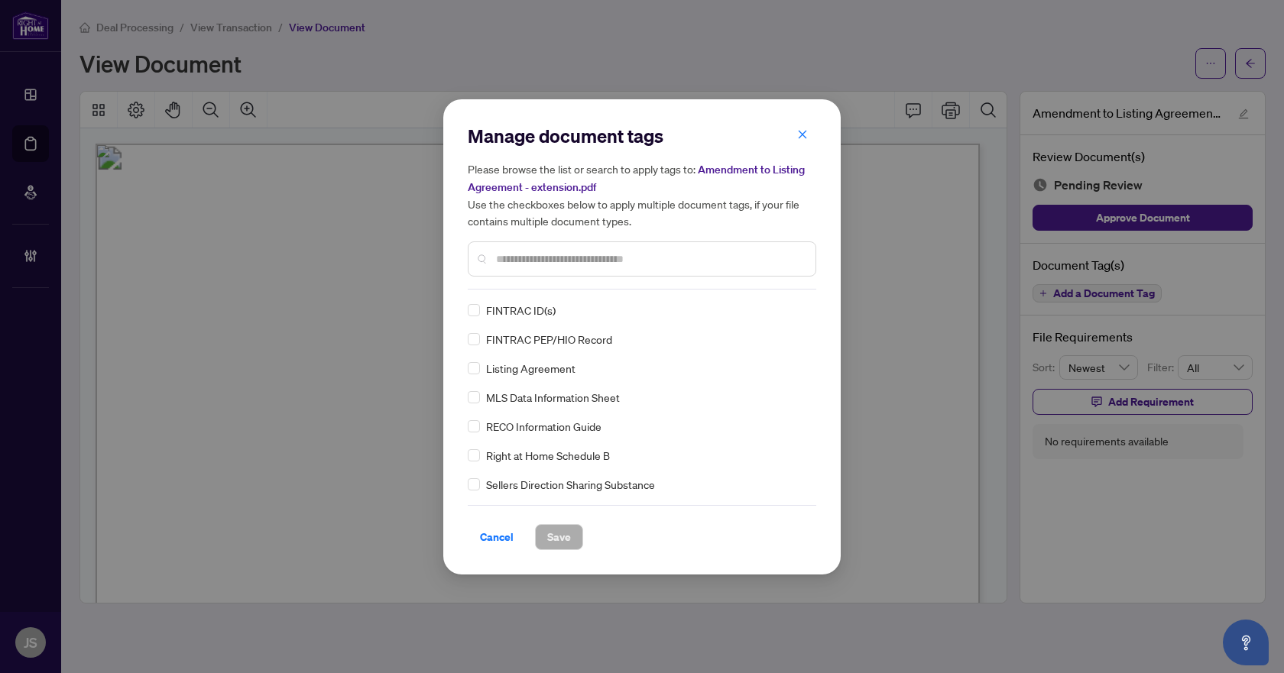
click at [523, 279] on div "Manage document tags Please browse the list or search to apply tags to: Amendme…" at bounding box center [642, 207] width 349 height 166
click at [543, 255] on input "text" at bounding box center [649, 259] width 307 height 17
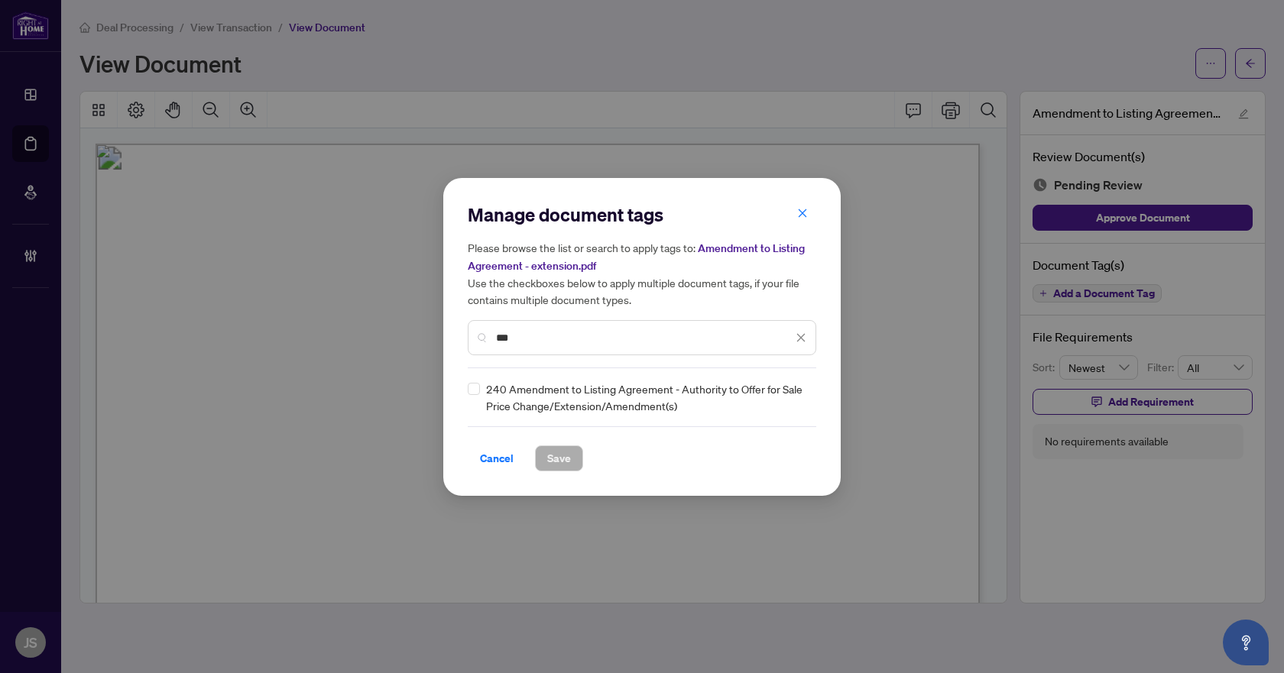
type input "***"
click at [799, 396] on icon at bounding box center [801, 396] width 9 height 5
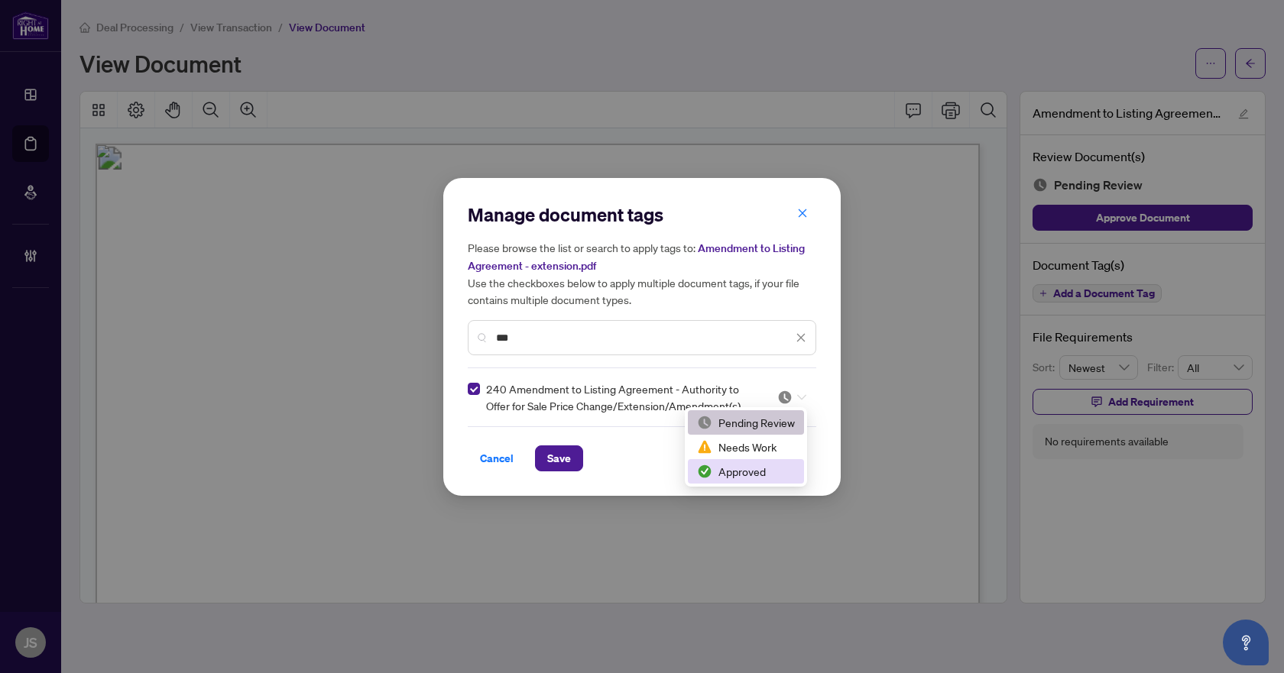
click at [747, 469] on div "Approved" at bounding box center [746, 471] width 98 height 17
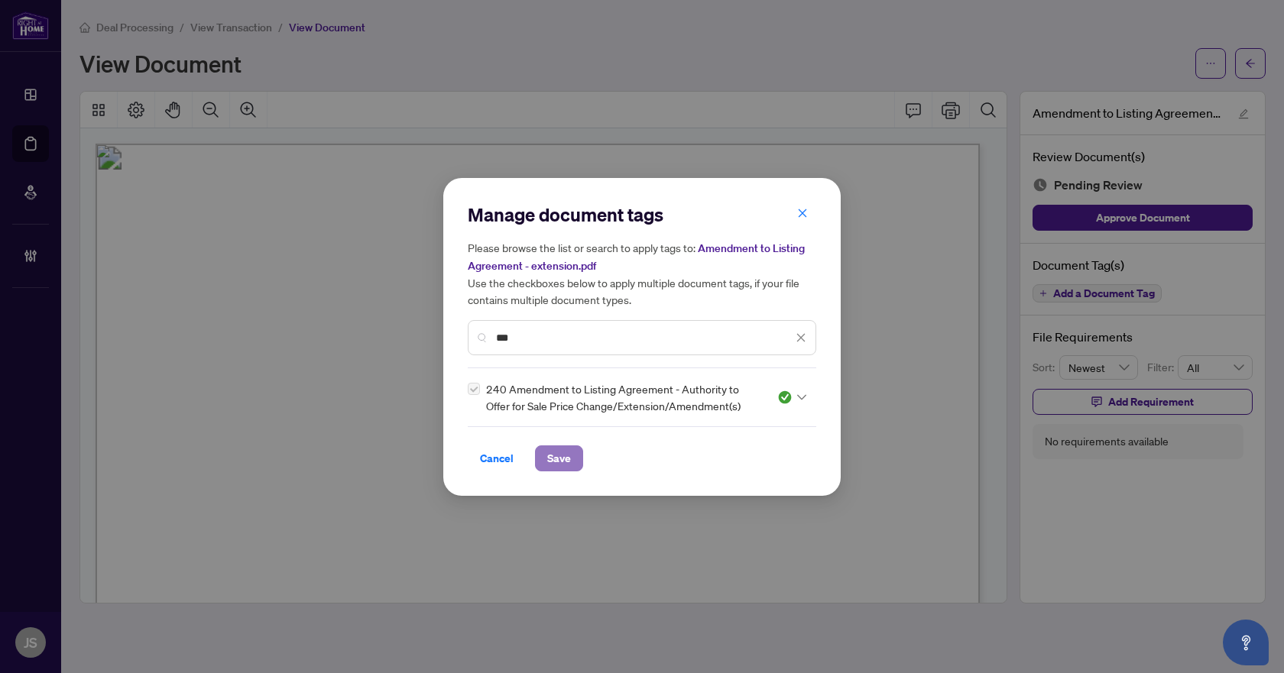
click at [547, 455] on span "Save" at bounding box center [559, 458] width 24 height 24
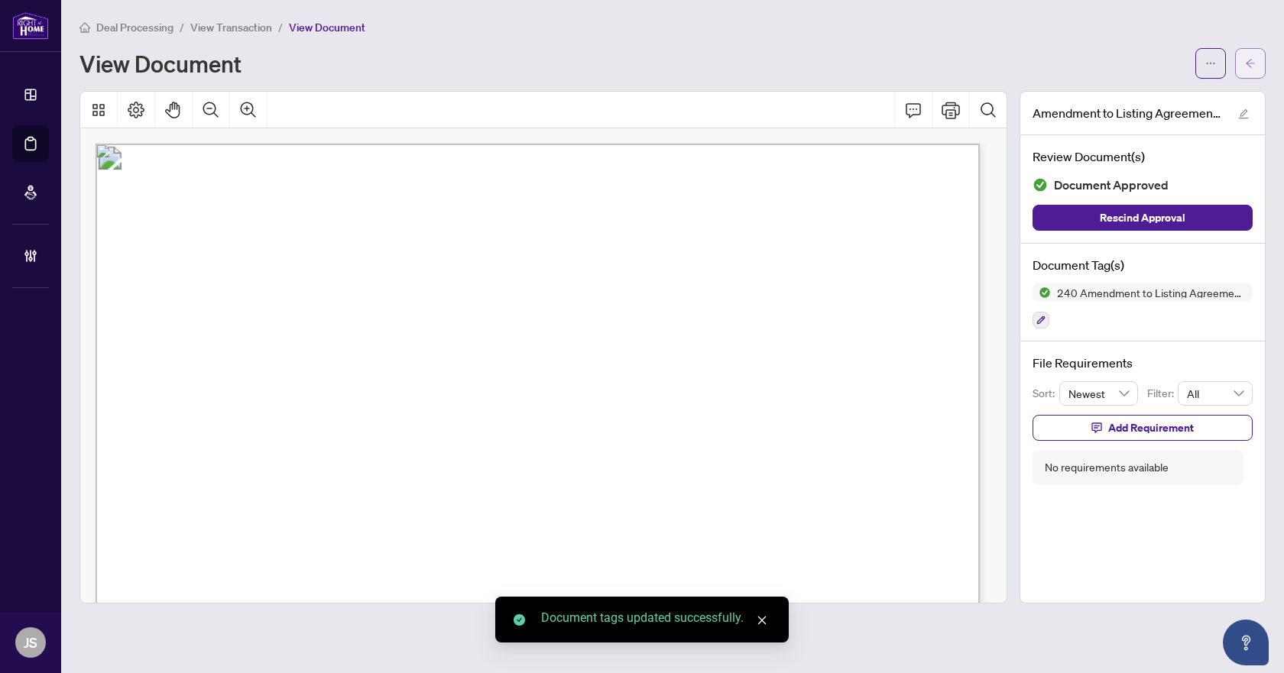
click at [1249, 54] on span "button" at bounding box center [1250, 63] width 11 height 24
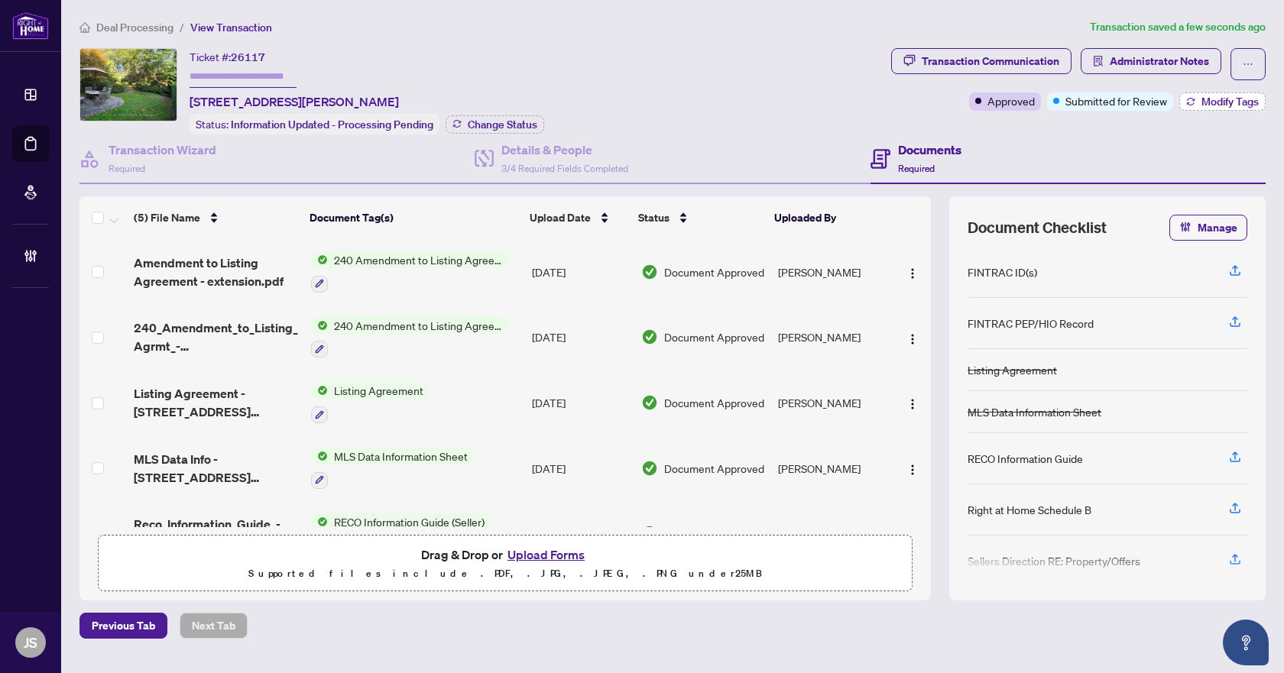
click at [1214, 103] on span "Modify Tags" at bounding box center [1229, 101] width 57 height 11
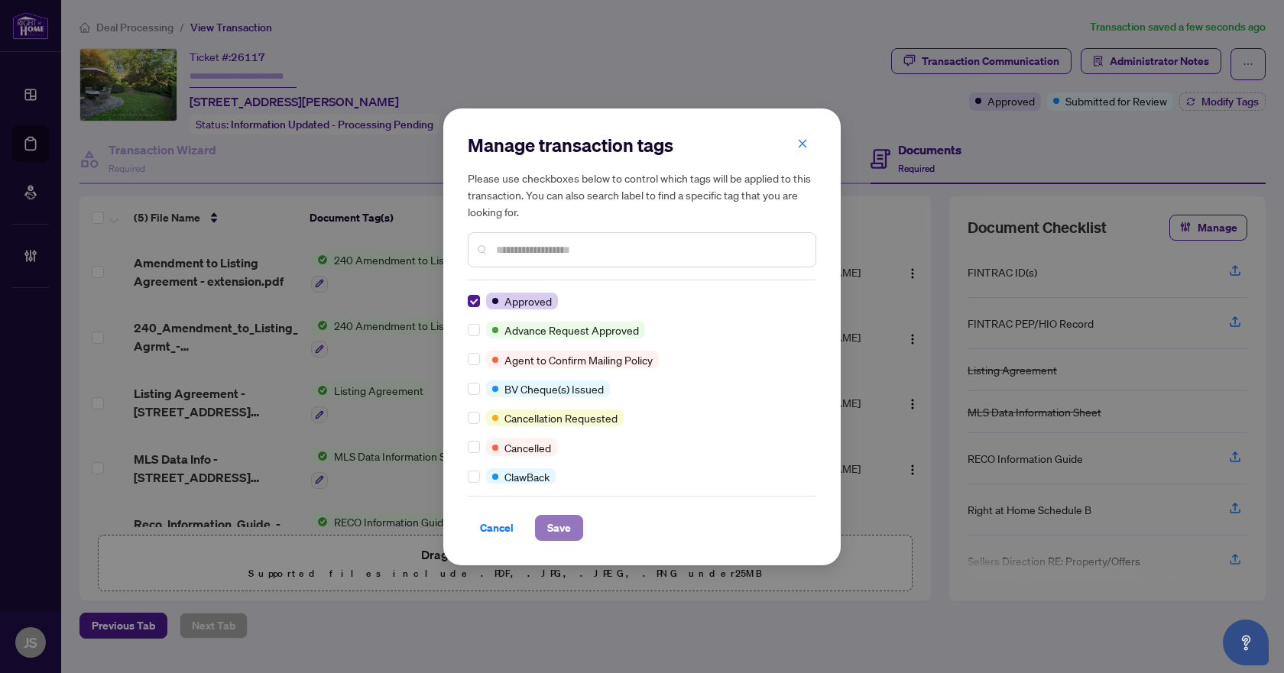
click at [555, 524] on span "Save" at bounding box center [559, 528] width 24 height 24
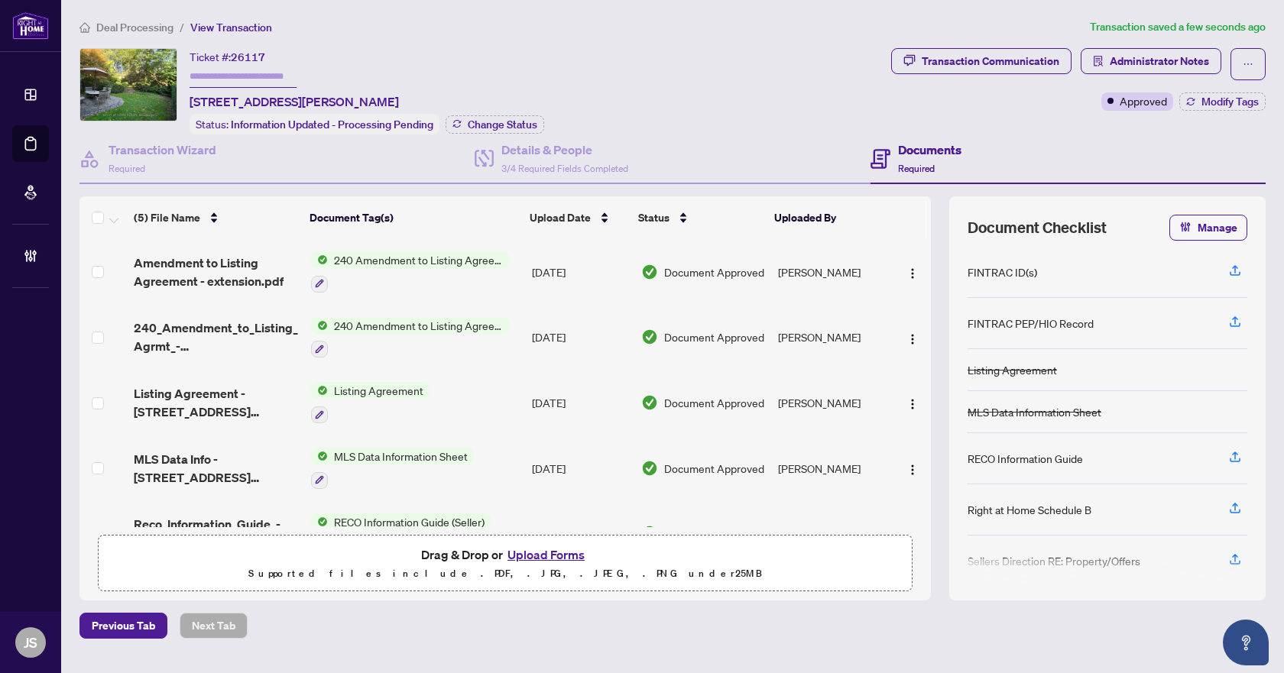
click at [152, 21] on span "Deal Processing" at bounding box center [134, 28] width 77 height 14
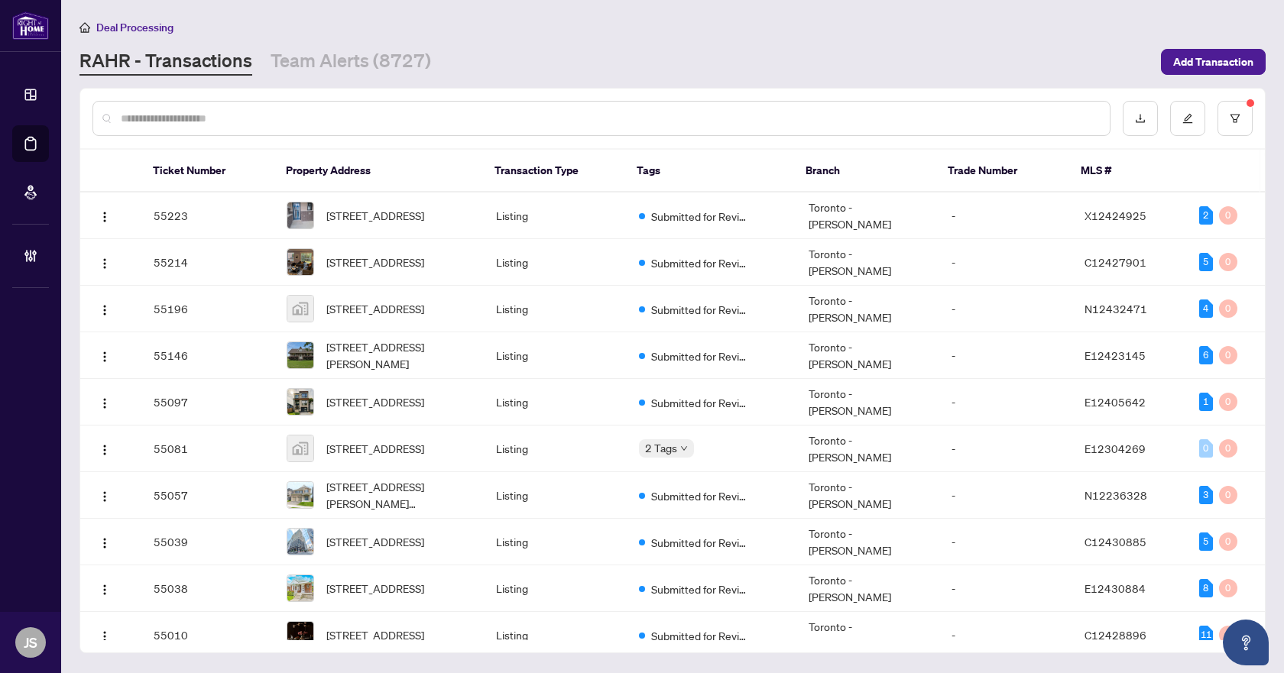
click at [300, 117] on input "text" at bounding box center [609, 118] width 977 height 17
paste input "*****"
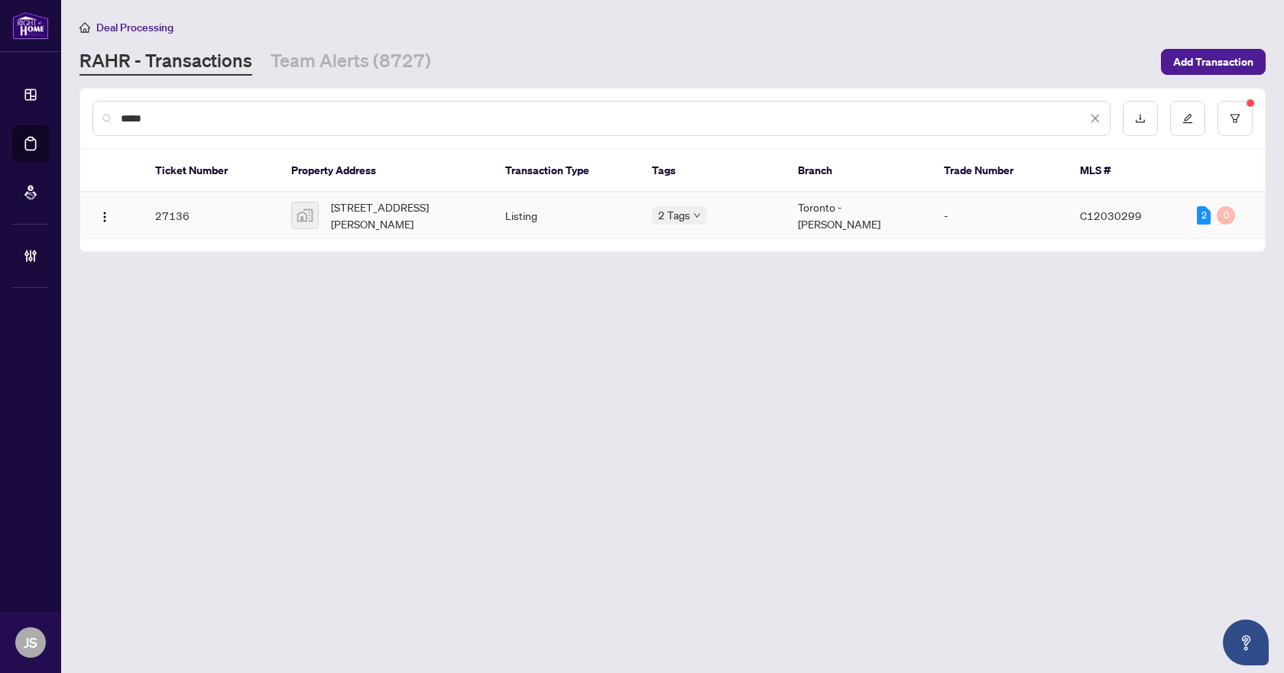
type input "*****"
click at [397, 215] on span "[STREET_ADDRESS][PERSON_NAME]" at bounding box center [406, 216] width 150 height 34
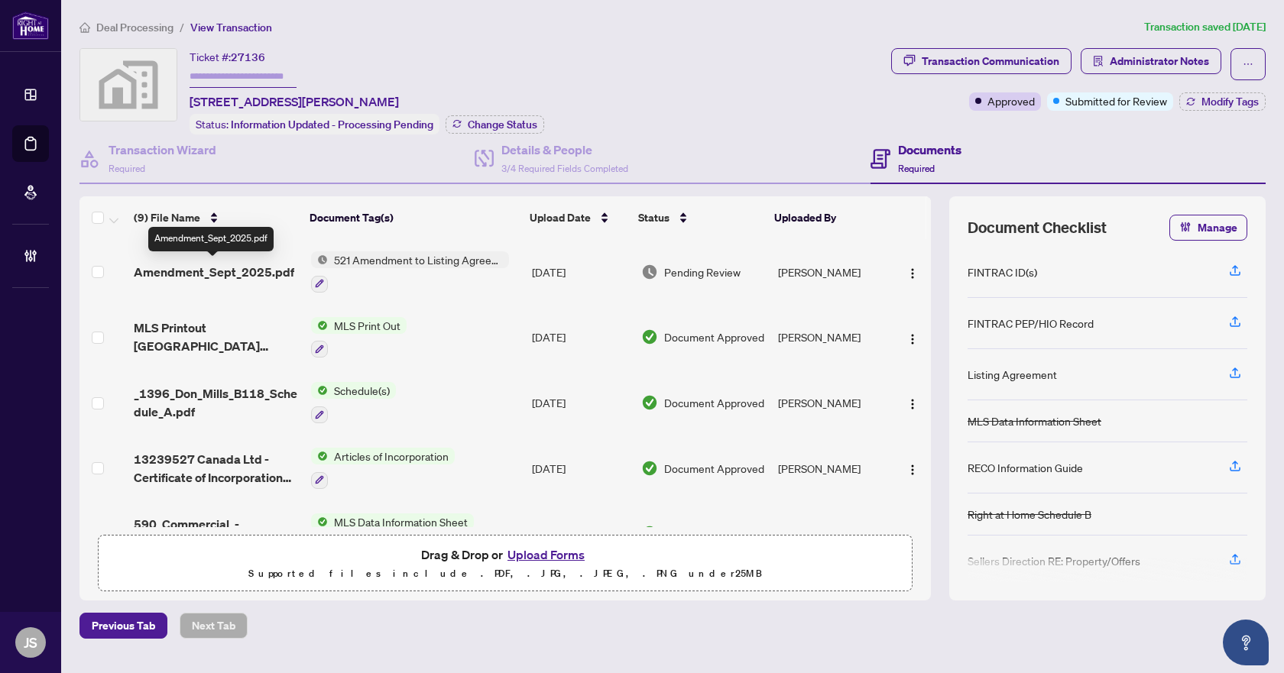
click at [199, 264] on span "Amendment_Sept_2025.pdf" at bounding box center [214, 272] width 161 height 18
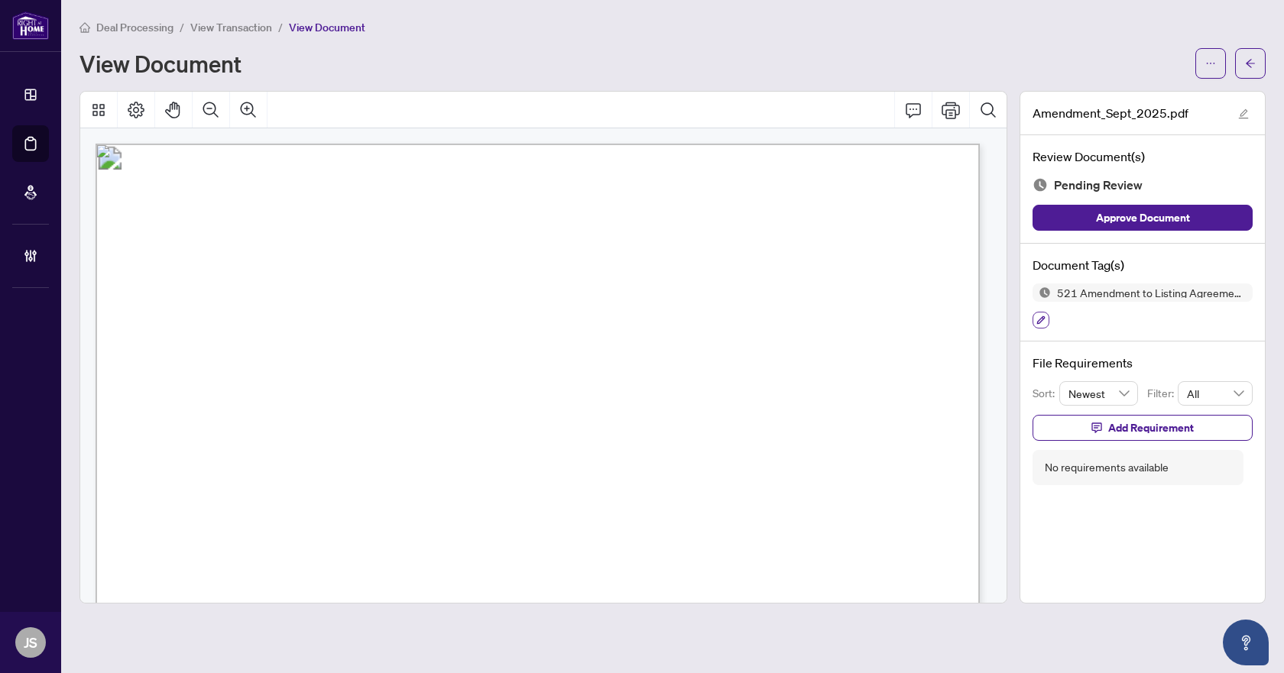
click at [1043, 319] on icon "button" at bounding box center [1040, 320] width 9 height 9
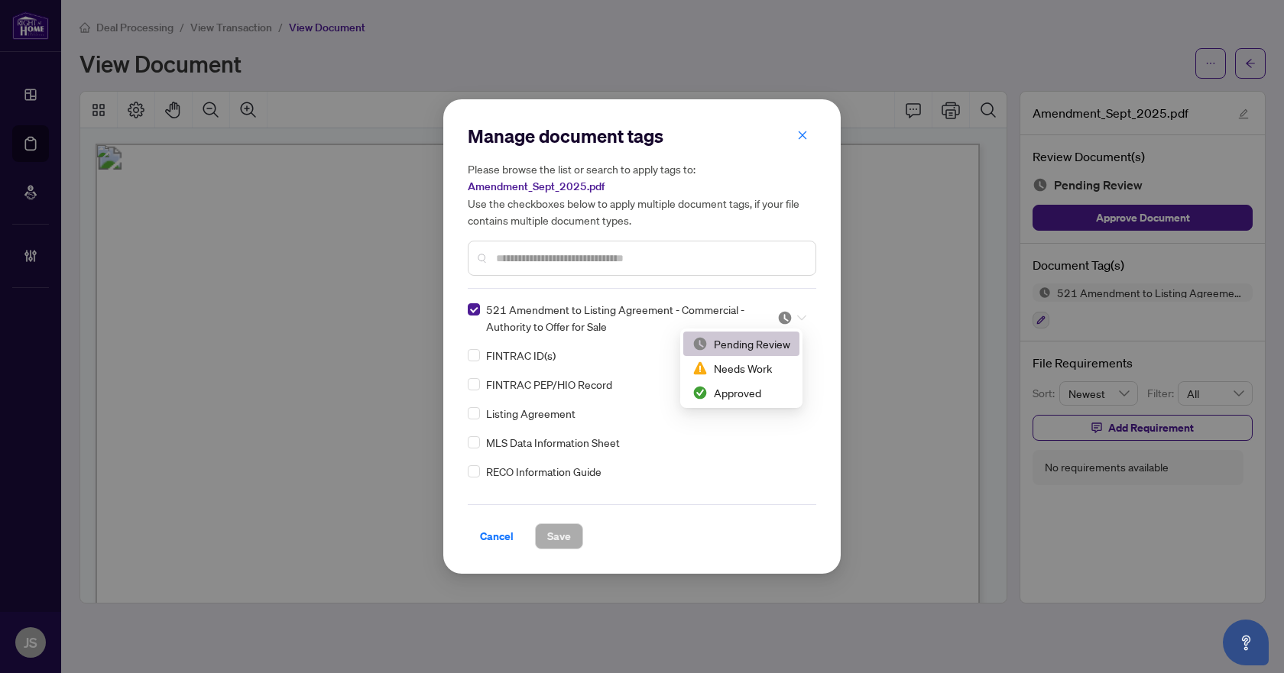
click at [790, 311] on div at bounding box center [791, 317] width 29 height 15
drag, startPoint x: 762, startPoint y: 392, endPoint x: 741, endPoint y: 407, distance: 25.2
click at [762, 393] on div "Approved" at bounding box center [741, 392] width 98 height 17
click at [535, 534] on button "Save" at bounding box center [559, 537] width 48 height 26
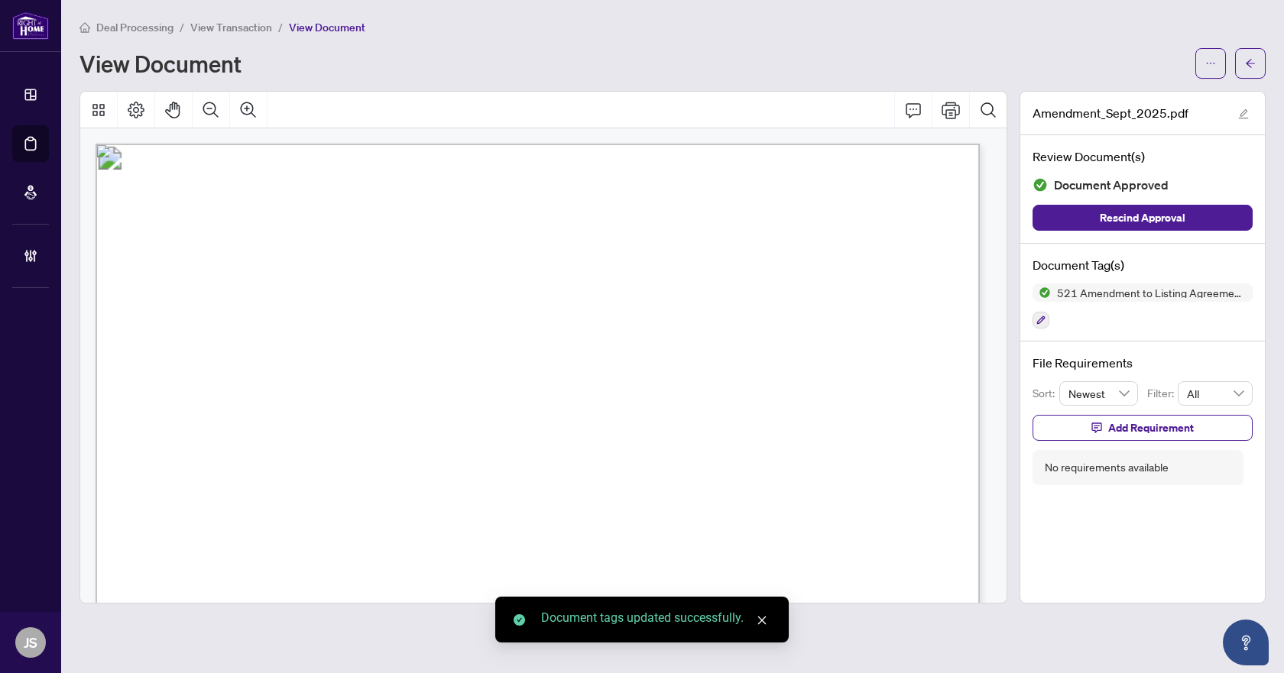
click at [1255, 64] on icon "arrow-left" at bounding box center [1250, 63] width 11 height 11
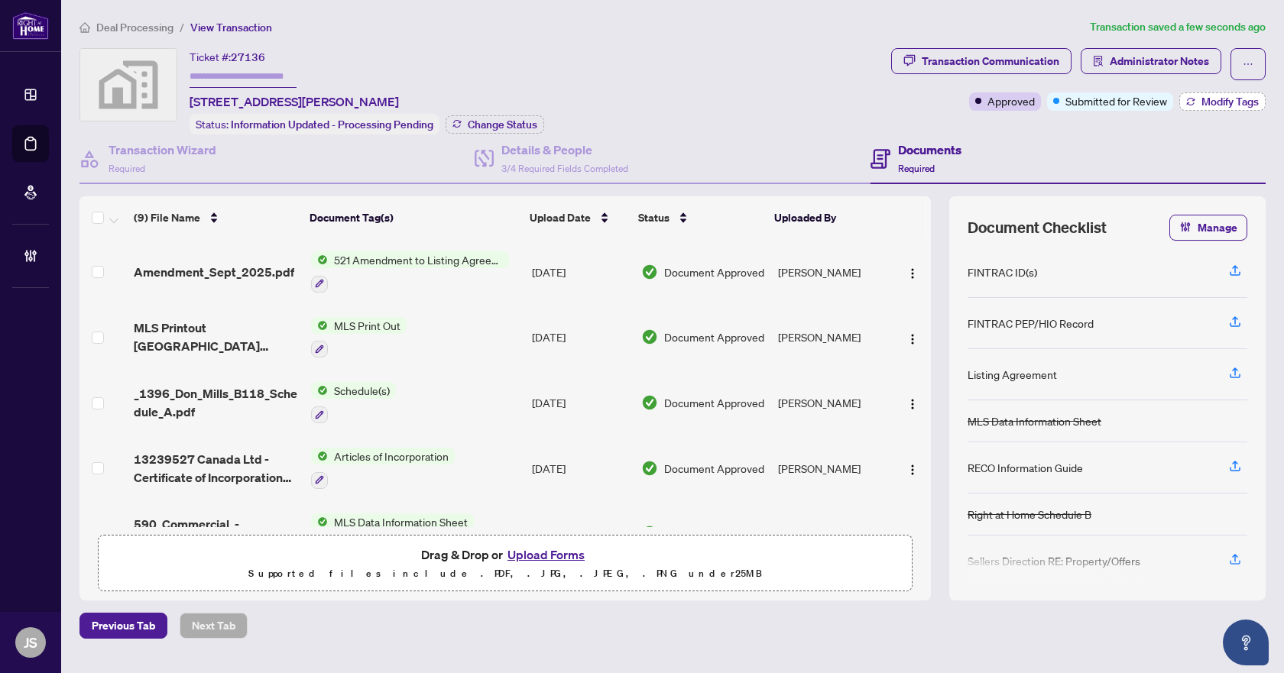
click at [1196, 96] on button "Modify Tags" at bounding box center [1222, 101] width 86 height 18
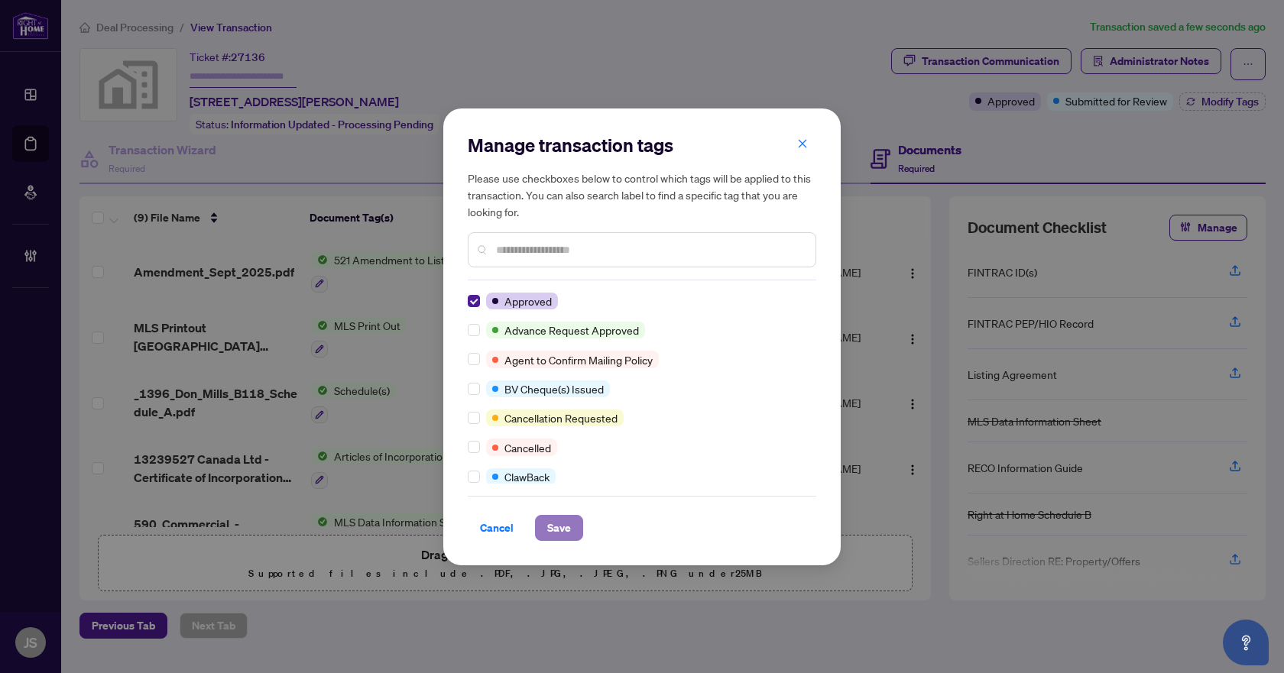
click at [561, 526] on span "Save" at bounding box center [559, 528] width 24 height 24
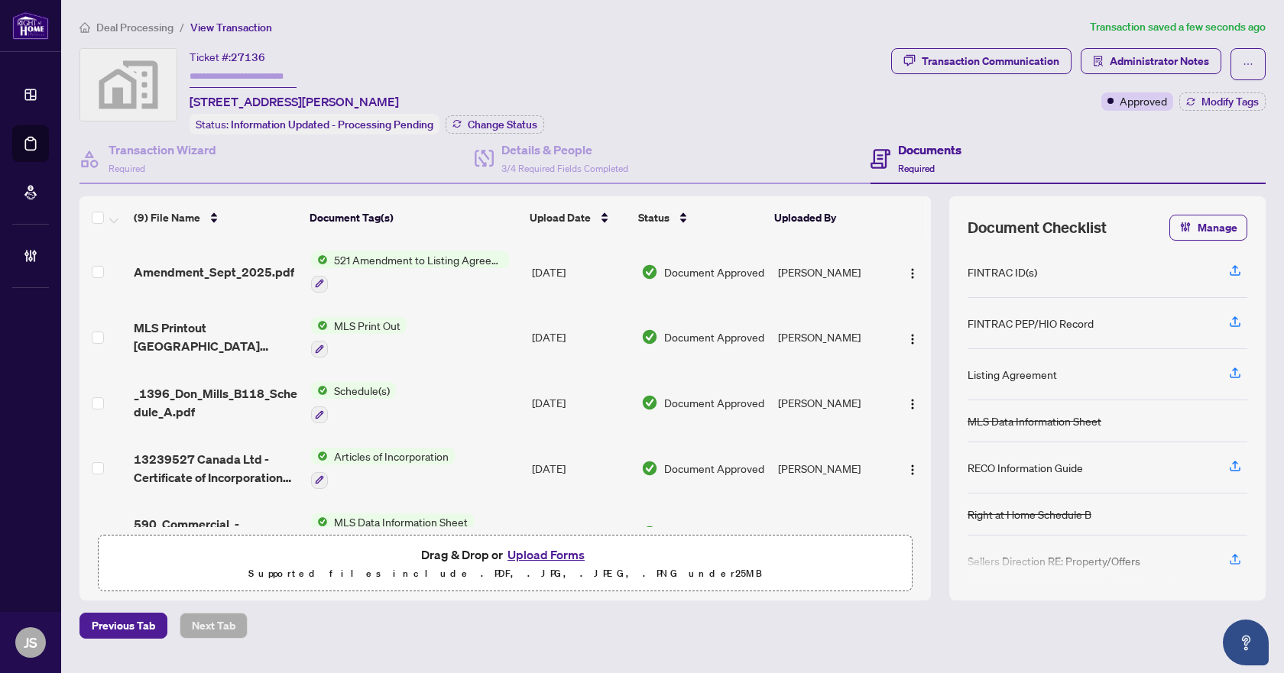
click at [149, 28] on span "Deal Processing" at bounding box center [134, 28] width 77 height 14
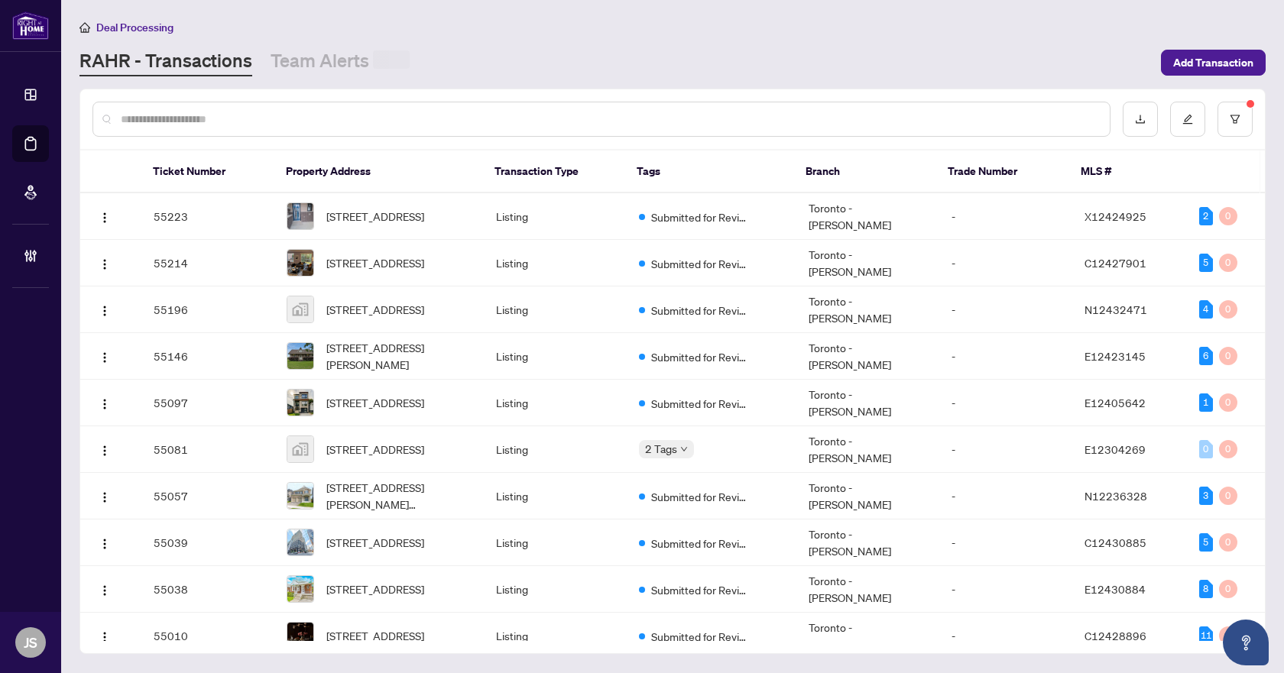
click at [323, 119] on input "text" at bounding box center [609, 119] width 977 height 17
paste input "*****"
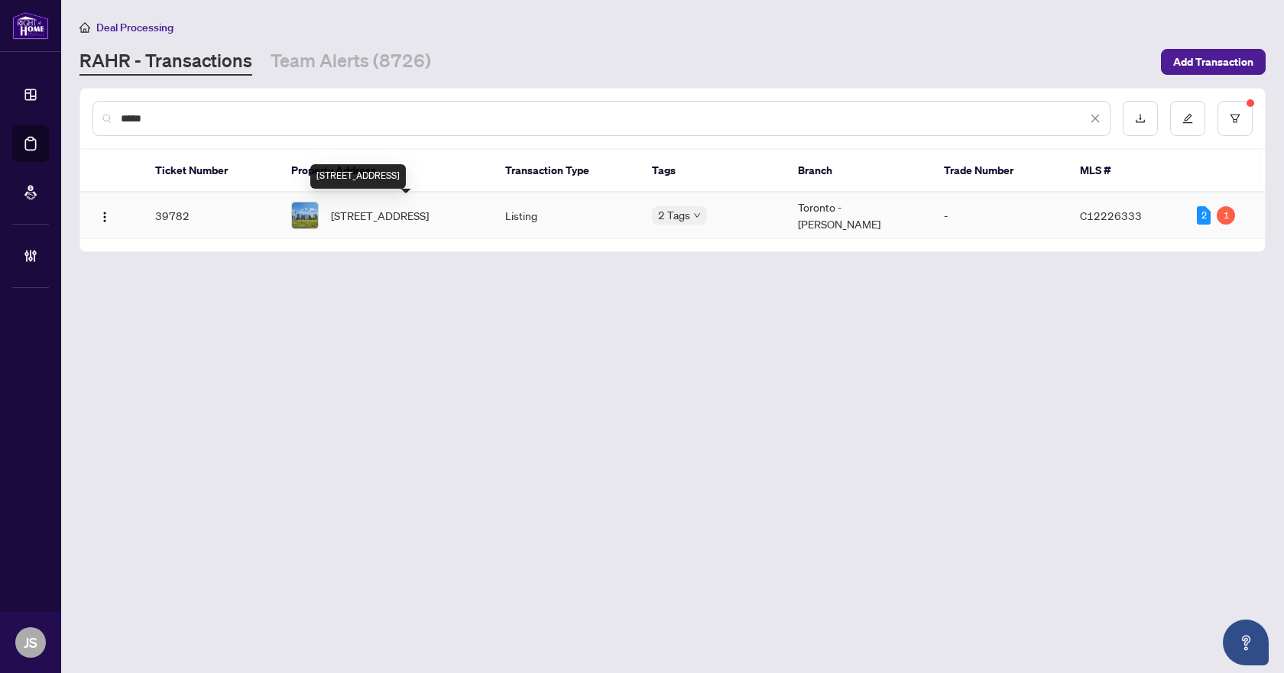
type input "*****"
click at [400, 212] on span "[STREET_ADDRESS]" at bounding box center [380, 215] width 98 height 17
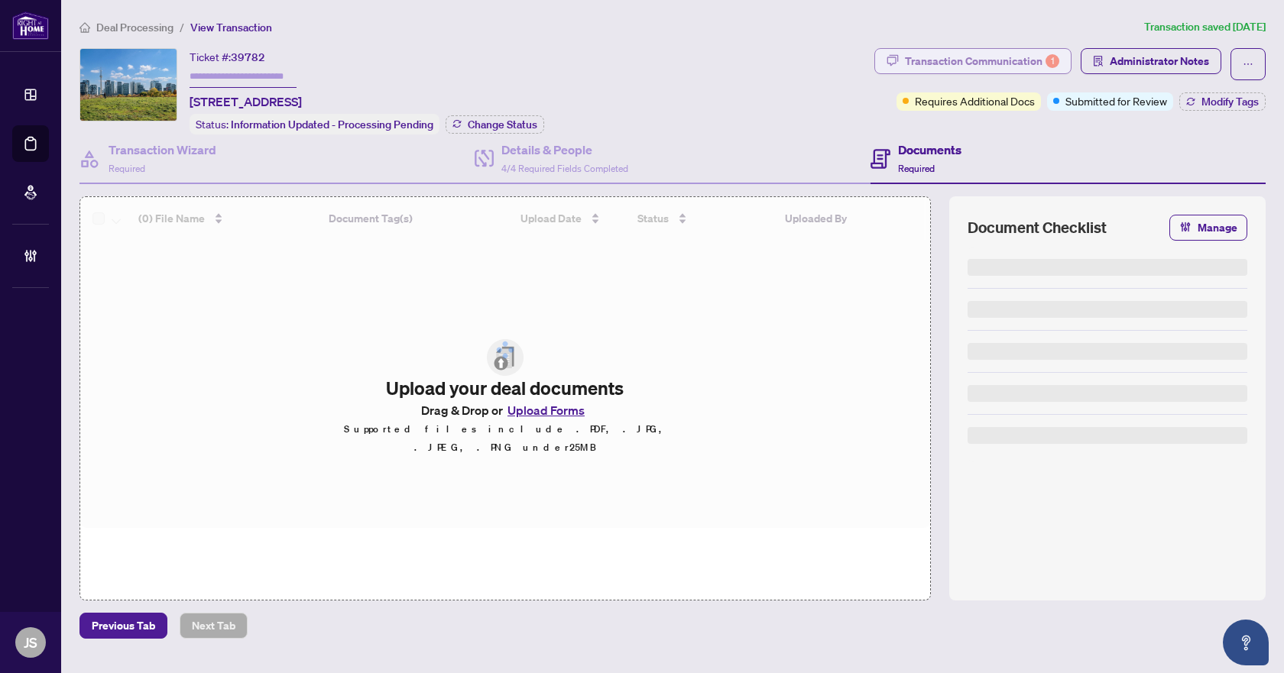
click at [954, 65] on div "Transaction Communication 1" at bounding box center [982, 61] width 154 height 24
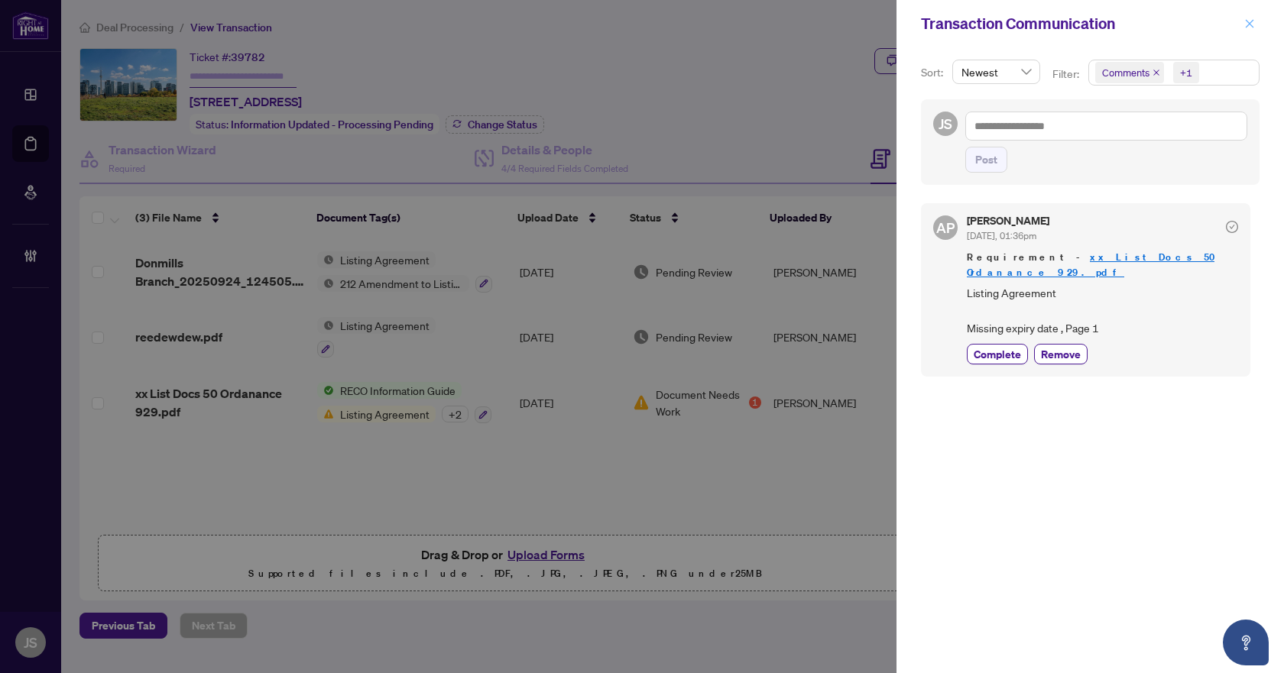
click at [1244, 29] on icon "close" at bounding box center [1249, 23] width 11 height 11
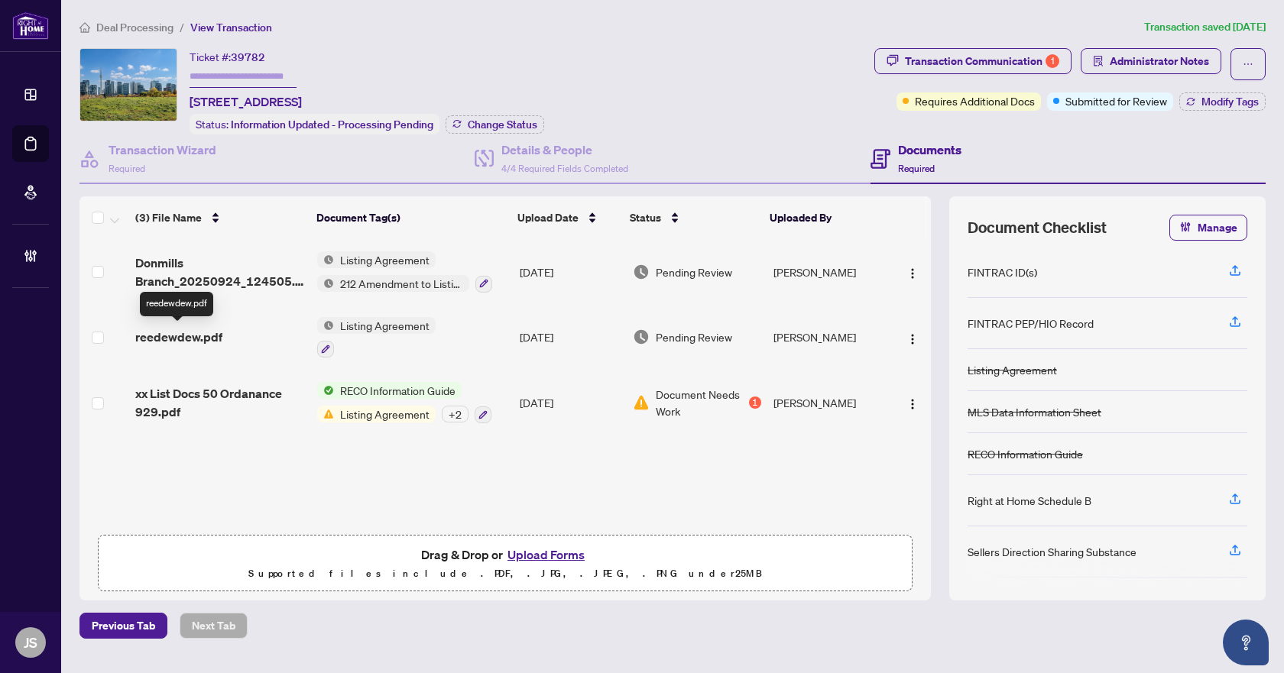
click at [182, 335] on span "reedewdew.pdf" at bounding box center [178, 337] width 87 height 18
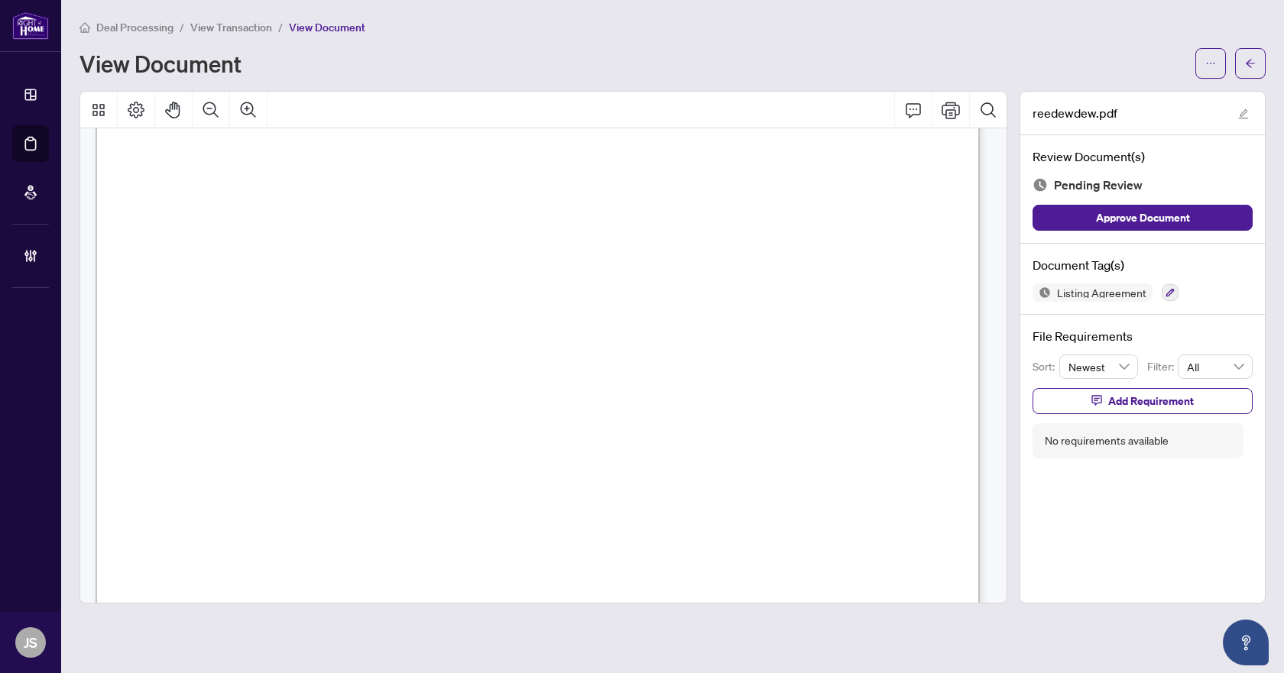
scroll to position [1299, 0]
click at [1250, 63] on icon "arrow-left" at bounding box center [1250, 63] width 11 height 11
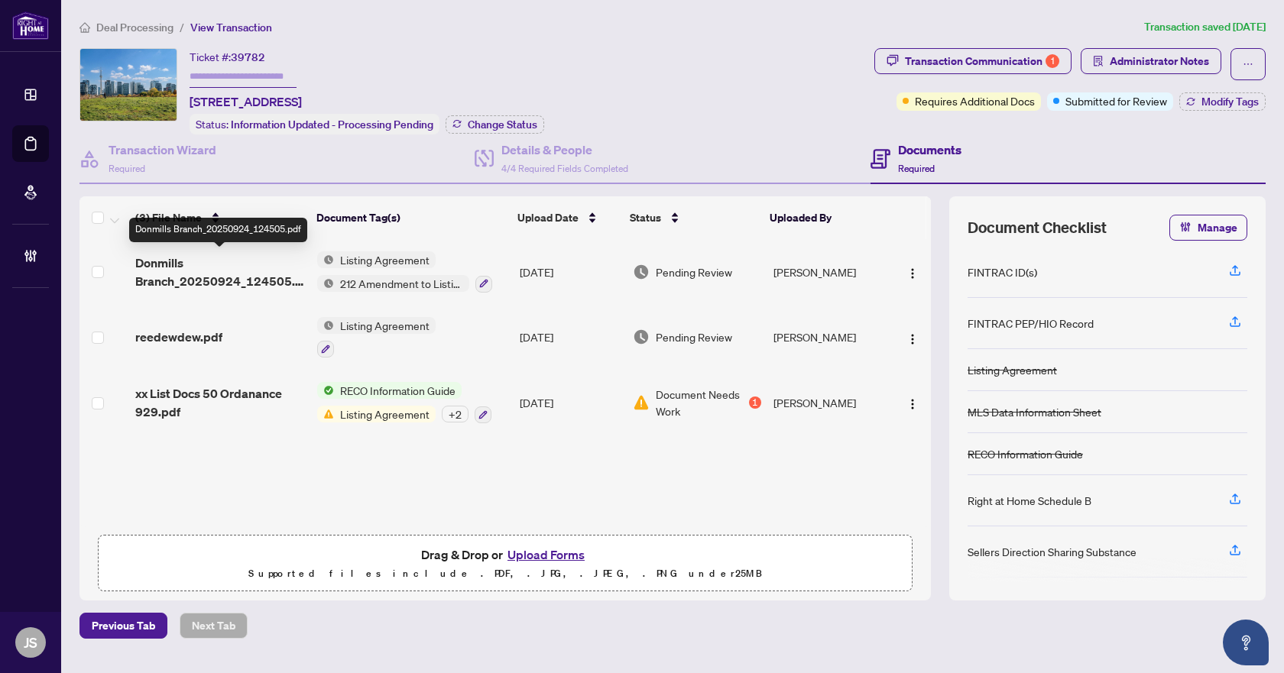
click at [170, 258] on span "Donmills Branch_20250924_124505.pdf" at bounding box center [220, 272] width 170 height 37
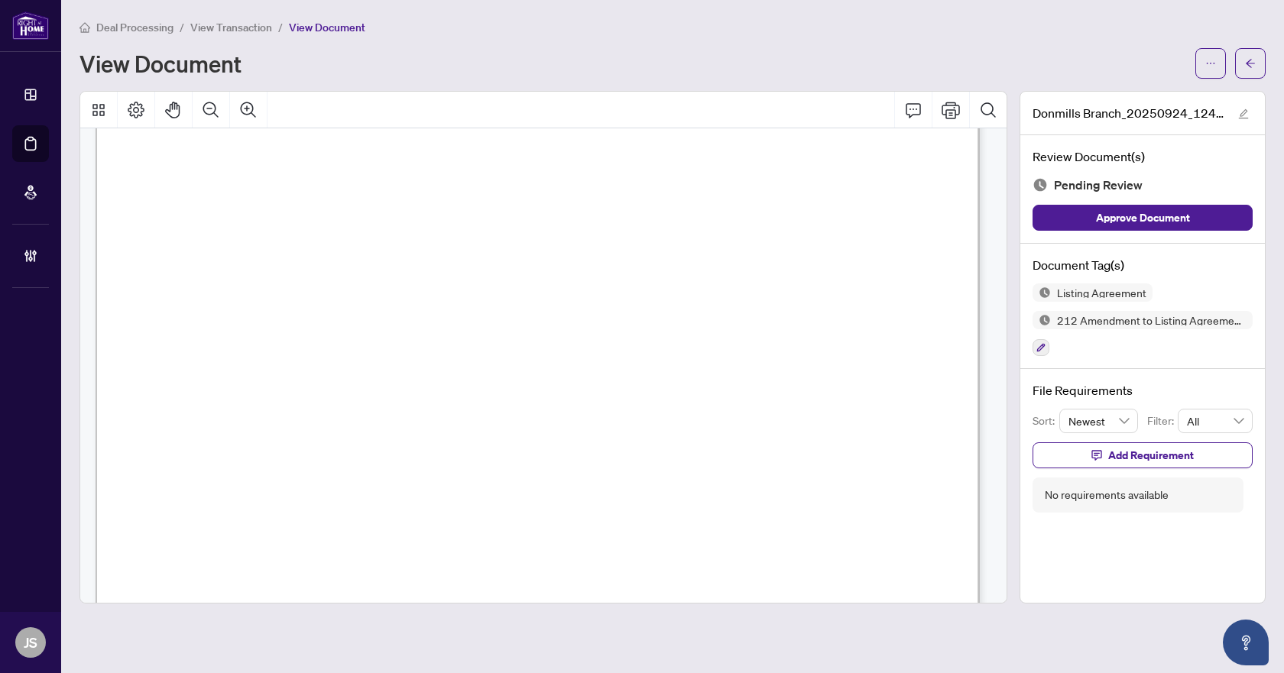
scroll to position [7505, 0]
click at [1041, 343] on icon "button" at bounding box center [1040, 347] width 9 height 9
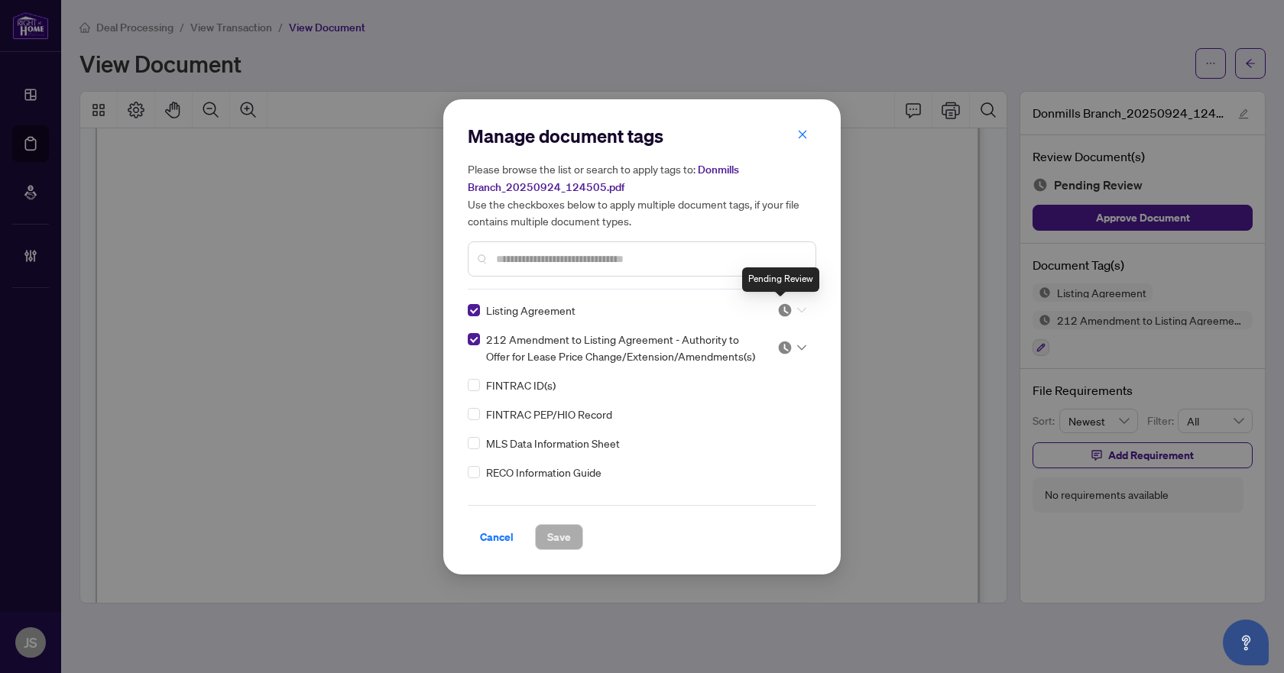
click at [786, 310] on img at bounding box center [784, 310] width 15 height 15
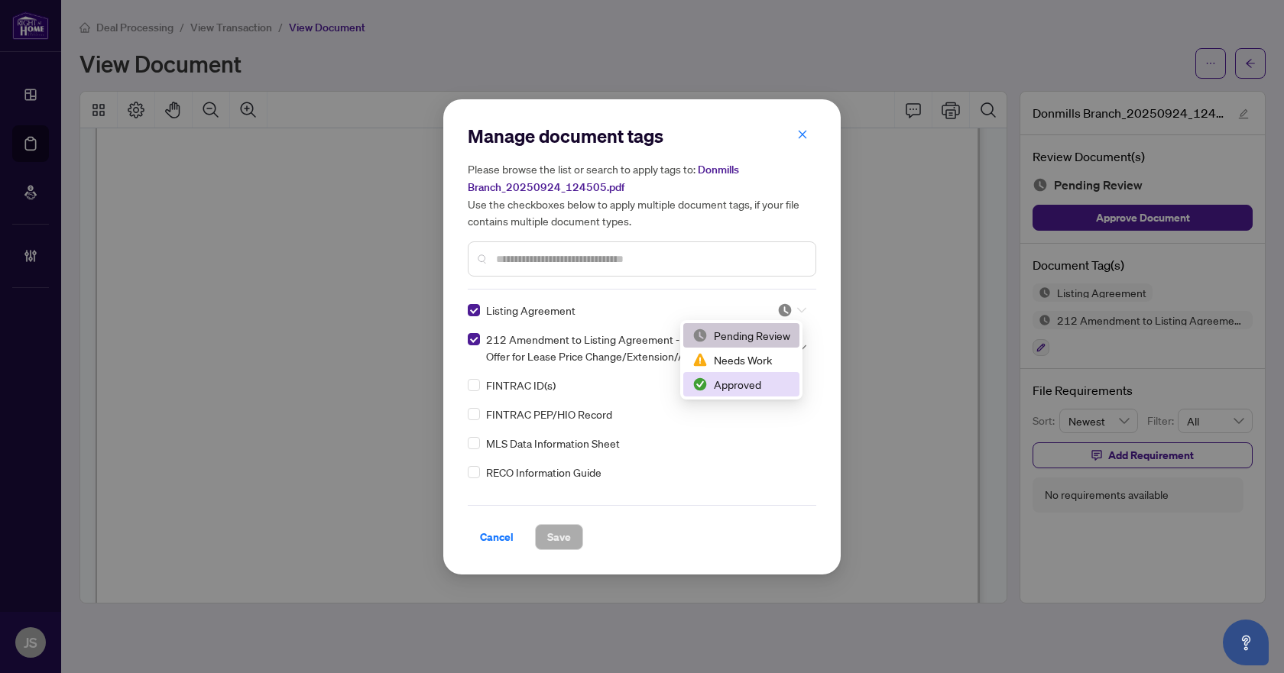
click at [754, 387] on div "Approved" at bounding box center [741, 384] width 98 height 17
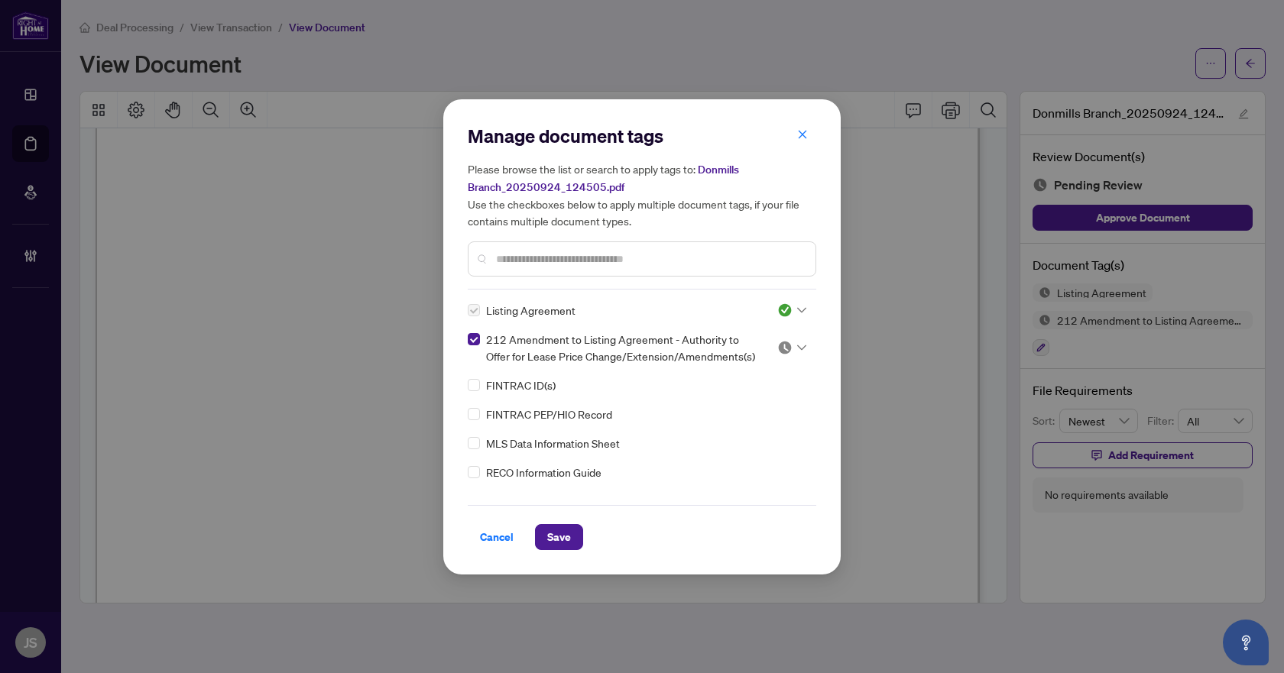
click at [794, 342] on div at bounding box center [791, 347] width 29 height 15
drag, startPoint x: 767, startPoint y: 419, endPoint x: 647, endPoint y: 464, distance: 128.9
click at [767, 419] on div "Approved" at bounding box center [741, 421] width 98 height 17
click at [543, 536] on button "Save" at bounding box center [559, 537] width 48 height 26
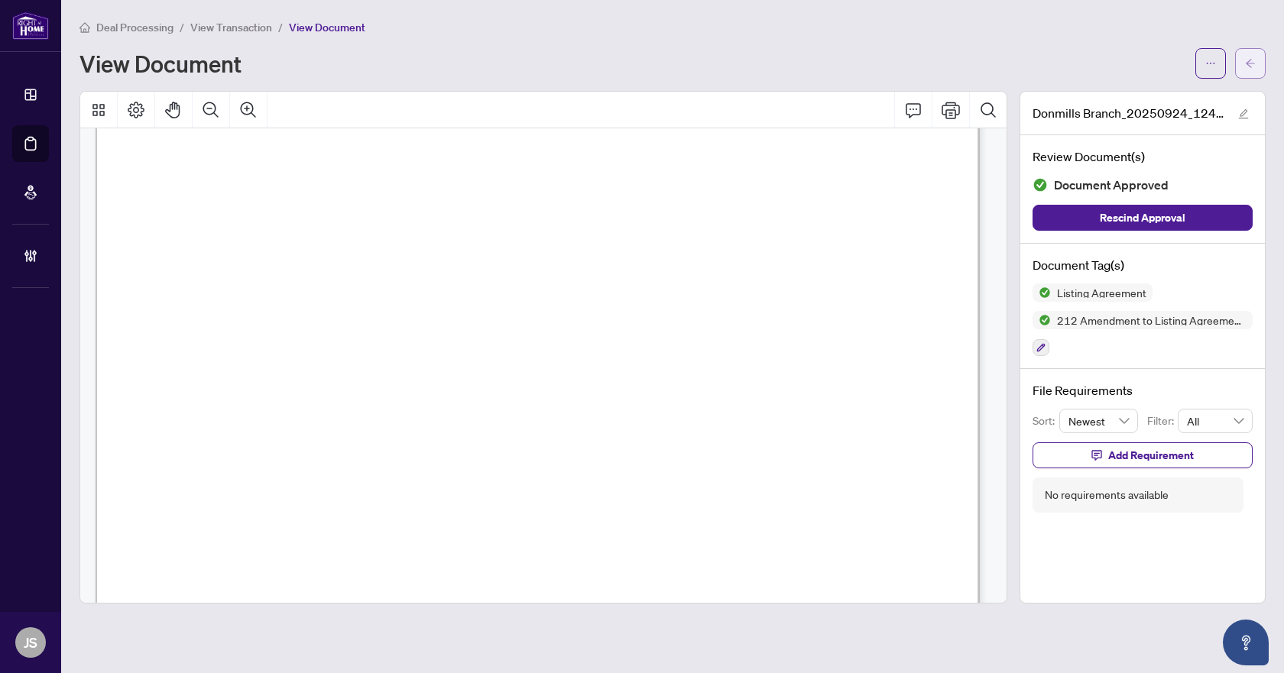
click at [1247, 58] on icon "arrow-left" at bounding box center [1250, 63] width 11 height 11
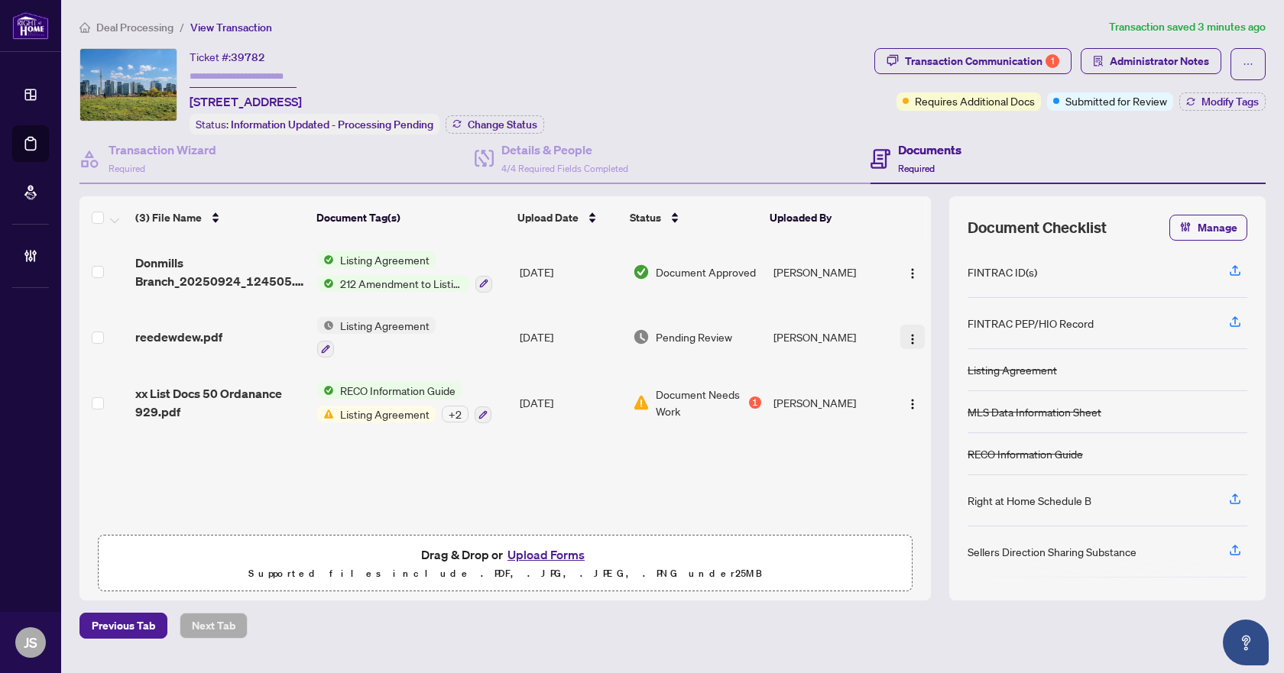
click at [907, 340] on img "button" at bounding box center [912, 339] width 12 height 12
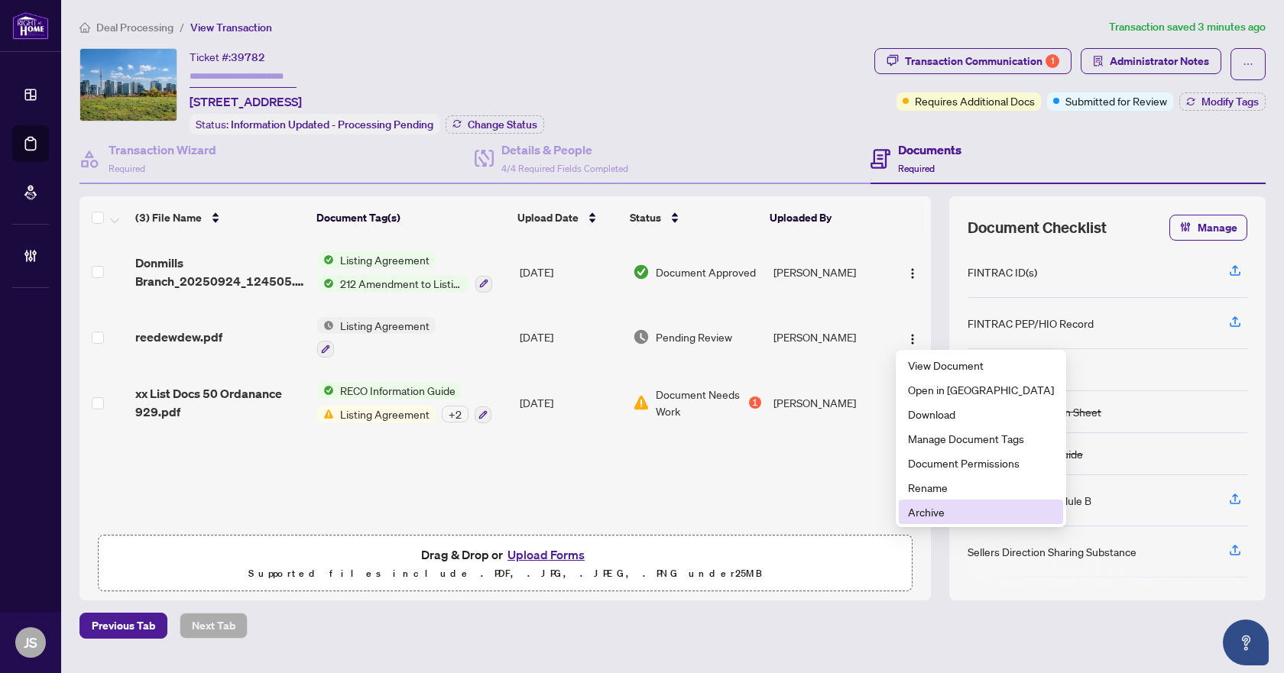
click at [938, 518] on span "Archive" at bounding box center [981, 512] width 146 height 17
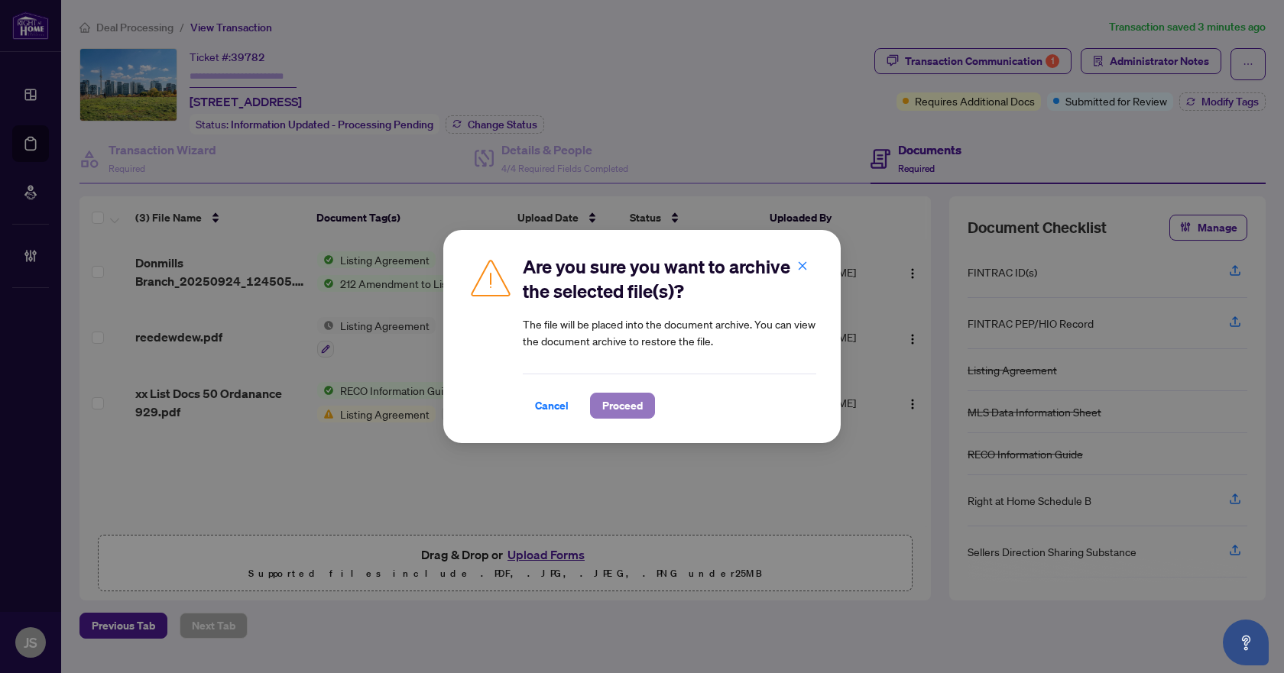
click at [620, 408] on span "Proceed" at bounding box center [622, 406] width 41 height 24
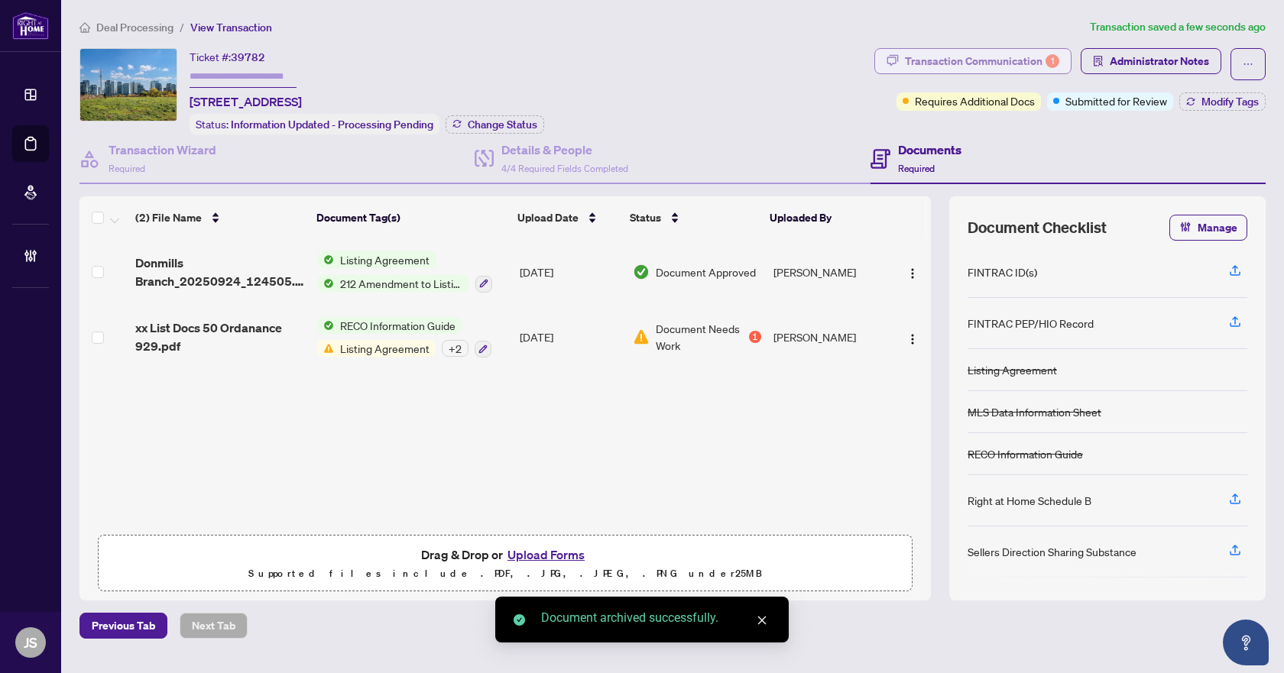
click at [989, 64] on div "Transaction Communication 1" at bounding box center [982, 61] width 154 height 24
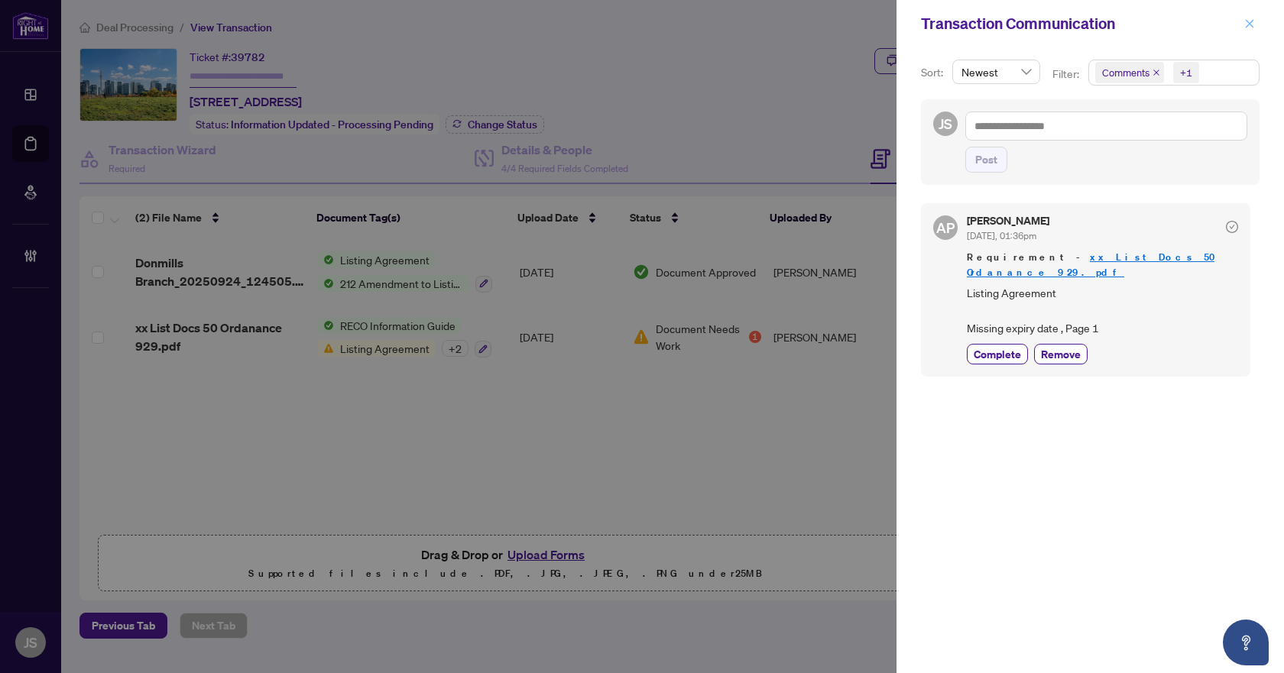
click at [1251, 29] on icon "close" at bounding box center [1249, 23] width 11 height 11
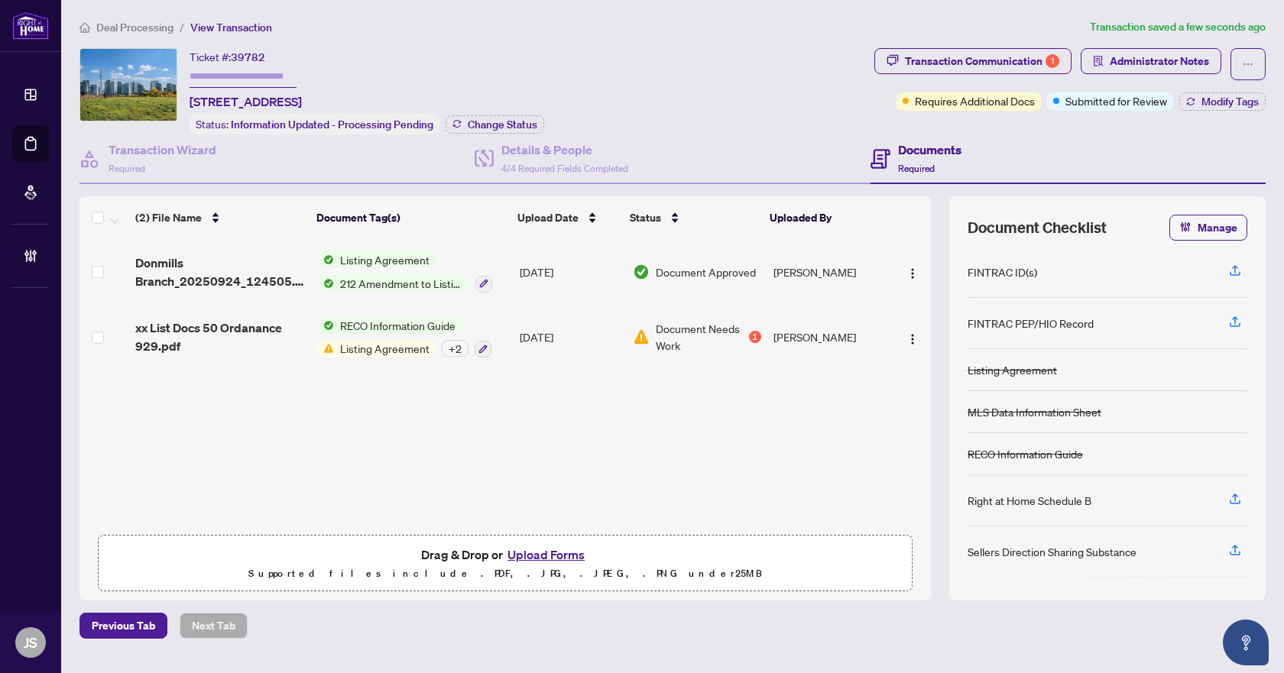
click at [200, 328] on span "xx List Docs 50 Ordanance 929.pdf" at bounding box center [220, 337] width 170 height 37
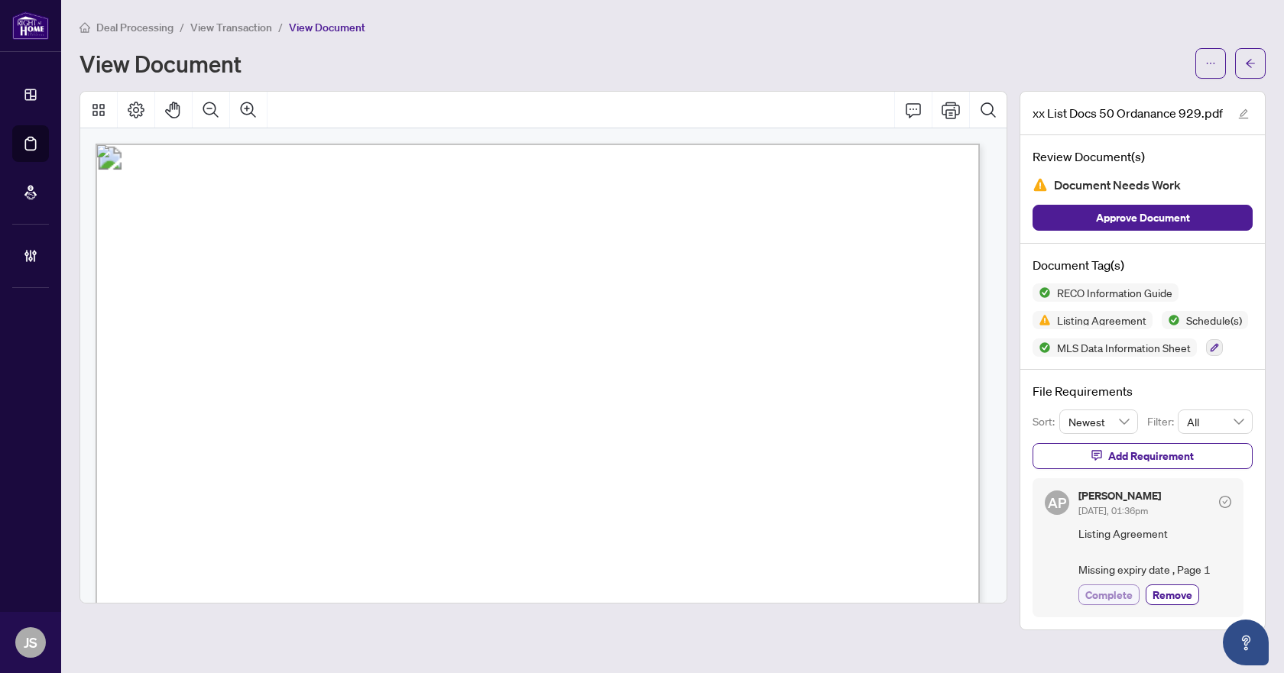
click at [1124, 593] on span "Complete" at bounding box center [1108, 595] width 47 height 16
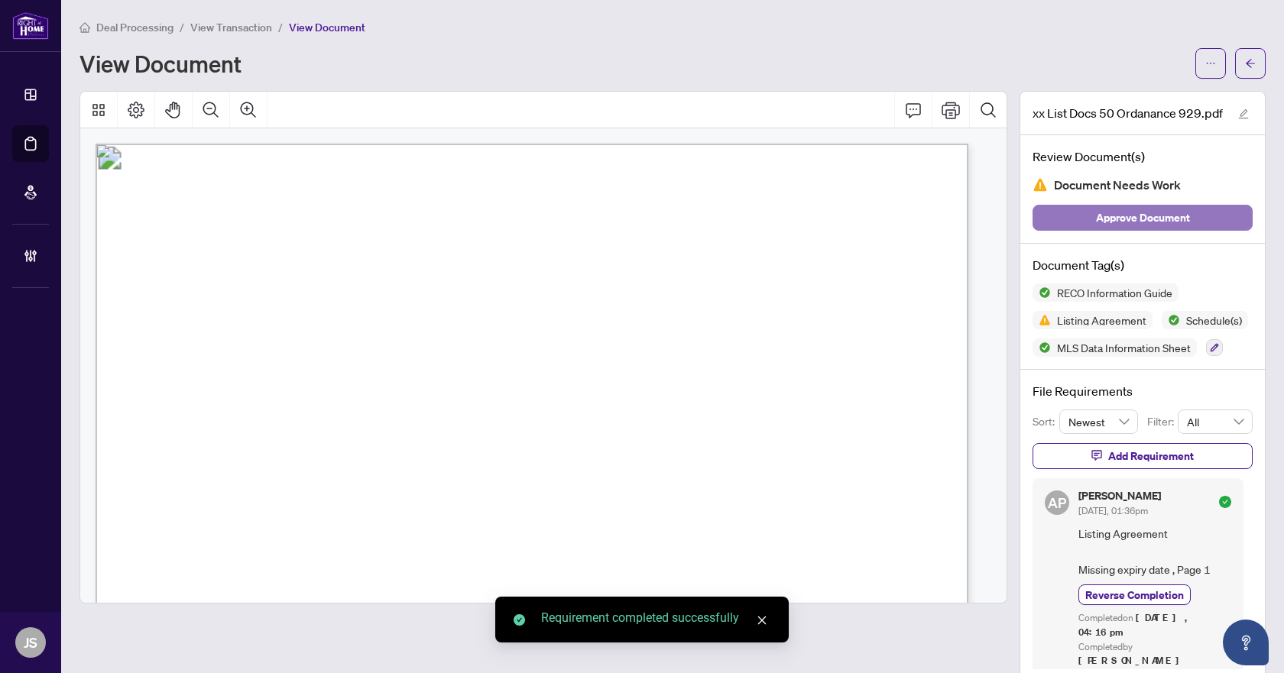
click at [1102, 212] on span "Approve Document" at bounding box center [1143, 218] width 94 height 24
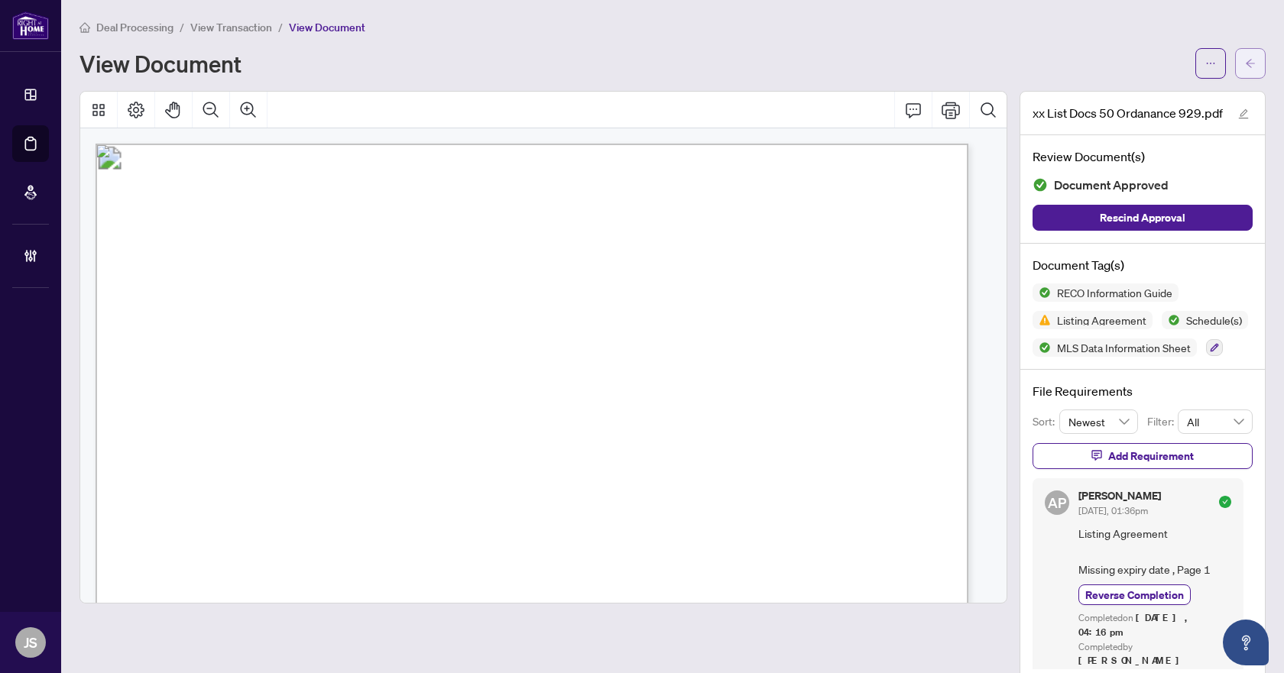
click at [1249, 66] on button "button" at bounding box center [1250, 63] width 31 height 31
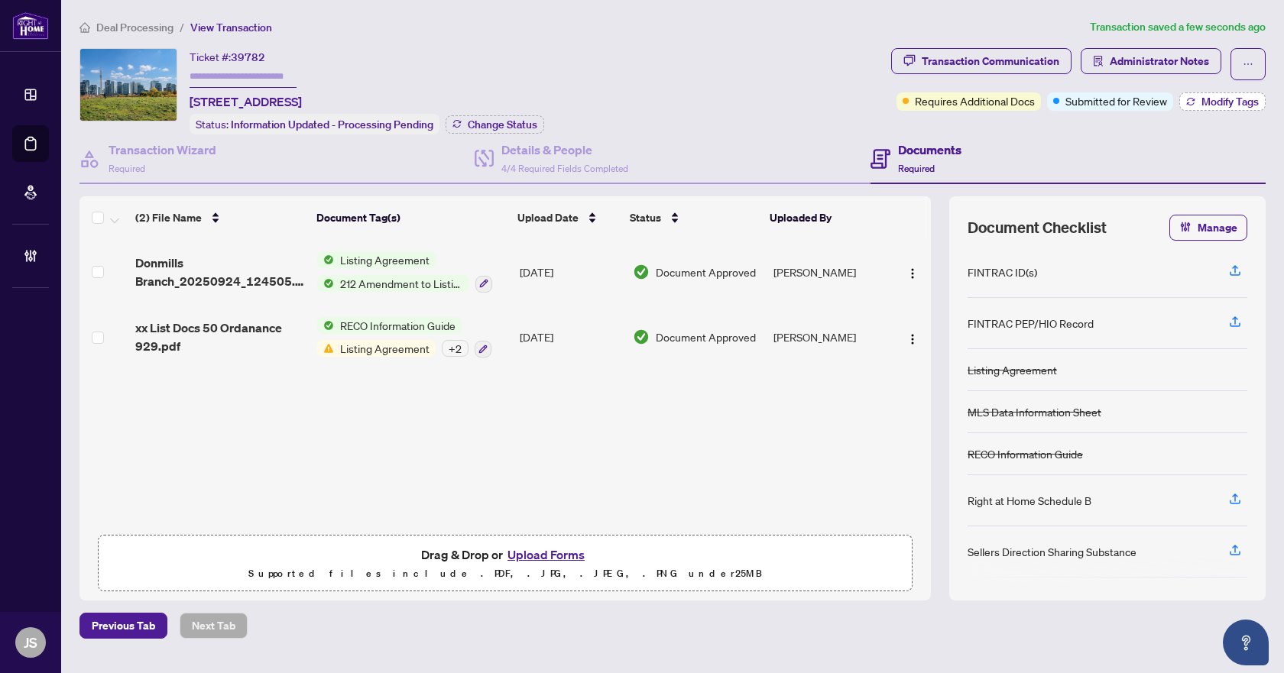
click at [1198, 107] on button "Modify Tags" at bounding box center [1222, 101] width 86 height 18
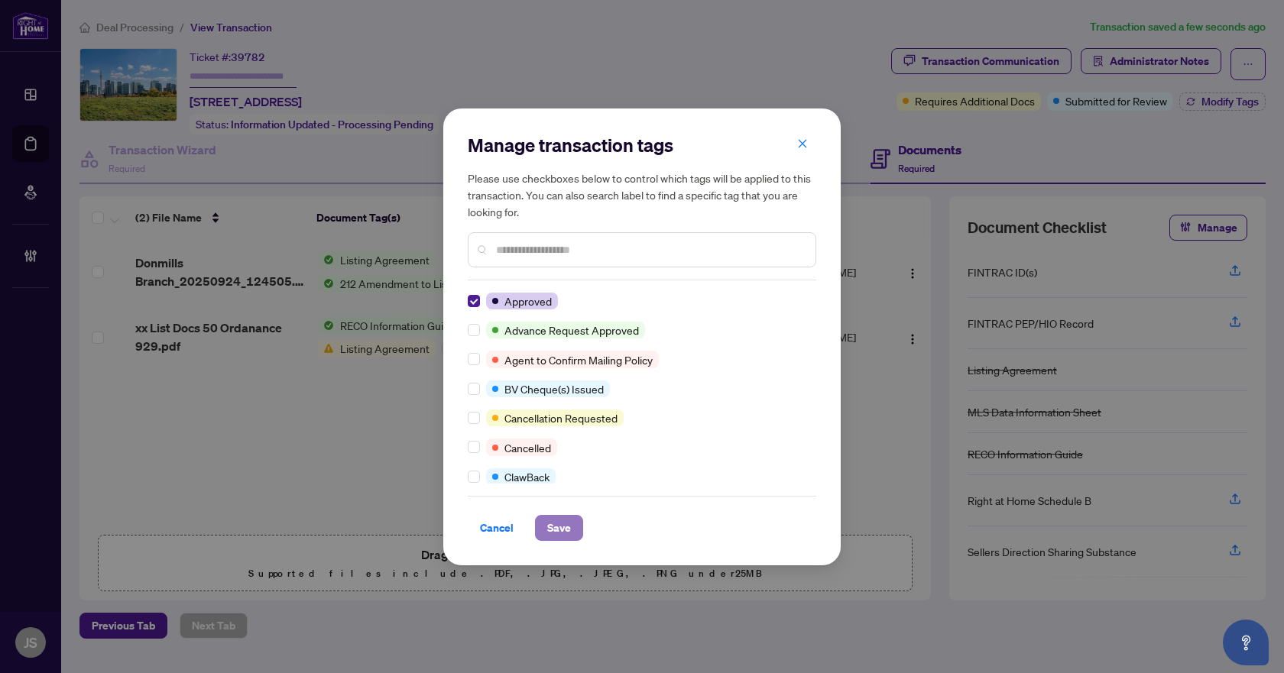
click at [554, 529] on span "Save" at bounding box center [559, 528] width 24 height 24
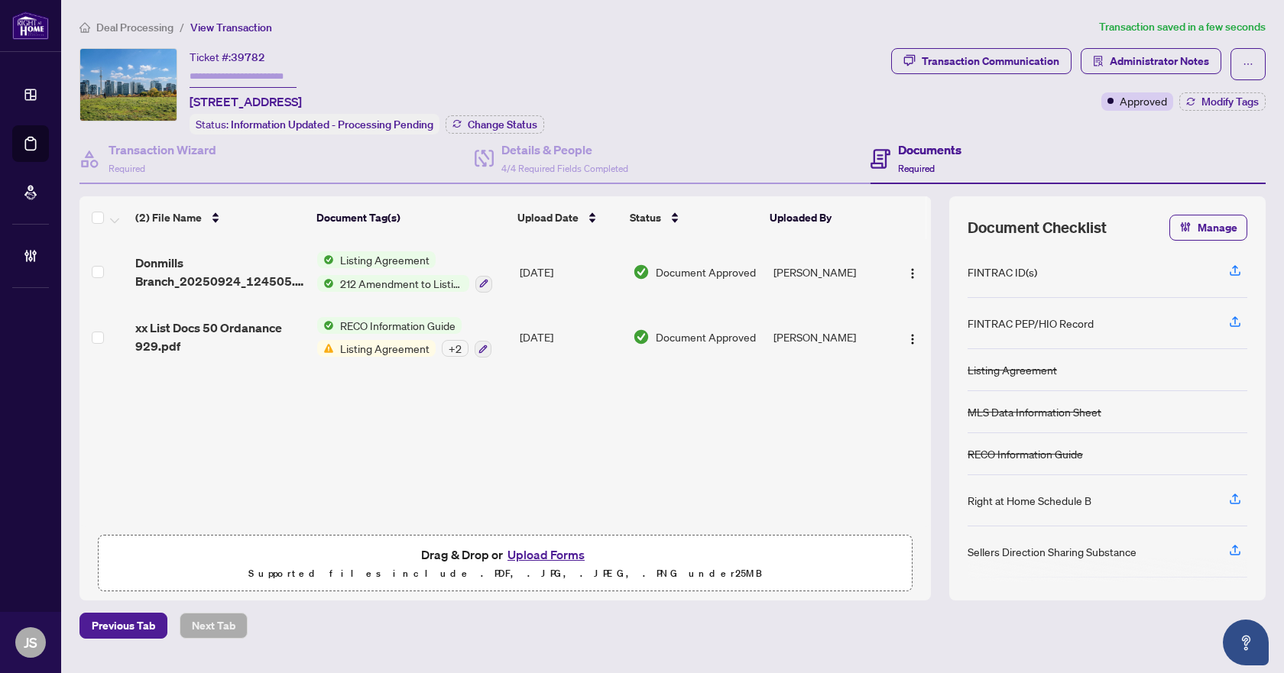
click at [117, 24] on span "Deal Processing" at bounding box center [134, 28] width 77 height 14
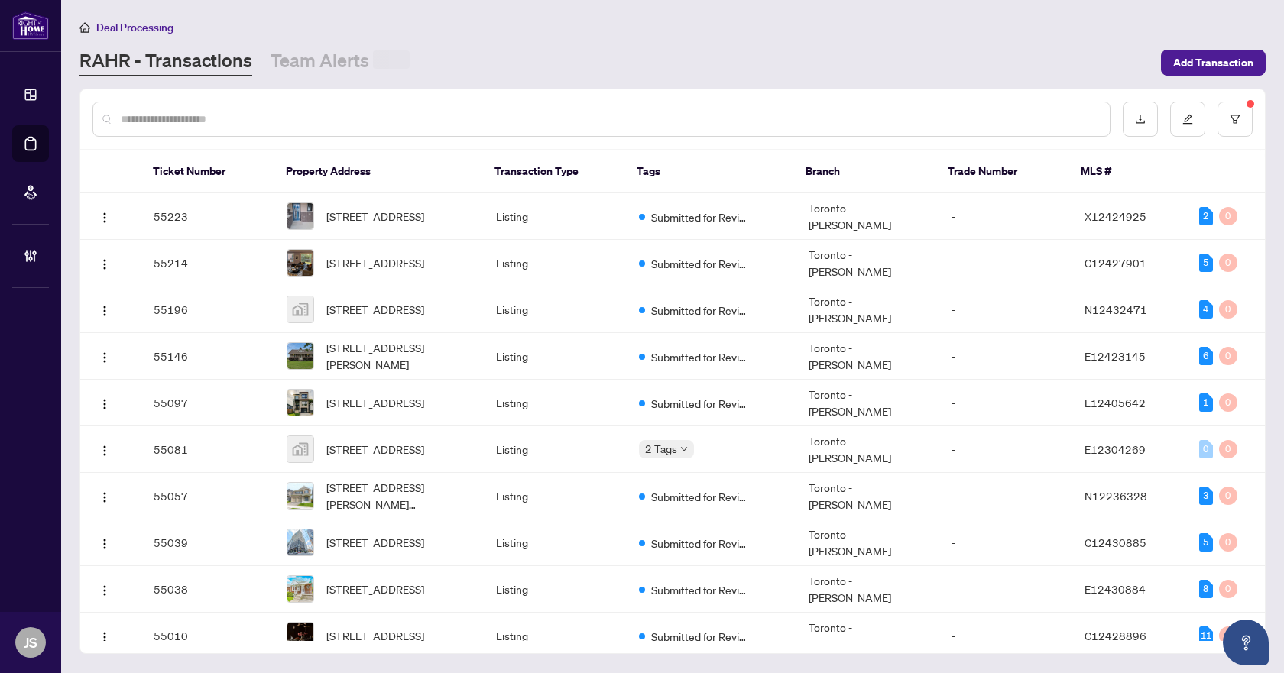
click at [264, 115] on input "text" at bounding box center [609, 119] width 977 height 17
paste input "*****"
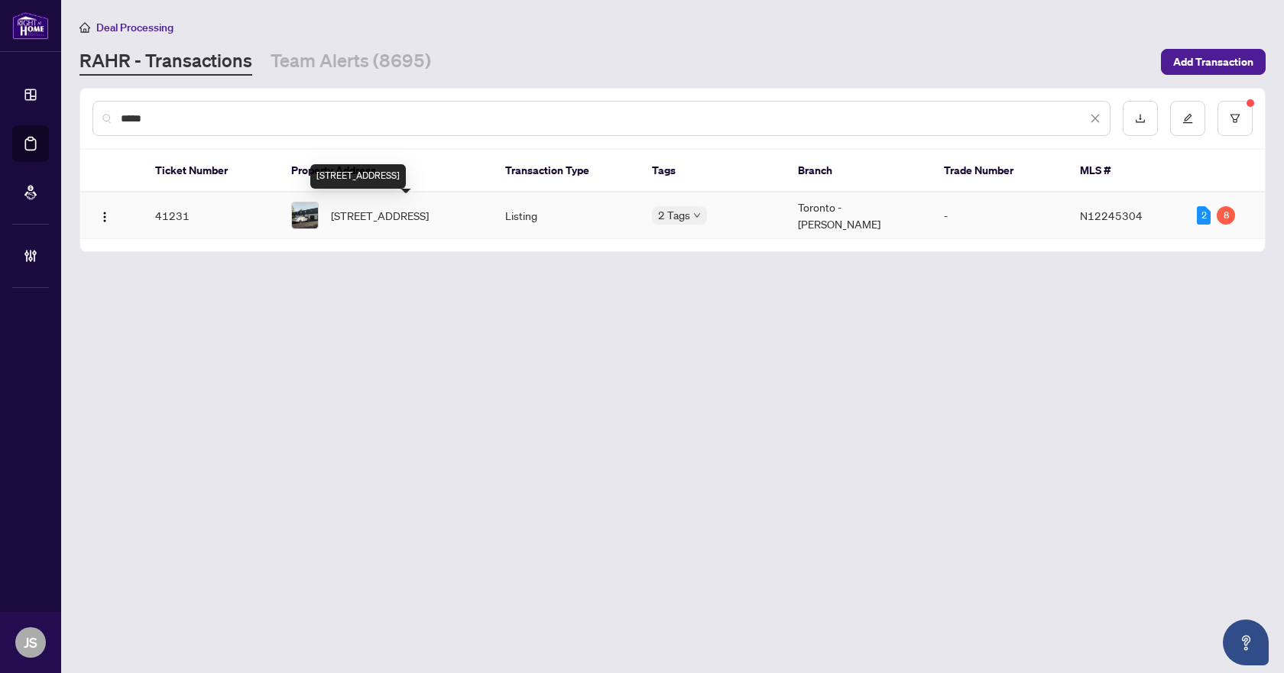
type input "*****"
click at [393, 218] on span "[STREET_ADDRESS]" at bounding box center [380, 215] width 98 height 17
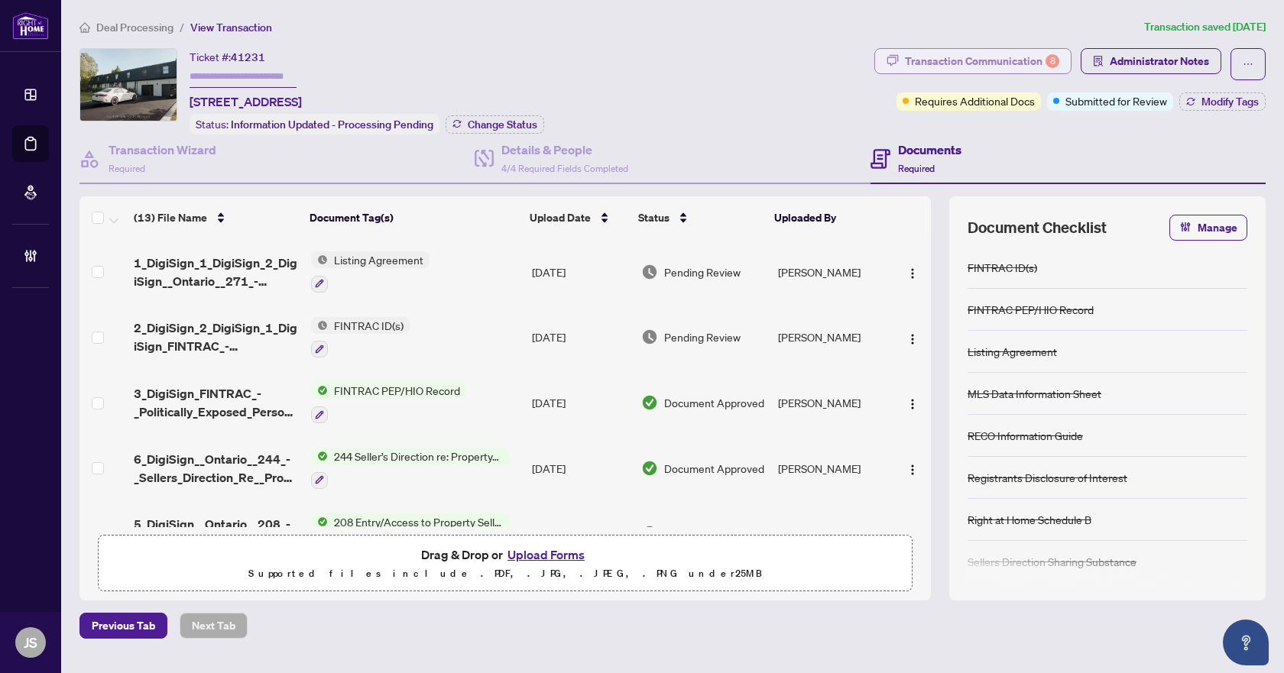
click at [1020, 57] on div "Transaction Communication 8" at bounding box center [982, 61] width 154 height 24
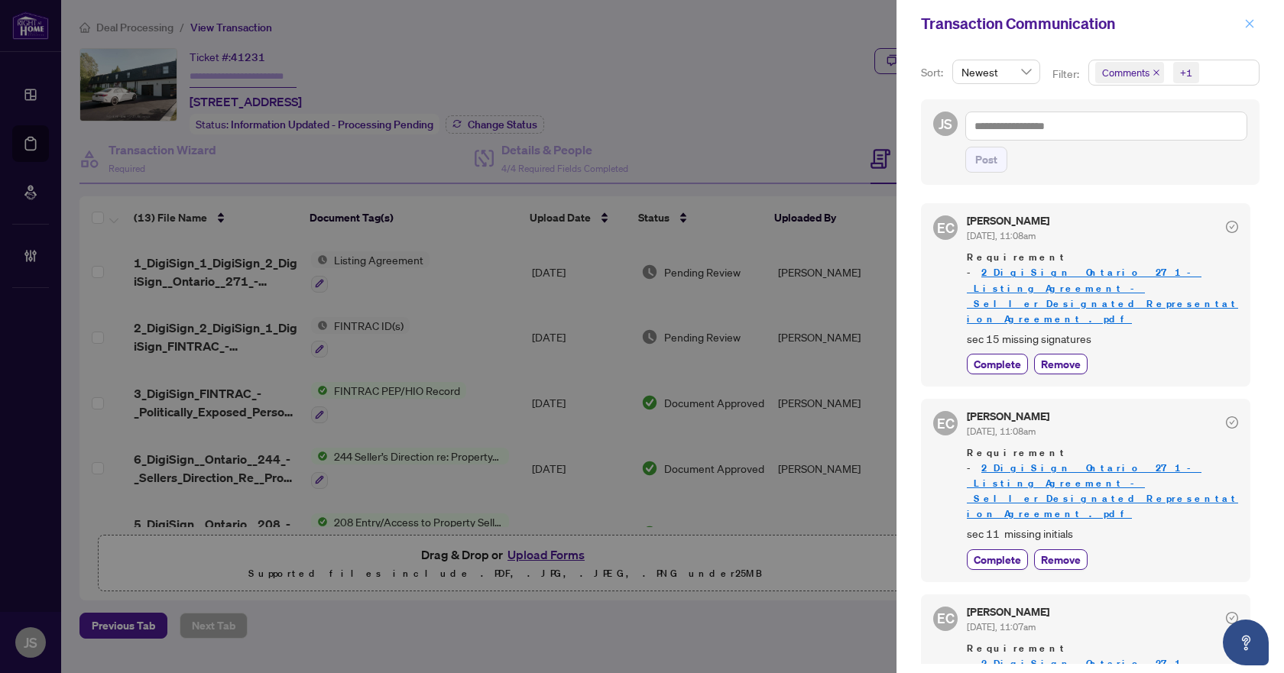
click at [1253, 22] on icon "close" at bounding box center [1249, 23] width 11 height 11
